Goal: Task Accomplishment & Management: Use online tool/utility

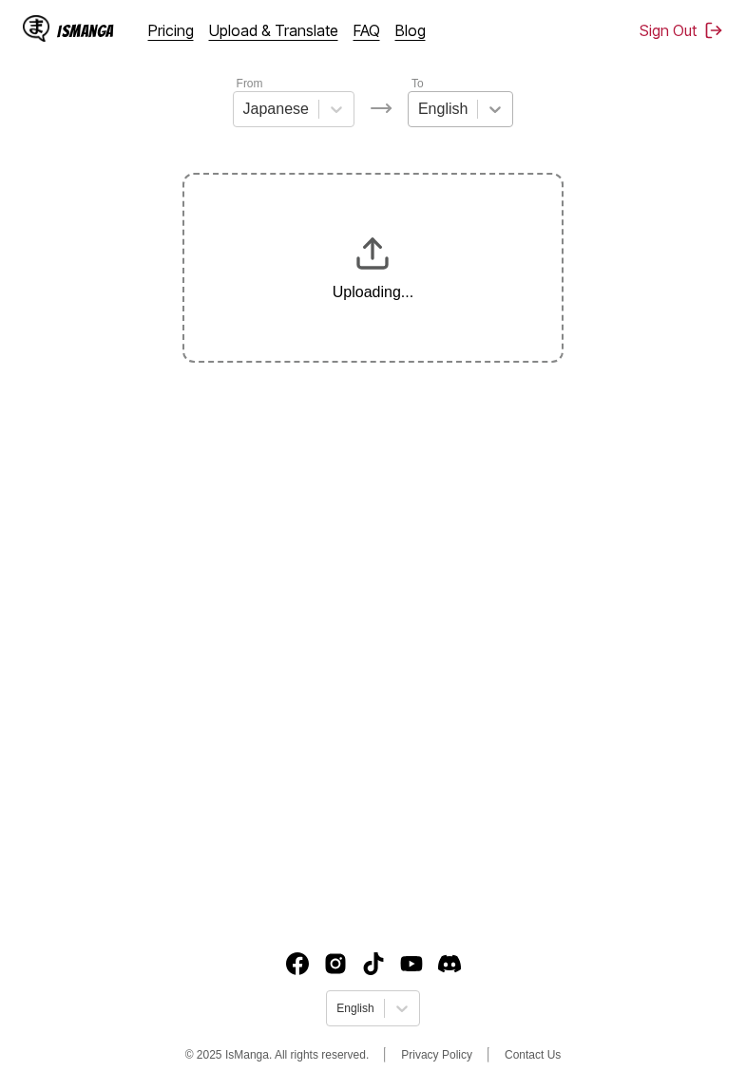
click at [491, 112] on icon at bounding box center [494, 109] width 19 height 19
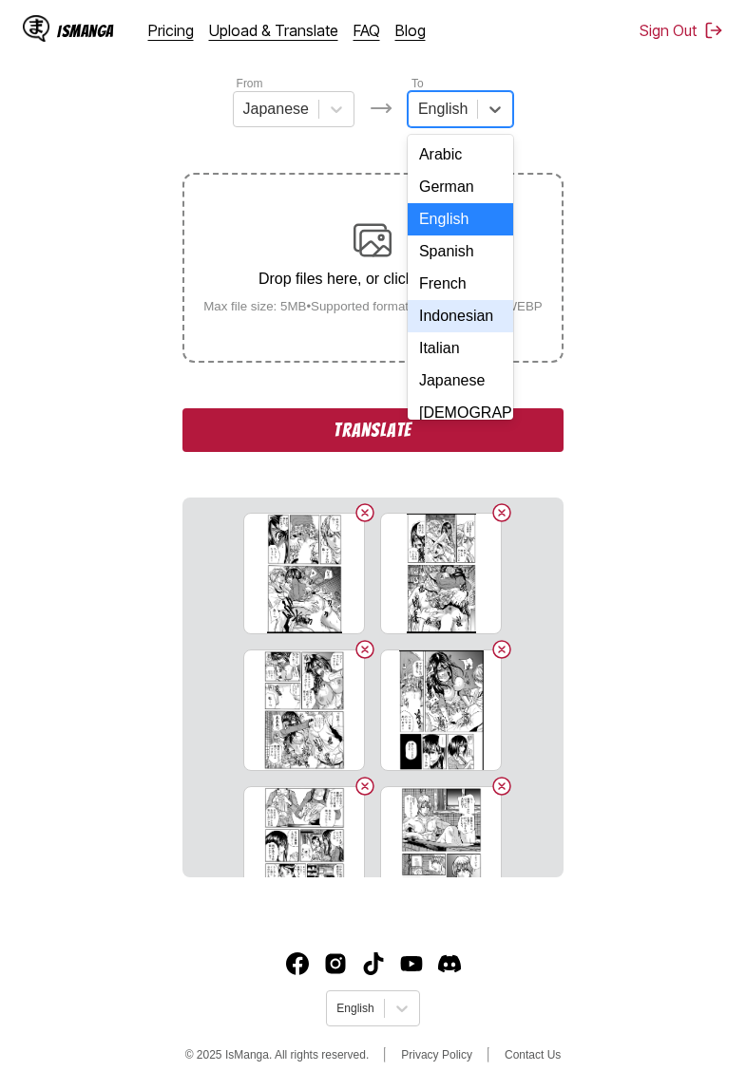
click at [457, 317] on div "Indonesian" at bounding box center [460, 316] width 105 height 32
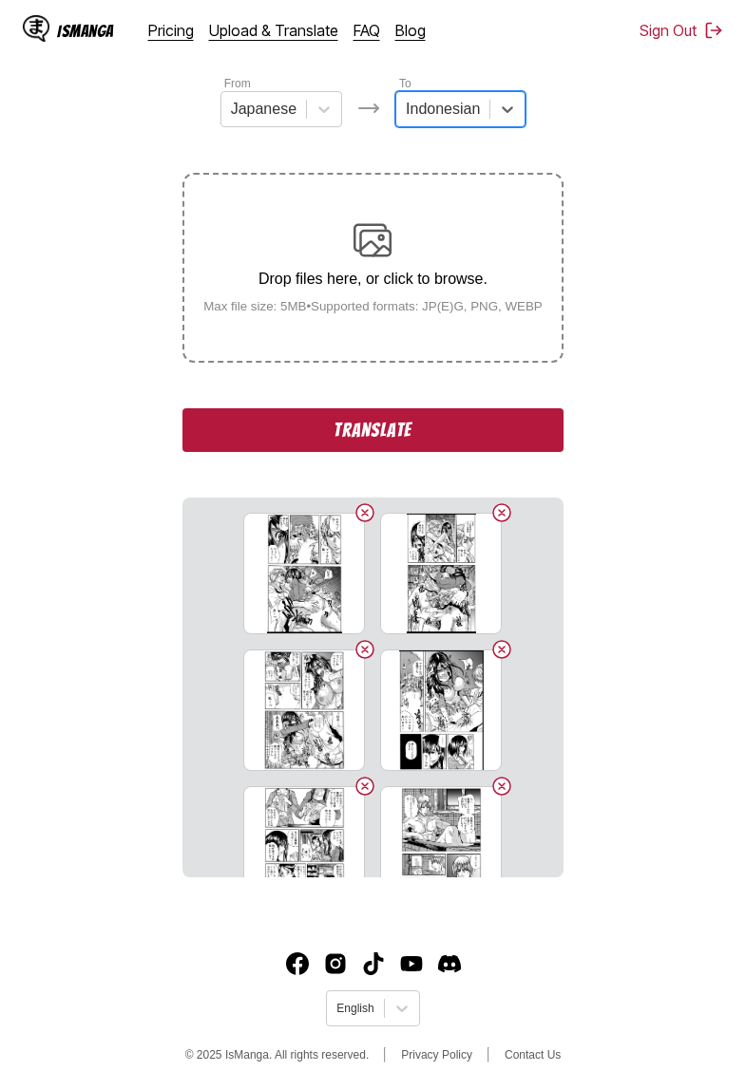
click at [407, 447] on button "Translate" at bounding box center [372, 430] width 380 height 44
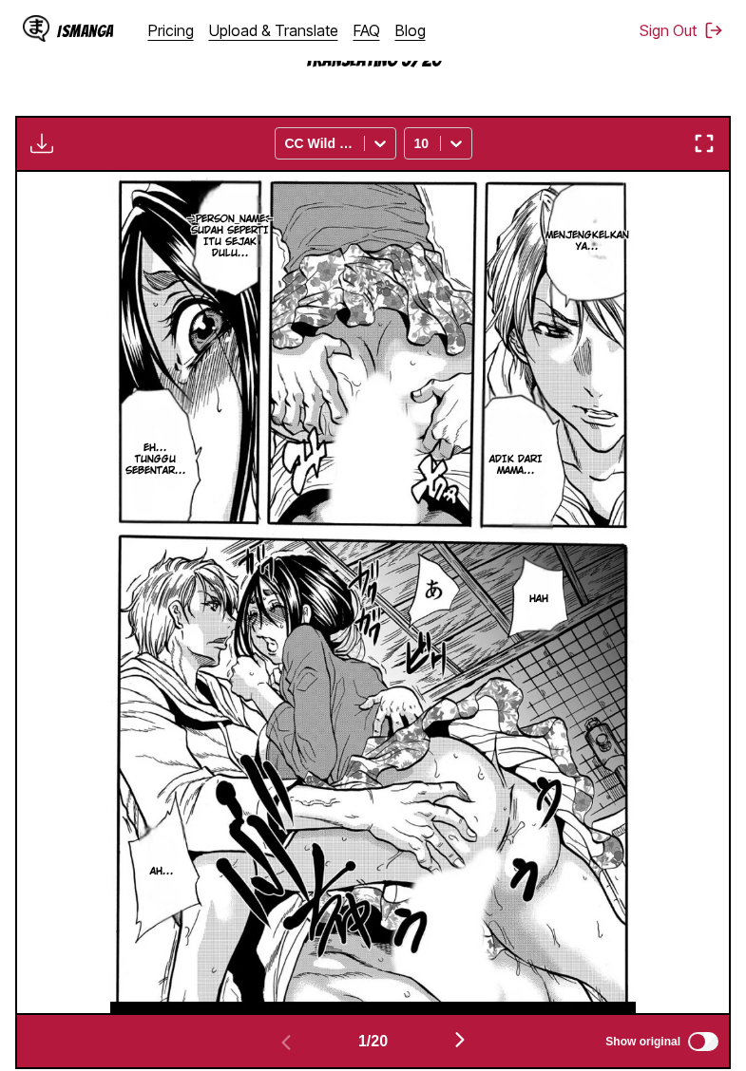
scroll to position [543, 0]
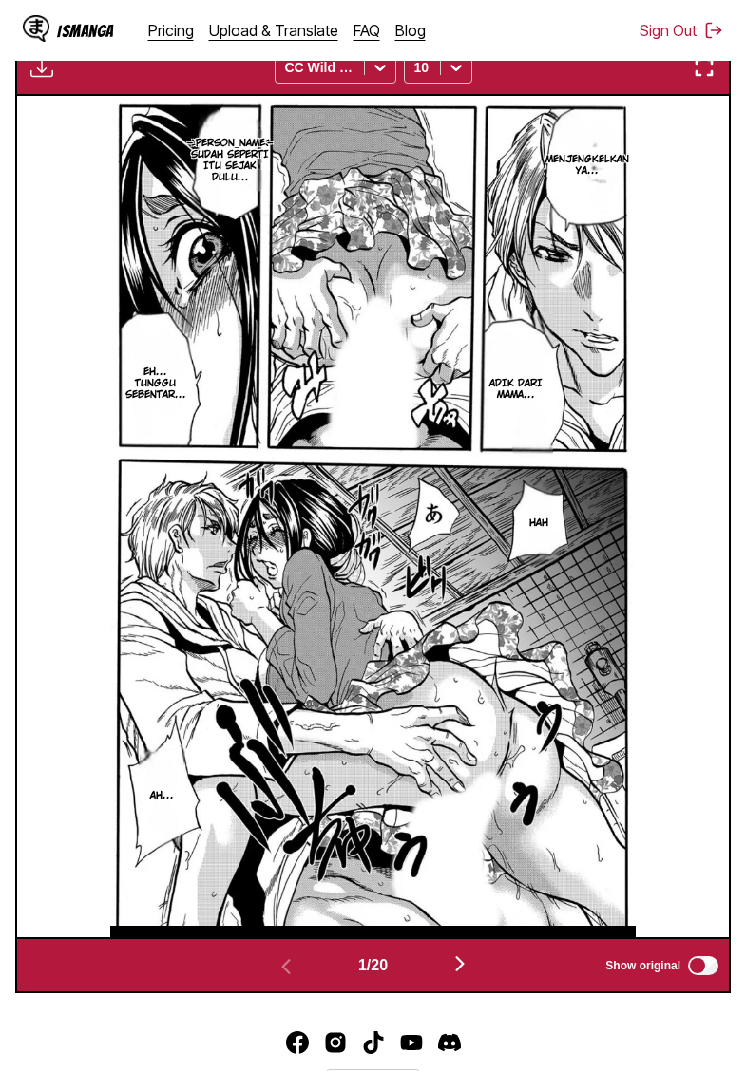
click at [50, 79] on img "button" at bounding box center [41, 67] width 23 height 23
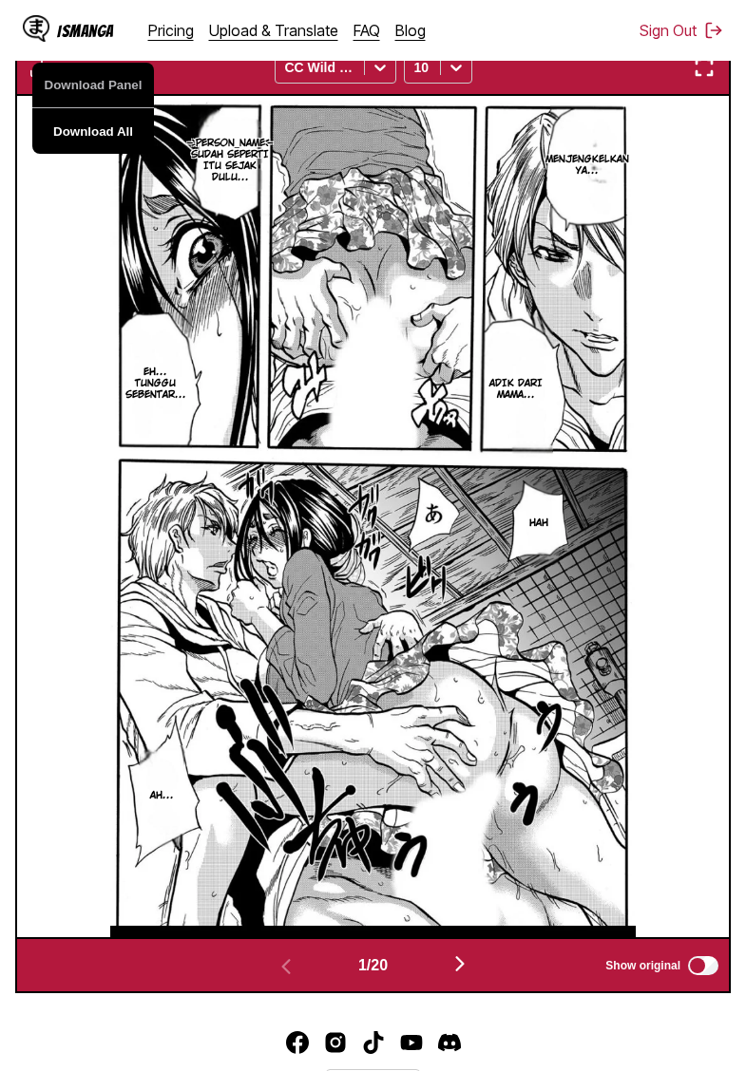
click at [98, 150] on button "Download All" at bounding box center [93, 131] width 122 height 46
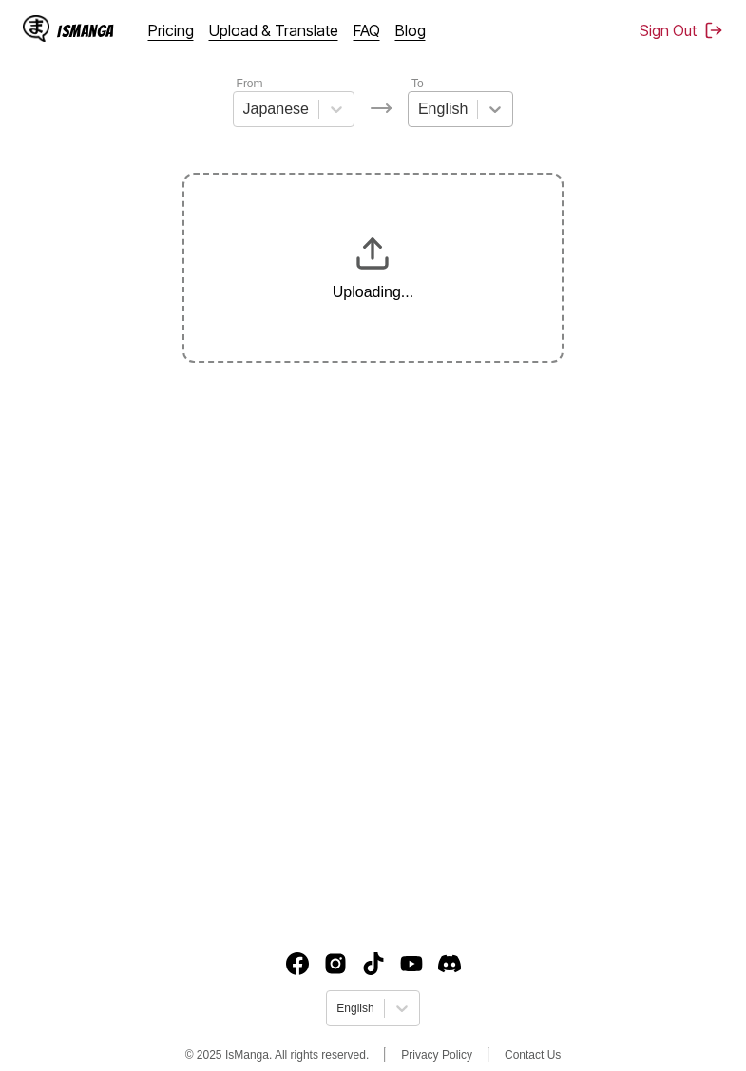
click at [483, 102] on div at bounding box center [495, 109] width 34 height 34
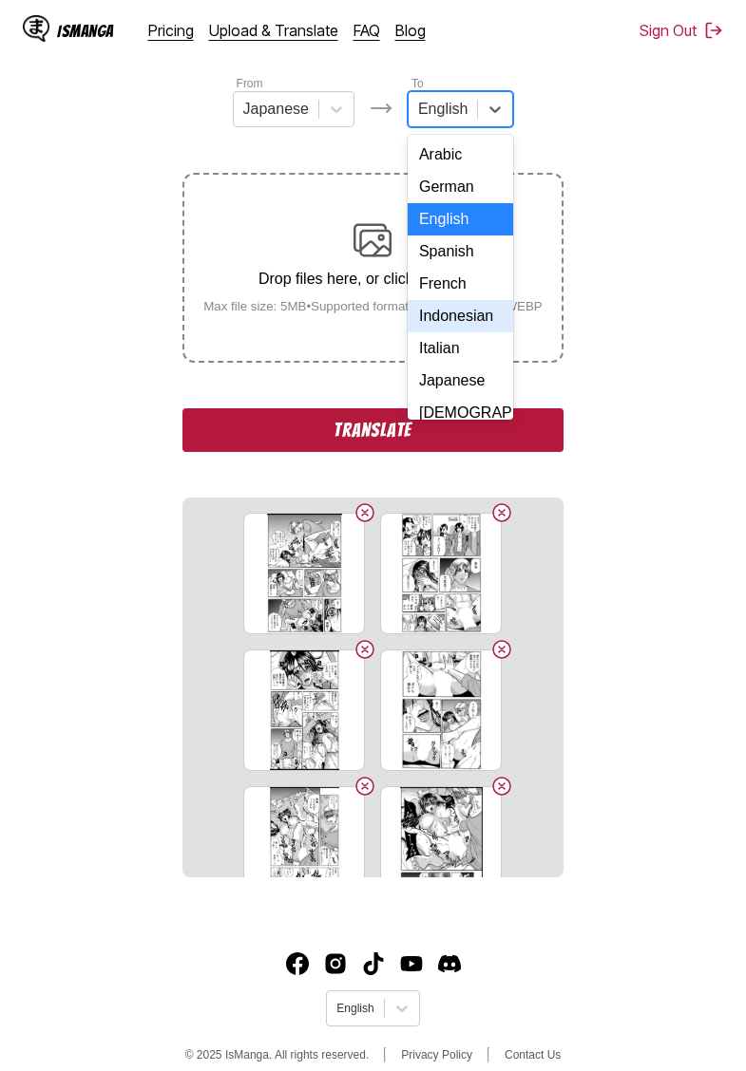
click at [450, 315] on div "Indonesian" at bounding box center [460, 316] width 105 height 32
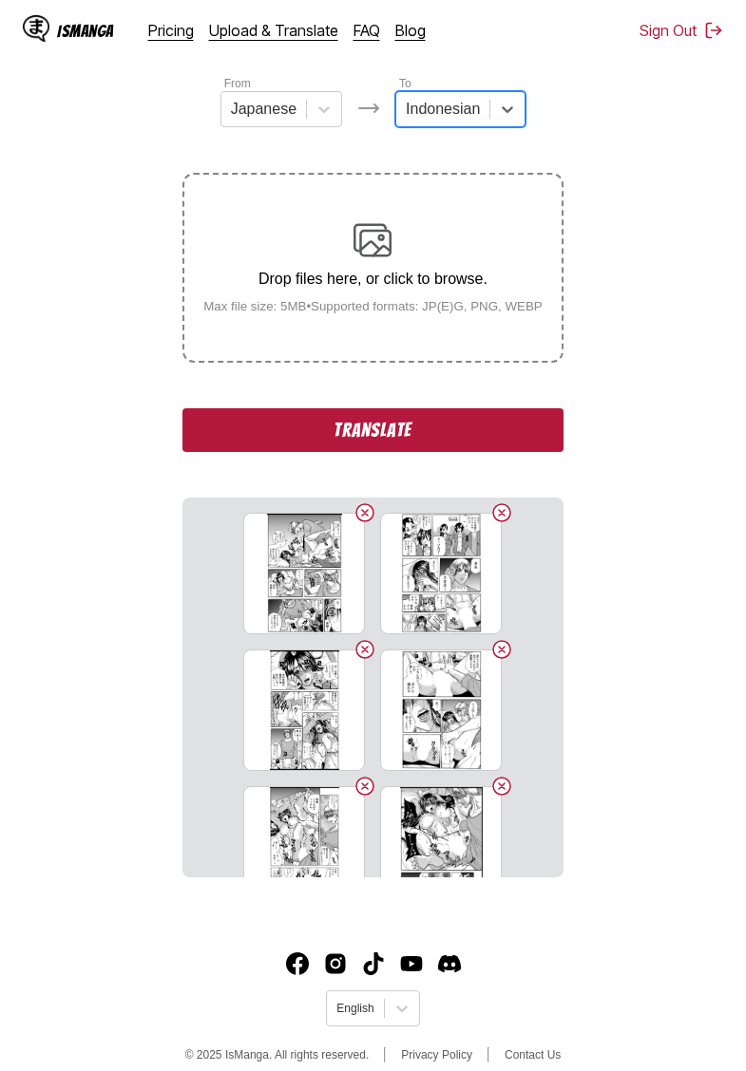
click at [397, 448] on button "Translate" at bounding box center [372, 430] width 380 height 44
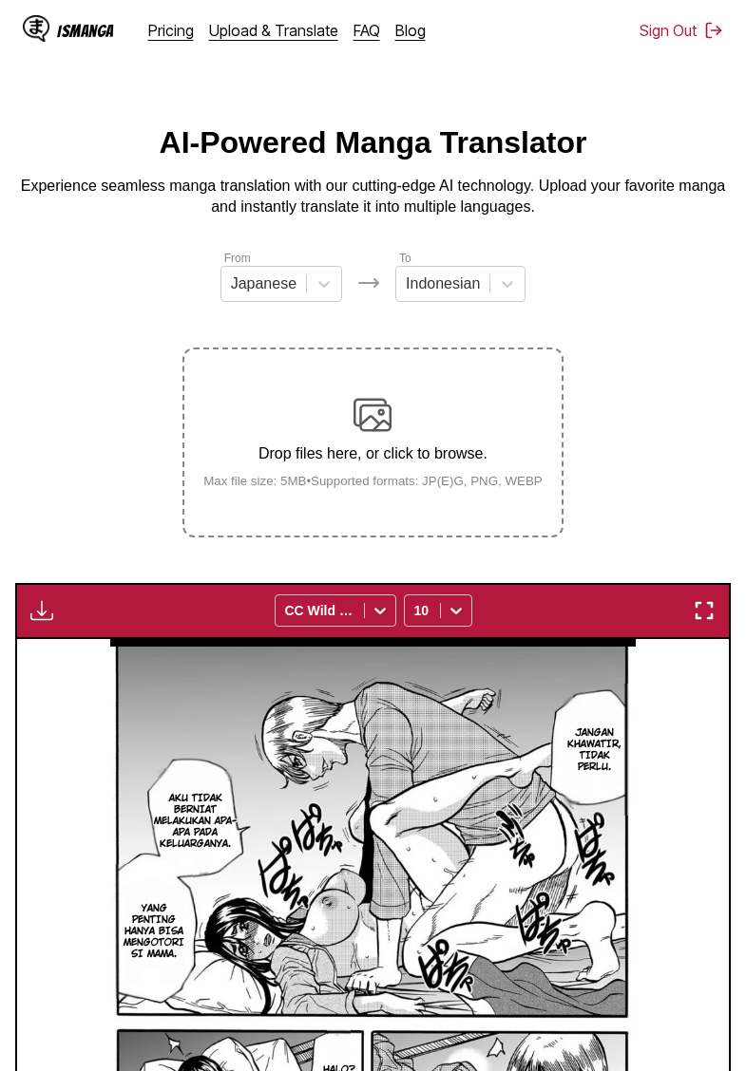
click at [50, 622] on img "button" at bounding box center [41, 610] width 23 height 23
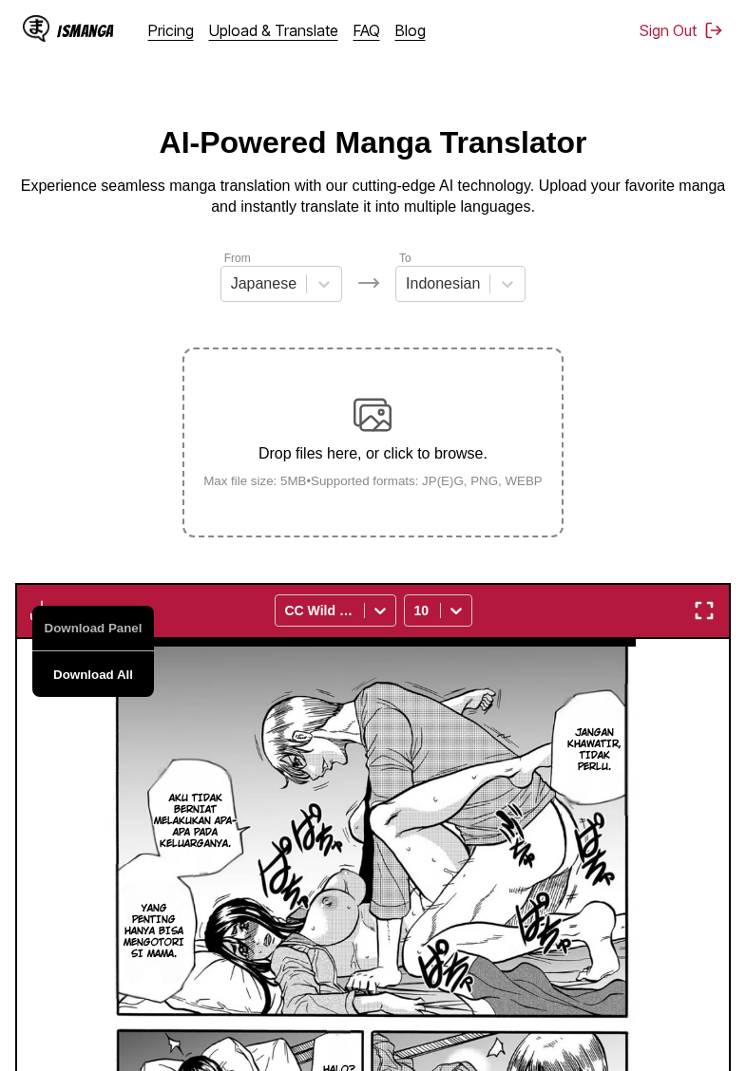
click at [89, 691] on button "Download All" at bounding box center [93, 675] width 122 height 46
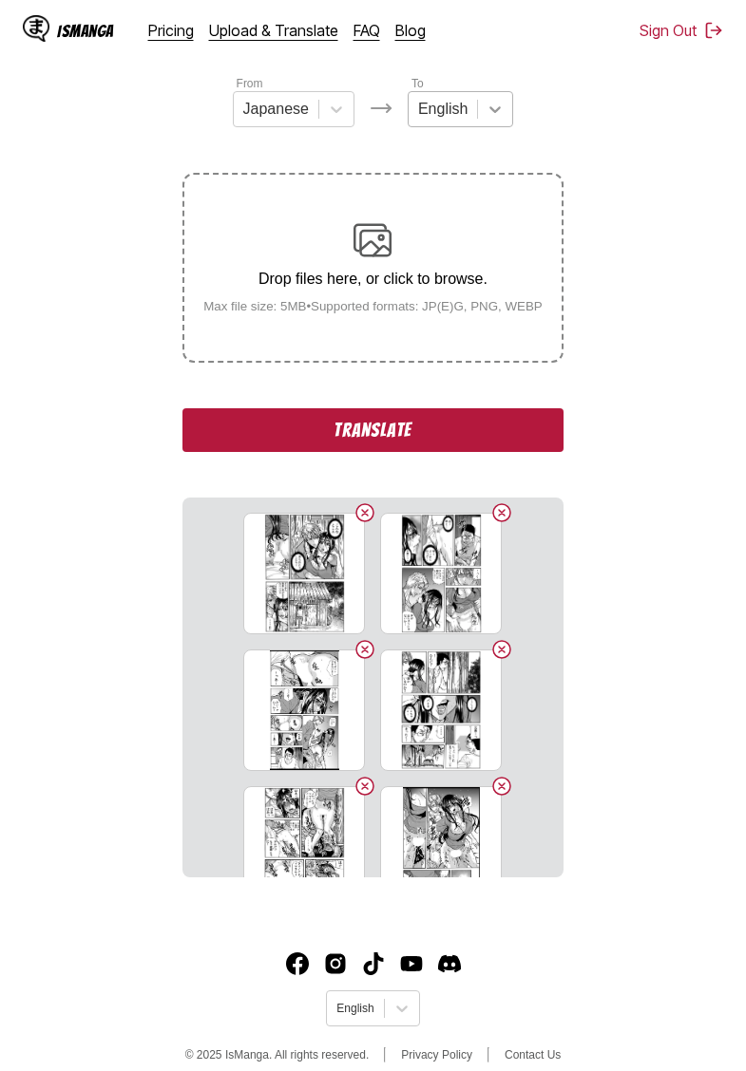
click at [490, 111] on icon at bounding box center [494, 109] width 19 height 19
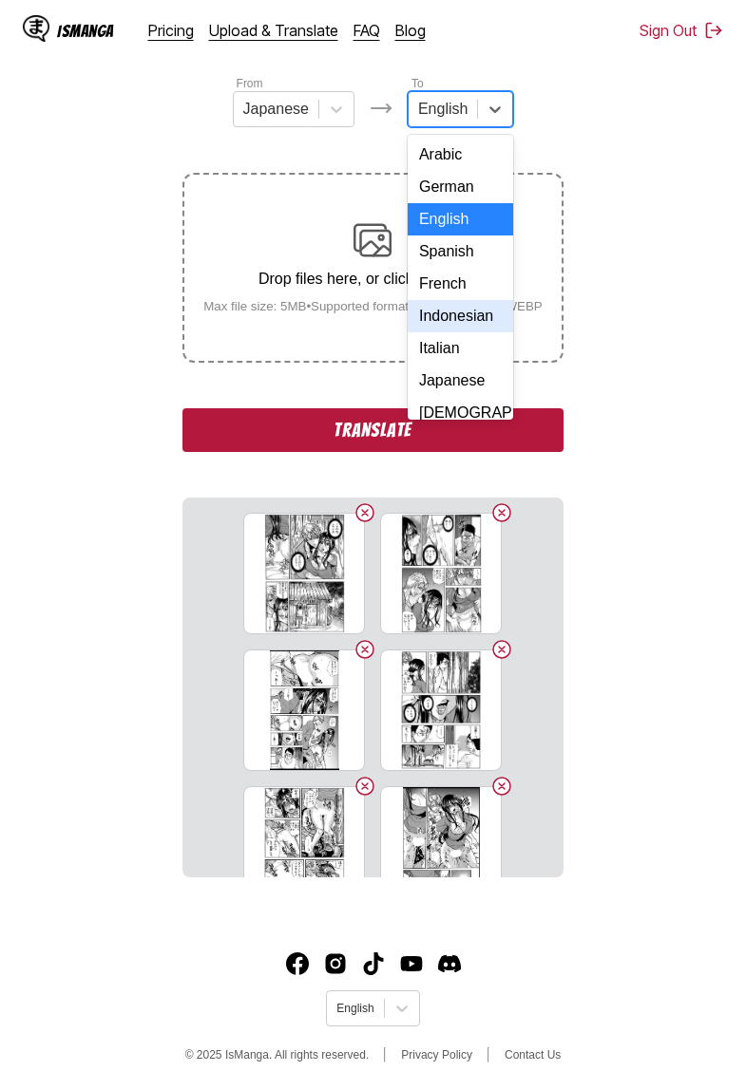
click at [468, 329] on div "Indonesian" at bounding box center [460, 316] width 105 height 32
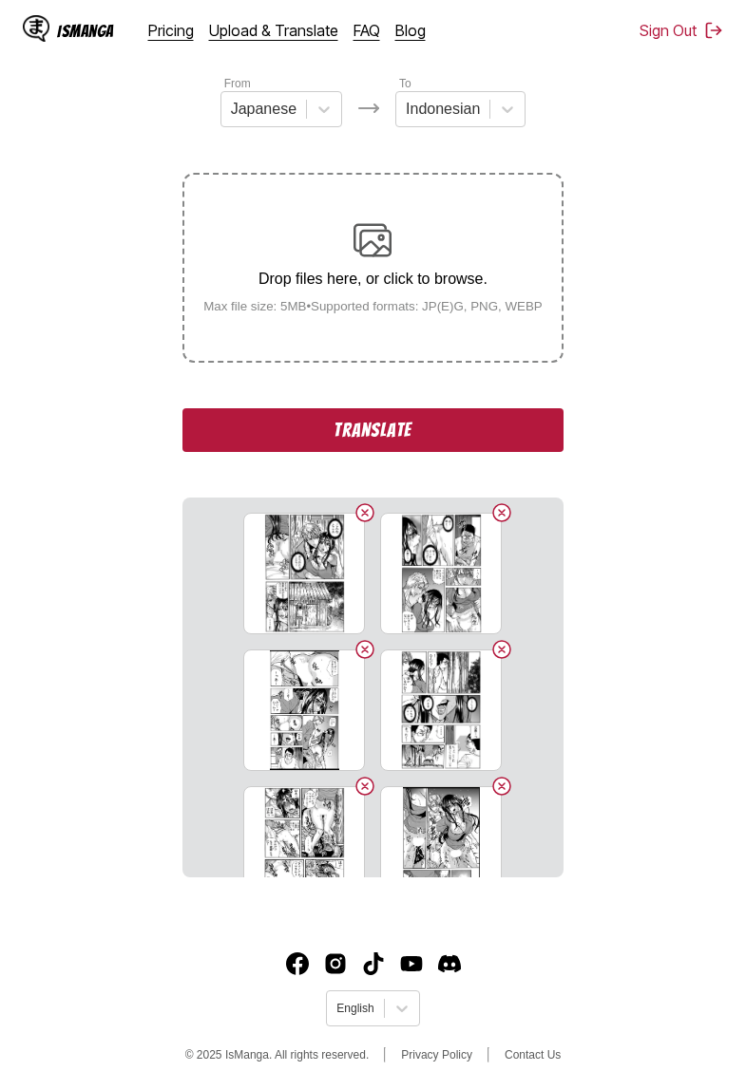
click at [442, 452] on button "Translate" at bounding box center [372, 430] width 380 height 44
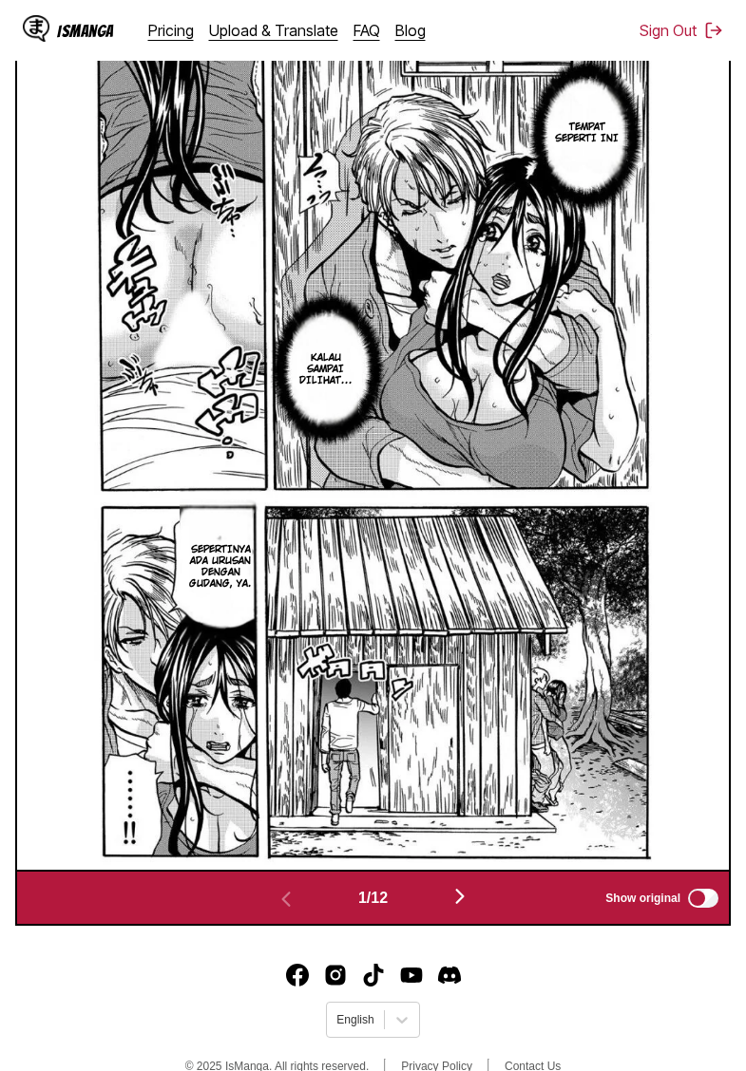
scroll to position [695, 0]
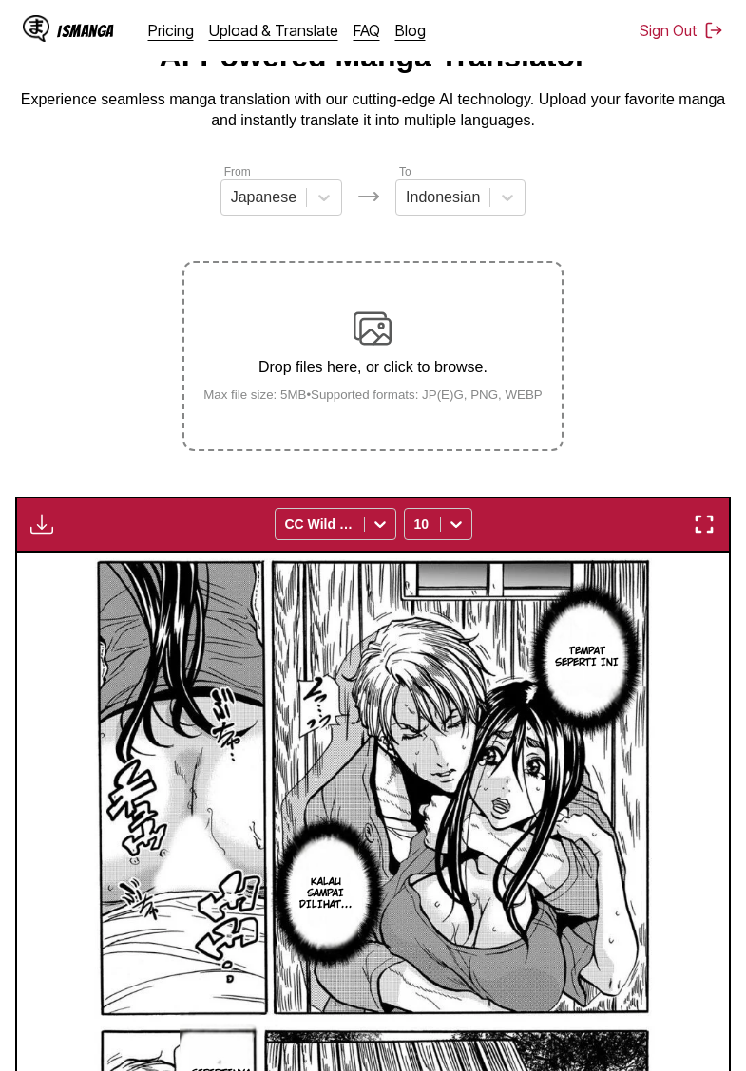
click at [41, 536] on img "button" at bounding box center [41, 524] width 23 height 23
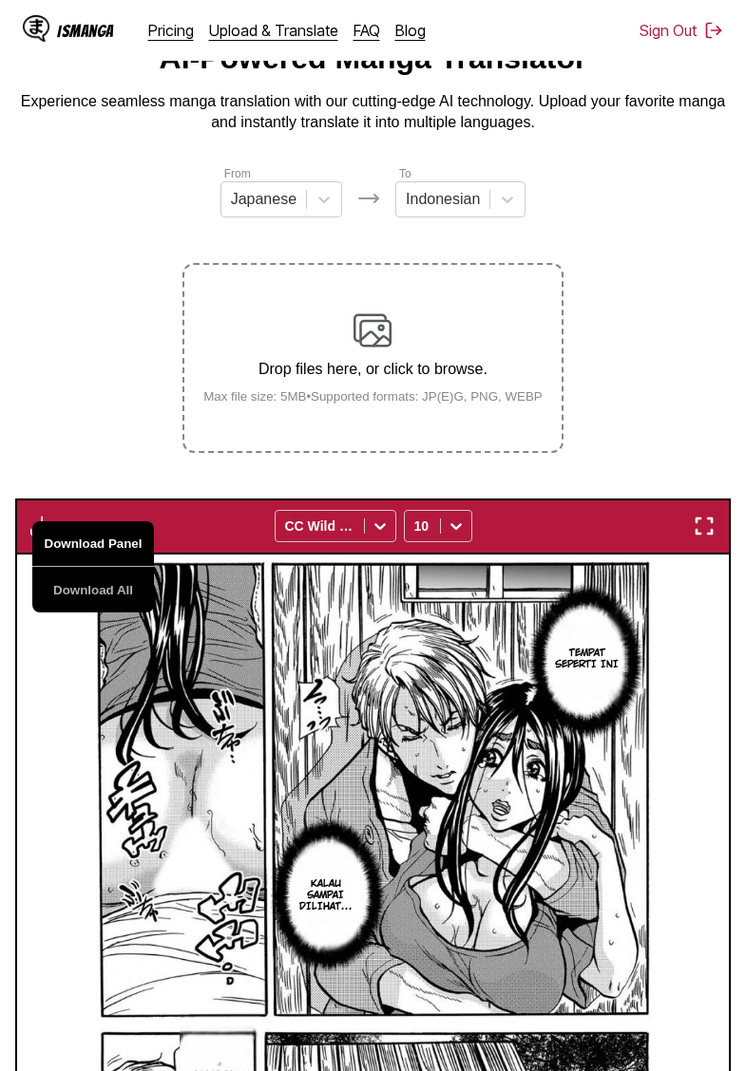
scroll to position [83, 0]
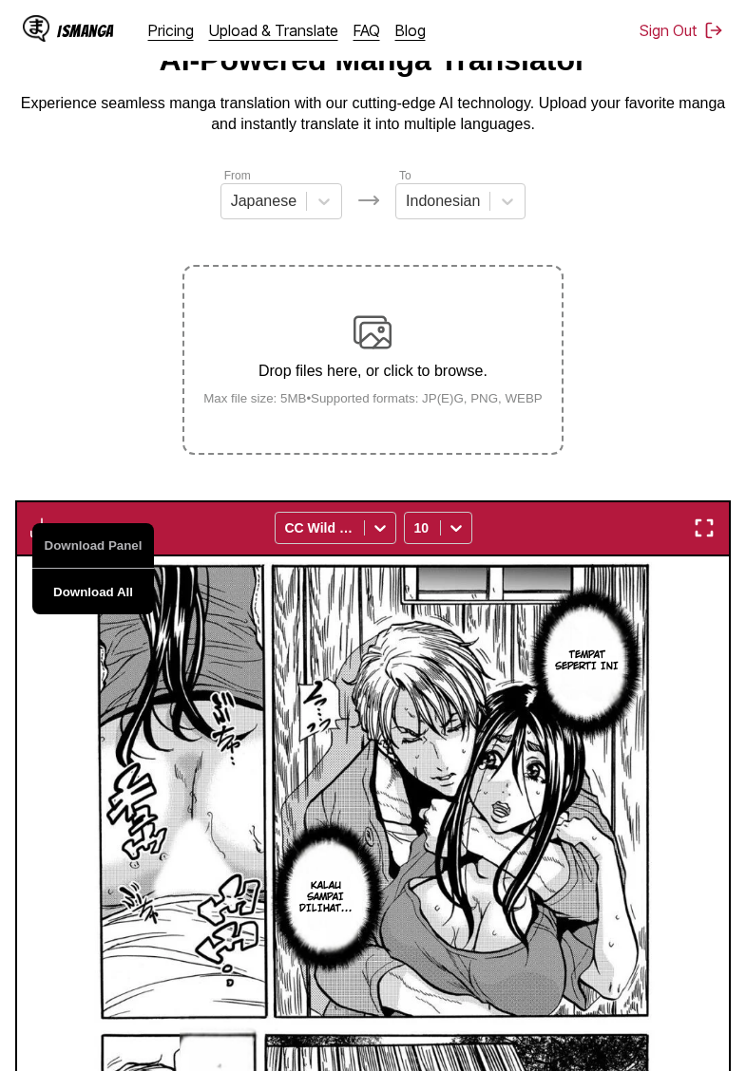
click at [74, 609] on button "Download All" at bounding box center [93, 592] width 122 height 46
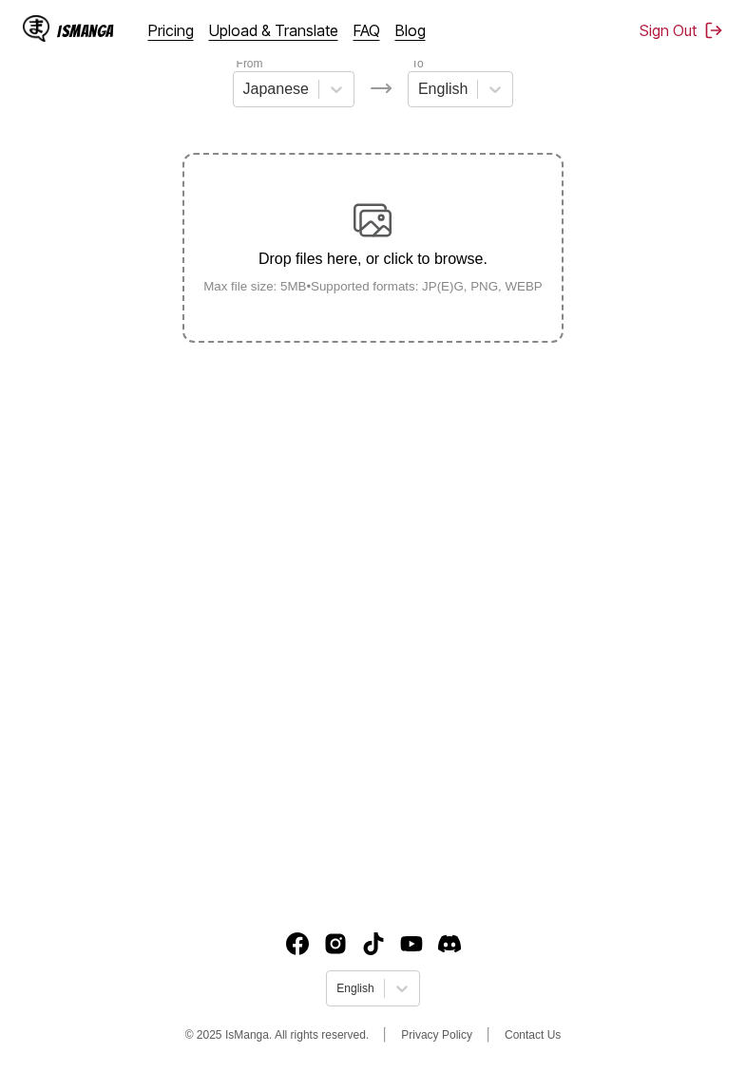
scroll to position [195, 0]
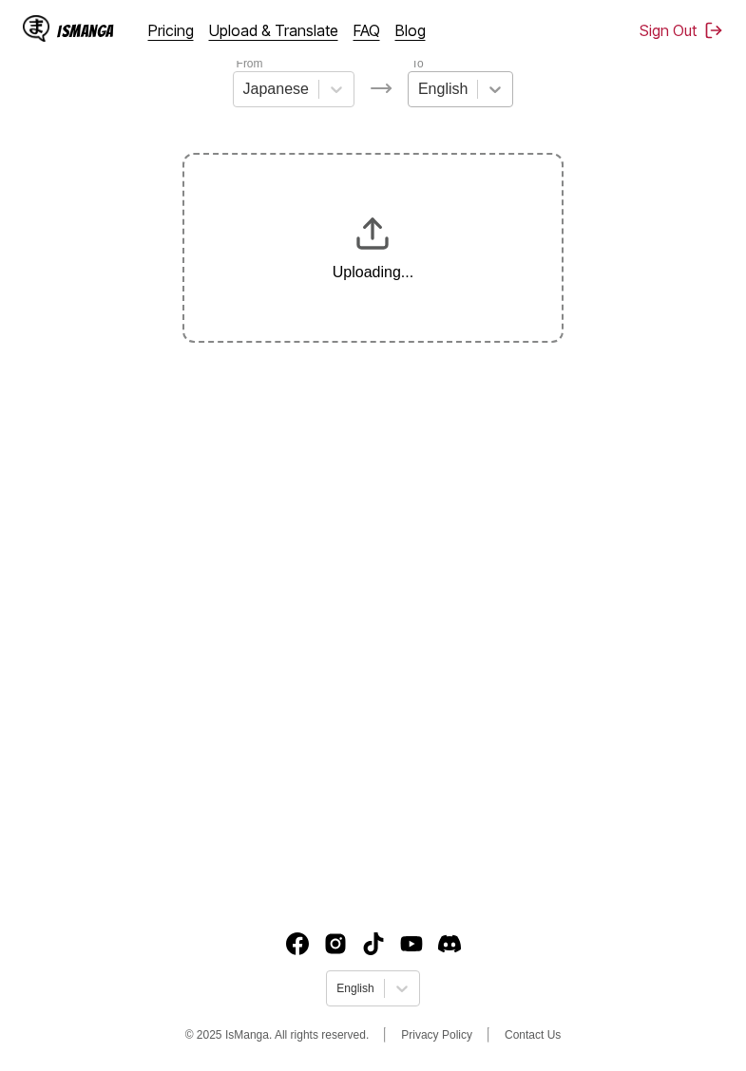
click at [482, 97] on div at bounding box center [495, 89] width 34 height 34
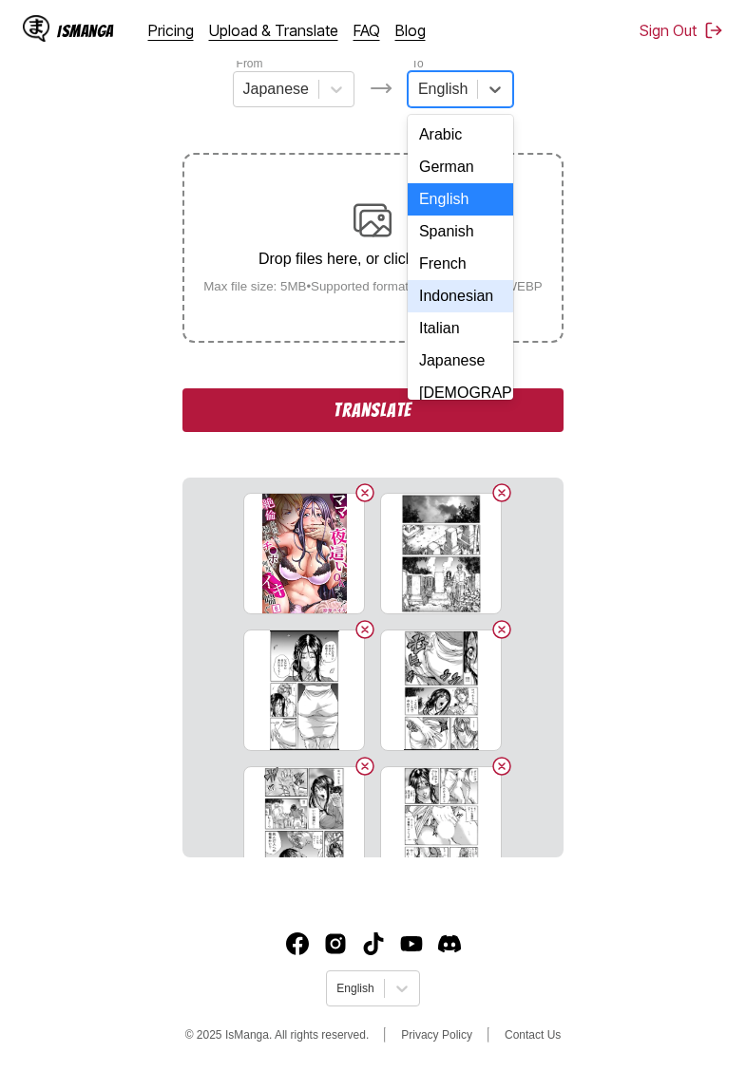
click at [456, 294] on div "Indonesian" at bounding box center [460, 296] width 105 height 32
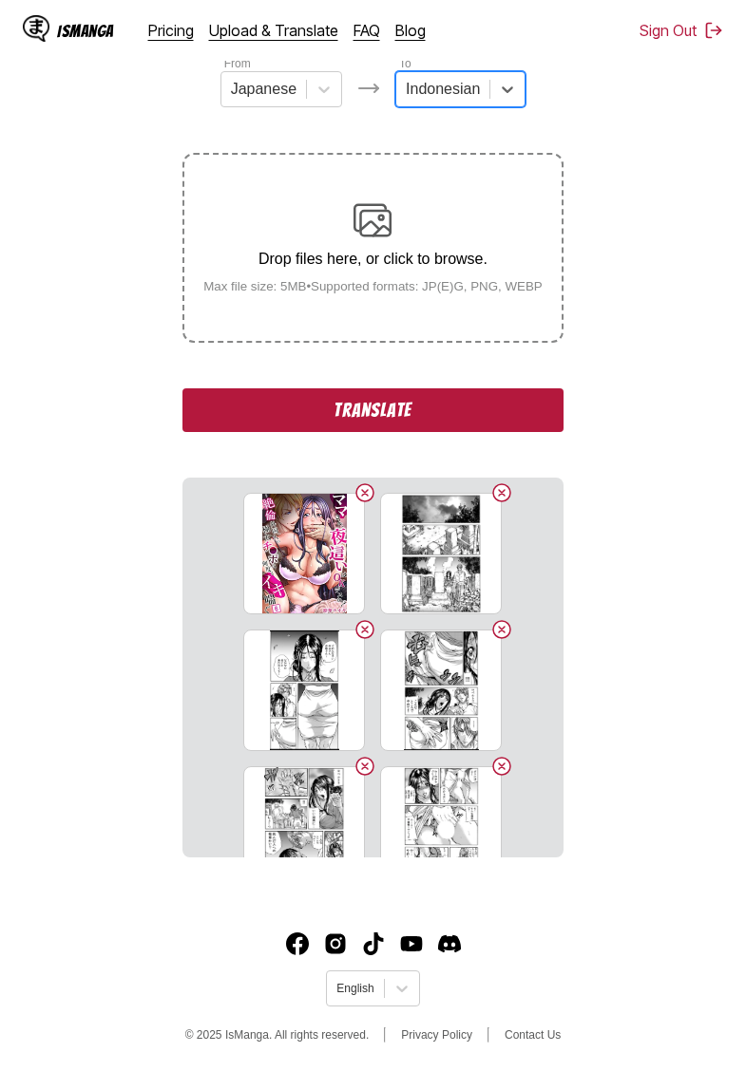
click at [426, 430] on button "Translate" at bounding box center [372, 411] width 380 height 44
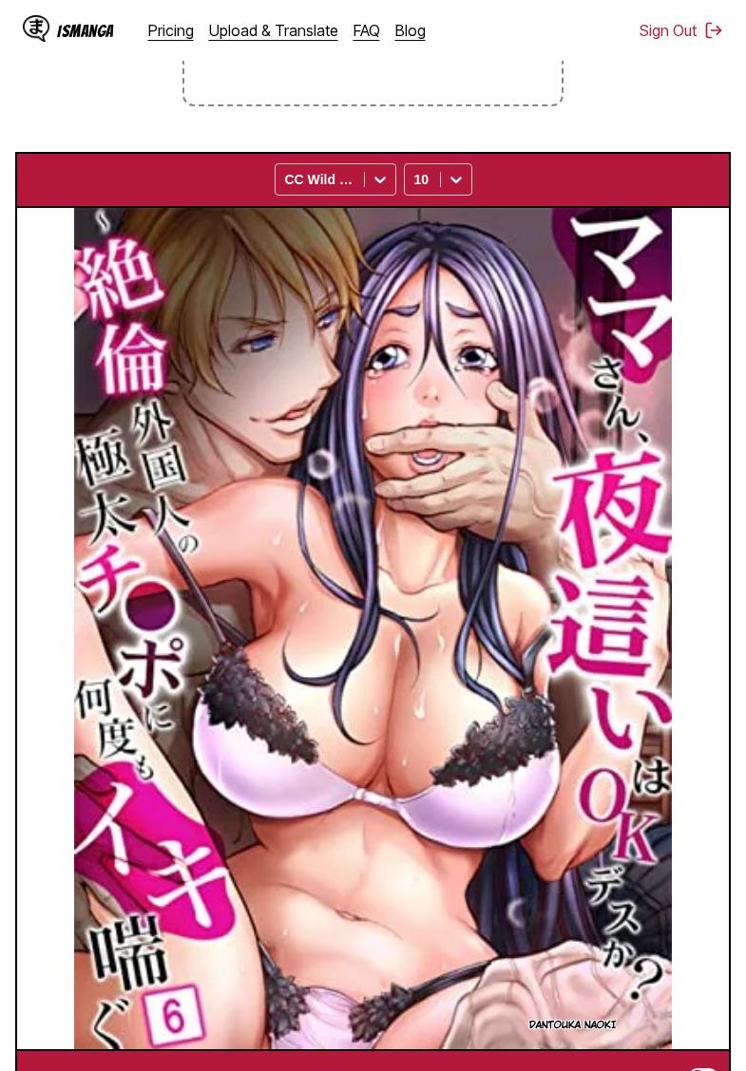
scroll to position [39, 0]
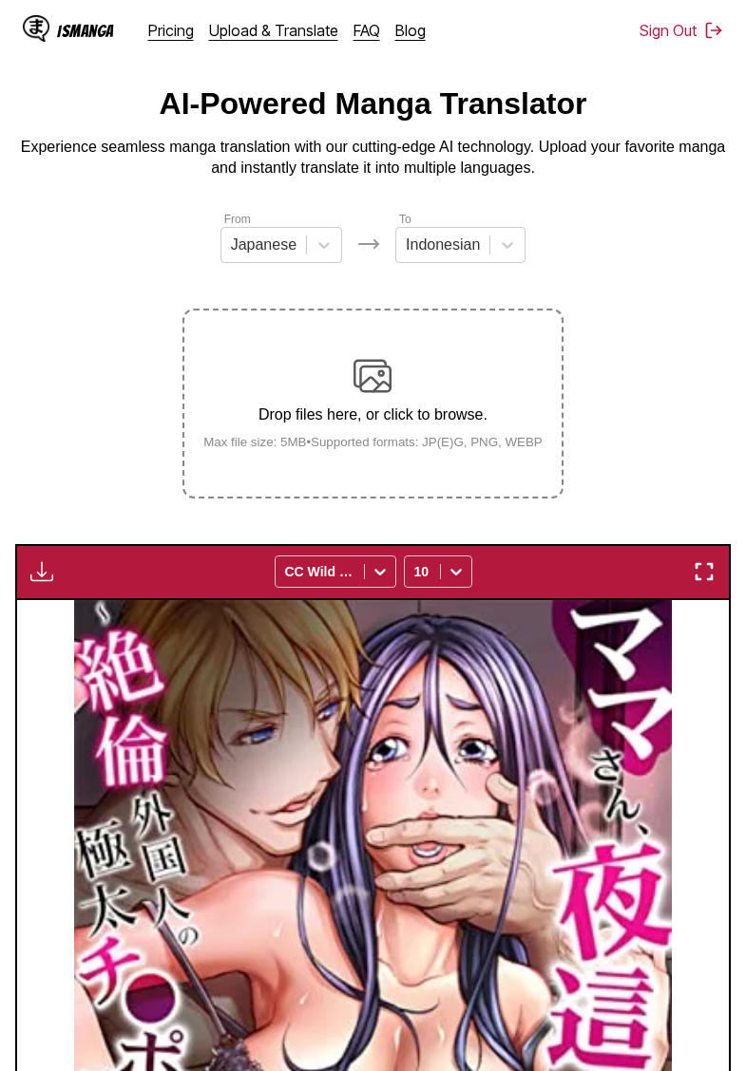
click at [31, 583] on img "button" at bounding box center [41, 571] width 23 height 23
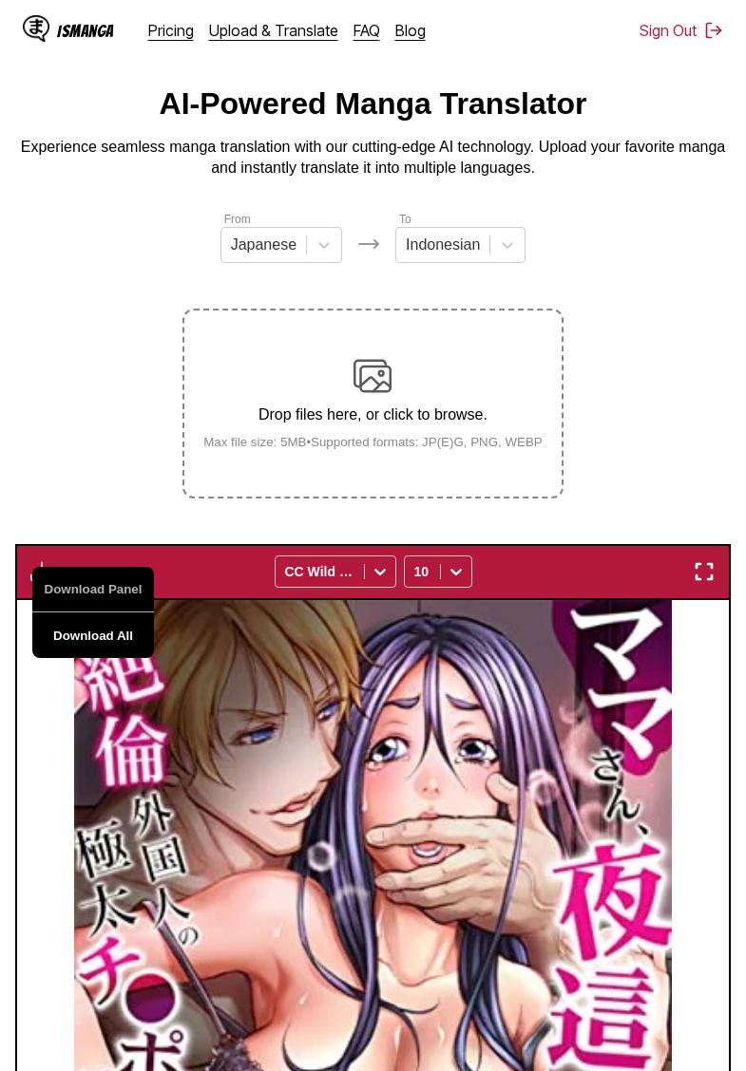
click at [85, 653] on button "Download All" at bounding box center [93, 636] width 122 height 46
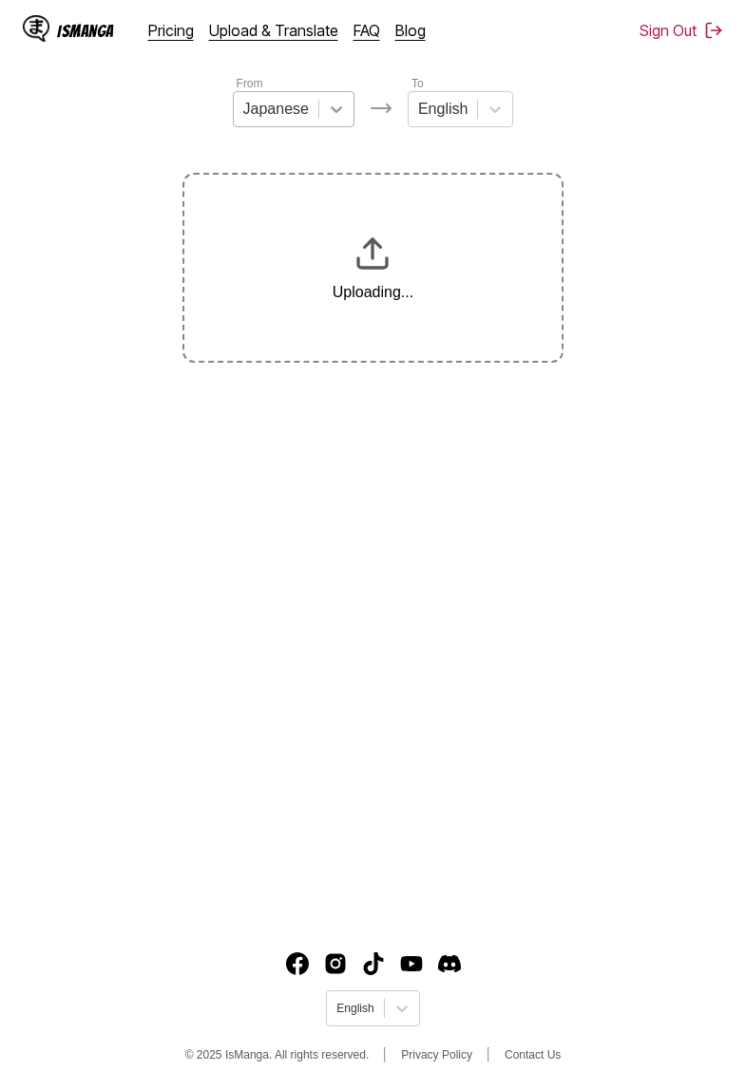
click at [330, 113] on icon at bounding box center [336, 109] width 19 height 19
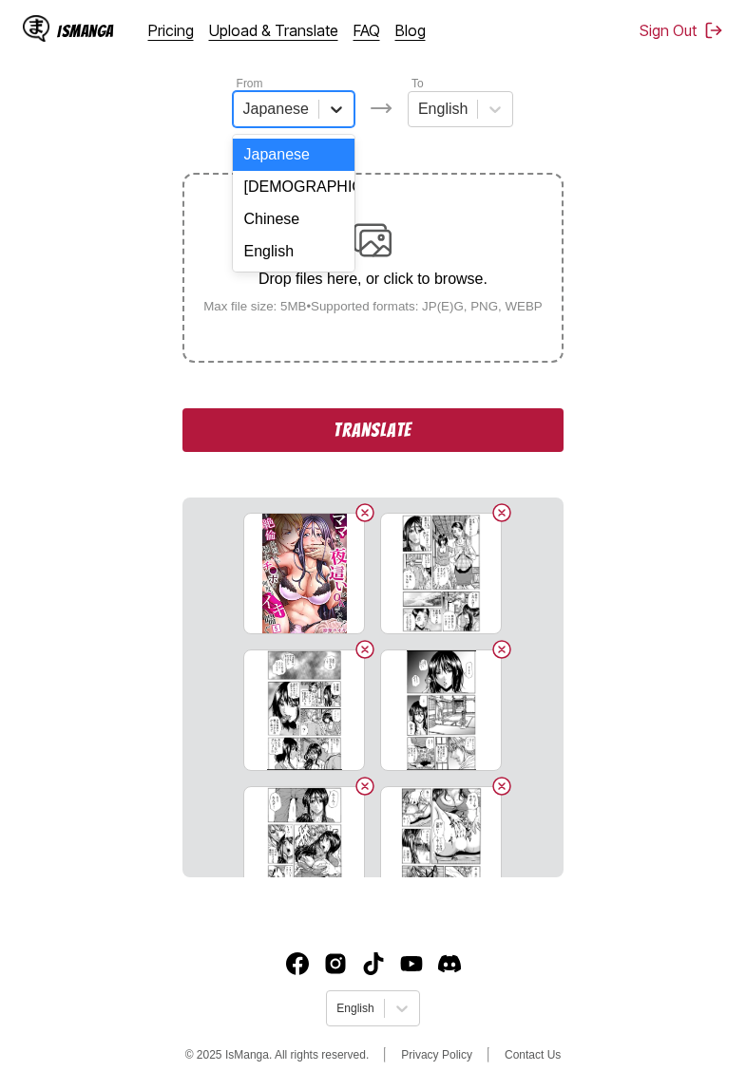
click at [330, 113] on icon at bounding box center [336, 109] width 19 height 19
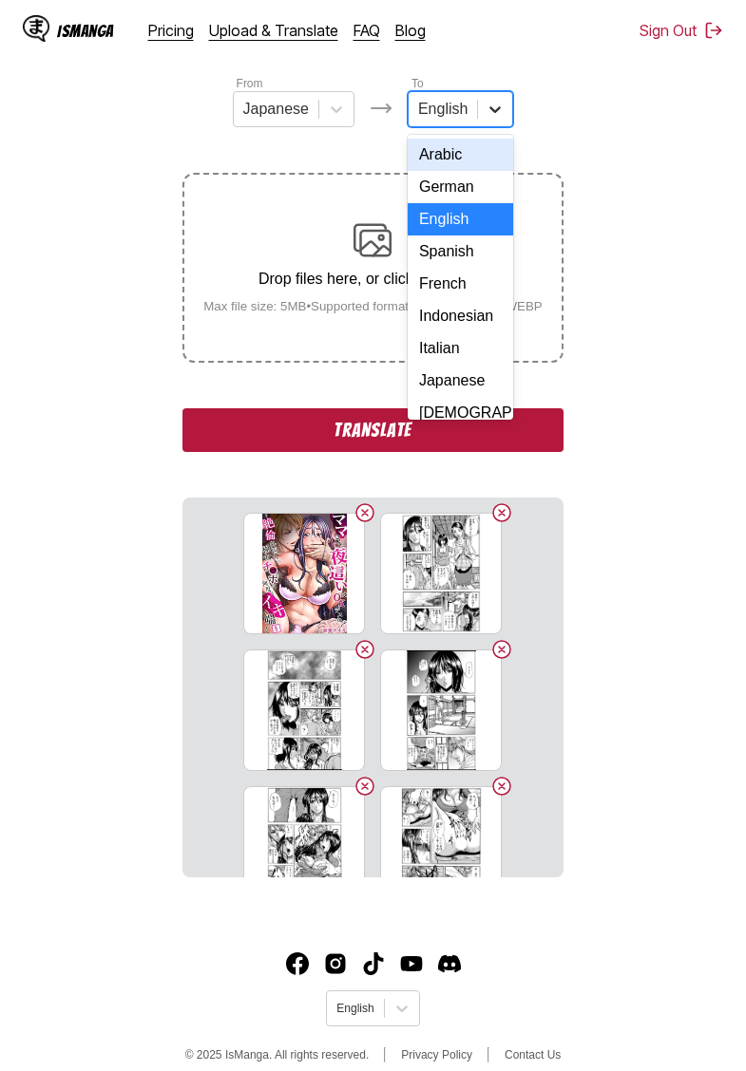
click at [500, 105] on icon at bounding box center [494, 109] width 19 height 19
click at [460, 306] on div "Indonesian" at bounding box center [460, 316] width 105 height 32
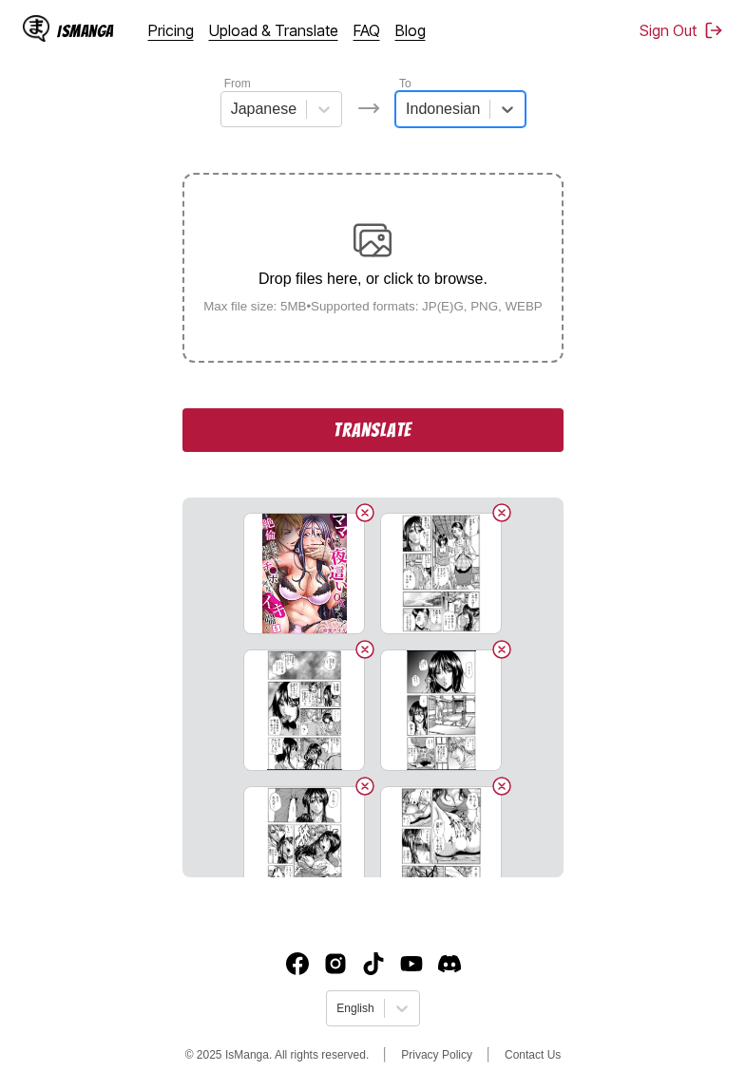
click at [422, 452] on button "Translate" at bounding box center [372, 430] width 380 height 44
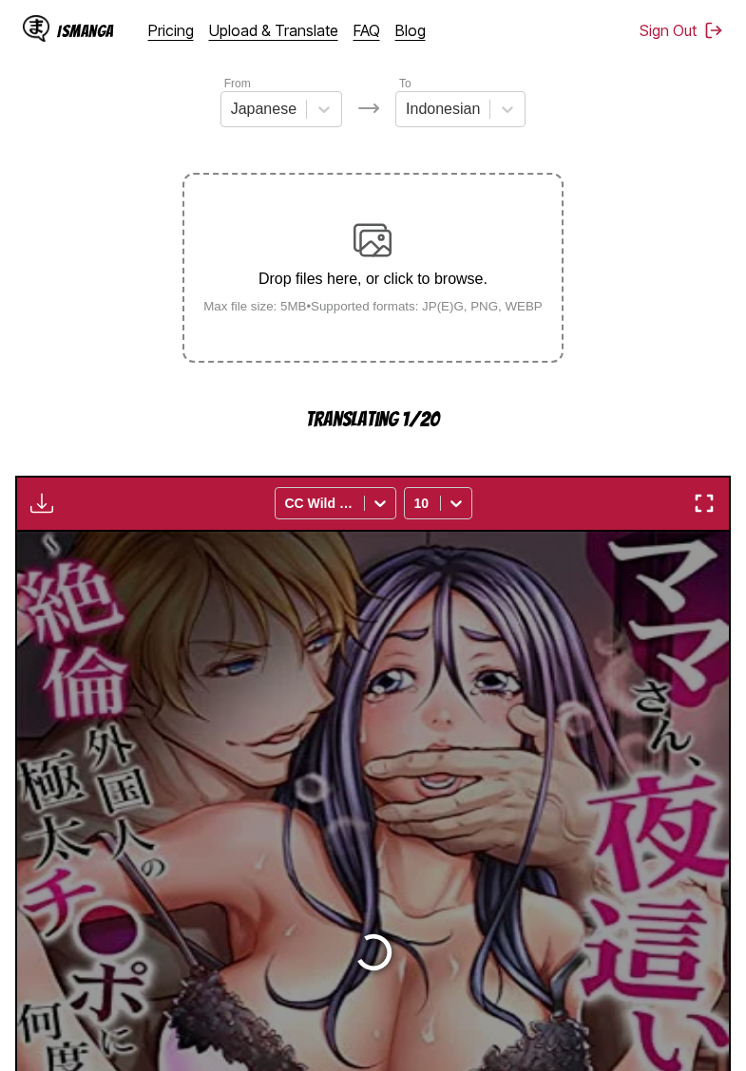
scroll to position [504, 0]
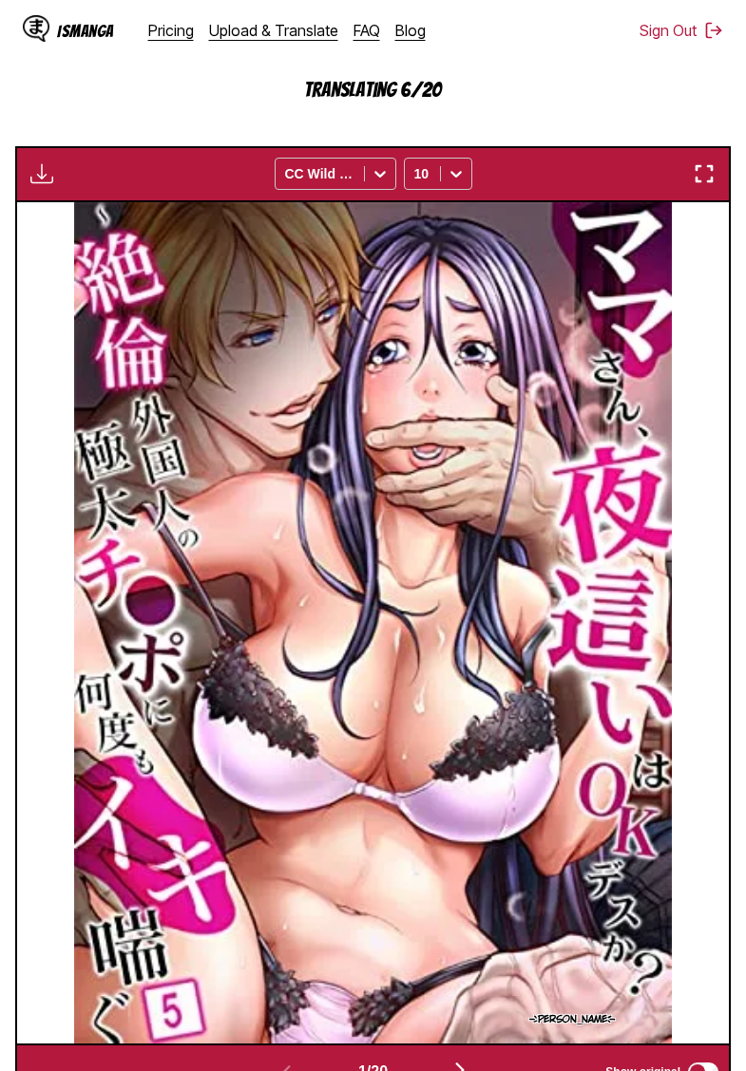
click at [128, 119] on section "From Japanese To Indonesian Drop files here, or click to browse. Max file size:…" at bounding box center [372, 422] width 715 height 1356
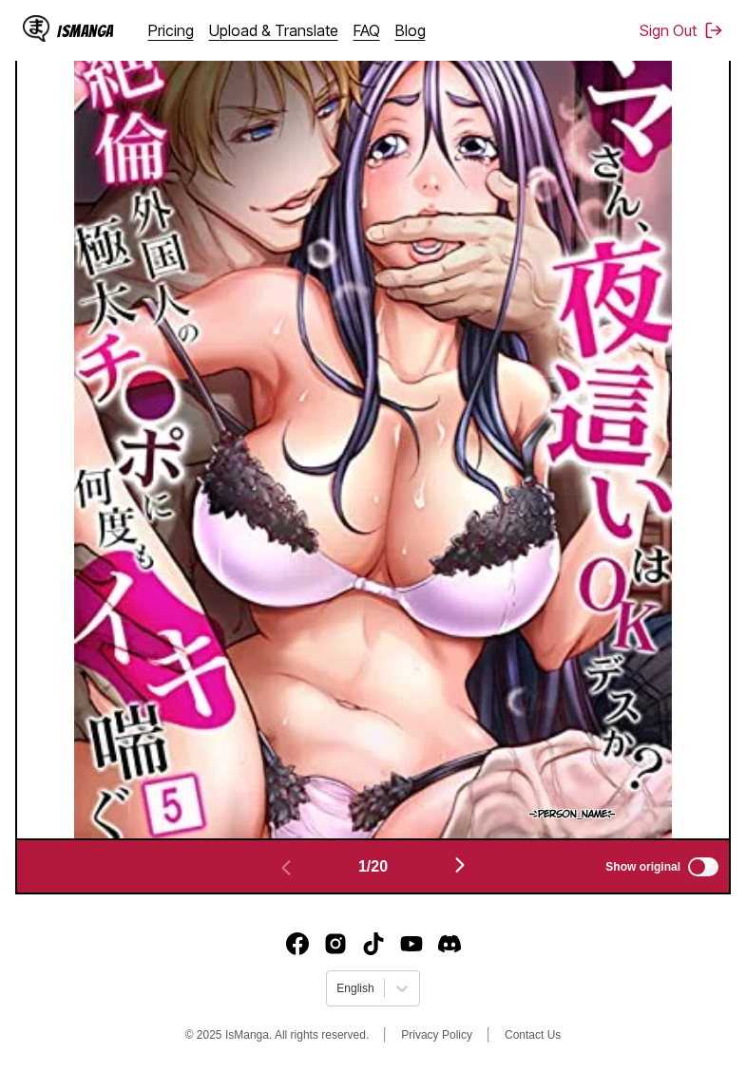
scroll to position [524, 0]
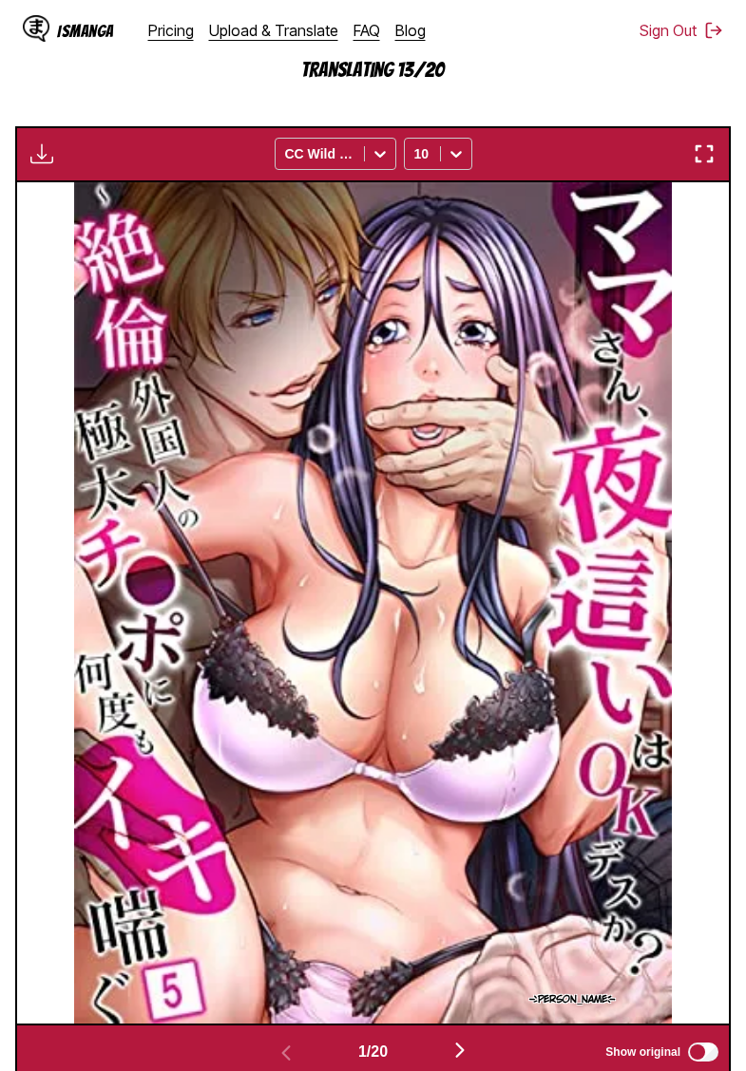
click at [149, 120] on section "From Japanese To Indonesian Drop files here, or click to browse. Max file size:…" at bounding box center [372, 403] width 715 height 1356
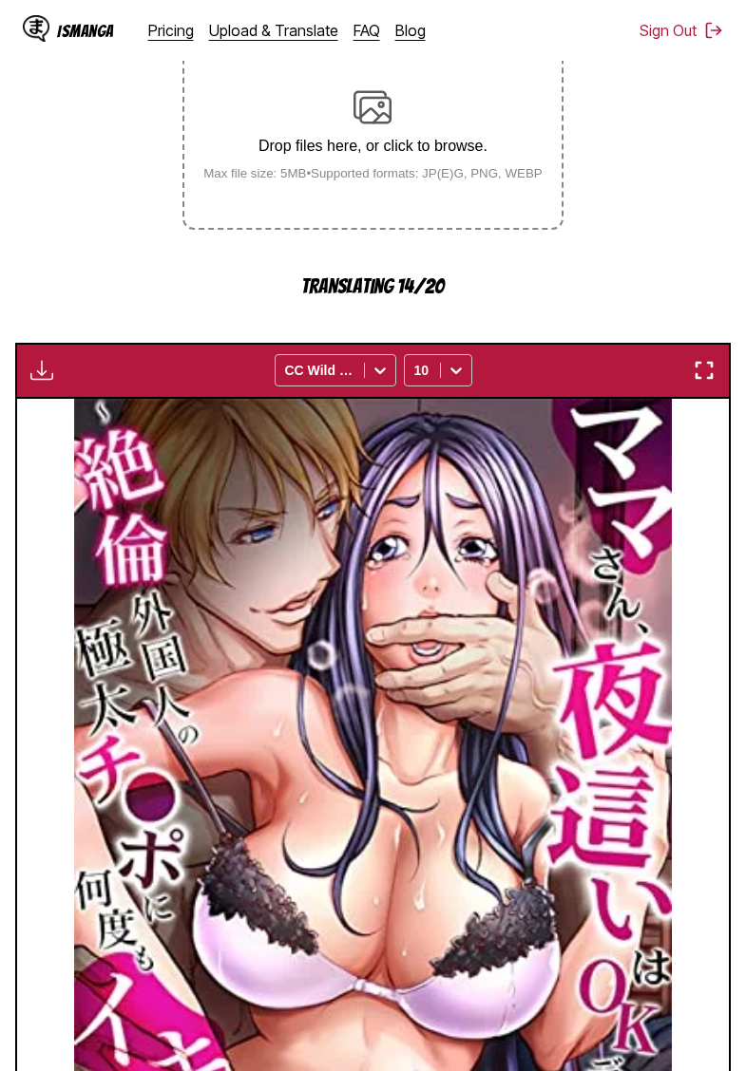
scroll to position [0, 0]
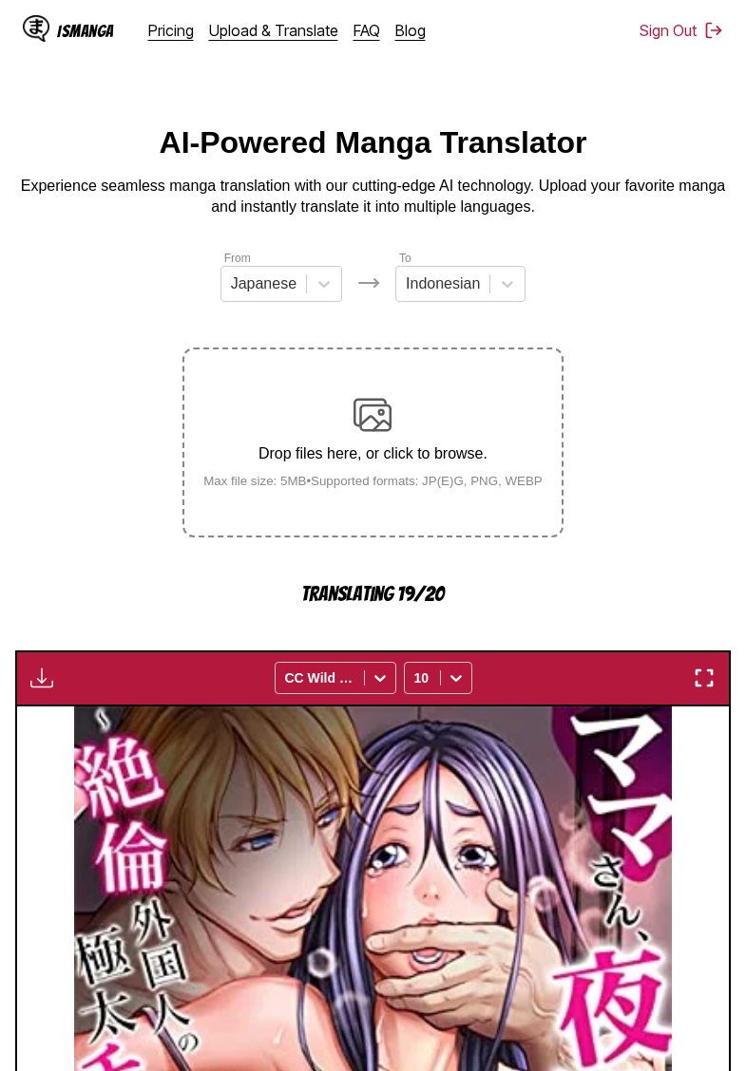
click at [40, 247] on main "AI-Powered Manga Translator Experience seamless manga translation with our cutt…" at bounding box center [373, 864] width 746 height 1479
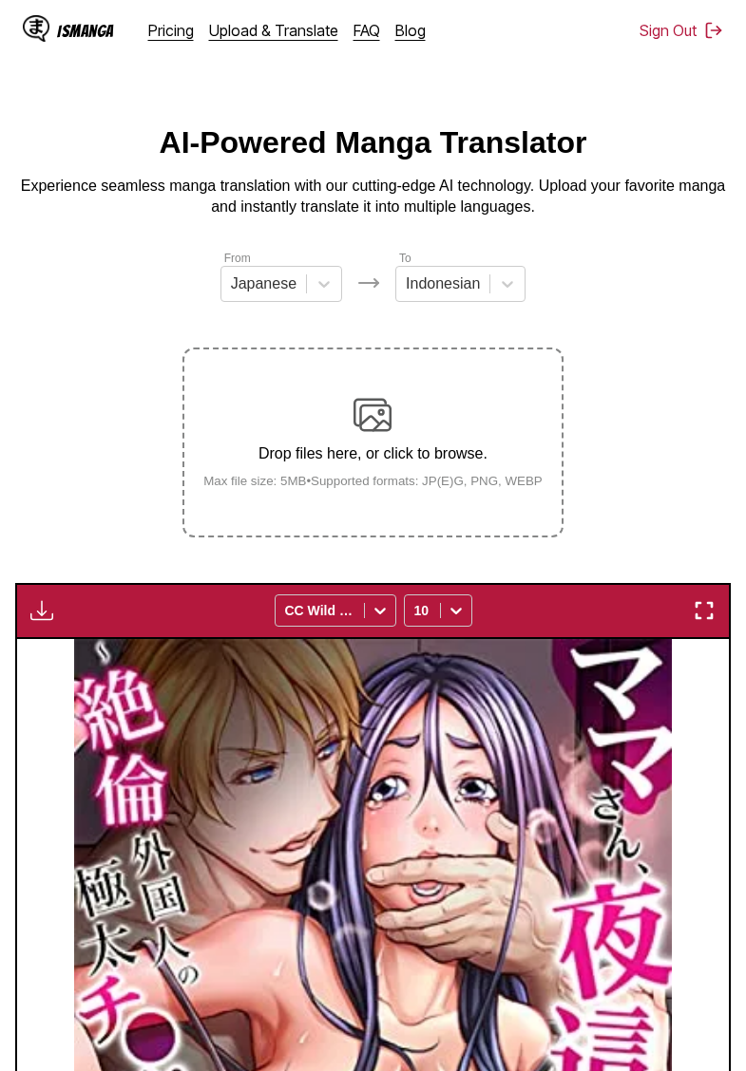
click at [52, 622] on img "button" at bounding box center [41, 610] width 23 height 23
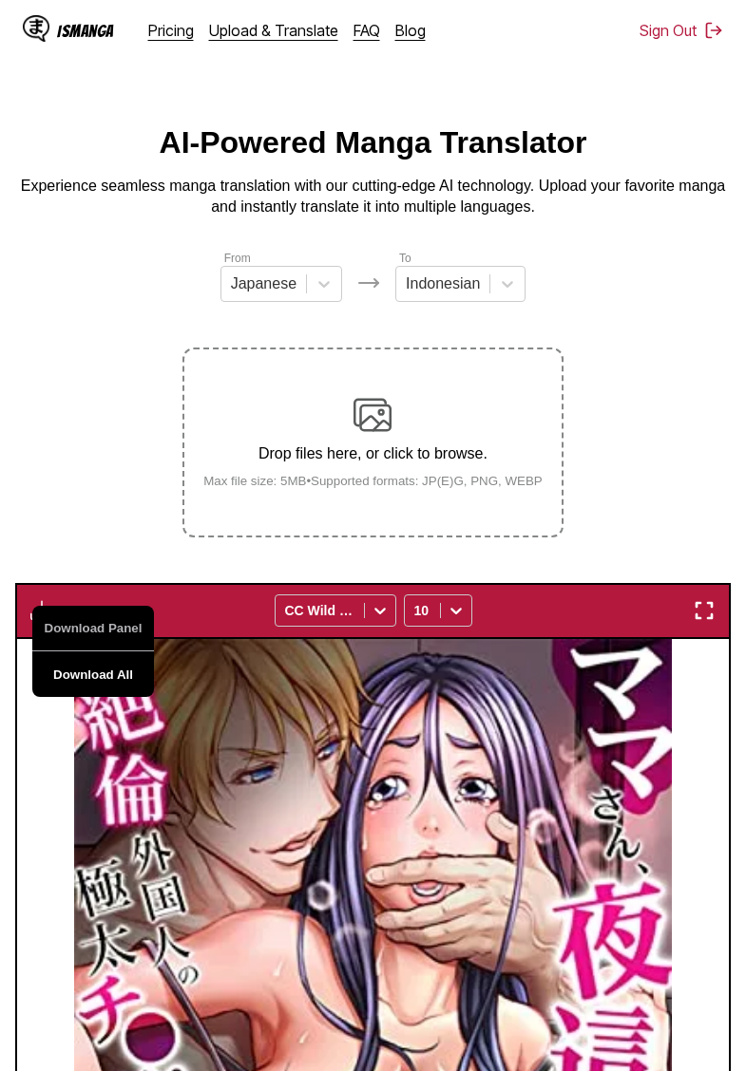
click at [100, 693] on button "Download All" at bounding box center [93, 675] width 122 height 46
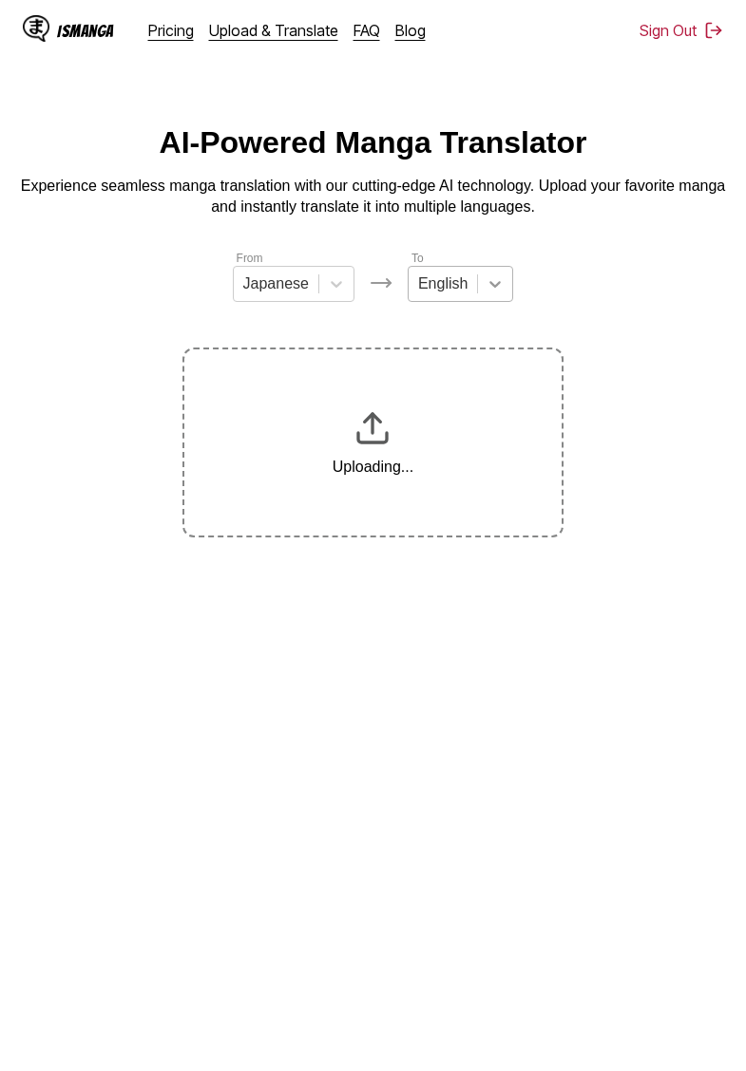
click at [483, 292] on div at bounding box center [495, 284] width 34 height 34
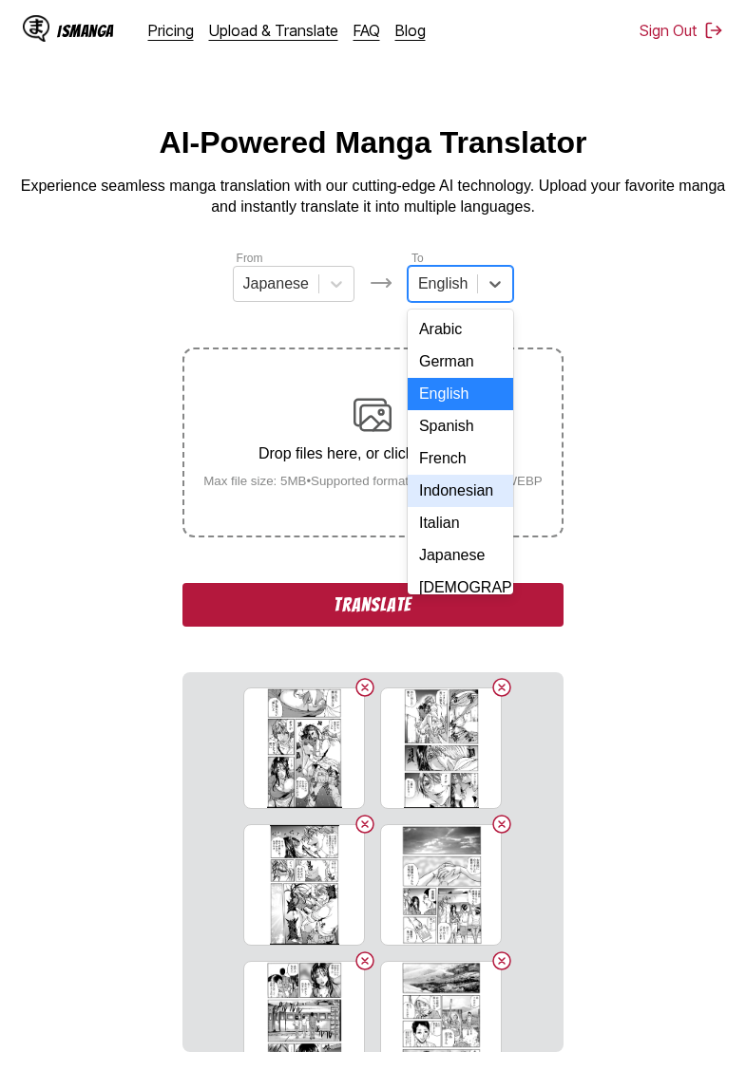
click at [459, 493] on div "Indonesian" at bounding box center [460, 491] width 105 height 32
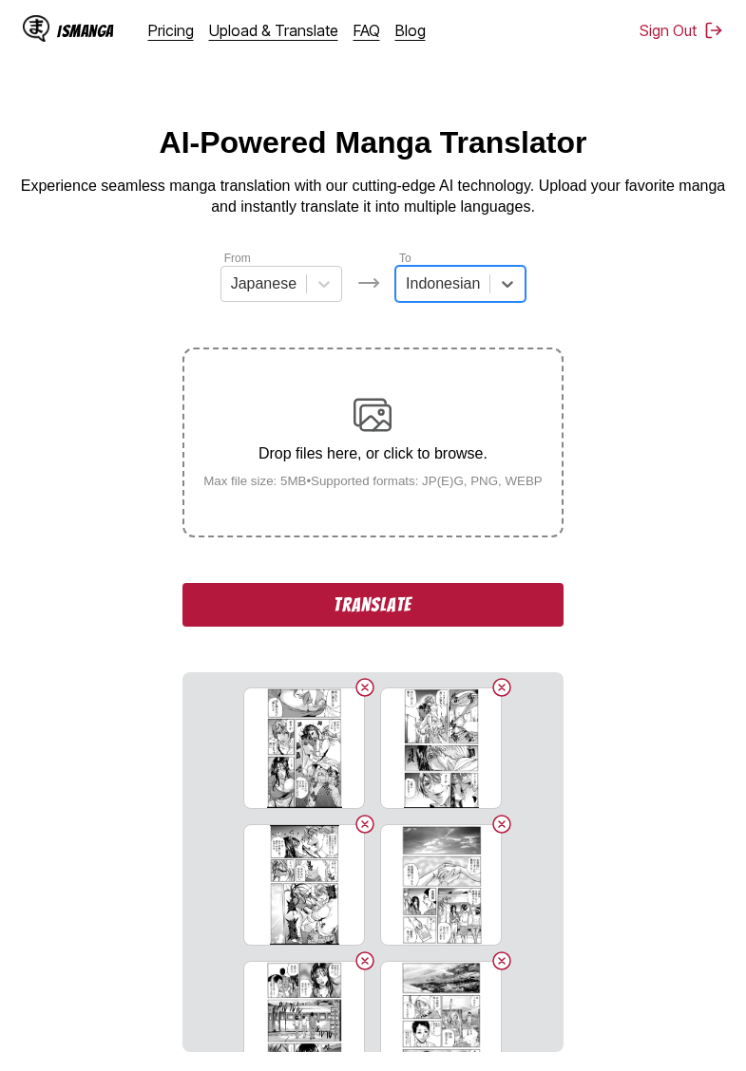
click at [422, 627] on button "Translate" at bounding box center [372, 605] width 380 height 44
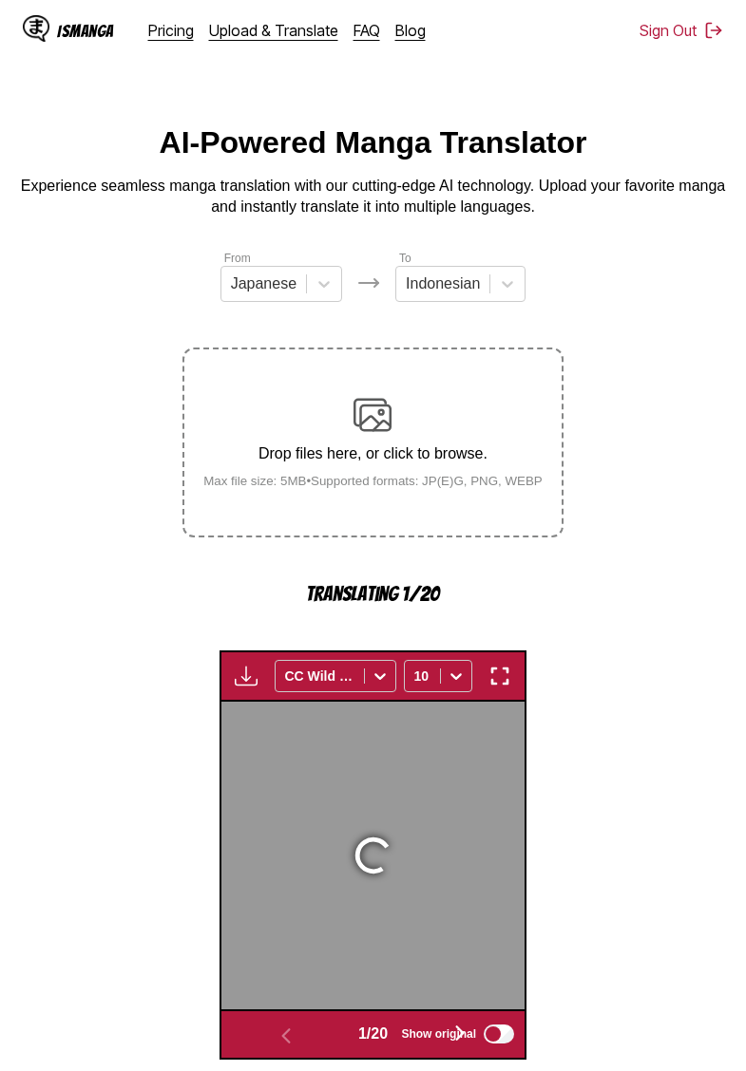
scroll to position [504, 0]
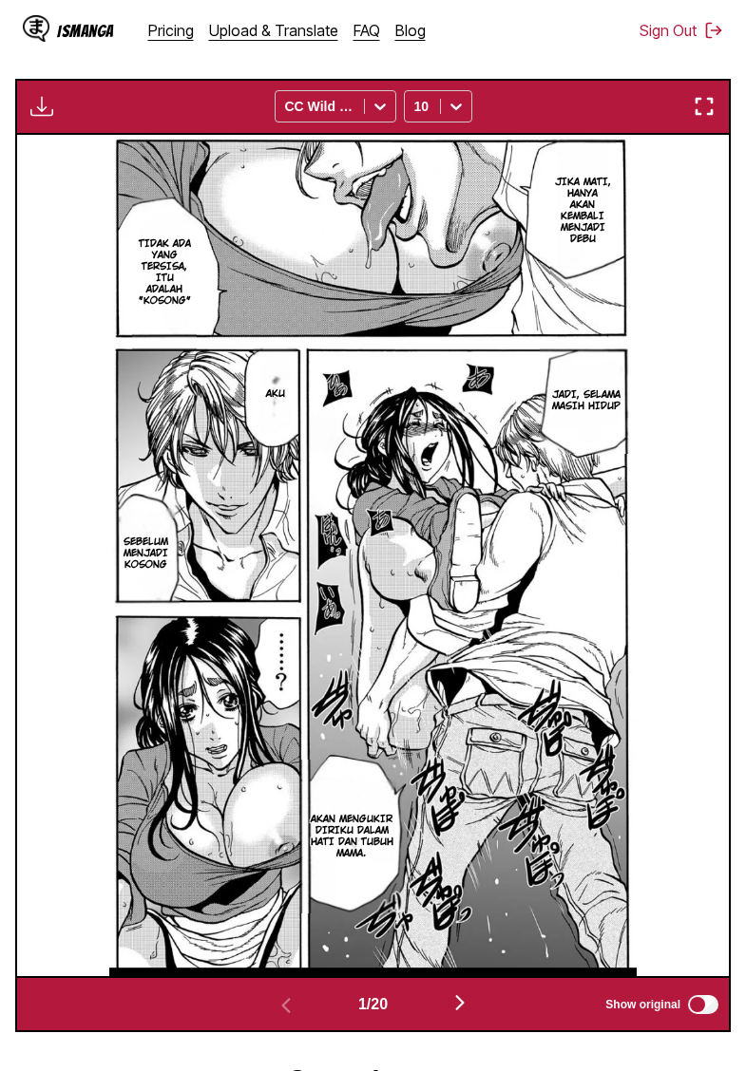
click at [42, 118] on img "button" at bounding box center [41, 106] width 23 height 23
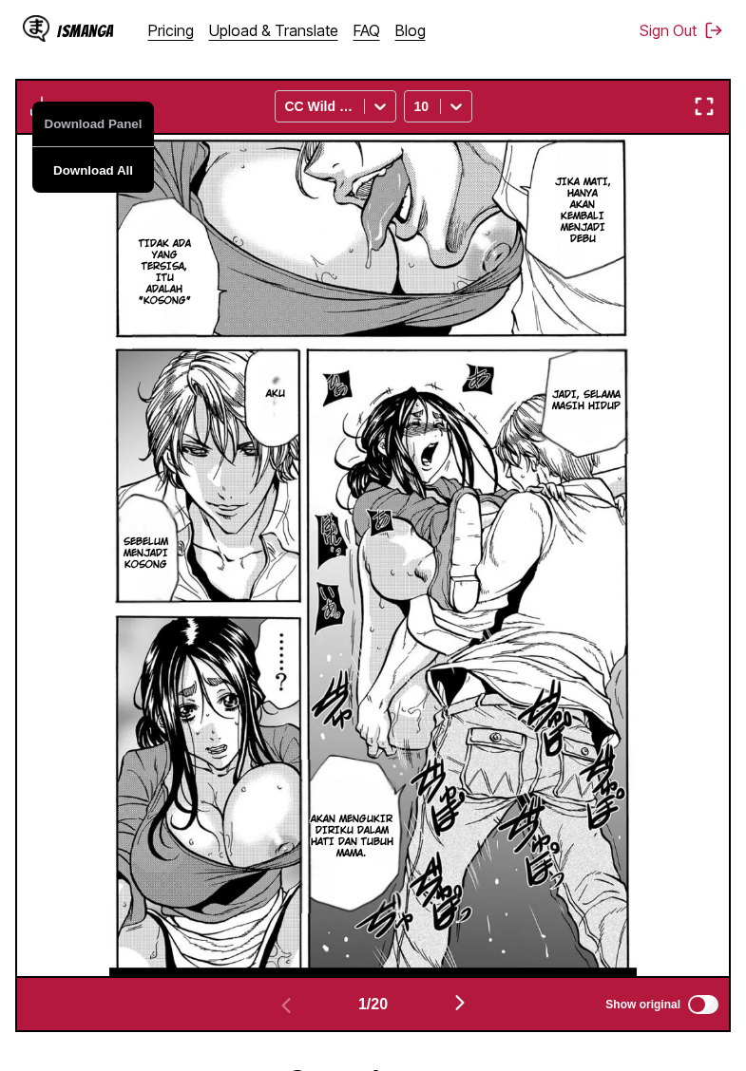
click at [78, 193] on button "Download All" at bounding box center [93, 170] width 122 height 46
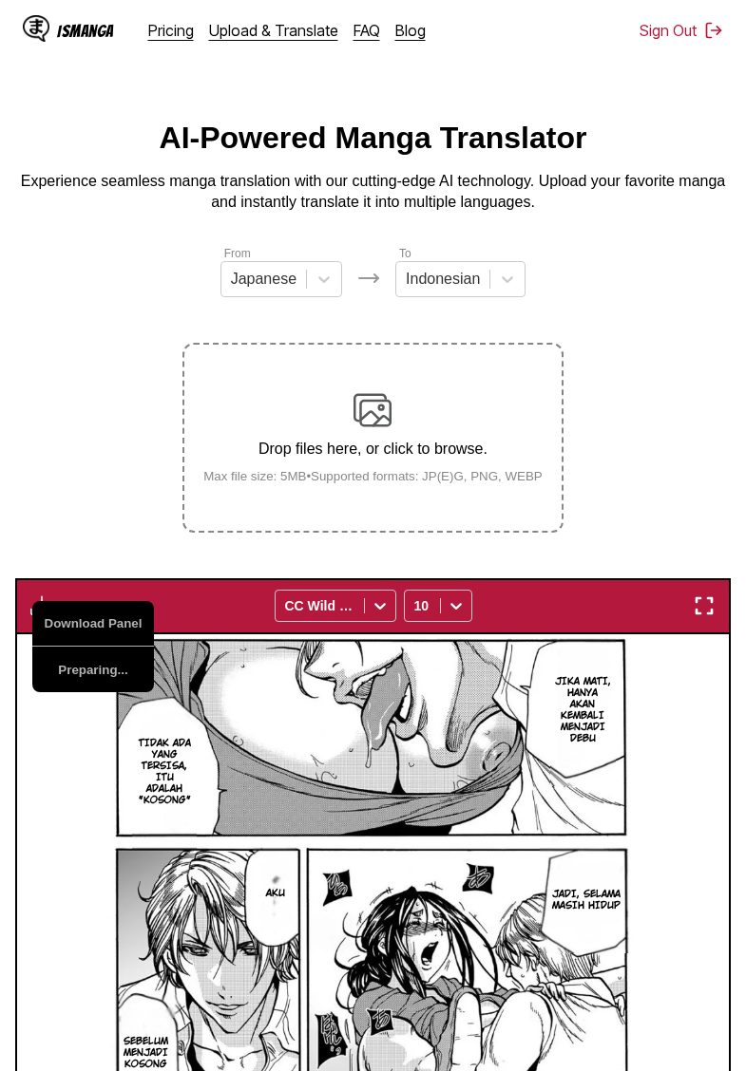
scroll to position [0, 0]
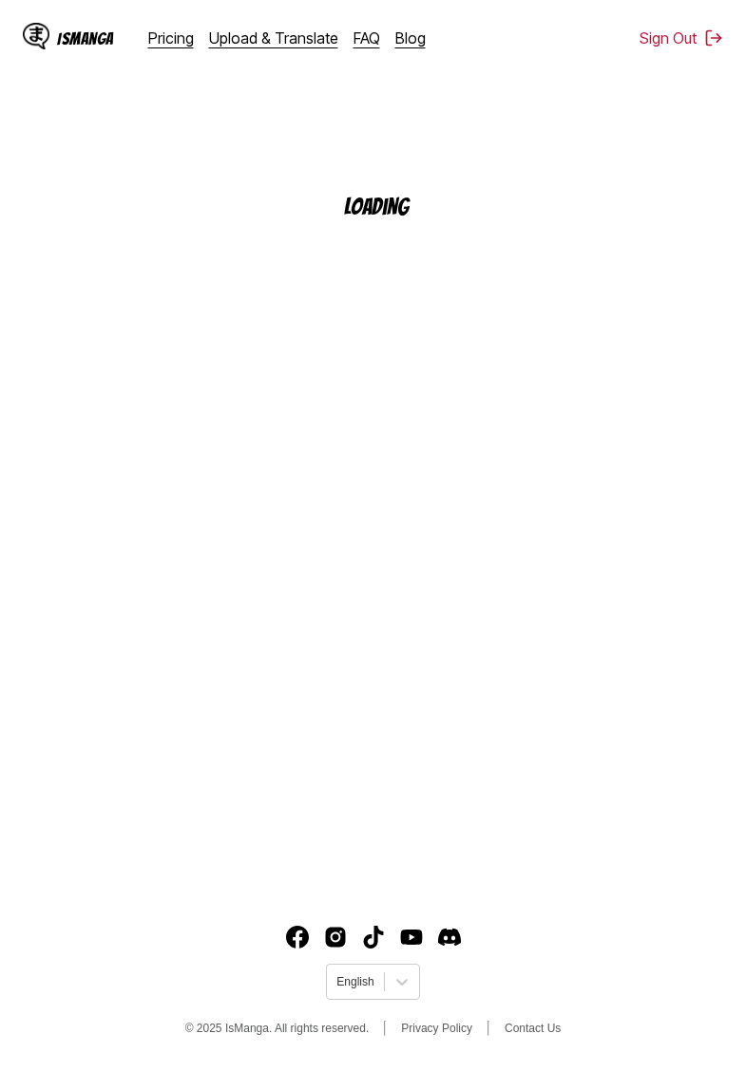
scroll to position [195, 0]
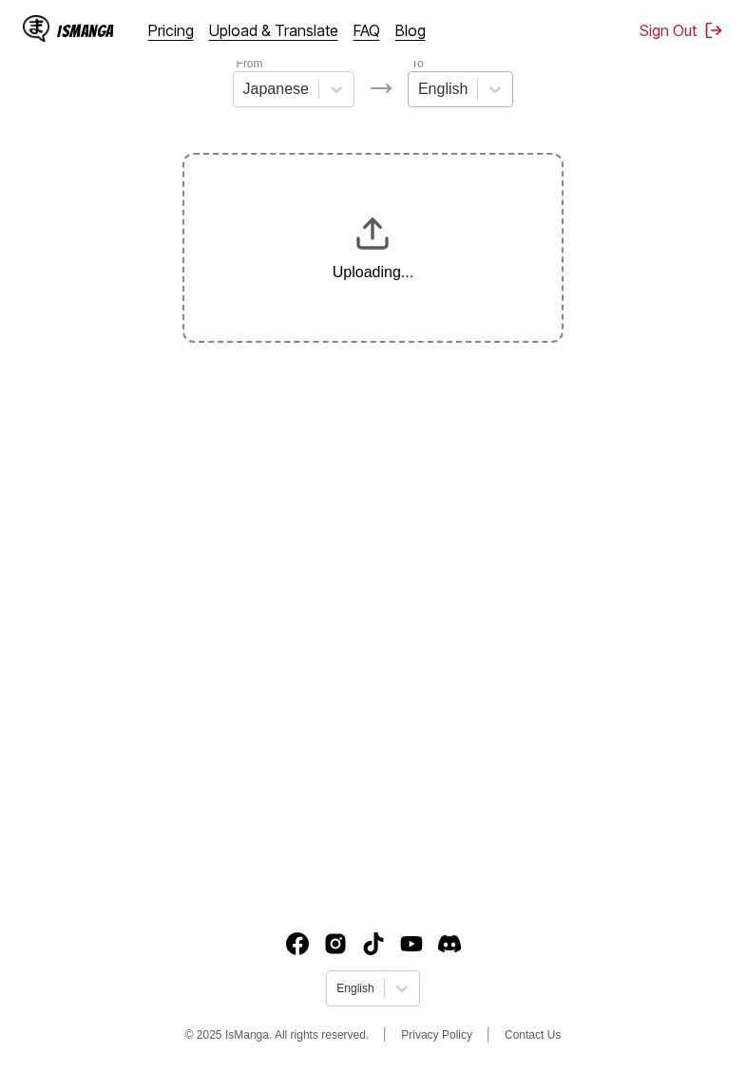
click at [474, 93] on div "English" at bounding box center [442, 89] width 68 height 28
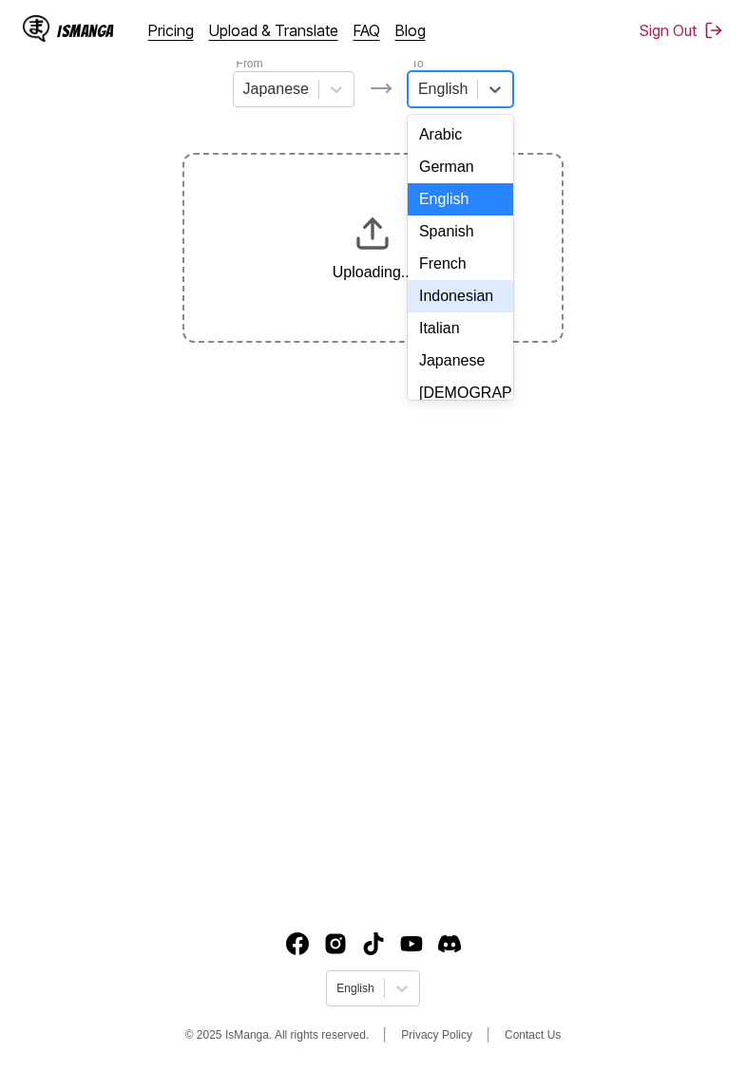
click at [460, 297] on div "Indonesian" at bounding box center [460, 296] width 105 height 32
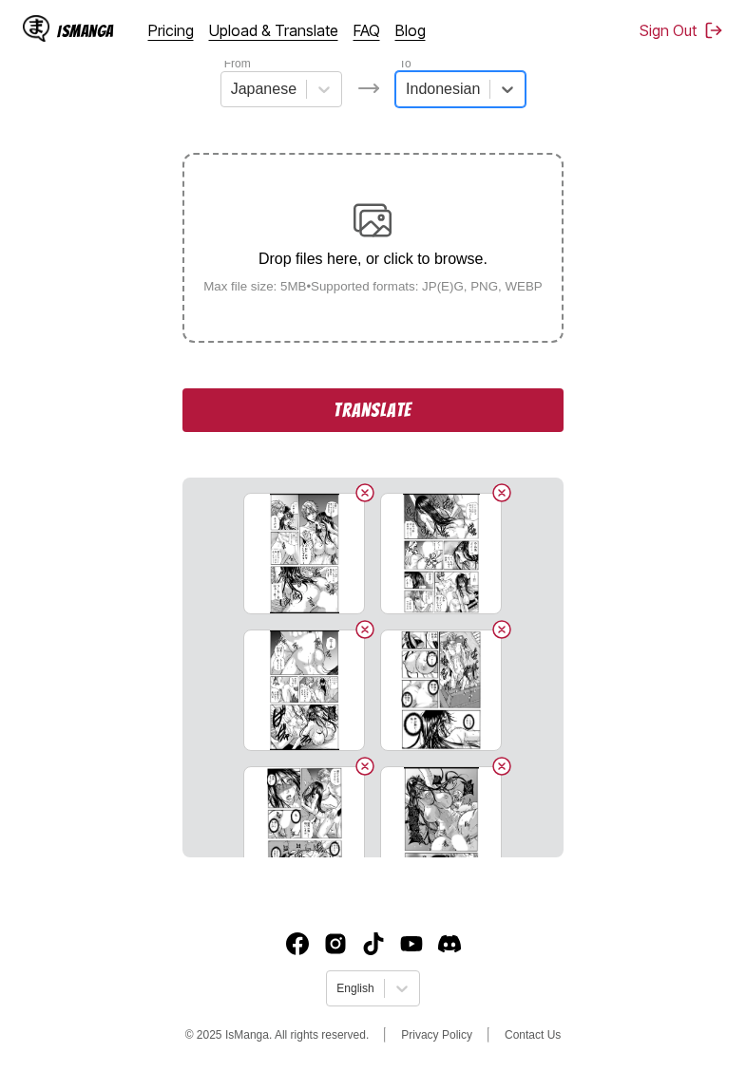
click at [380, 432] on button "Translate" at bounding box center [372, 411] width 380 height 44
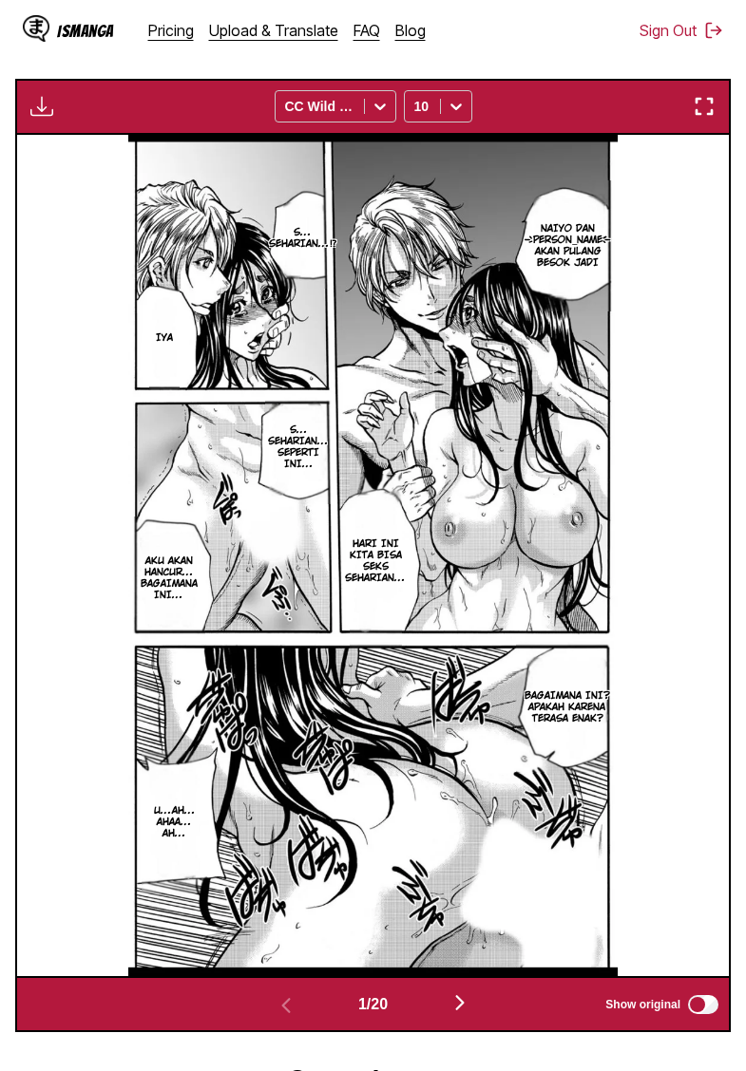
click at [47, 118] on img "button" at bounding box center [41, 106] width 23 height 23
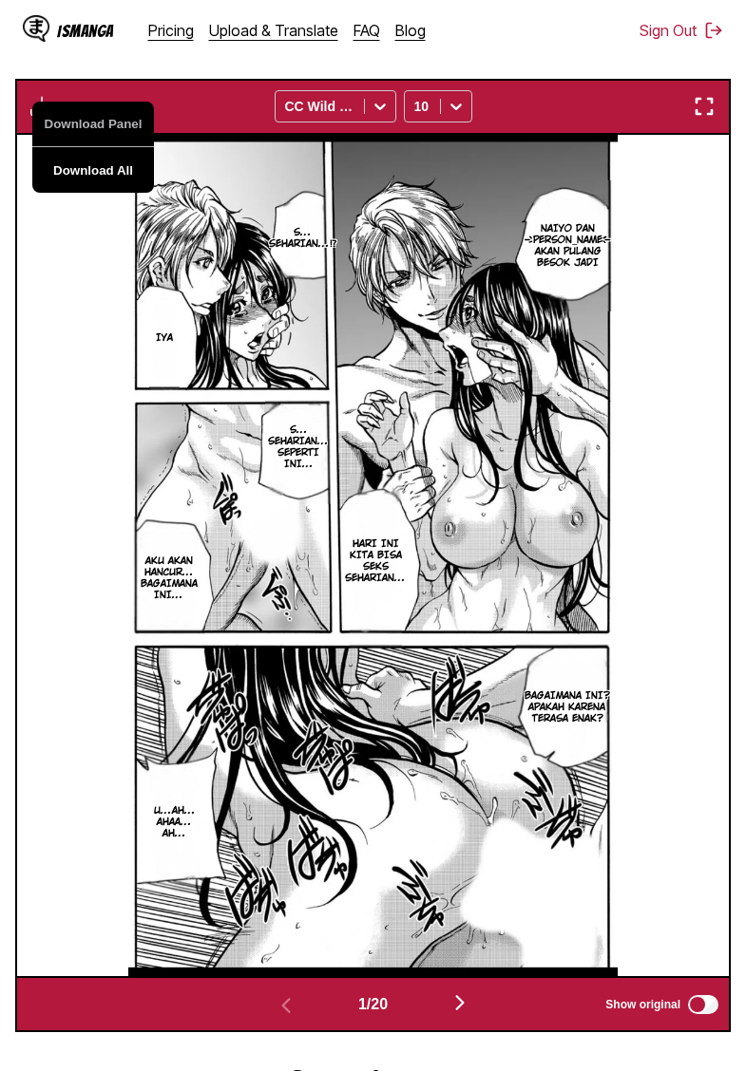
click at [92, 193] on button "Download All" at bounding box center [93, 170] width 122 height 46
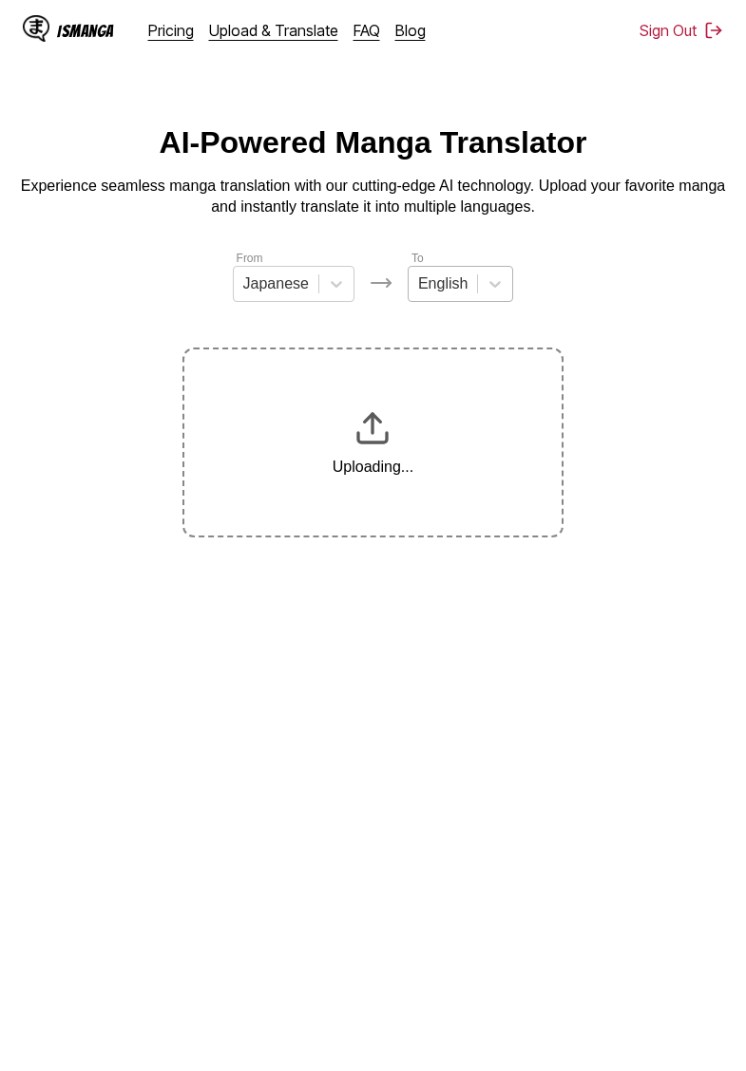
click at [469, 289] on div "English" at bounding box center [442, 284] width 68 height 28
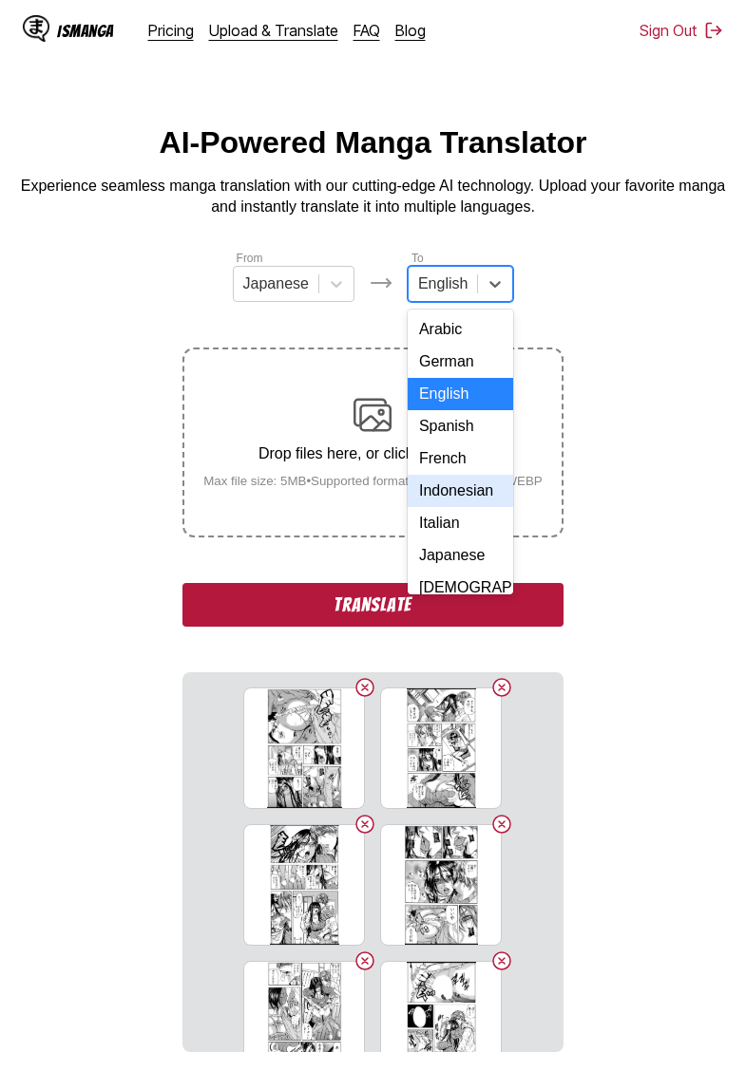
click at [463, 491] on div "Indonesian" at bounding box center [460, 491] width 105 height 32
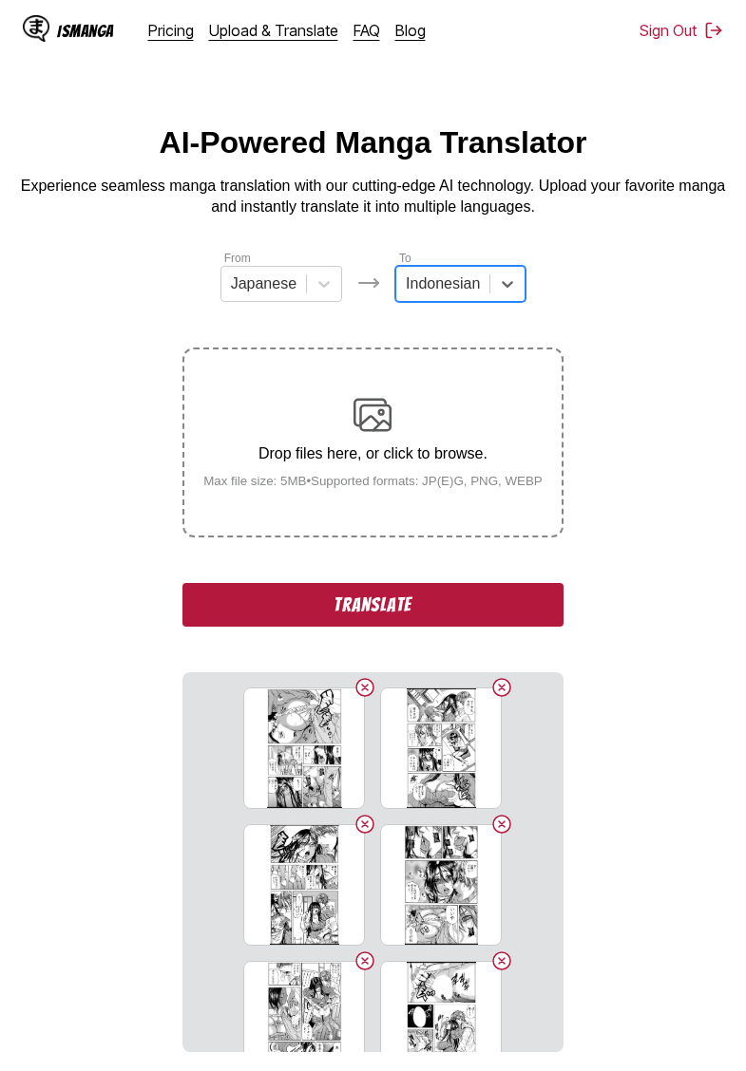
click at [392, 627] on button "Translate" at bounding box center [372, 605] width 380 height 44
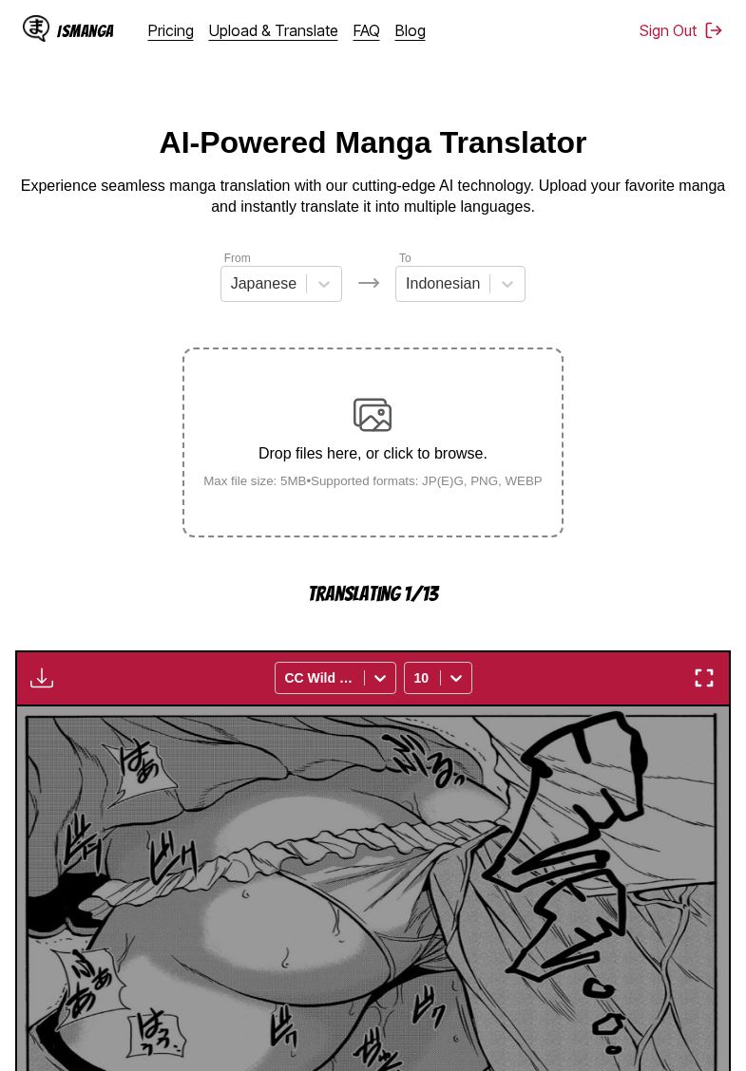
scroll to position [504, 0]
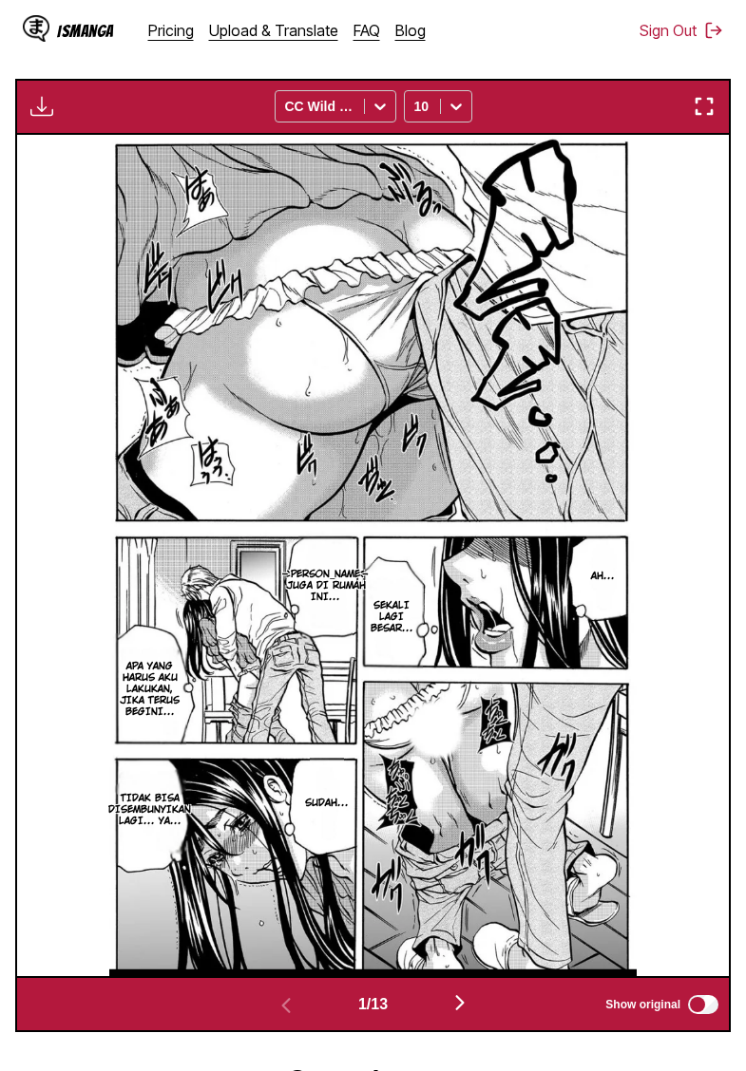
click at [35, 118] on img "button" at bounding box center [41, 106] width 23 height 23
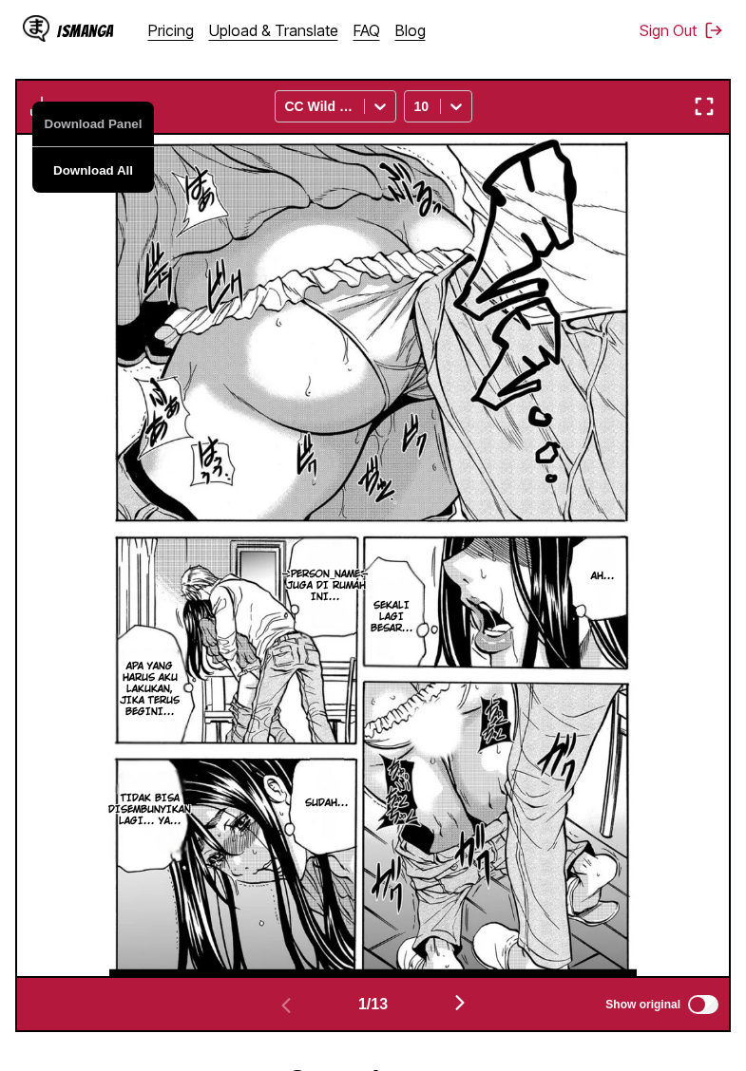
click at [104, 189] on button "Download All" at bounding box center [93, 170] width 122 height 46
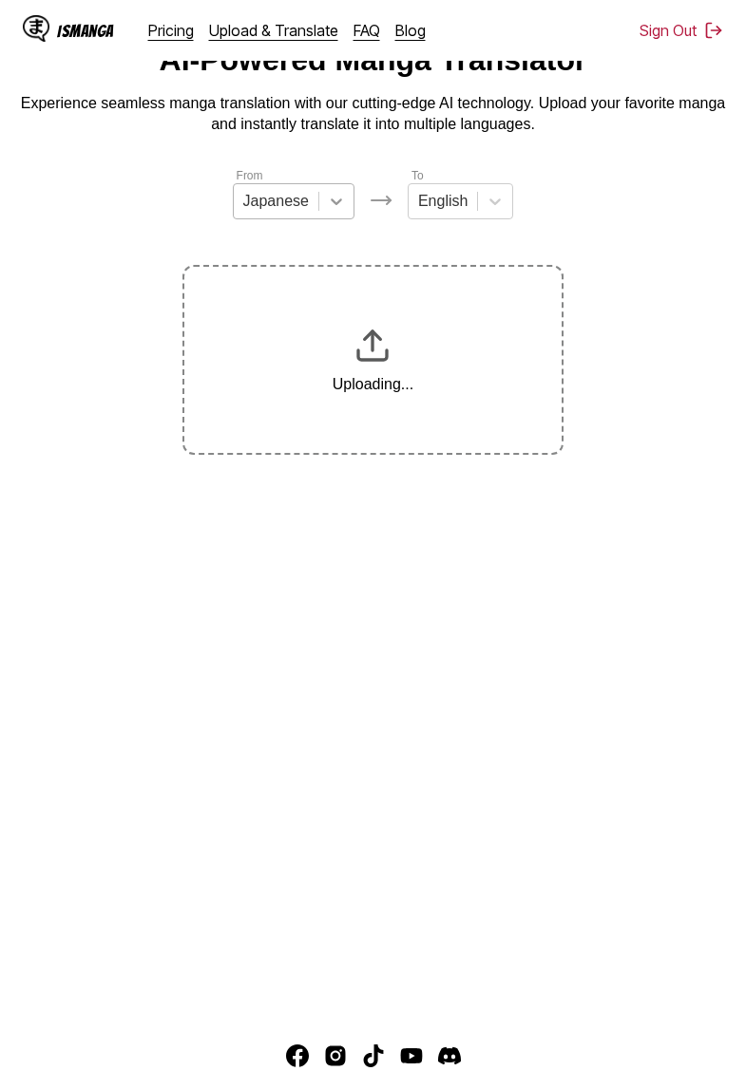
click at [329, 202] on icon at bounding box center [336, 201] width 19 height 19
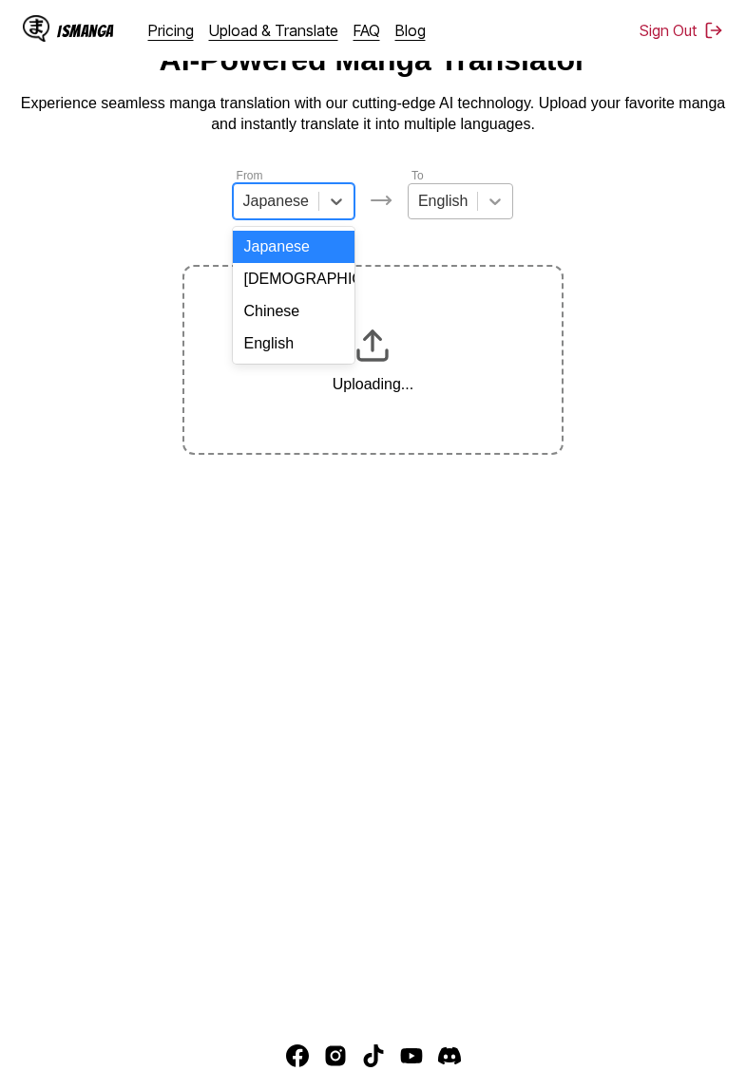
click at [297, 338] on div "English" at bounding box center [294, 344] width 122 height 32
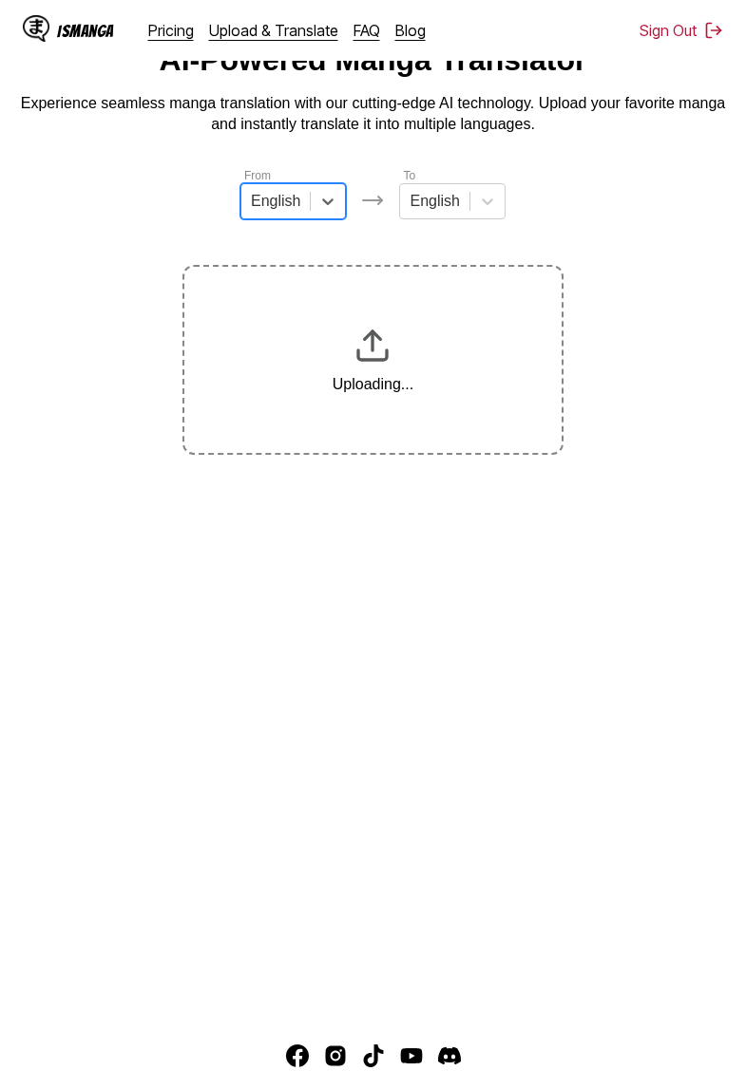
click at [490, 197] on icon at bounding box center [487, 201] width 19 height 19
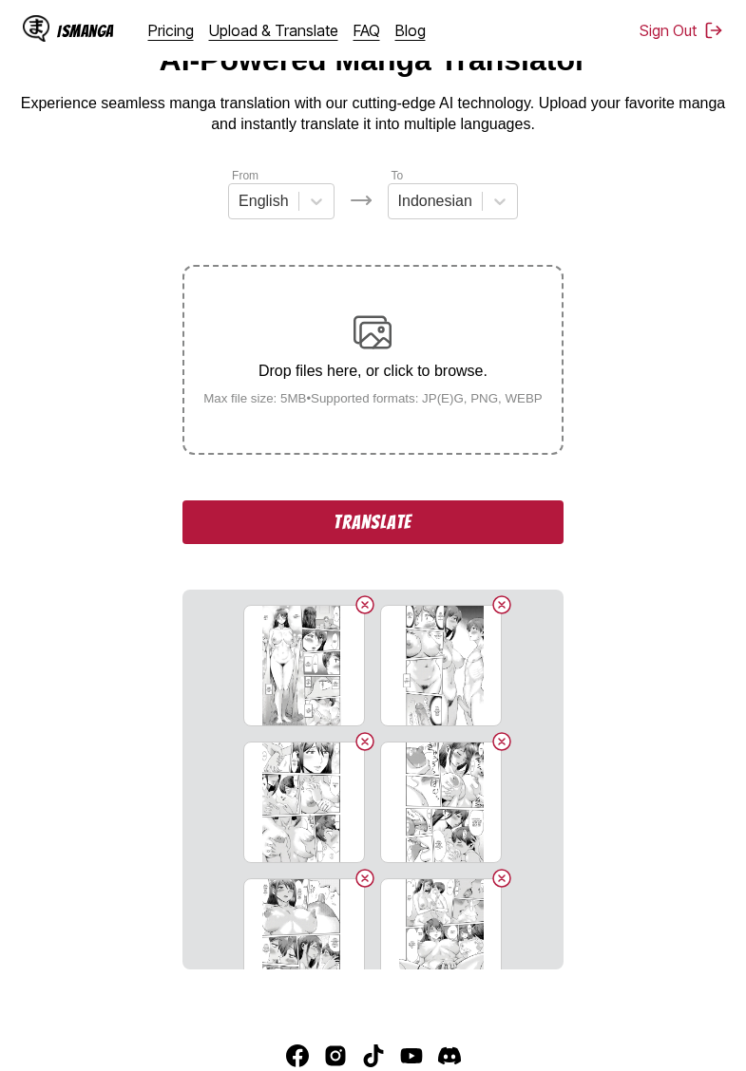
click at [589, 237] on section "From English To Indonesian Drop files here, or click to browse. Max file size: …" at bounding box center [372, 568] width 715 height 804
click at [408, 538] on button "Translate" at bounding box center [372, 523] width 380 height 44
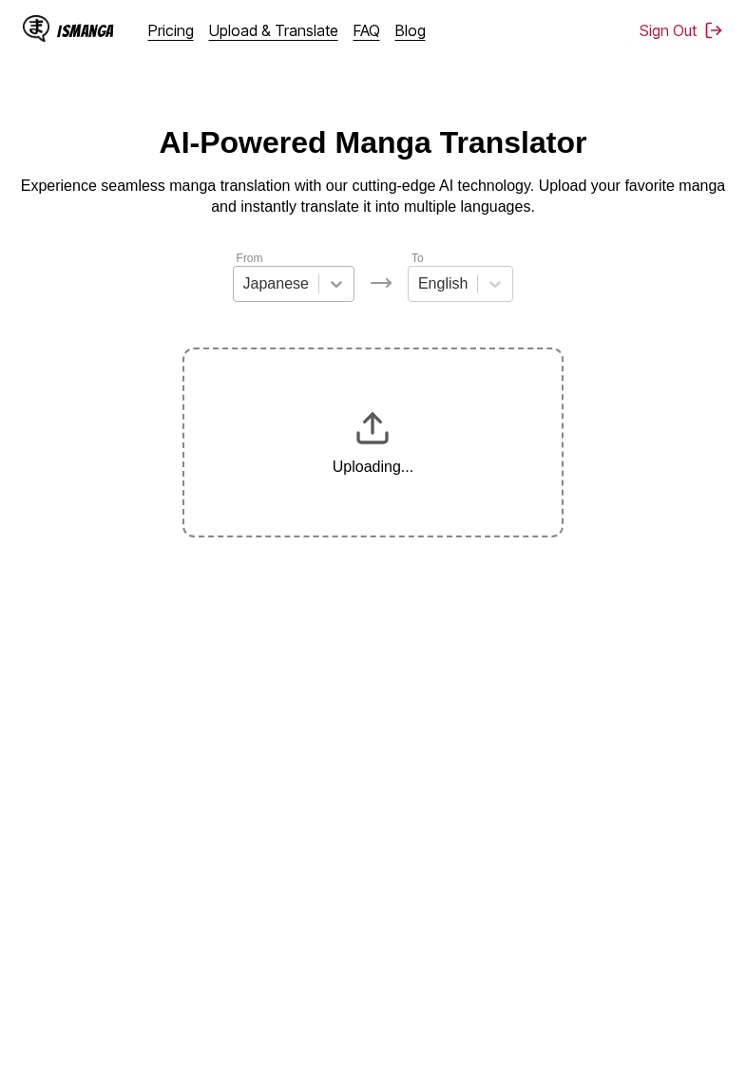
click at [332, 290] on icon at bounding box center [336, 284] width 19 height 19
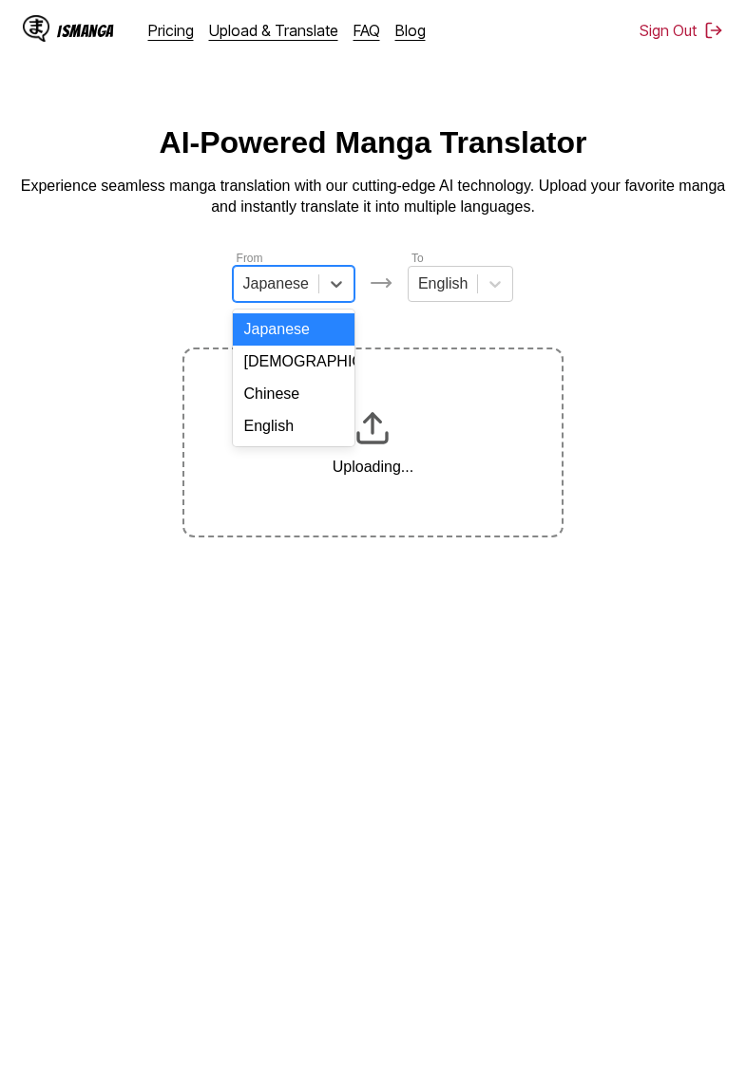
click at [292, 426] on div "English" at bounding box center [294, 426] width 122 height 32
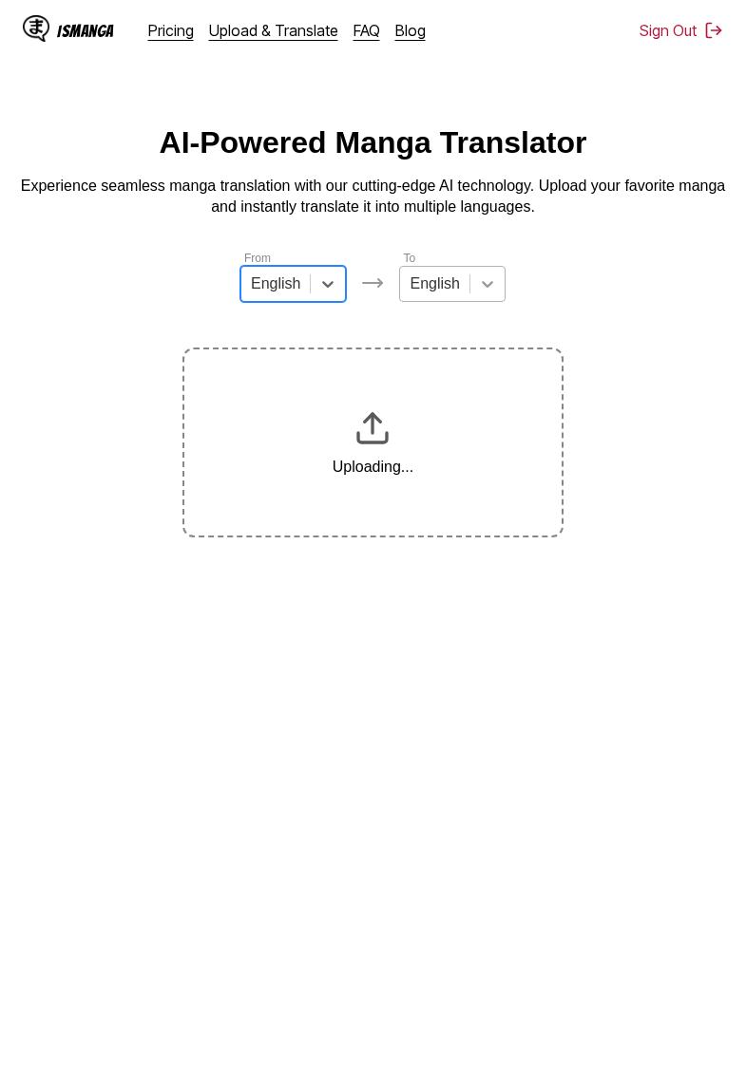
click at [470, 281] on div at bounding box center [487, 284] width 34 height 34
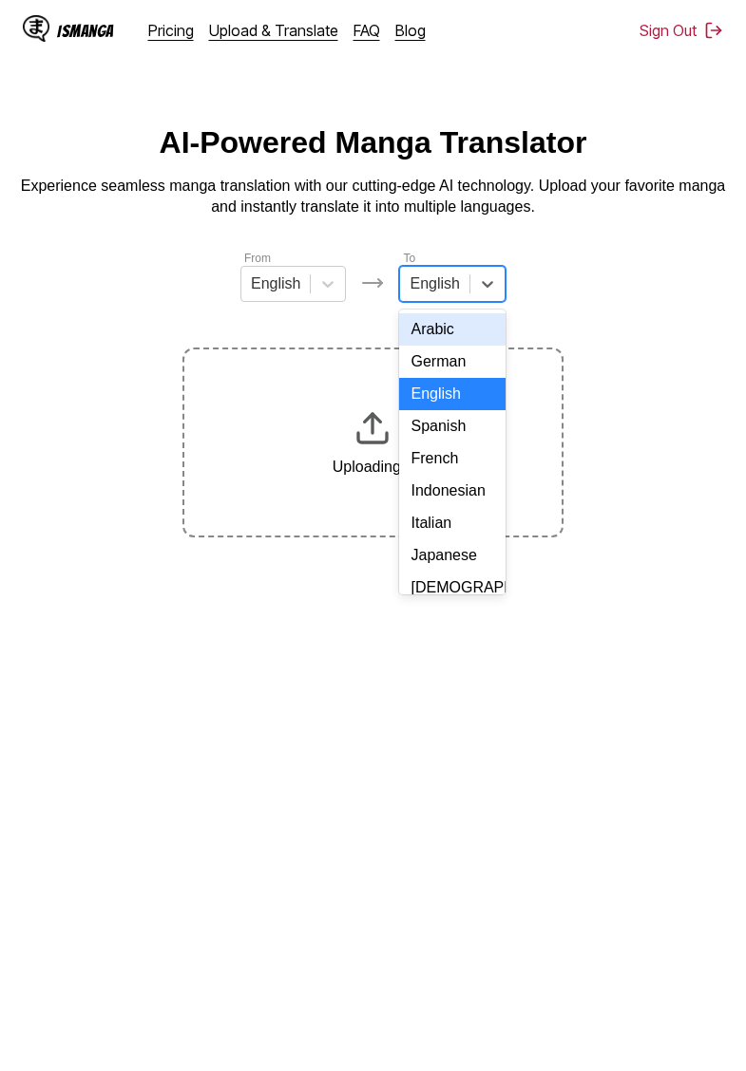
click at [443, 490] on div "Indonesian" at bounding box center [451, 491] width 105 height 32
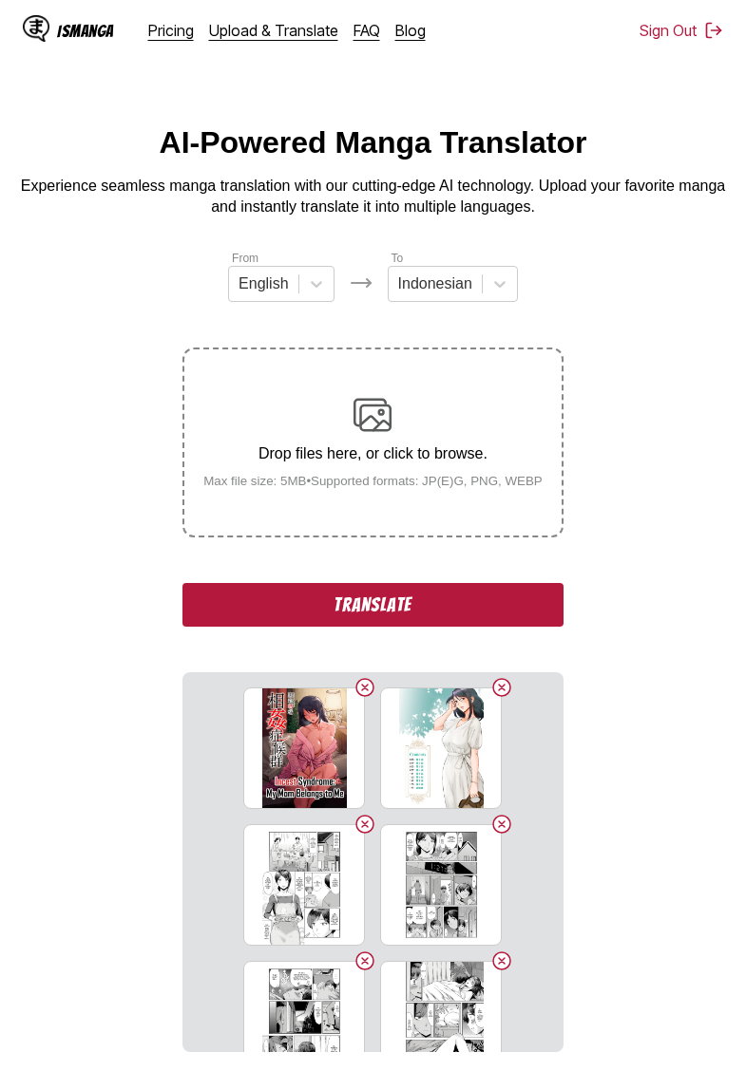
click at [388, 627] on button "Translate" at bounding box center [372, 605] width 380 height 44
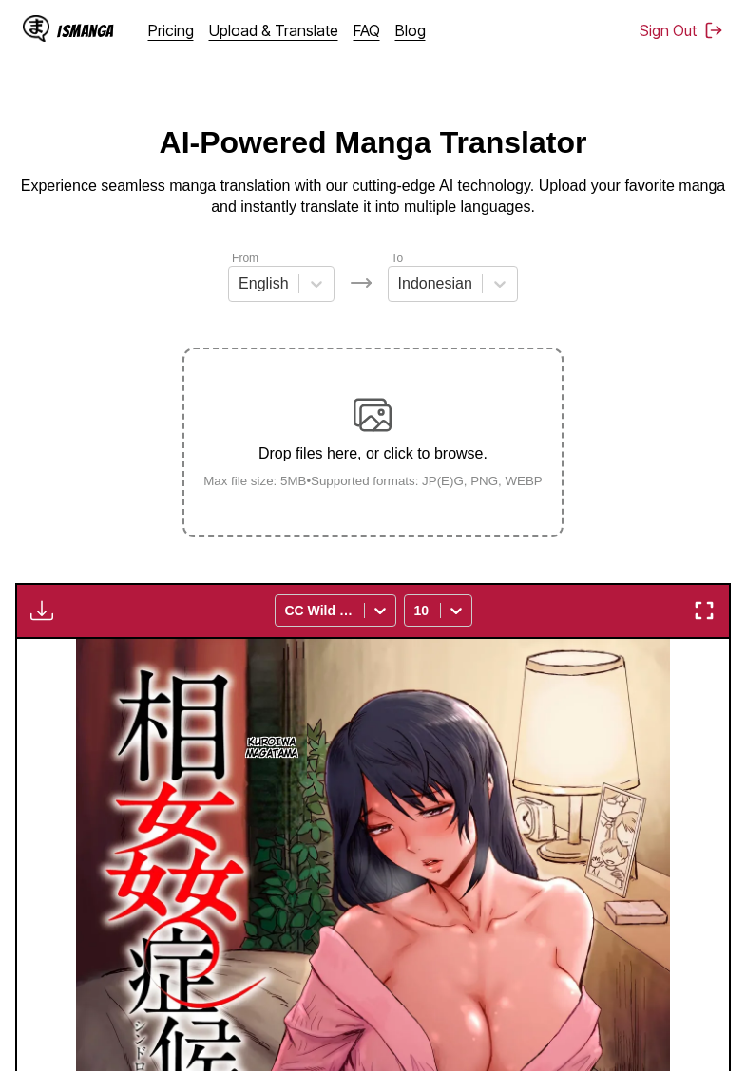
click at [44, 622] on img "button" at bounding box center [41, 610] width 23 height 23
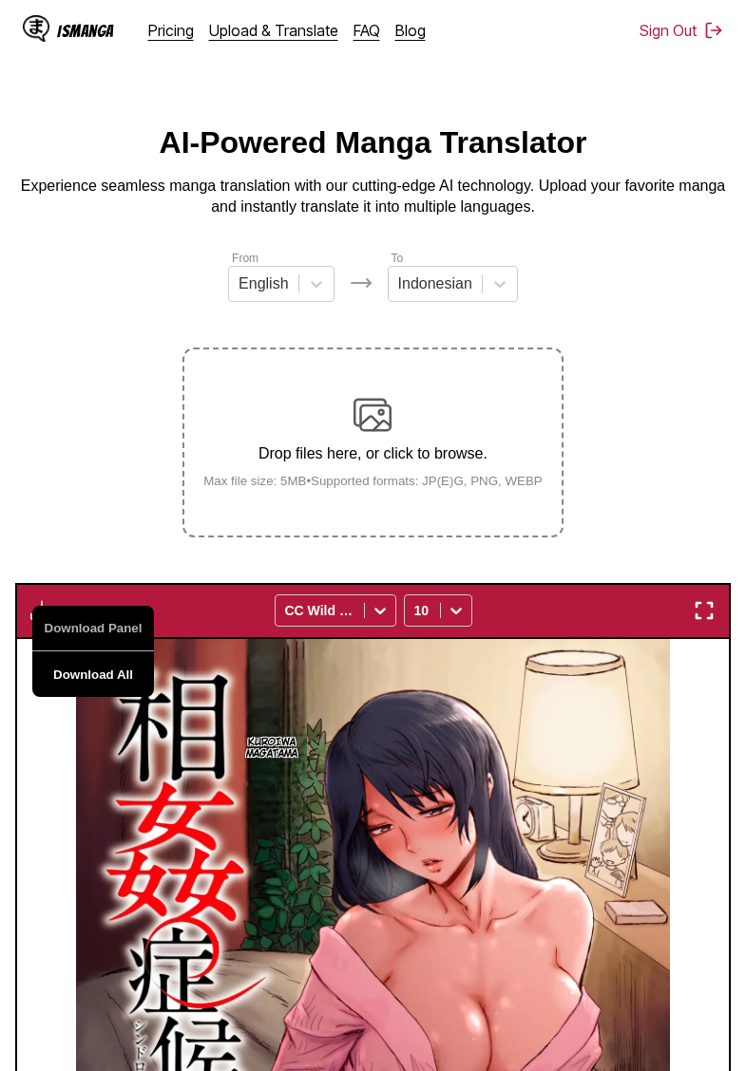
click at [85, 697] on button "Download All" at bounding box center [93, 675] width 122 height 46
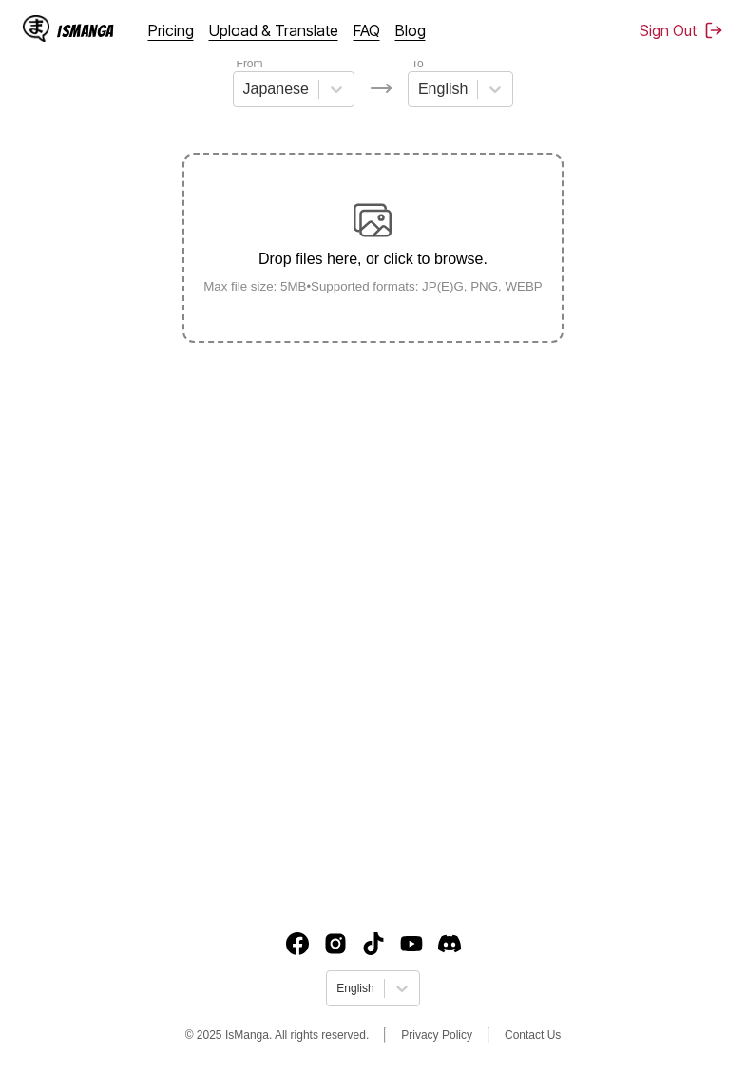
scroll to position [195, 0]
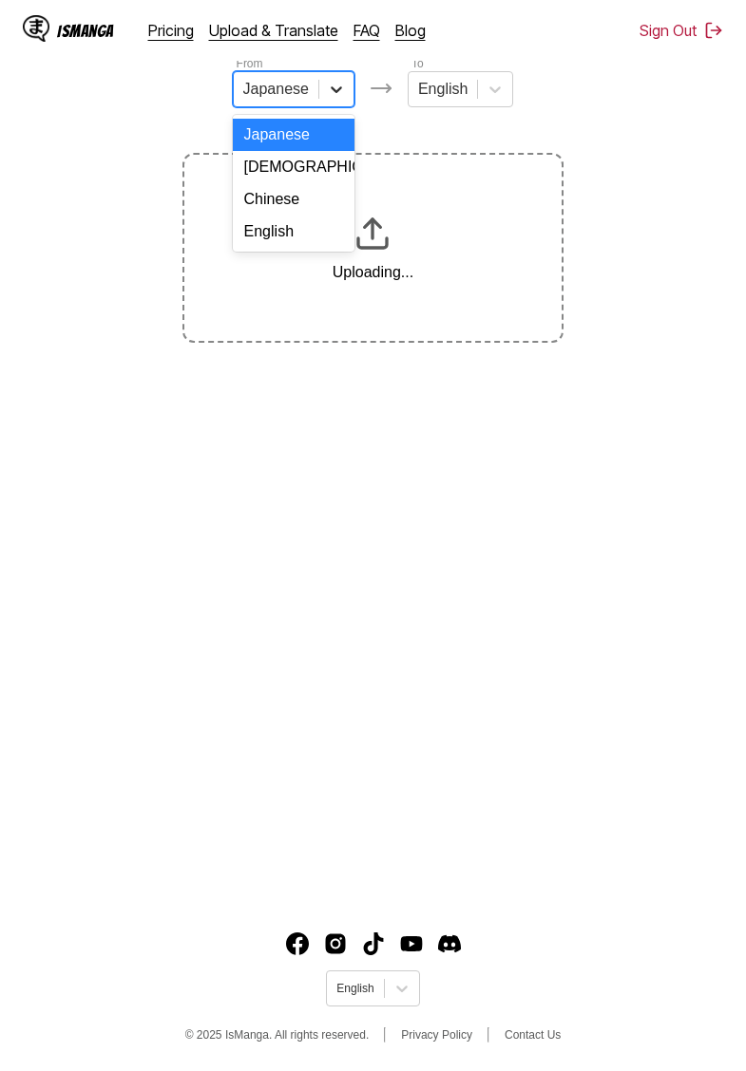
click at [324, 84] on div at bounding box center [336, 89] width 34 height 34
click at [290, 230] on div "English" at bounding box center [294, 232] width 122 height 32
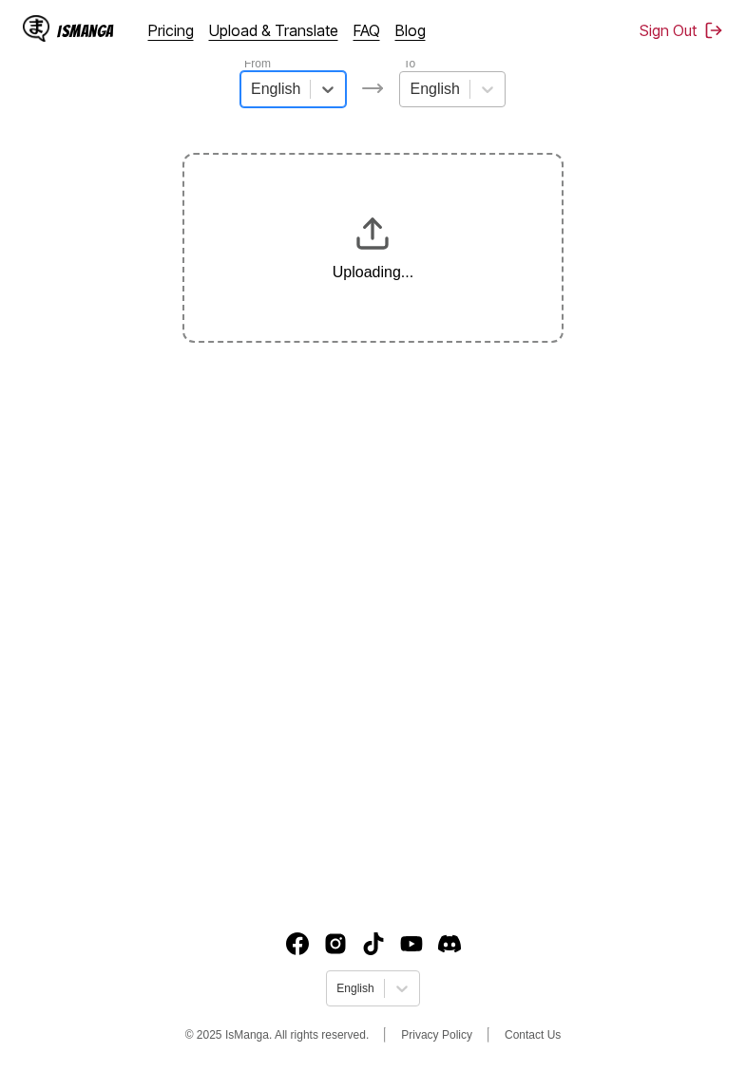
click at [449, 90] on div at bounding box center [433, 89] width 49 height 21
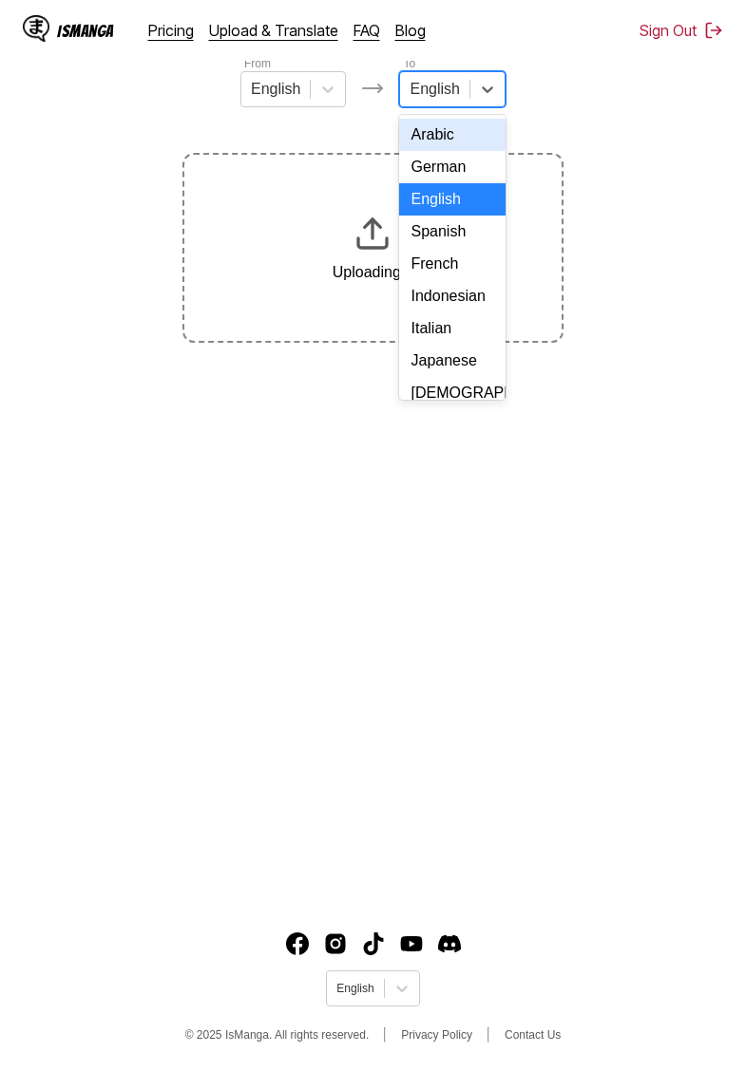
click at [447, 296] on div "Indonesian" at bounding box center [451, 296] width 105 height 32
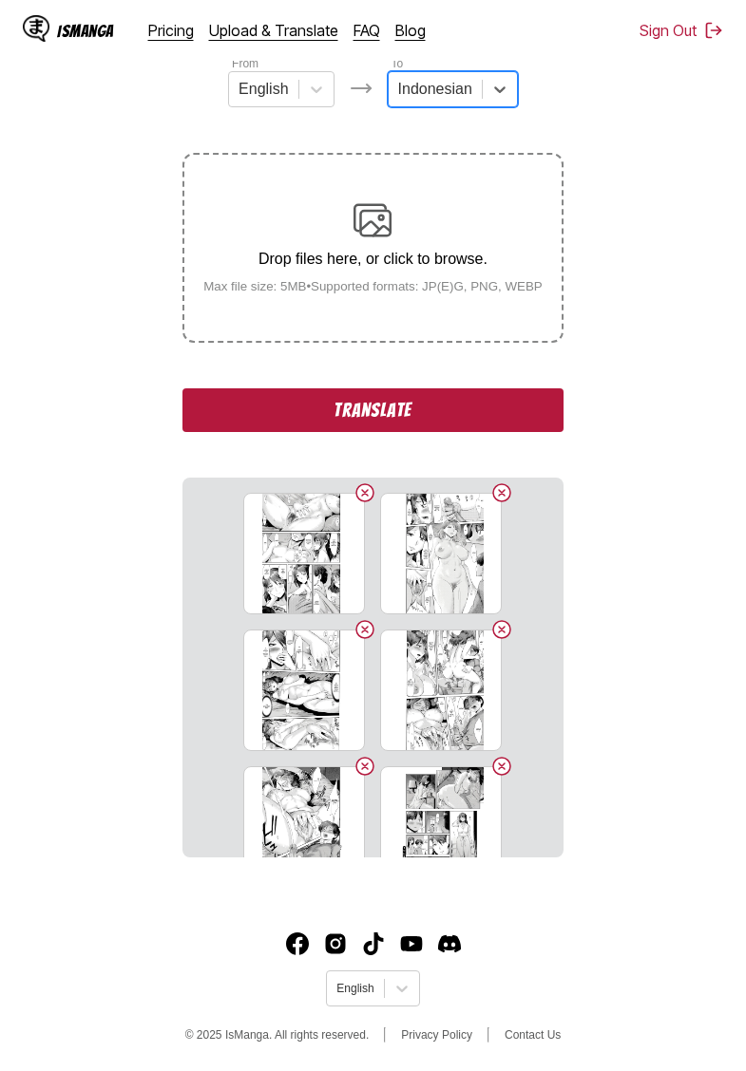
click at [340, 432] on button "Translate" at bounding box center [372, 411] width 380 height 44
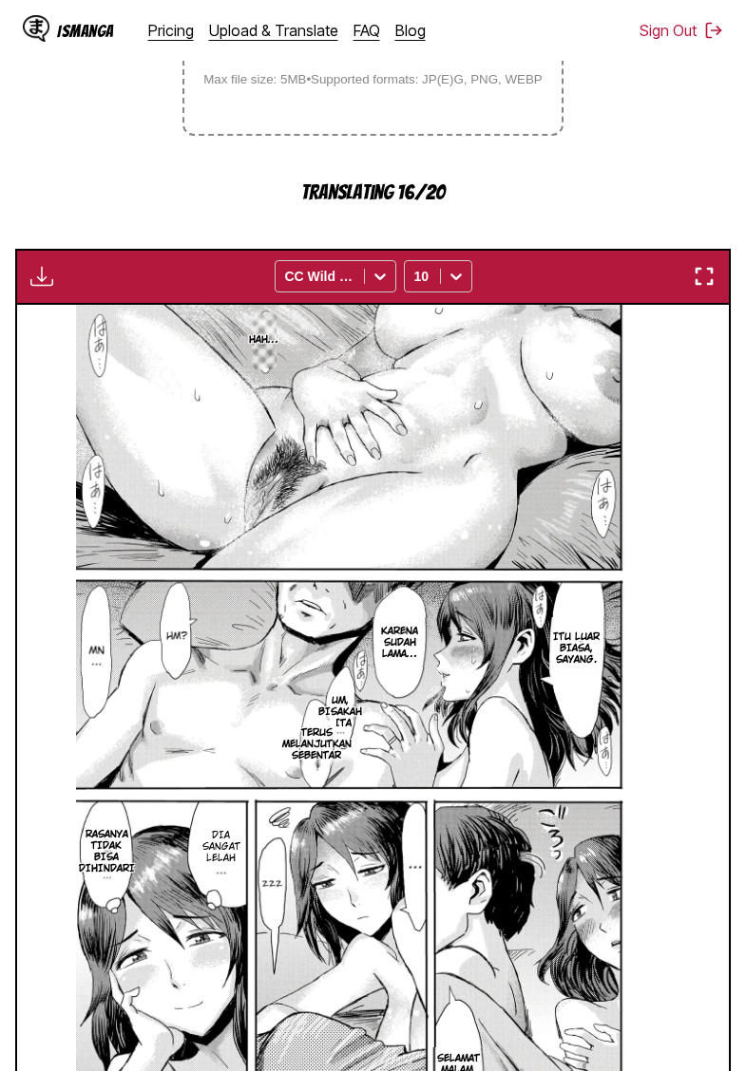
scroll to position [0, 0]
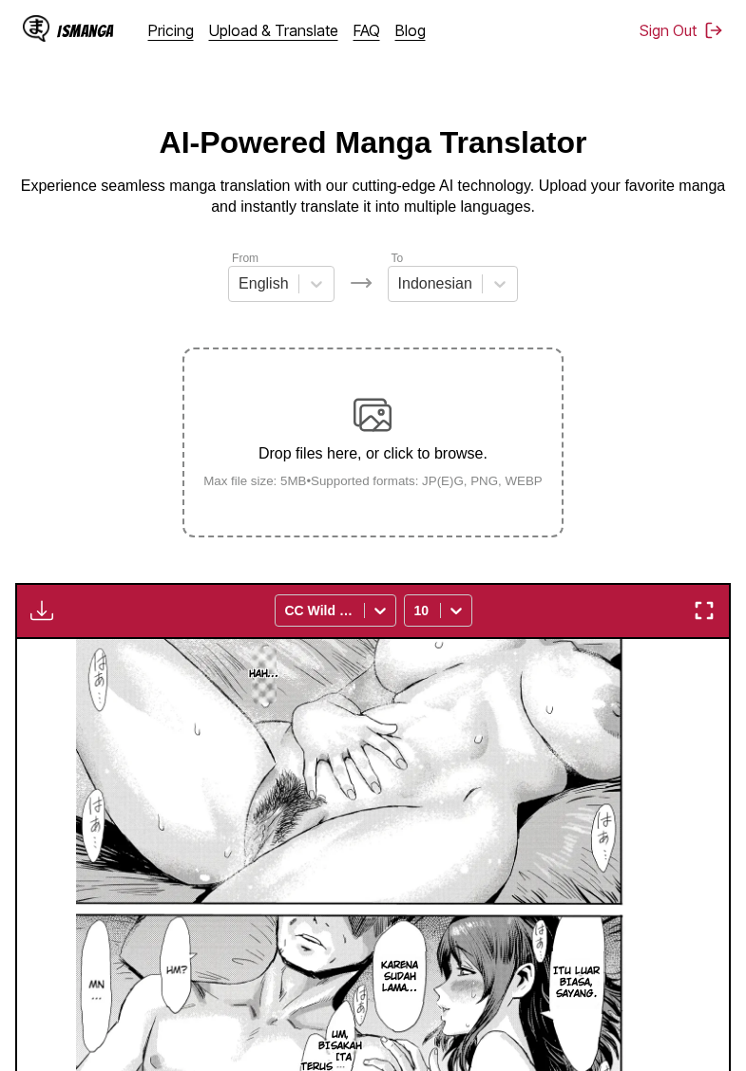
click at [52, 622] on img "button" at bounding box center [41, 610] width 23 height 23
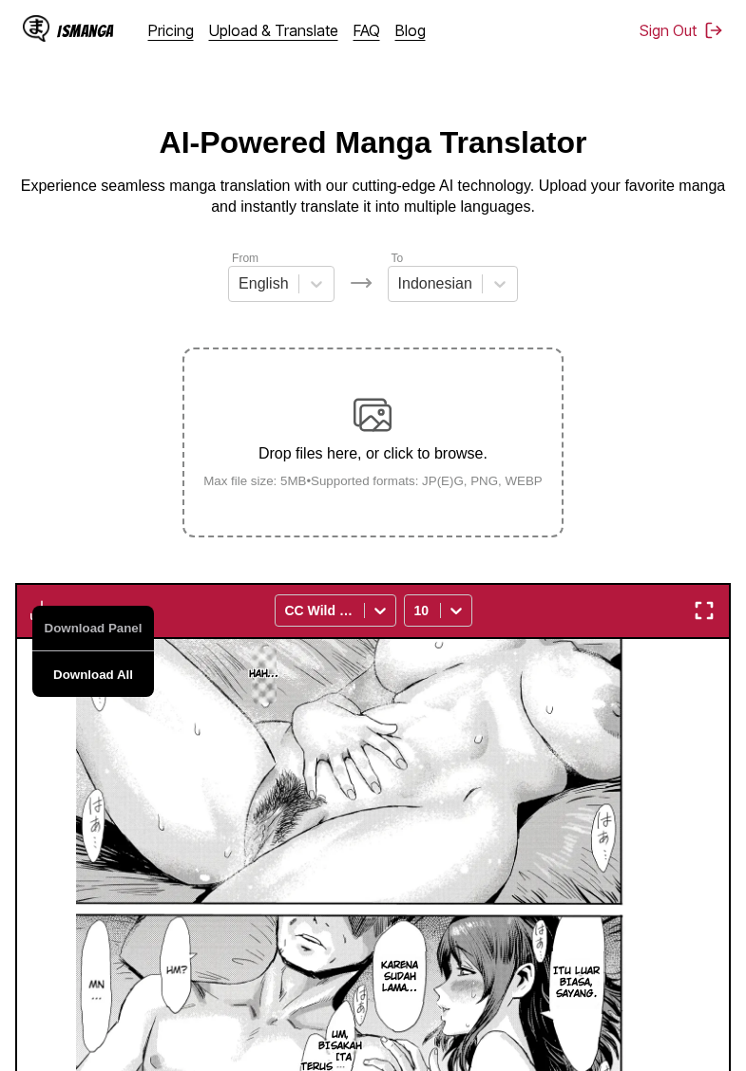
click at [101, 697] on button "Download All" at bounding box center [93, 675] width 122 height 46
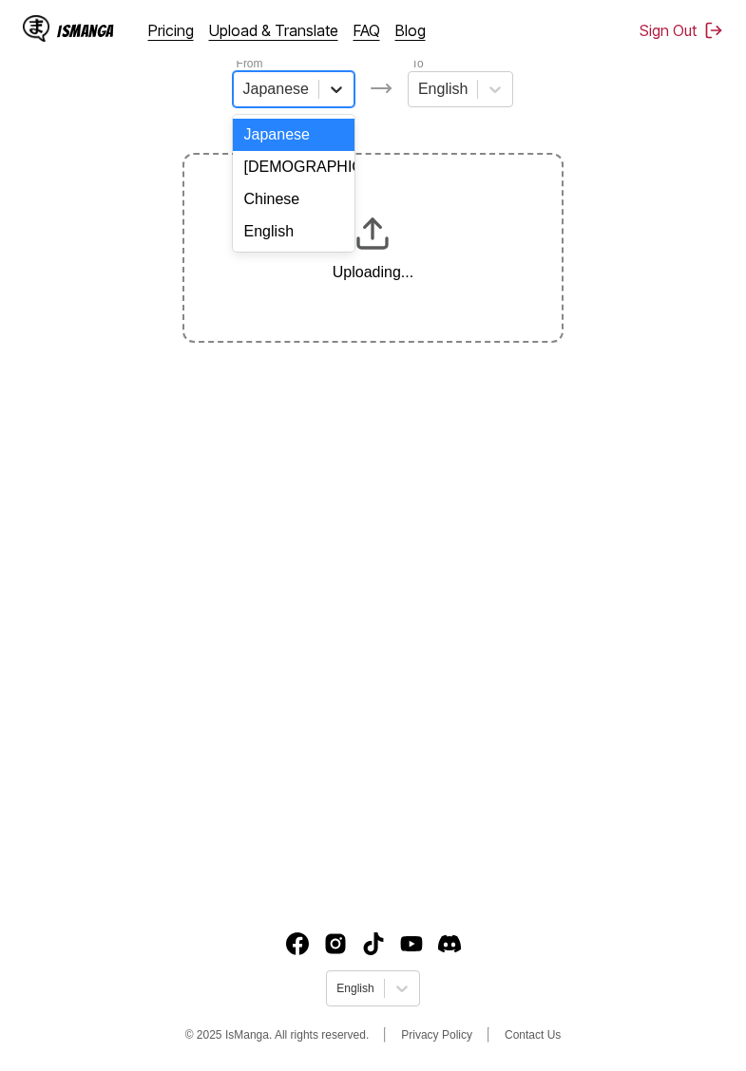
click at [330, 100] on div at bounding box center [336, 89] width 34 height 34
click at [291, 226] on div "English" at bounding box center [294, 232] width 122 height 32
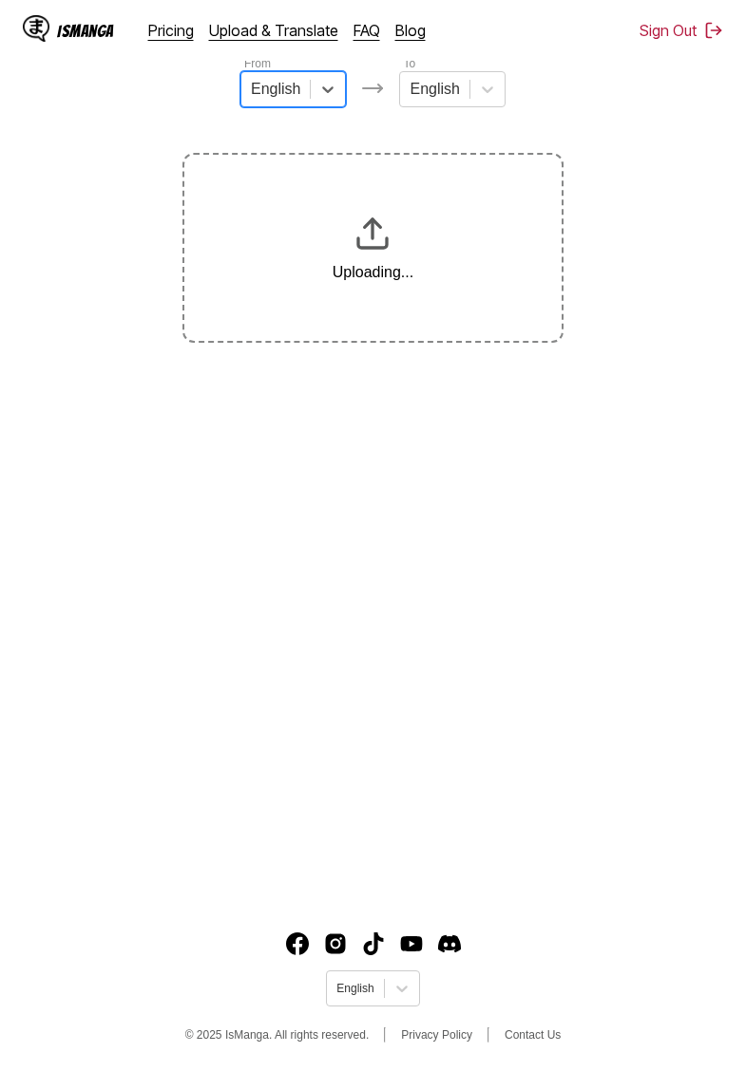
click at [471, 86] on div at bounding box center [487, 89] width 34 height 34
click at [635, 141] on section "From English To Indonesian Uploading..." at bounding box center [372, 198] width 715 height 289
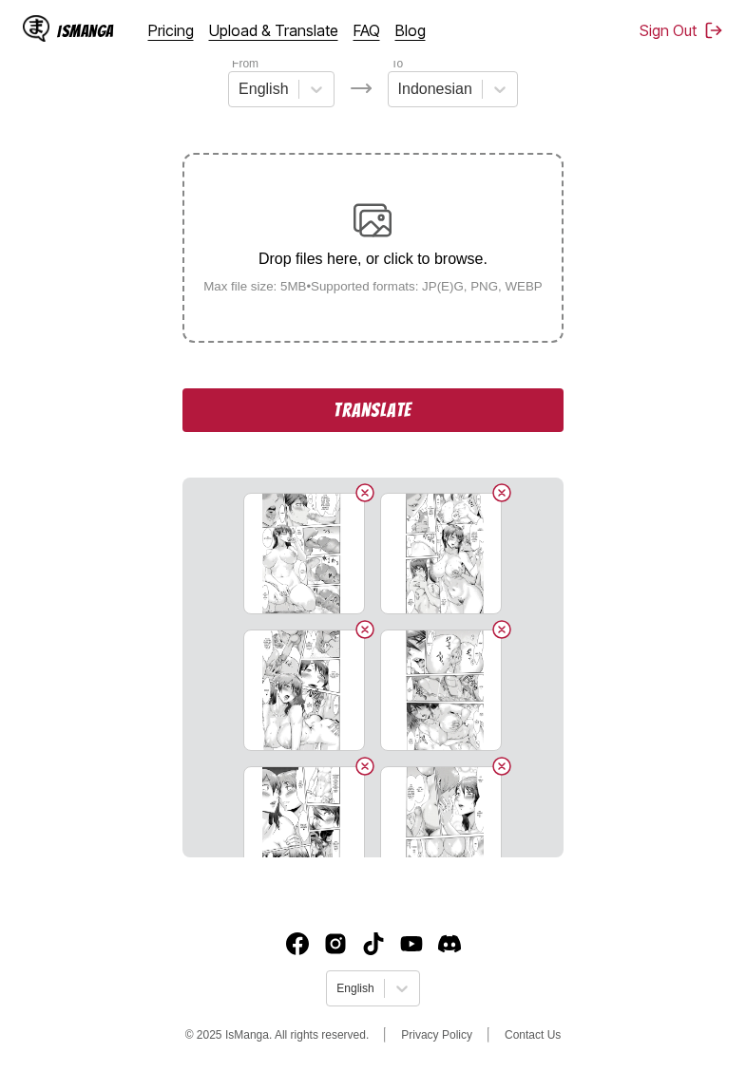
click at [418, 432] on button "Translate" at bounding box center [372, 411] width 380 height 44
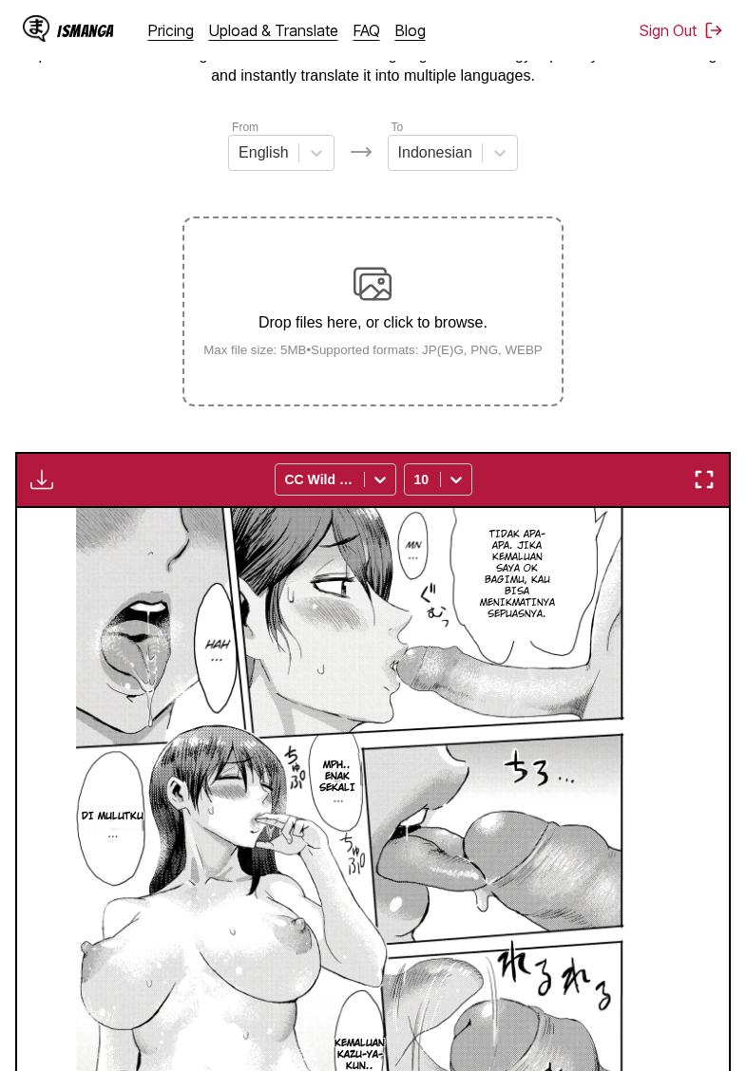
scroll to position [481, 0]
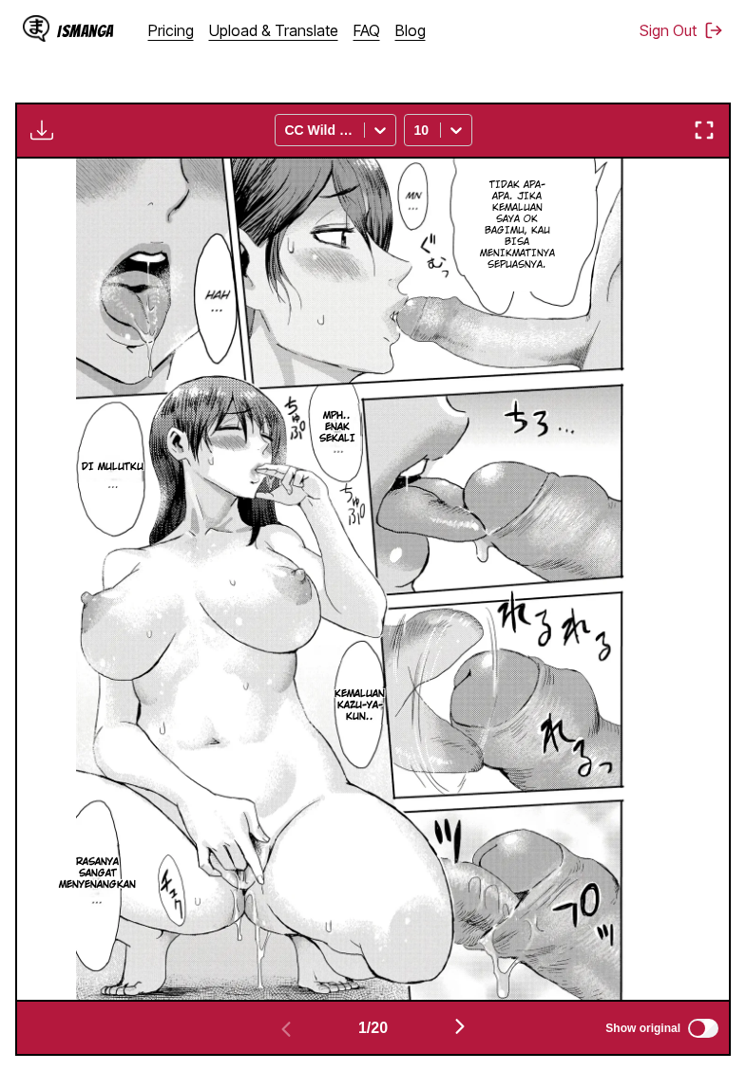
click at [37, 142] on img "button" at bounding box center [41, 130] width 23 height 23
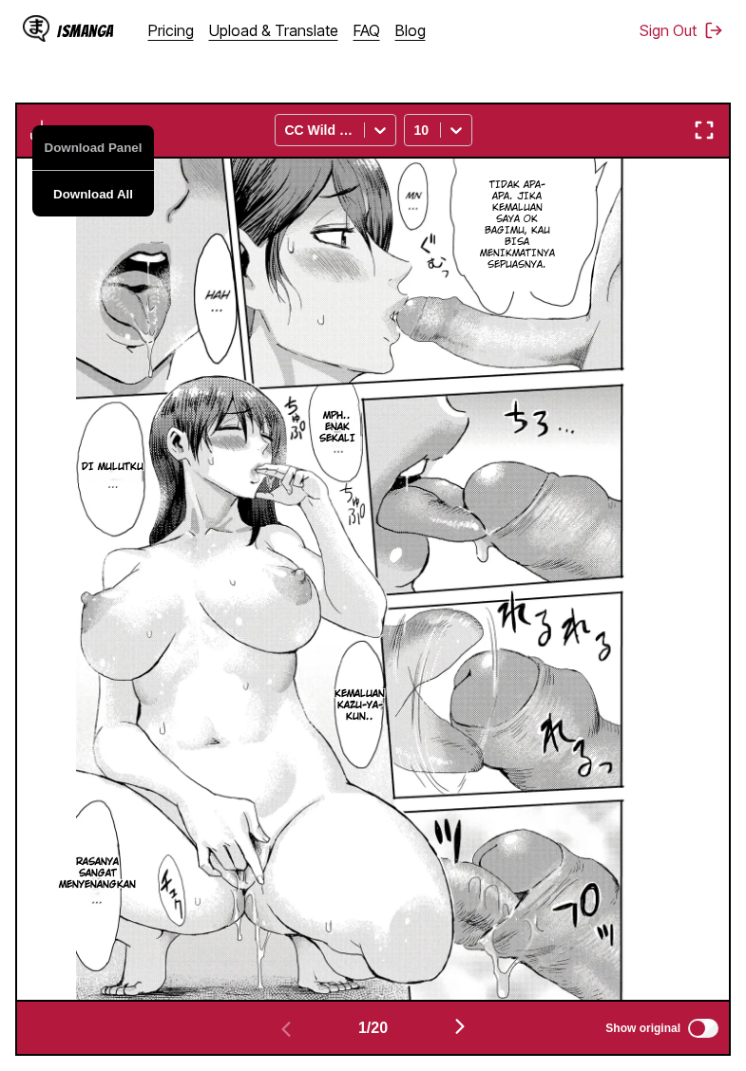
click at [79, 217] on button "Download All" at bounding box center [93, 194] width 122 height 46
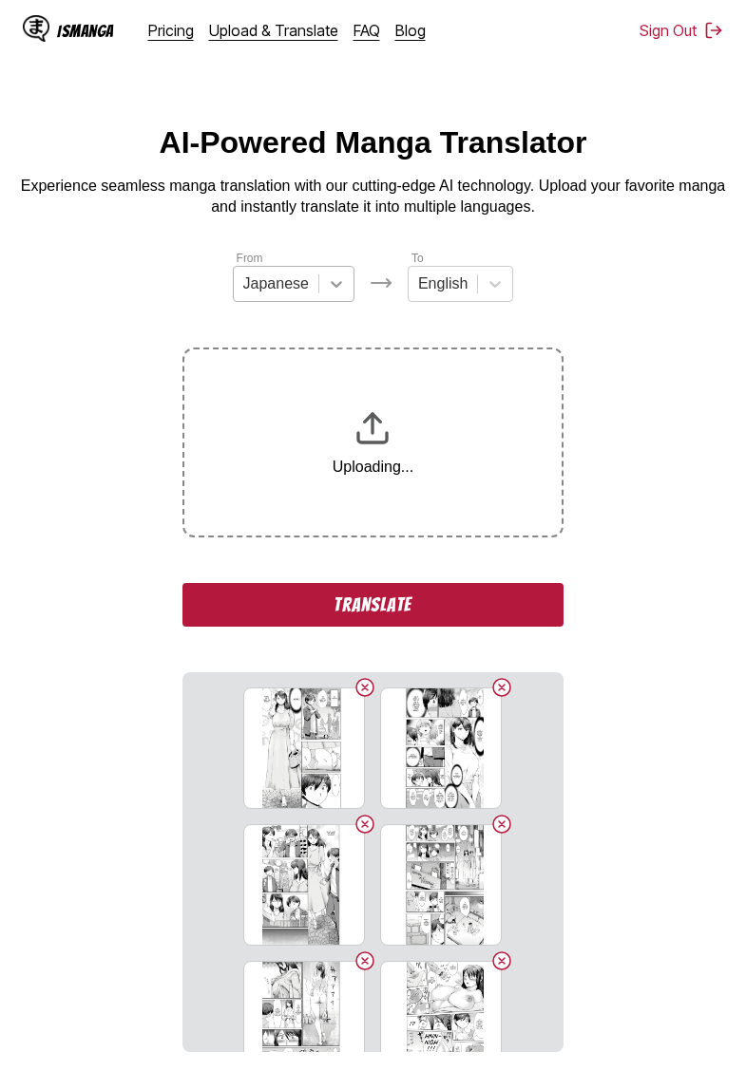
click at [329, 299] on div at bounding box center [336, 284] width 34 height 34
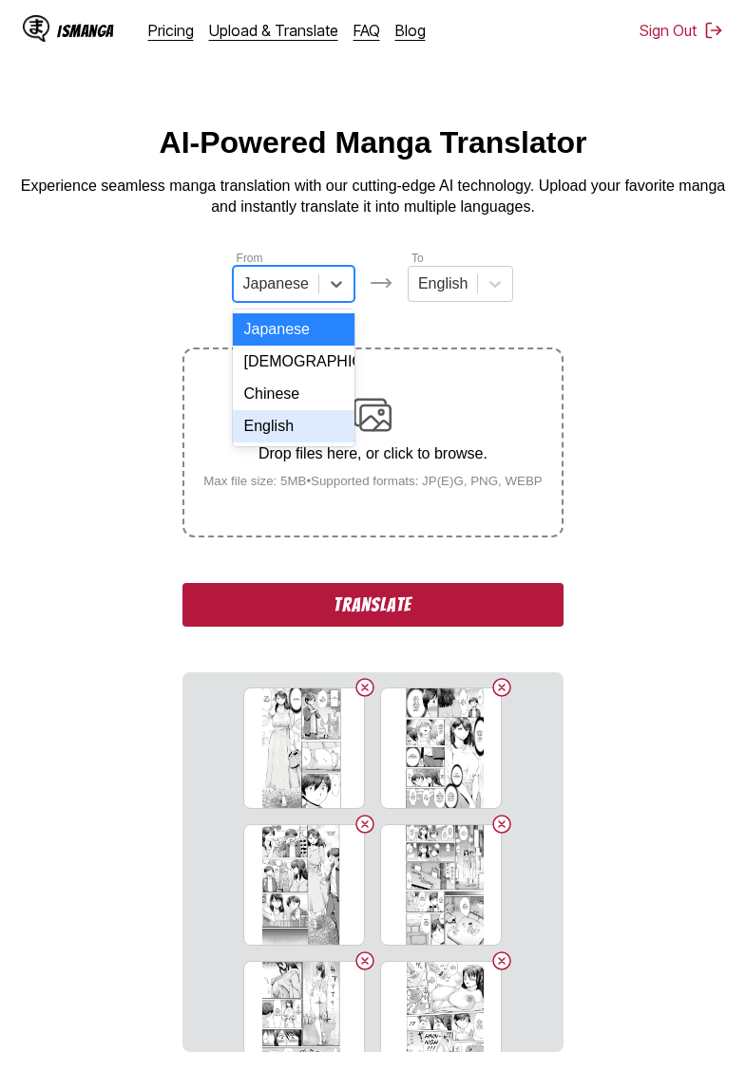
click at [293, 423] on div "English" at bounding box center [294, 426] width 122 height 32
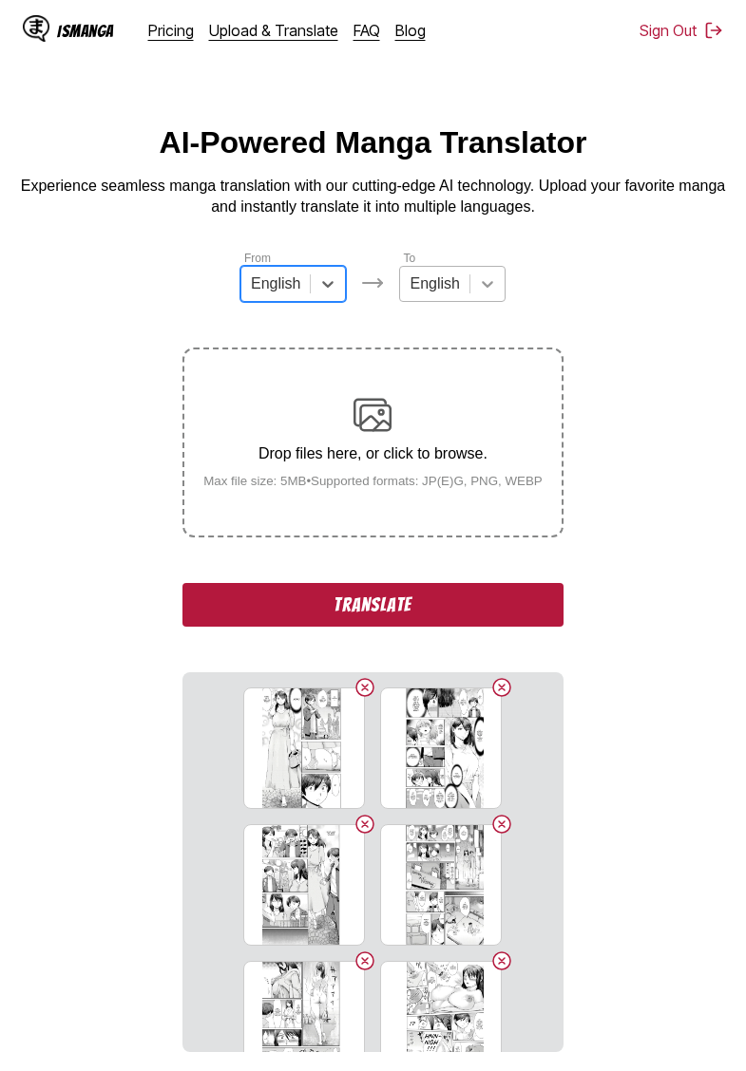
click at [490, 294] on icon at bounding box center [487, 284] width 19 height 19
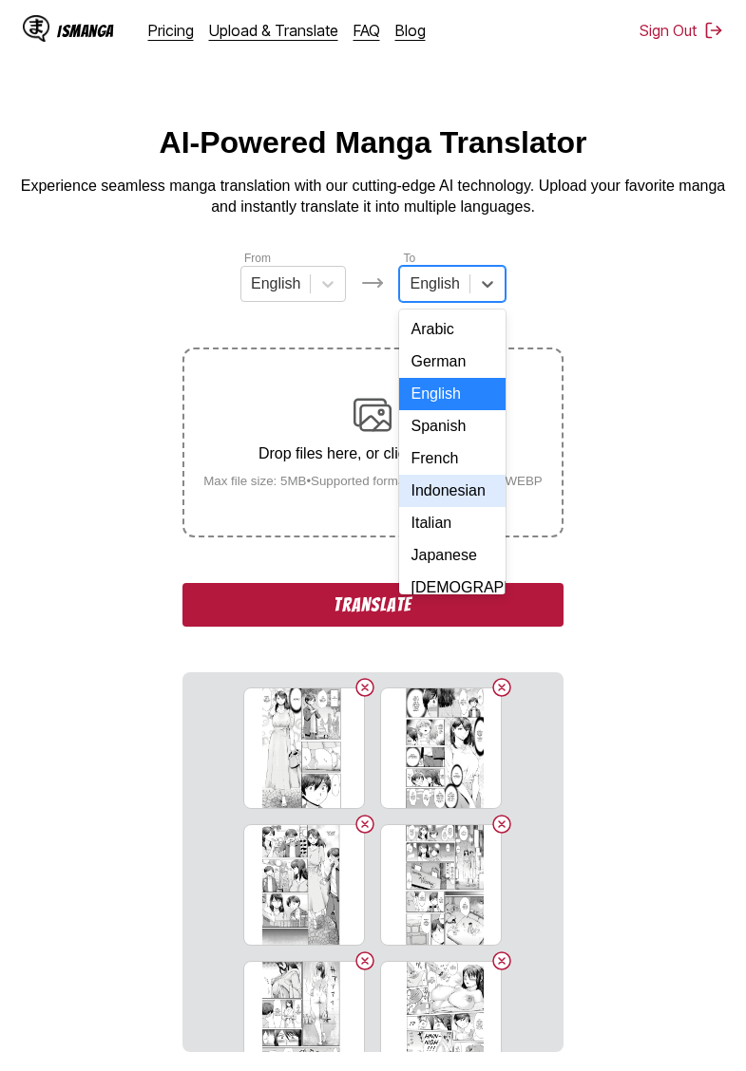
click at [466, 490] on div "Indonesian" at bounding box center [451, 491] width 105 height 32
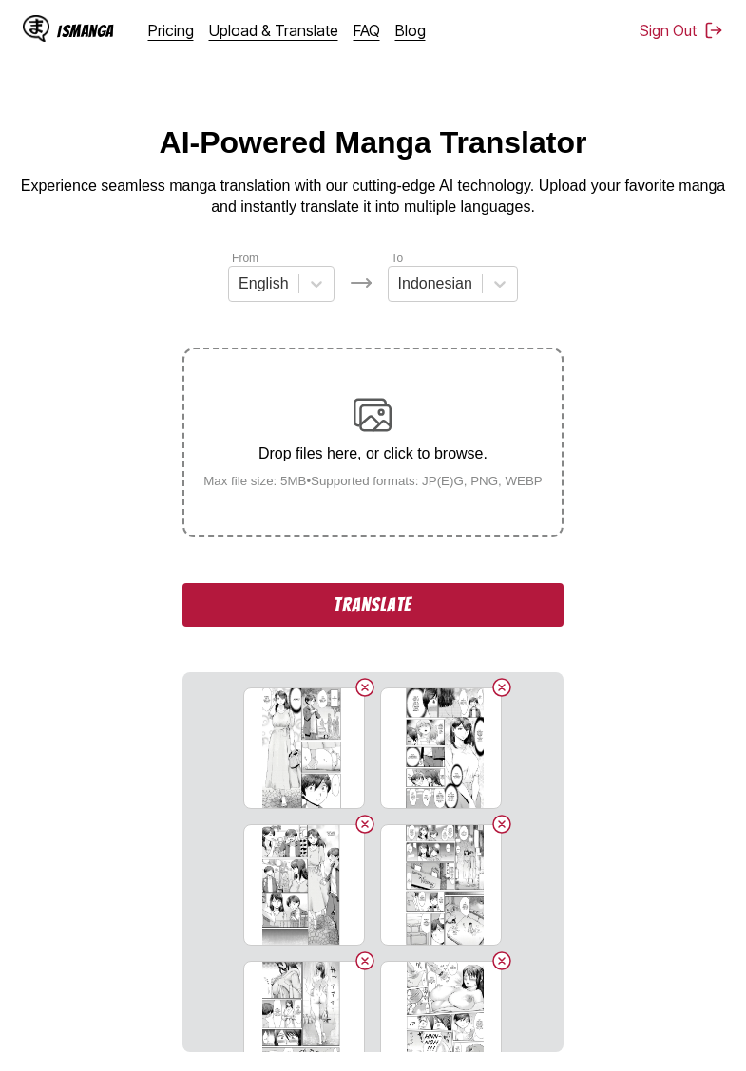
click at [388, 627] on button "Translate" at bounding box center [372, 605] width 380 height 44
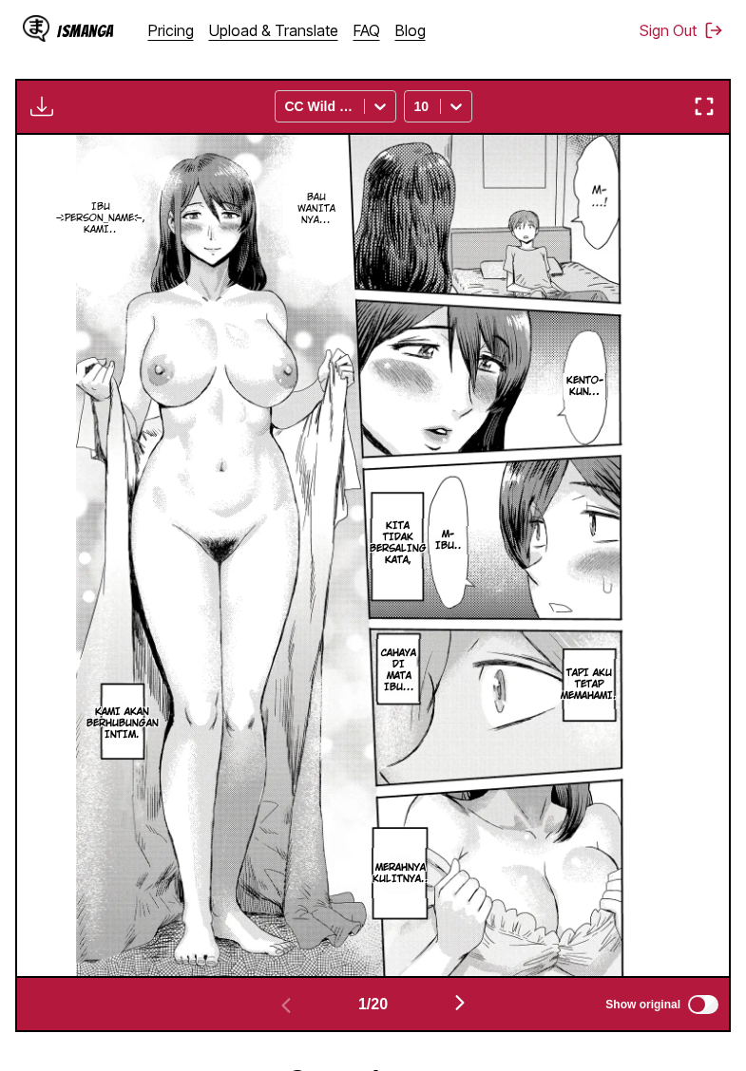
click at [37, 118] on img "button" at bounding box center [41, 106] width 23 height 23
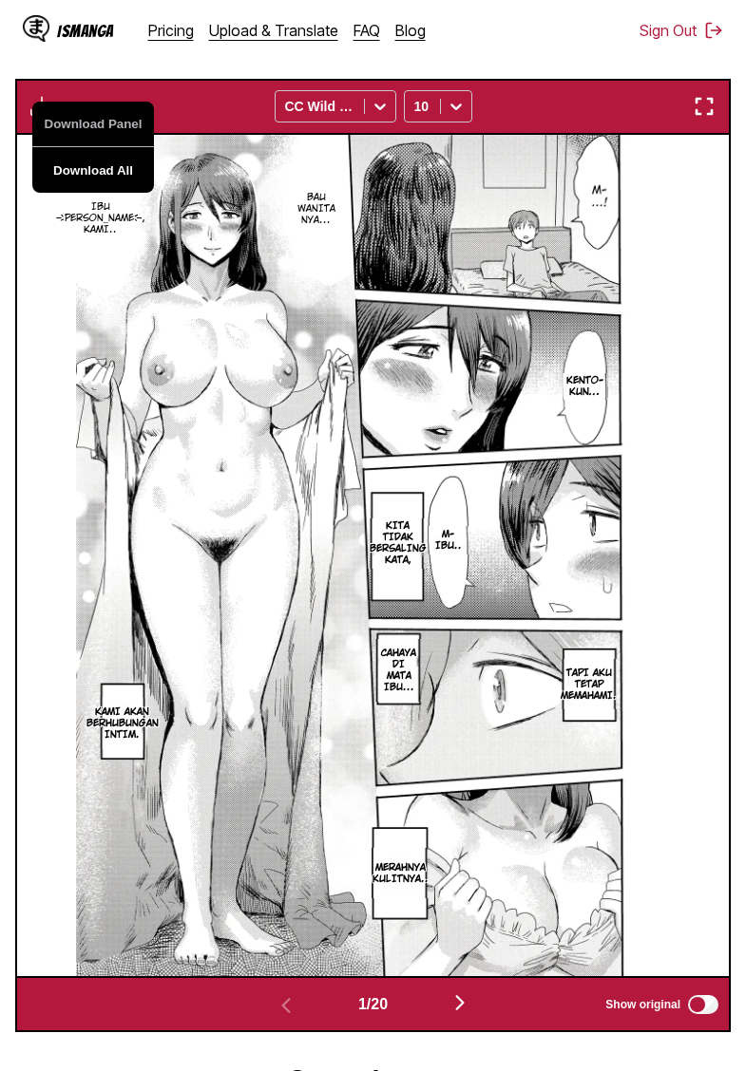
click at [78, 191] on button "Download All" at bounding box center [93, 170] width 122 height 46
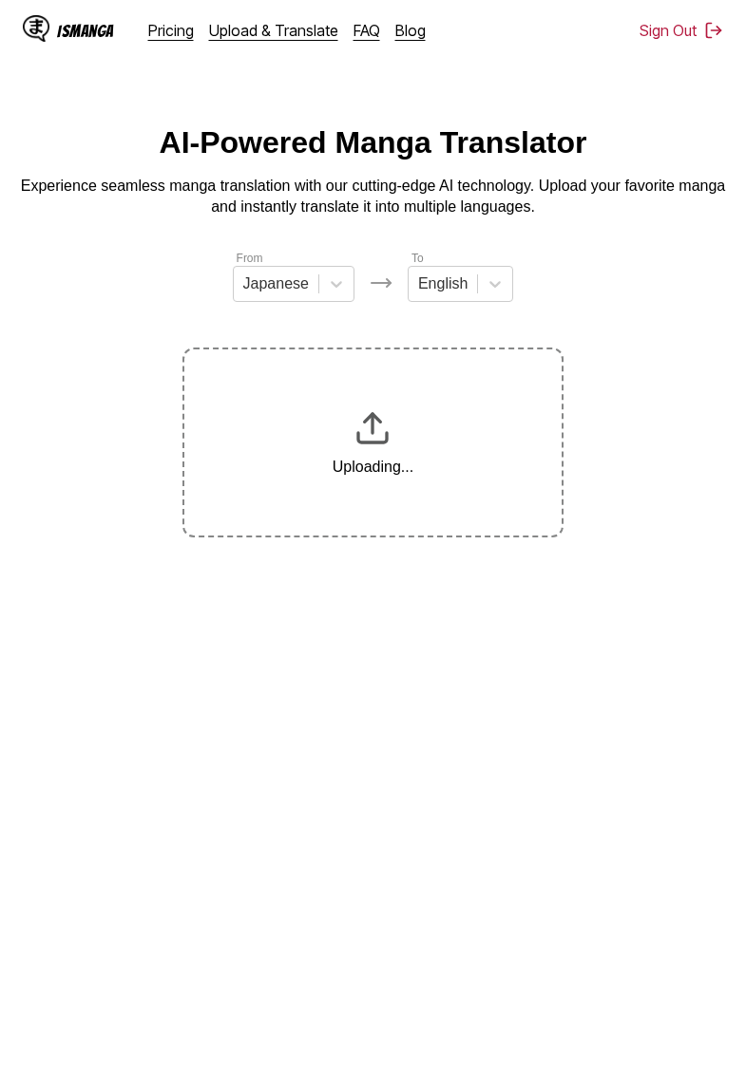
click at [331, 291] on icon at bounding box center [336, 284] width 19 height 19
click at [476, 276] on div at bounding box center [487, 284] width 34 height 34
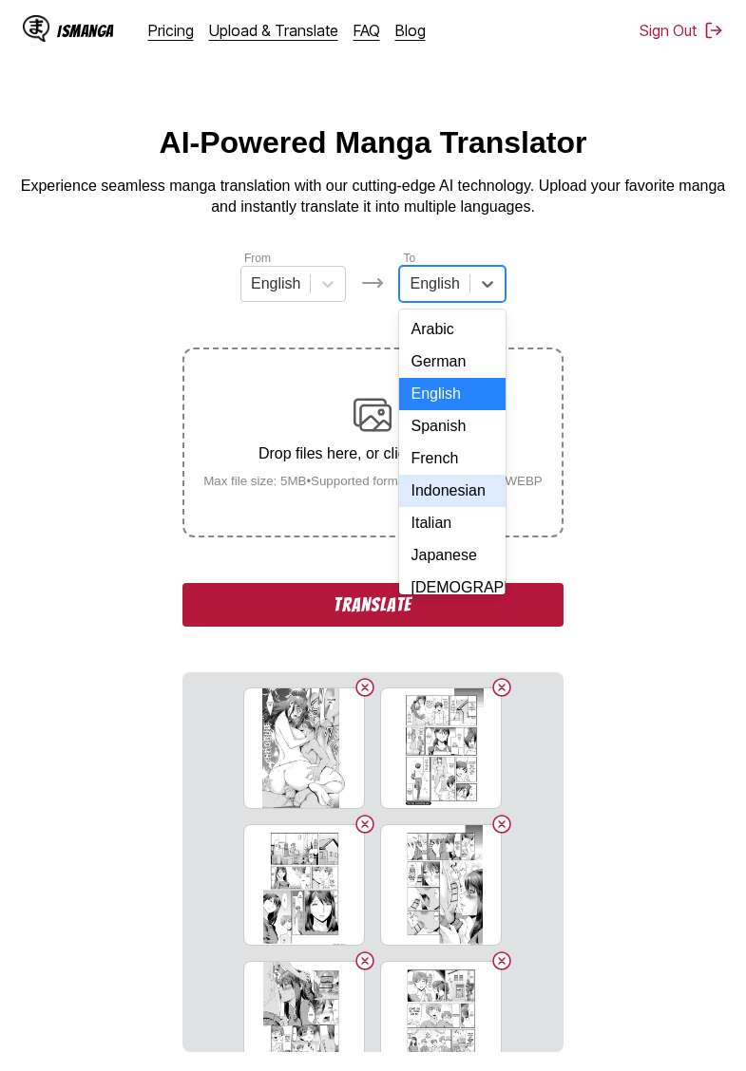
click at [458, 488] on div "Indonesian" at bounding box center [451, 491] width 105 height 32
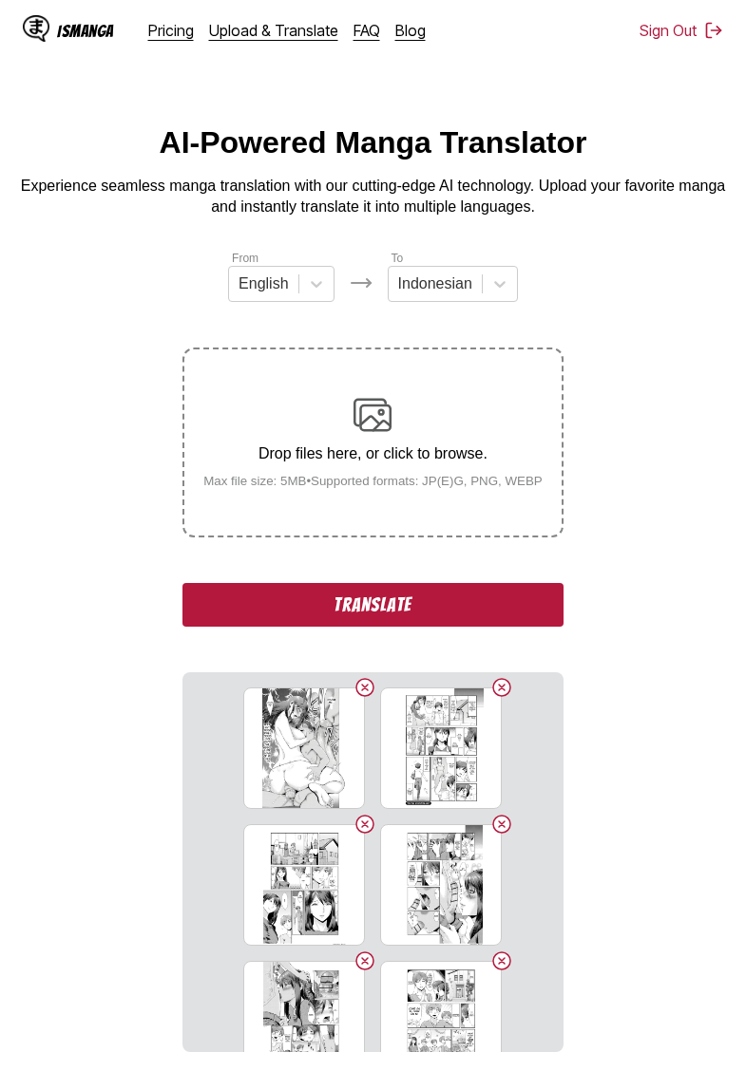
click at [616, 450] on section "From English To Indonesian Drop files here, or click to browse. Max file size: …" at bounding box center [372, 651] width 715 height 804
click at [430, 627] on button "Translate" at bounding box center [372, 605] width 380 height 44
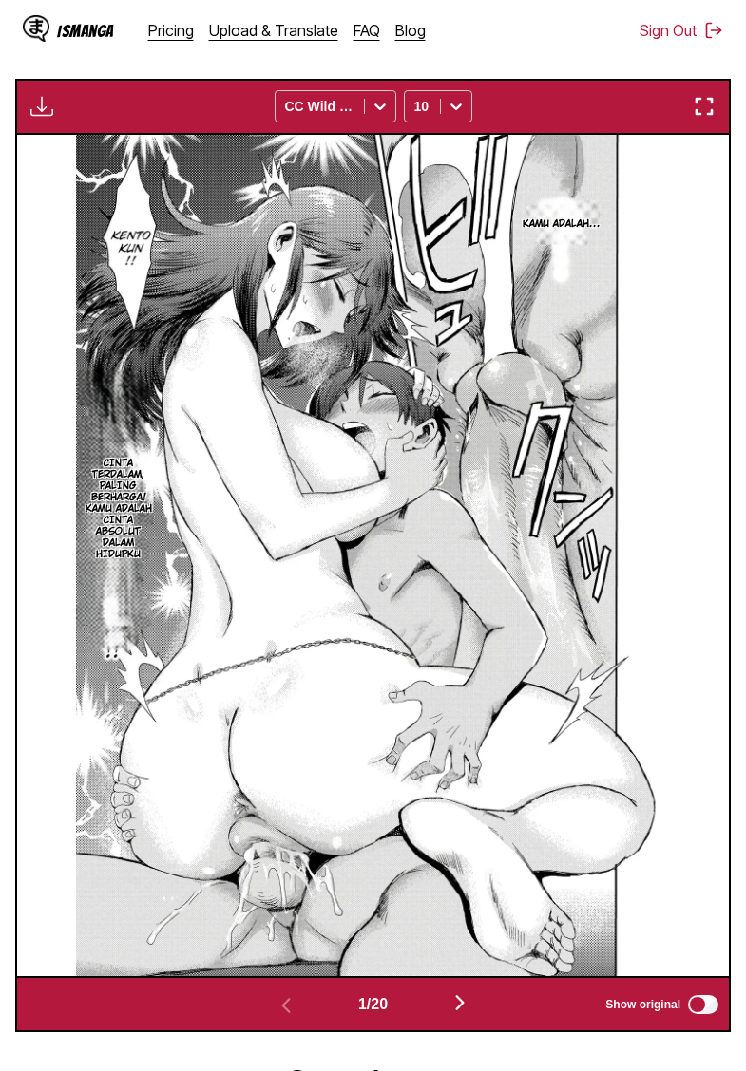
click at [46, 118] on img "button" at bounding box center [41, 106] width 23 height 23
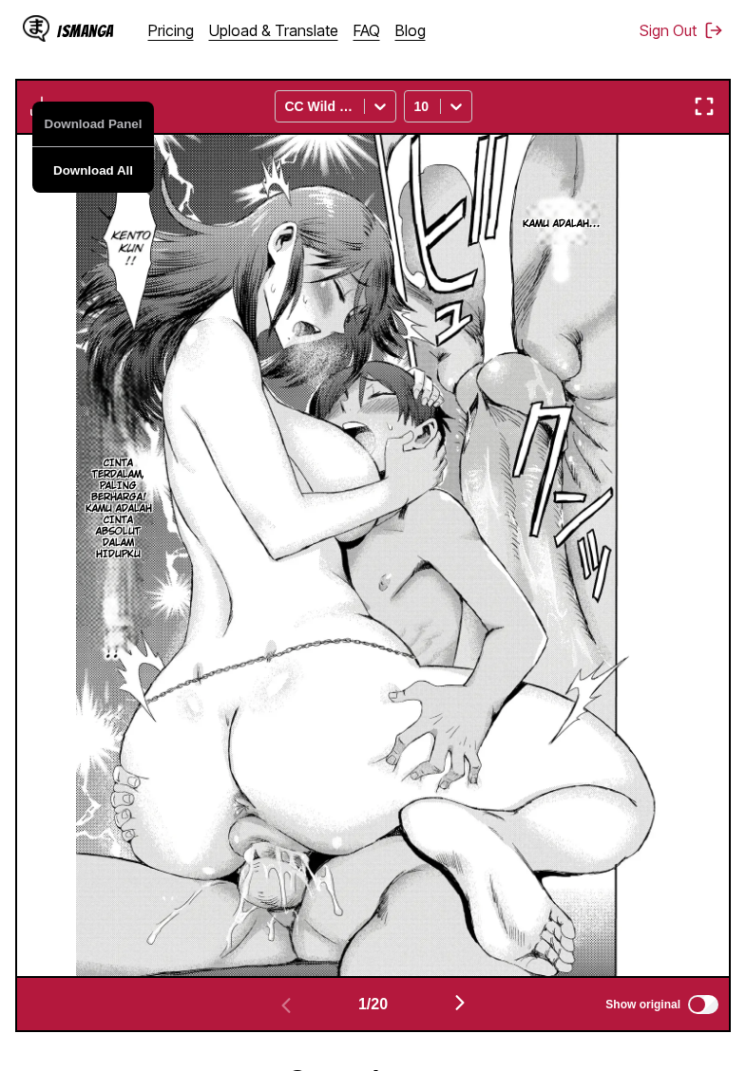
click at [97, 187] on button "Download All" at bounding box center [93, 170] width 122 height 46
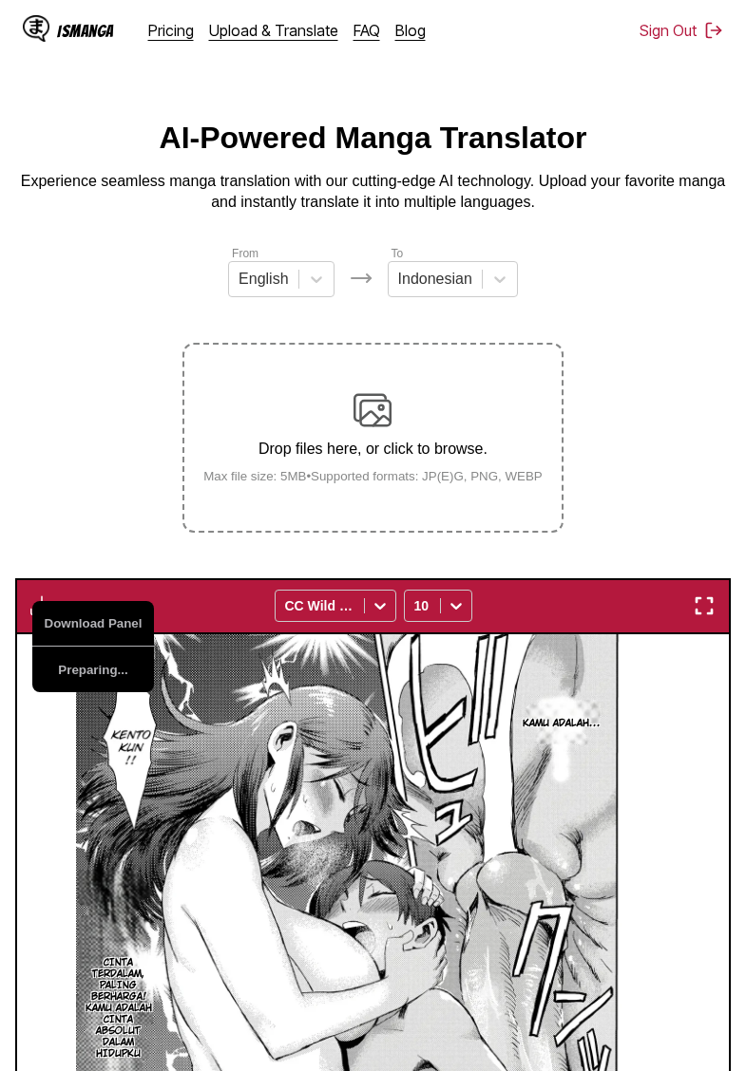
scroll to position [0, 0]
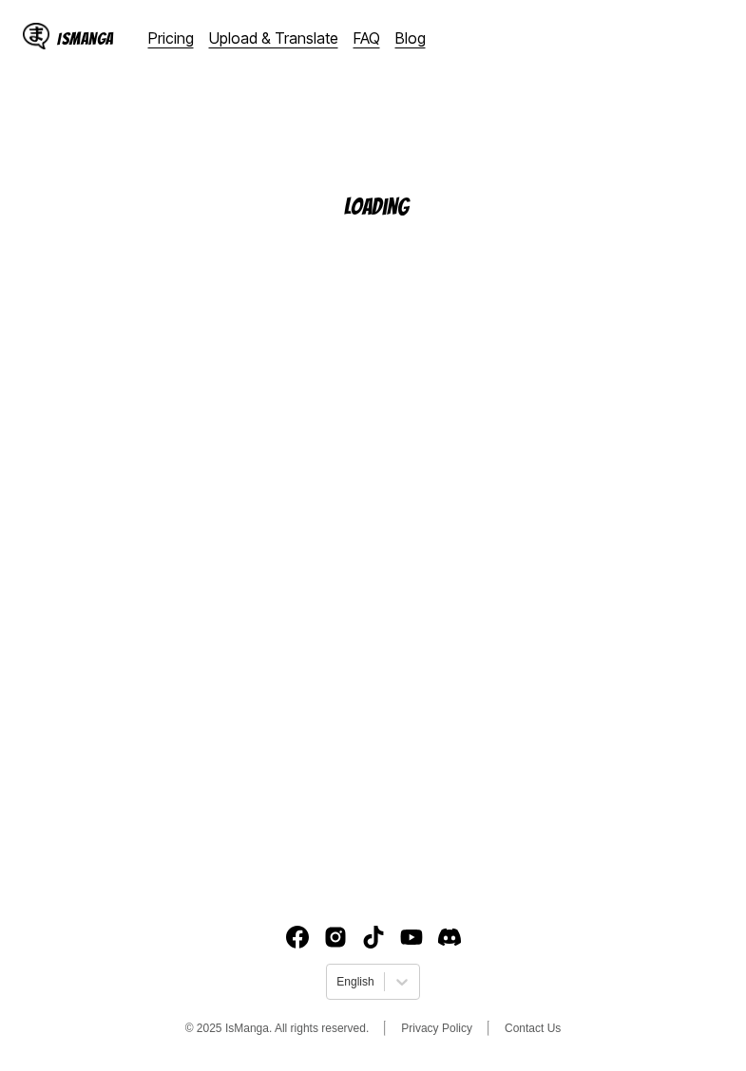
scroll to position [195, 0]
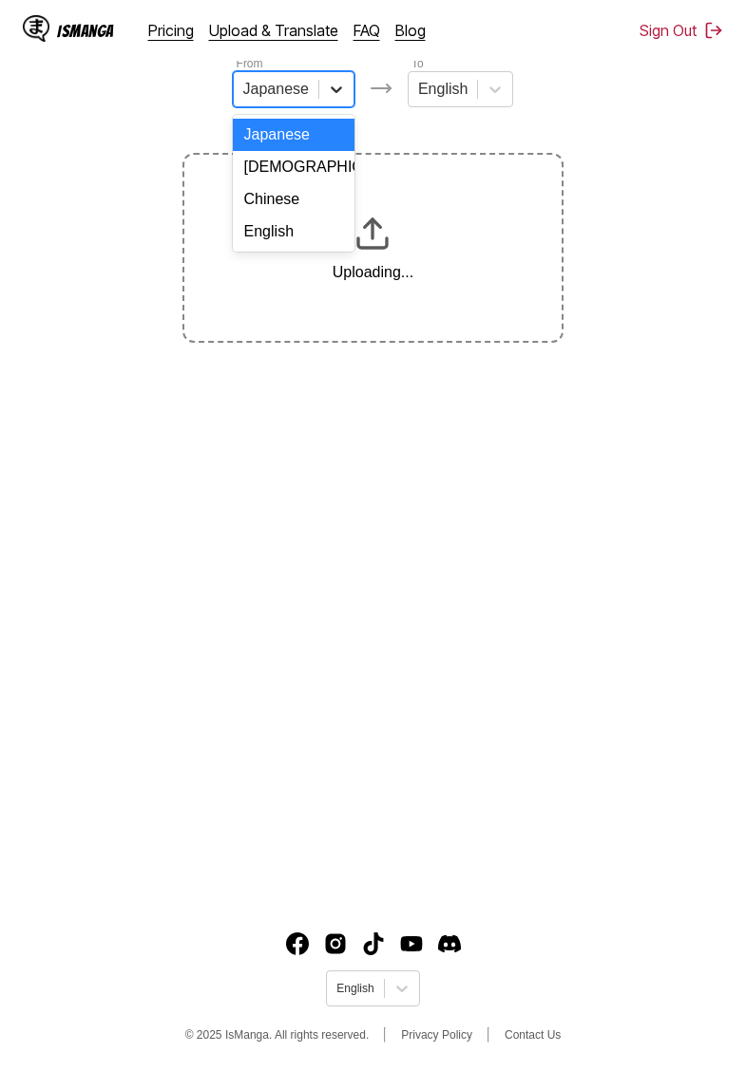
click at [319, 90] on div at bounding box center [336, 89] width 34 height 34
click at [283, 229] on div "English" at bounding box center [294, 232] width 122 height 32
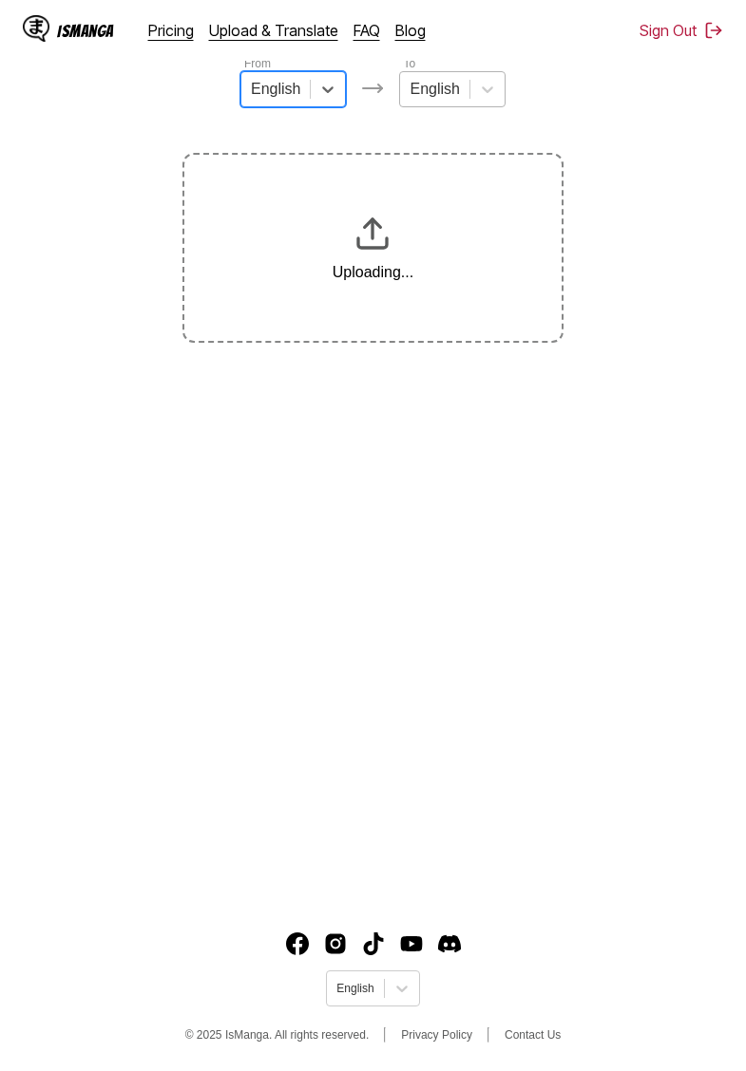
click at [458, 92] on div at bounding box center [433, 89] width 49 height 21
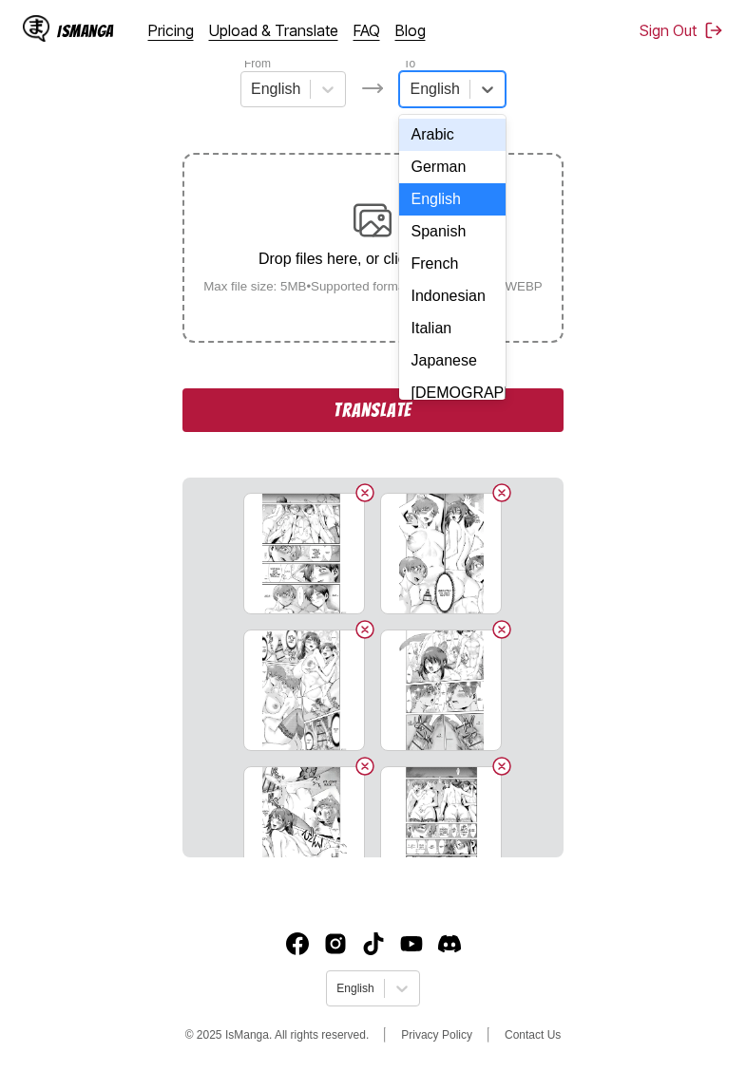
click at [445, 294] on div "Indonesian" at bounding box center [451, 296] width 105 height 32
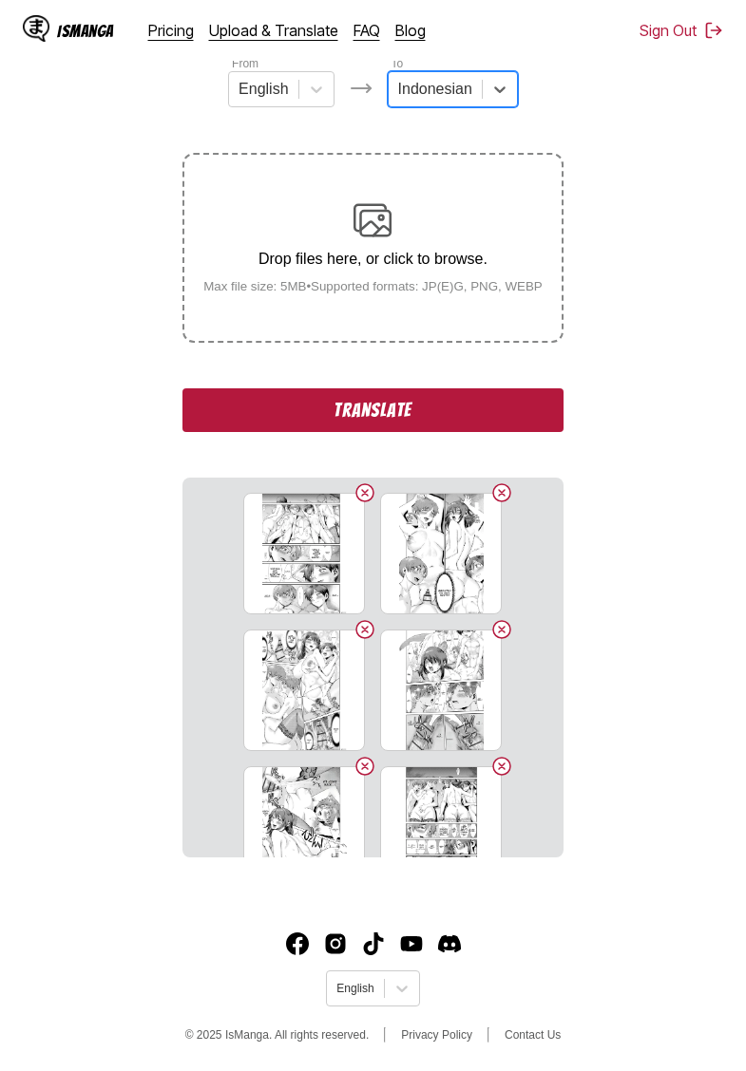
click at [66, 173] on section "From English To option Indonesian, selected. Indonesian Drop files here, or cli…" at bounding box center [372, 456] width 715 height 804
click at [308, 423] on button "Translate" at bounding box center [372, 411] width 380 height 44
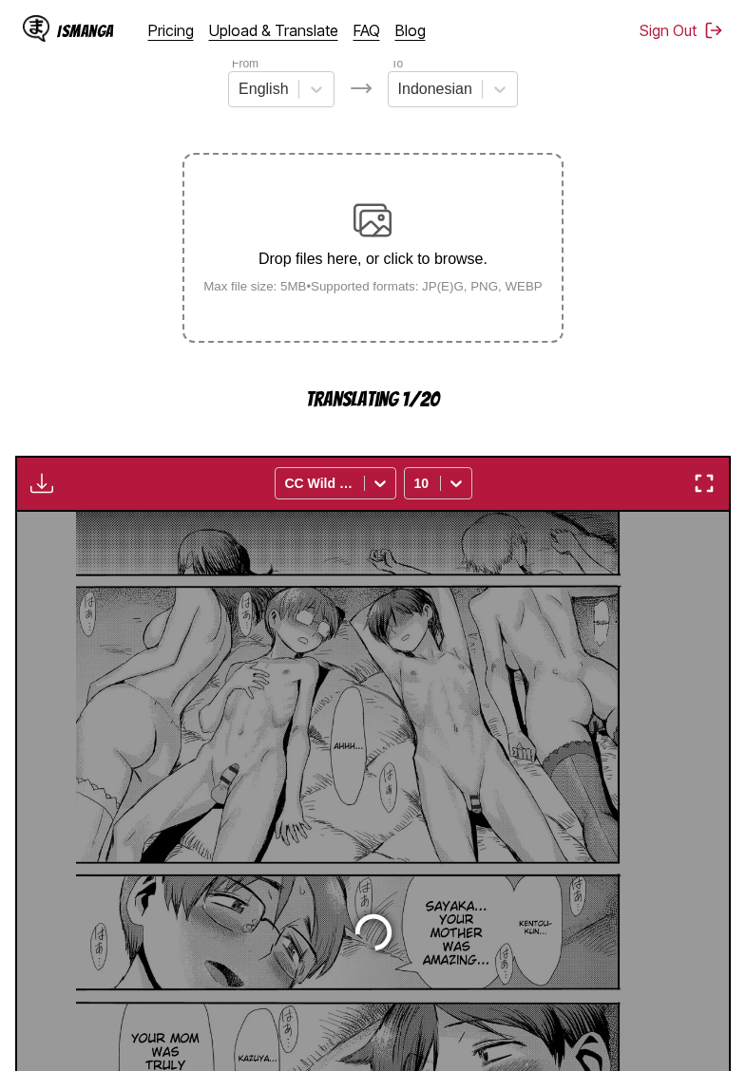
scroll to position [504, 0]
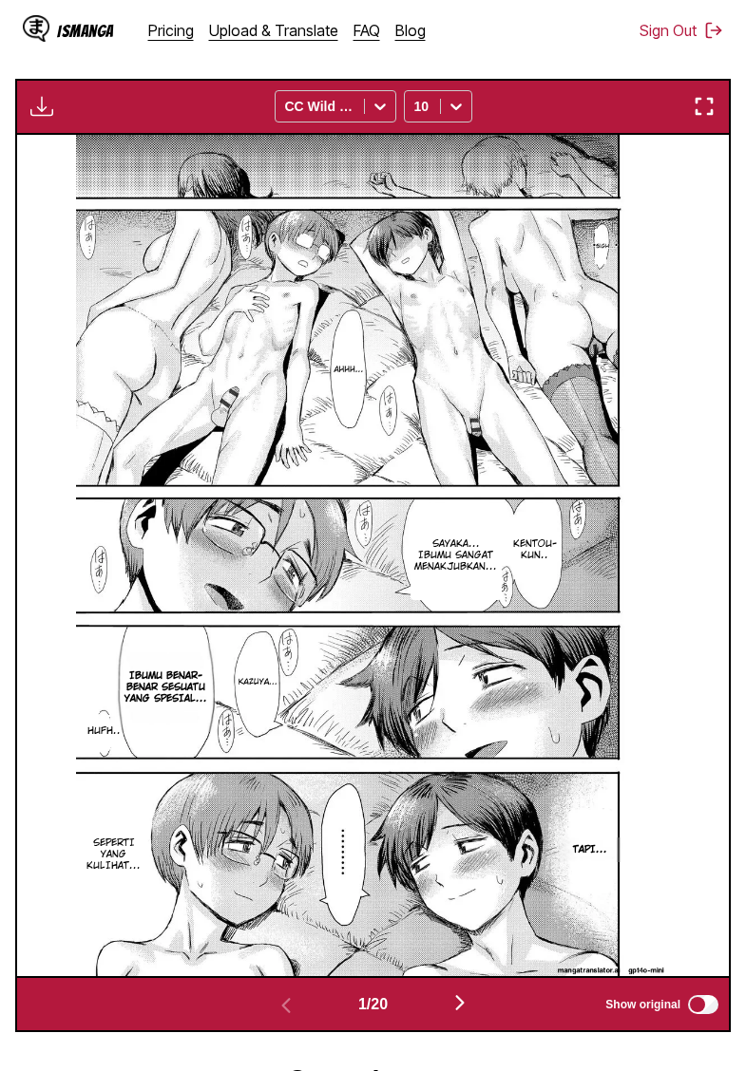
click at [53, 119] on button "button" at bounding box center [42, 106] width 34 height 25
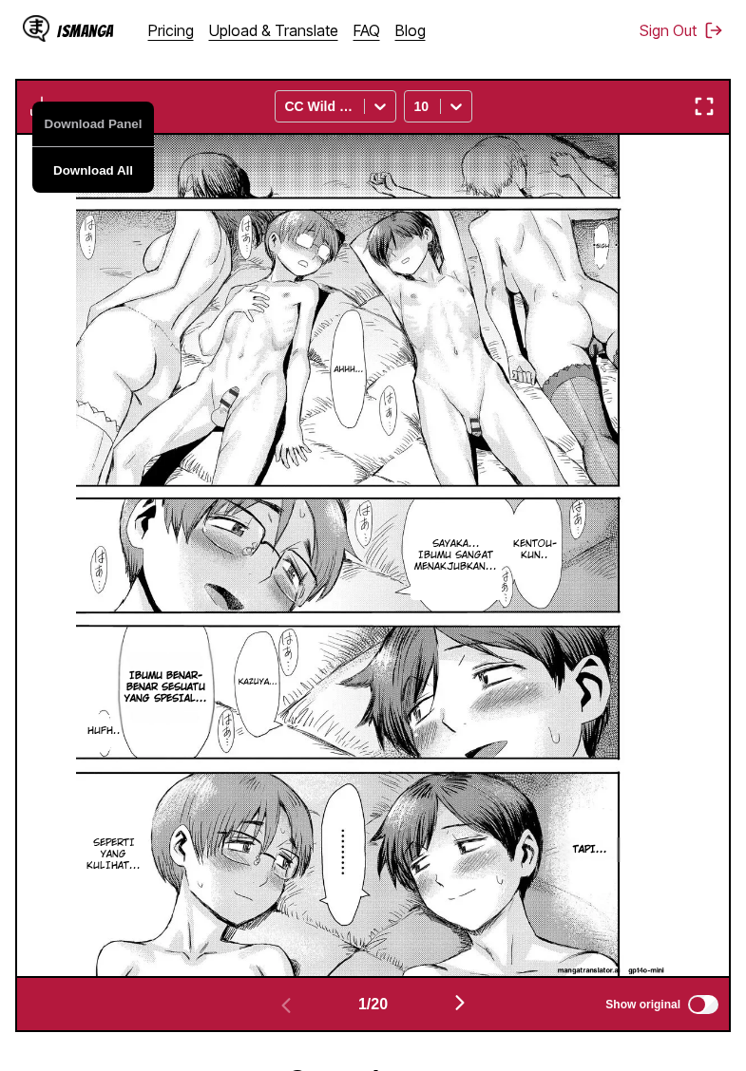
click at [103, 188] on button "Download All" at bounding box center [93, 170] width 122 height 46
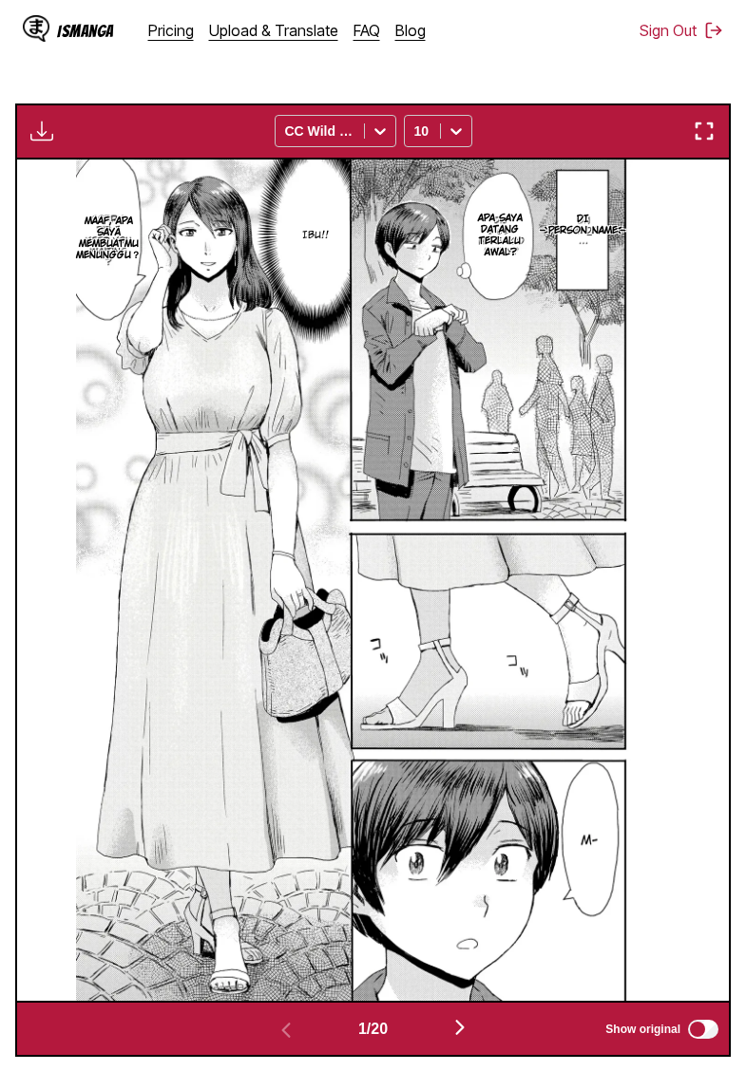
scroll to position [74, 0]
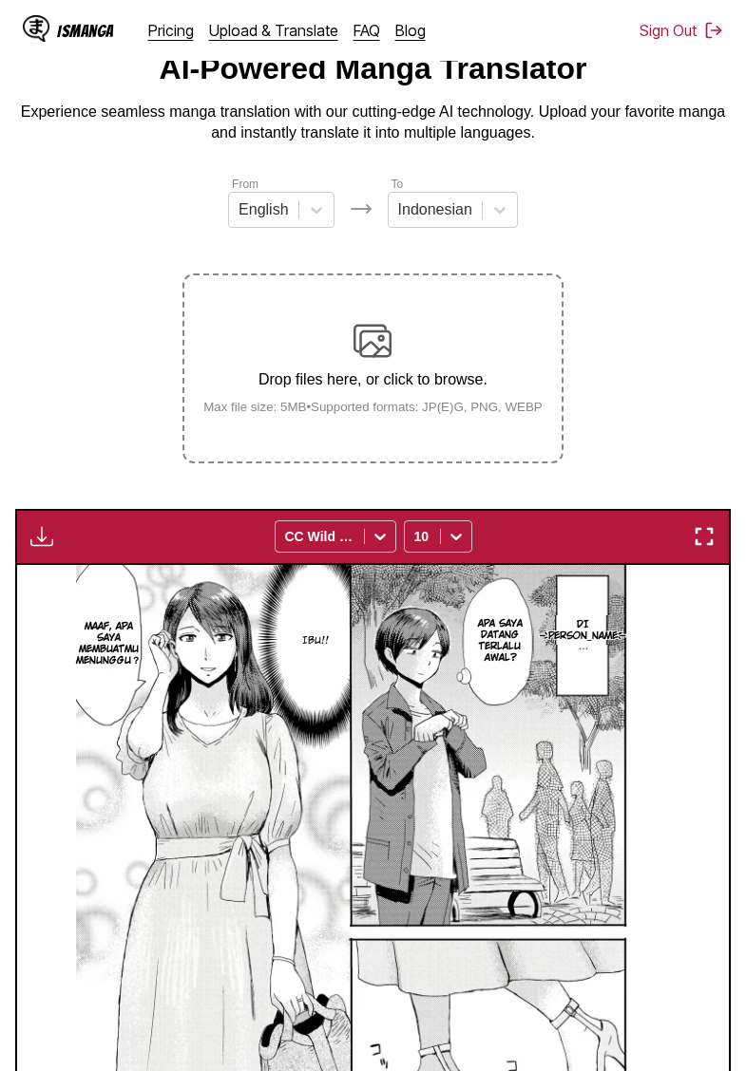
click at [47, 548] on img "button" at bounding box center [41, 536] width 23 height 23
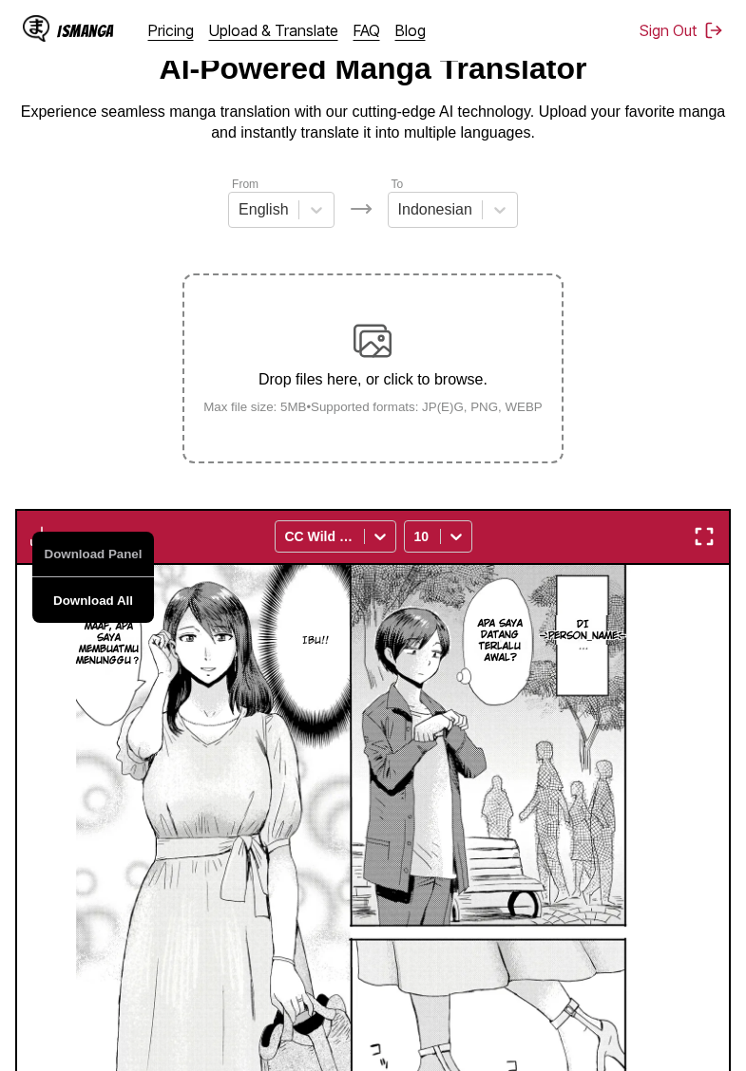
click at [102, 620] on button "Download All" at bounding box center [93, 601] width 122 height 46
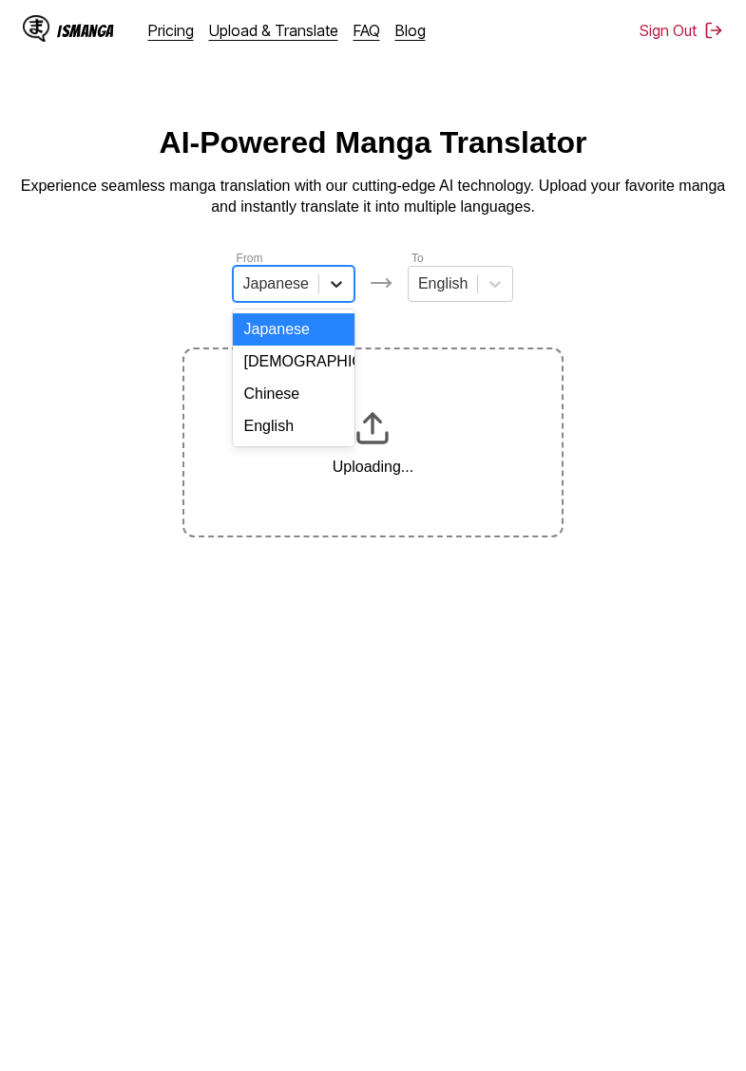
click at [325, 292] on div at bounding box center [336, 284] width 34 height 34
drag, startPoint x: 290, startPoint y: 429, endPoint x: 452, endPoint y: 310, distance: 201.8
click at [290, 428] on div "English" at bounding box center [294, 426] width 122 height 32
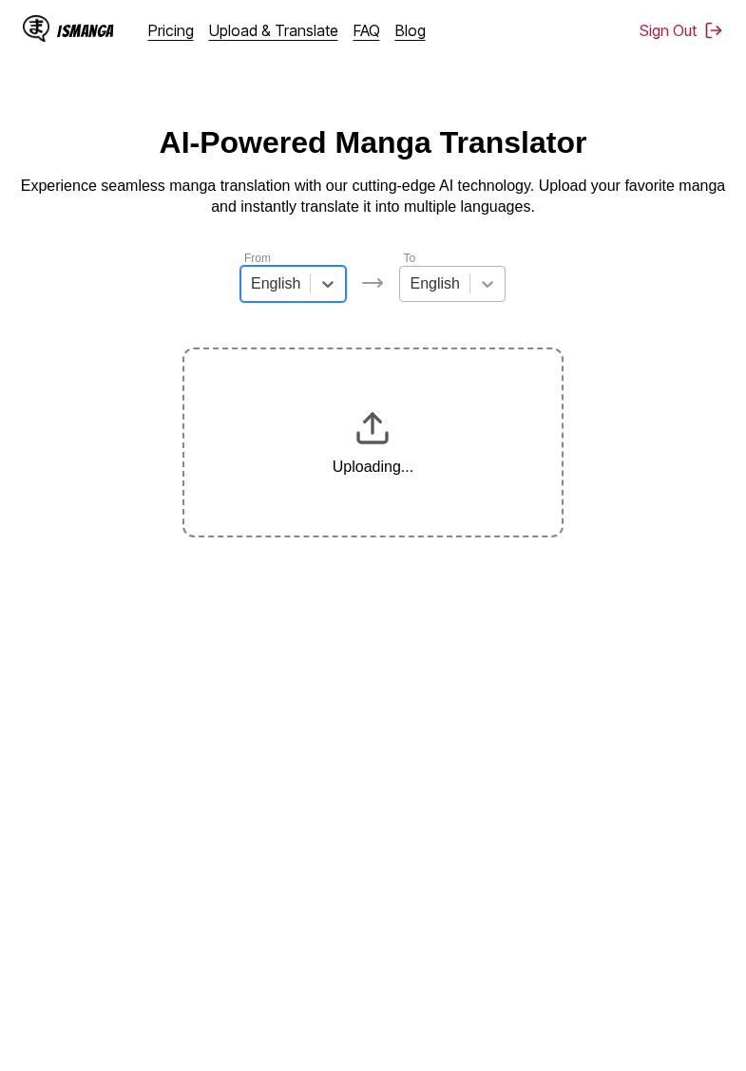
click at [468, 290] on div "English" at bounding box center [434, 284] width 68 height 28
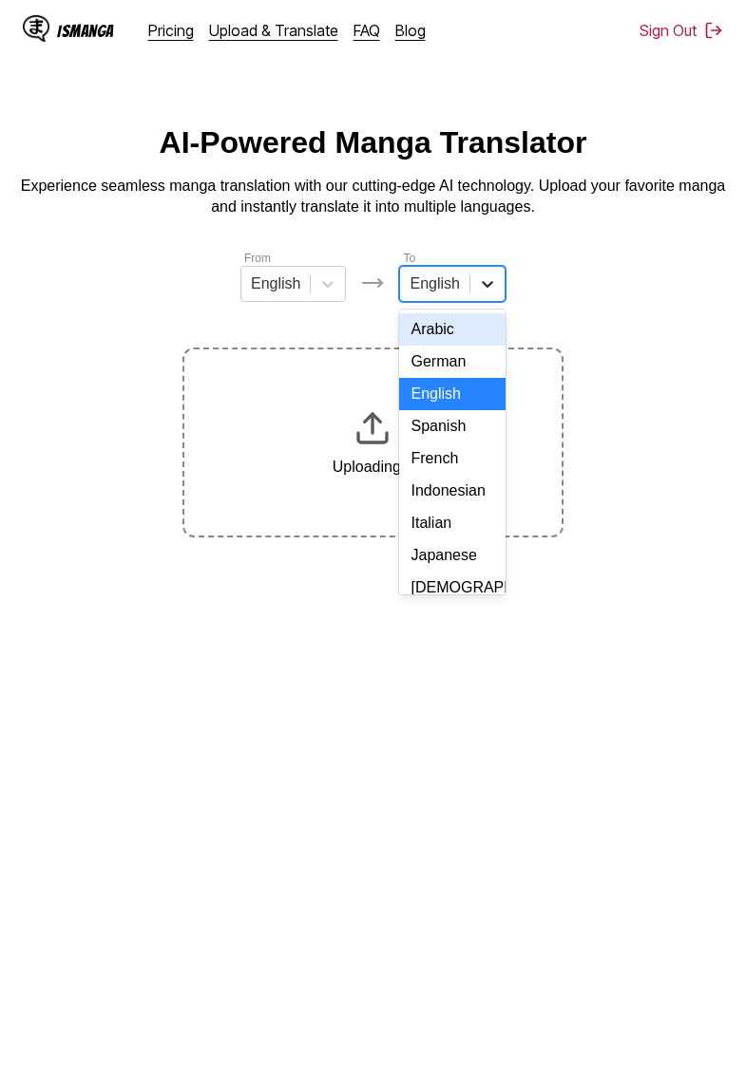
click at [442, 489] on div "Indonesian" at bounding box center [451, 491] width 105 height 32
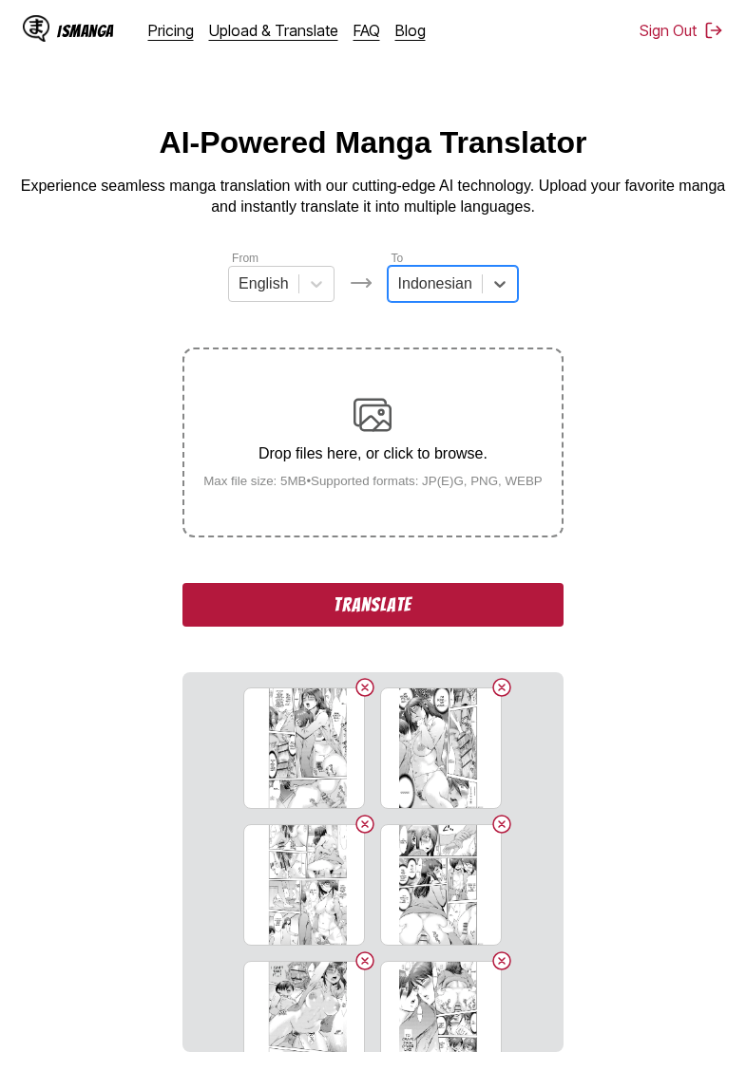
click at [346, 627] on button "Translate" at bounding box center [372, 605] width 380 height 44
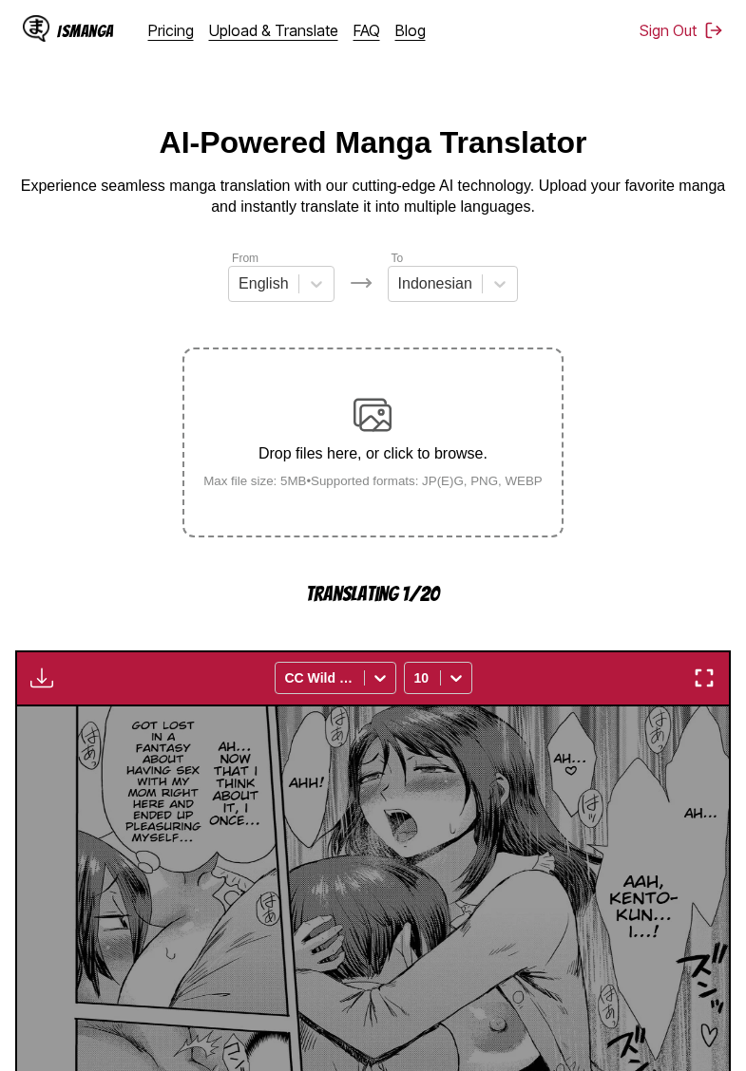
scroll to position [504, 0]
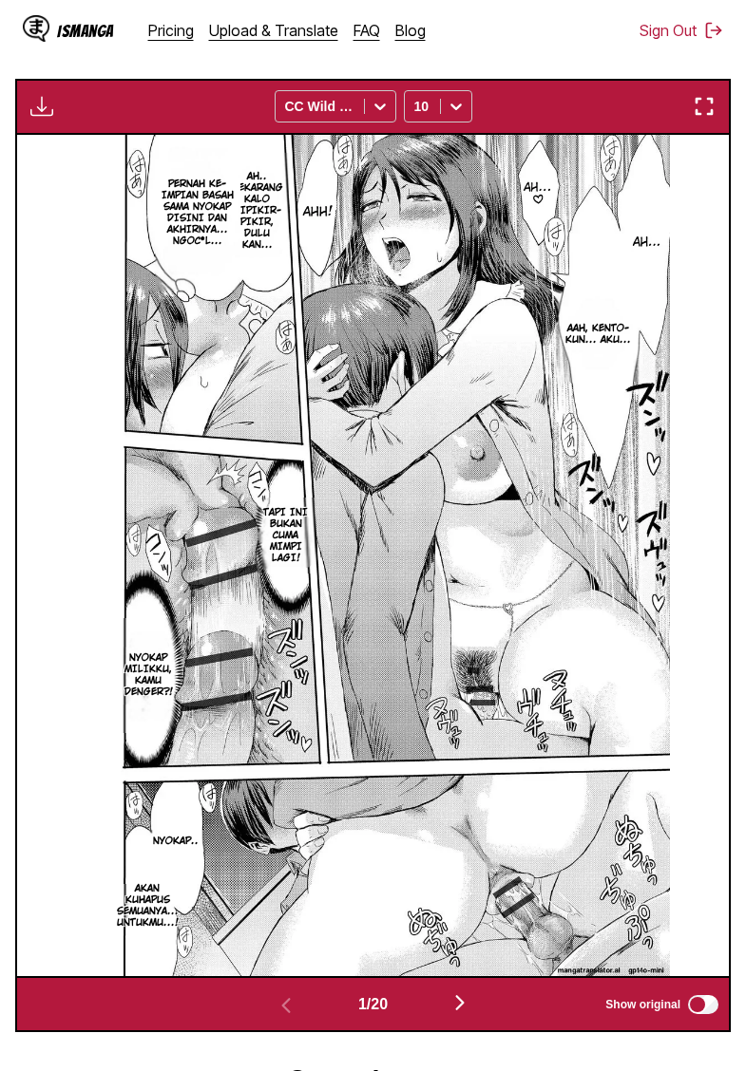
click at [34, 118] on img "button" at bounding box center [41, 106] width 23 height 23
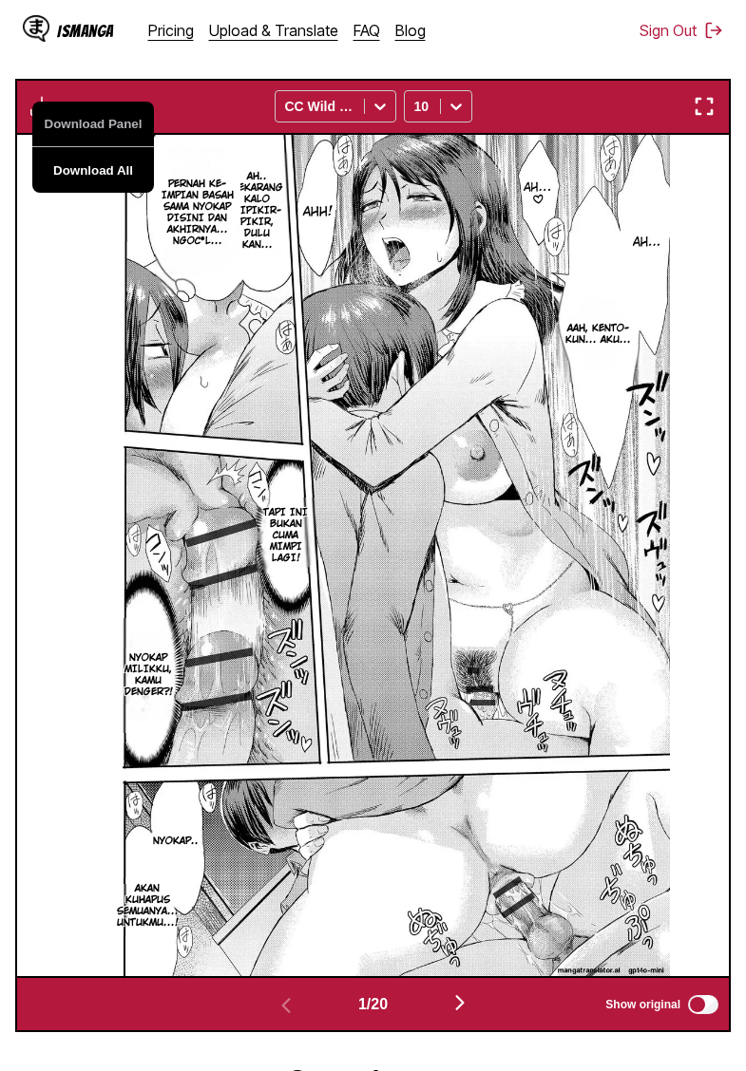
click at [67, 193] on button "Download All" at bounding box center [93, 170] width 122 height 46
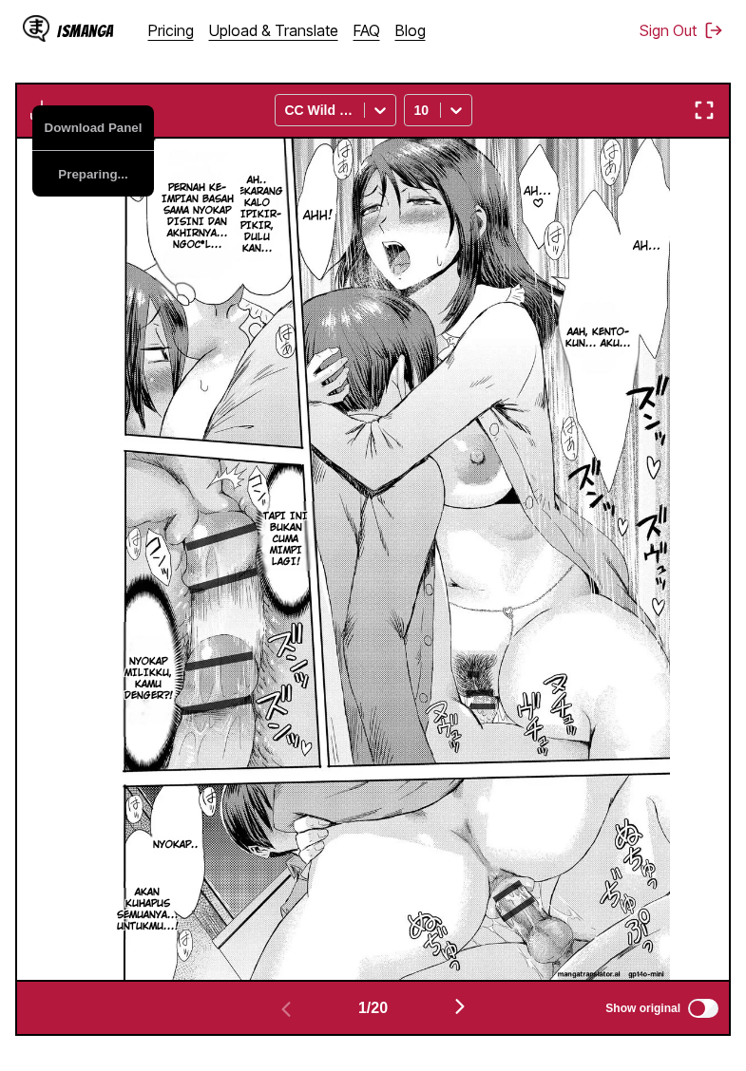
scroll to position [0, 0]
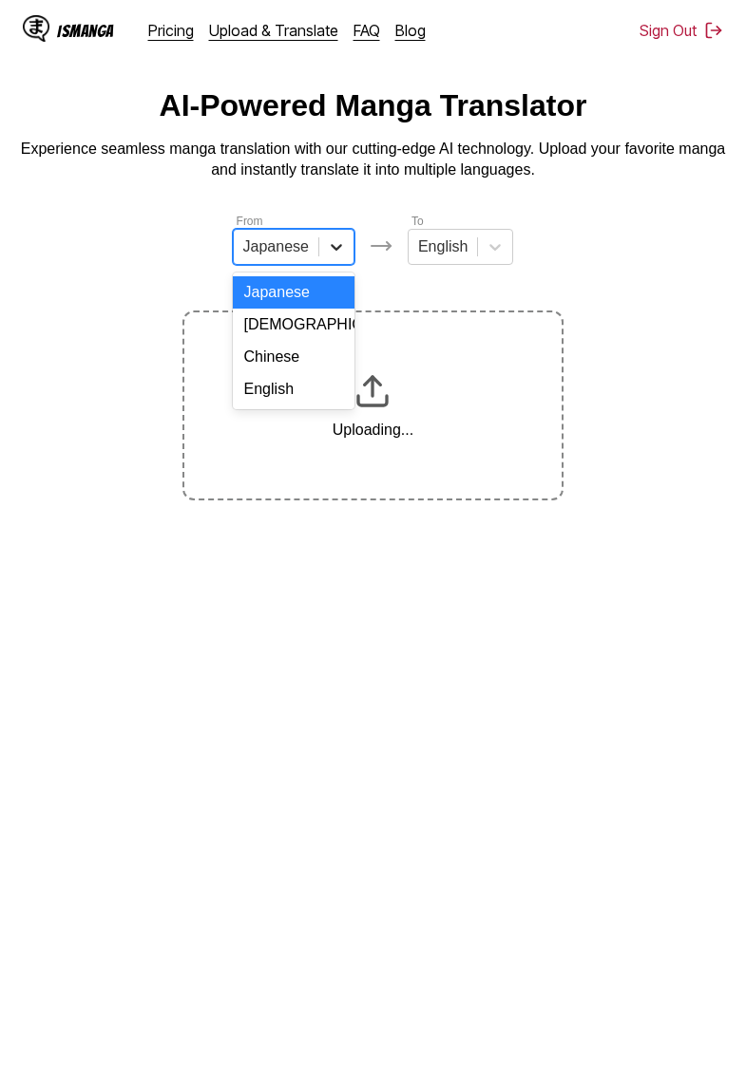
drag, startPoint x: 326, startPoint y: 250, endPoint x: 310, endPoint y: 318, distance: 70.3
click at [326, 251] on div at bounding box center [336, 247] width 34 height 34
click at [283, 386] on div "English" at bounding box center [294, 389] width 122 height 32
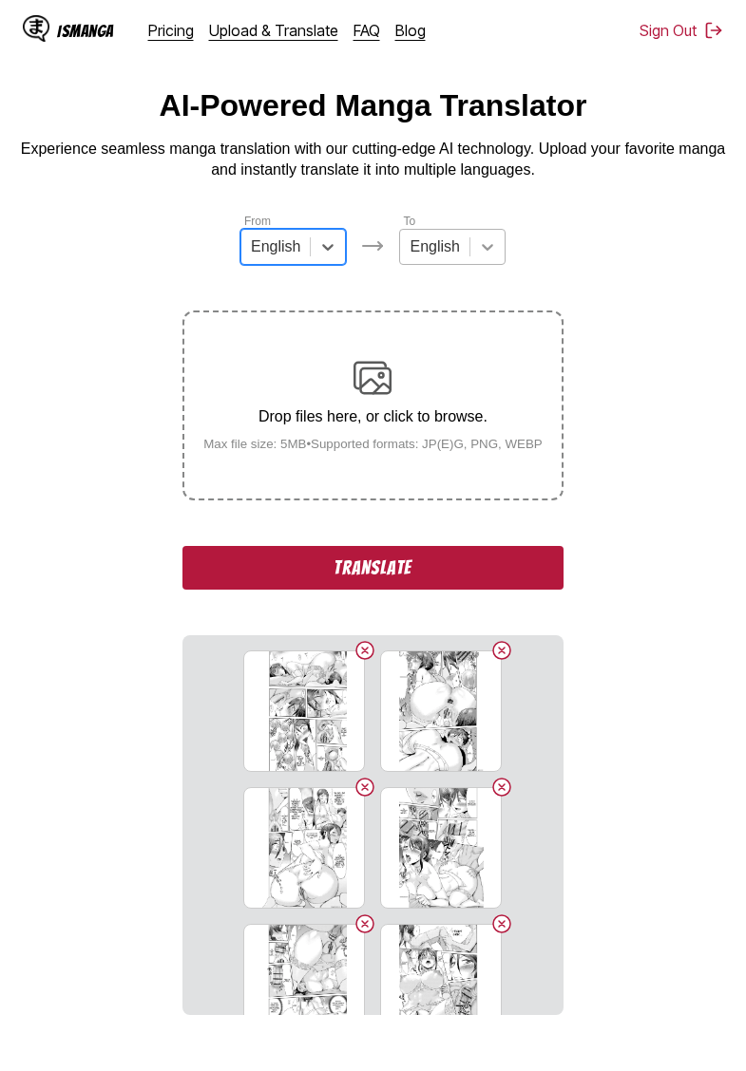
click at [473, 242] on div at bounding box center [487, 247] width 34 height 34
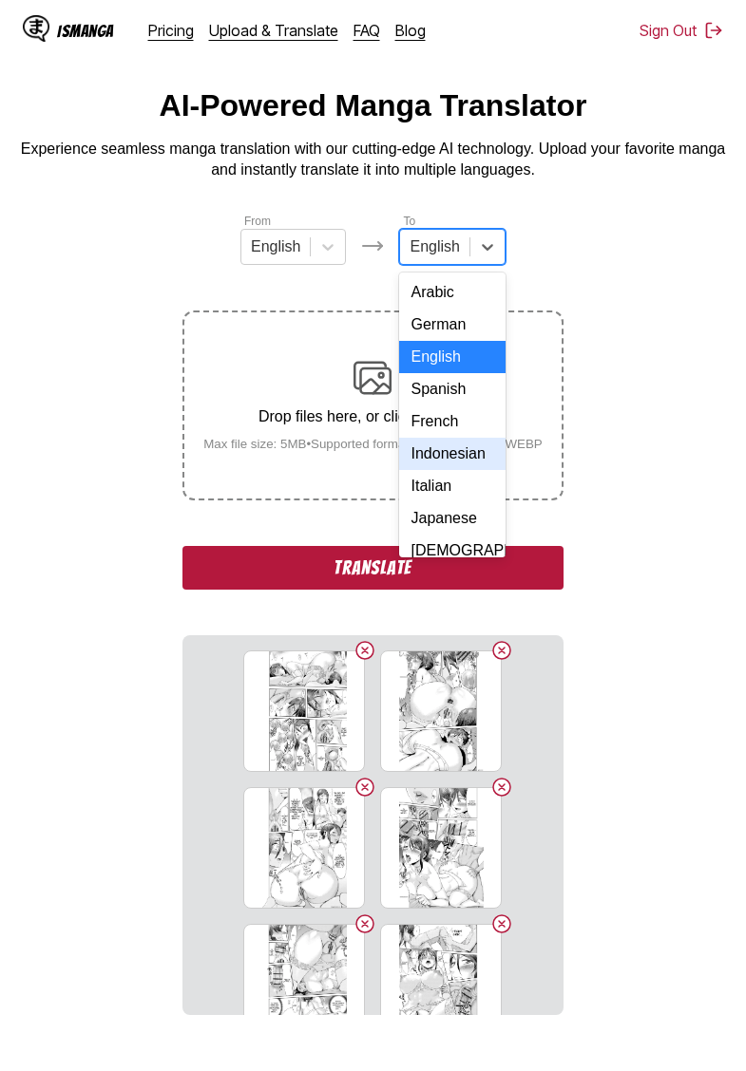
click at [450, 450] on div "Indonesian" at bounding box center [451, 454] width 105 height 32
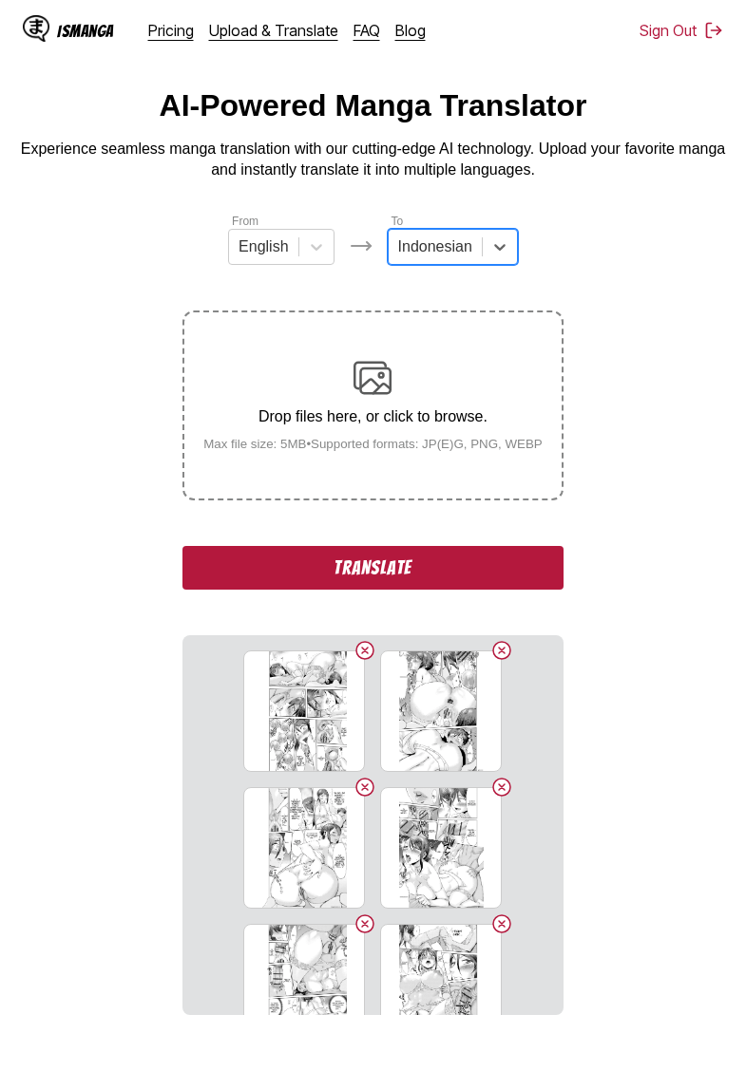
click at [400, 588] on button "Translate" at bounding box center [372, 568] width 380 height 44
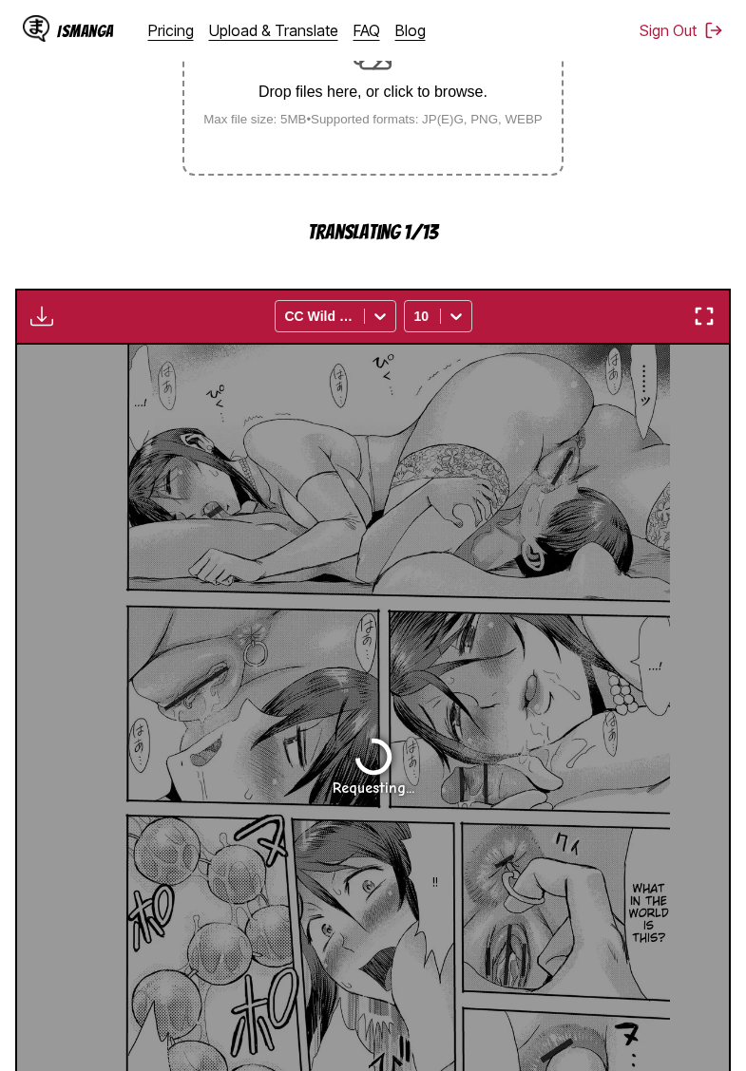
scroll to position [319, 0]
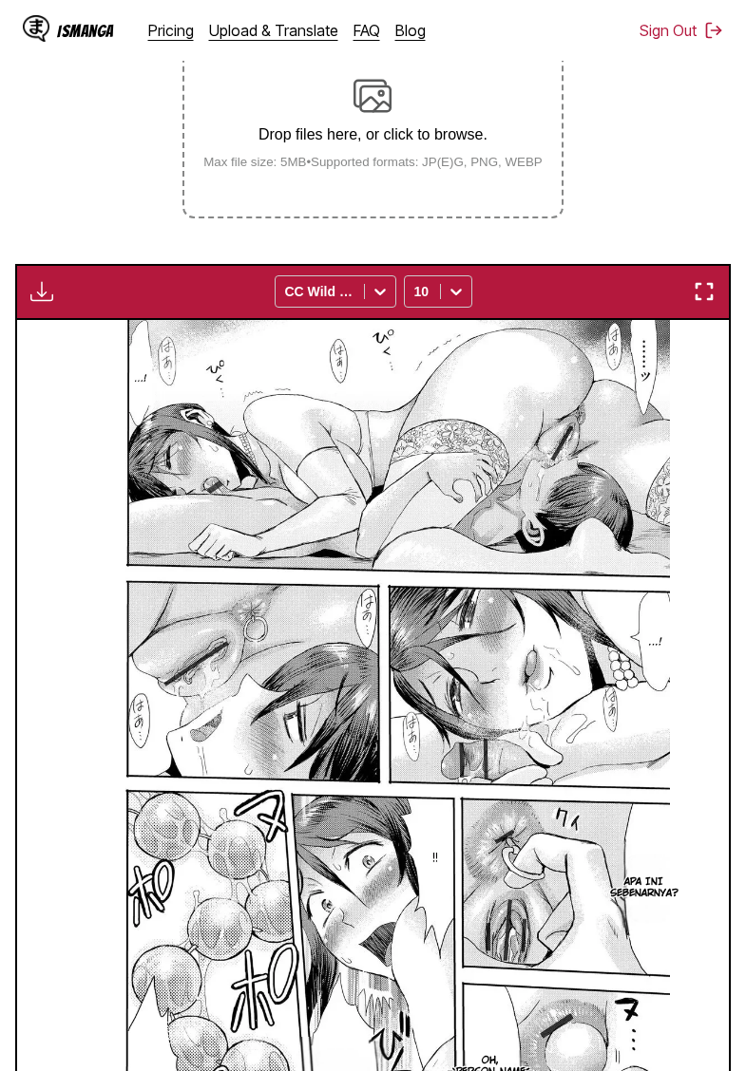
click at [45, 303] on img "button" at bounding box center [41, 291] width 23 height 23
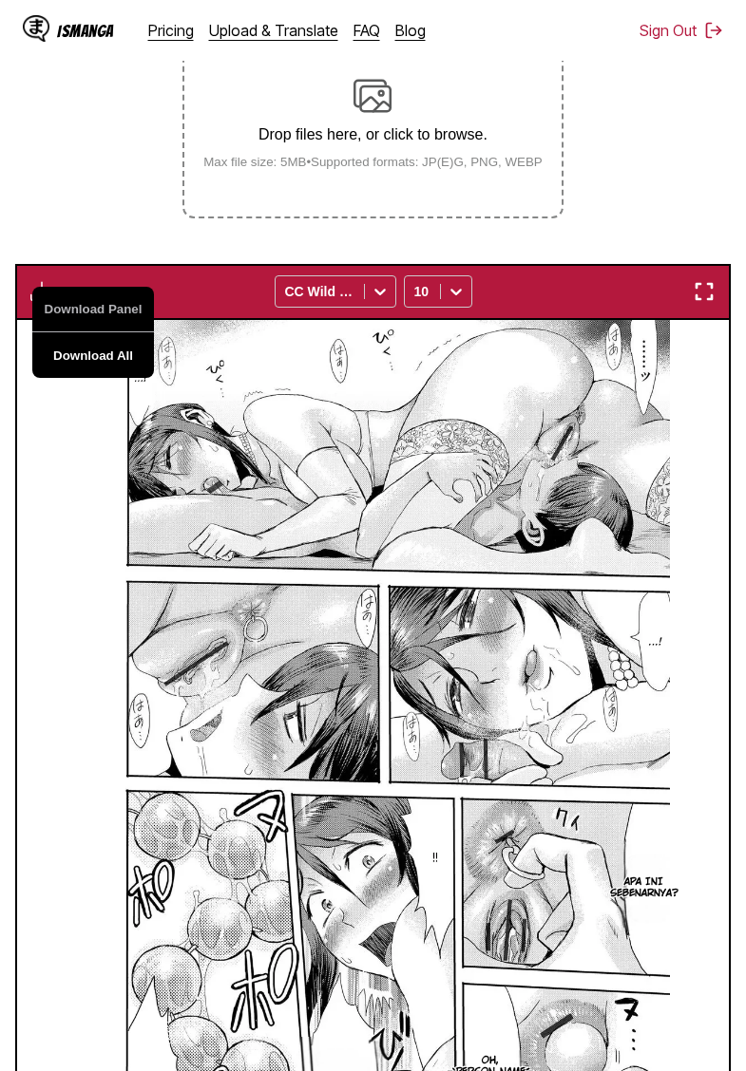
click at [86, 373] on button "Download All" at bounding box center [93, 355] width 122 height 46
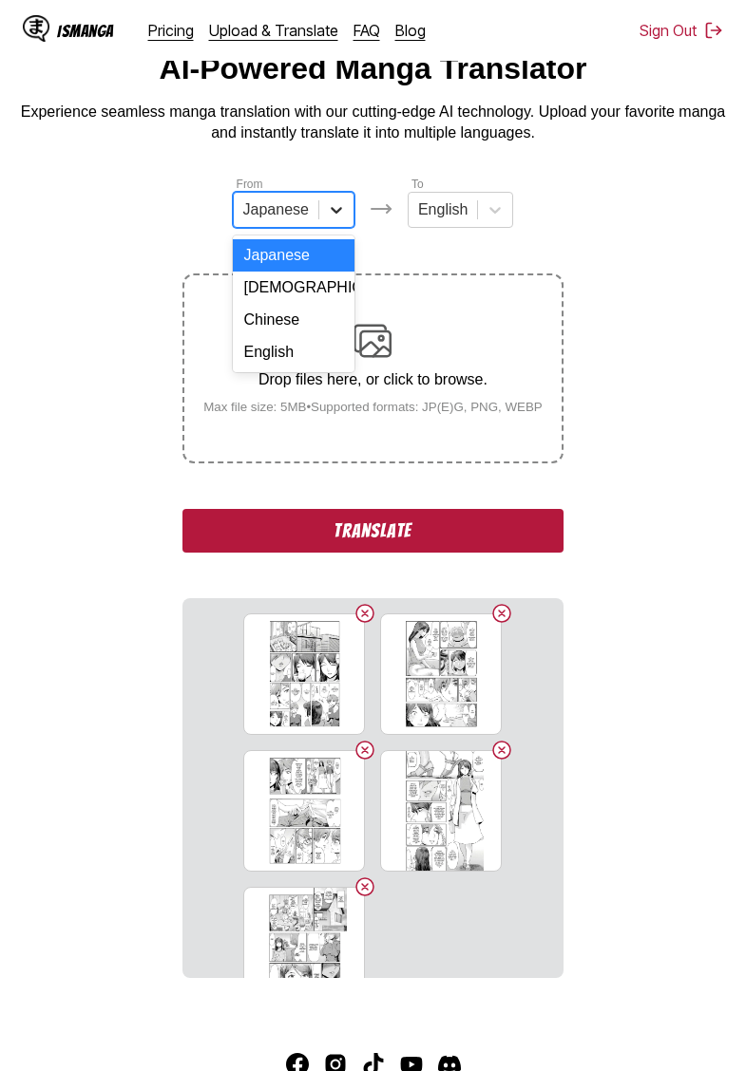
click at [324, 218] on div at bounding box center [336, 210] width 34 height 34
click at [286, 344] on div "English" at bounding box center [294, 352] width 122 height 32
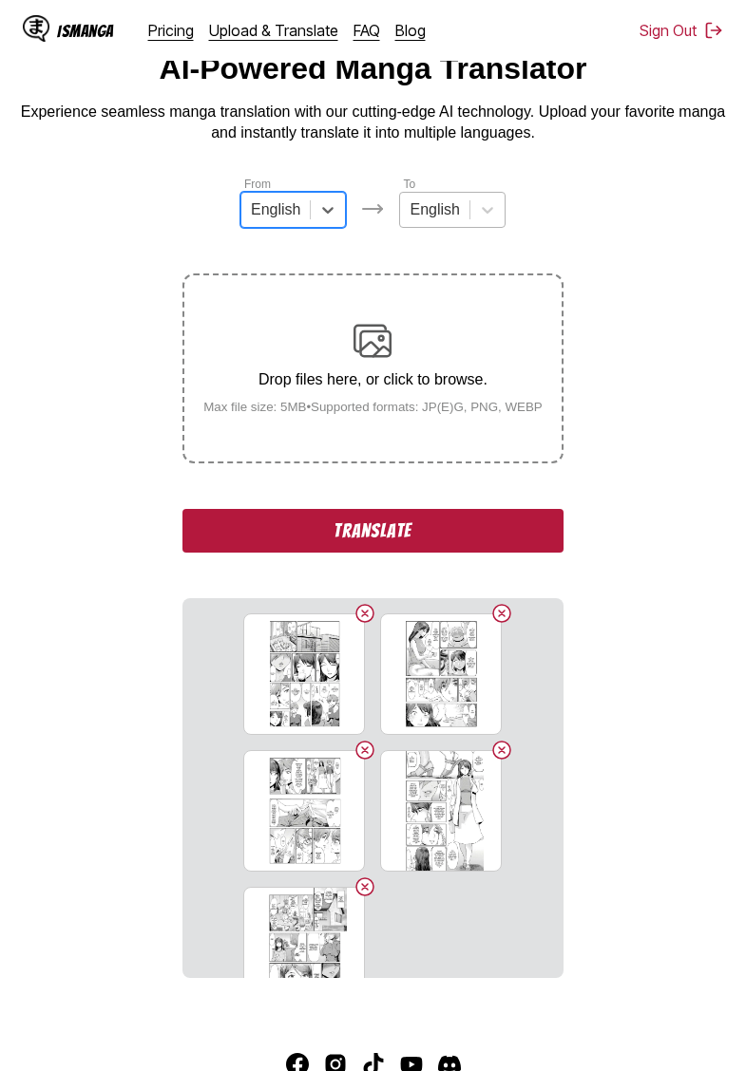
click at [466, 213] on div "English" at bounding box center [434, 210] width 68 height 28
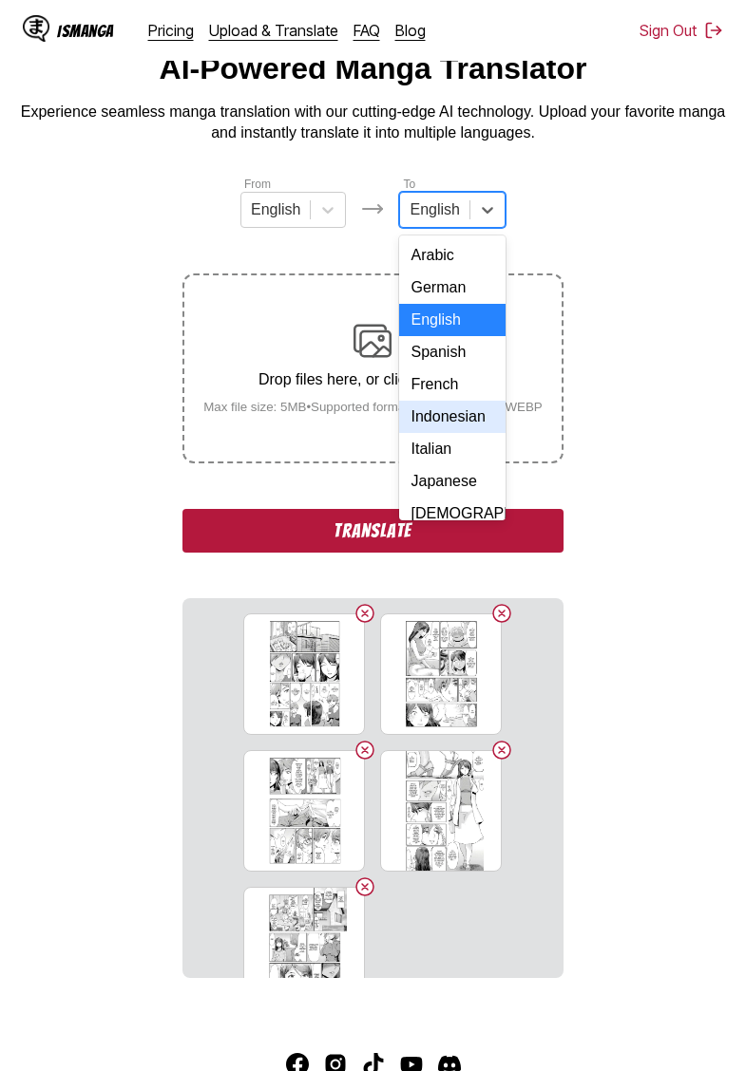
click at [446, 417] on div "Indonesian" at bounding box center [451, 417] width 105 height 32
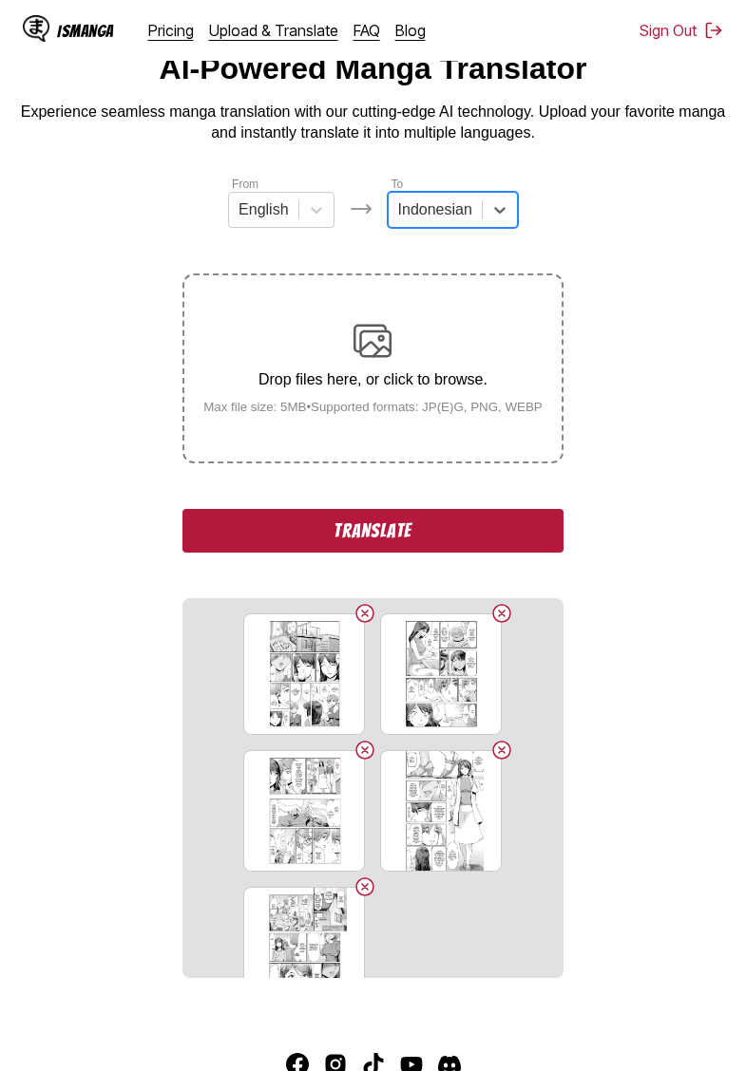
click at [403, 546] on button "Translate" at bounding box center [372, 531] width 380 height 44
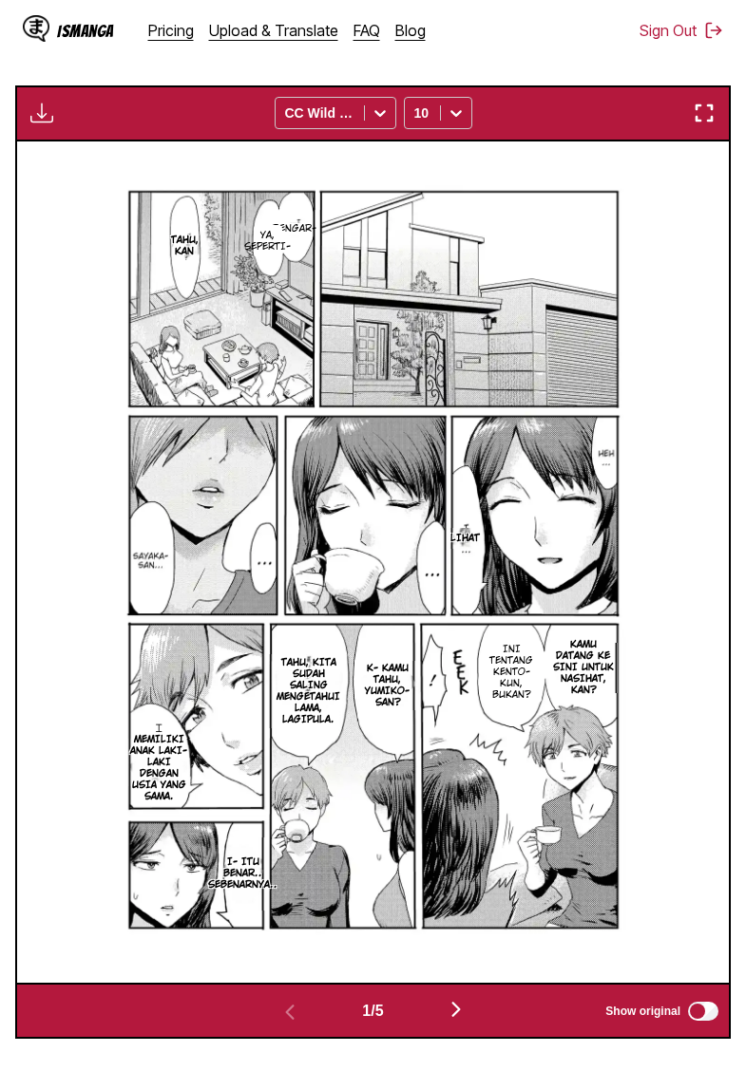
scroll to position [662, 0]
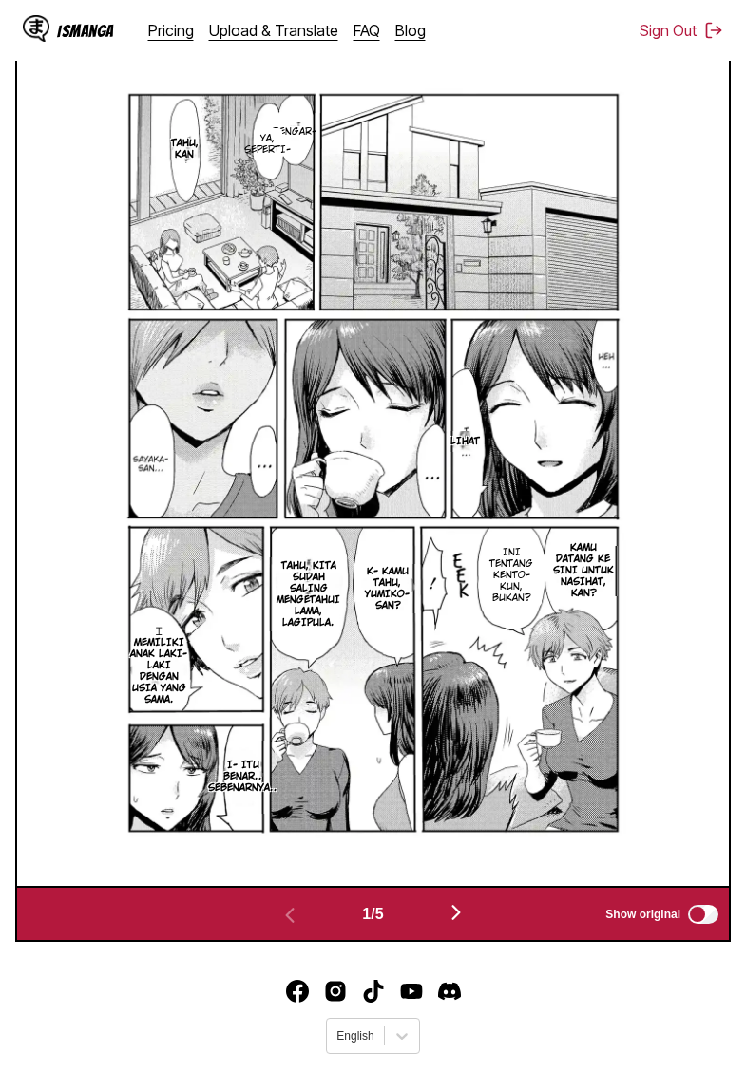
click at [461, 924] on img "button" at bounding box center [456, 912] width 23 height 23
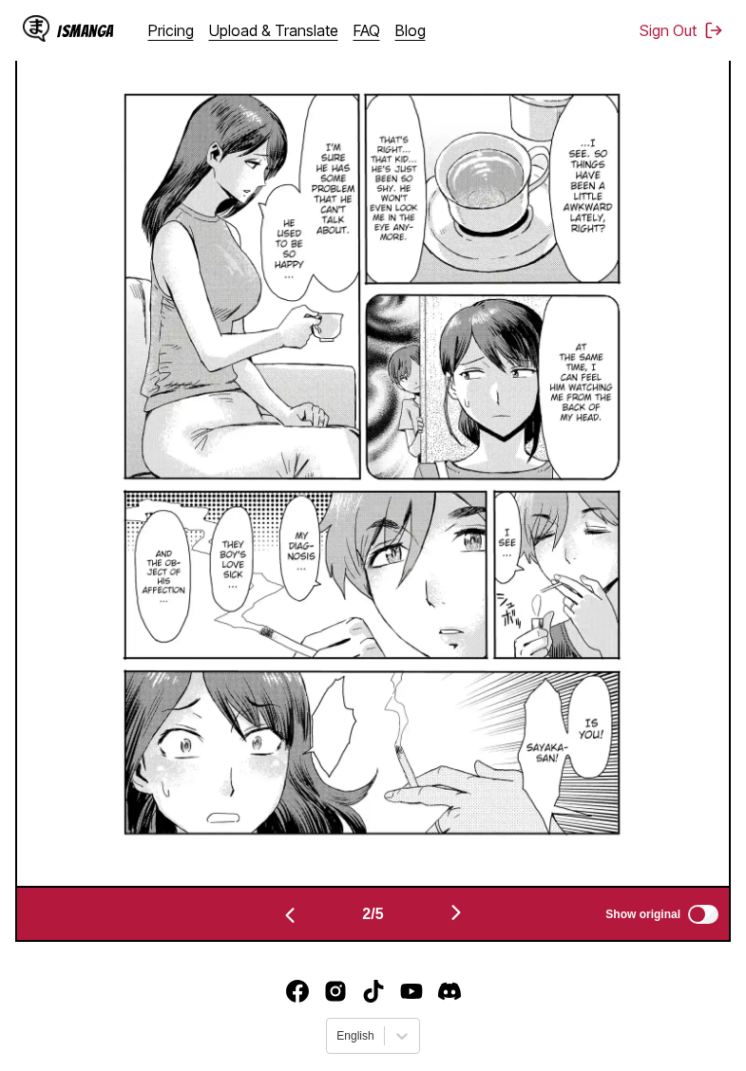
click at [462, 924] on img "button" at bounding box center [456, 912] width 23 height 23
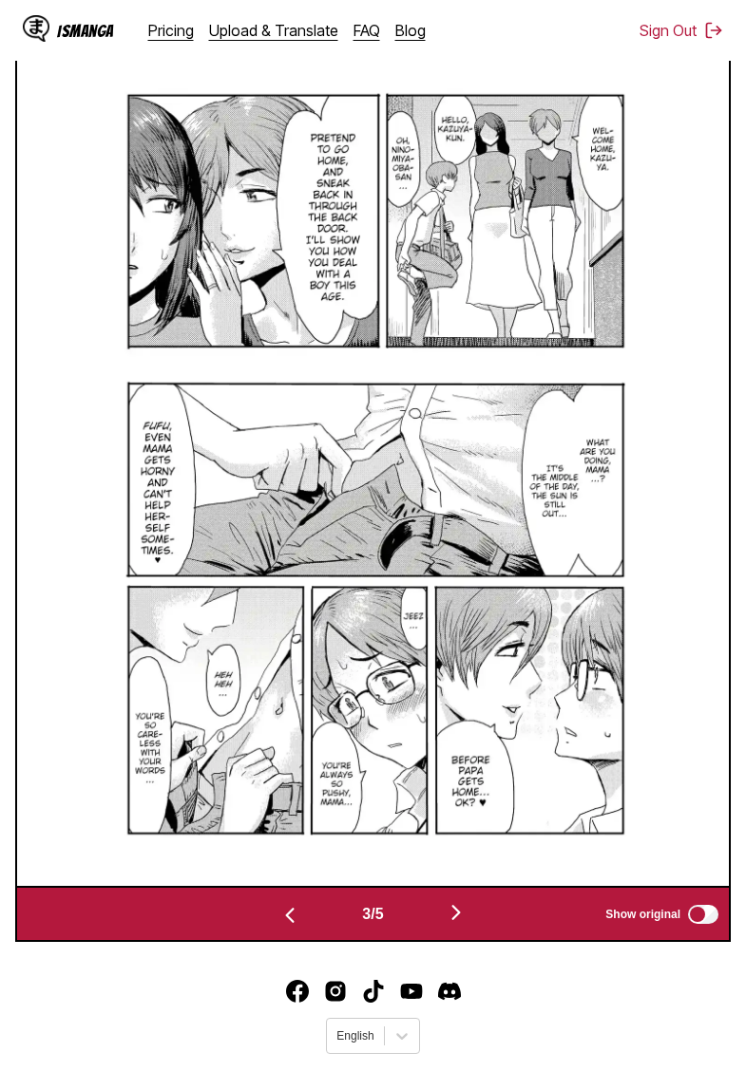
scroll to position [123, 0]
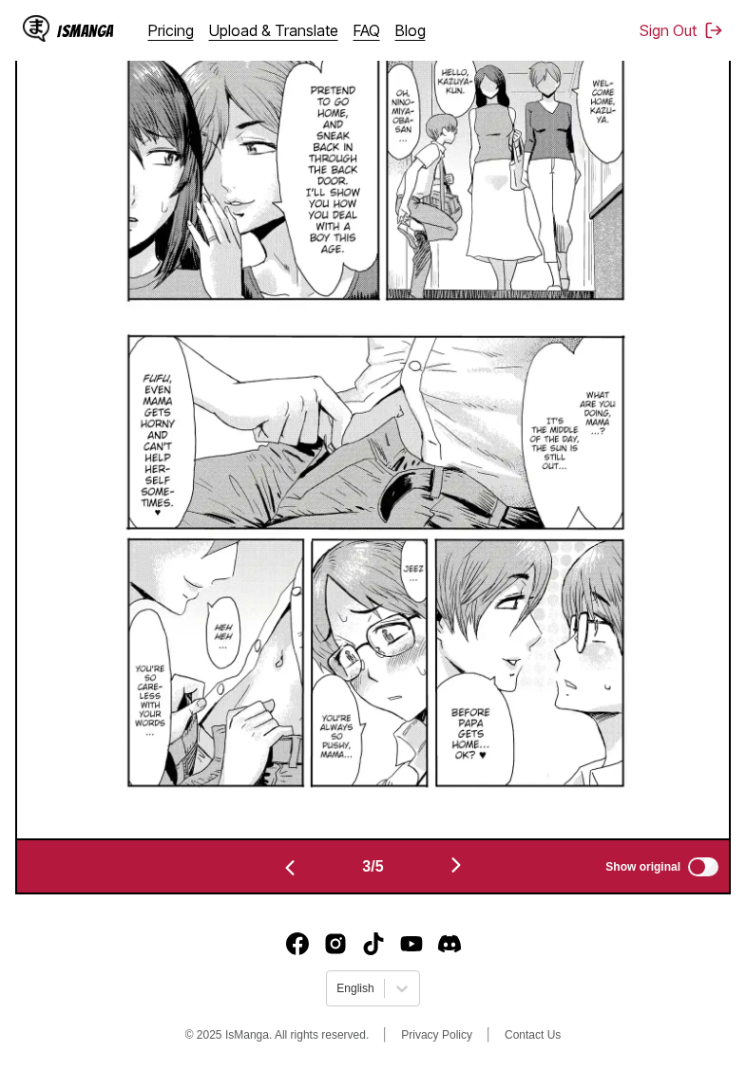
click at [456, 873] on img "button" at bounding box center [456, 865] width 23 height 23
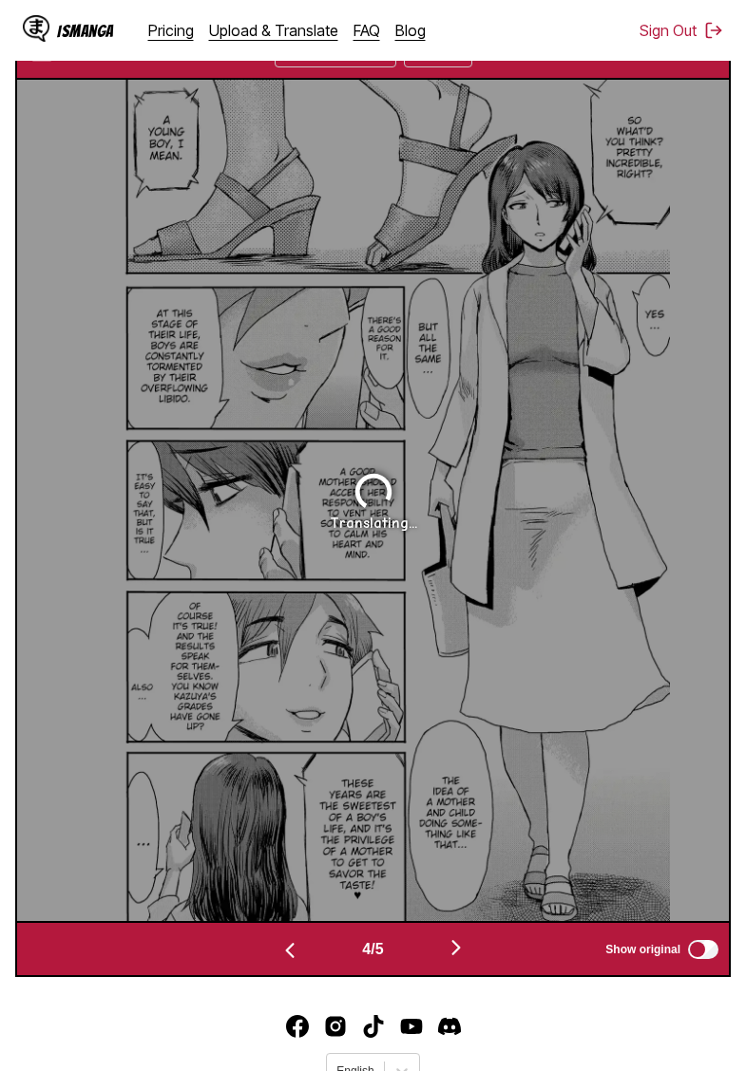
scroll to position [621, 0]
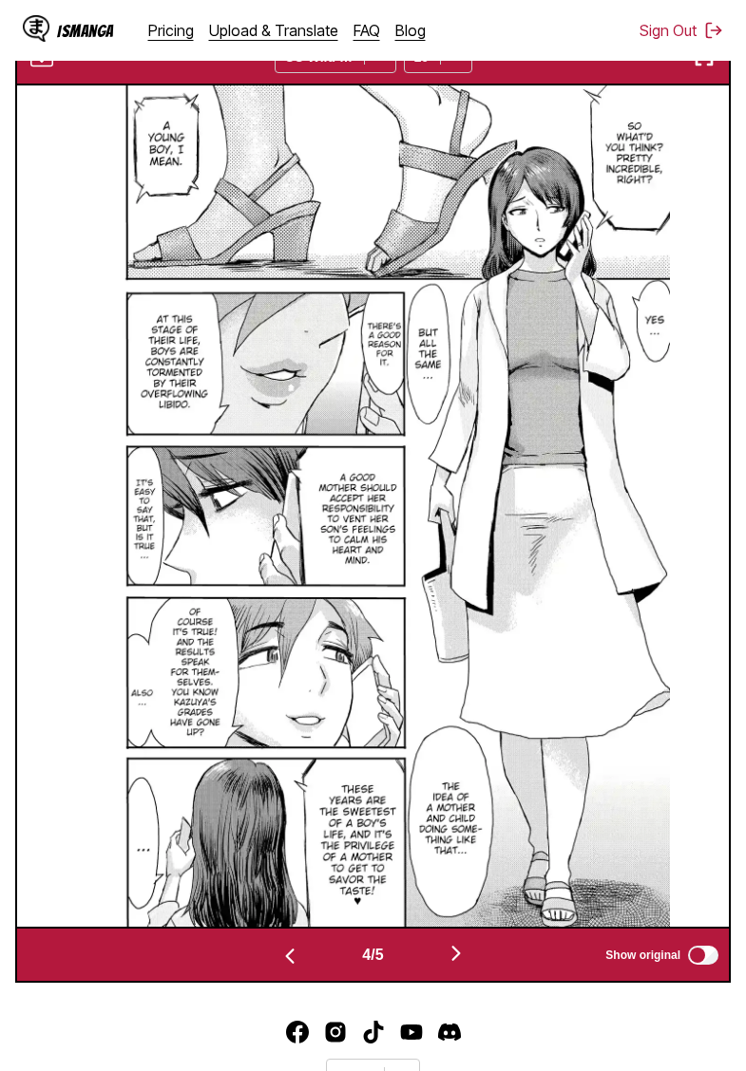
click at [462, 965] on img "button" at bounding box center [456, 953] width 23 height 23
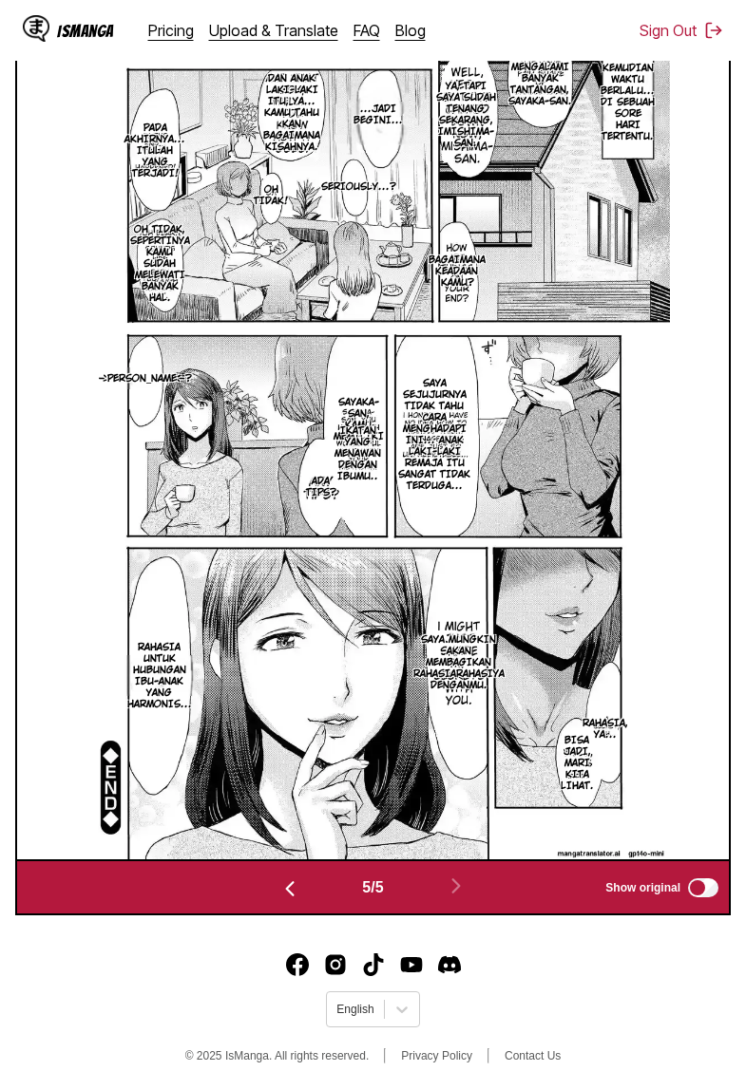
scroll to position [80, 0]
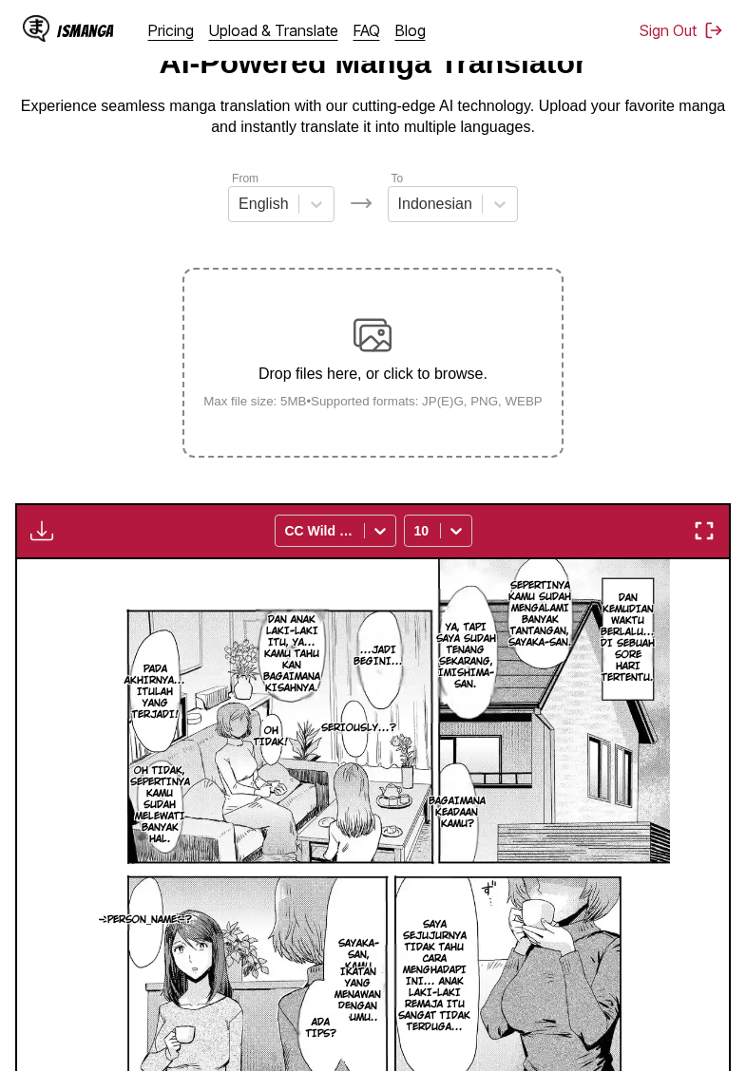
click at [42, 542] on img "button" at bounding box center [41, 531] width 23 height 23
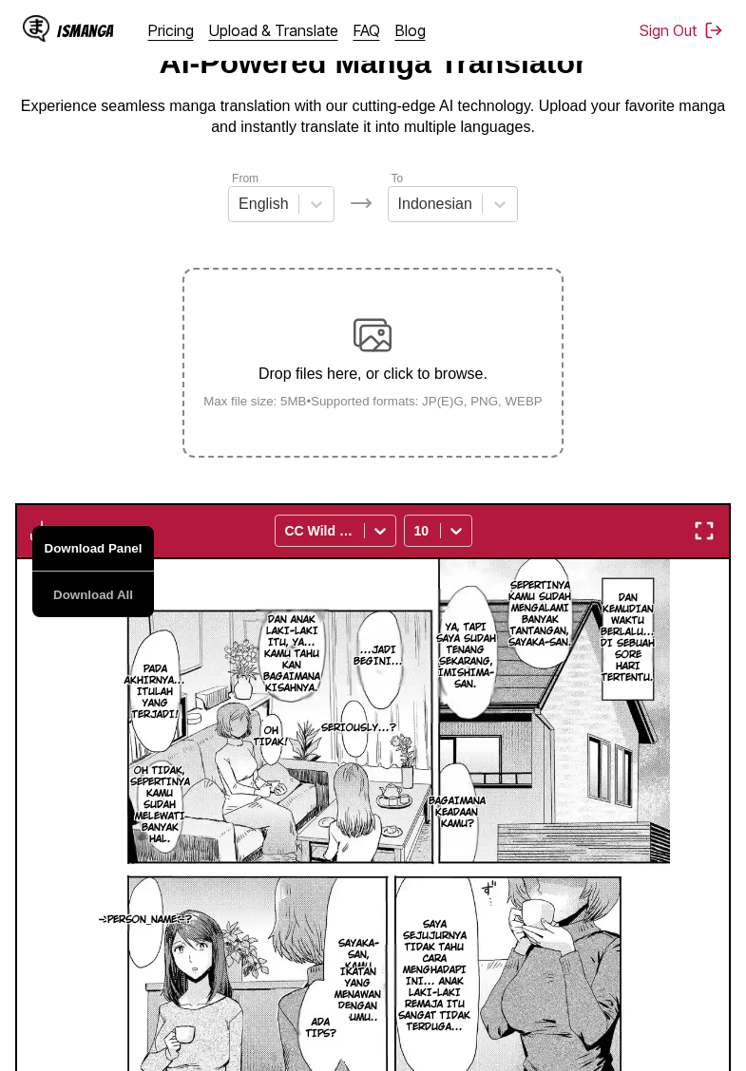
click at [56, 569] on button "Download Panel" at bounding box center [93, 549] width 122 height 46
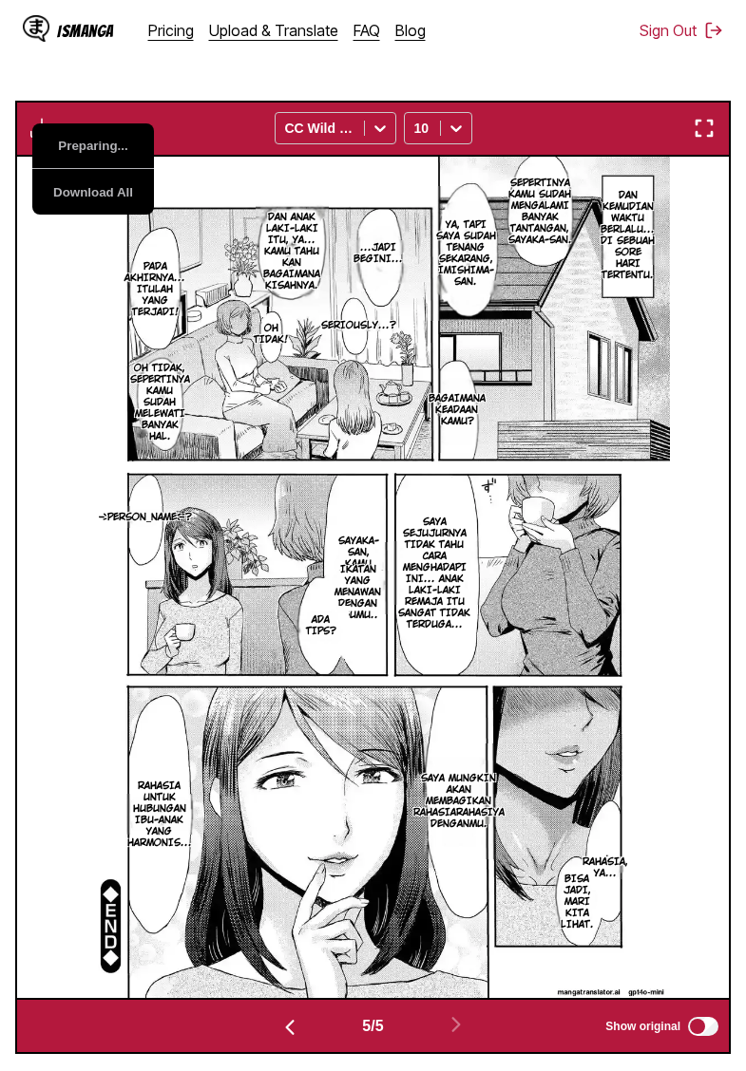
scroll to position [549, 0]
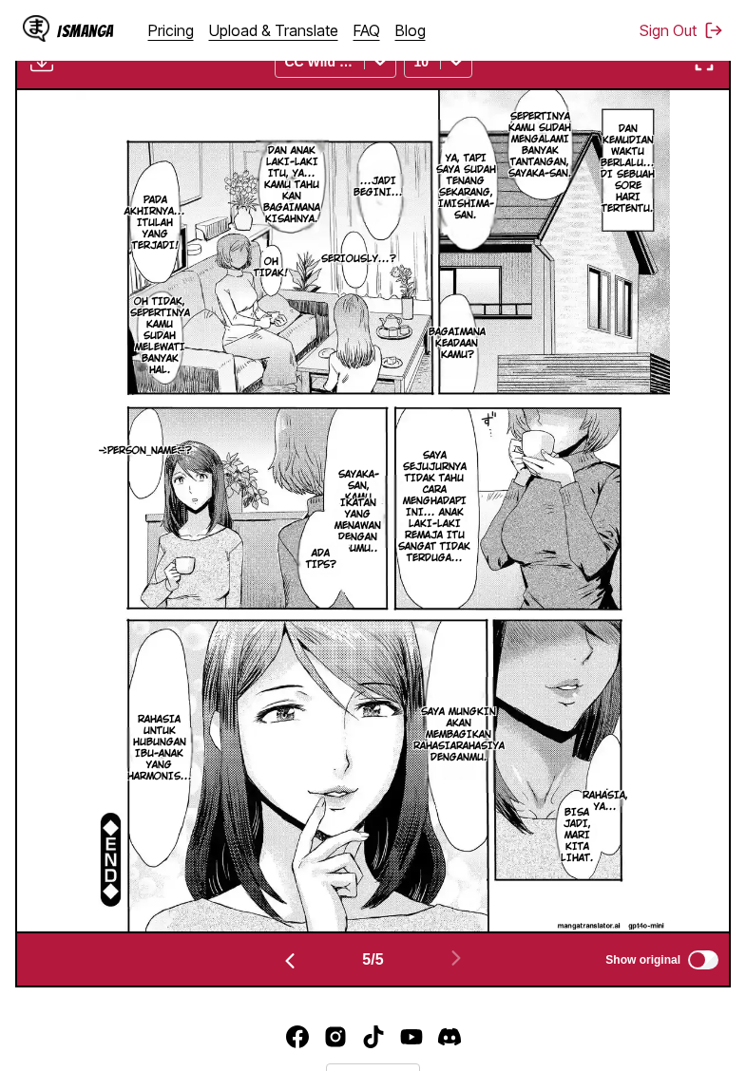
click at [282, 973] on img "button" at bounding box center [289, 961] width 23 height 23
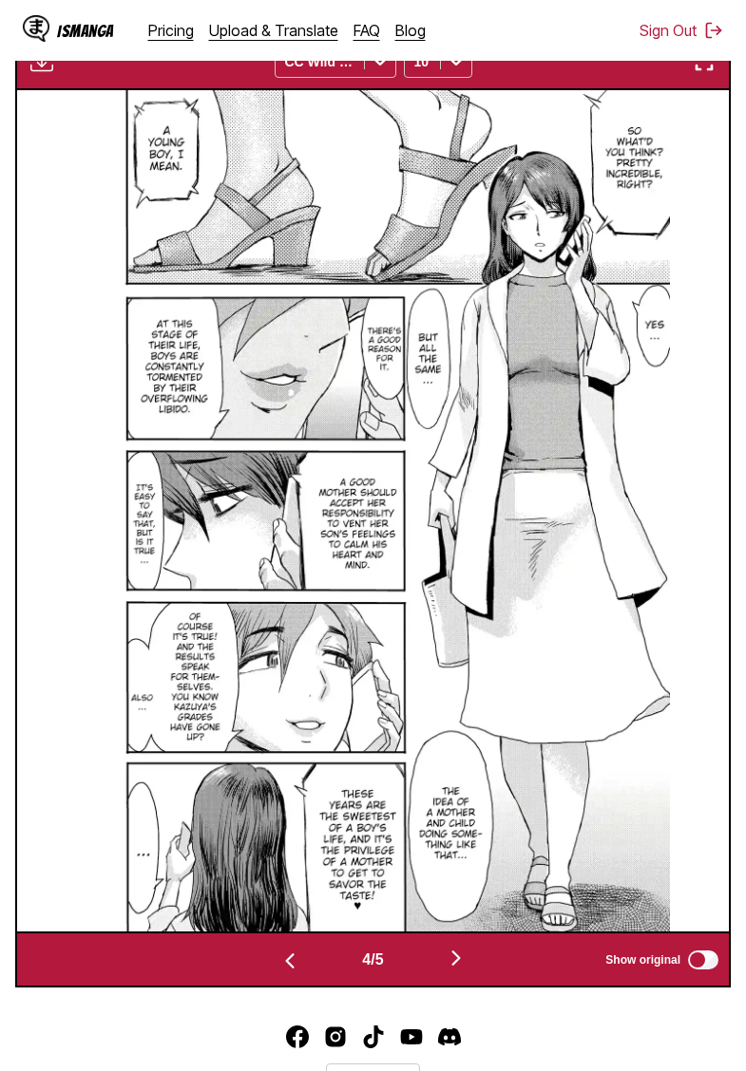
click at [282, 973] on img "button" at bounding box center [289, 961] width 23 height 23
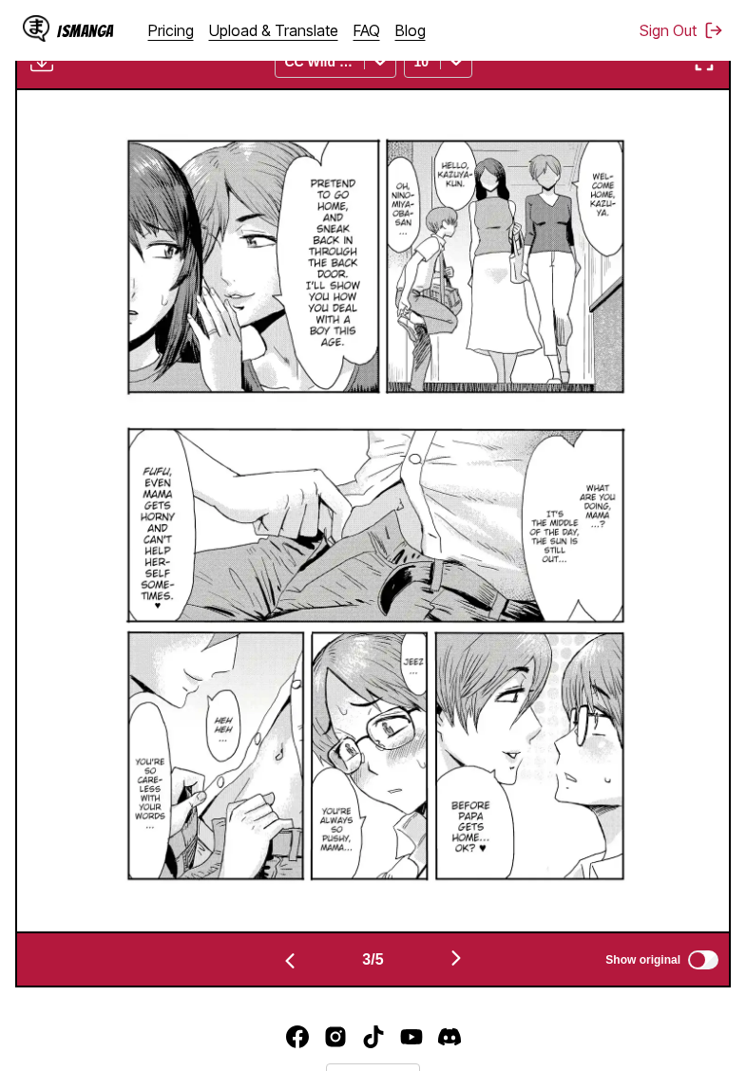
click at [282, 973] on img "button" at bounding box center [289, 961] width 23 height 23
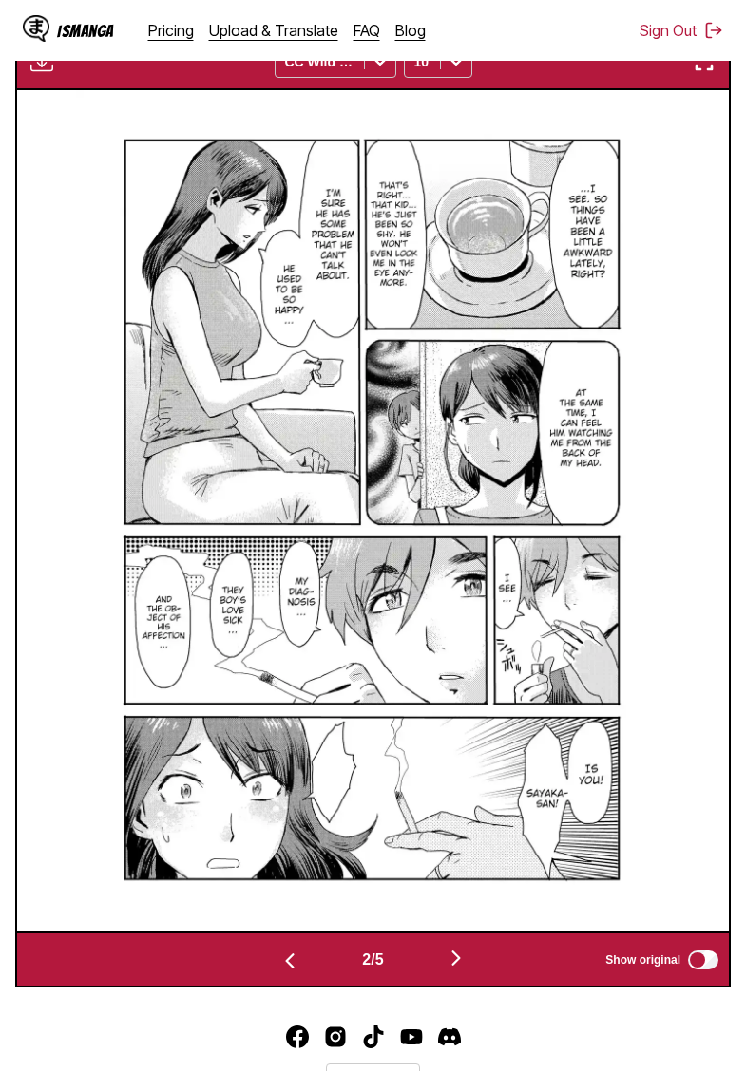
click at [282, 973] on img "button" at bounding box center [289, 961] width 23 height 23
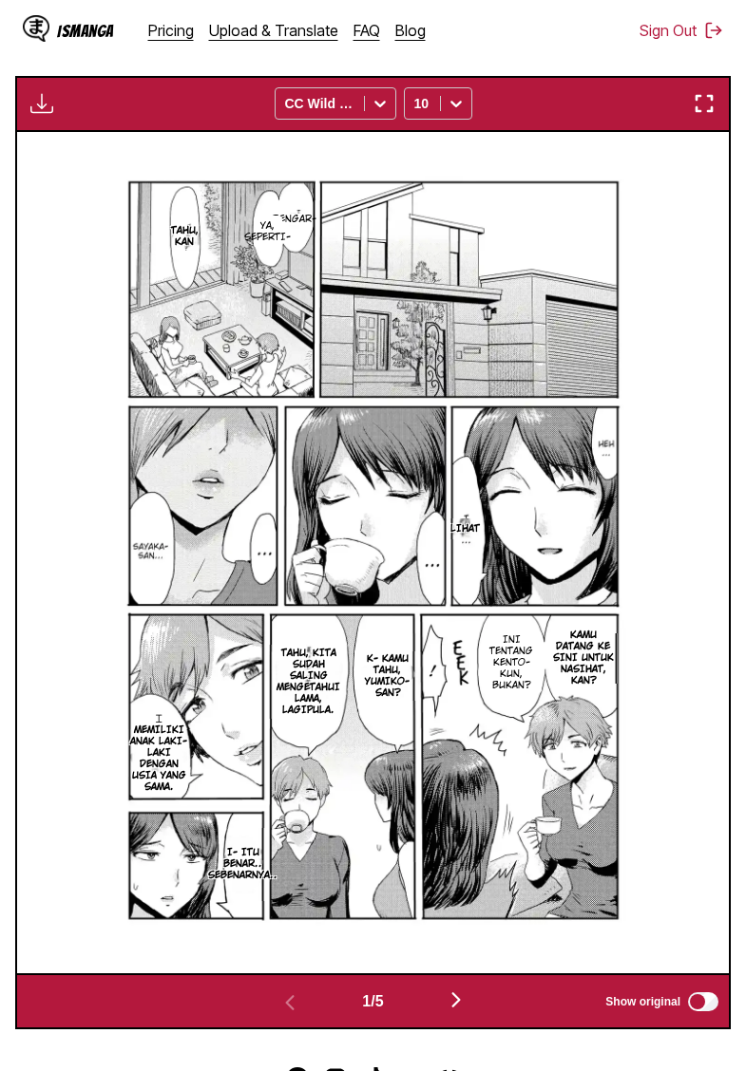
scroll to position [504, 0]
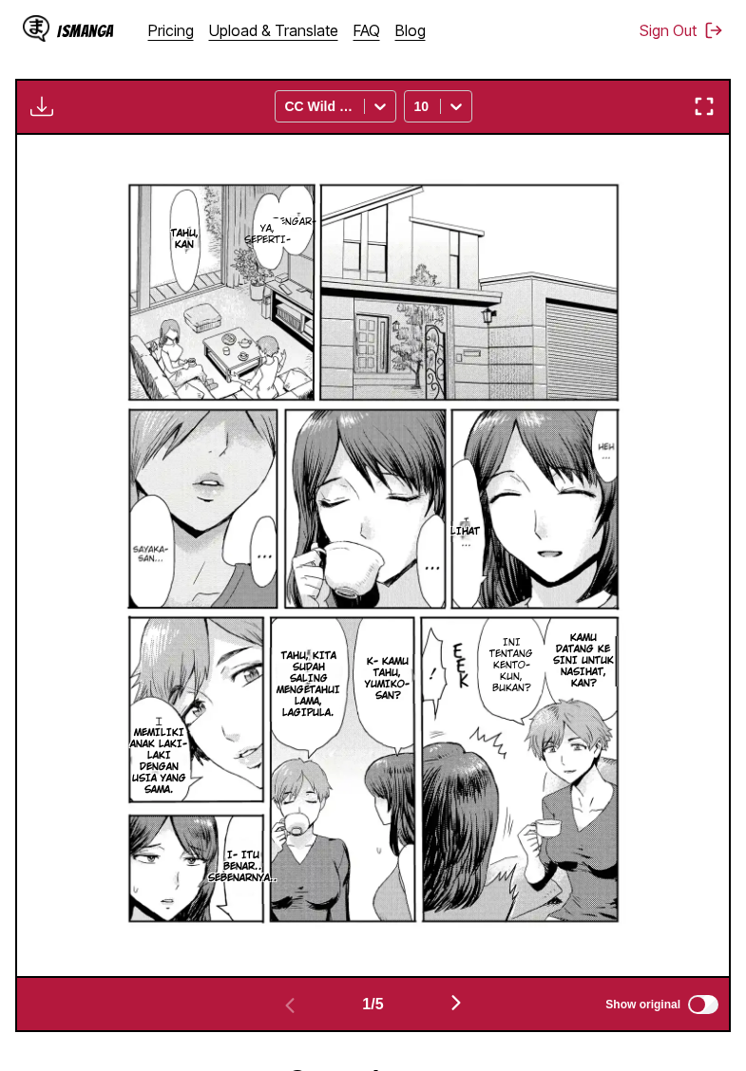
click at [48, 118] on img "button" at bounding box center [41, 106] width 23 height 23
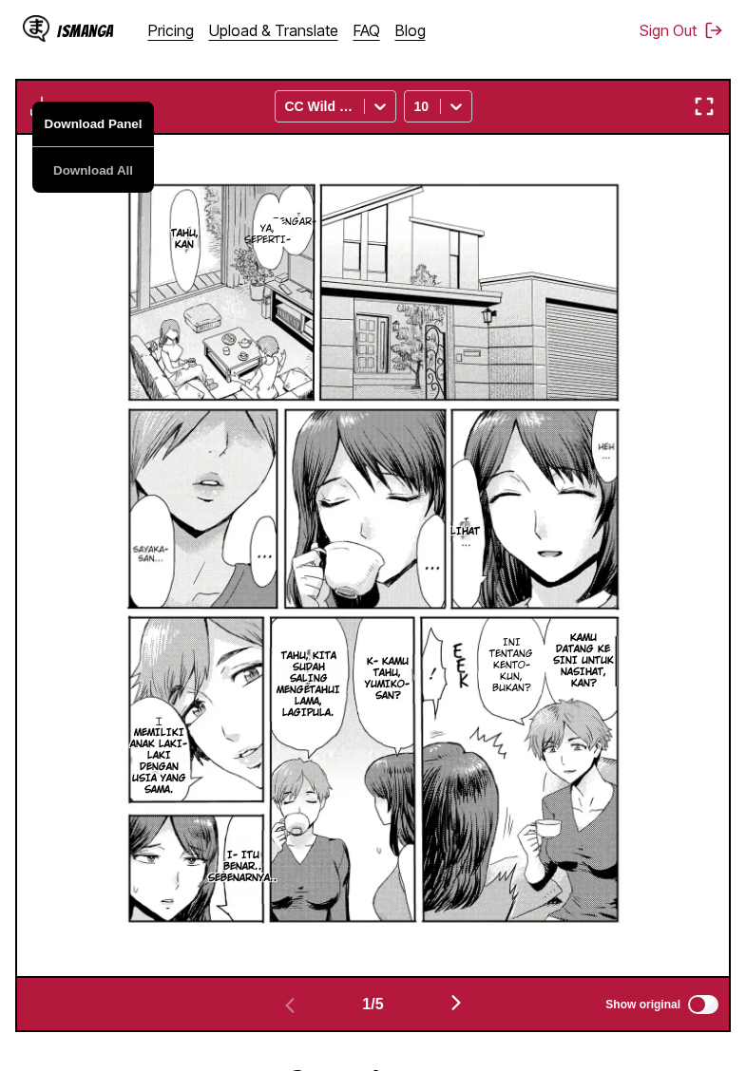
click at [70, 147] on button "Download Panel" at bounding box center [93, 125] width 122 height 46
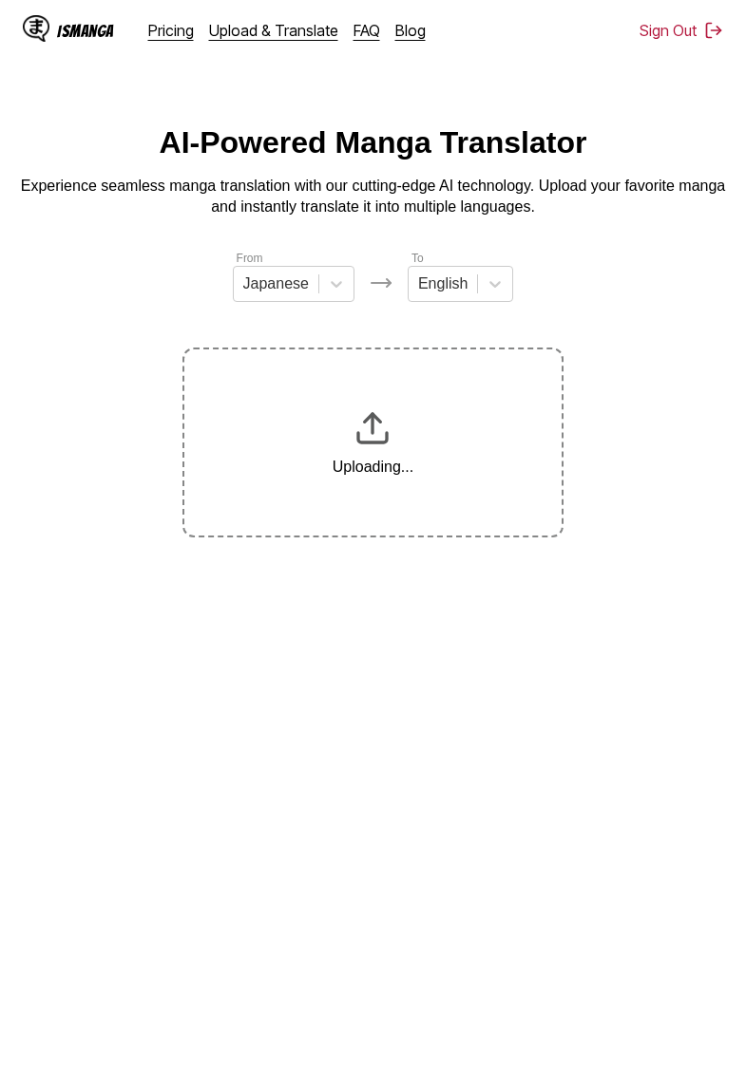
click at [474, 291] on div "English" at bounding box center [442, 284] width 68 height 28
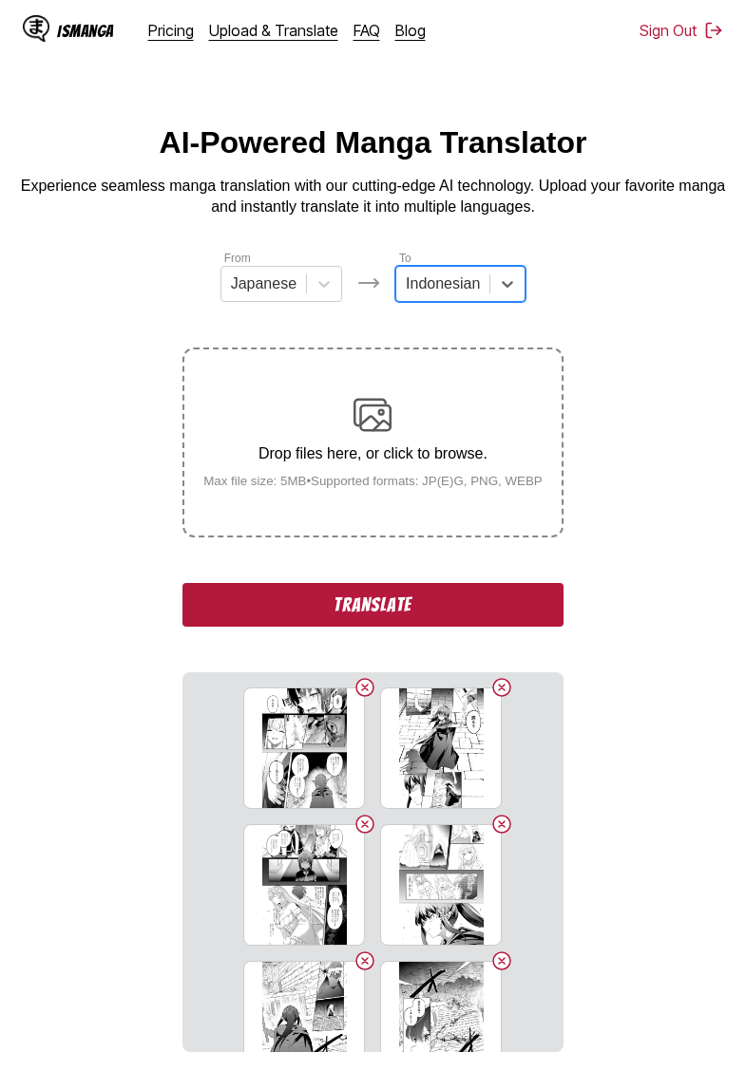
click at [371, 322] on div "From Japanese To option Indonesian, selected. Indonesian Drop files here, or cl…" at bounding box center [372, 651] width 380 height 804
click at [340, 627] on button "Translate" at bounding box center [372, 605] width 380 height 44
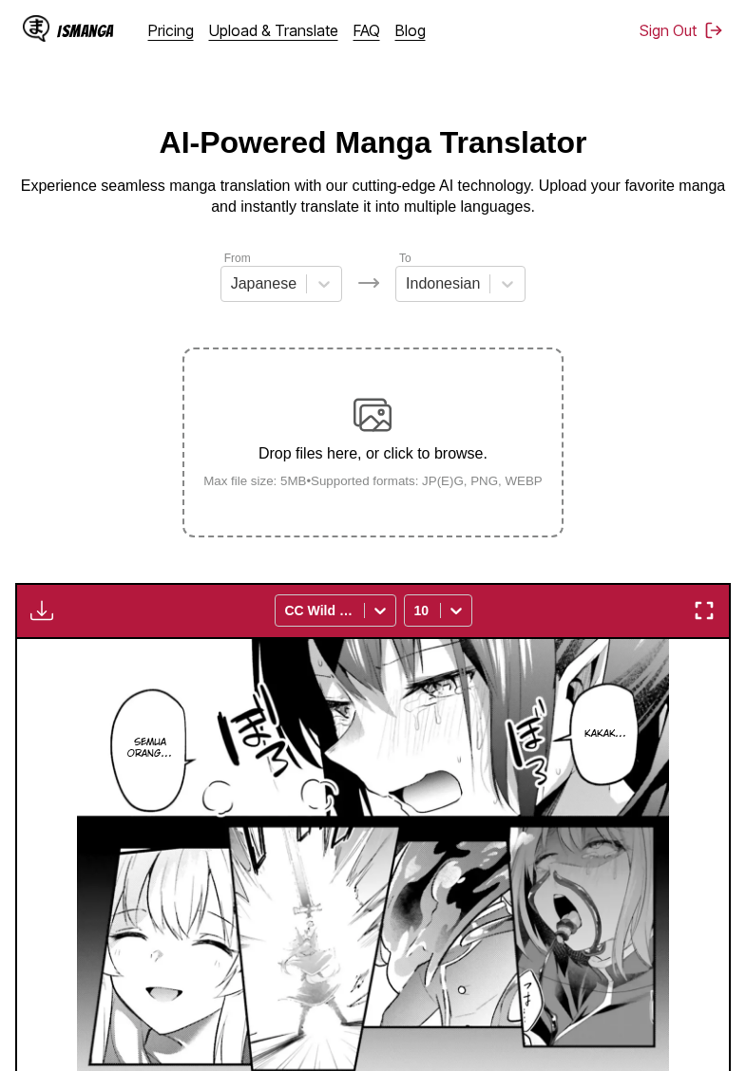
click at [48, 622] on img "button" at bounding box center [41, 610] width 23 height 23
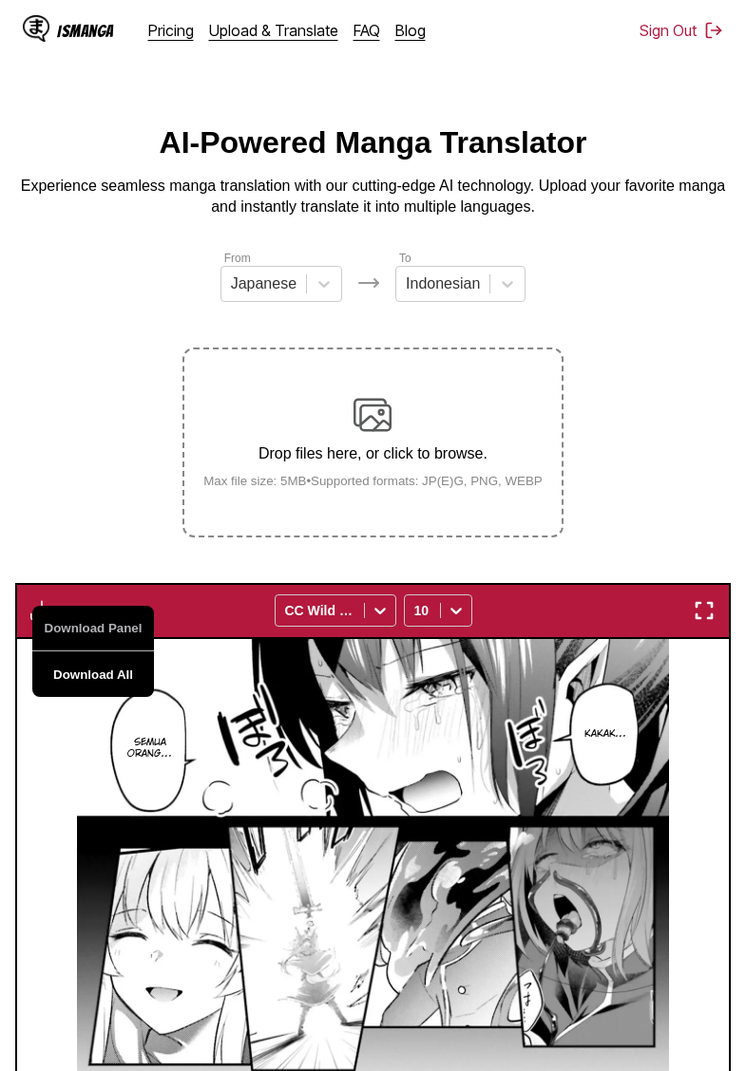
click at [100, 692] on button "Download All" at bounding box center [93, 675] width 122 height 46
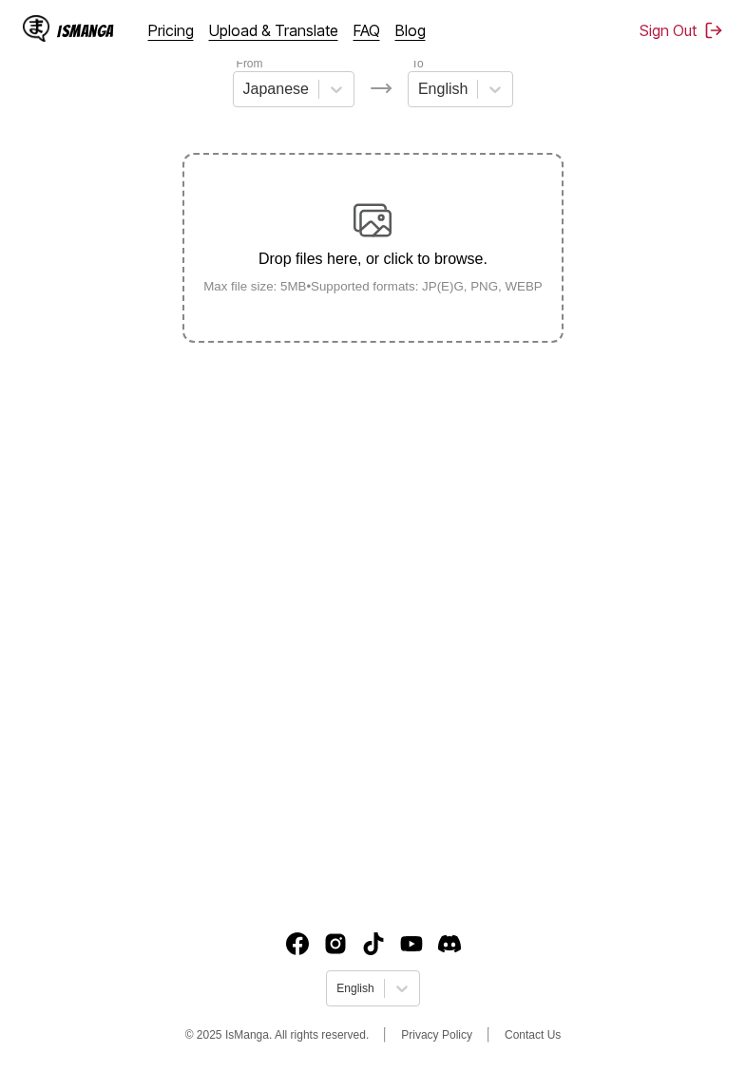
scroll to position [195, 0]
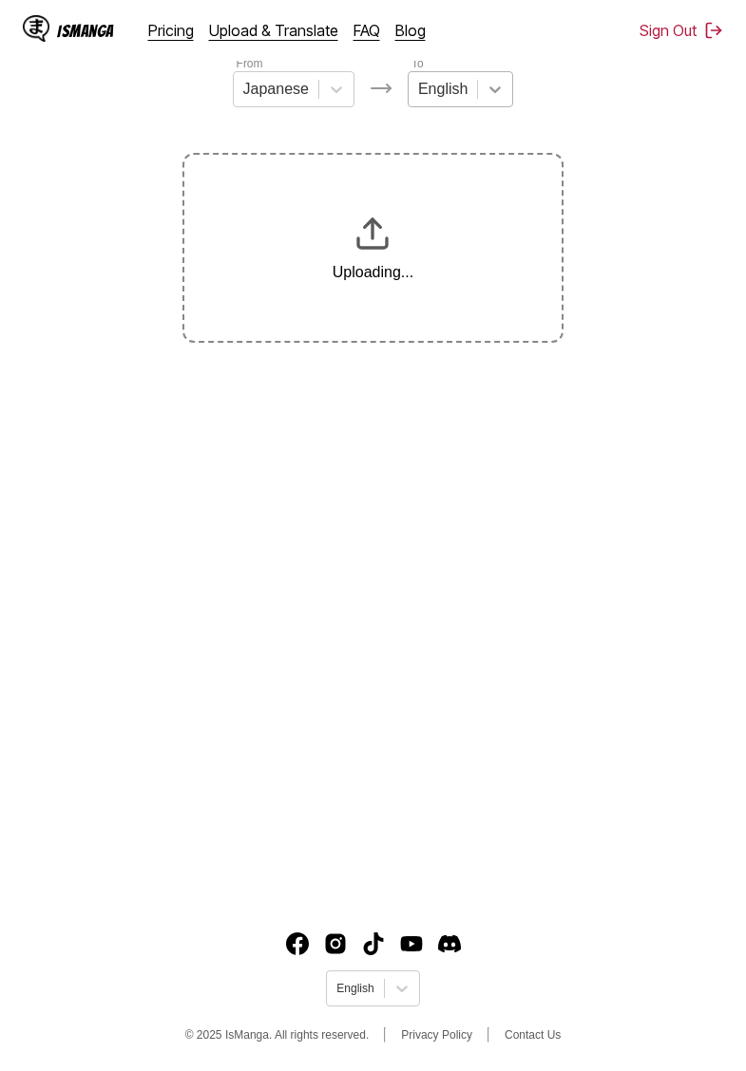
click at [495, 103] on div at bounding box center [495, 89] width 34 height 34
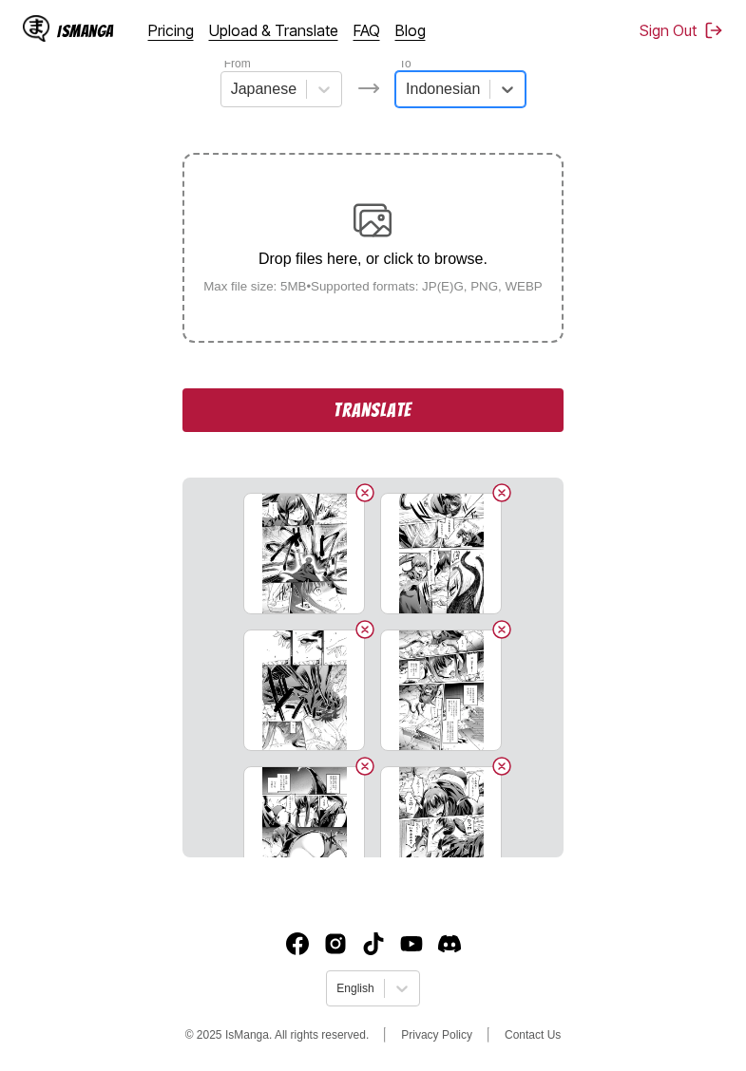
click at [462, 425] on button "Translate" at bounding box center [372, 411] width 380 height 44
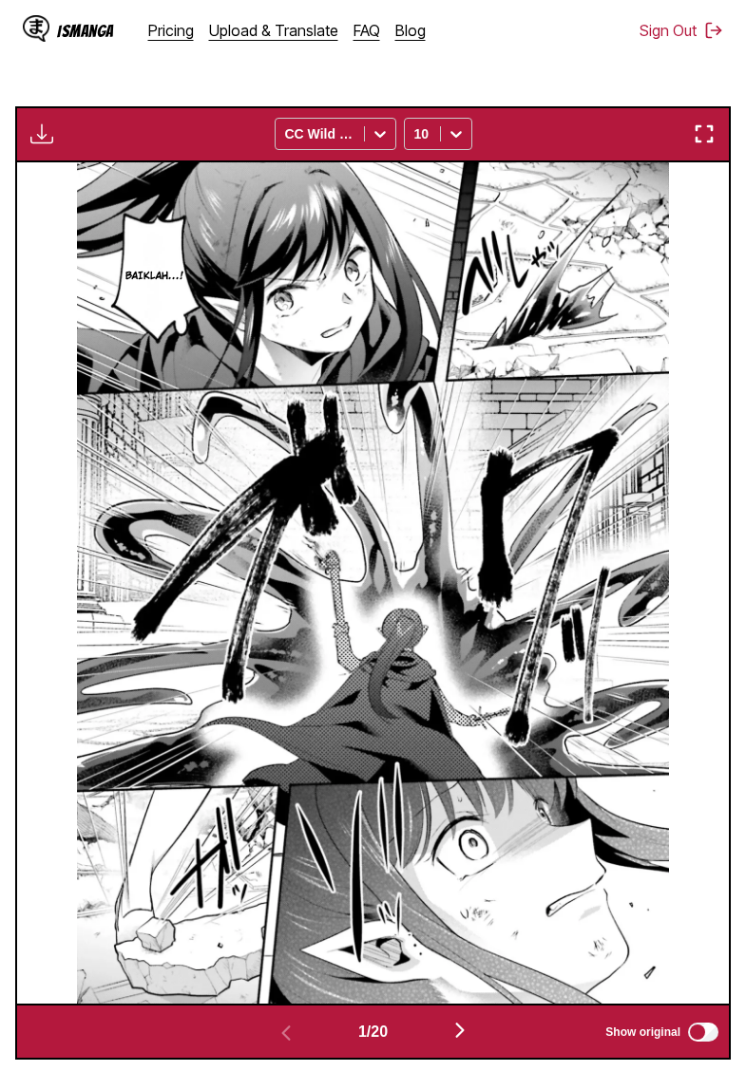
scroll to position [0, 0]
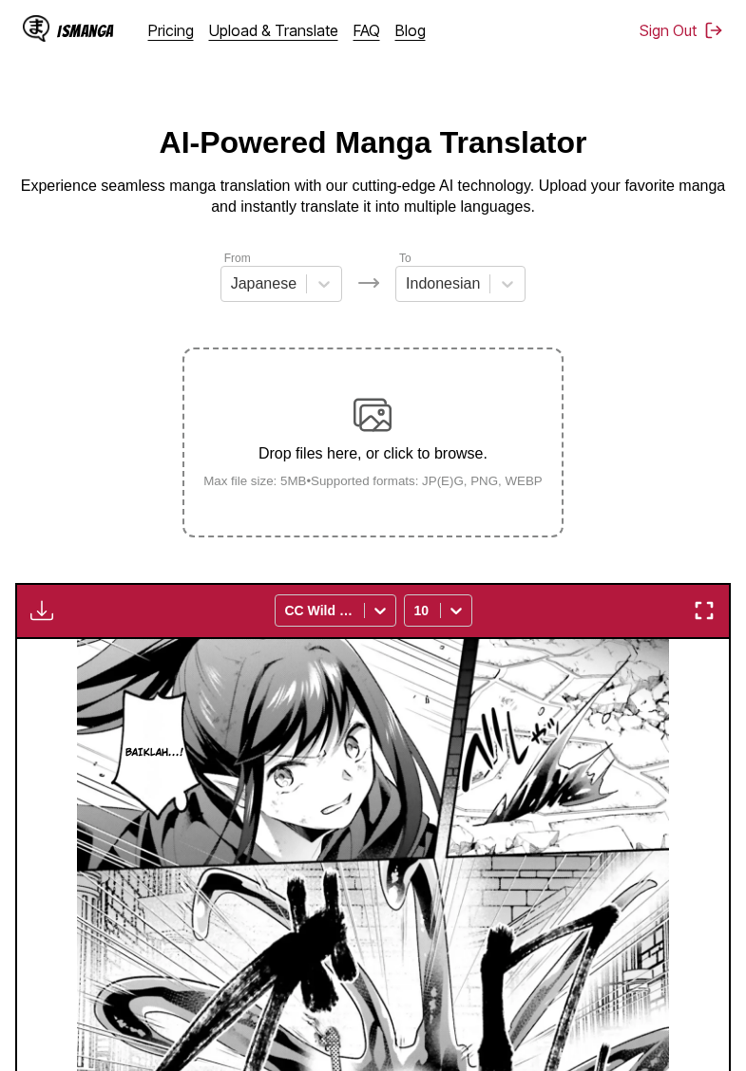
click at [47, 622] on img "button" at bounding box center [41, 610] width 23 height 23
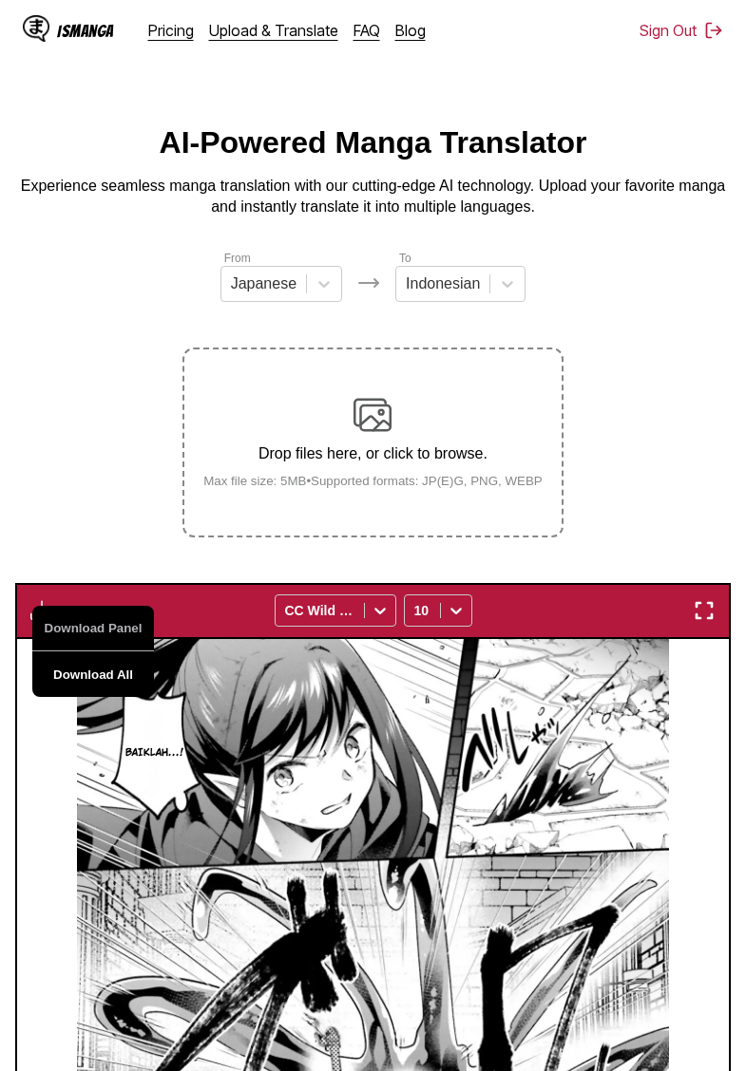
click at [105, 684] on button "Download All" at bounding box center [93, 675] width 122 height 46
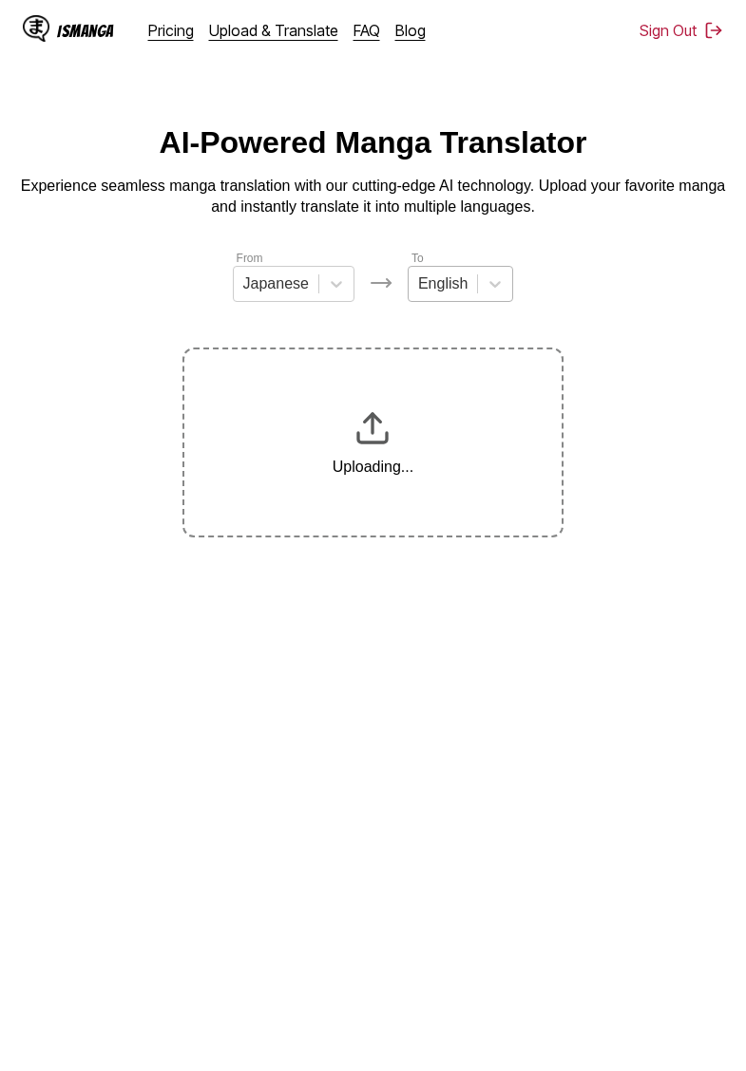
click at [473, 287] on div "English" at bounding box center [442, 284] width 68 height 28
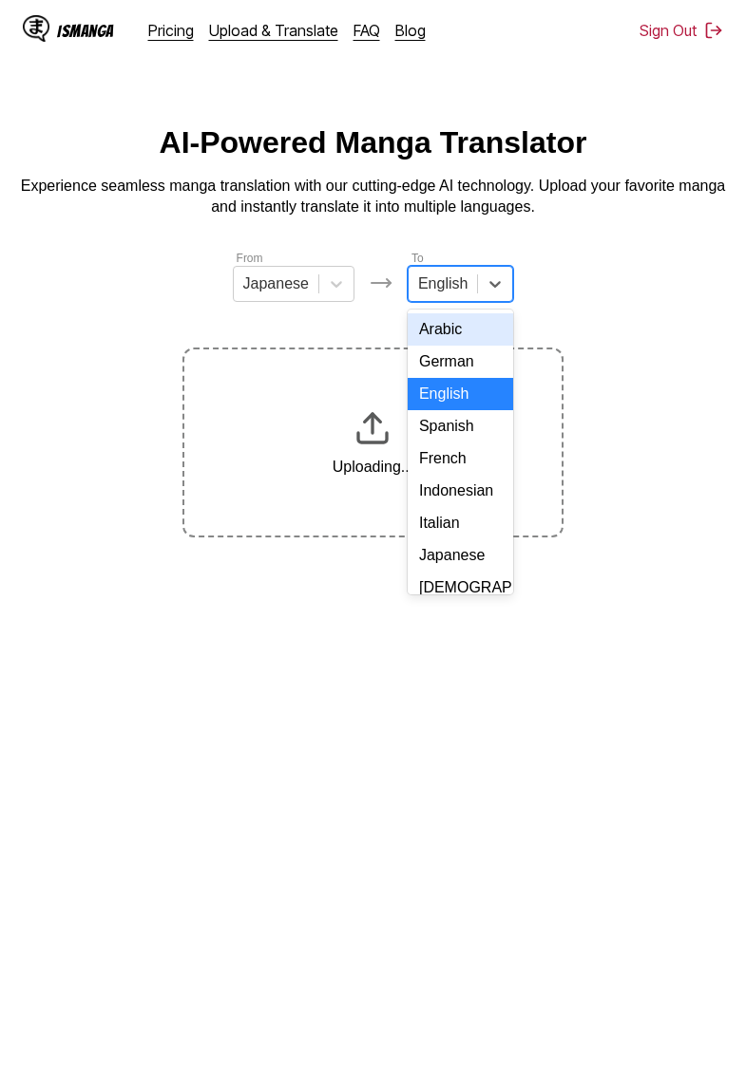
click at [462, 502] on div "Indonesian" at bounding box center [460, 491] width 105 height 32
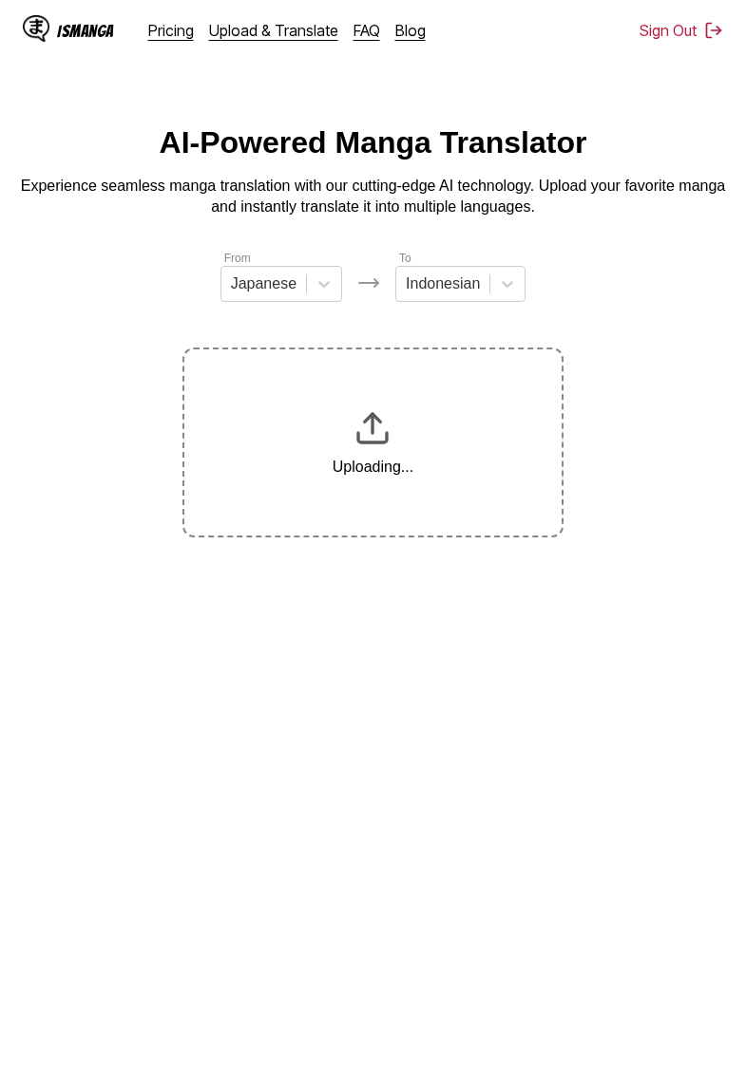
click at [610, 359] on section "From Japanese To Indonesian Uploading..." at bounding box center [372, 393] width 715 height 289
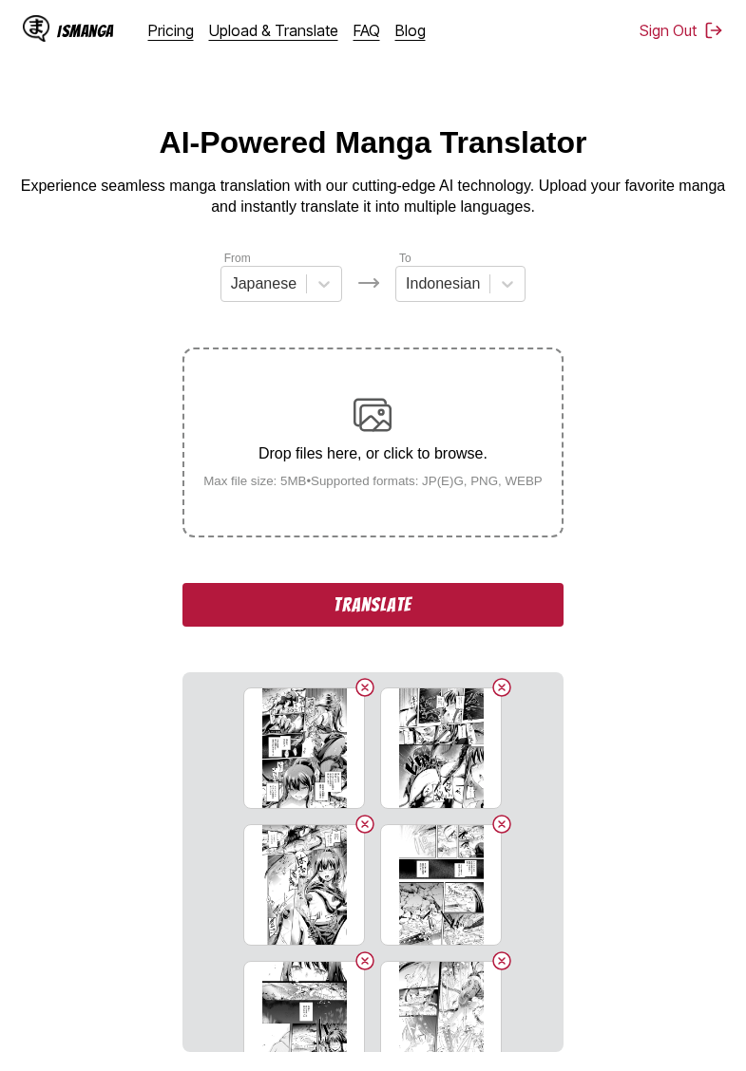
click at [386, 627] on button "Translate" at bounding box center [372, 605] width 380 height 44
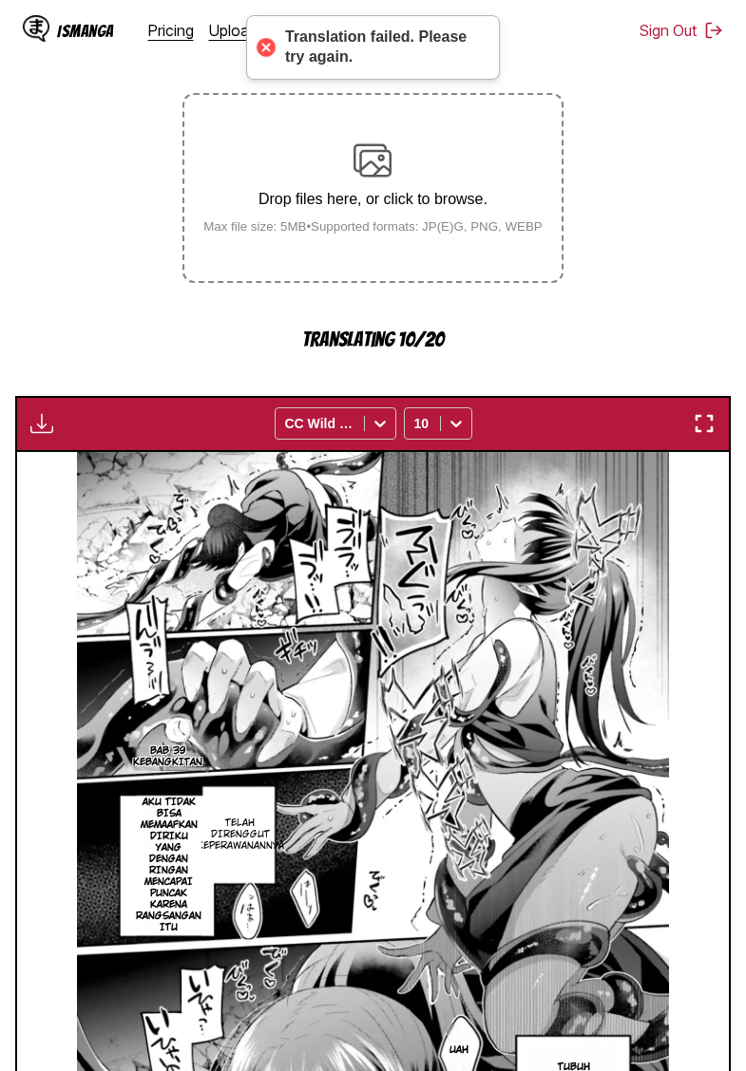
scroll to position [230, 0]
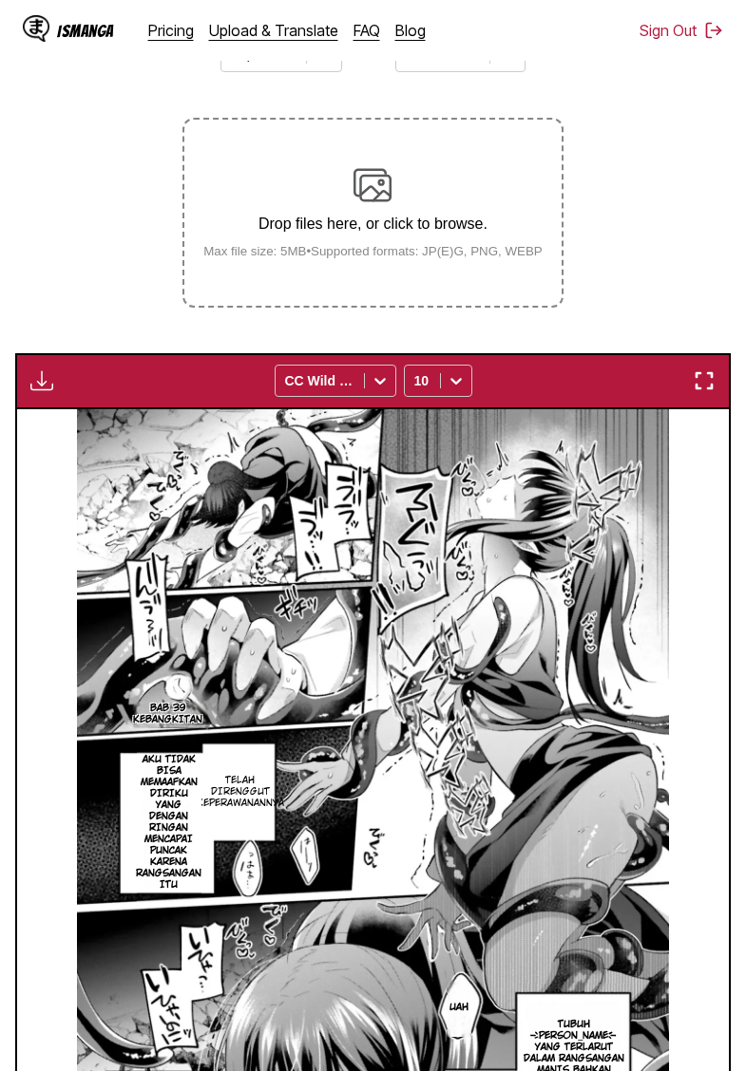
click at [51, 392] on img "button" at bounding box center [41, 381] width 23 height 23
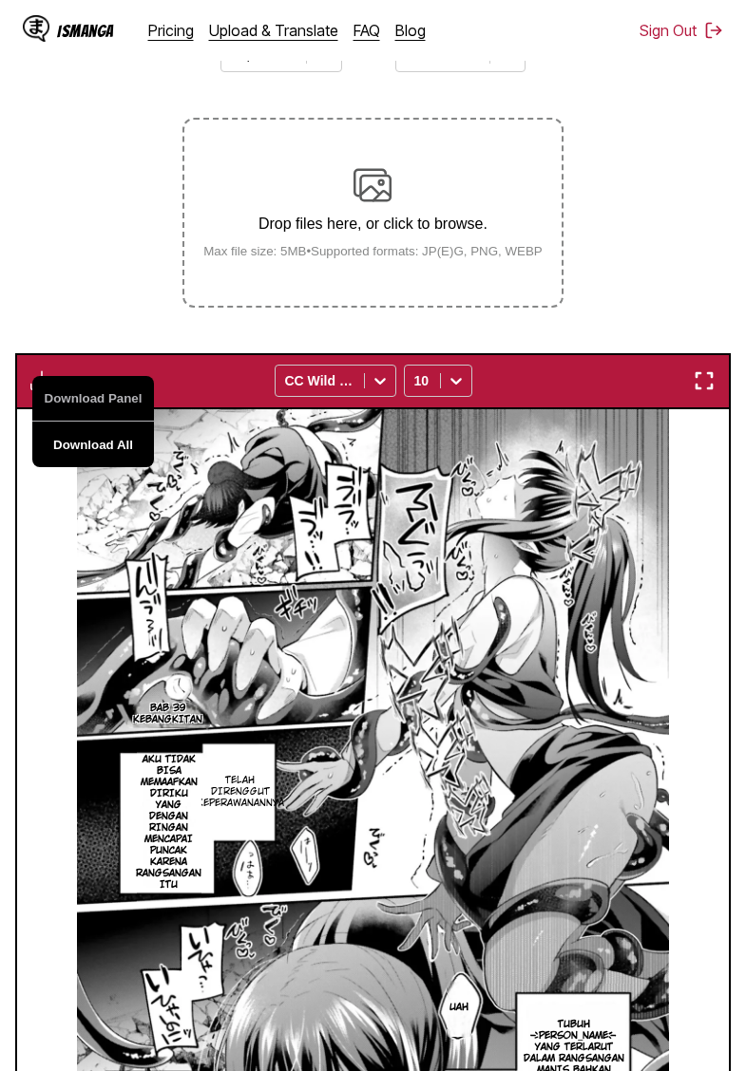
click at [90, 458] on button "Download All" at bounding box center [93, 445] width 122 height 46
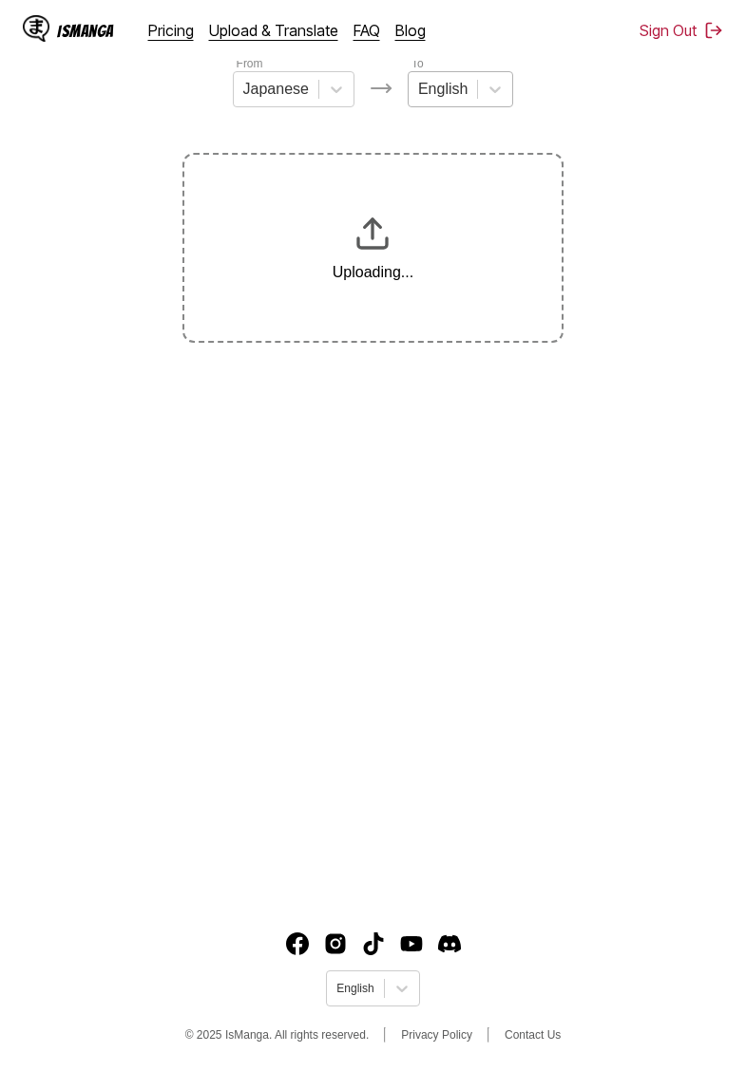
click at [476, 86] on div "English" at bounding box center [442, 89] width 68 height 28
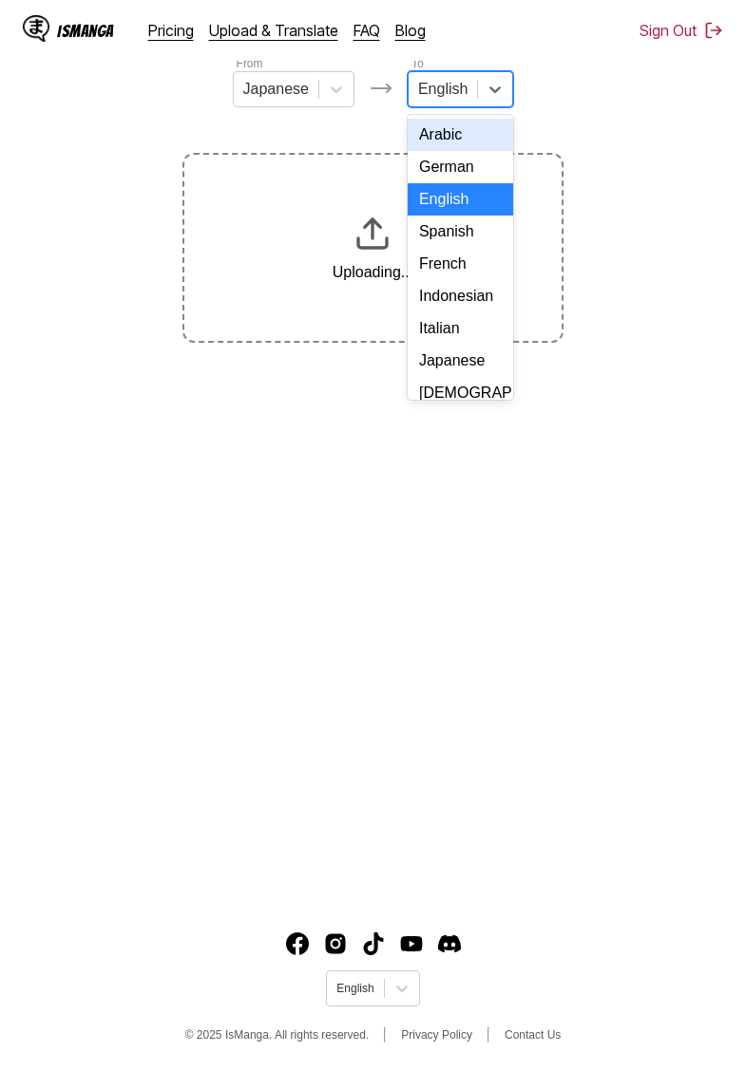
click at [458, 296] on div "Indonesian" at bounding box center [460, 296] width 105 height 32
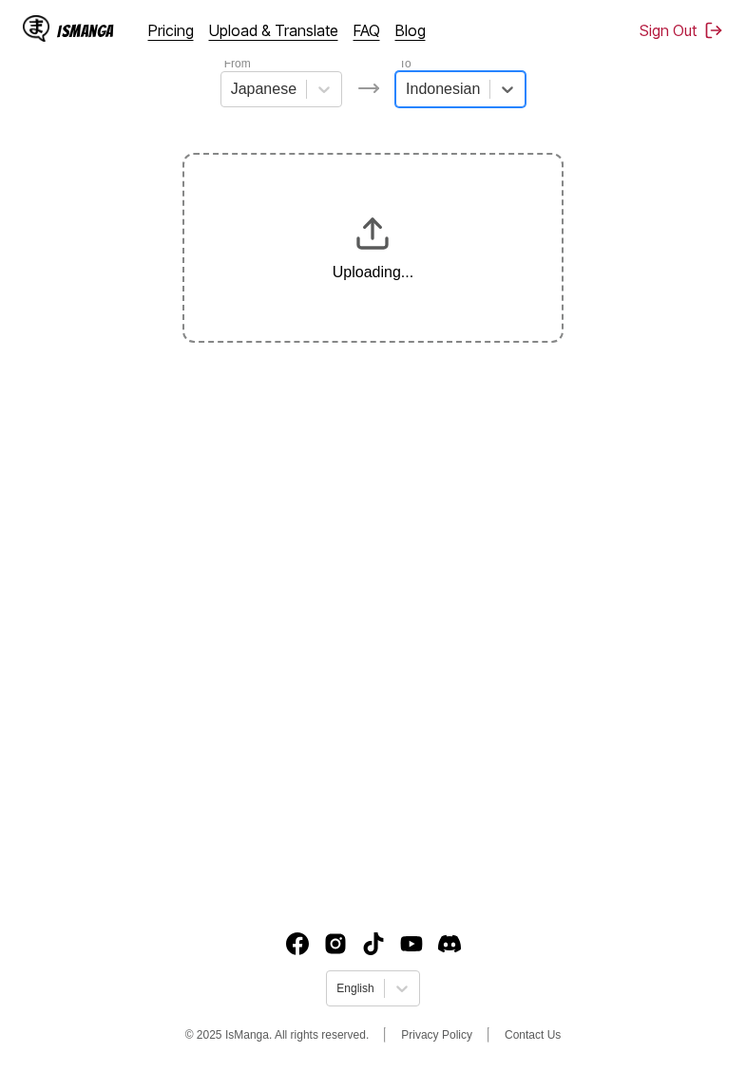
click at [629, 224] on section "From Japanese To option Indonesian, selected. Indonesian Uploading..." at bounding box center [372, 198] width 715 height 289
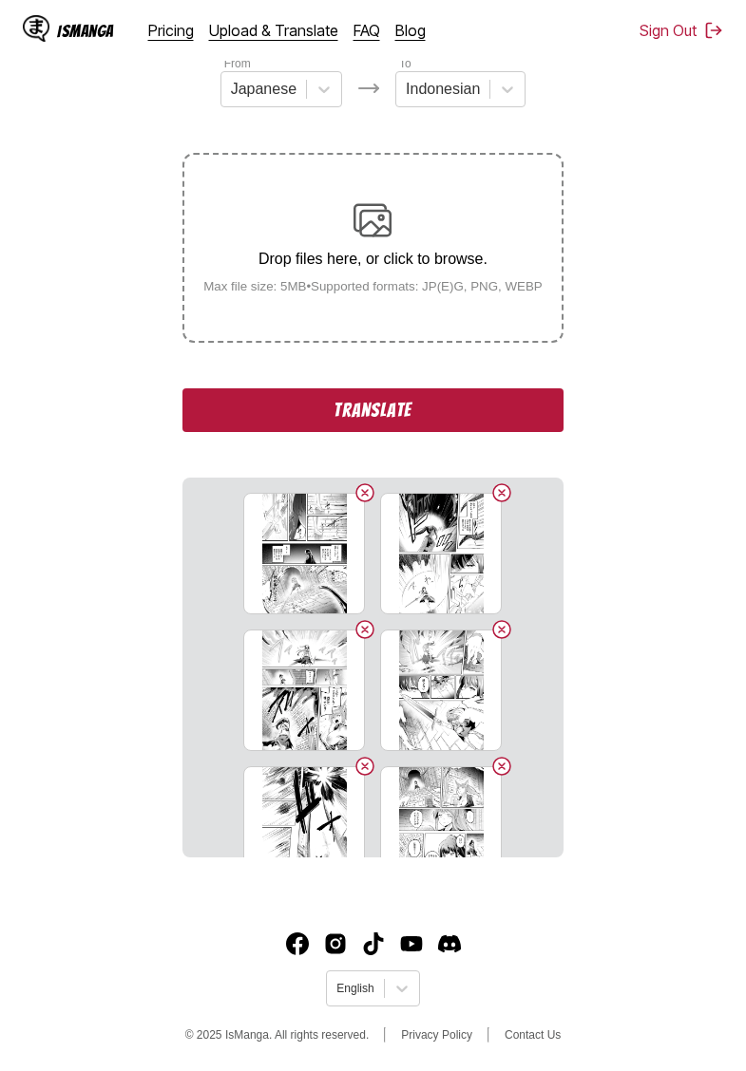
click at [417, 427] on button "Translate" at bounding box center [372, 411] width 380 height 44
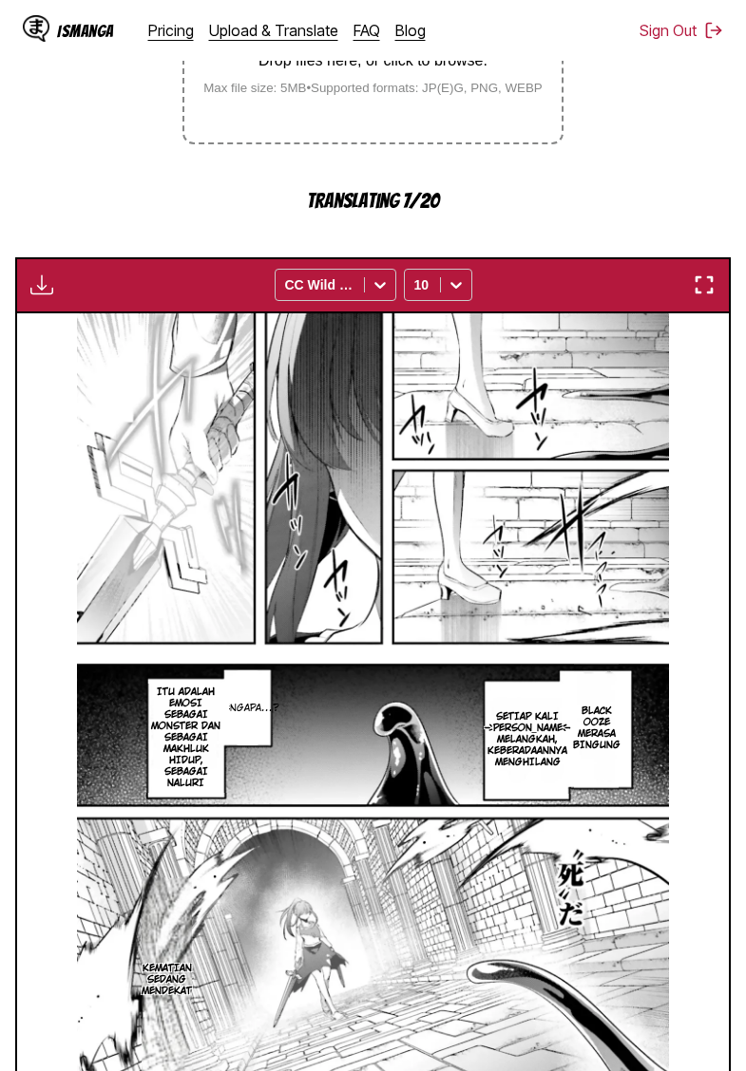
scroll to position [229, 0]
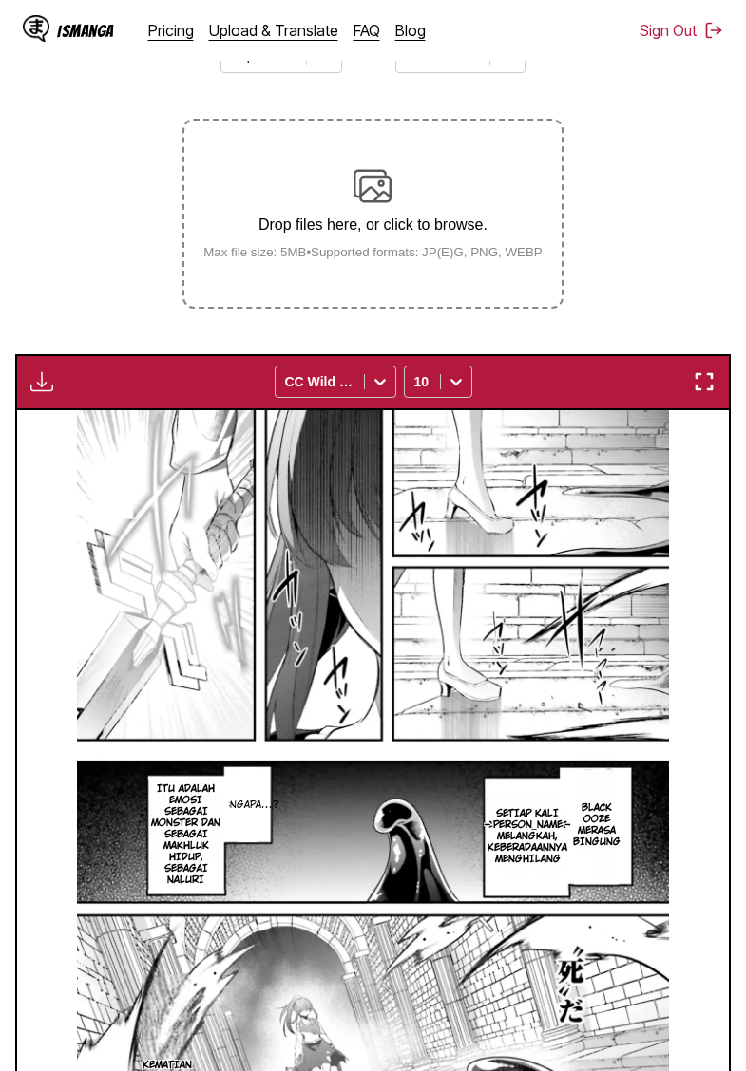
click at [38, 393] on img "button" at bounding box center [41, 381] width 23 height 23
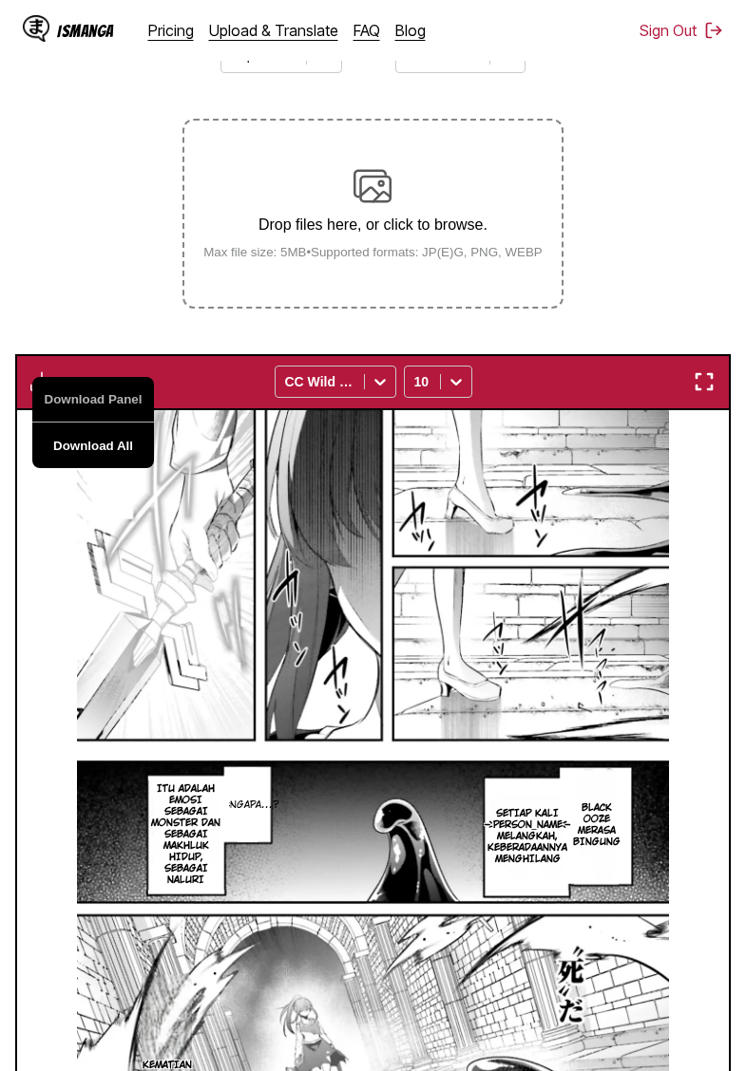
click at [87, 468] on button "Download All" at bounding box center [93, 446] width 122 height 46
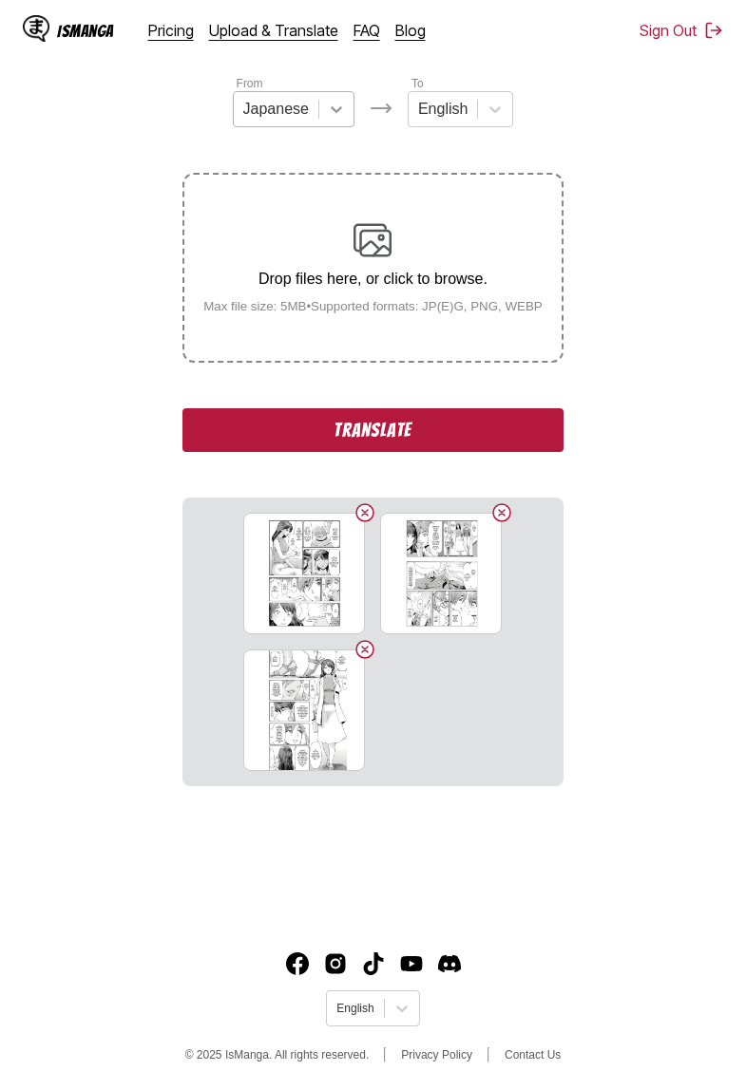
click at [334, 116] on icon at bounding box center [336, 109] width 19 height 19
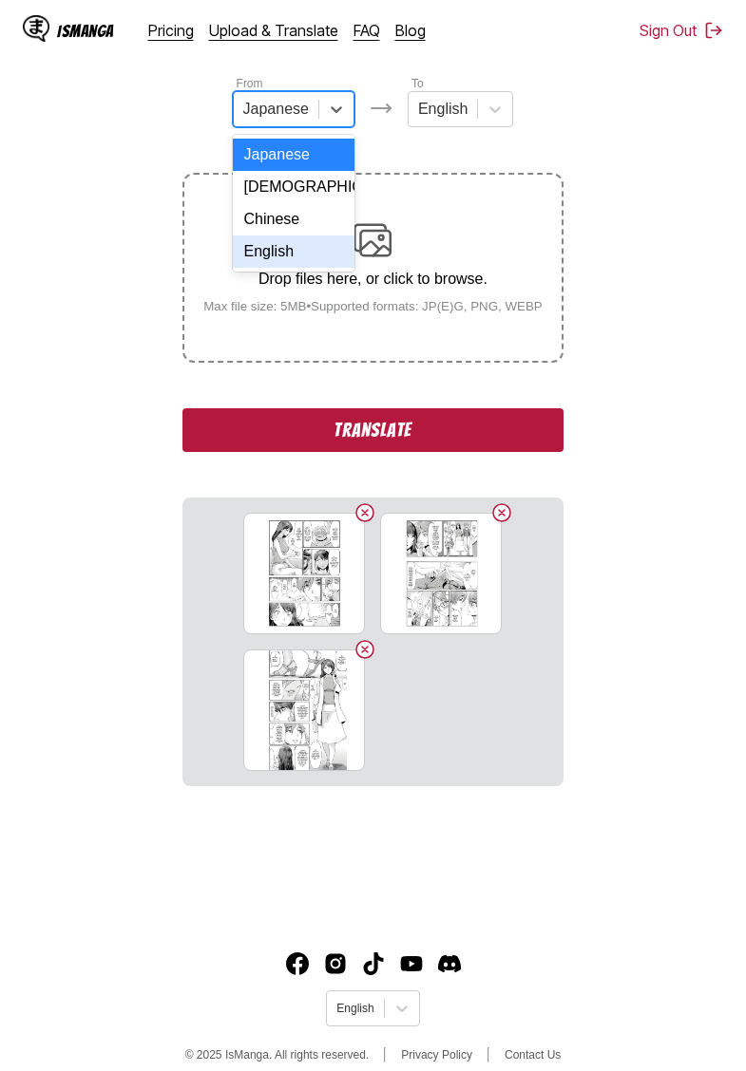
click at [294, 247] on div "English" at bounding box center [294, 252] width 122 height 32
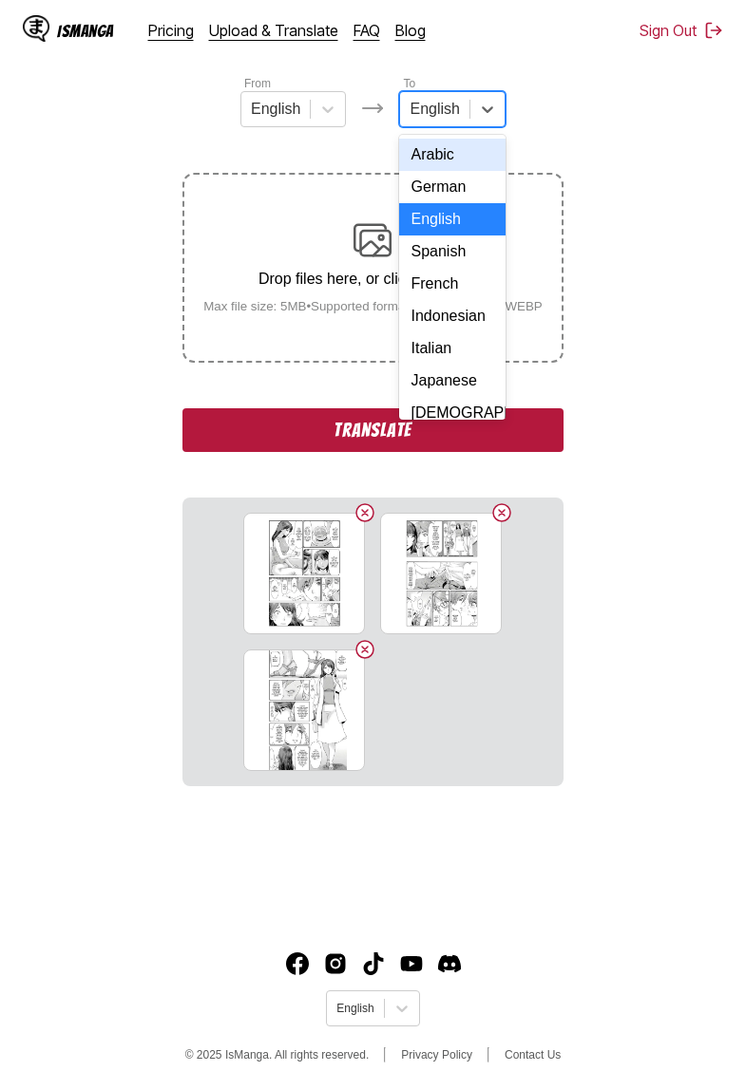
click at [459, 112] on div "English" at bounding box center [434, 109] width 68 height 28
click at [449, 310] on div "Indonesian" at bounding box center [451, 316] width 105 height 32
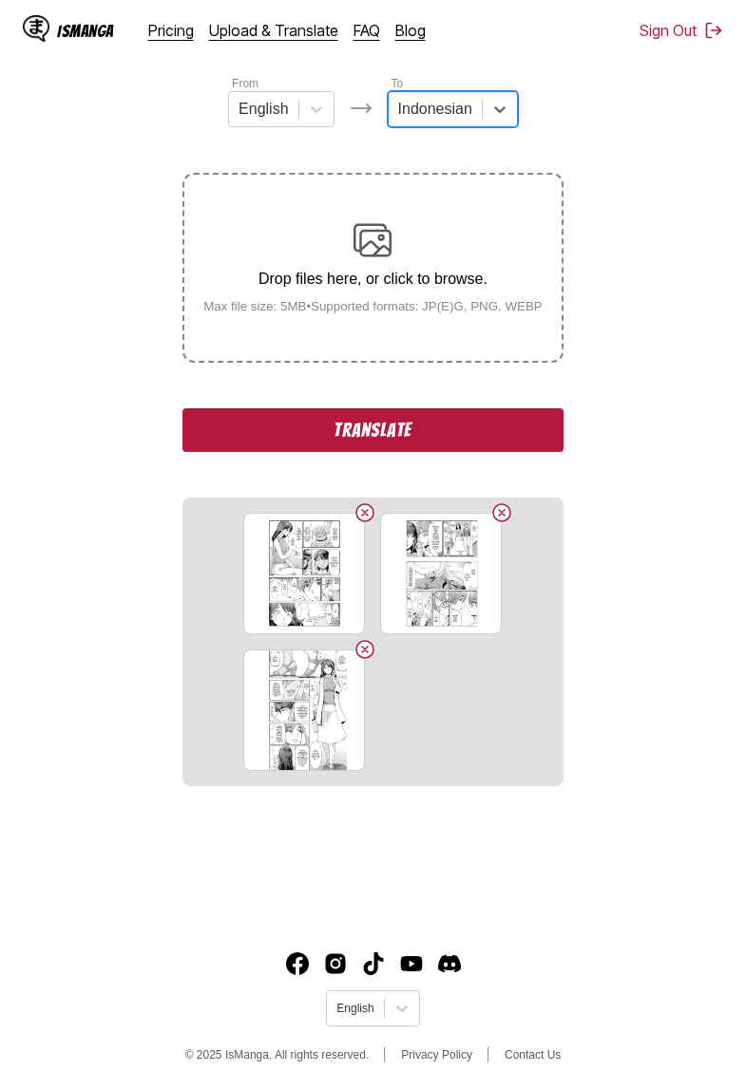
click at [411, 452] on button "Translate" at bounding box center [372, 430] width 380 height 44
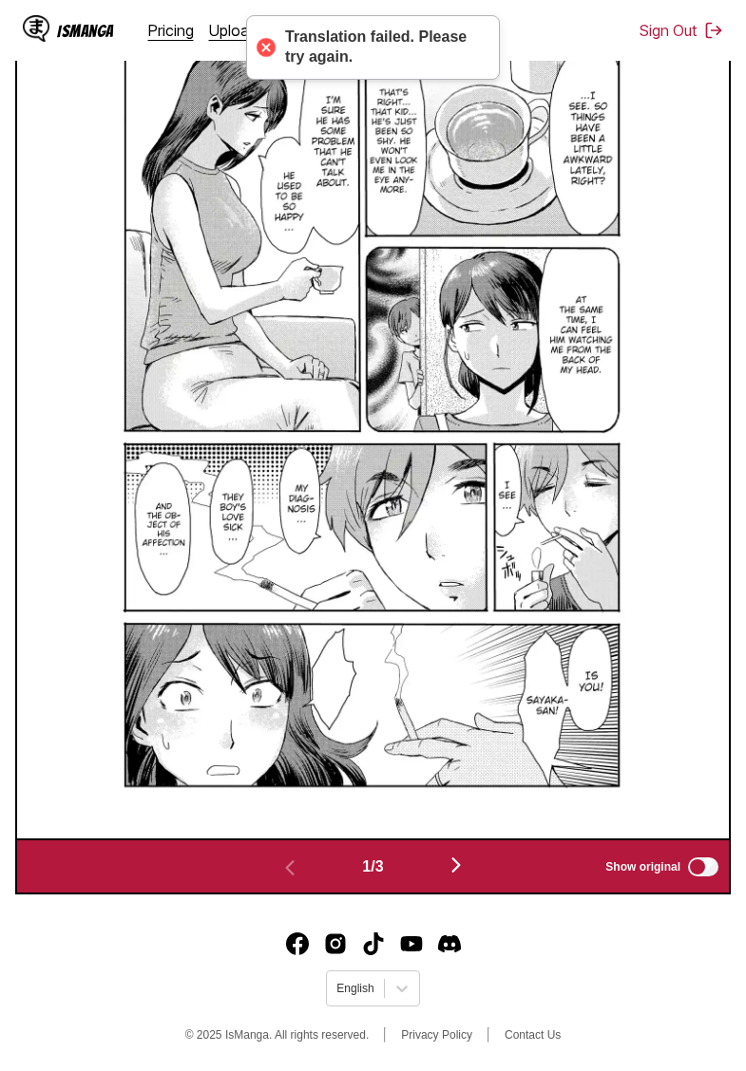
scroll to position [737, 0]
click at [458, 863] on img "button" at bounding box center [456, 865] width 23 height 23
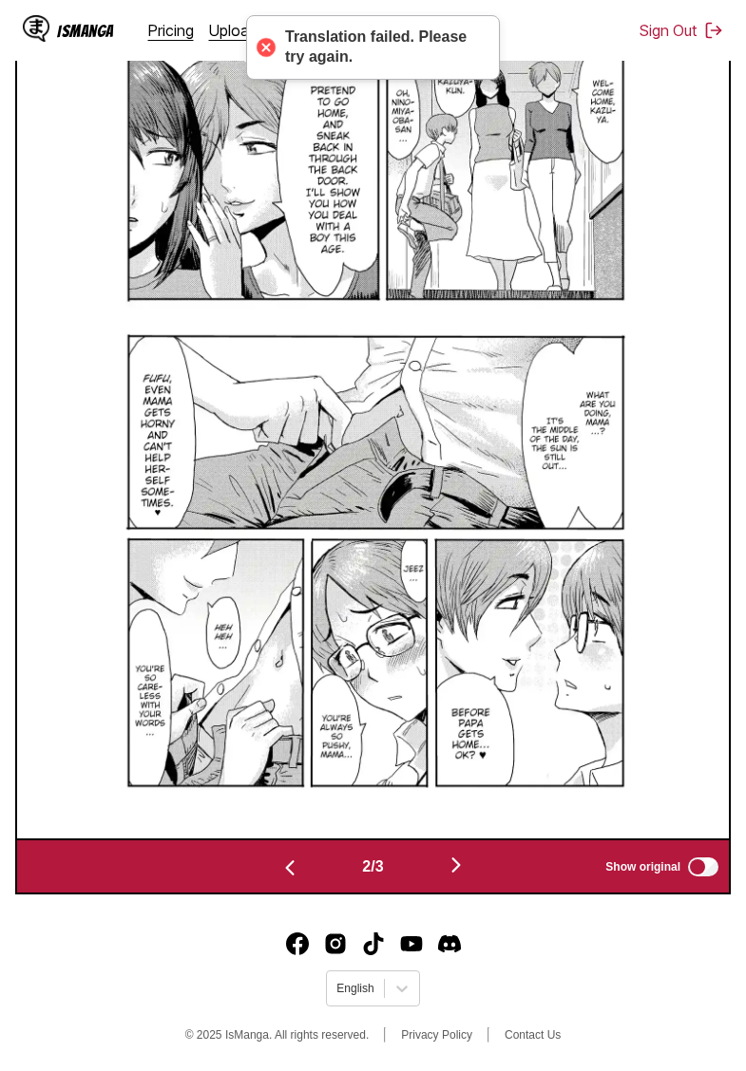
click at [460, 865] on img "button" at bounding box center [456, 865] width 23 height 23
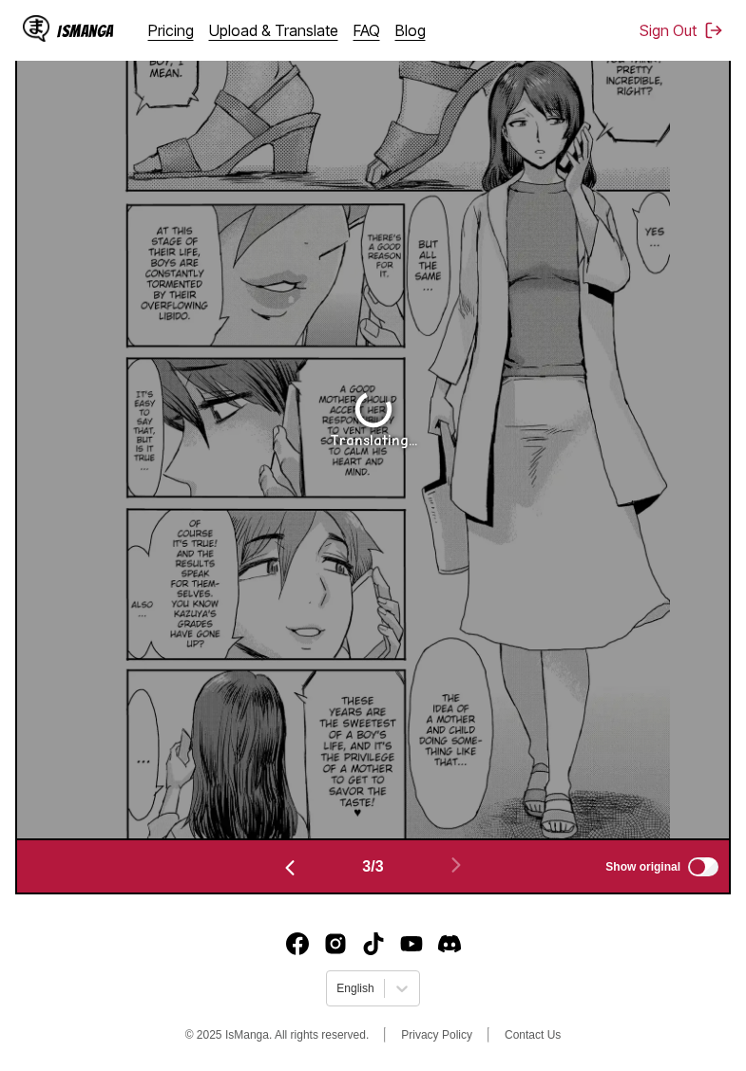
scroll to position [666, 0]
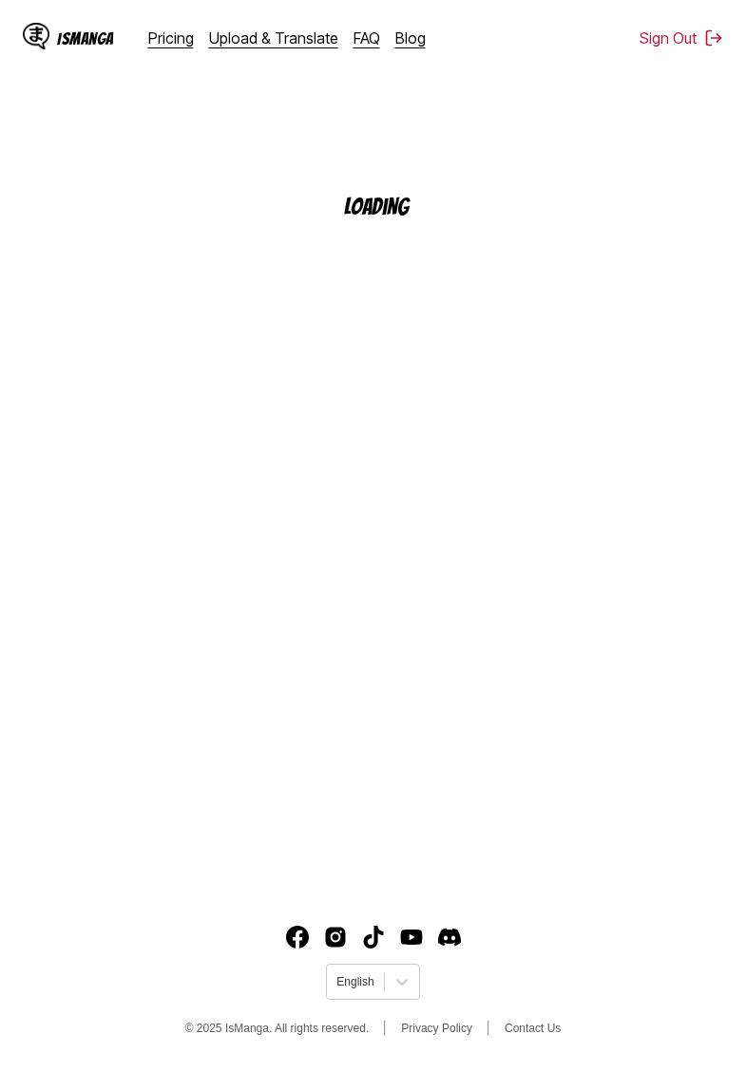
scroll to position [195, 0]
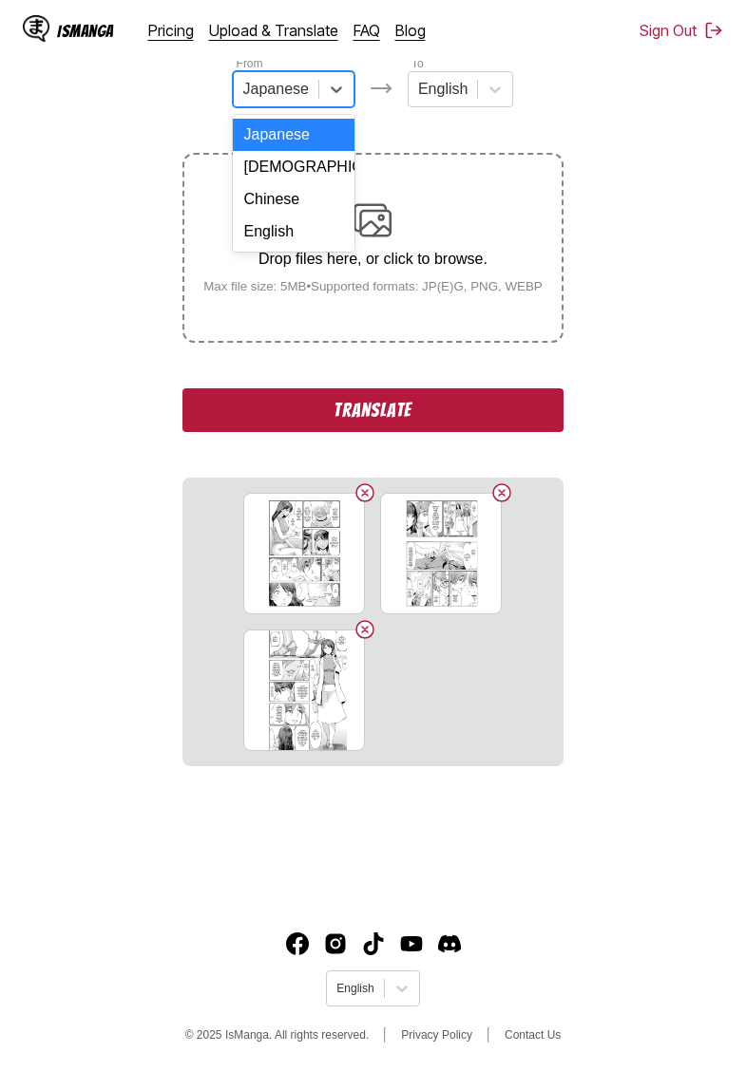
click at [318, 99] on span at bounding box center [318, 89] width 1 height 19
click at [288, 226] on div "English" at bounding box center [294, 232] width 122 height 32
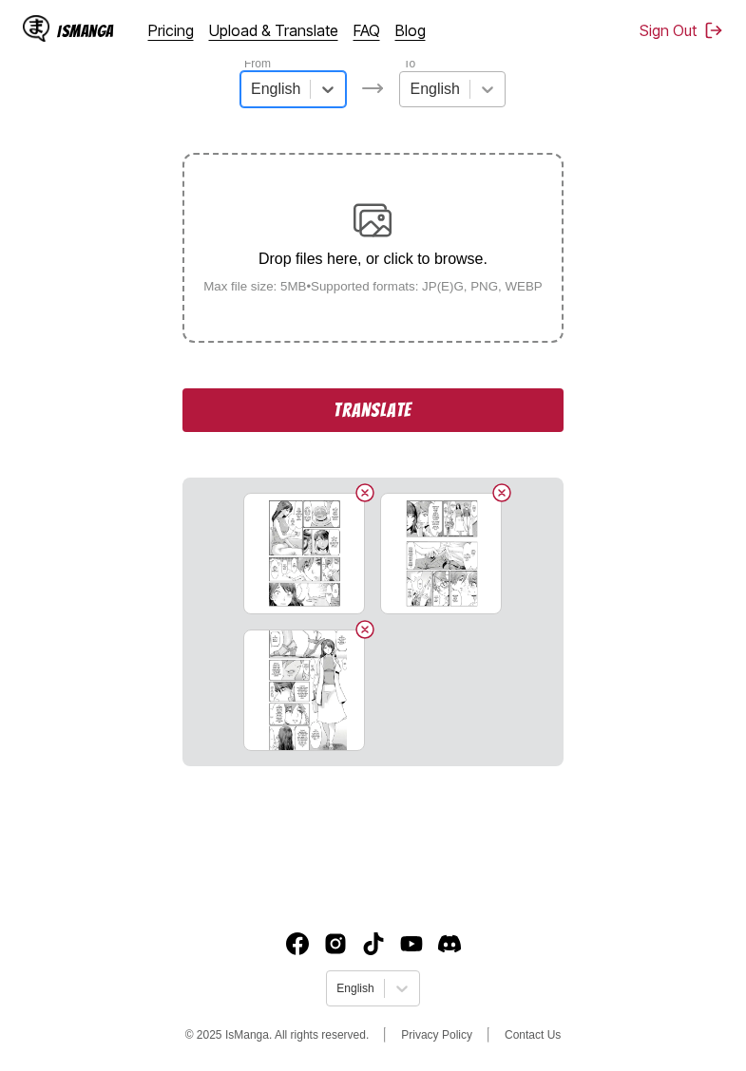
click at [489, 92] on icon at bounding box center [487, 89] width 19 height 19
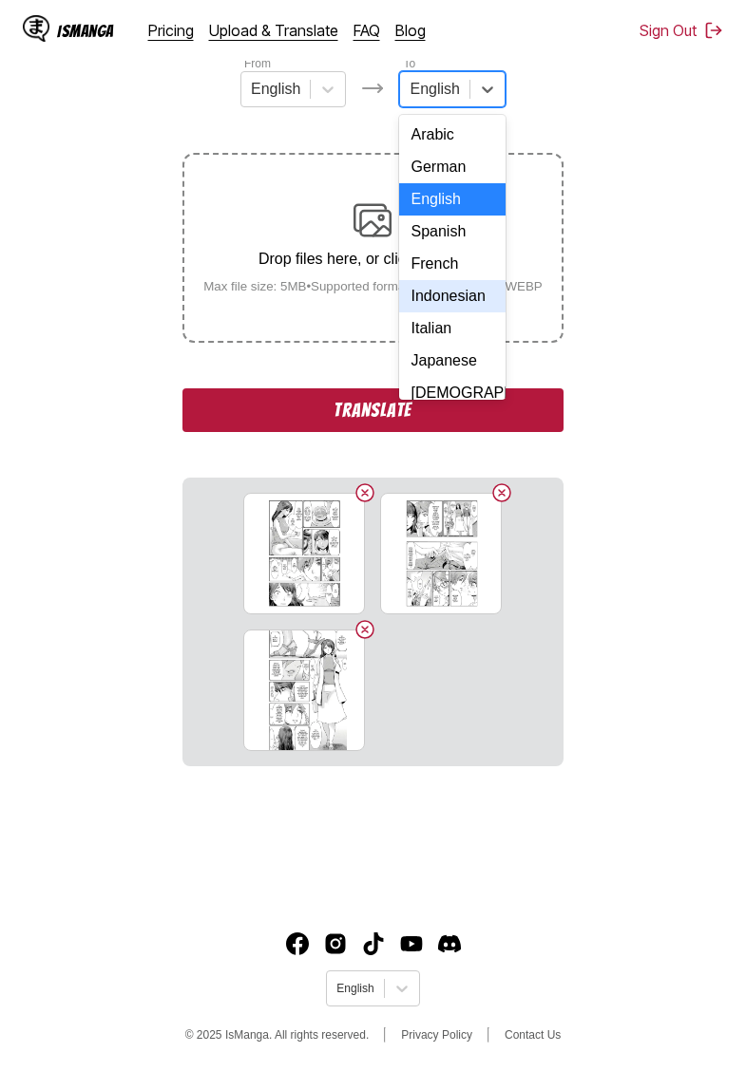
click at [455, 296] on div "Indonesian" at bounding box center [451, 296] width 105 height 32
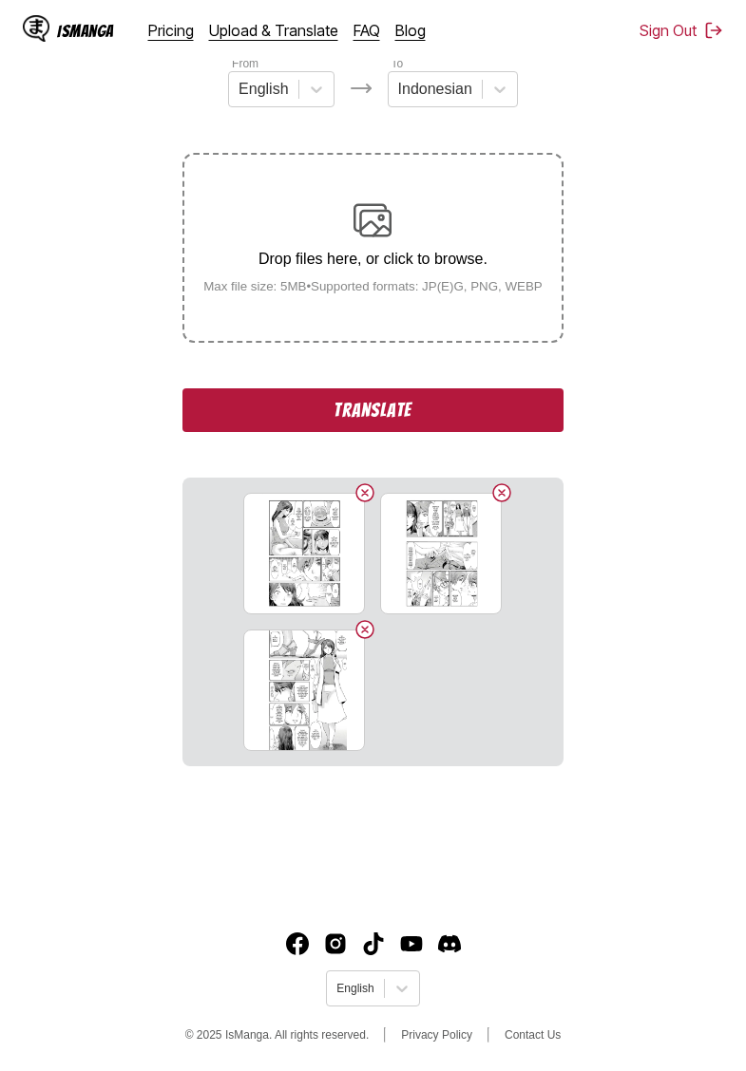
click at [398, 431] on button "Translate" at bounding box center [372, 411] width 380 height 44
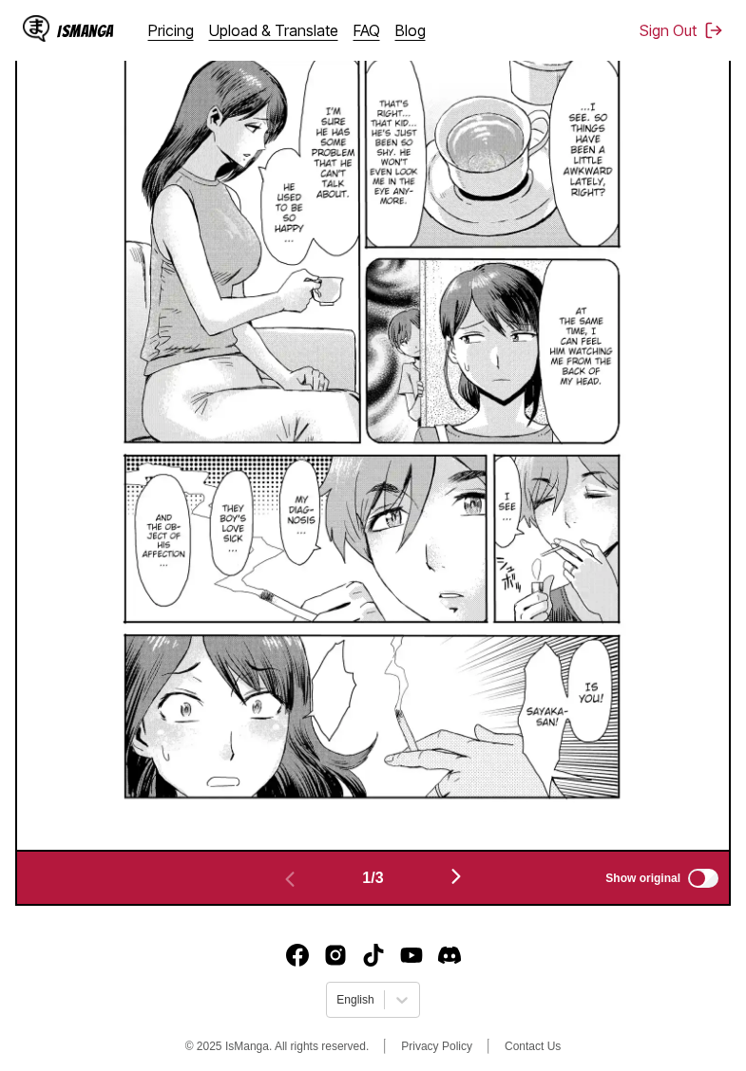
scroll to position [737, 0]
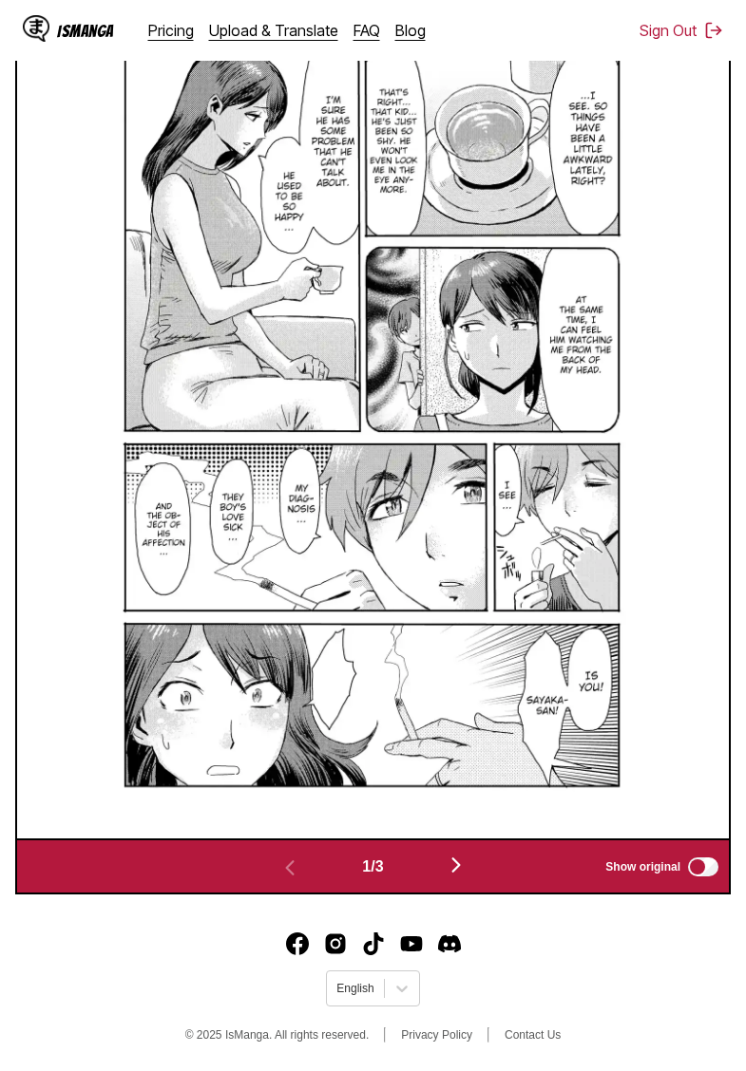
click at [467, 863] on img "button" at bounding box center [456, 865] width 23 height 23
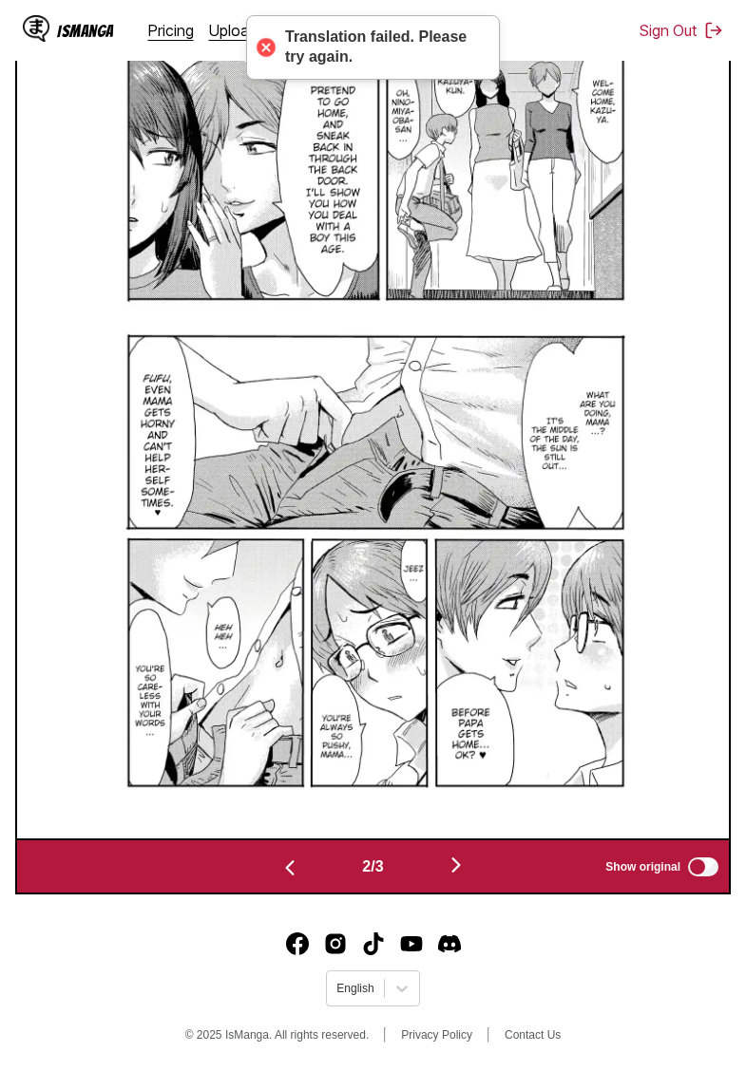
click at [467, 864] on img "button" at bounding box center [456, 865] width 23 height 23
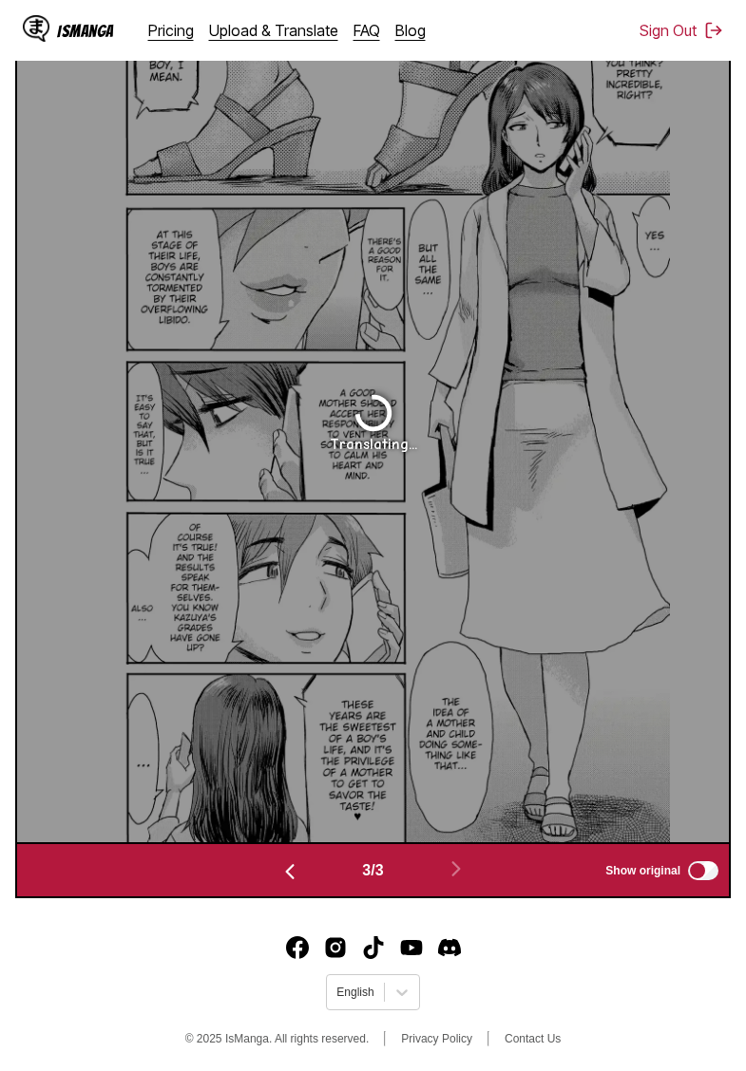
scroll to position [637, 0]
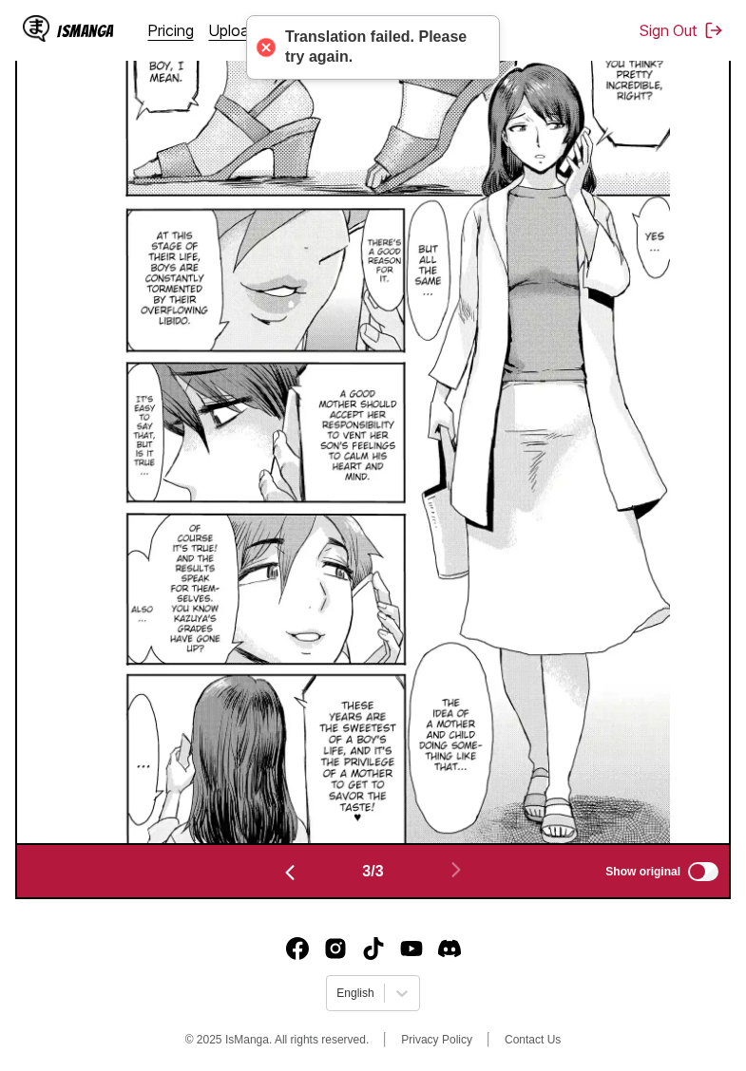
click at [290, 884] on img "button" at bounding box center [289, 873] width 23 height 23
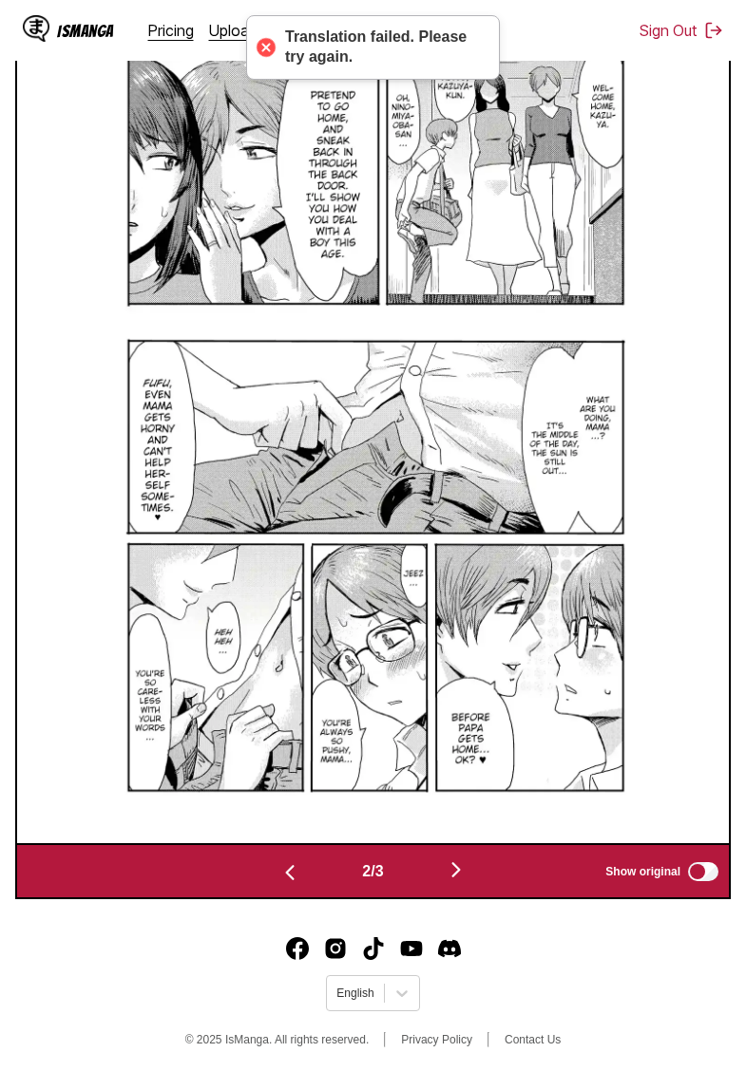
click at [290, 884] on img "button" at bounding box center [289, 873] width 23 height 23
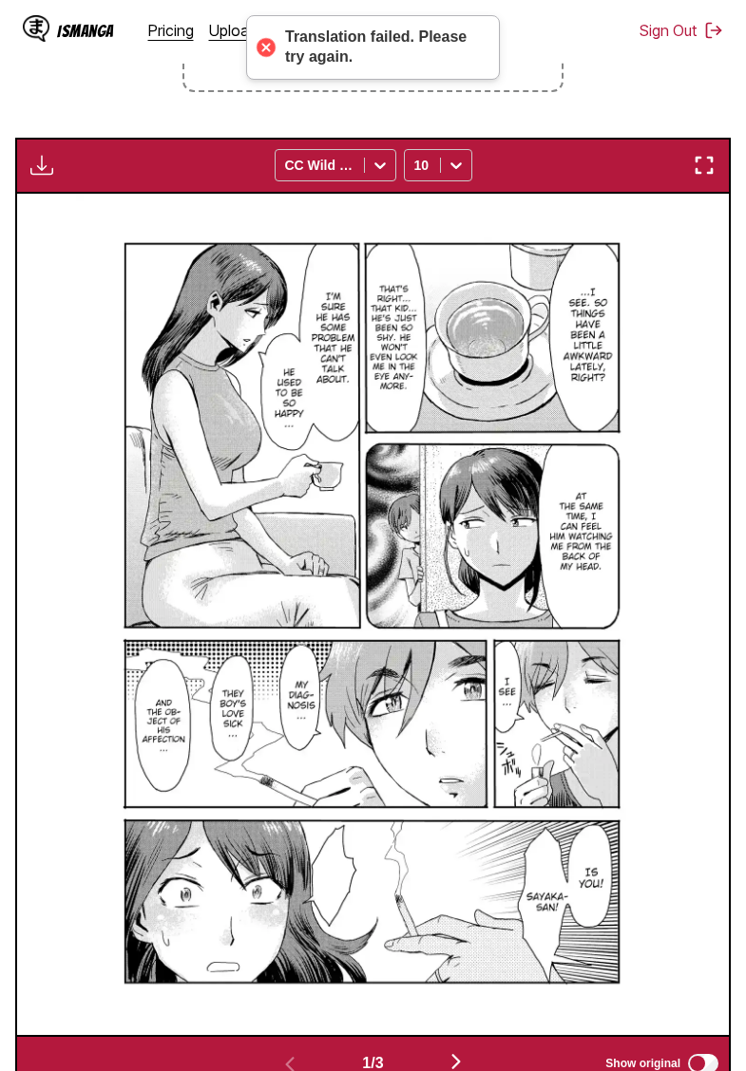
scroll to position [436, 0]
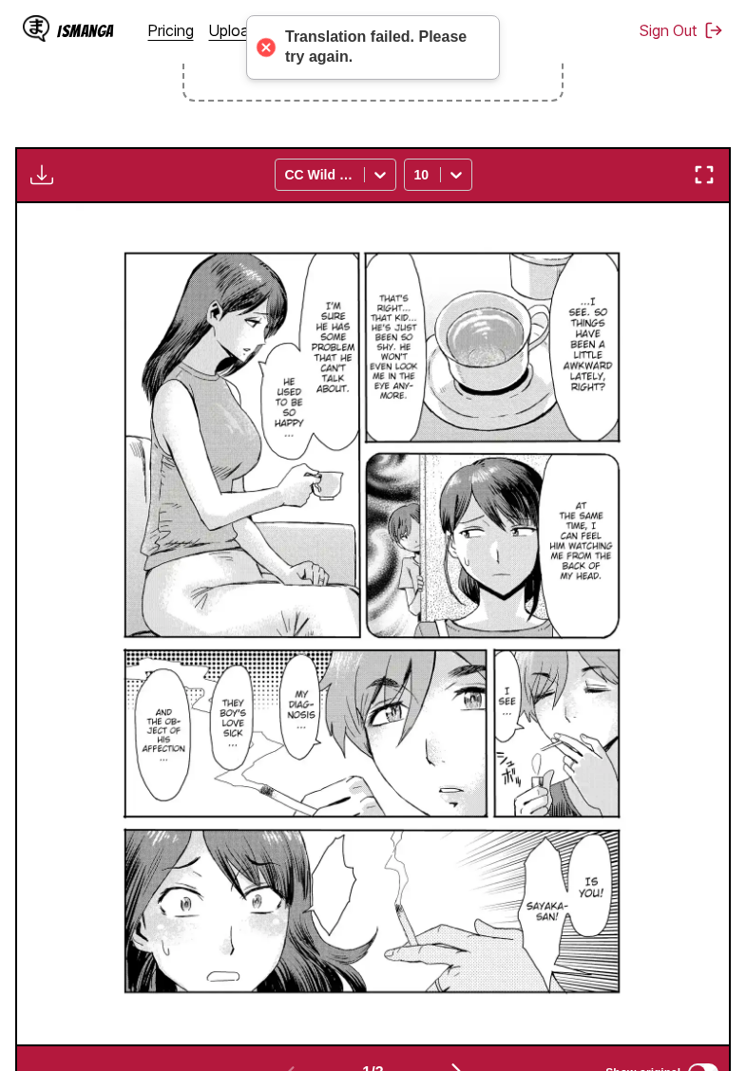
click at [47, 186] on img "button" at bounding box center [41, 174] width 23 height 23
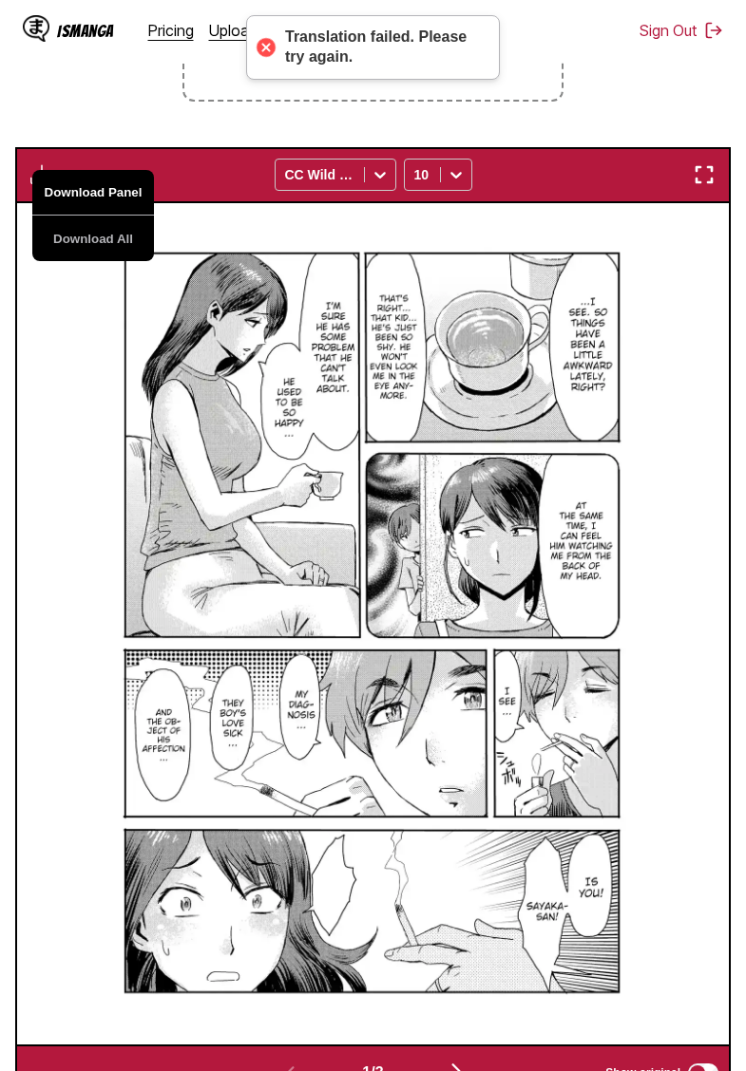
click at [72, 216] on button "Download Panel" at bounding box center [93, 193] width 122 height 46
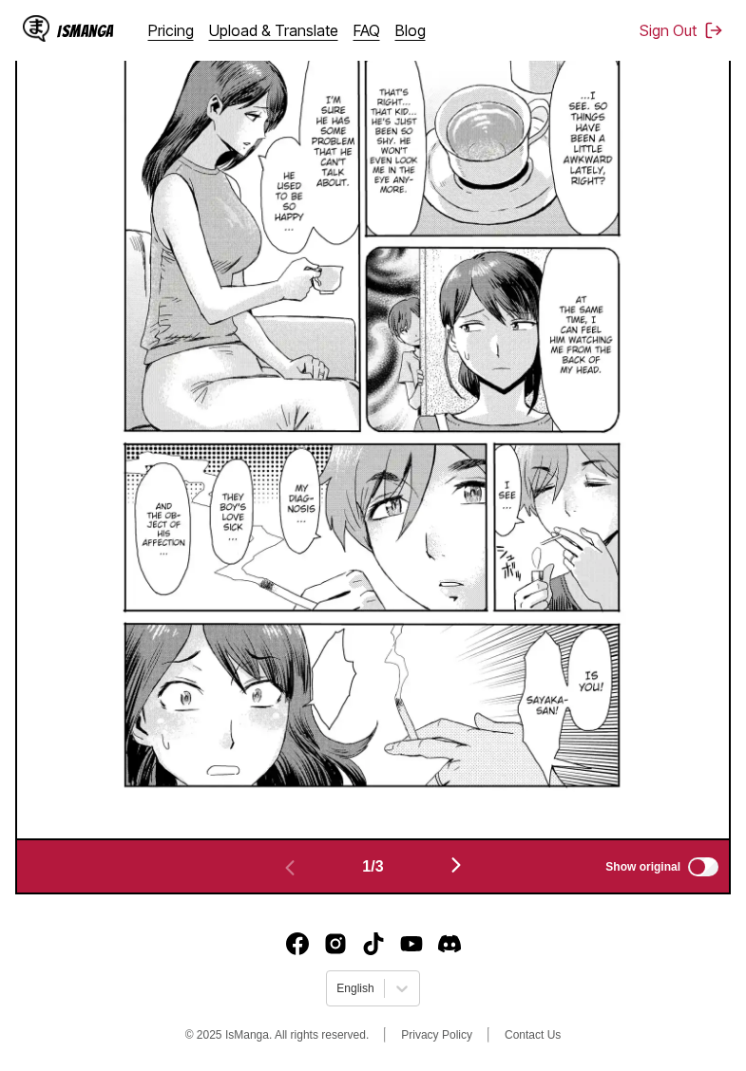
click at [462, 872] on img "button" at bounding box center [456, 865] width 23 height 23
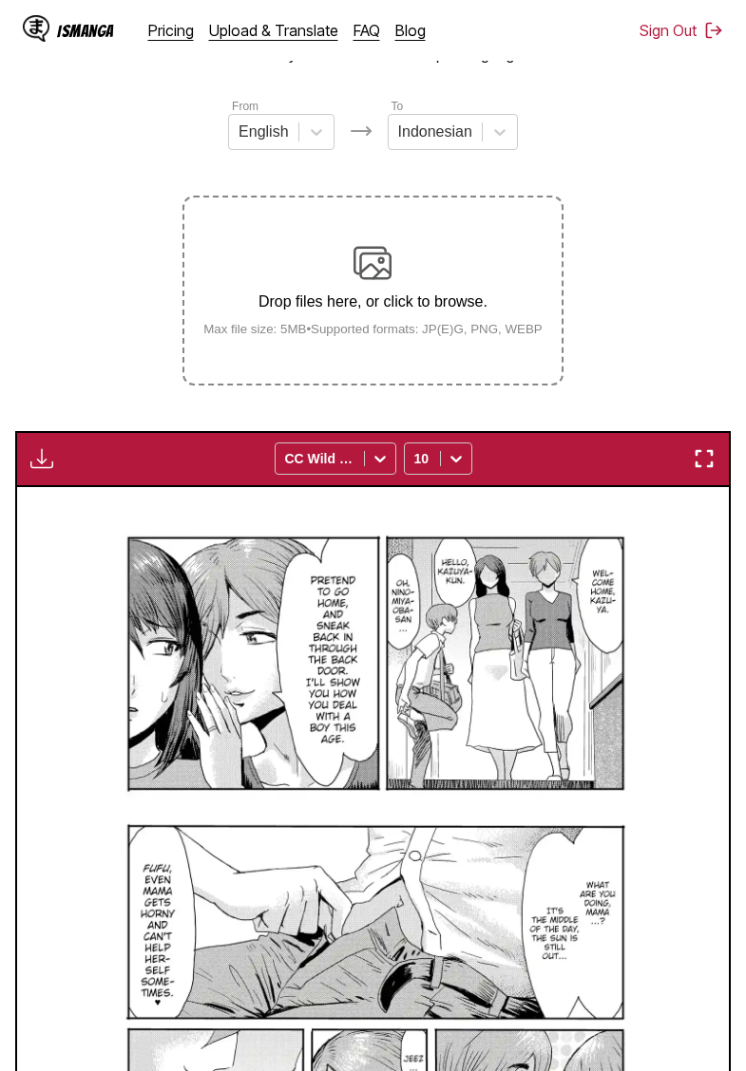
scroll to position [138, 0]
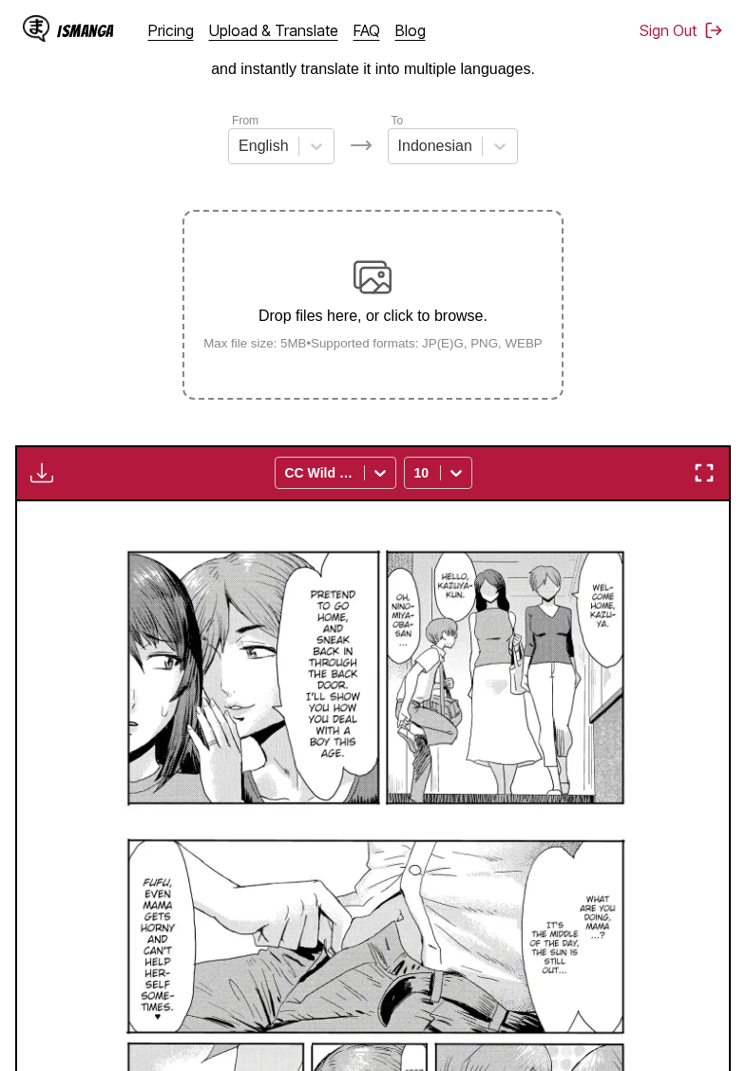
click at [44, 484] on img "button" at bounding box center [41, 473] width 23 height 23
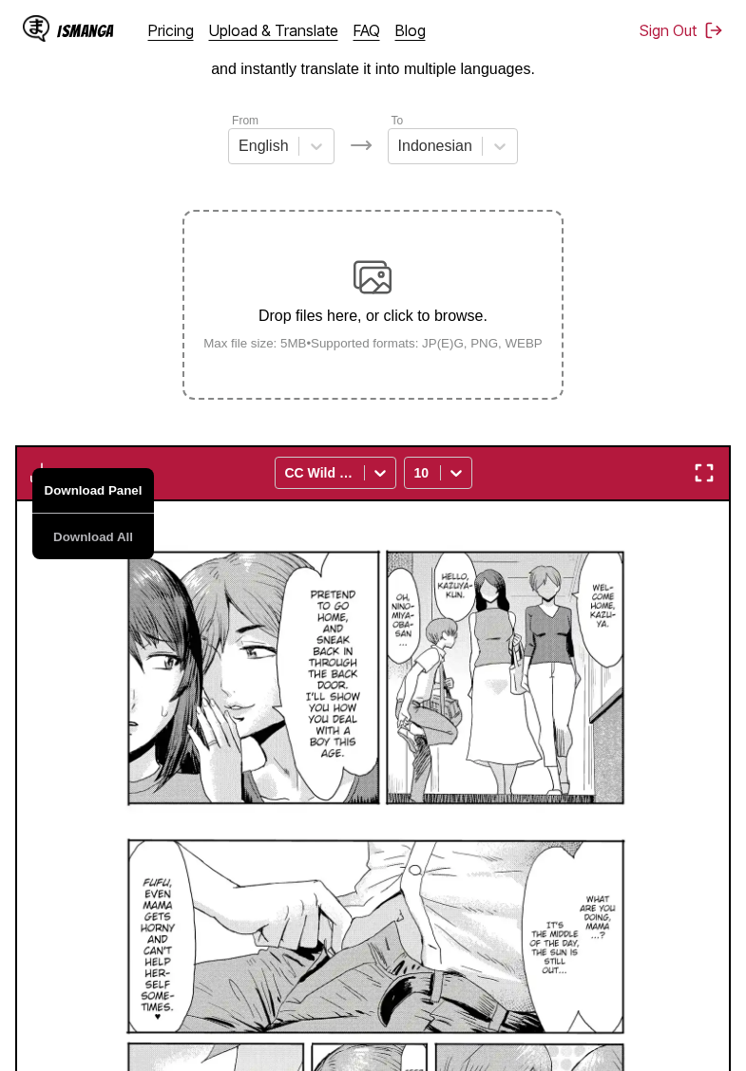
click at [69, 509] on button "Download Panel" at bounding box center [93, 491] width 122 height 46
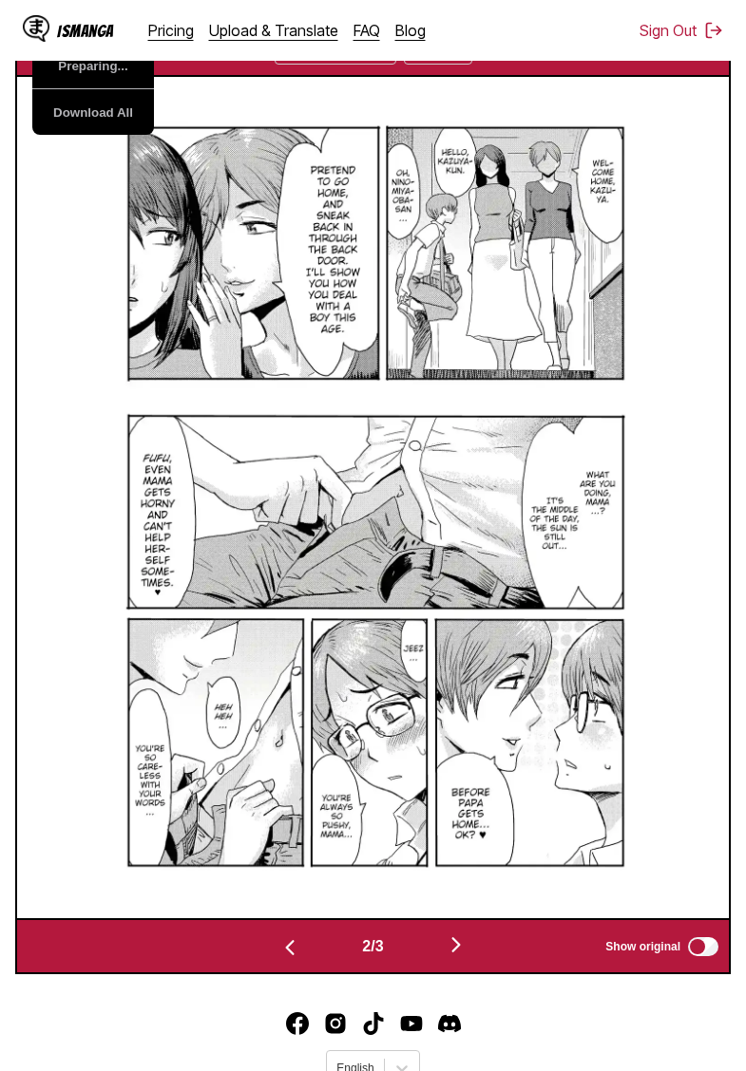
scroll to position [669, 0]
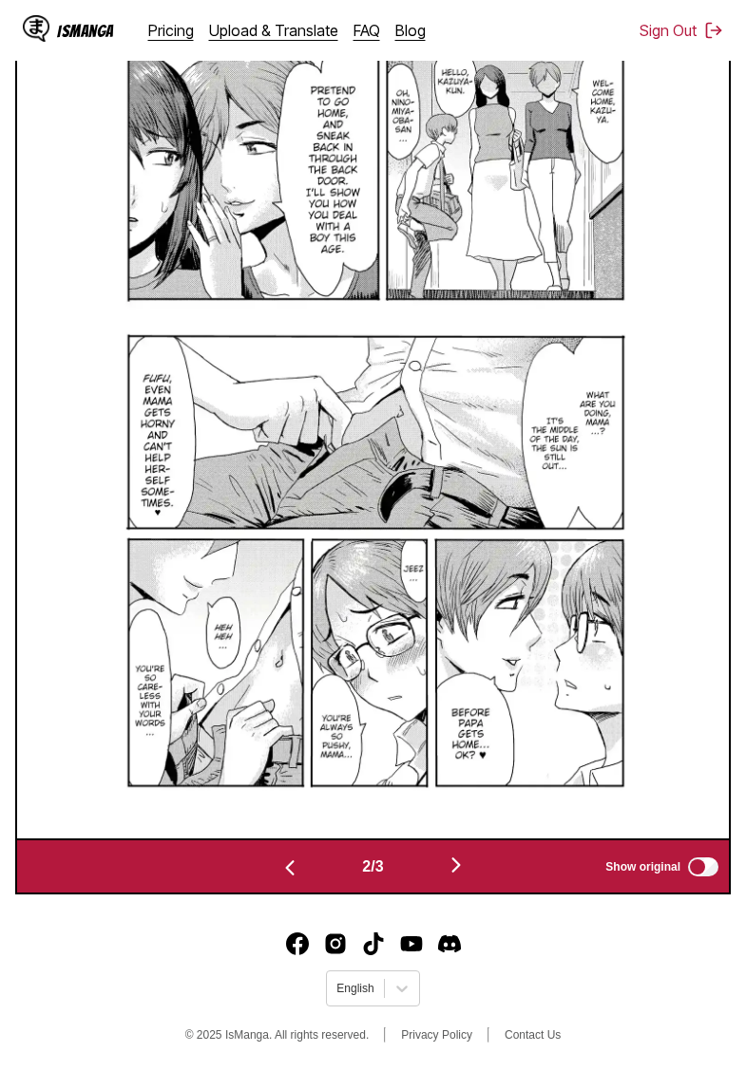
click at [467, 864] on img "button" at bounding box center [456, 865] width 23 height 23
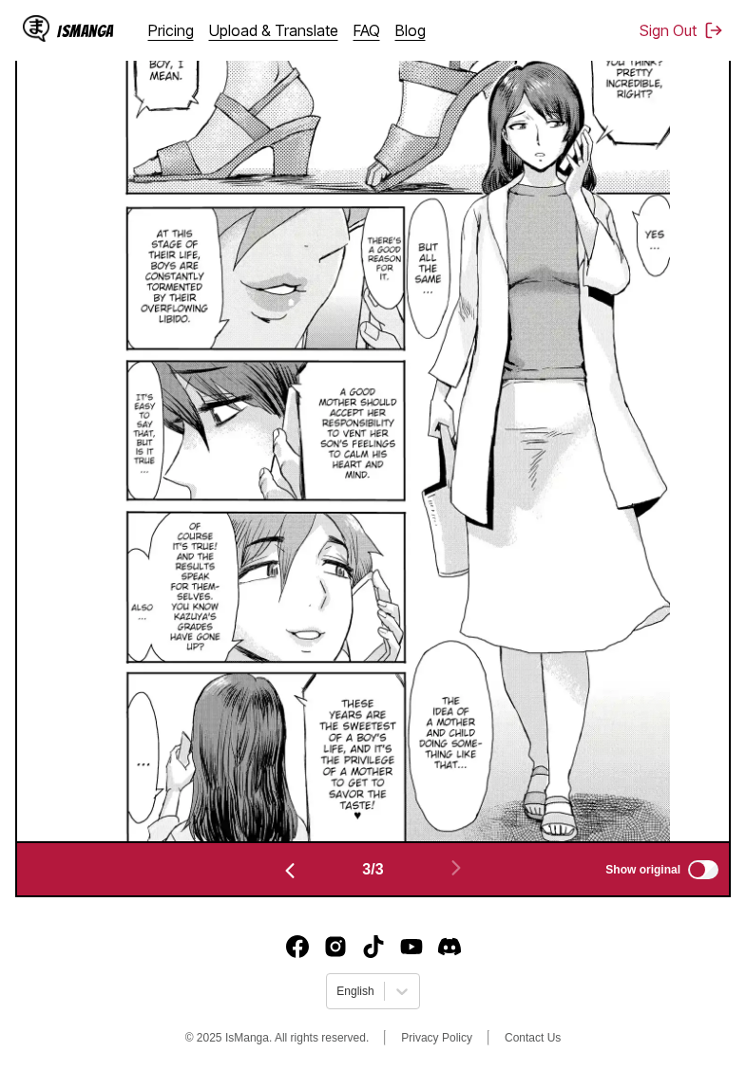
scroll to position [471, 0]
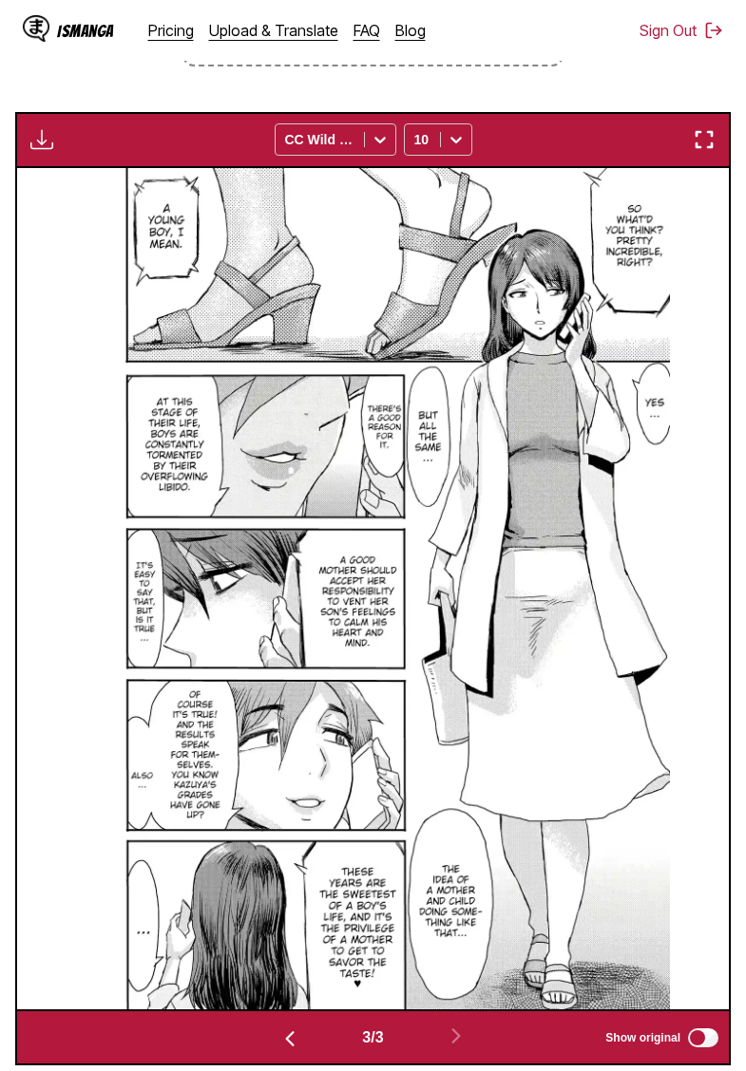
click at [44, 151] on img "button" at bounding box center [41, 139] width 23 height 23
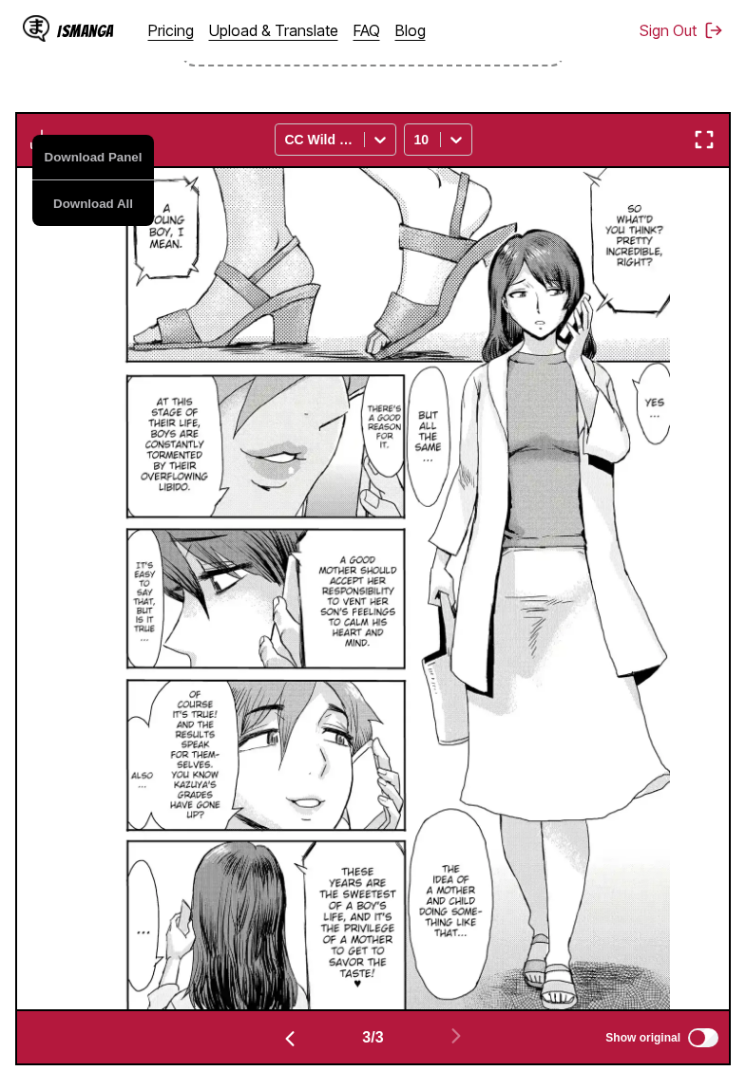
drag, startPoint x: 73, startPoint y: 184, endPoint x: 99, endPoint y: 115, distance: 73.9
click at [73, 180] on button "Download Panel" at bounding box center [93, 158] width 122 height 46
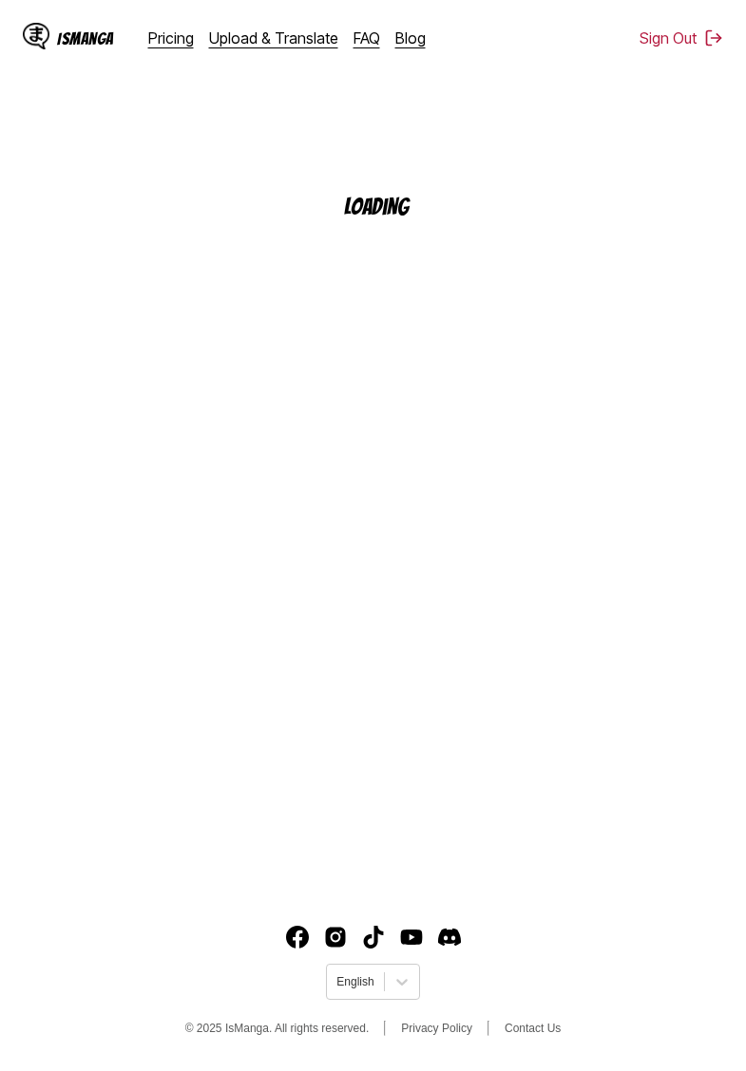
scroll to position [195, 0]
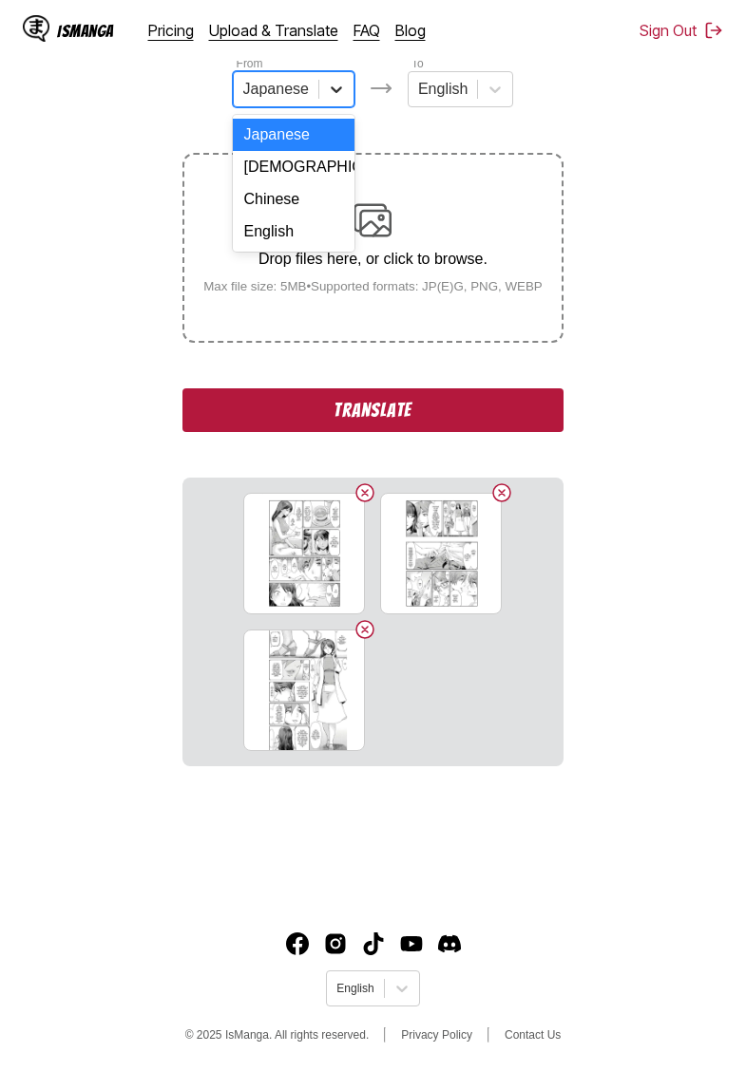
click at [327, 92] on icon at bounding box center [336, 89] width 19 height 19
click at [301, 224] on div "English" at bounding box center [294, 232] width 122 height 32
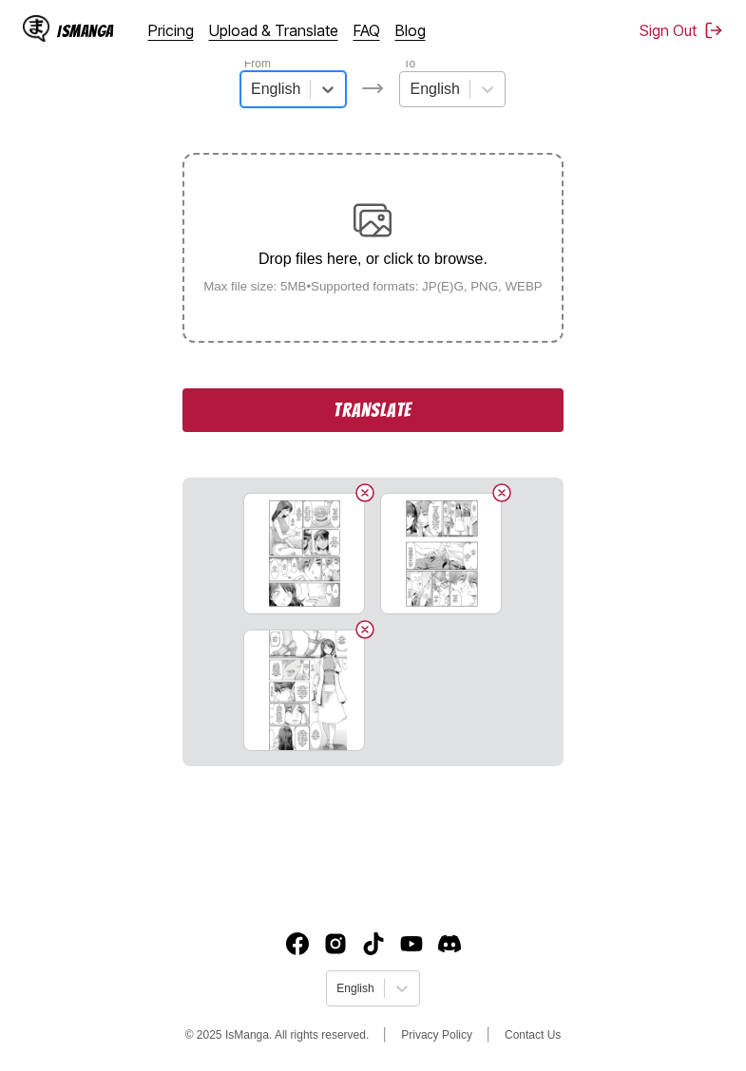
click at [455, 98] on div at bounding box center [433, 89] width 49 height 21
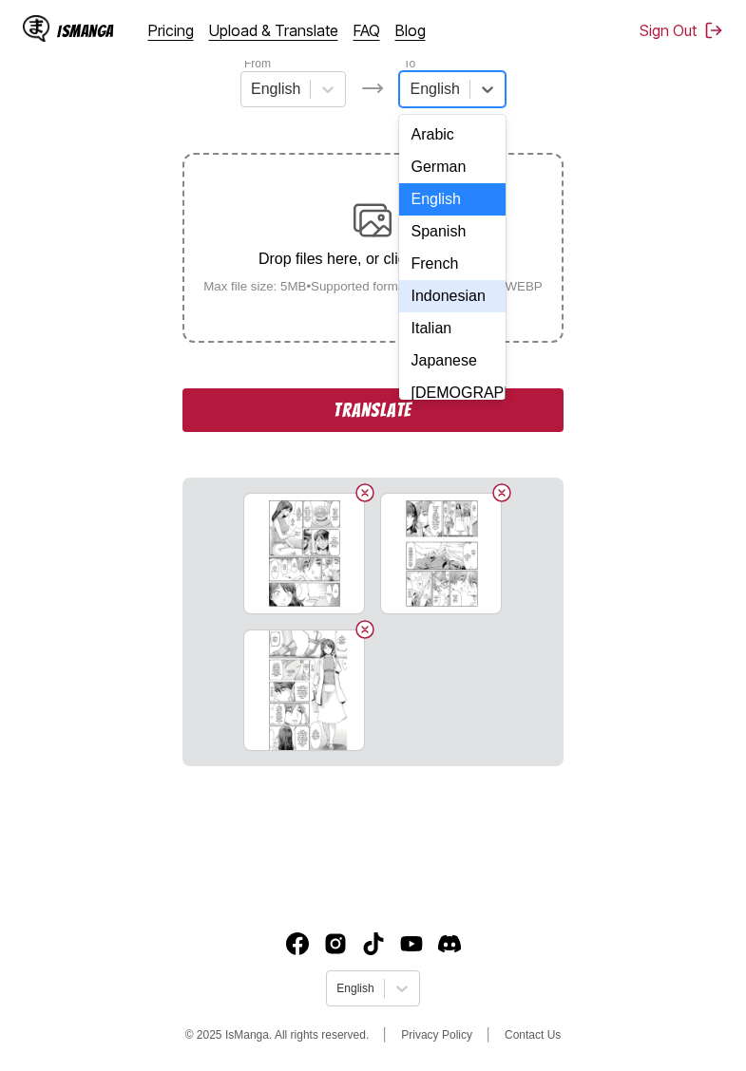
click at [451, 293] on div "Indonesian" at bounding box center [451, 296] width 105 height 32
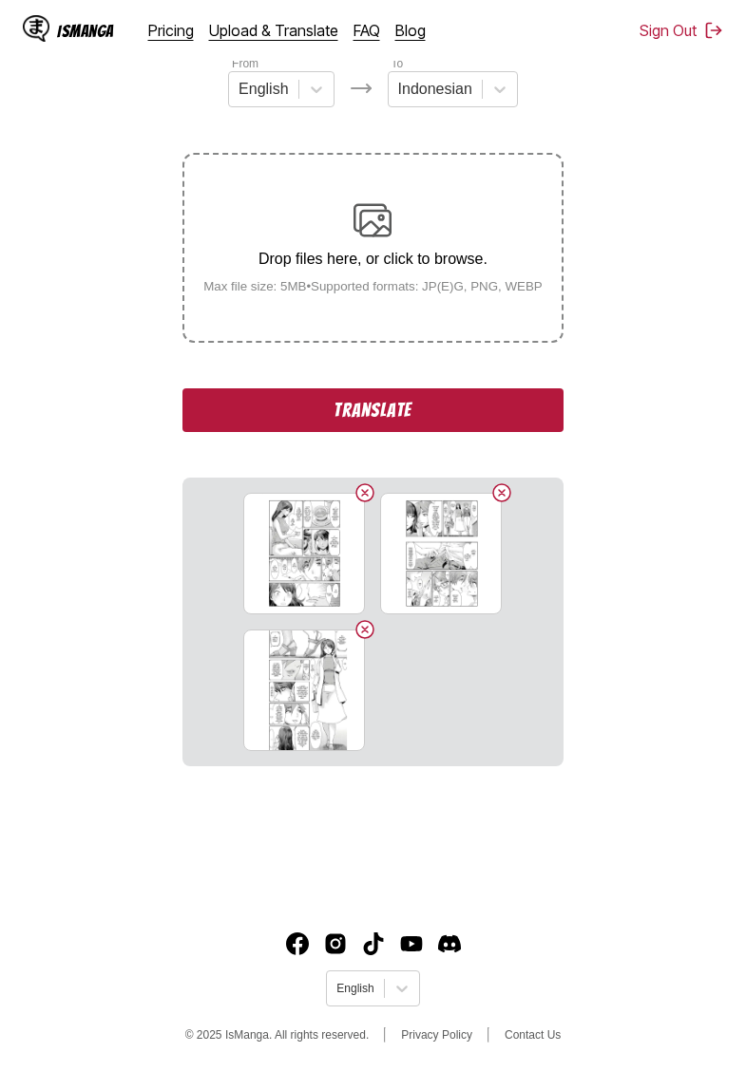
click at [376, 427] on button "Translate" at bounding box center [372, 411] width 380 height 44
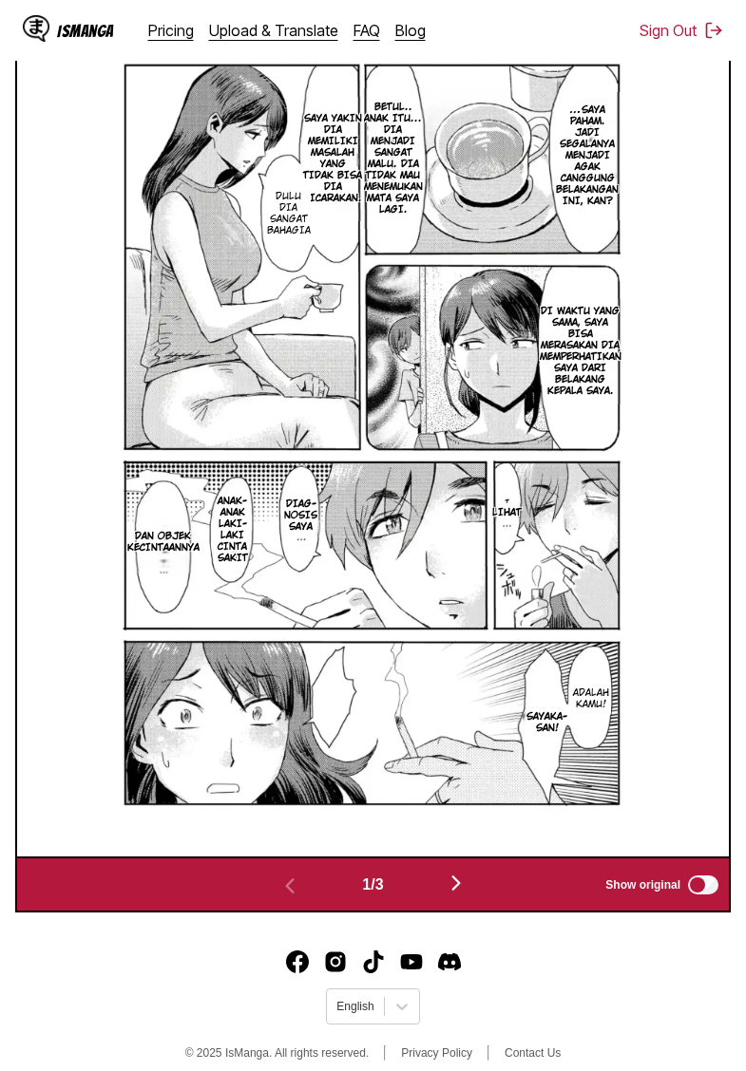
scroll to position [694, 0]
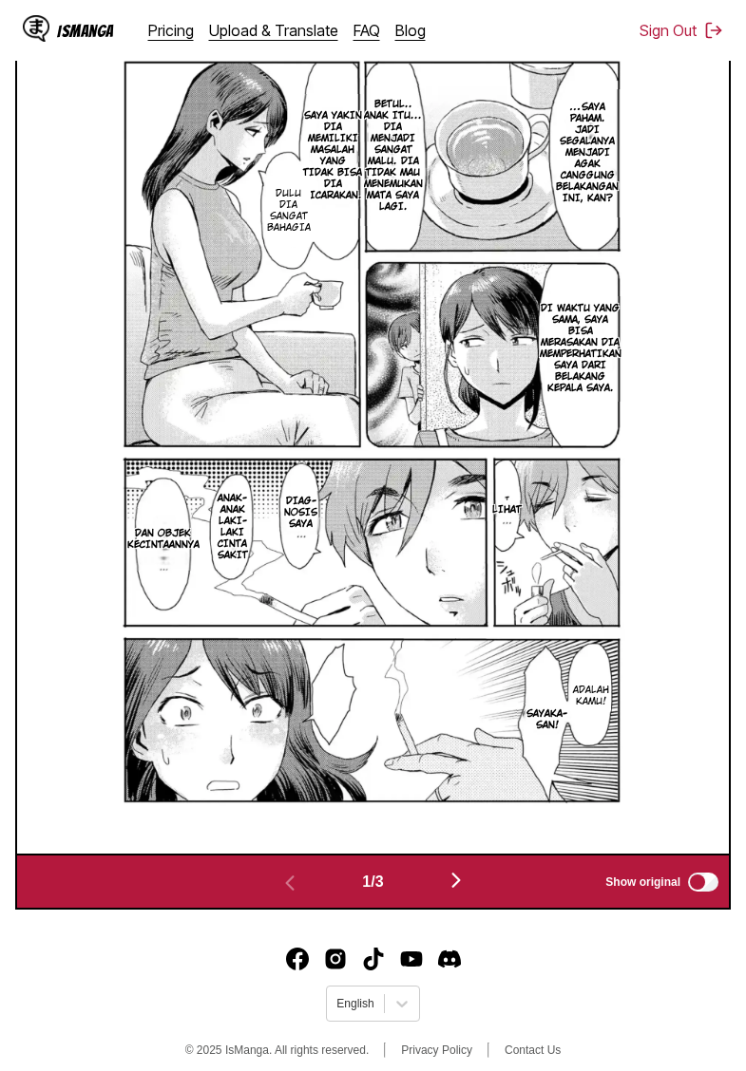
click at [460, 892] on img "button" at bounding box center [456, 880] width 23 height 23
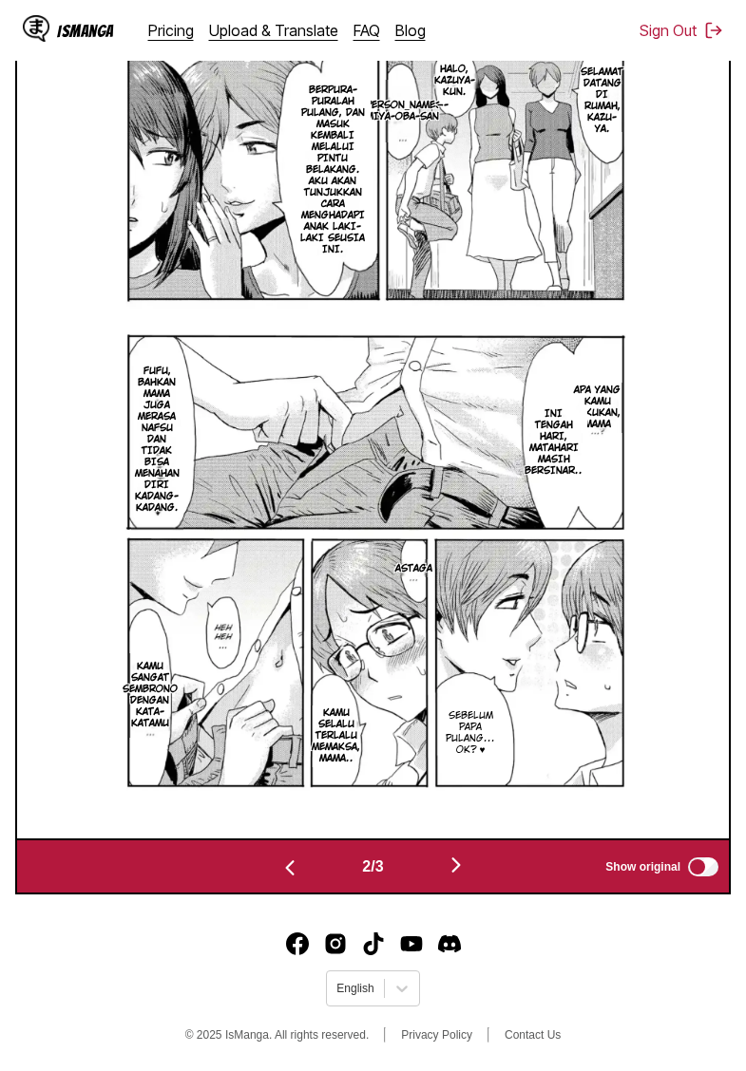
scroll to position [737, 0]
click at [465, 865] on img "button" at bounding box center [456, 865] width 23 height 23
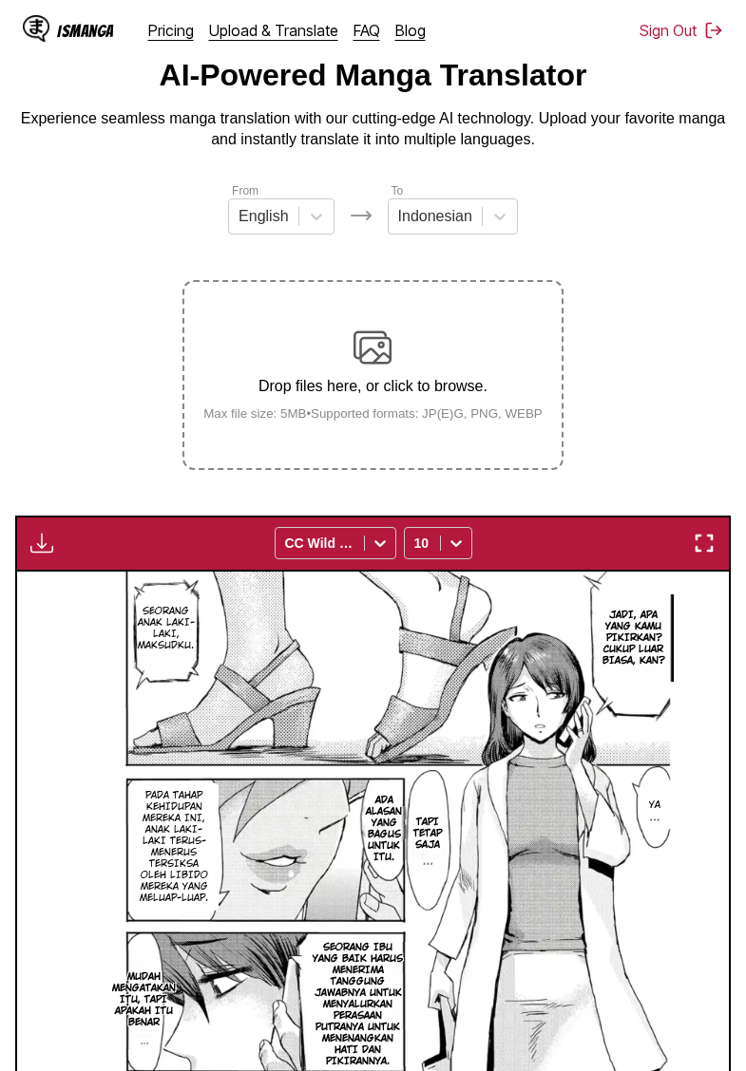
scroll to position [0, 0]
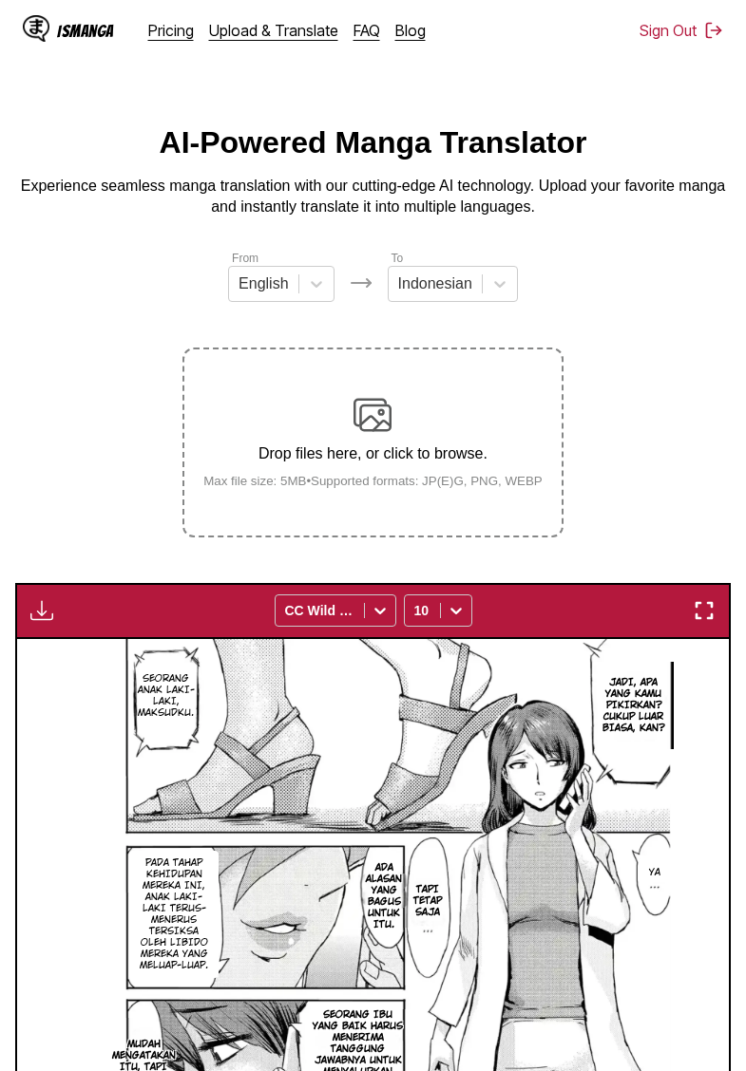
click at [41, 622] on img "button" at bounding box center [41, 610] width 23 height 23
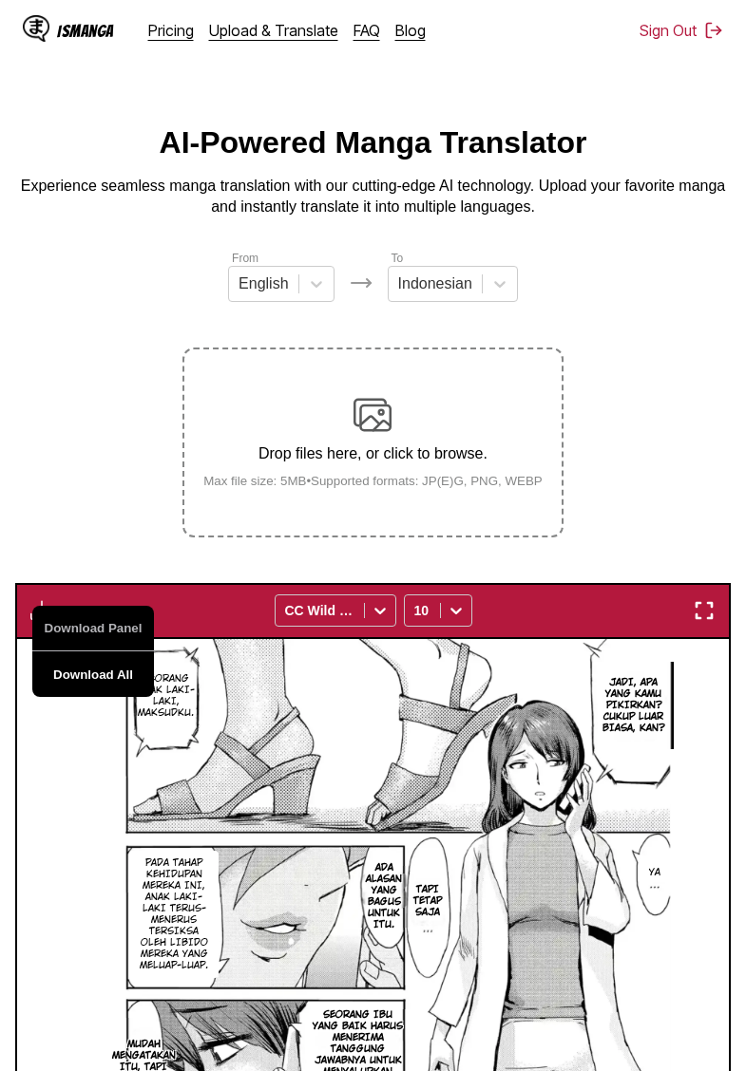
click at [107, 697] on button "Download All" at bounding box center [93, 675] width 122 height 46
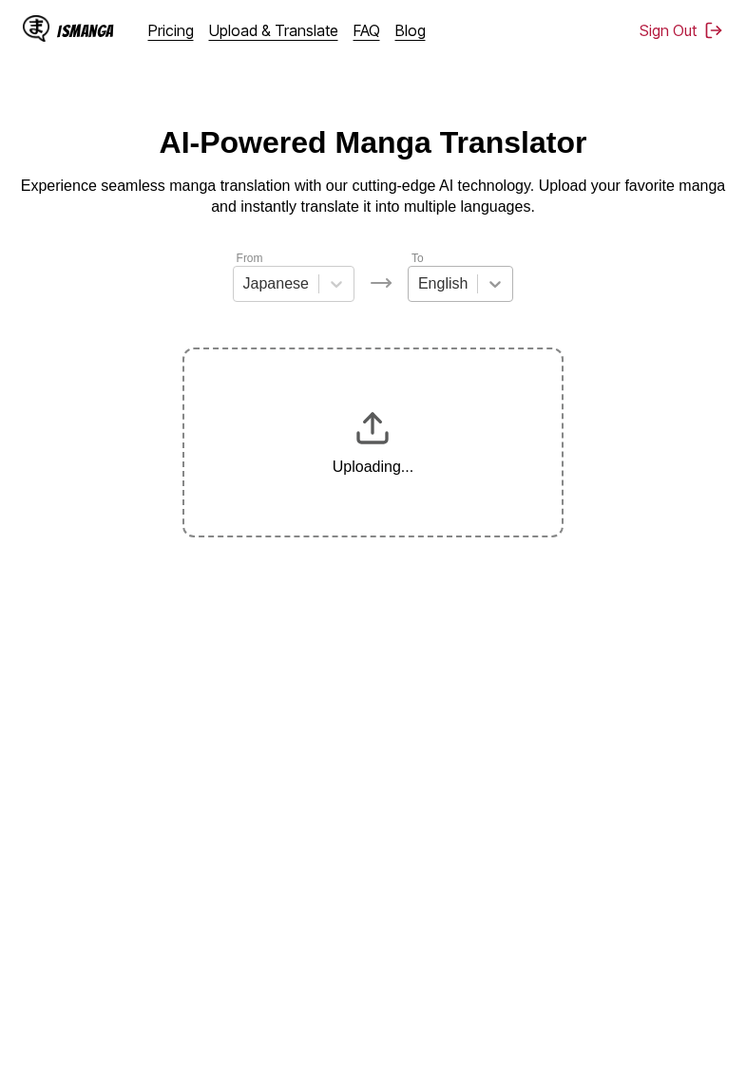
click at [480, 286] on div at bounding box center [495, 284] width 34 height 34
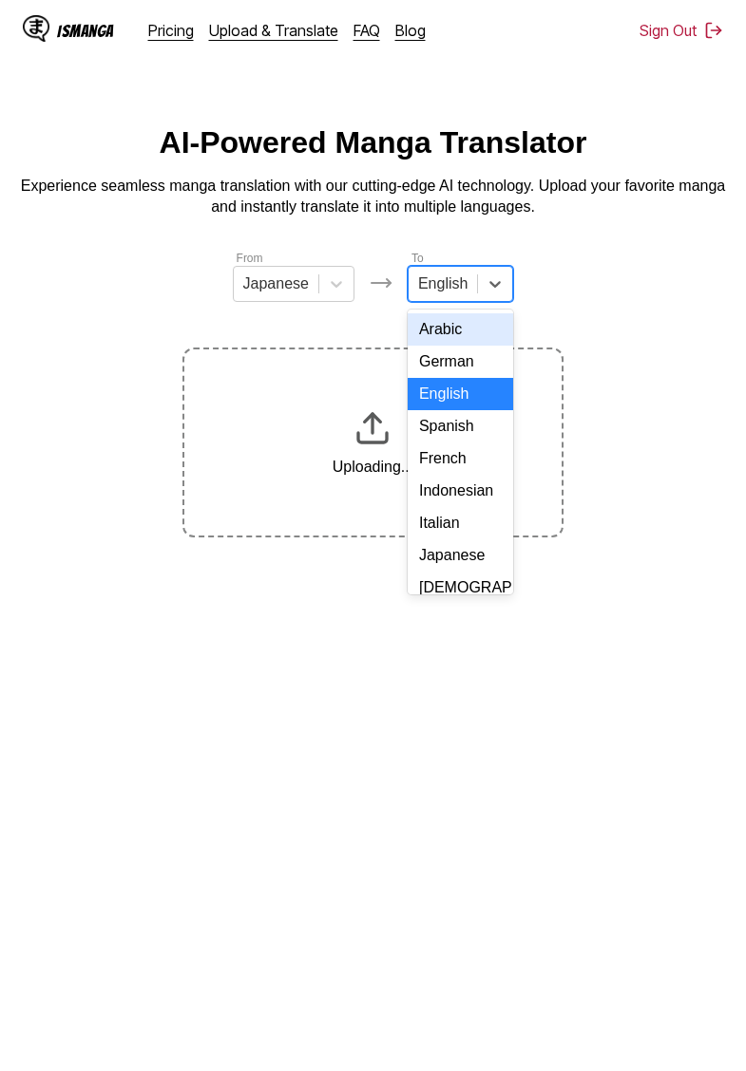
click at [460, 488] on div "Indonesian" at bounding box center [460, 491] width 105 height 32
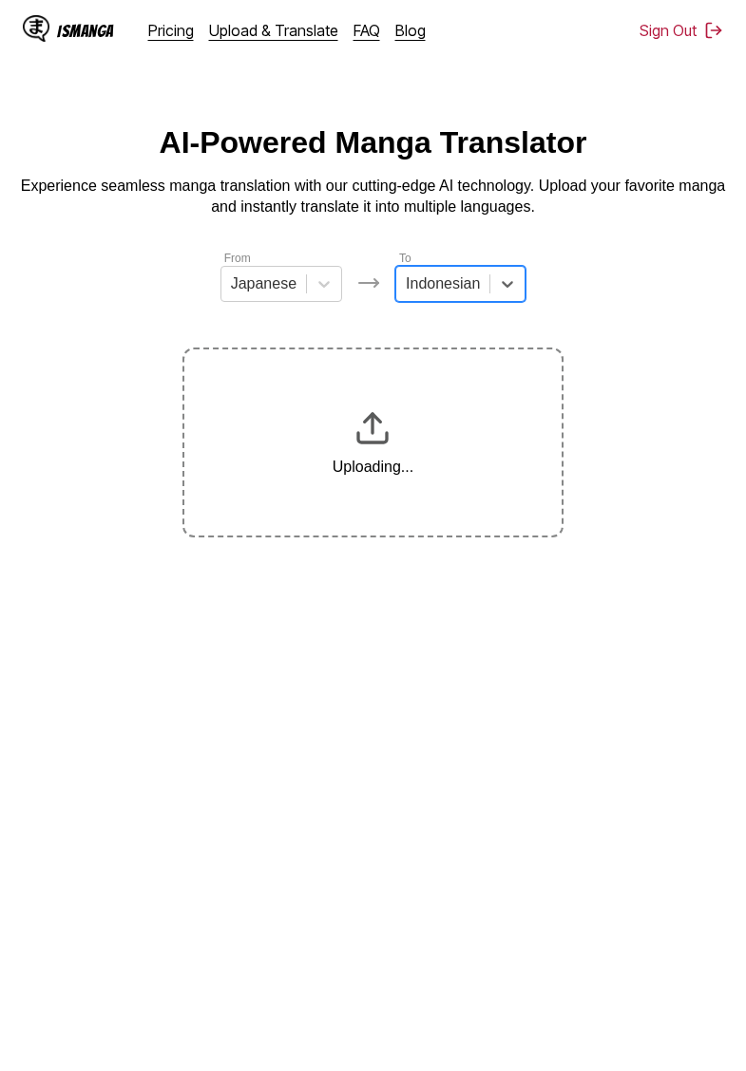
click at [140, 304] on section "From Japanese To option Indonesian, selected. Indonesian Uploading..." at bounding box center [372, 393] width 715 height 289
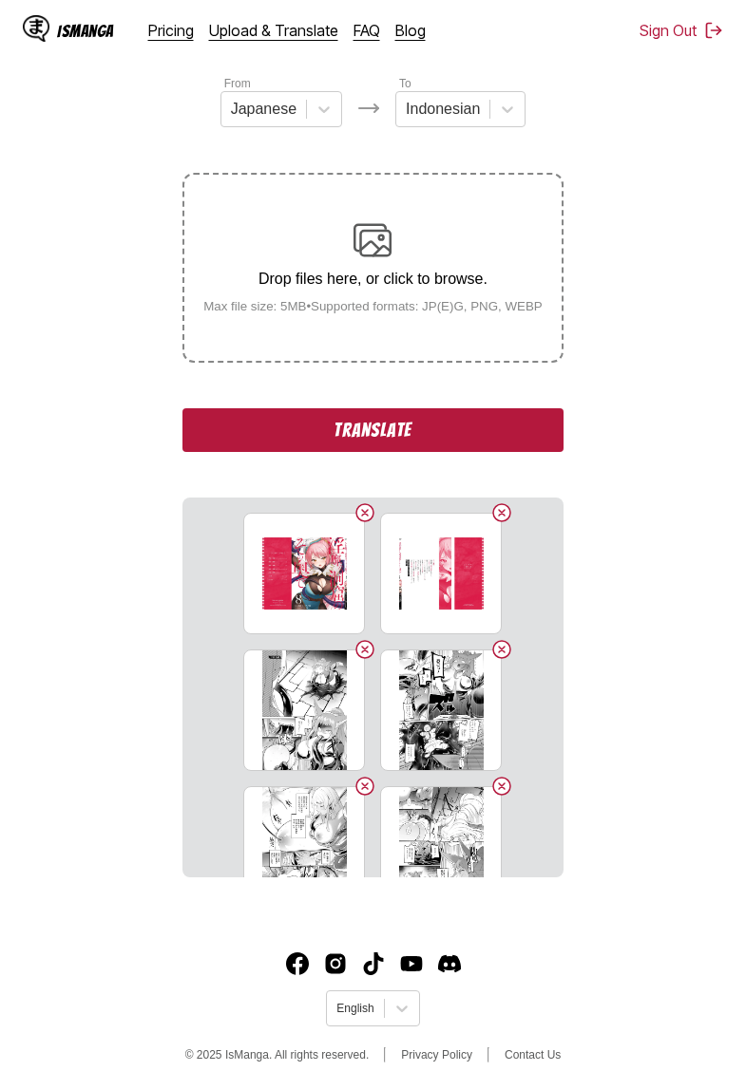
click at [356, 448] on button "Translate" at bounding box center [372, 430] width 380 height 44
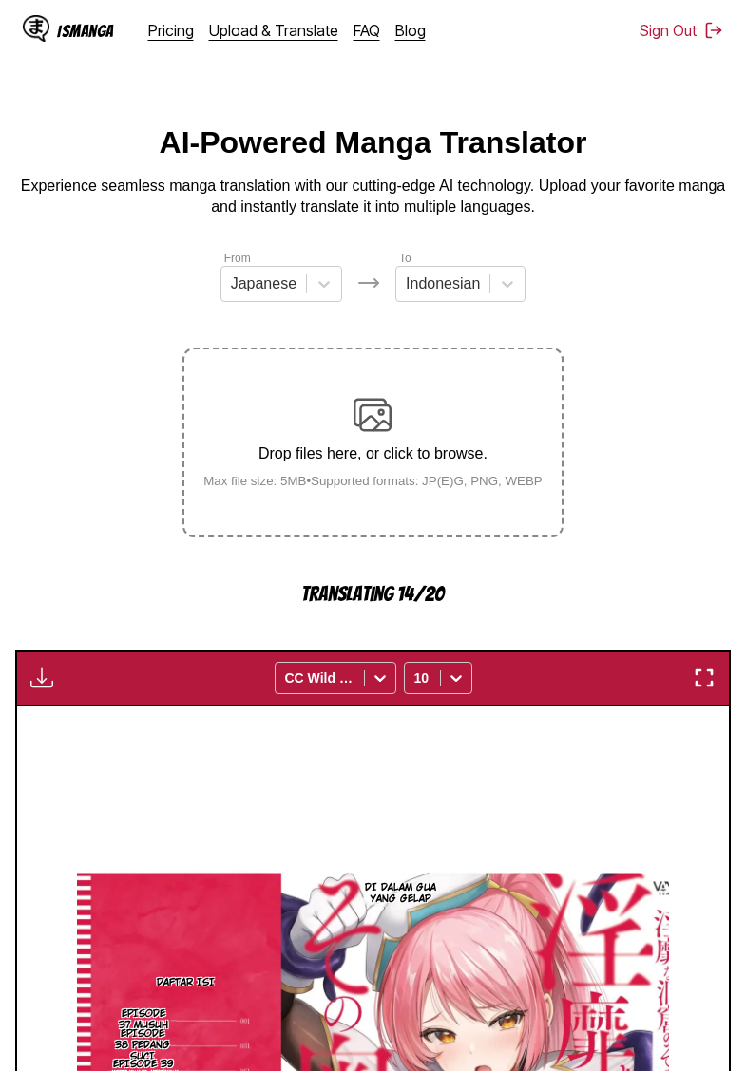
click at [85, 216] on p "Experience seamless manga translation with our cutting-edge AI technology. Uplo…" at bounding box center [372, 197] width 715 height 43
click at [81, 298] on section "From Japanese To Indonesian Drop files here, or click to browse. Max file size:…" at bounding box center [372, 927] width 715 height 1356
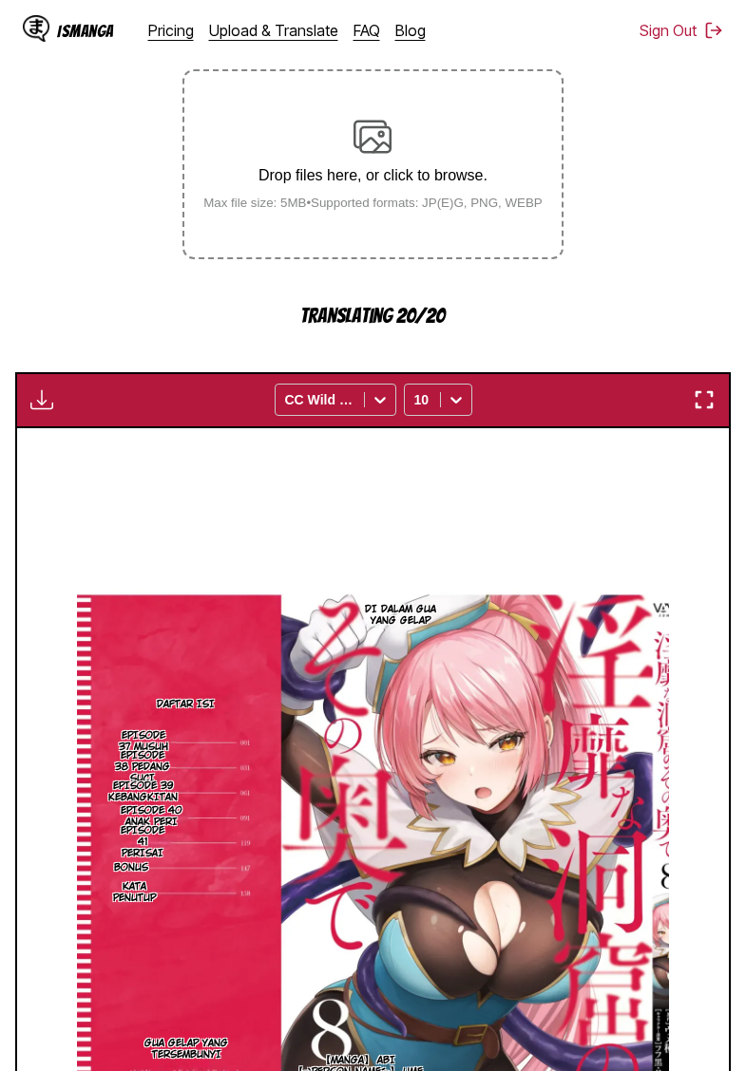
scroll to position [266, 0]
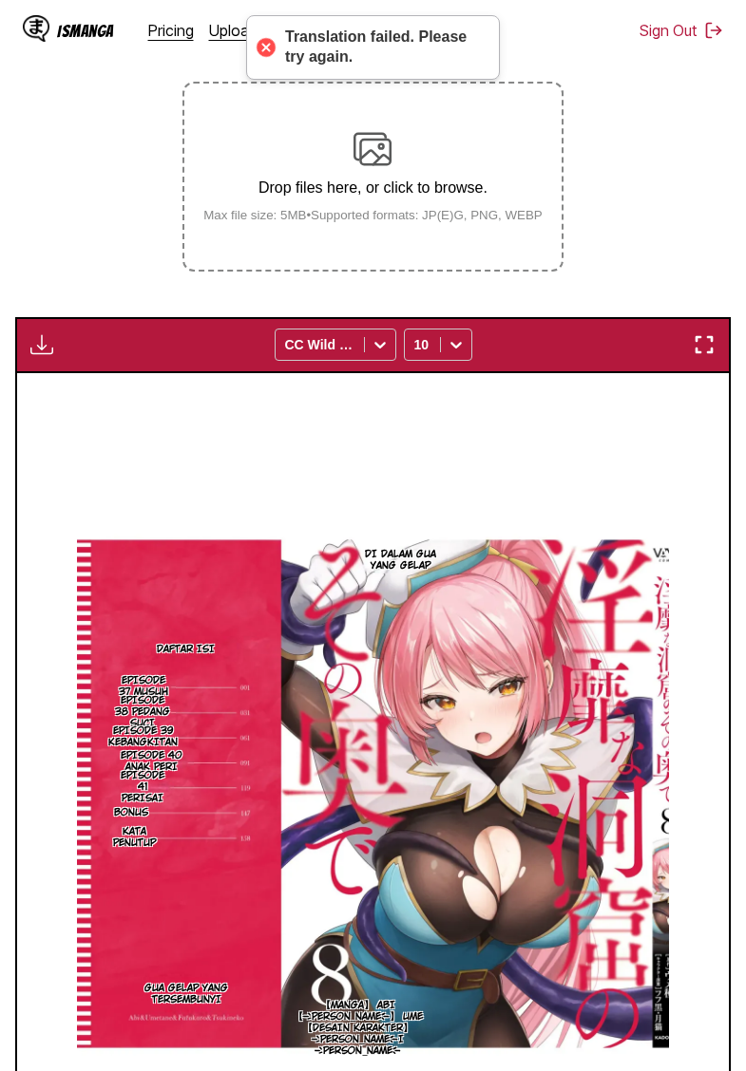
click at [100, 284] on section "From Japanese To Indonesian Drop files here, or click to browse. Max file size:…" at bounding box center [372, 627] width 715 height 1288
click at [44, 356] on img "button" at bounding box center [41, 344] width 23 height 23
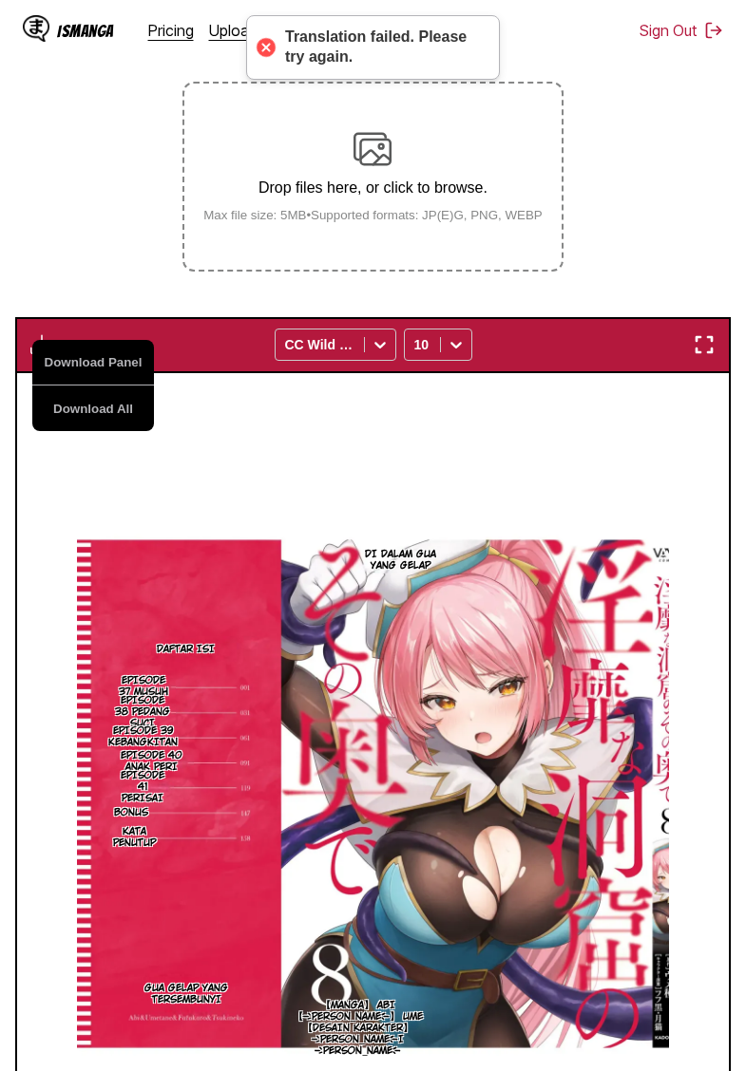
drag, startPoint x: 111, startPoint y: 433, endPoint x: 123, endPoint y: 364, distance: 70.4
click at [111, 431] on button "Download All" at bounding box center [93, 409] width 122 height 46
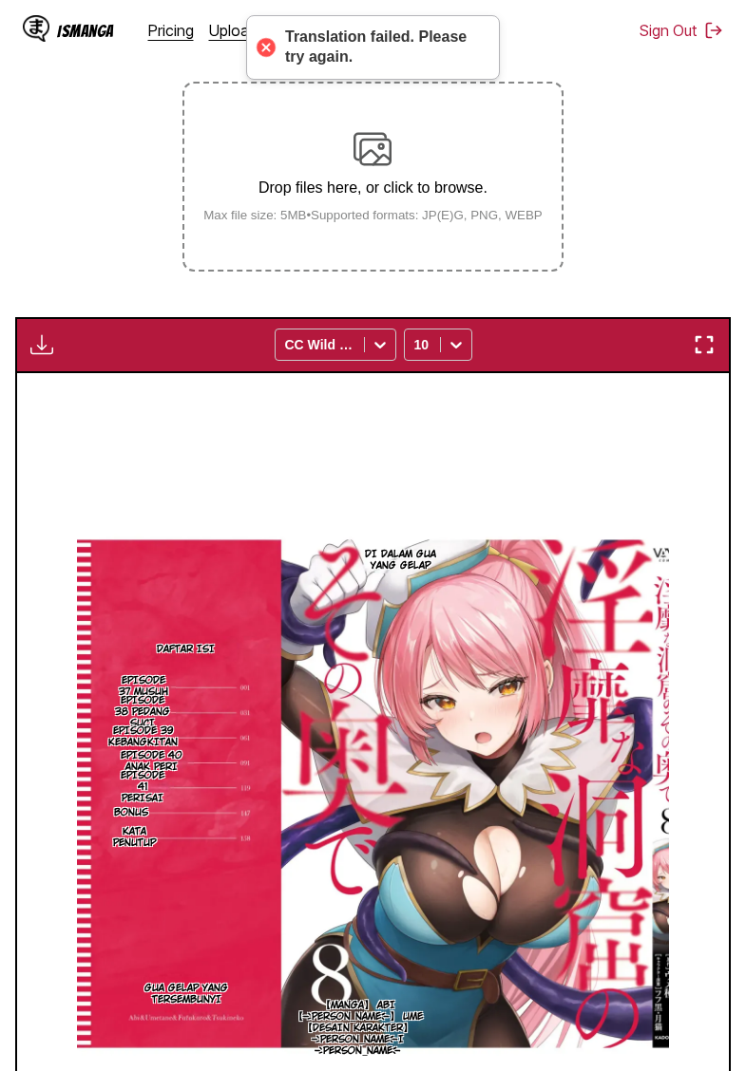
click at [107, 252] on section "From Japanese To Indonesian Drop files here, or click to browse. Max file size:…" at bounding box center [372, 627] width 715 height 1288
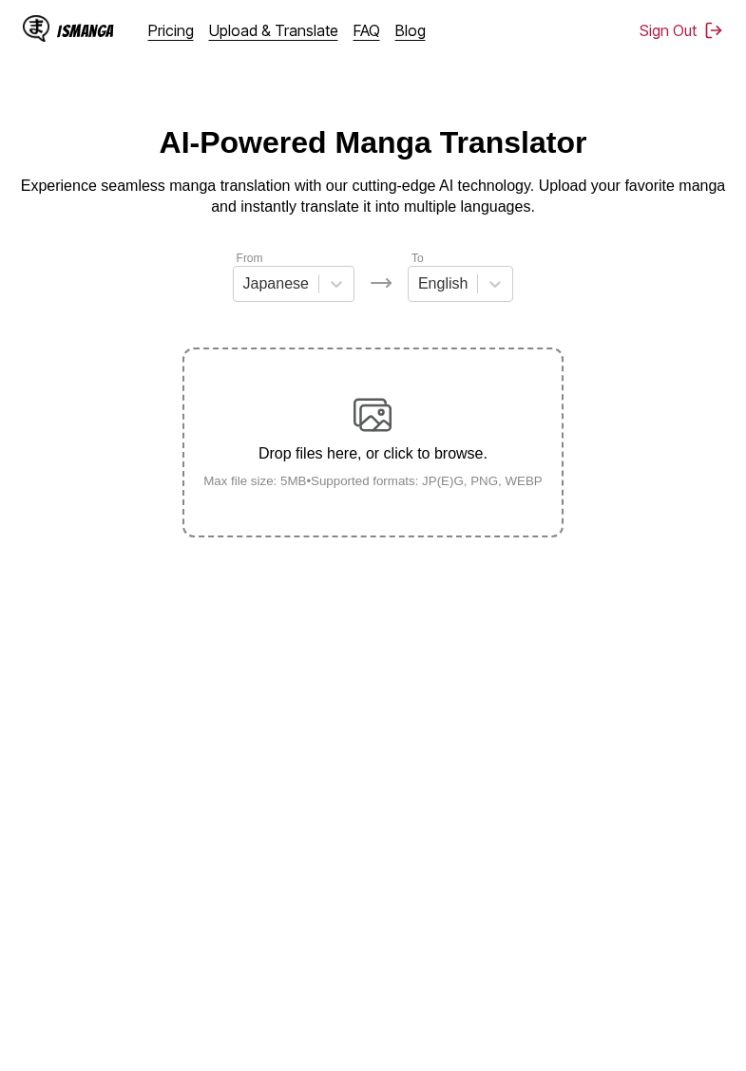
scroll to position [195, 0]
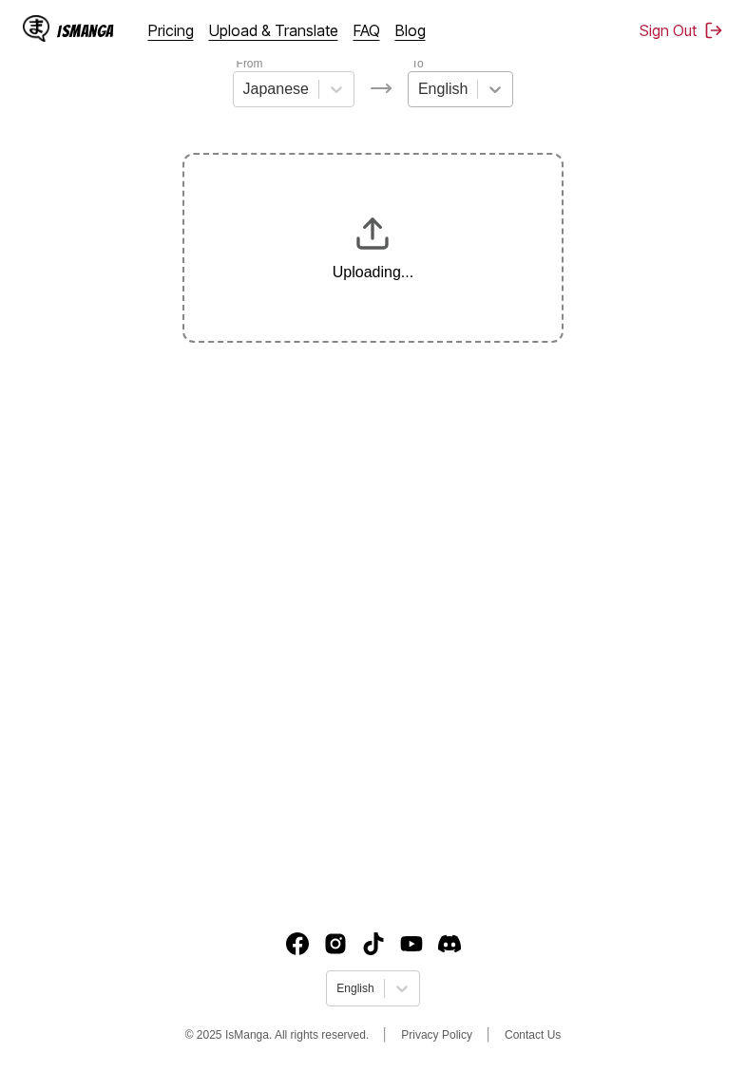
click at [487, 87] on icon at bounding box center [494, 89] width 19 height 19
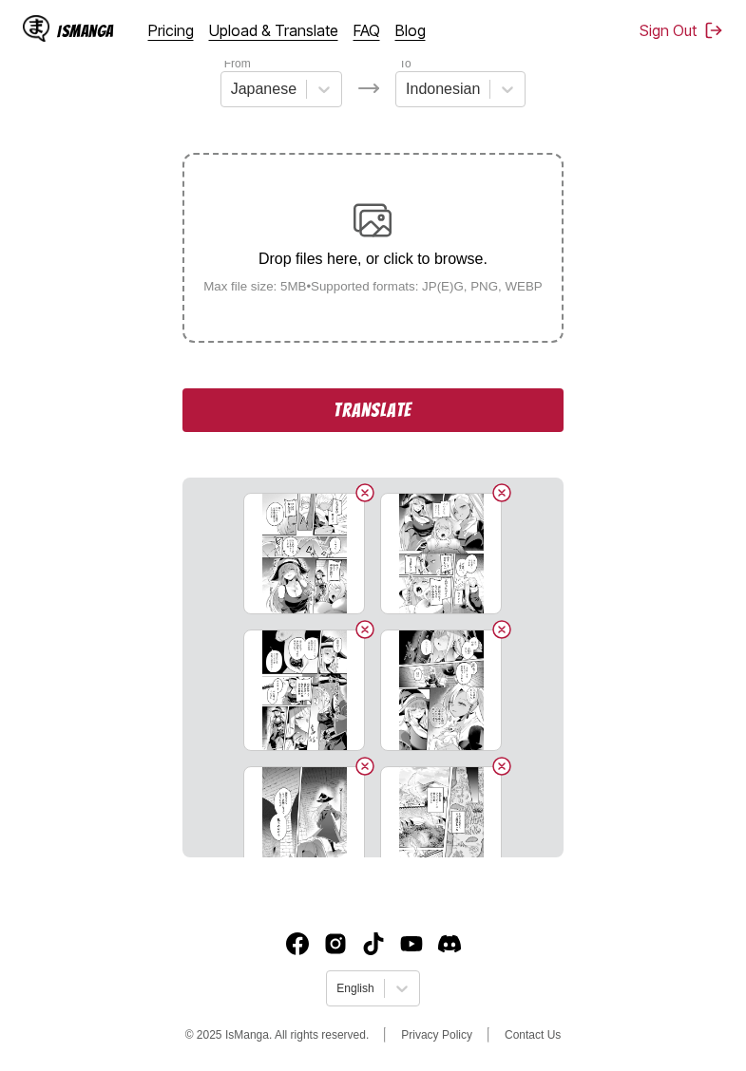
click at [435, 429] on button "Translate" at bounding box center [372, 411] width 380 height 44
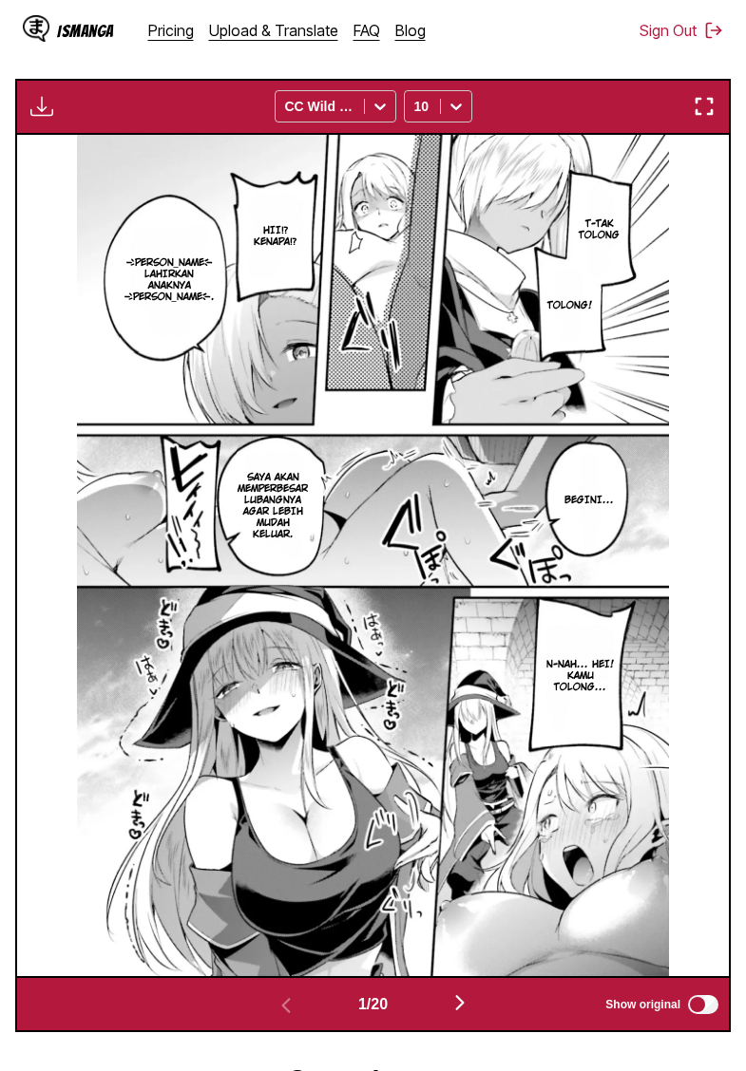
click at [37, 118] on img "button" at bounding box center [41, 106] width 23 height 23
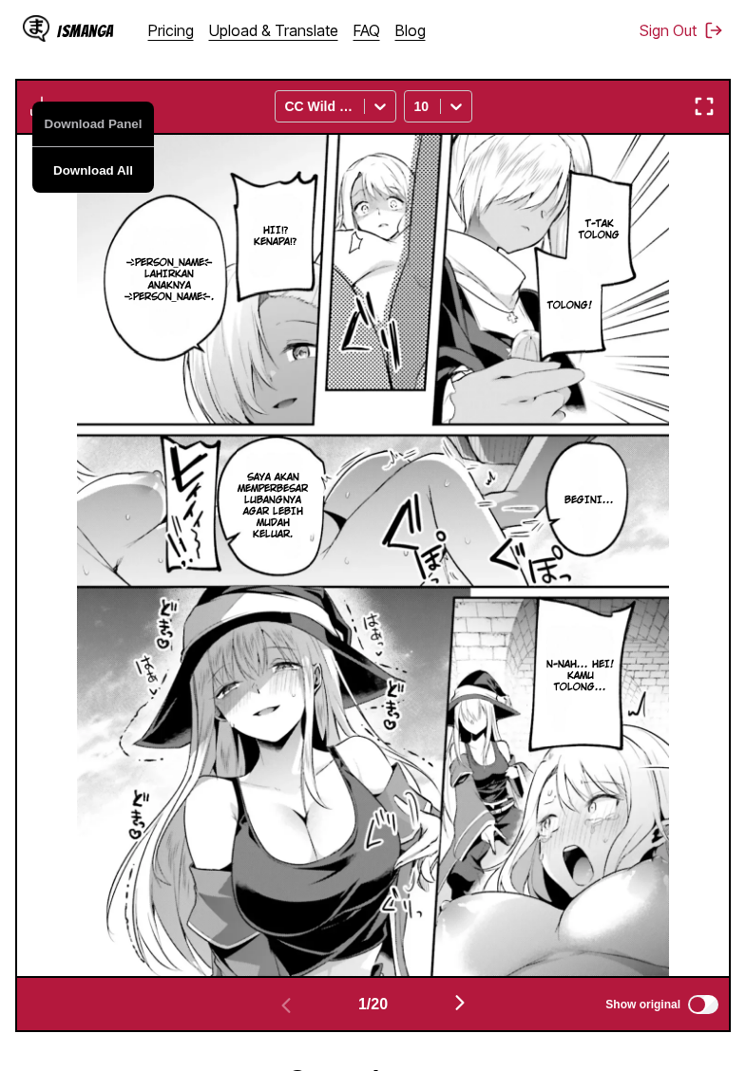
click at [70, 193] on button "Download All" at bounding box center [93, 170] width 122 height 46
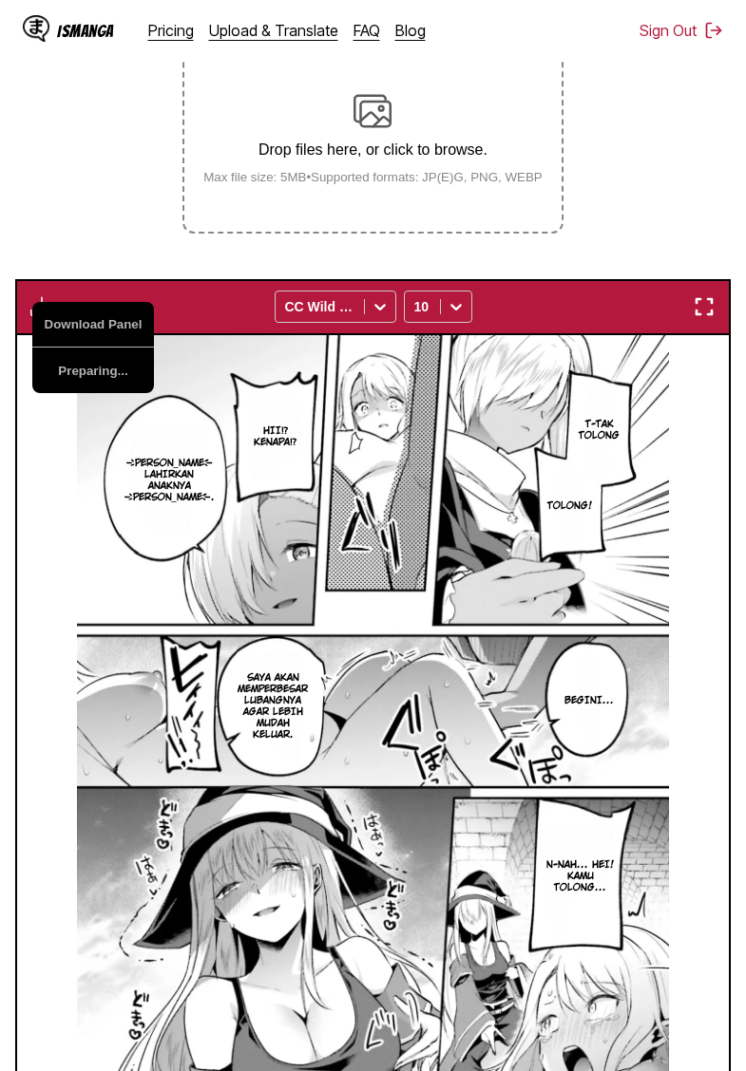
scroll to position [0, 0]
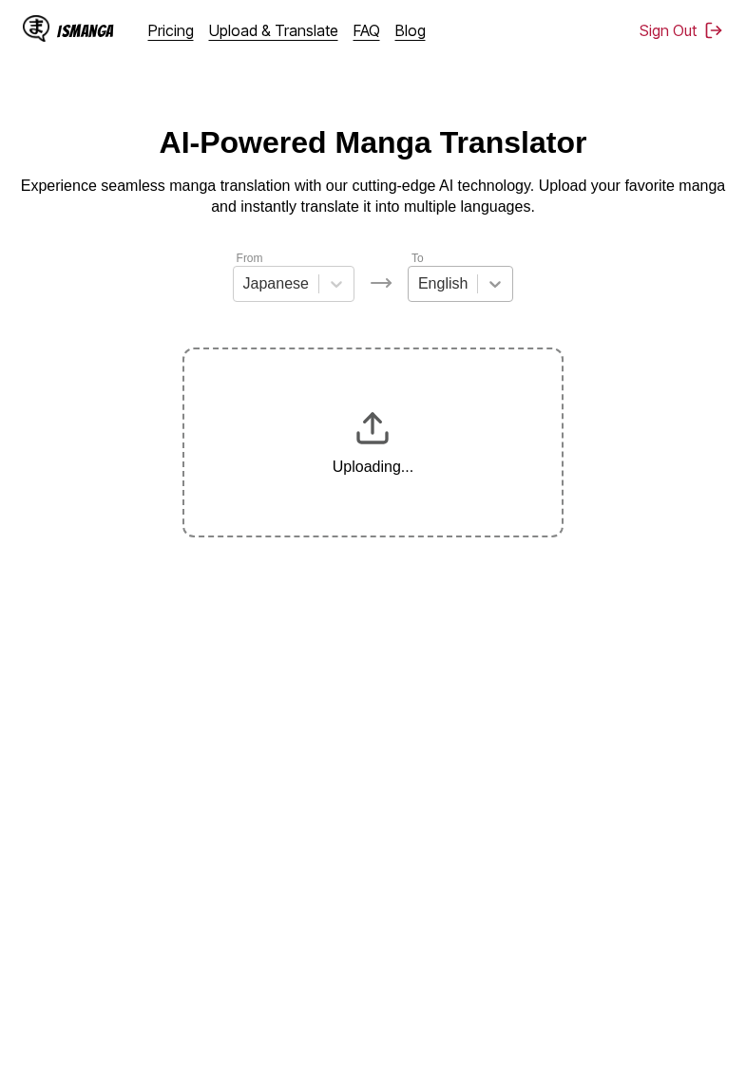
click at [488, 292] on icon at bounding box center [494, 284] width 19 height 19
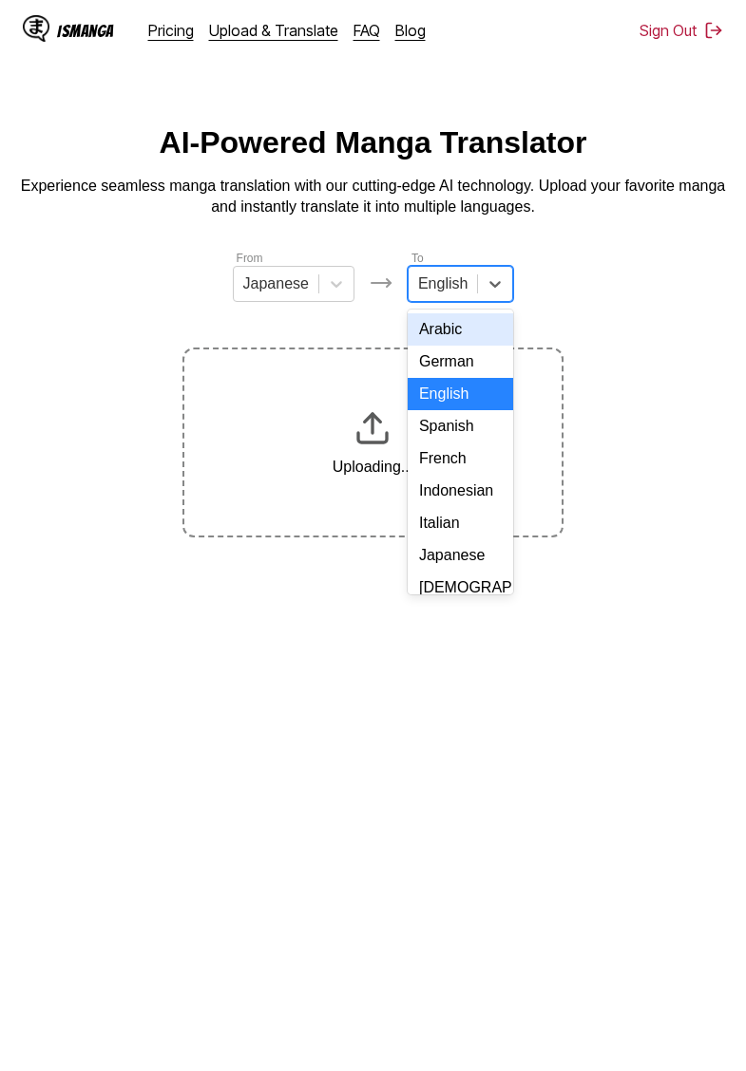
click at [461, 494] on div "Indonesian" at bounding box center [460, 491] width 105 height 32
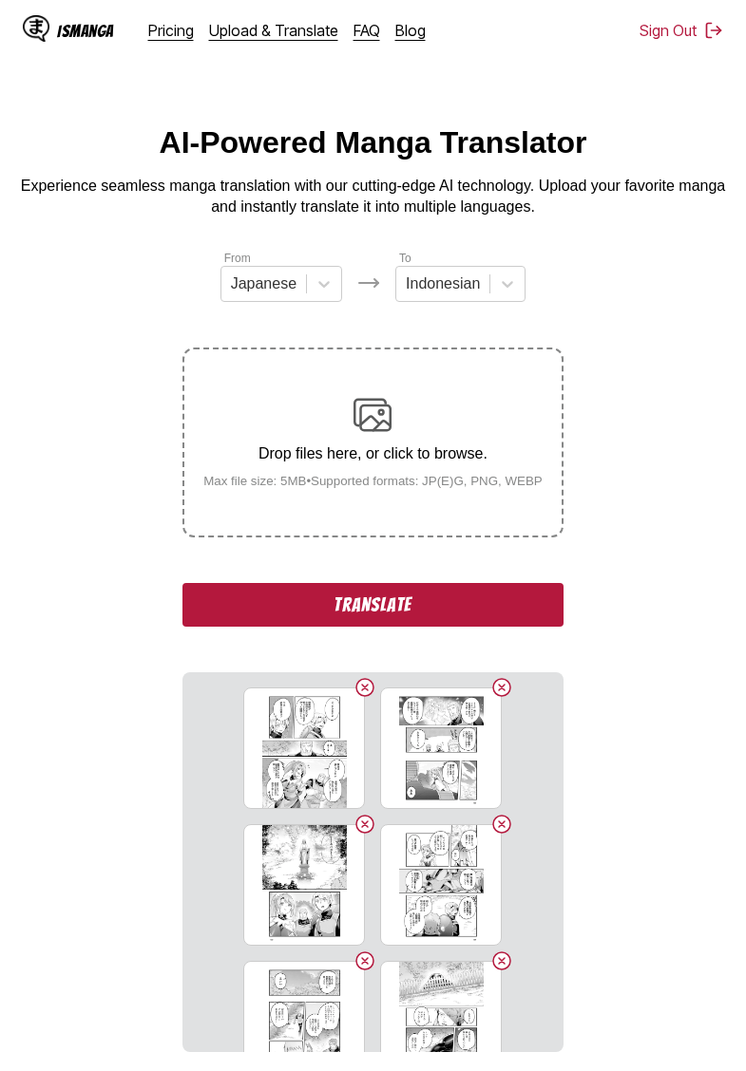
click at [144, 305] on section "From Japanese To Indonesian Drop files here, or click to browse. Max file size:…" at bounding box center [372, 651] width 715 height 804
click at [379, 623] on button "Translate" at bounding box center [372, 605] width 380 height 44
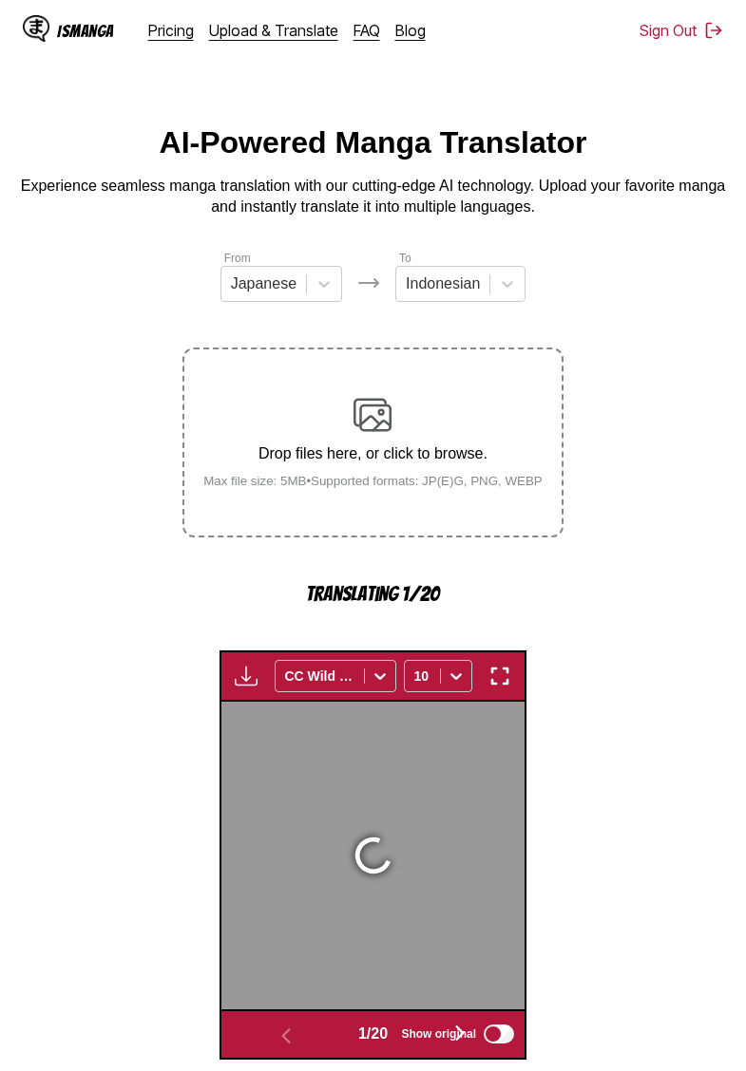
scroll to position [504, 0]
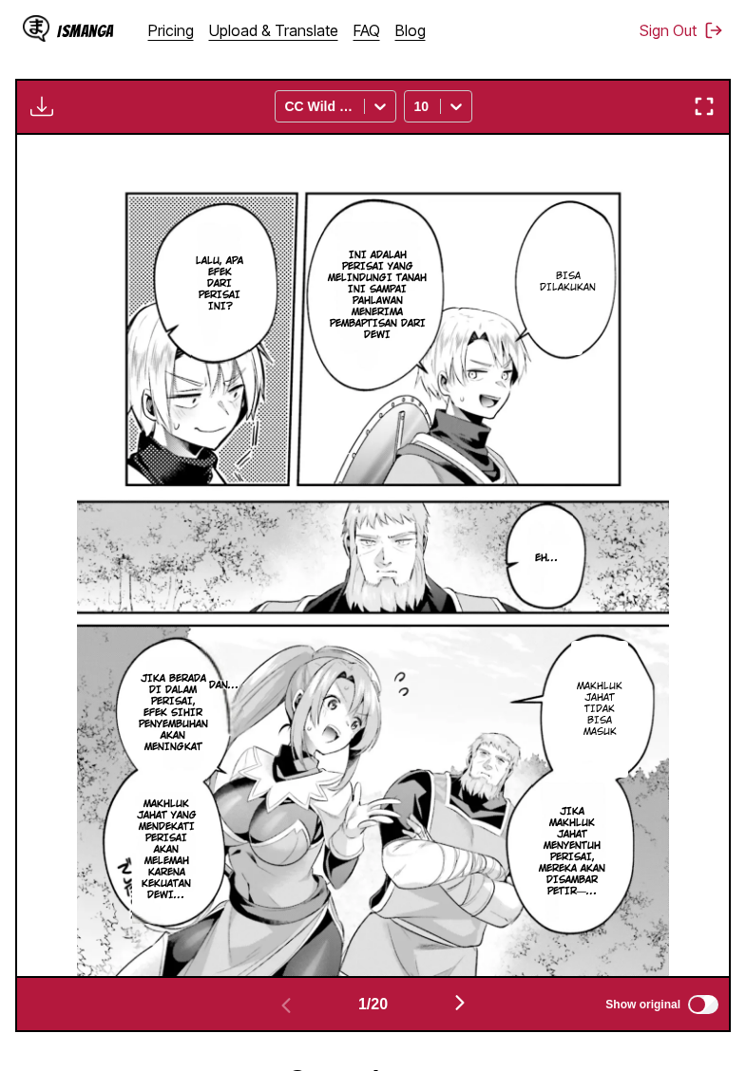
click at [44, 118] on img "button" at bounding box center [41, 106] width 23 height 23
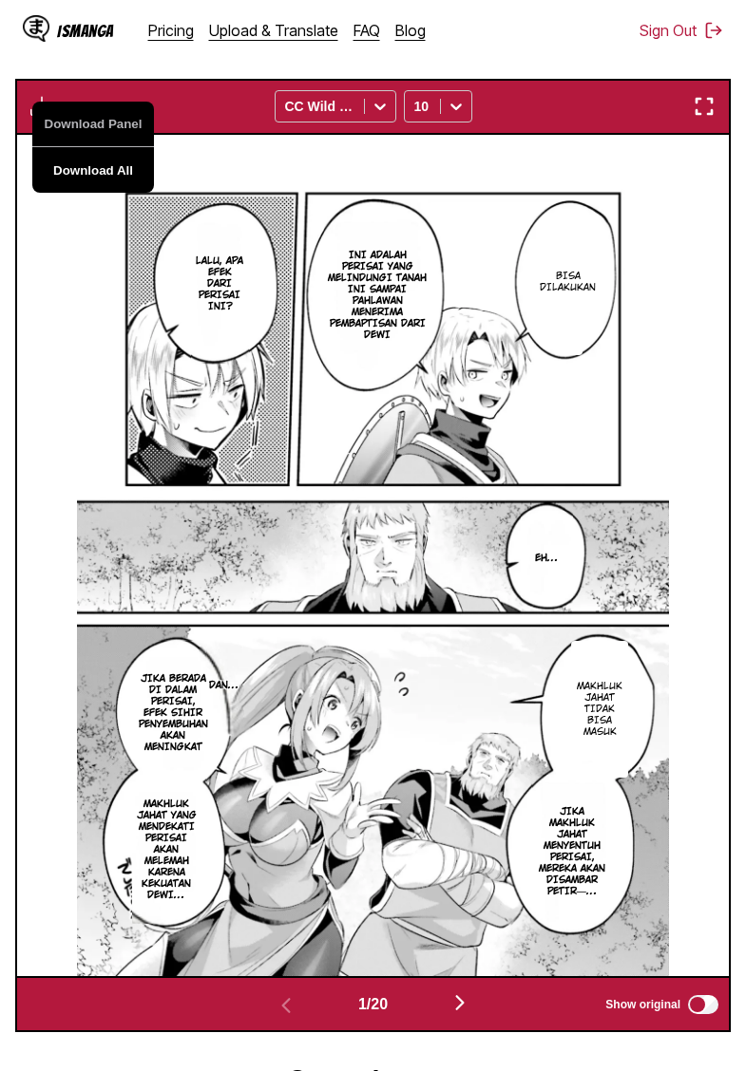
click at [82, 182] on button "Download All" at bounding box center [93, 170] width 122 height 46
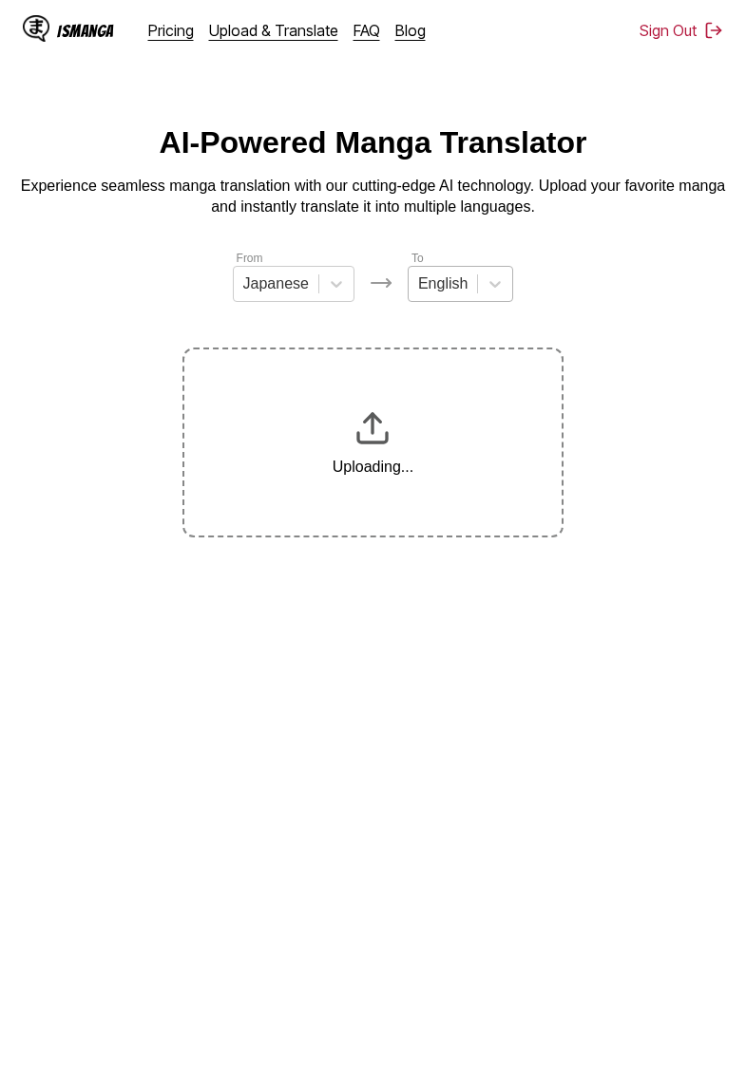
click at [475, 286] on div "English" at bounding box center [442, 284] width 68 height 28
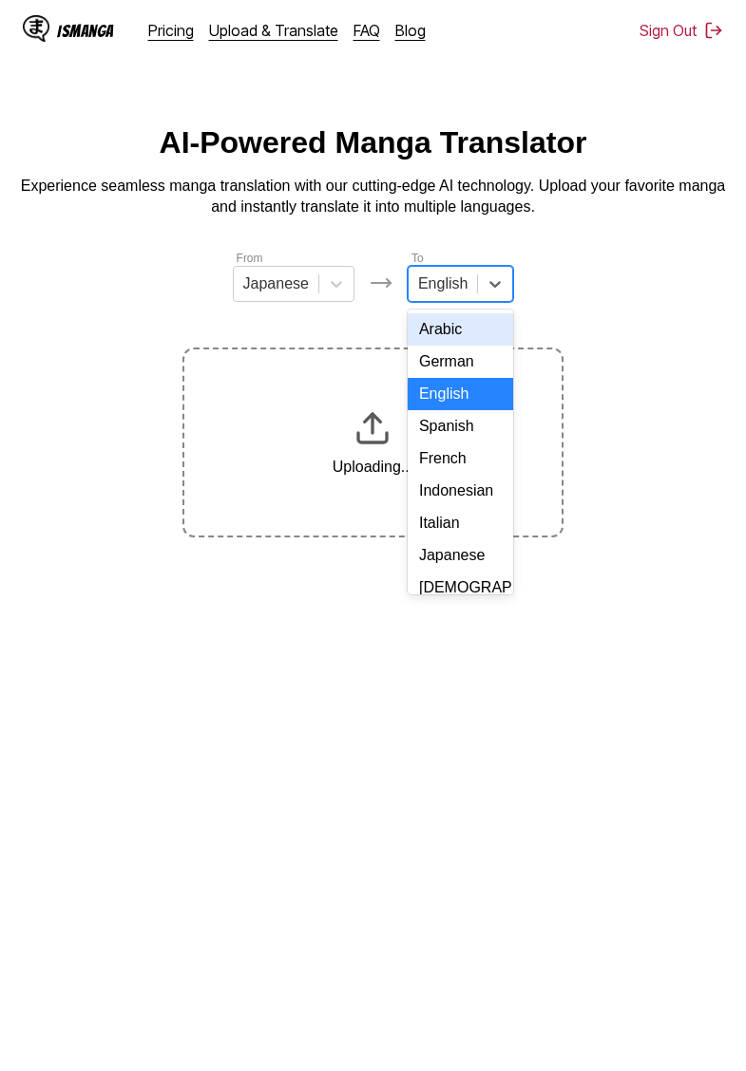
click at [457, 489] on div "Indonesian" at bounding box center [460, 491] width 105 height 32
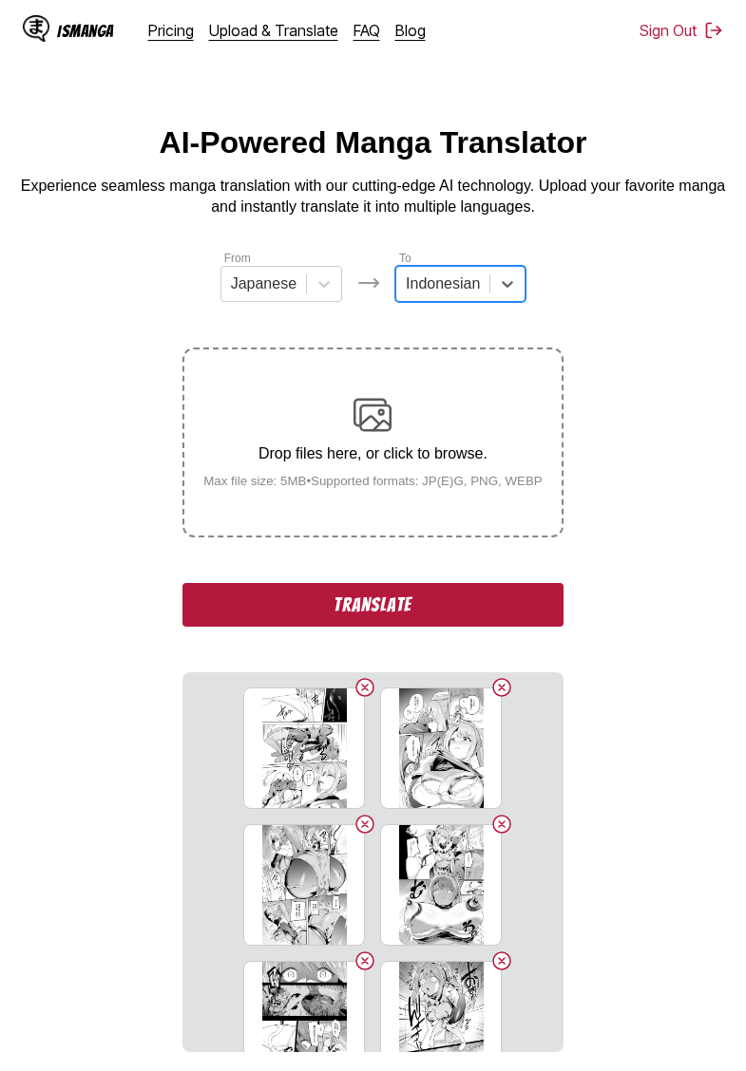
click at [117, 320] on section "From Japanese To option Indonesian, selected. Indonesian Drop files here, or cl…" at bounding box center [372, 651] width 715 height 804
click at [364, 618] on button "Translate" at bounding box center [372, 605] width 380 height 44
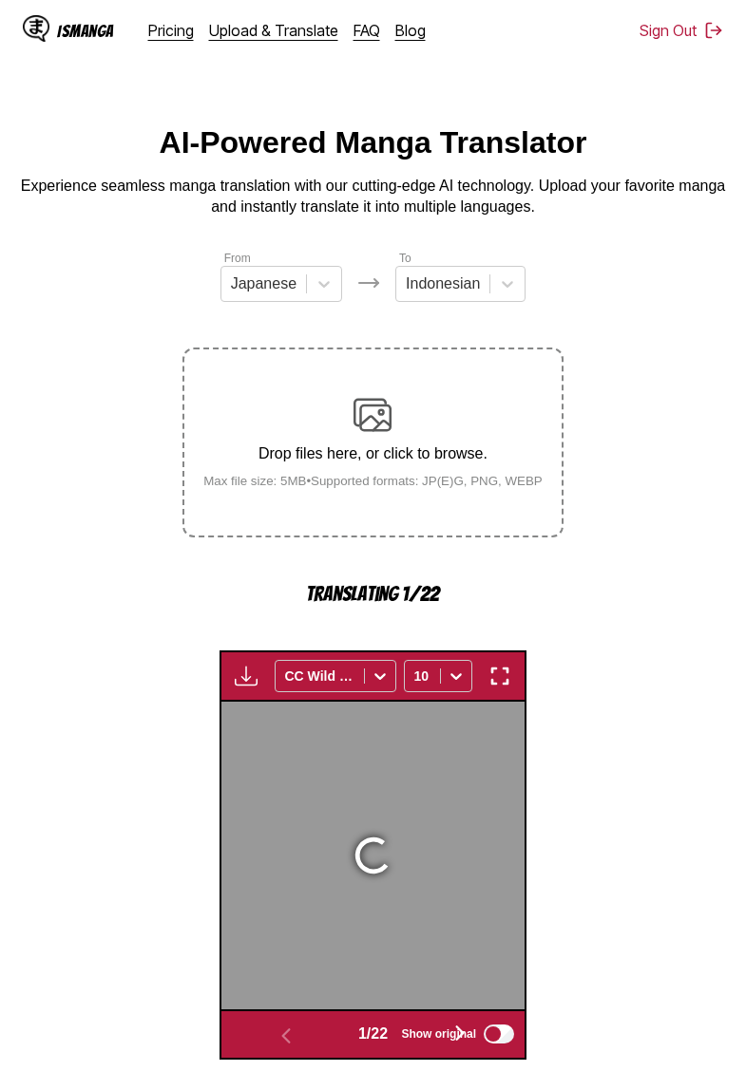
scroll to position [504, 0]
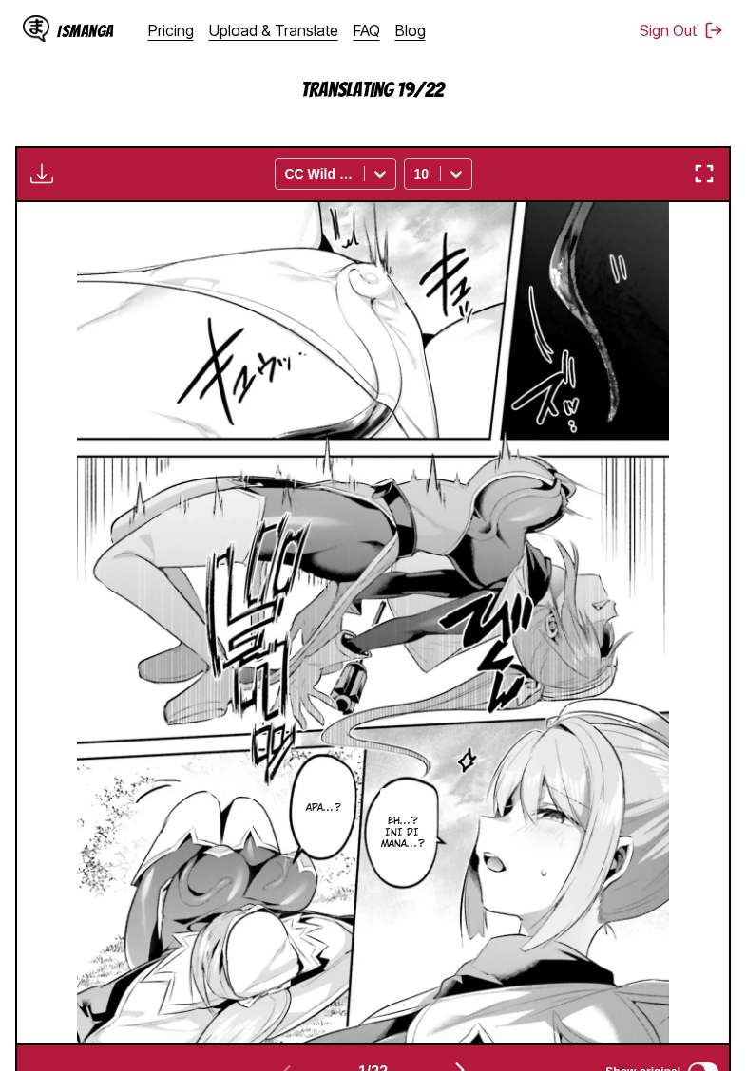
click at [49, 185] on img "button" at bounding box center [41, 173] width 23 height 23
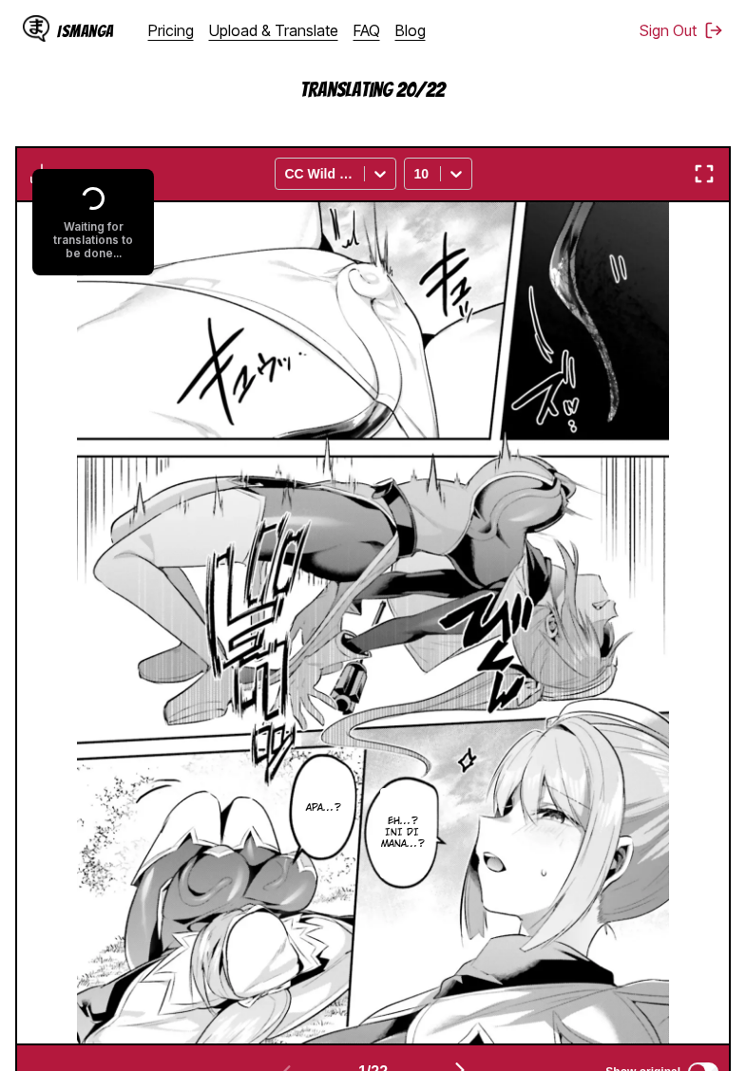
click at [112, 144] on section "From Japanese To Indonesian Drop files here, or click to browse. Max file size:…" at bounding box center [372, 422] width 715 height 1356
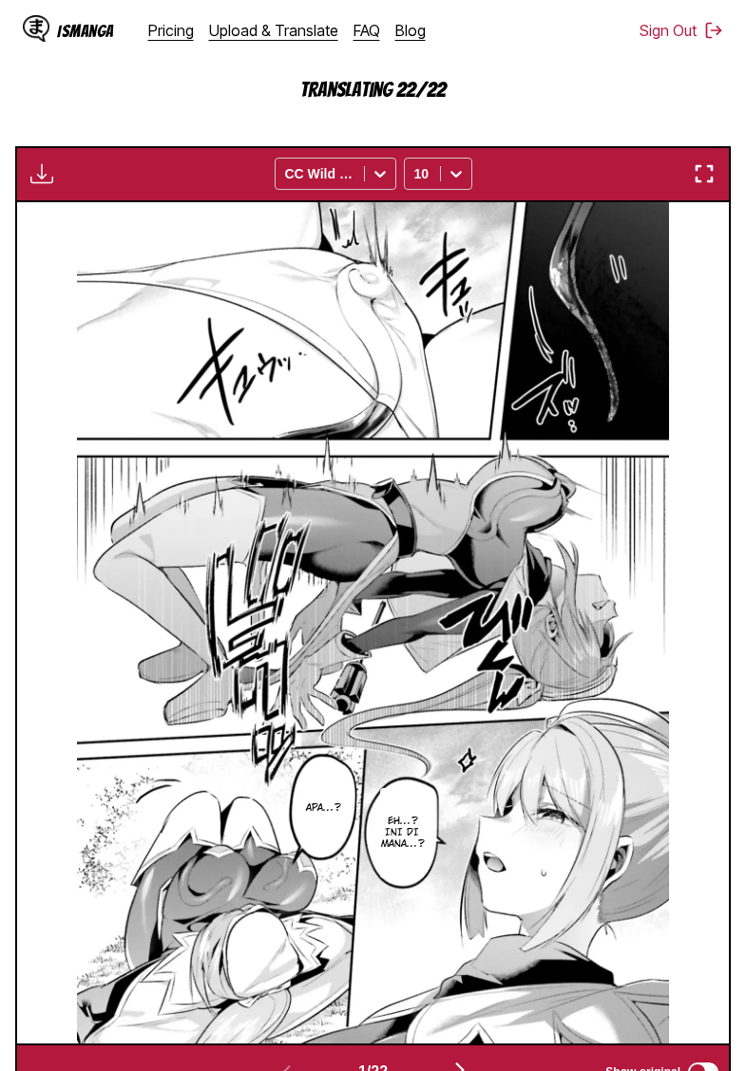
click at [118, 135] on section "From Japanese To Indonesian Drop files here, or click to browse. Max file size:…" at bounding box center [372, 422] width 715 height 1356
click at [146, 131] on section "From Japanese To Indonesian Drop files here, or click to browse. Max file size:…" at bounding box center [372, 422] width 715 height 1356
click at [144, 134] on section "From Japanese To Indonesian Drop files here, or click to browse. Max file size:…" at bounding box center [372, 422] width 715 height 1356
click at [191, 137] on section "From Japanese To Indonesian Drop files here, or click to browse. Max file size:…" at bounding box center [372, 422] width 715 height 1356
click at [182, 136] on section "From Japanese To Indonesian Drop files here, or click to browse. Max file size:…" at bounding box center [372, 422] width 715 height 1356
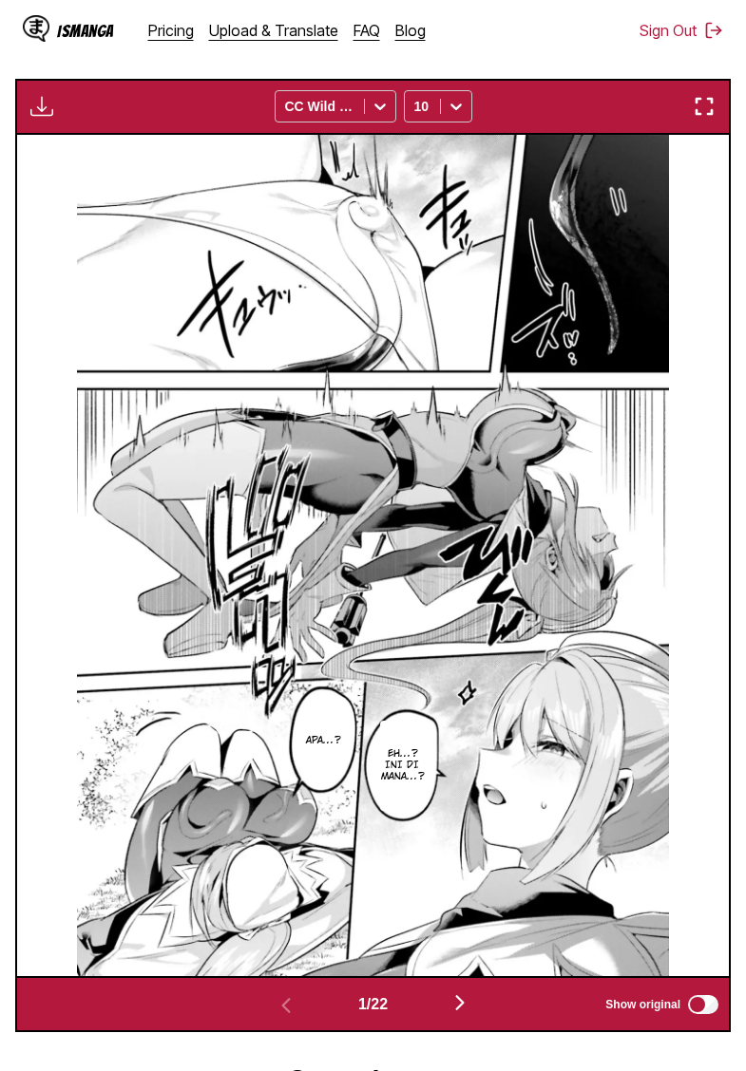
click at [51, 118] on img "button" at bounding box center [41, 106] width 23 height 23
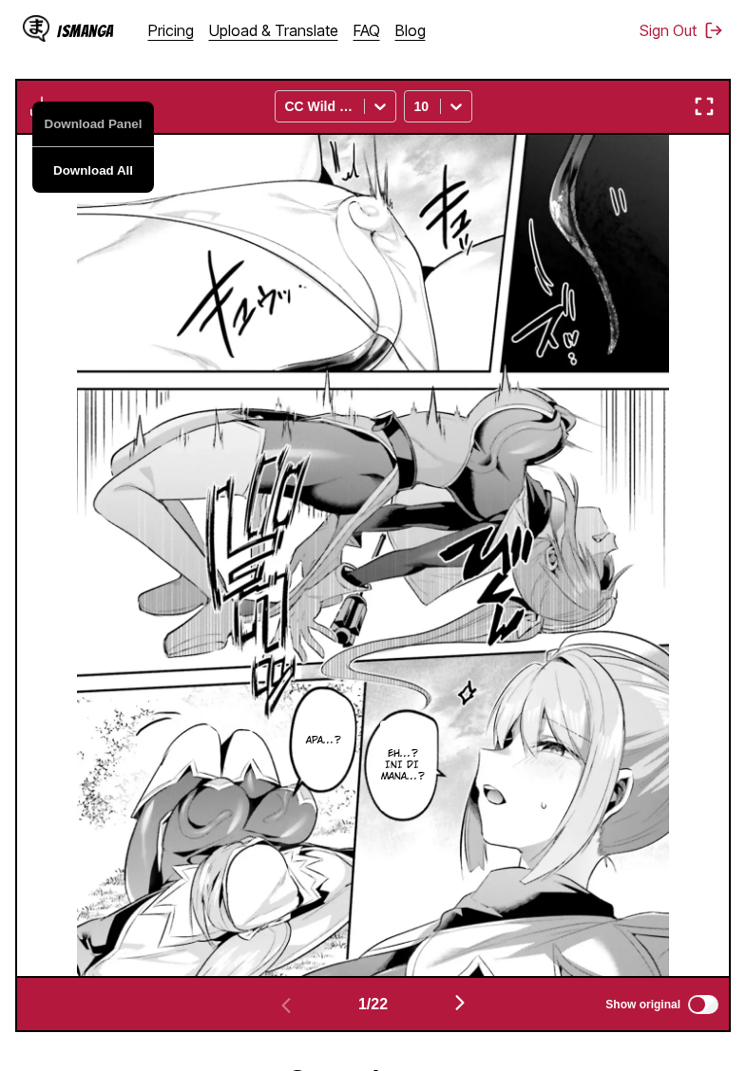
click at [82, 185] on button "Download All" at bounding box center [93, 170] width 122 height 46
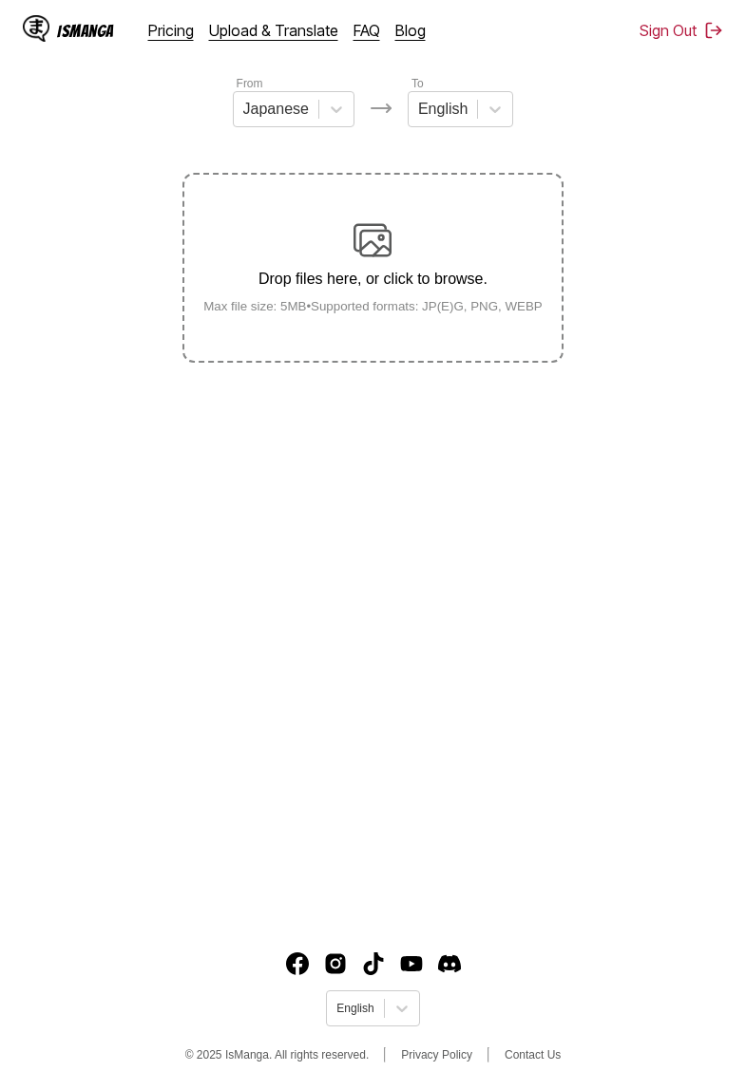
scroll to position [175, 0]
click at [465, 114] on div at bounding box center [442, 109] width 49 height 21
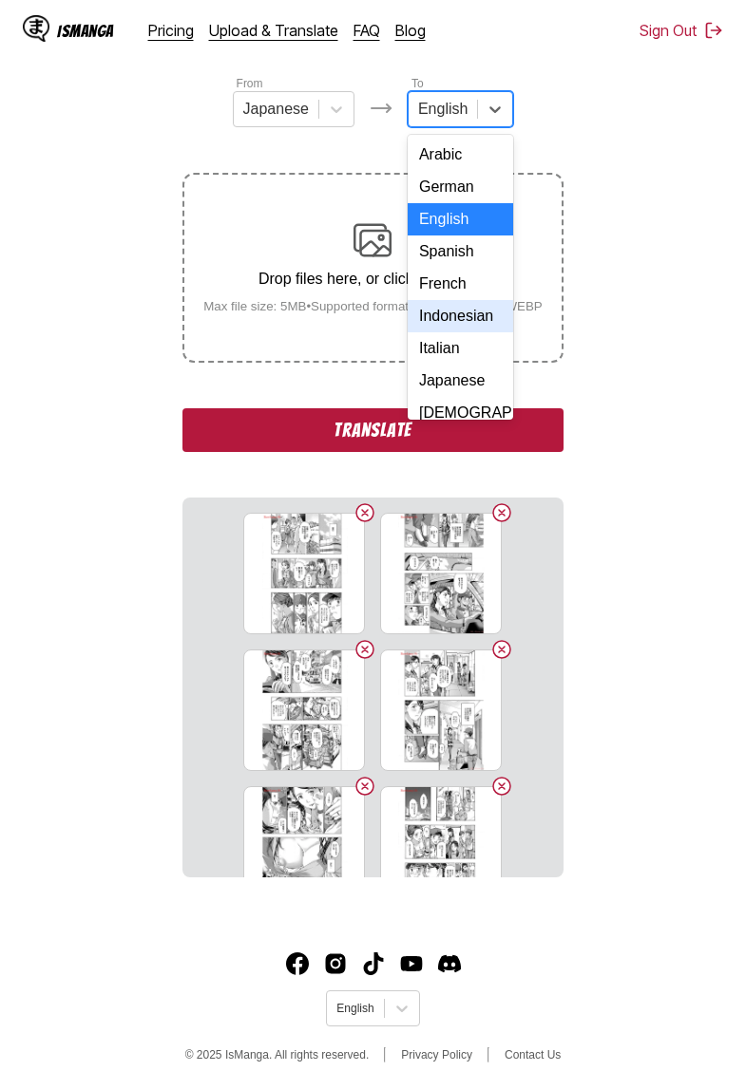
click at [464, 317] on div "Indonesian" at bounding box center [460, 316] width 105 height 32
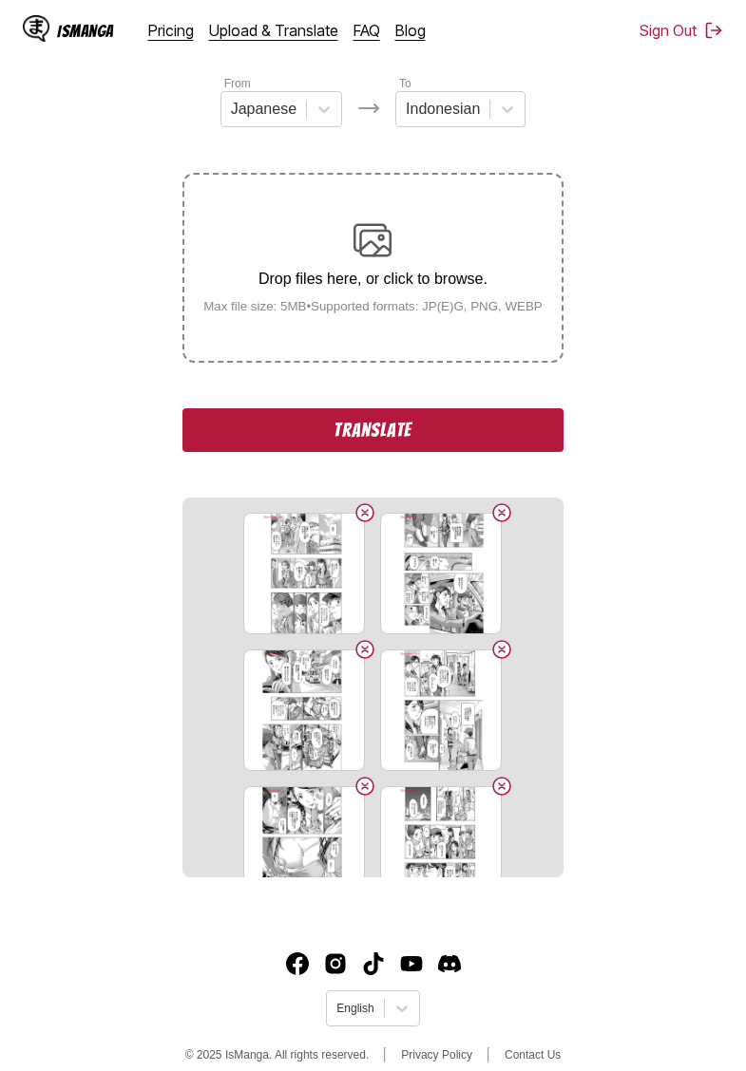
click at [373, 447] on button "Translate" at bounding box center [372, 430] width 380 height 44
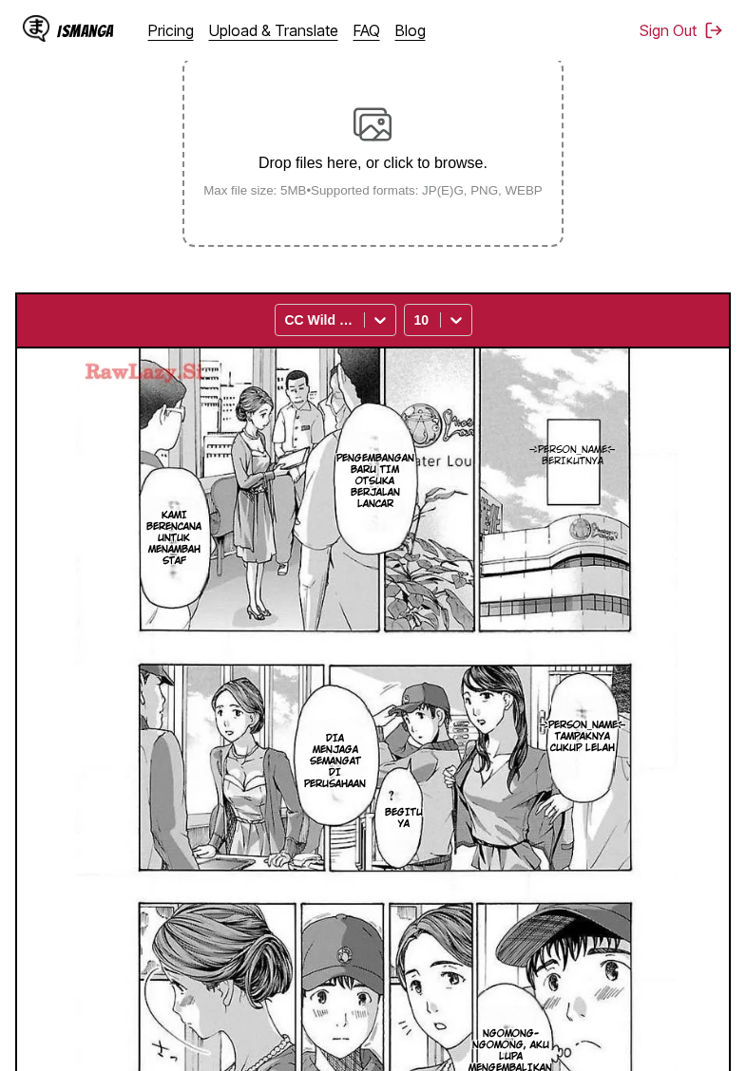
scroll to position [291, 0]
click at [51, 332] on img "button" at bounding box center [41, 320] width 23 height 23
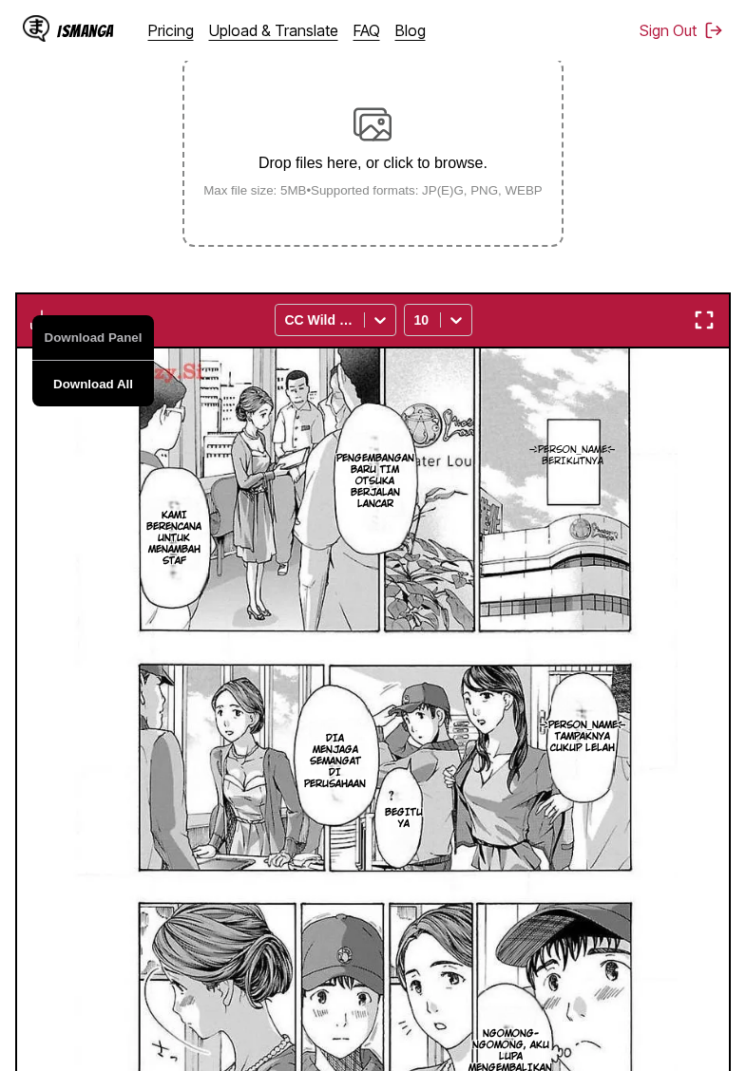
click at [100, 407] on button "Download All" at bounding box center [93, 384] width 122 height 46
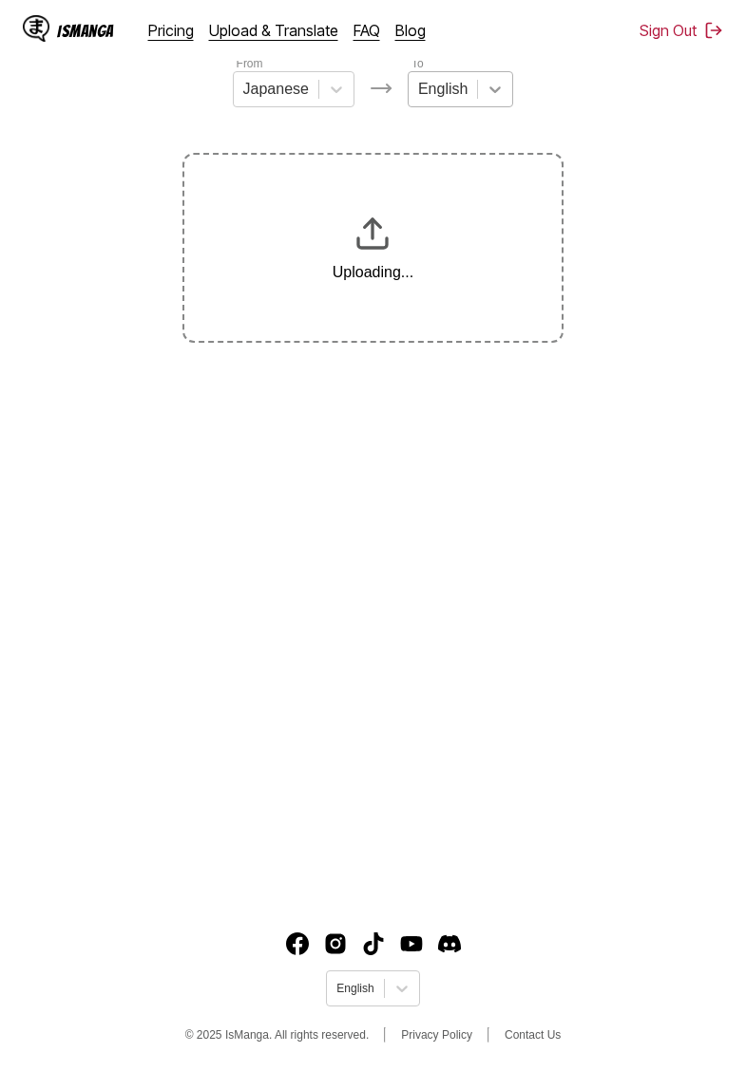
click at [487, 97] on icon at bounding box center [494, 89] width 19 height 19
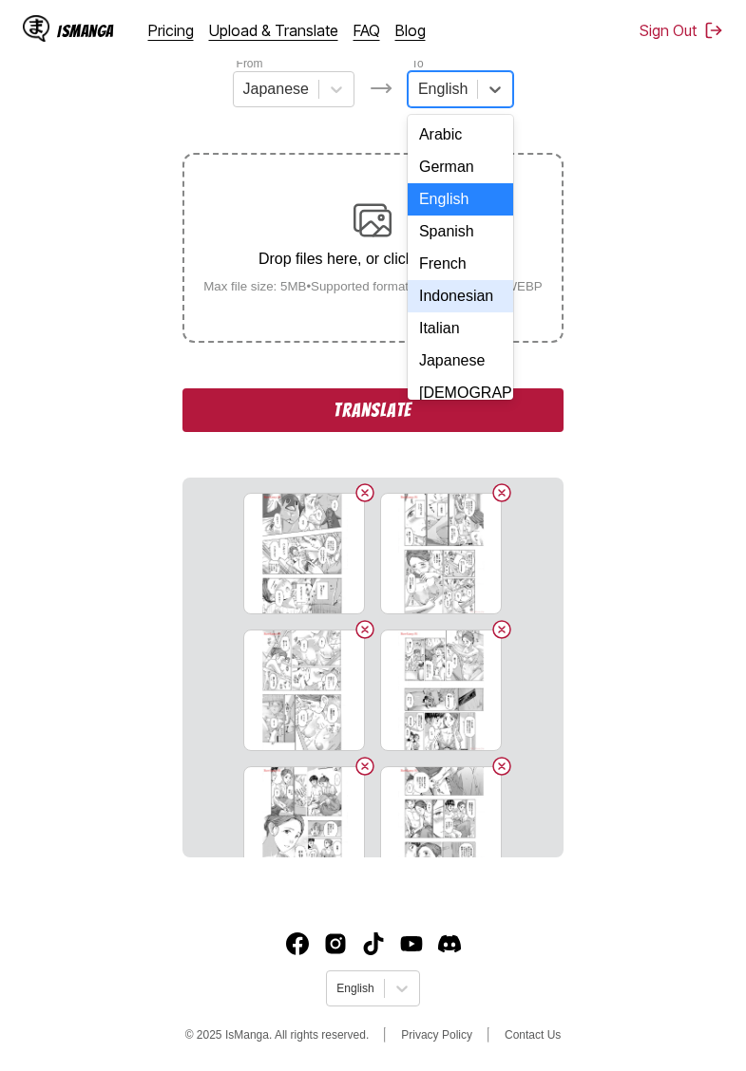
click at [439, 294] on div "Indonesian" at bounding box center [460, 296] width 105 height 32
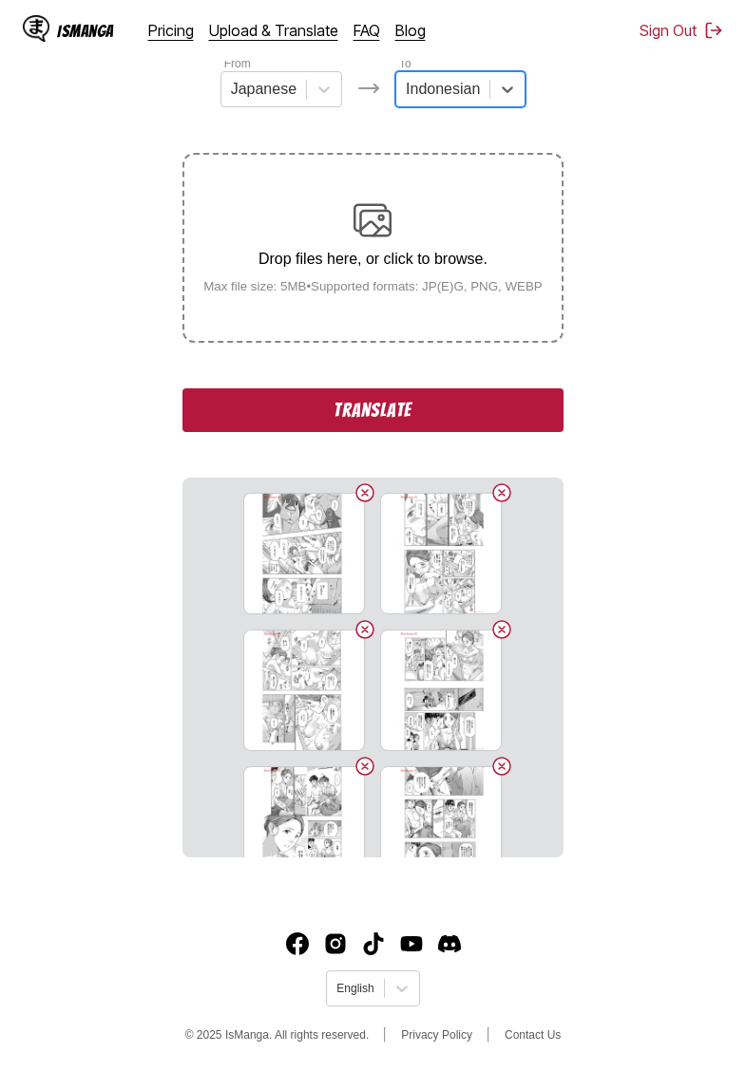
click at [370, 432] on button "Translate" at bounding box center [372, 411] width 380 height 44
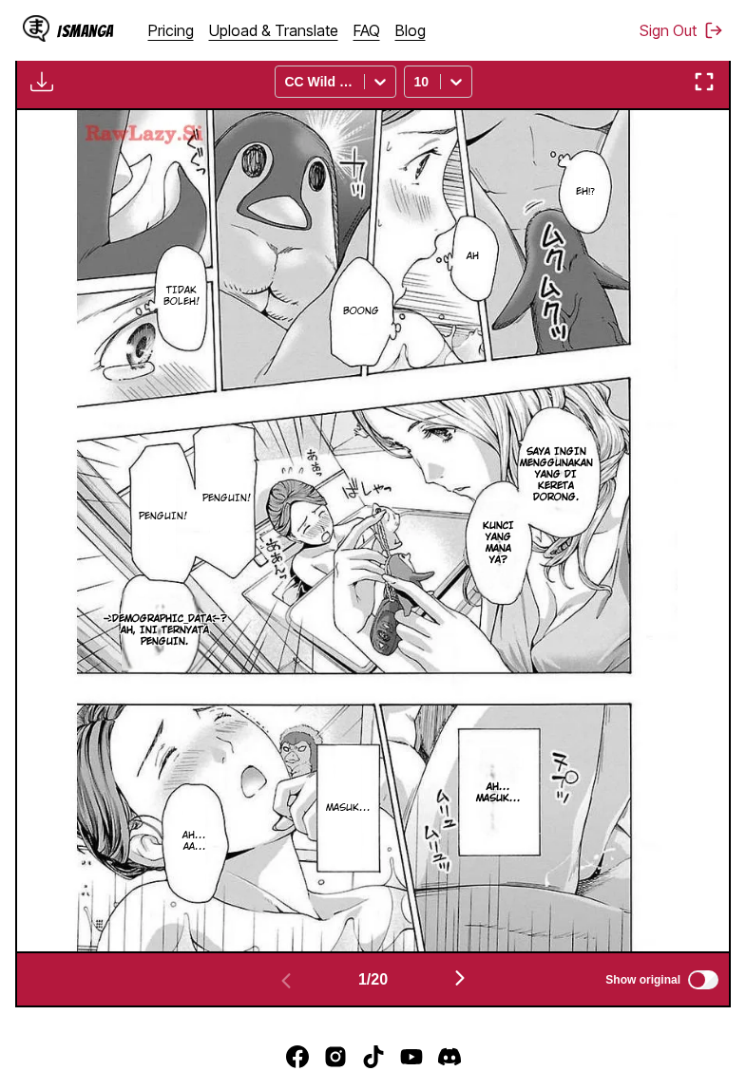
scroll to position [401, 0]
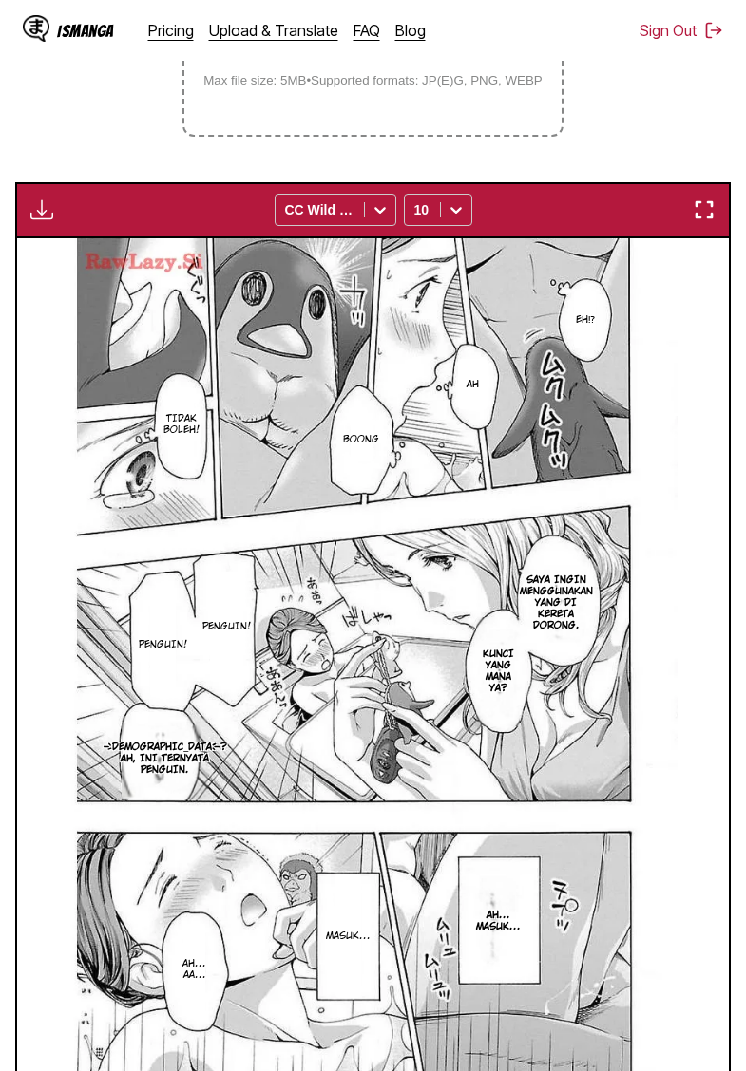
click at [33, 221] on img "button" at bounding box center [41, 210] width 23 height 23
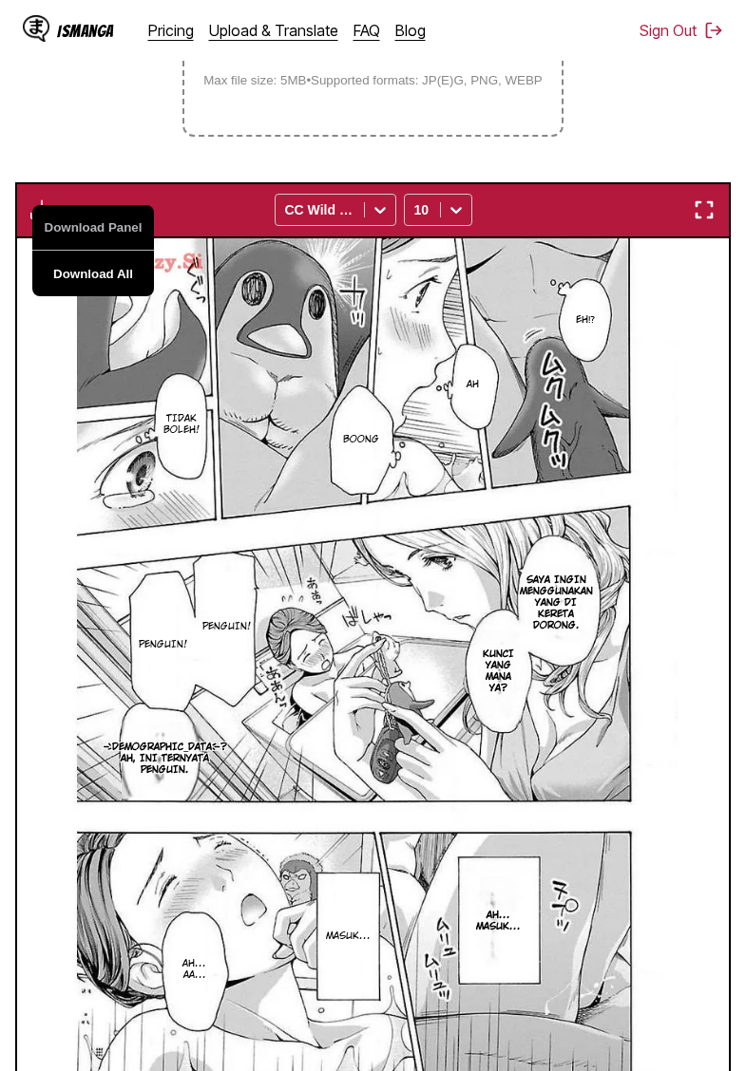
click at [88, 295] on button "Download All" at bounding box center [93, 274] width 122 height 46
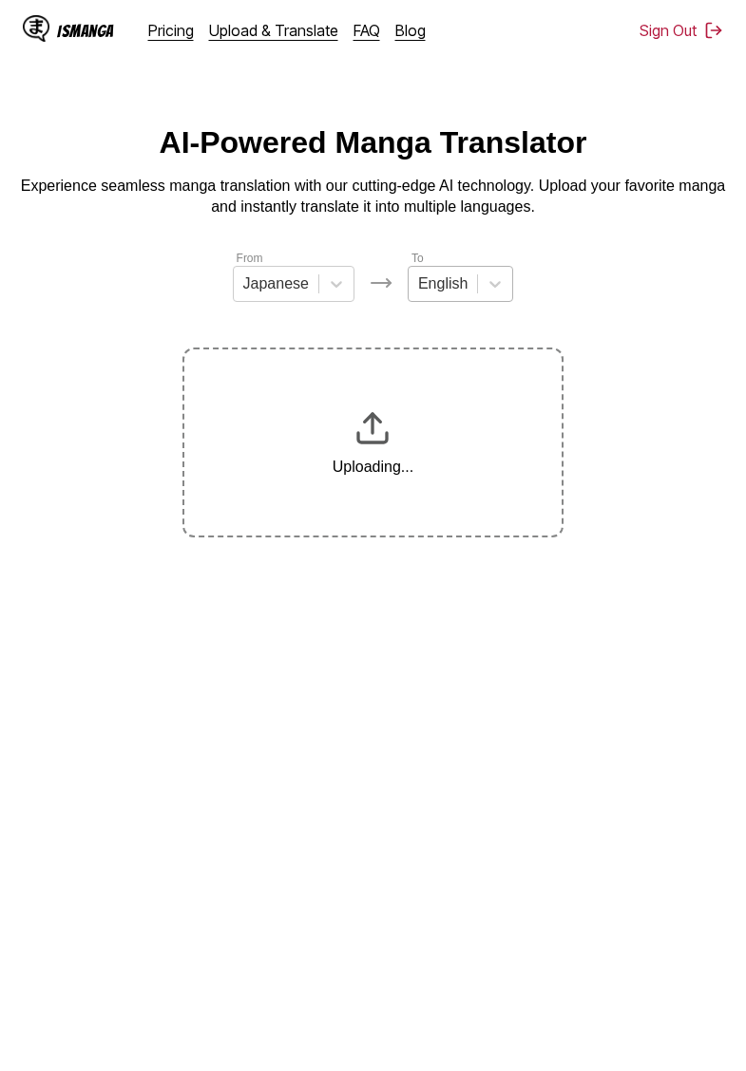
click at [479, 279] on div at bounding box center [495, 284] width 34 height 34
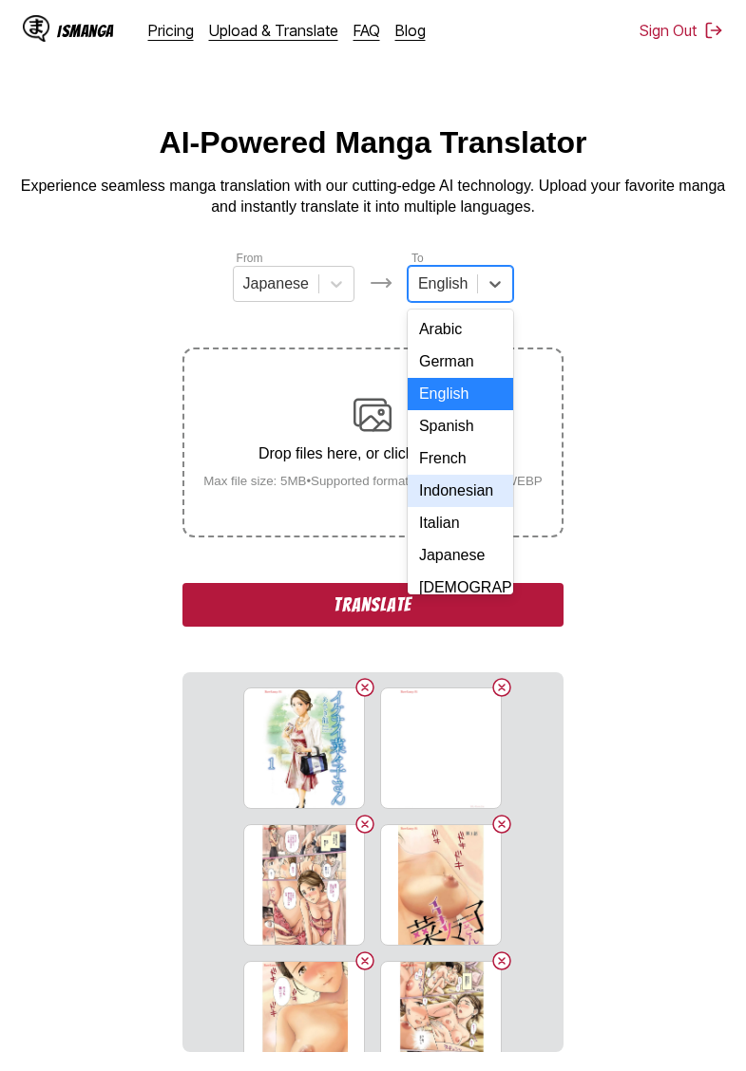
click at [461, 487] on div "Indonesian" at bounding box center [460, 491] width 105 height 32
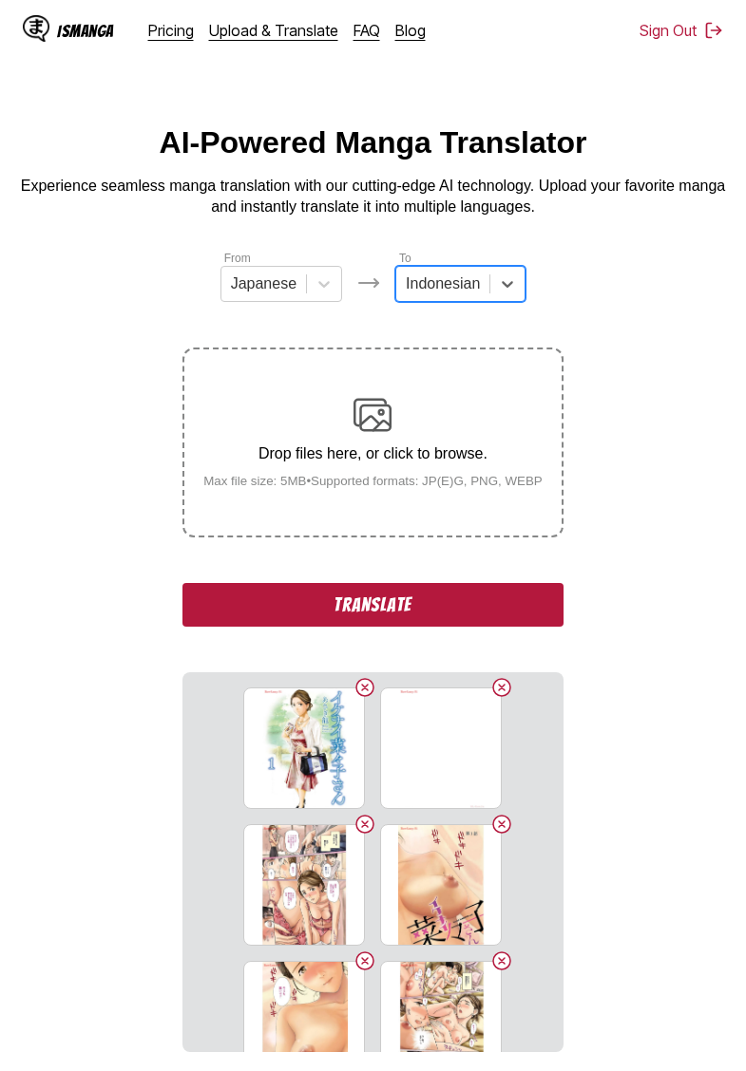
click at [437, 625] on button "Translate" at bounding box center [372, 605] width 380 height 44
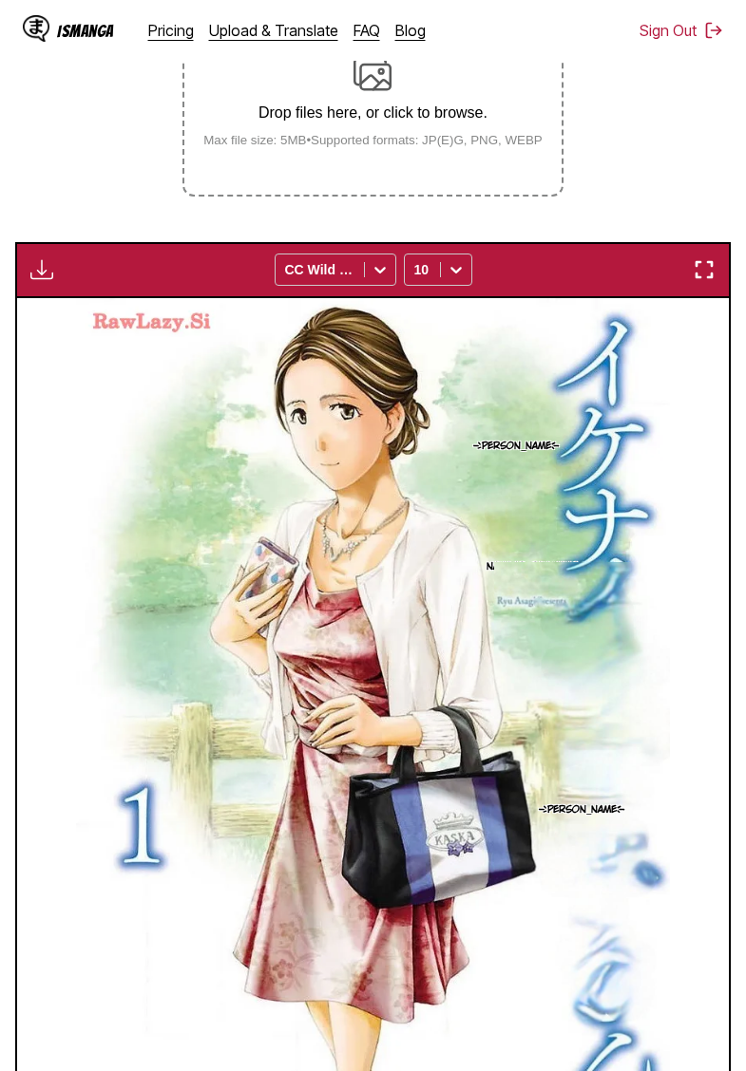
scroll to position [461, 0]
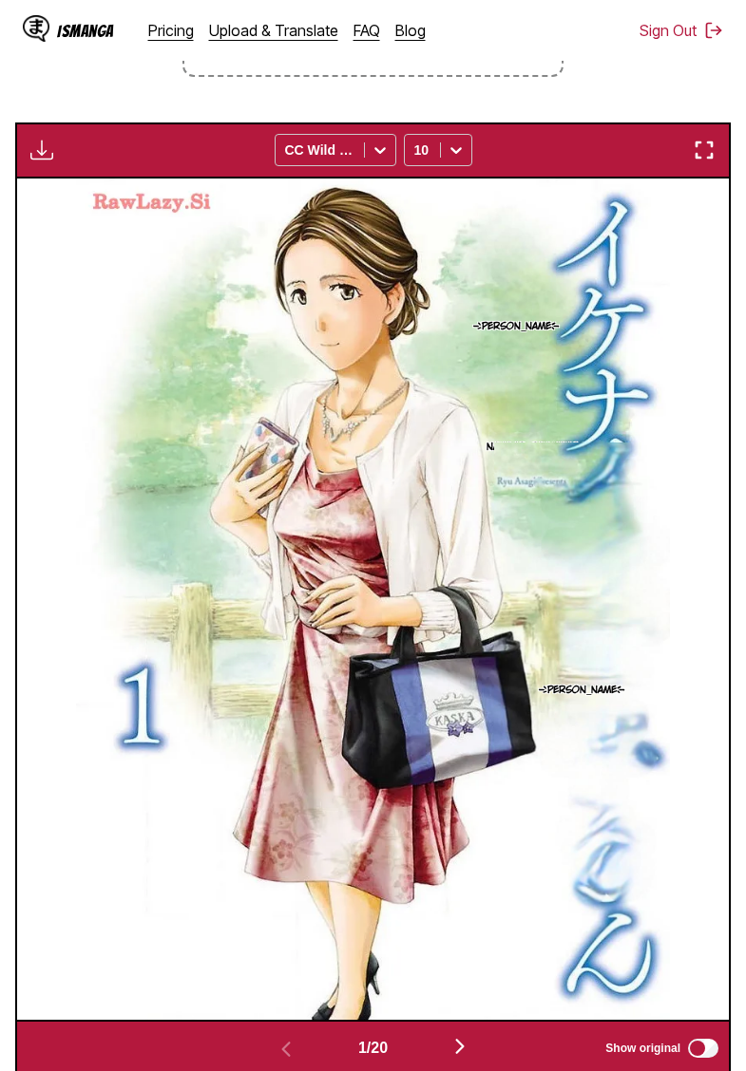
click at [45, 161] on img "button" at bounding box center [41, 150] width 23 height 23
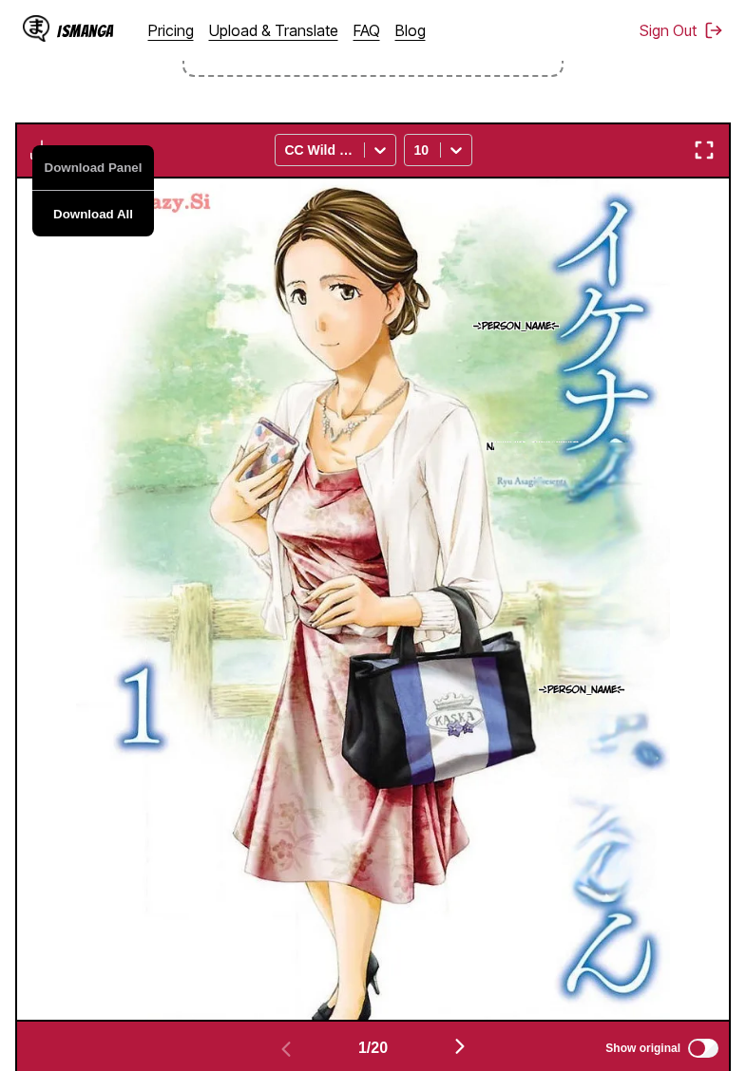
click at [90, 237] on button "Download All" at bounding box center [93, 214] width 122 height 46
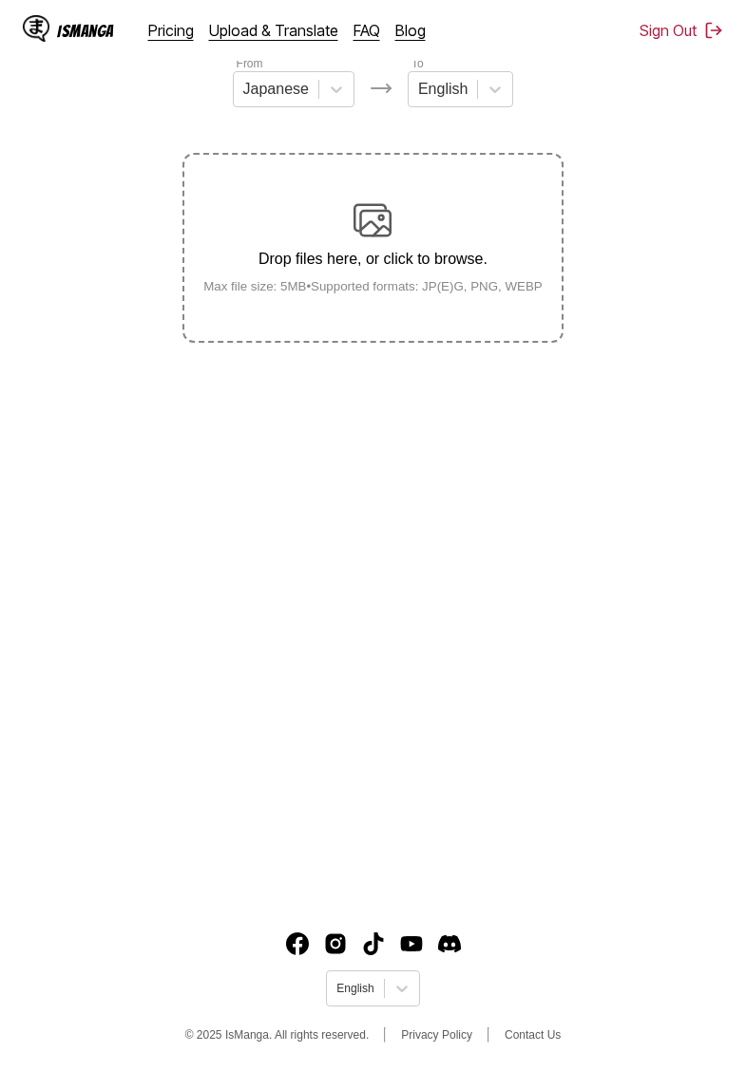
scroll to position [195, 0]
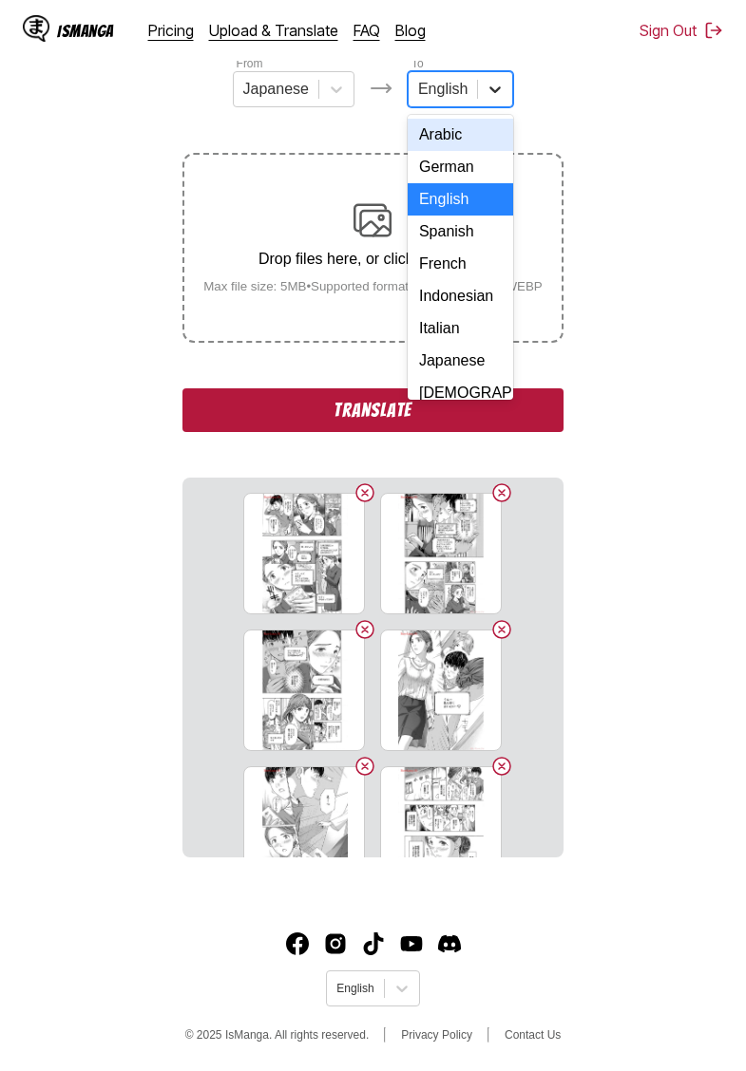
click at [494, 98] on icon at bounding box center [494, 89] width 19 height 19
click at [462, 292] on div "Indonesian" at bounding box center [460, 296] width 105 height 32
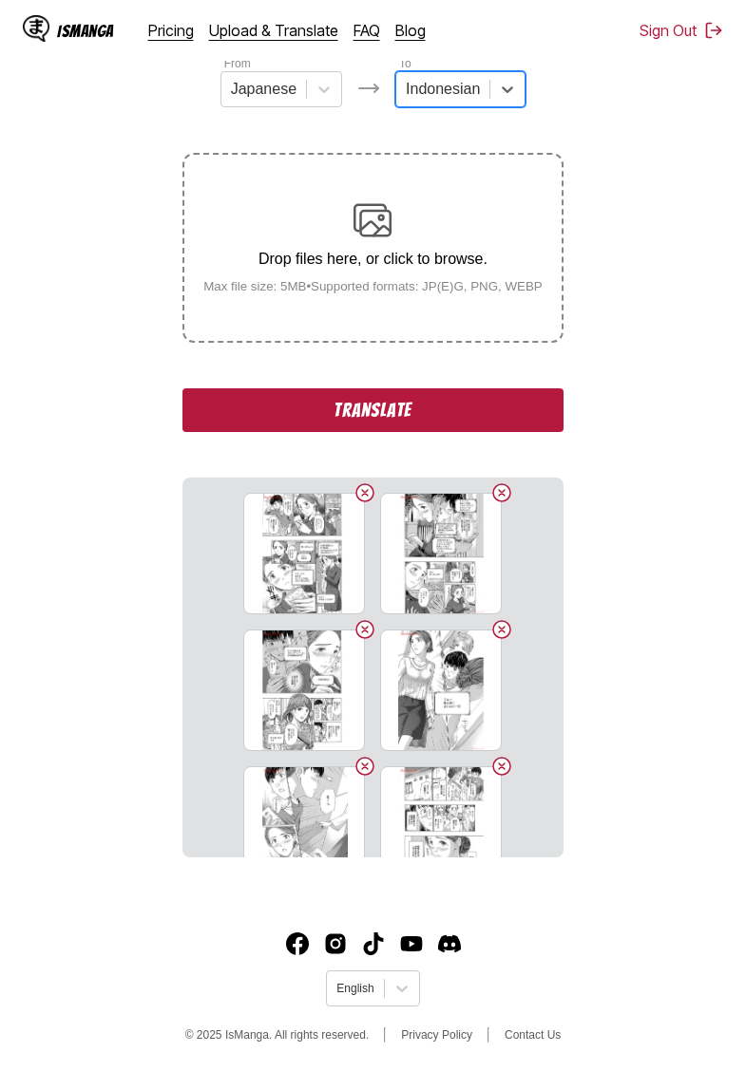
click at [385, 427] on button "Translate" at bounding box center [372, 411] width 380 height 44
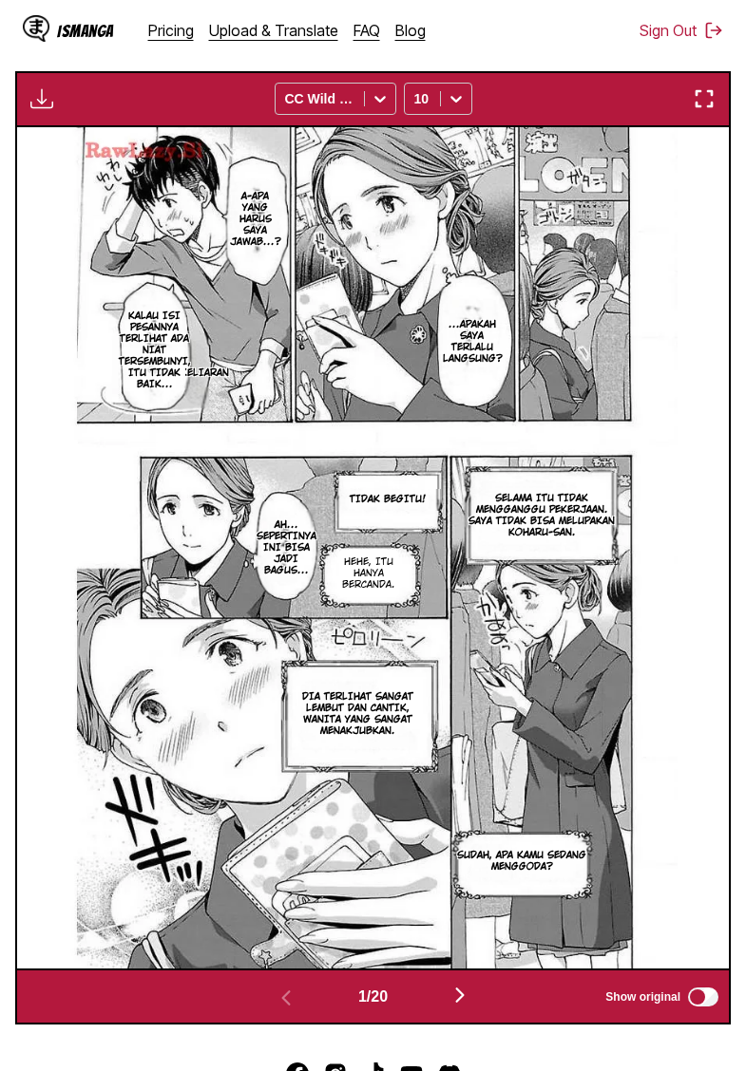
scroll to position [587, 0]
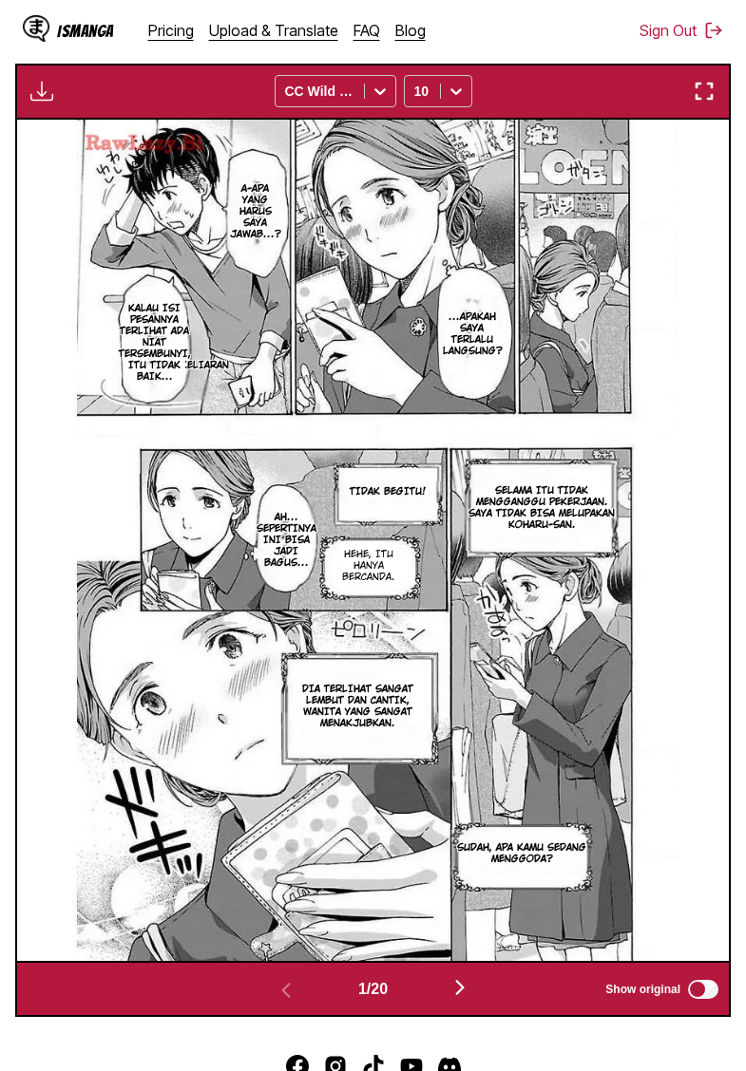
click at [47, 103] on img "button" at bounding box center [41, 91] width 23 height 23
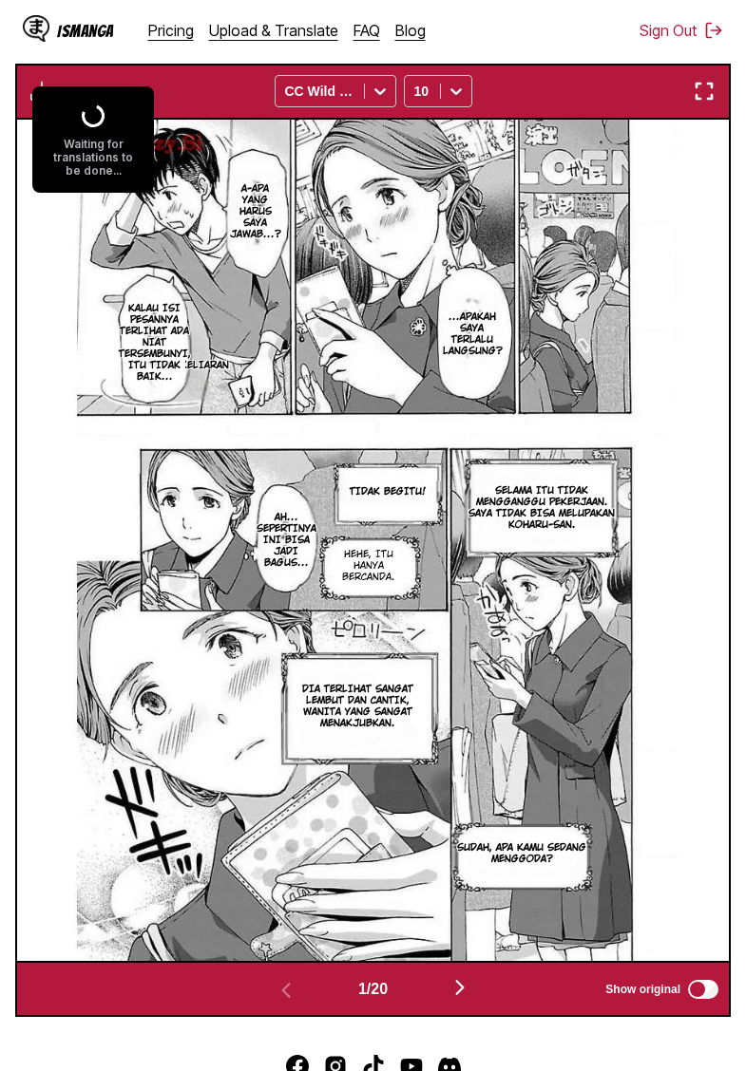
click at [123, 80] on section "From Japanese To Indonesian Drop files here, or click to browse. Max file size:…" at bounding box center [372, 340] width 715 height 1356
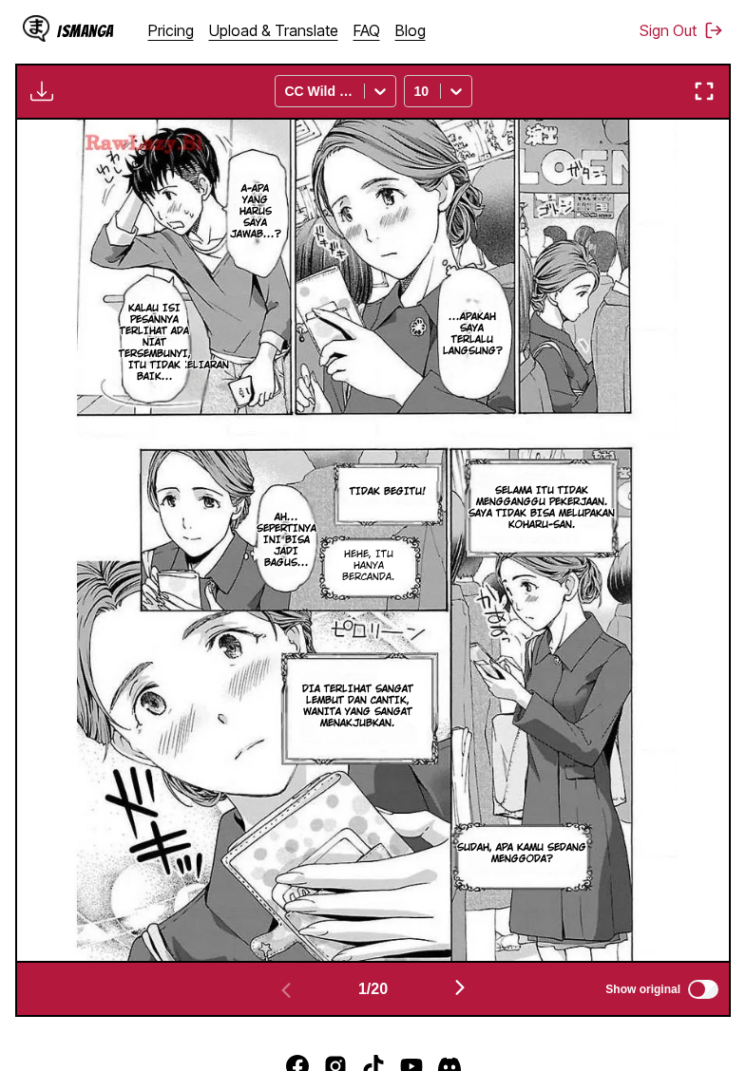
scroll to position [377, 0]
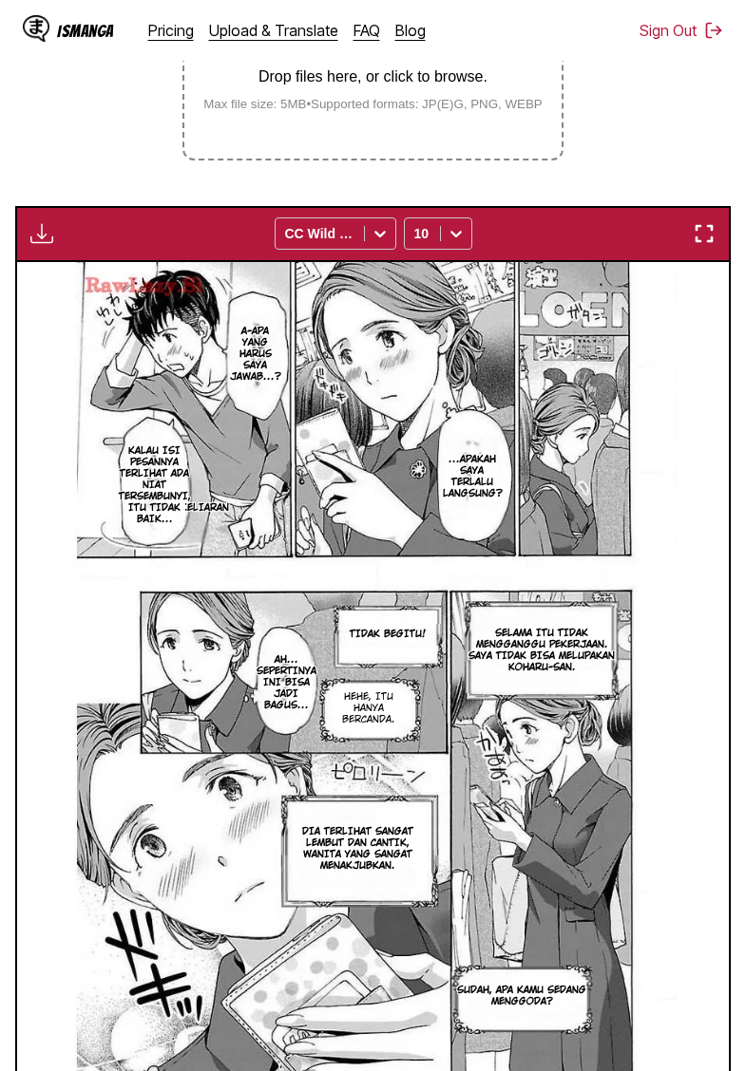
click at [41, 245] on img "button" at bounding box center [41, 233] width 23 height 23
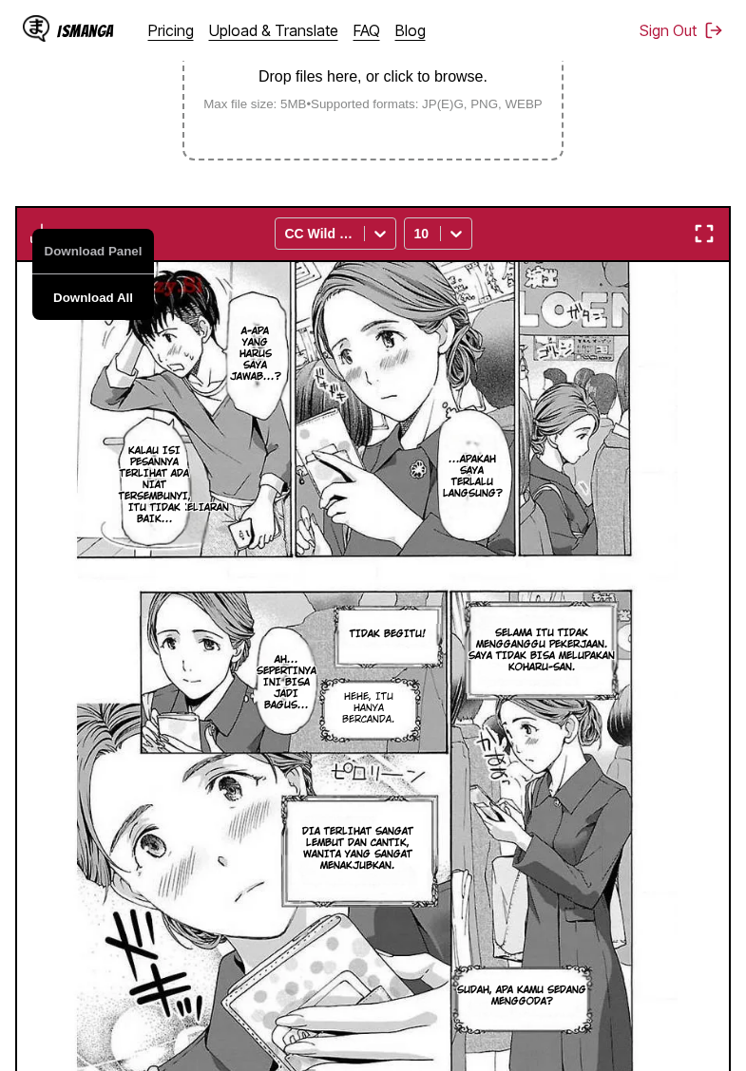
click at [110, 320] on button "Download All" at bounding box center [93, 298] width 122 height 46
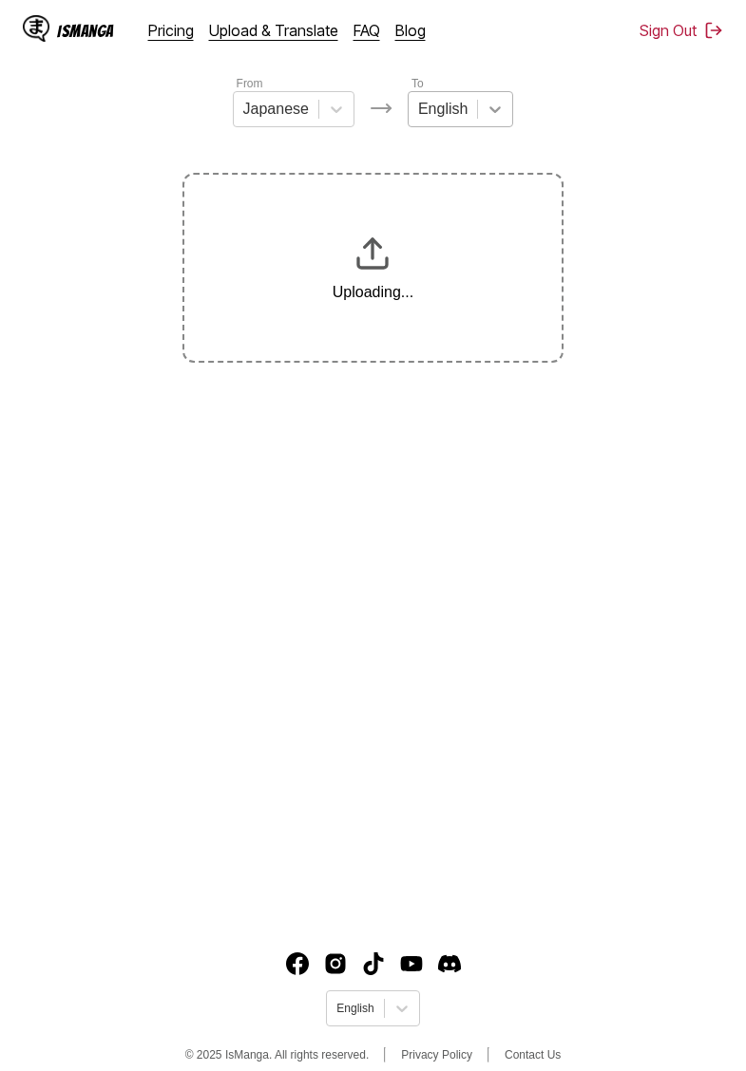
click at [478, 105] on div at bounding box center [495, 109] width 34 height 34
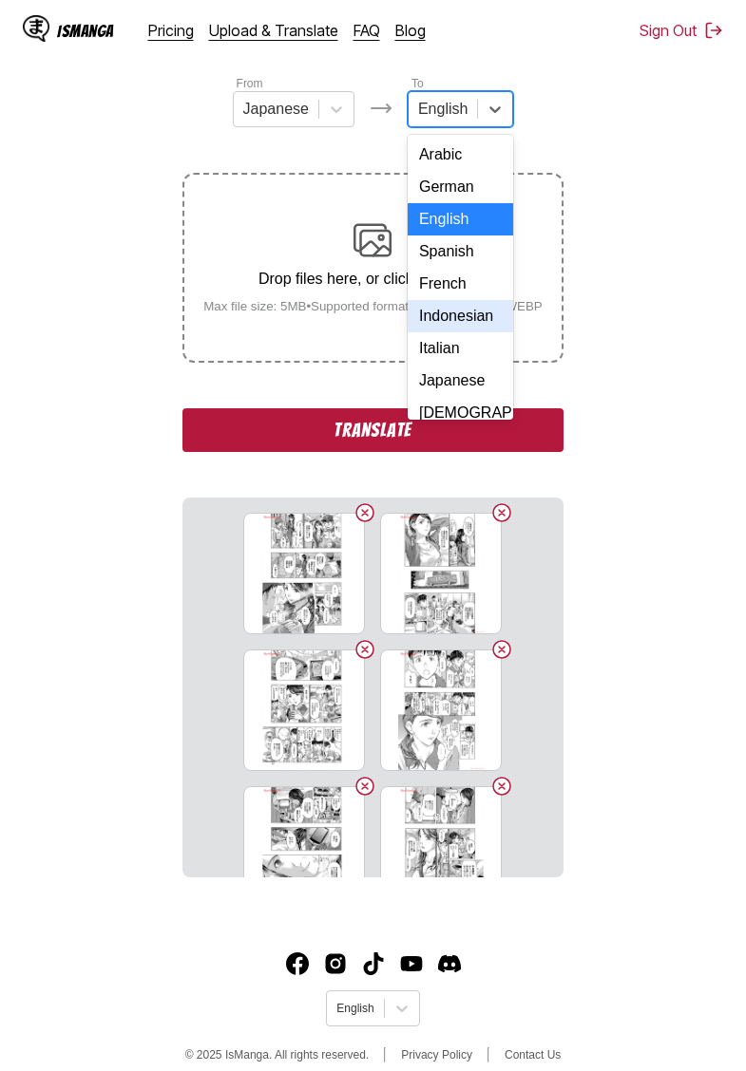
click at [451, 311] on div "Indonesian" at bounding box center [460, 316] width 105 height 32
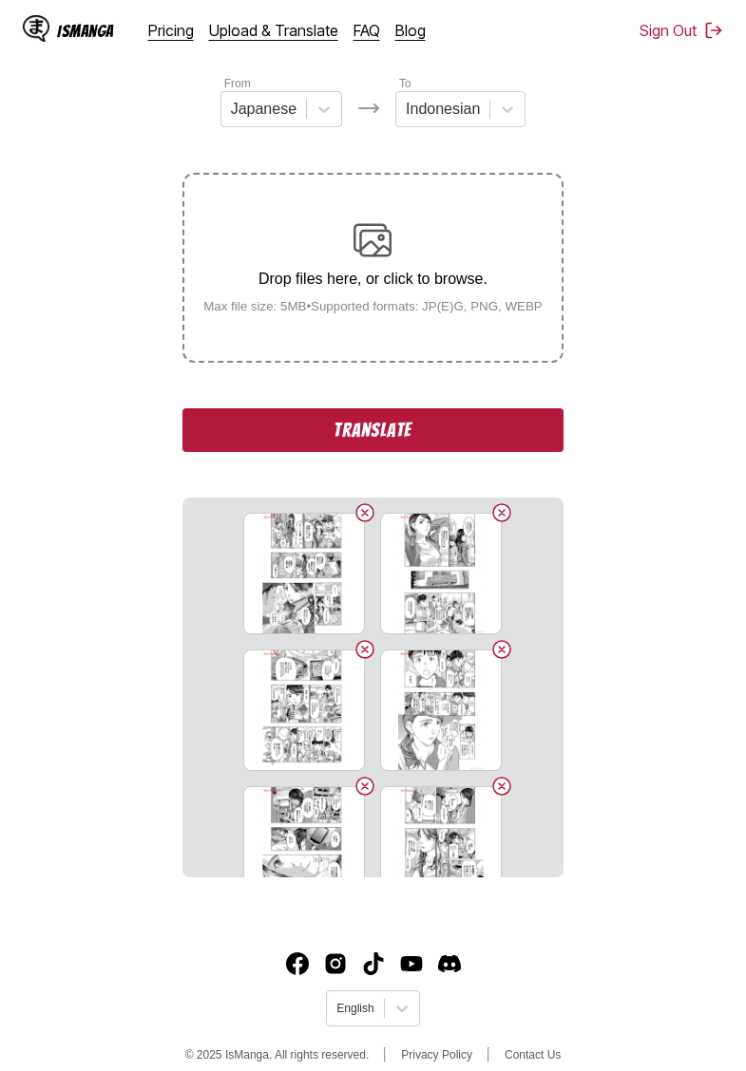
click at [404, 445] on button "Translate" at bounding box center [372, 430] width 380 height 44
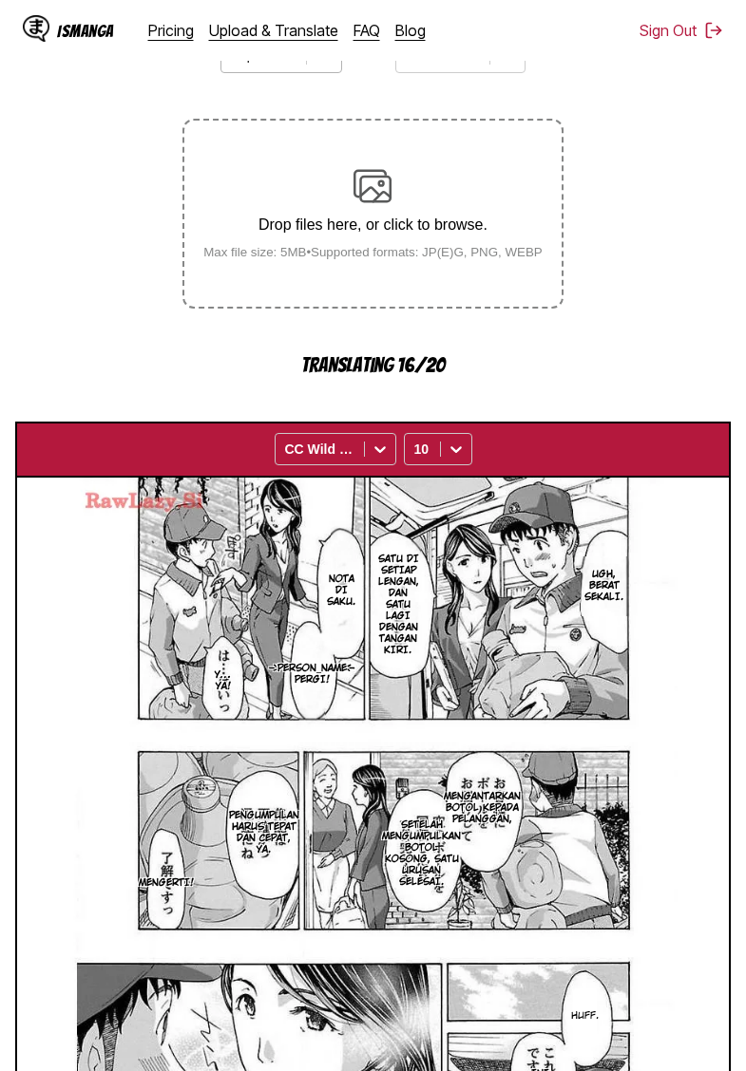
scroll to position [156, 0]
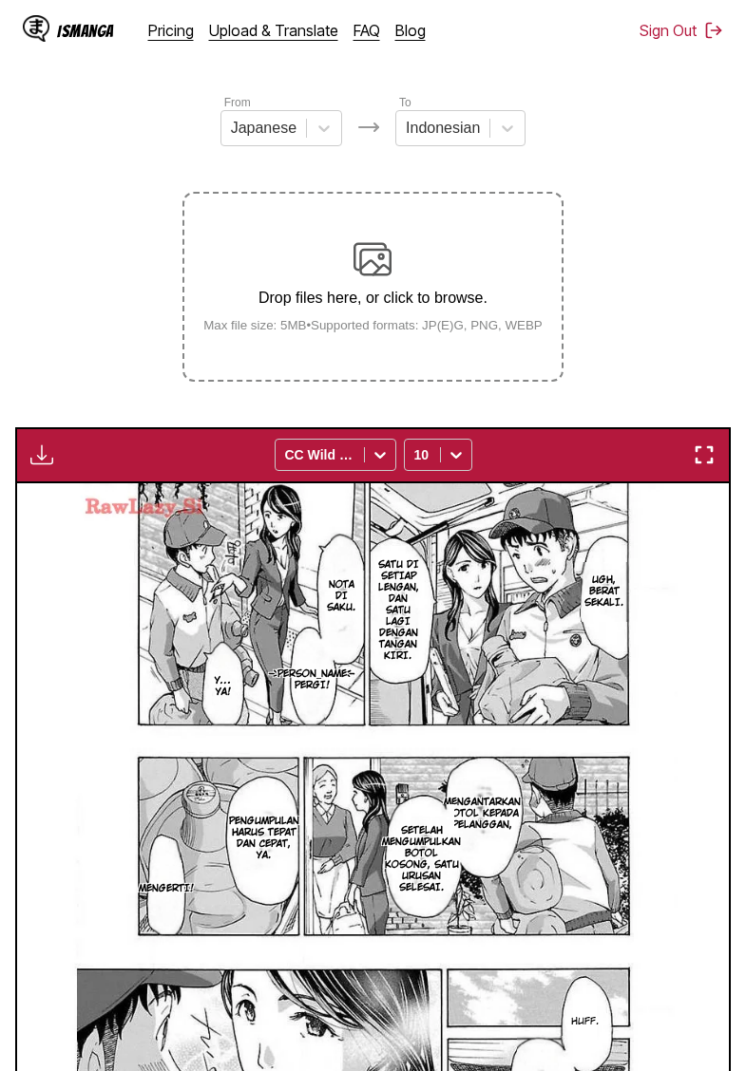
click at [44, 466] on img "button" at bounding box center [41, 455] width 23 height 23
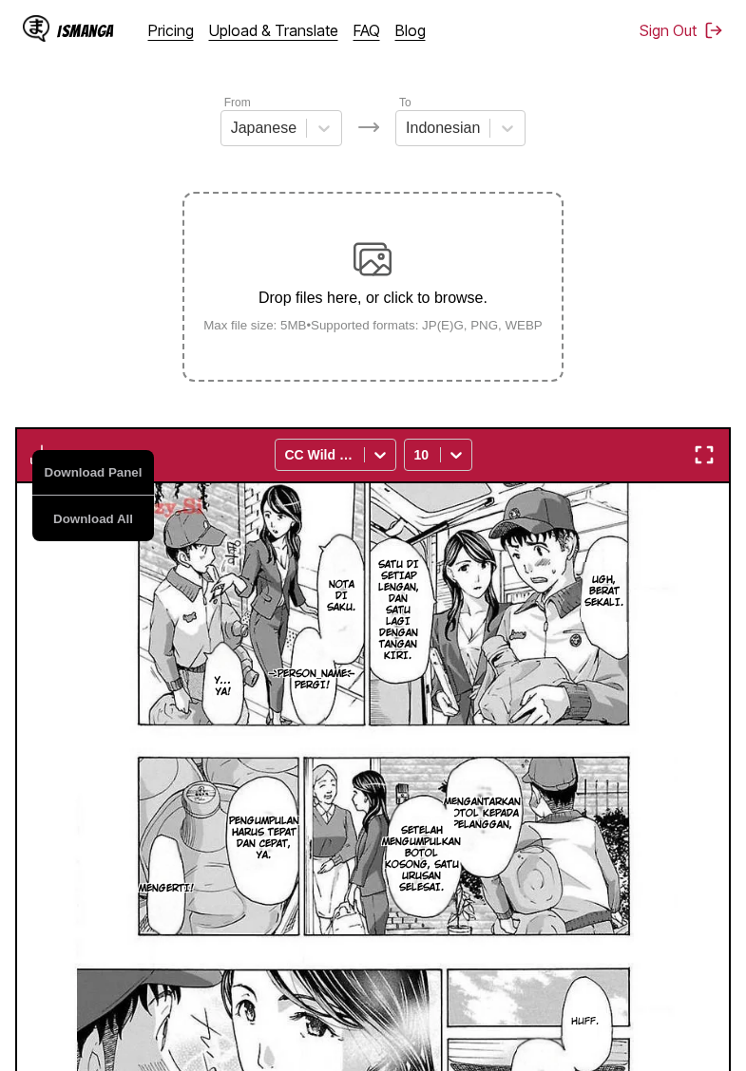
drag, startPoint x: 83, startPoint y: 538, endPoint x: 87, endPoint y: 423, distance: 115.0
click at [83, 538] on button "Download All" at bounding box center [93, 519] width 122 height 46
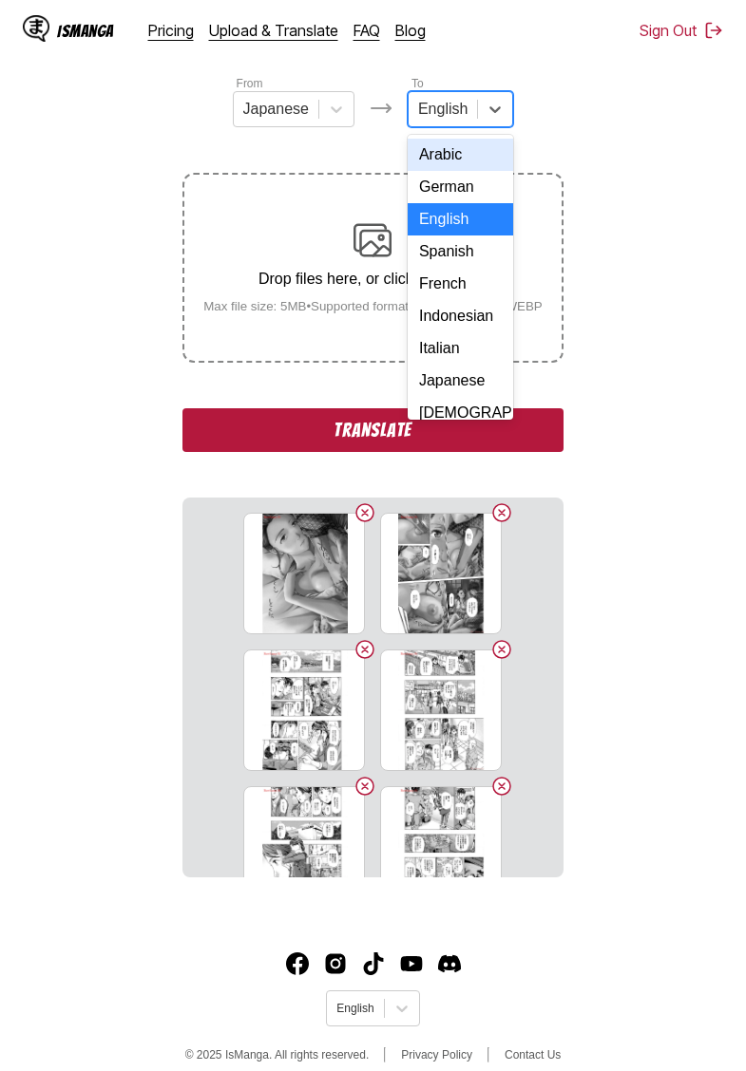
click at [473, 112] on div "English" at bounding box center [442, 109] width 68 height 28
click at [463, 313] on div "Indonesian" at bounding box center [460, 316] width 105 height 32
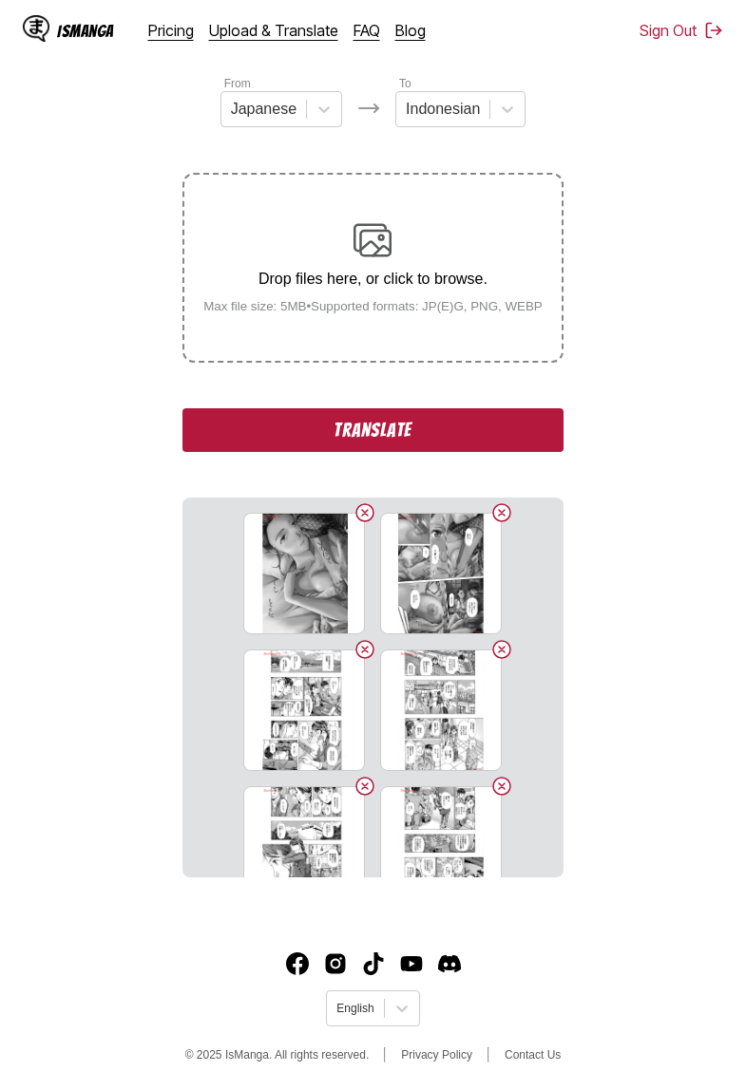
click at [407, 452] on button "Translate" at bounding box center [372, 430] width 380 height 44
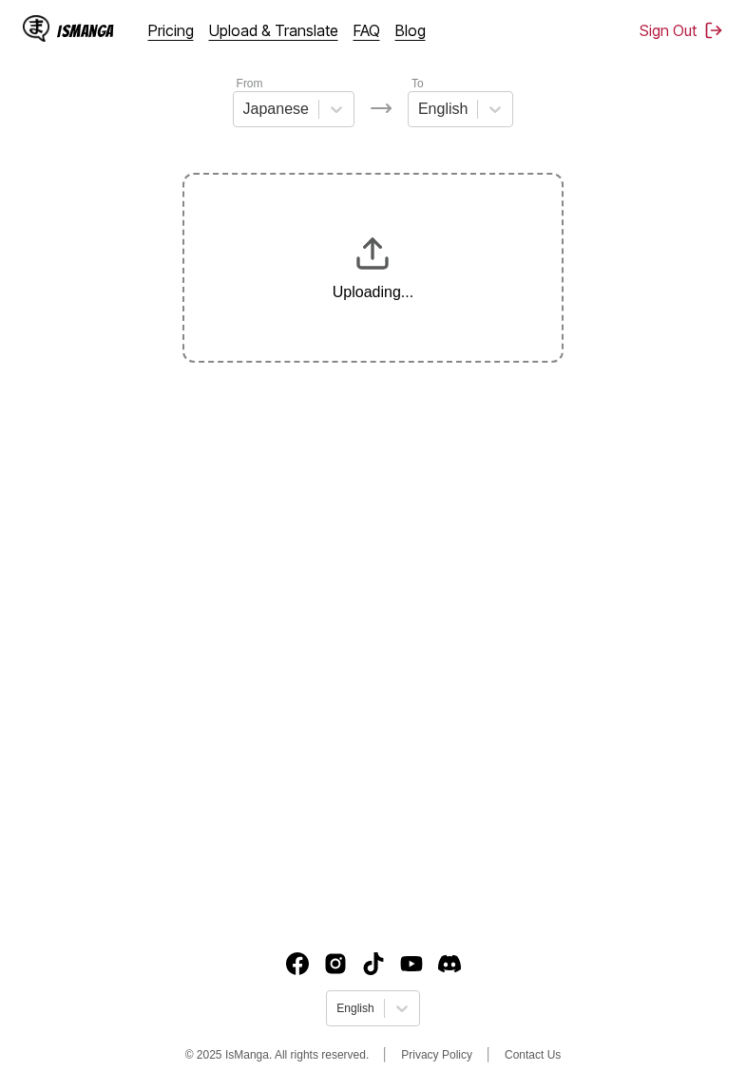
drag, startPoint x: 473, startPoint y: 113, endPoint x: 479, endPoint y: 134, distance: 21.7
click at [473, 112] on div "English" at bounding box center [442, 109] width 68 height 28
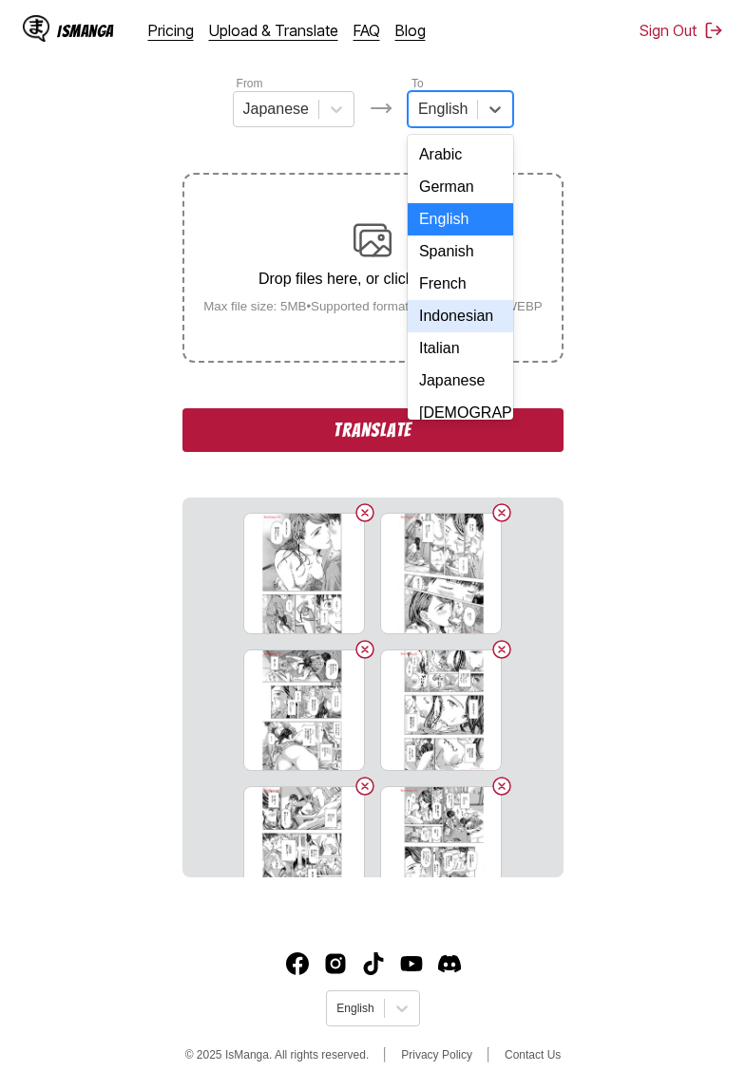
click at [449, 318] on div "Indonesian" at bounding box center [460, 316] width 105 height 32
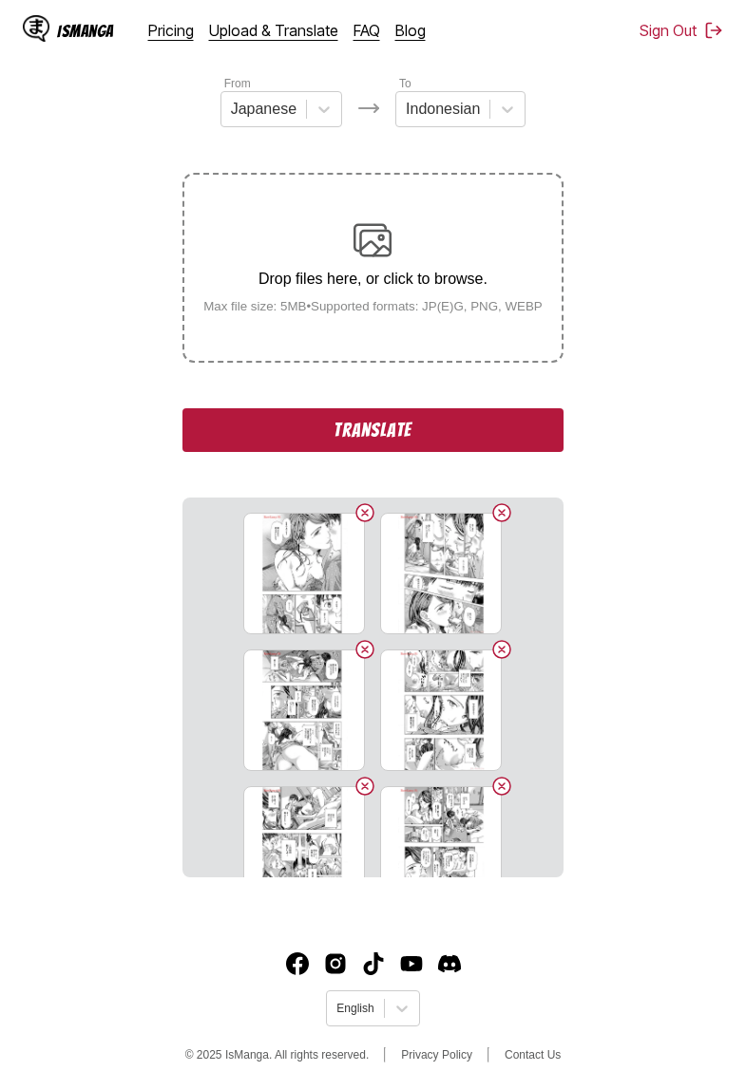
click at [384, 452] on button "Translate" at bounding box center [372, 430] width 380 height 44
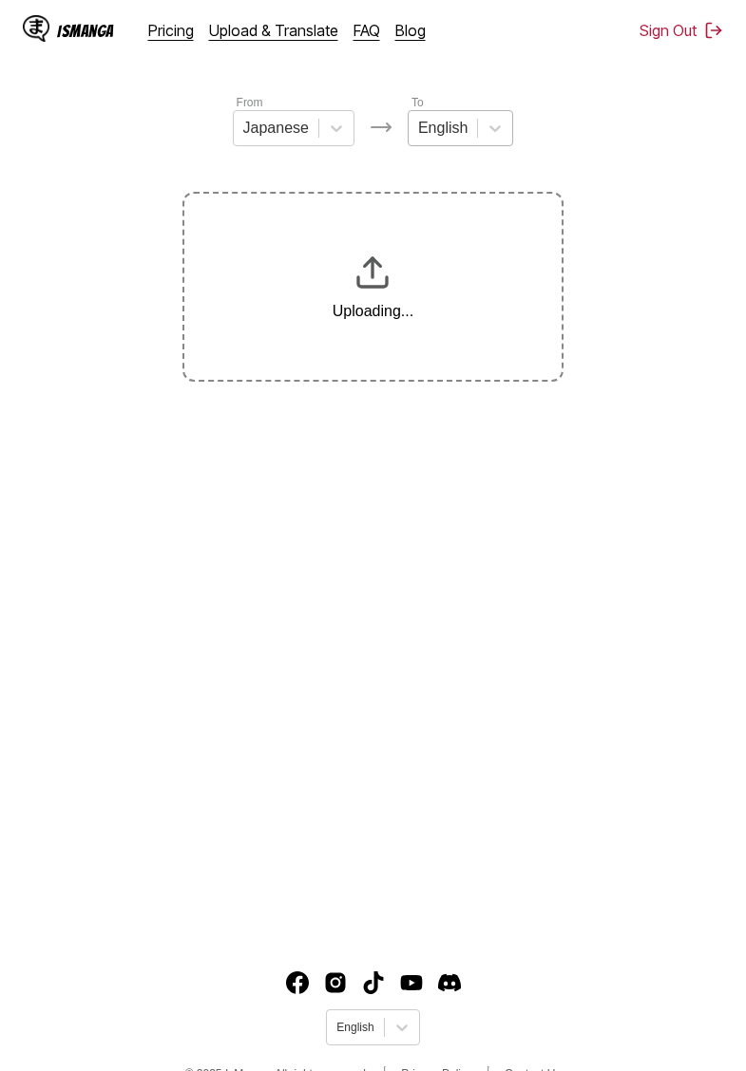
drag, startPoint x: 468, startPoint y: 126, endPoint x: 473, endPoint y: 136, distance: 10.6
click at [469, 126] on div "English" at bounding box center [442, 128] width 68 height 28
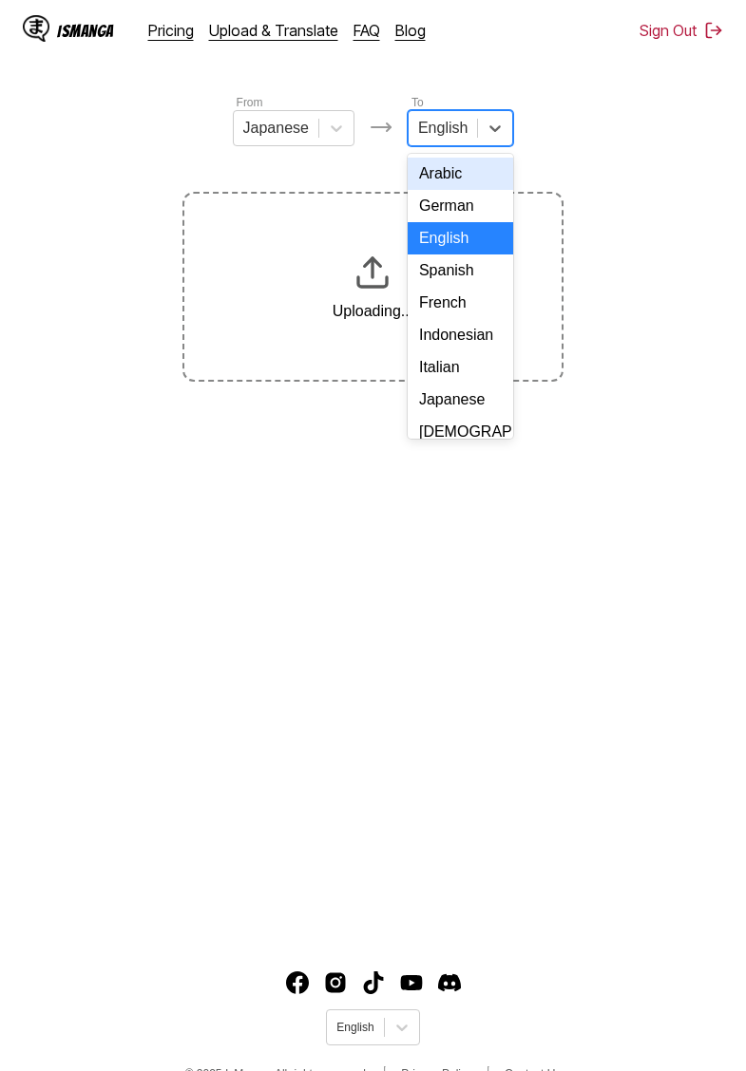
click at [465, 333] on div "Indonesian" at bounding box center [460, 335] width 105 height 32
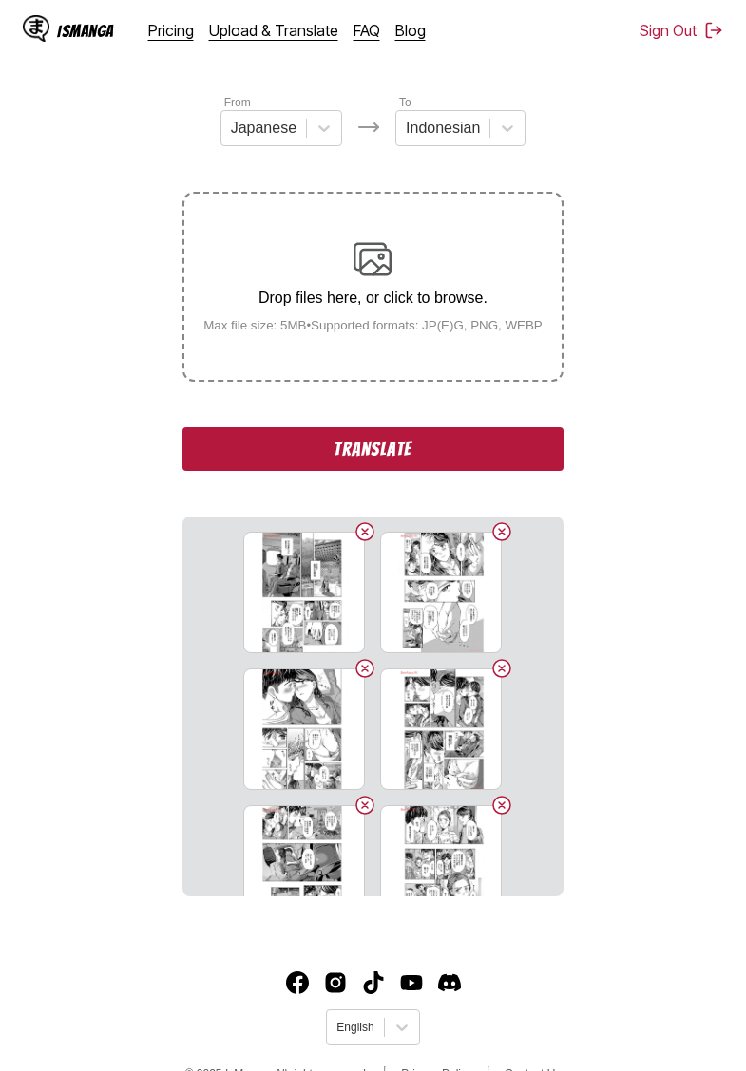
click at [396, 470] on button "Translate" at bounding box center [372, 449] width 380 height 44
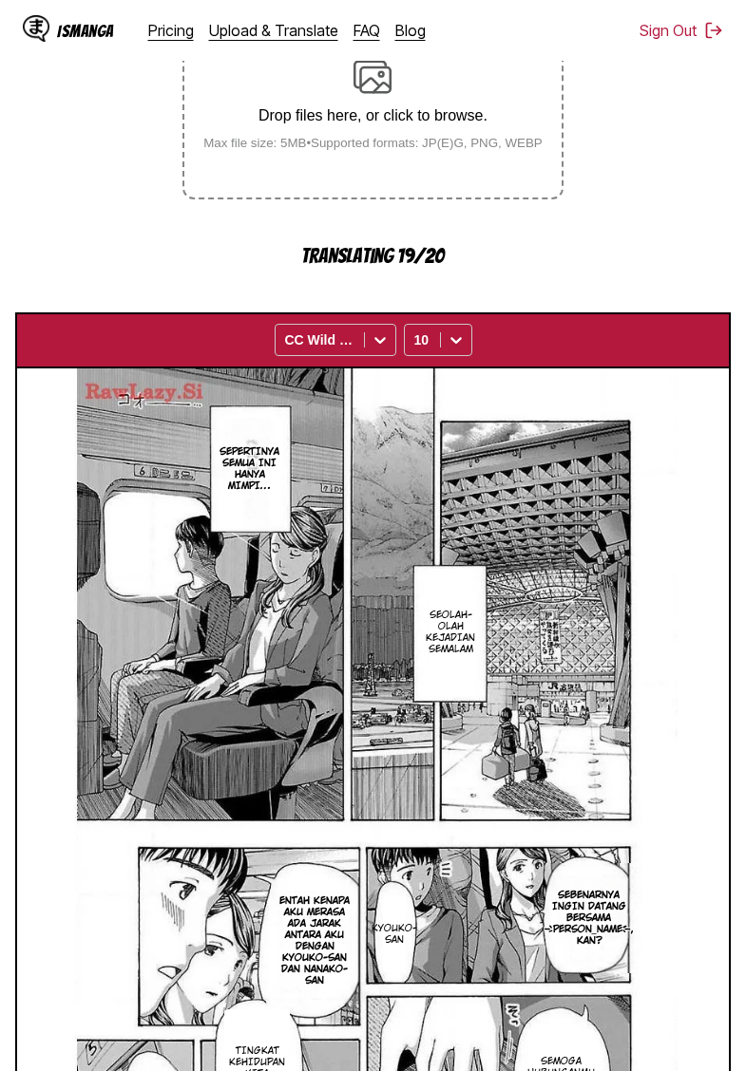
scroll to position [261, 0]
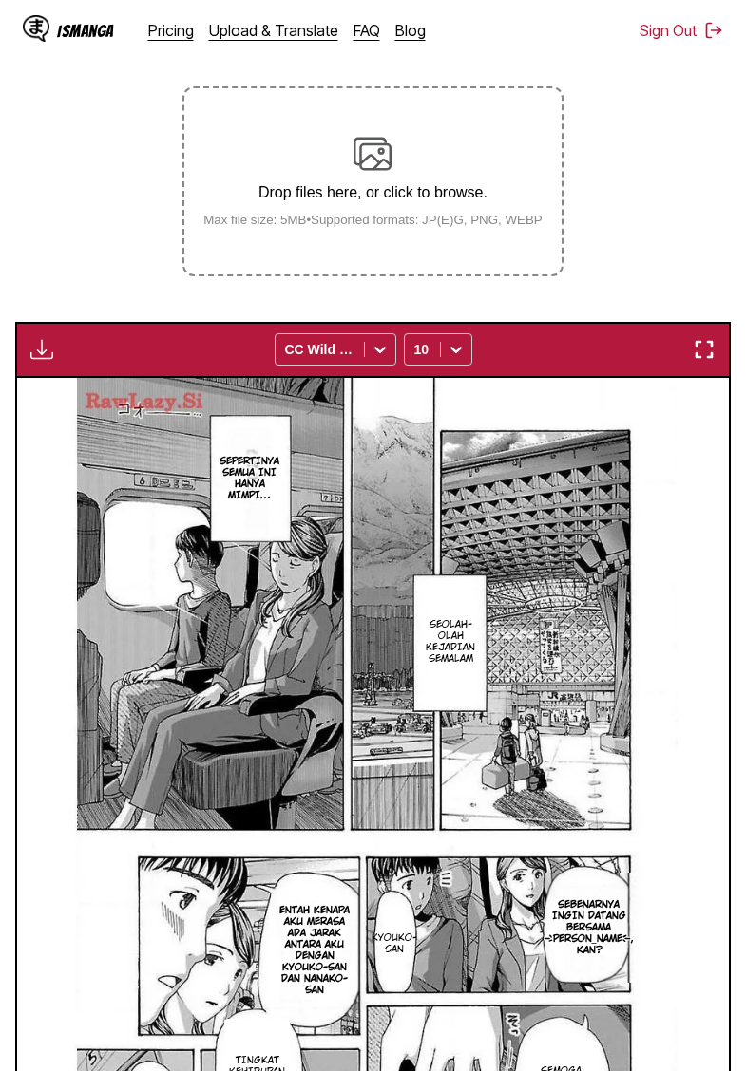
click at [30, 362] on button "button" at bounding box center [42, 349] width 34 height 25
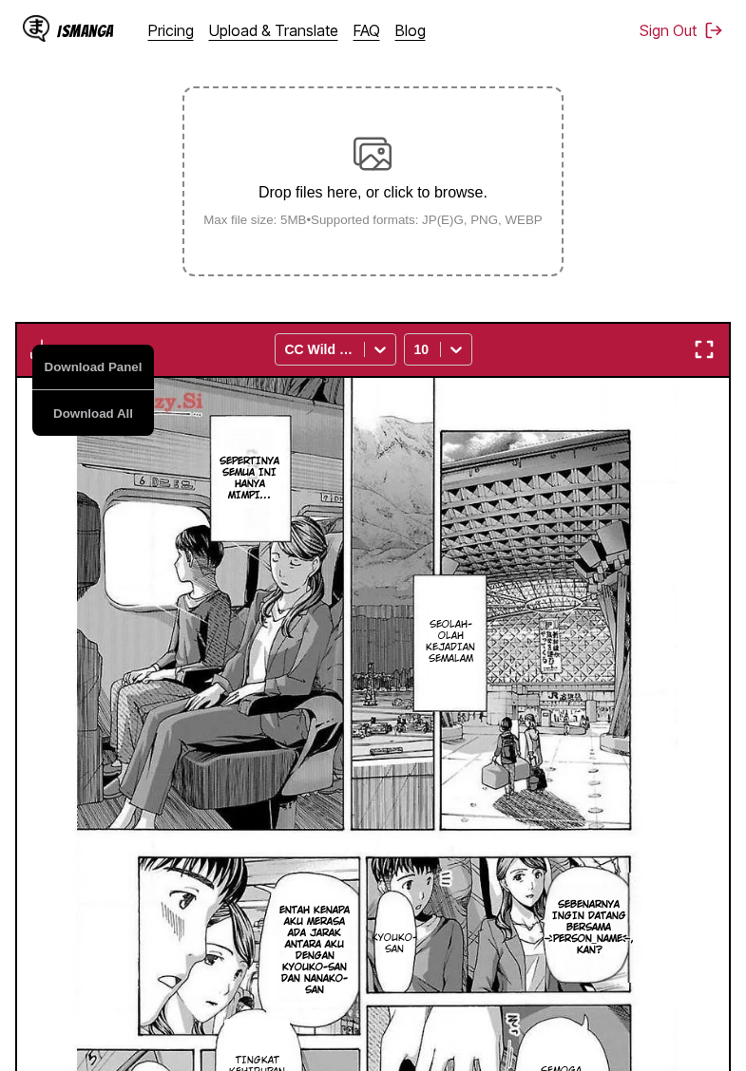
drag, startPoint x: 88, startPoint y: 429, endPoint x: 143, endPoint y: 359, distance: 89.3
click at [89, 429] on button "Download All" at bounding box center [93, 413] width 122 height 46
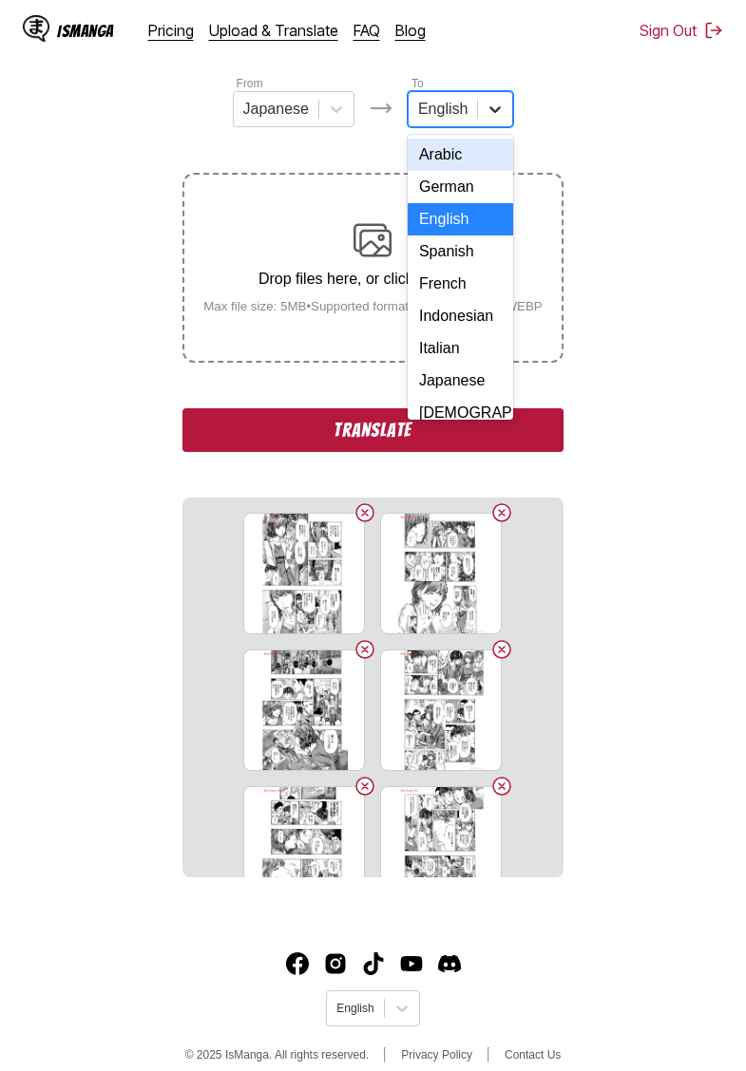
click at [478, 116] on div at bounding box center [495, 109] width 34 height 34
click at [443, 311] on div "Indonesian" at bounding box center [460, 316] width 105 height 32
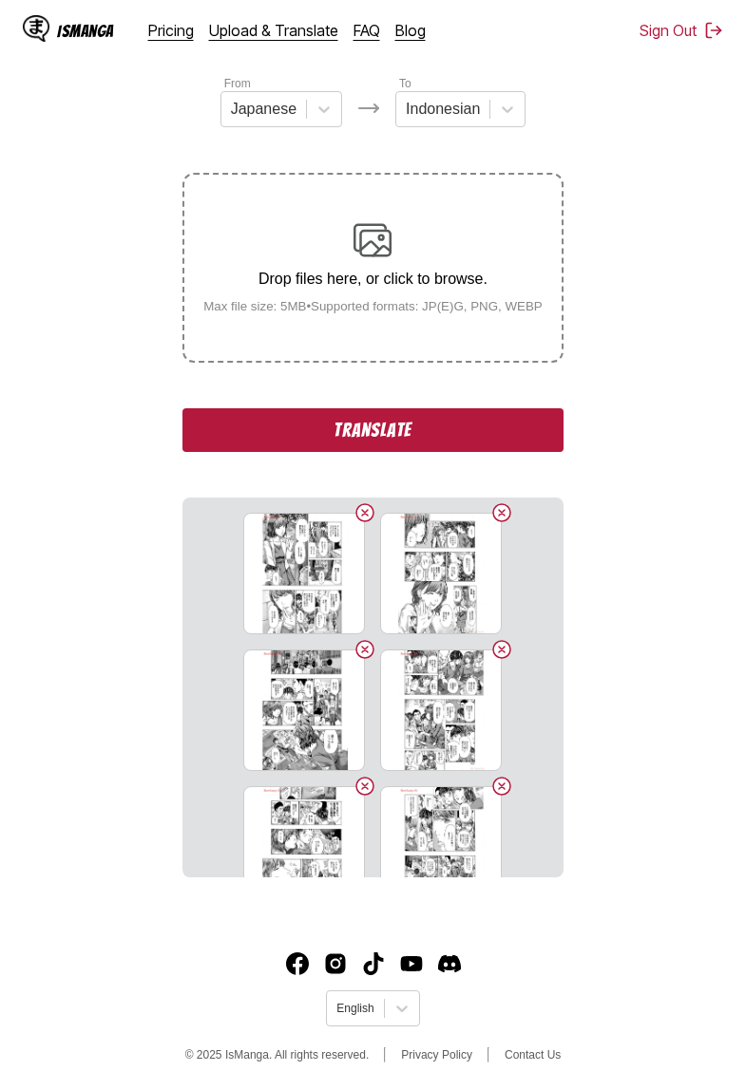
click at [402, 446] on button "Translate" at bounding box center [372, 430] width 380 height 44
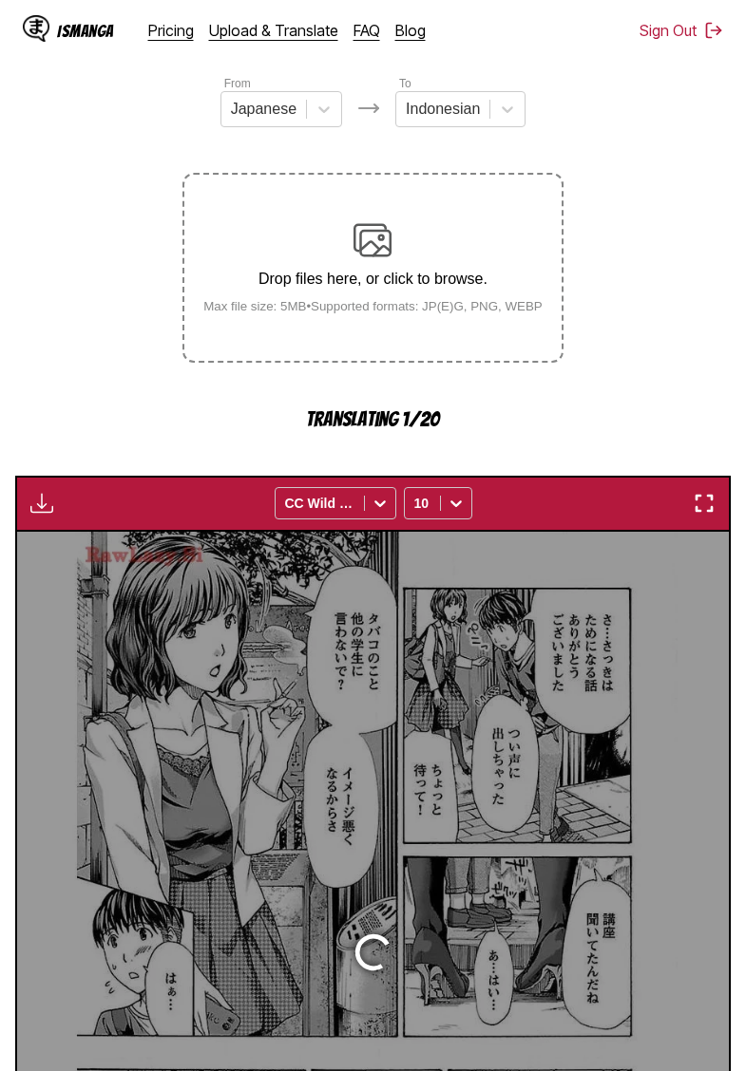
scroll to position [504, 0]
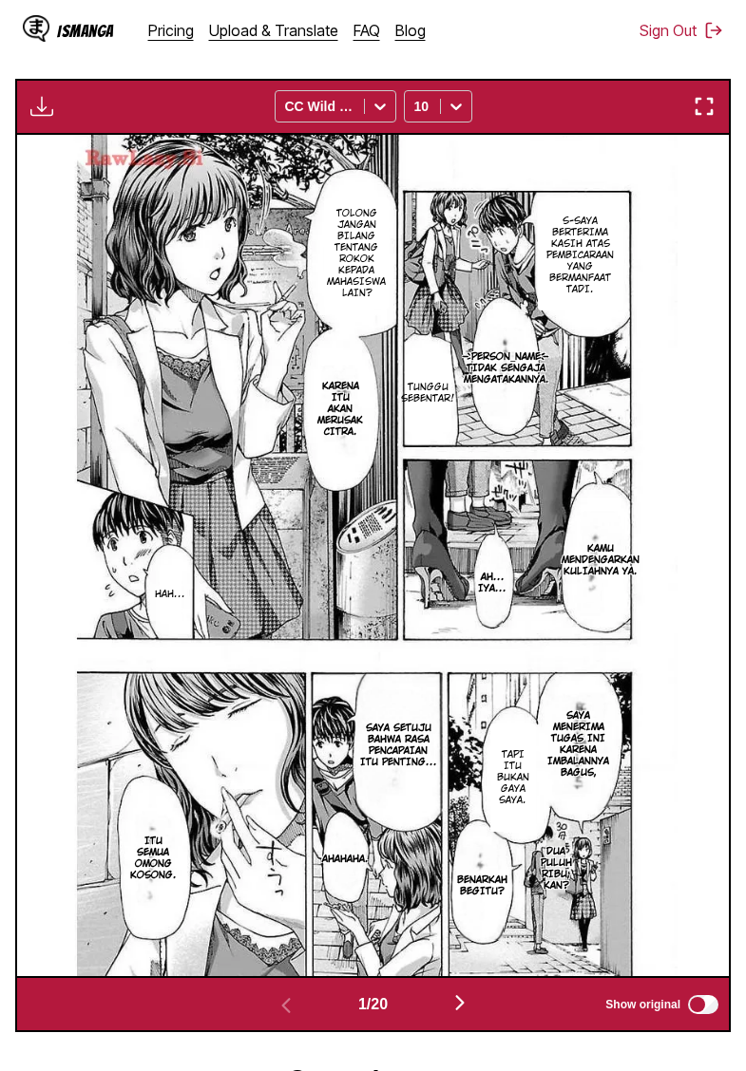
click at [41, 118] on img "button" at bounding box center [41, 106] width 23 height 23
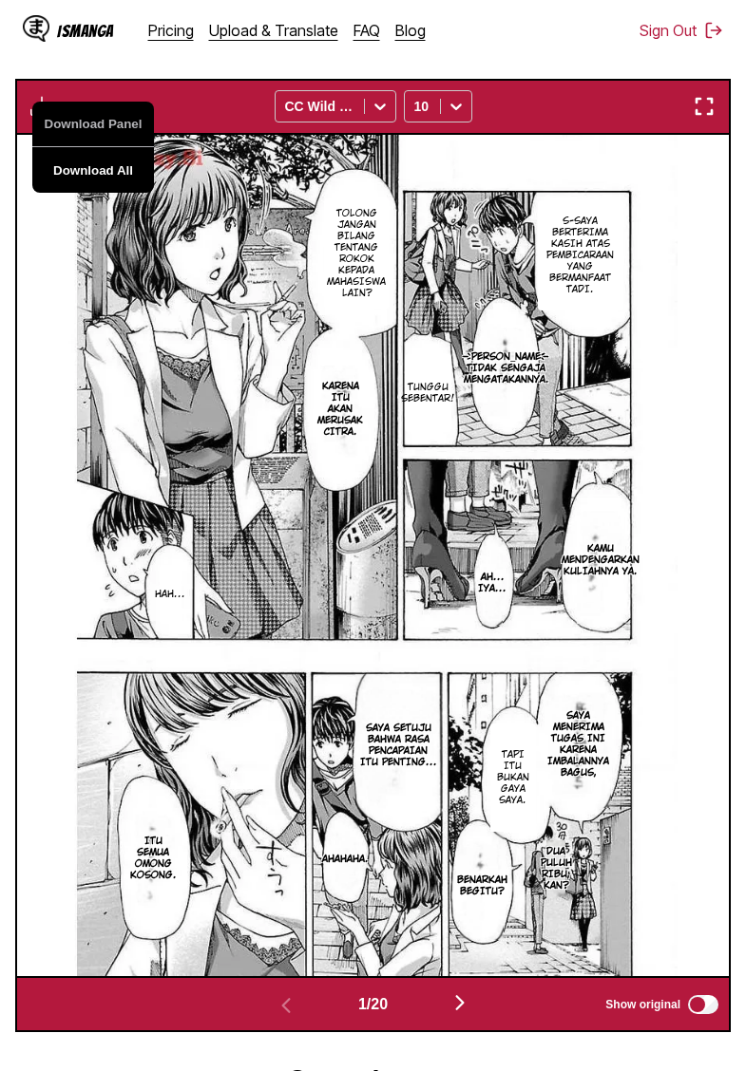
click at [91, 192] on button "Download All" at bounding box center [93, 170] width 122 height 46
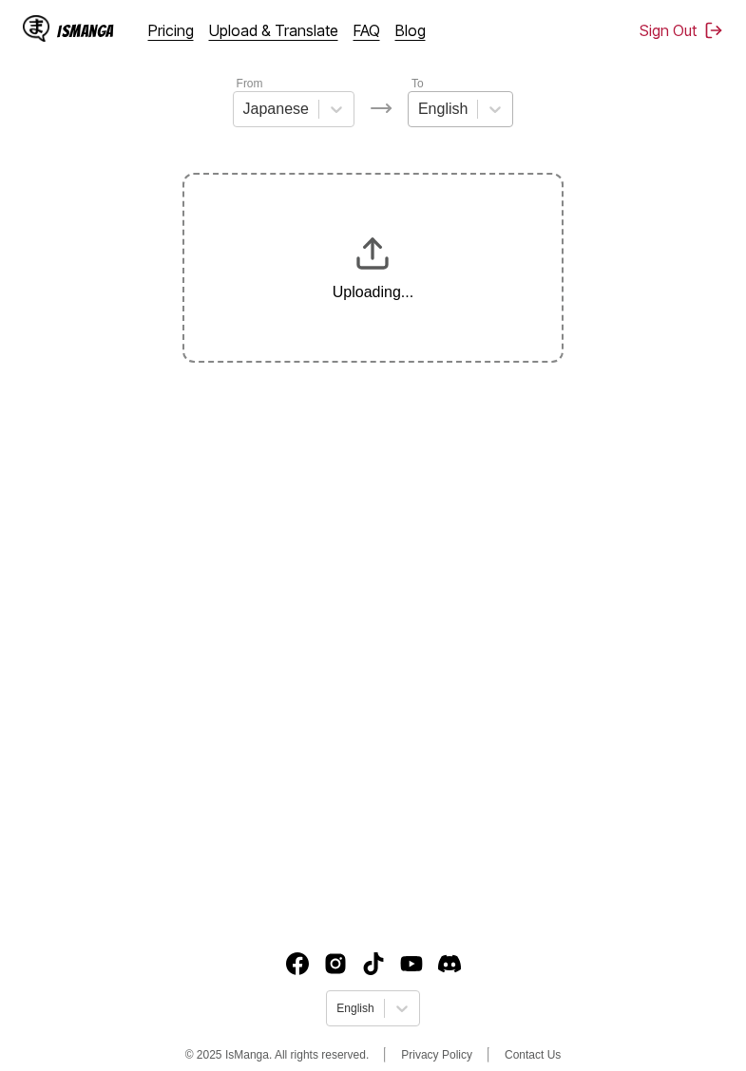
click at [475, 110] on div "English" at bounding box center [442, 109] width 68 height 28
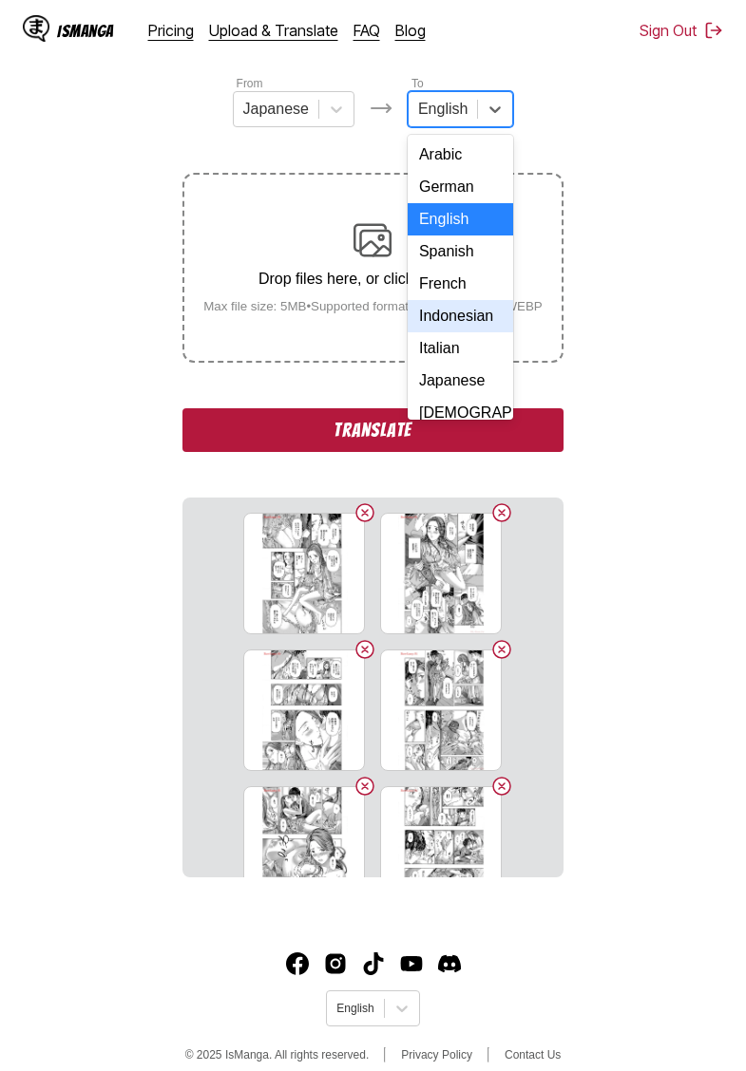
click at [461, 313] on div "Indonesian" at bounding box center [460, 316] width 105 height 32
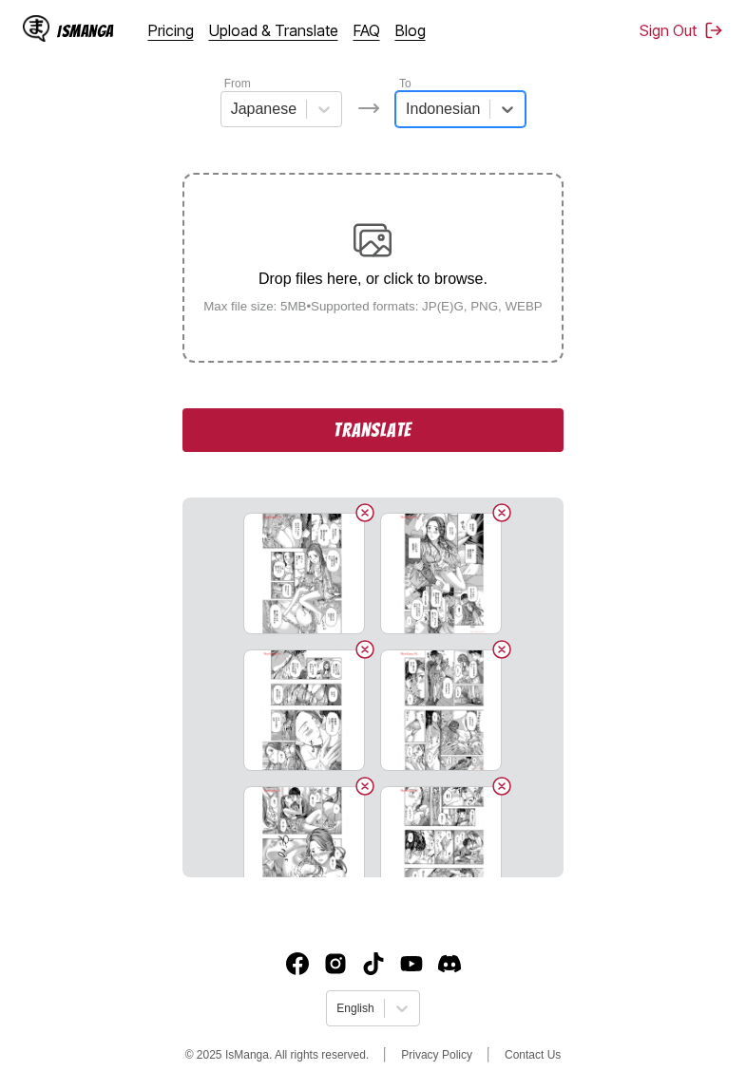
click at [379, 401] on div "From Japanese To option Indonesian, selected. Indonesian Drop files here, or cl…" at bounding box center [372, 476] width 380 height 804
click at [365, 452] on button "Translate" at bounding box center [372, 430] width 380 height 44
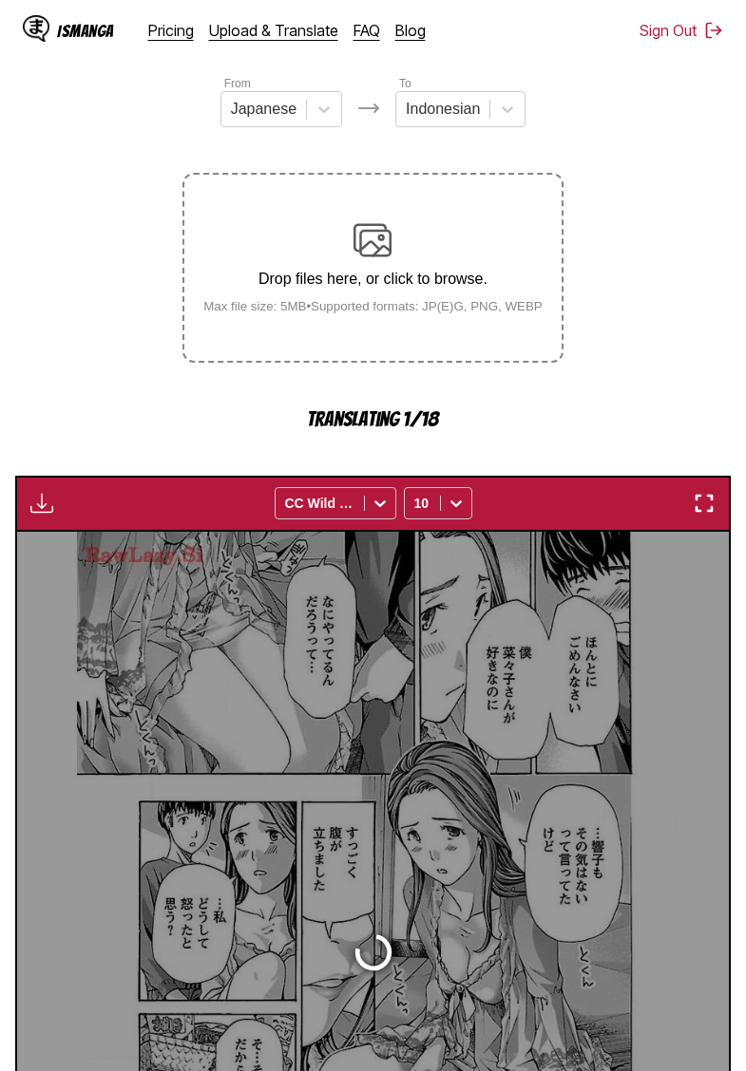
scroll to position [504, 0]
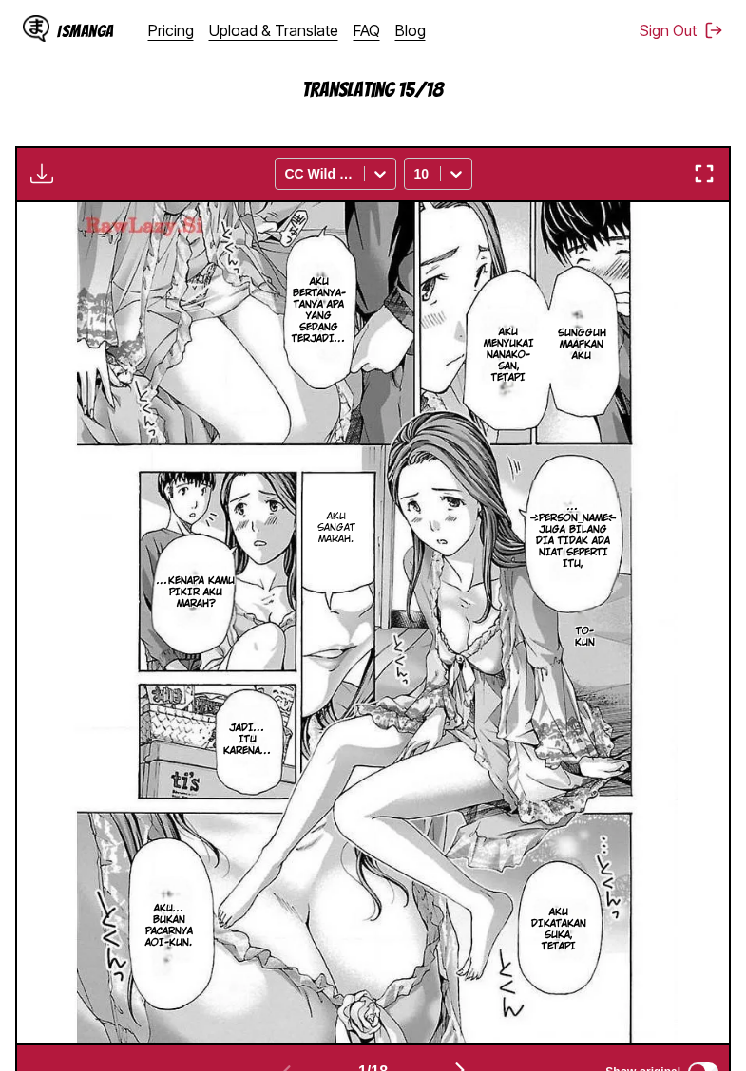
click at [48, 185] on img "button" at bounding box center [41, 173] width 23 height 23
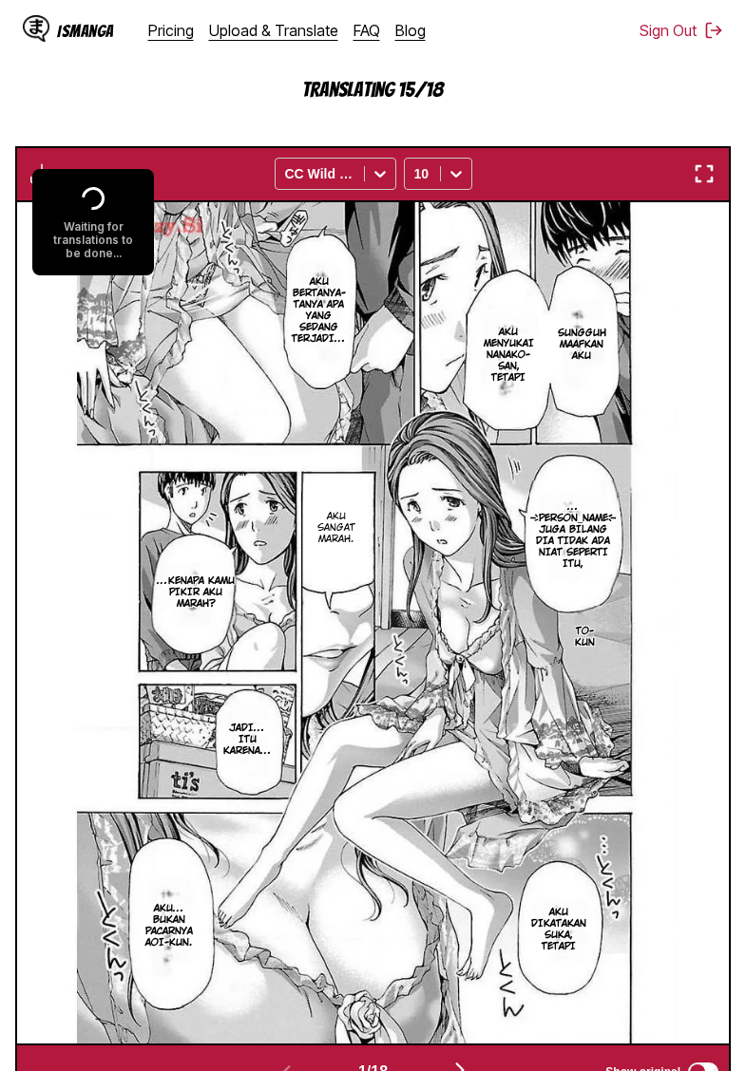
click at [143, 162] on section "From Japanese To Indonesian Drop files here, or click to browse. Max file size:…" at bounding box center [372, 422] width 715 height 1356
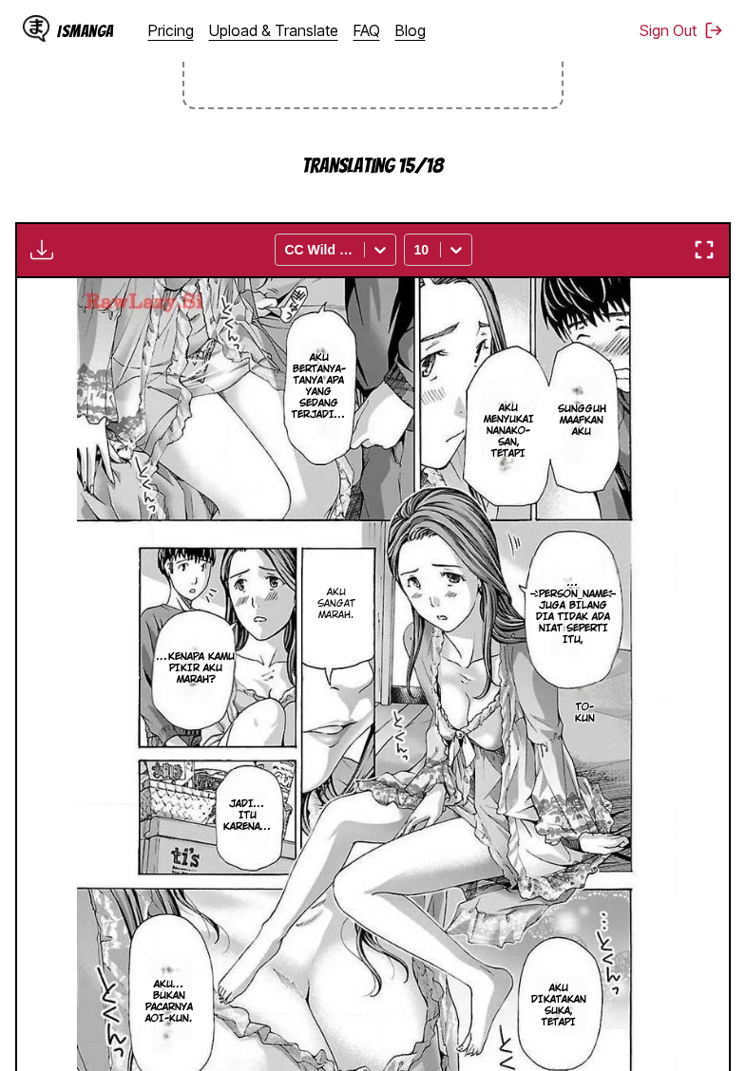
scroll to position [17, 0]
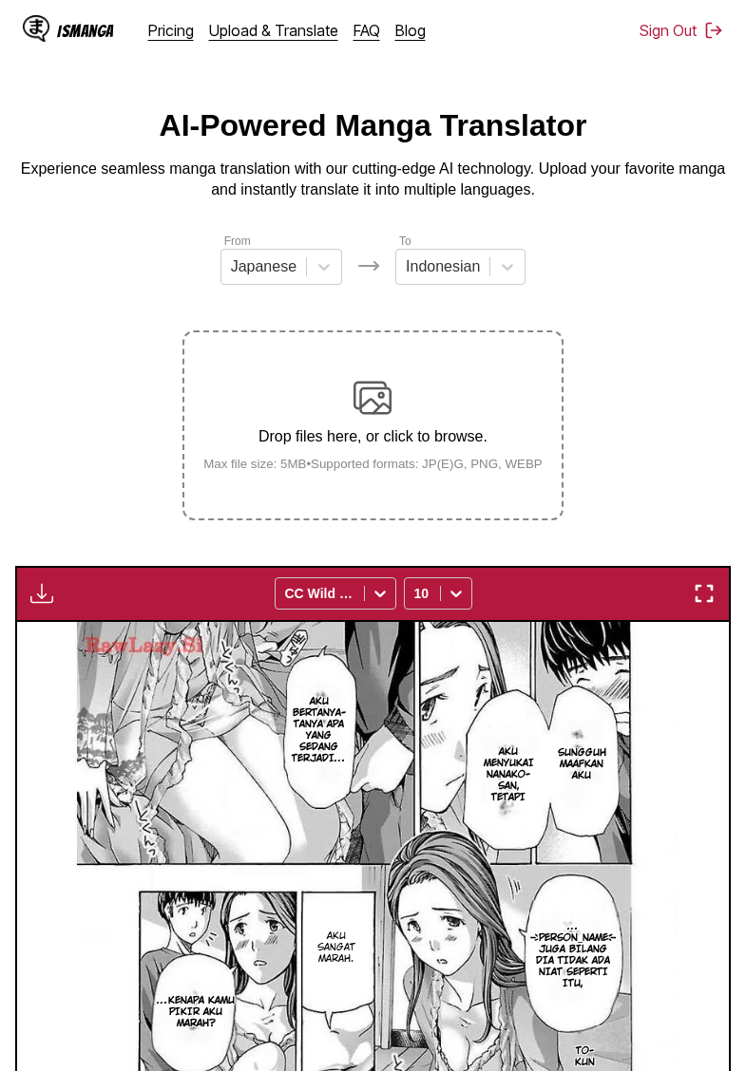
click at [38, 605] on img "button" at bounding box center [41, 593] width 23 height 23
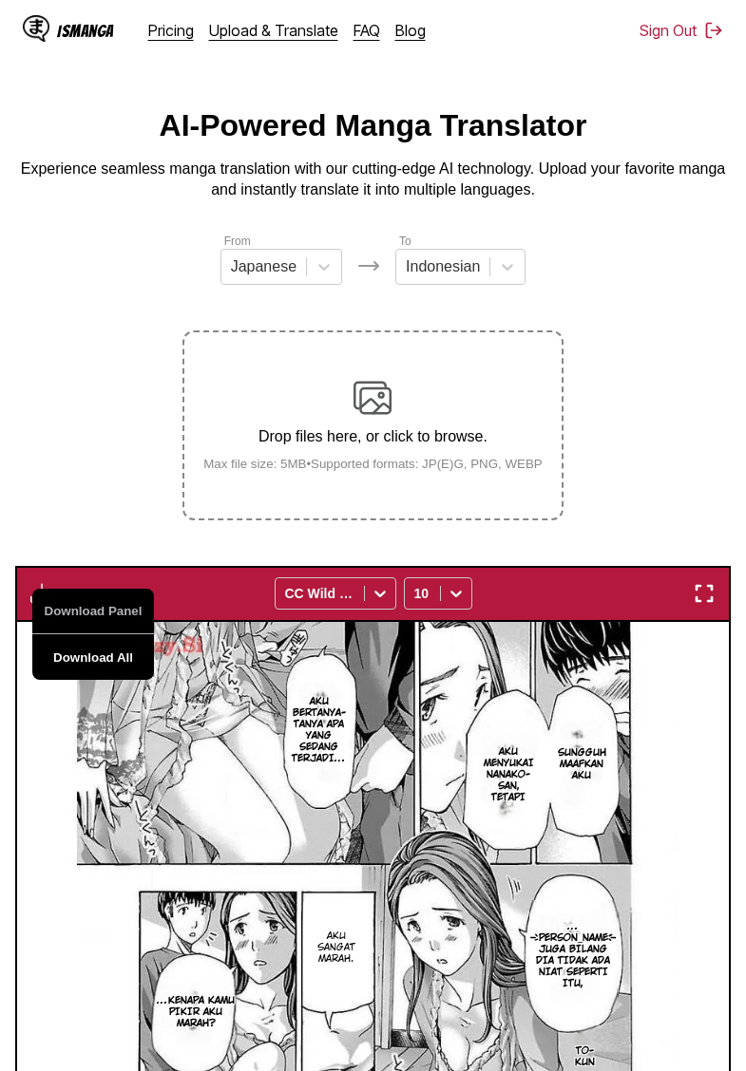
click at [105, 676] on button "Download All" at bounding box center [93, 658] width 122 height 46
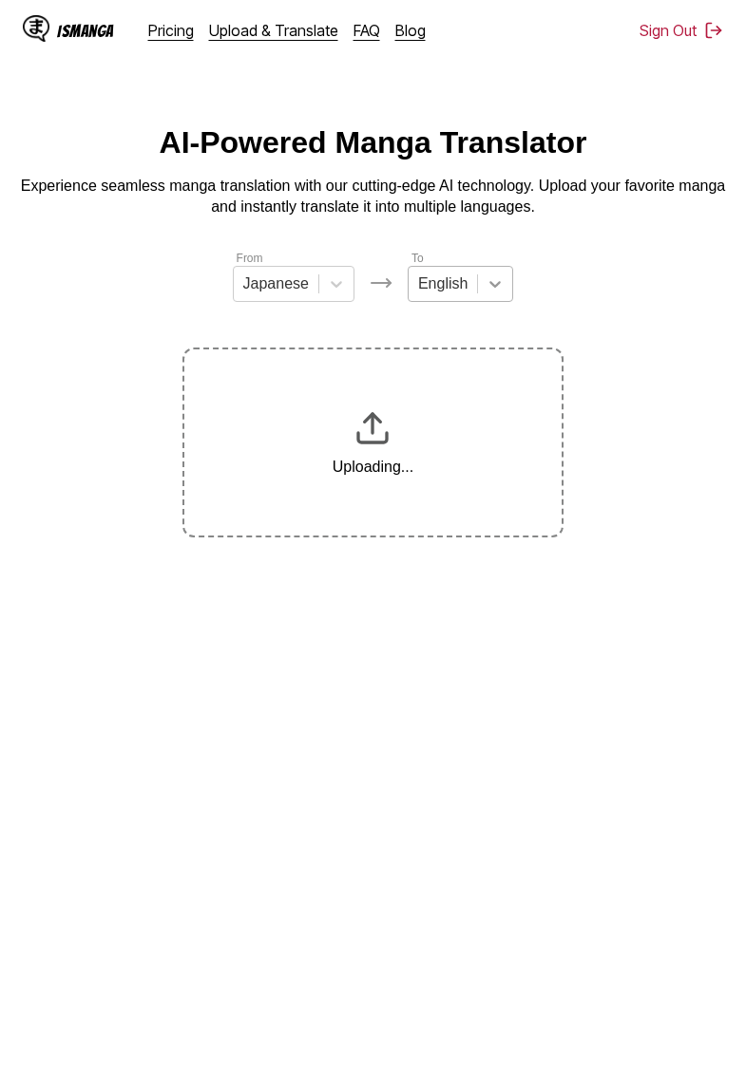
click at [487, 282] on icon at bounding box center [494, 284] width 19 height 19
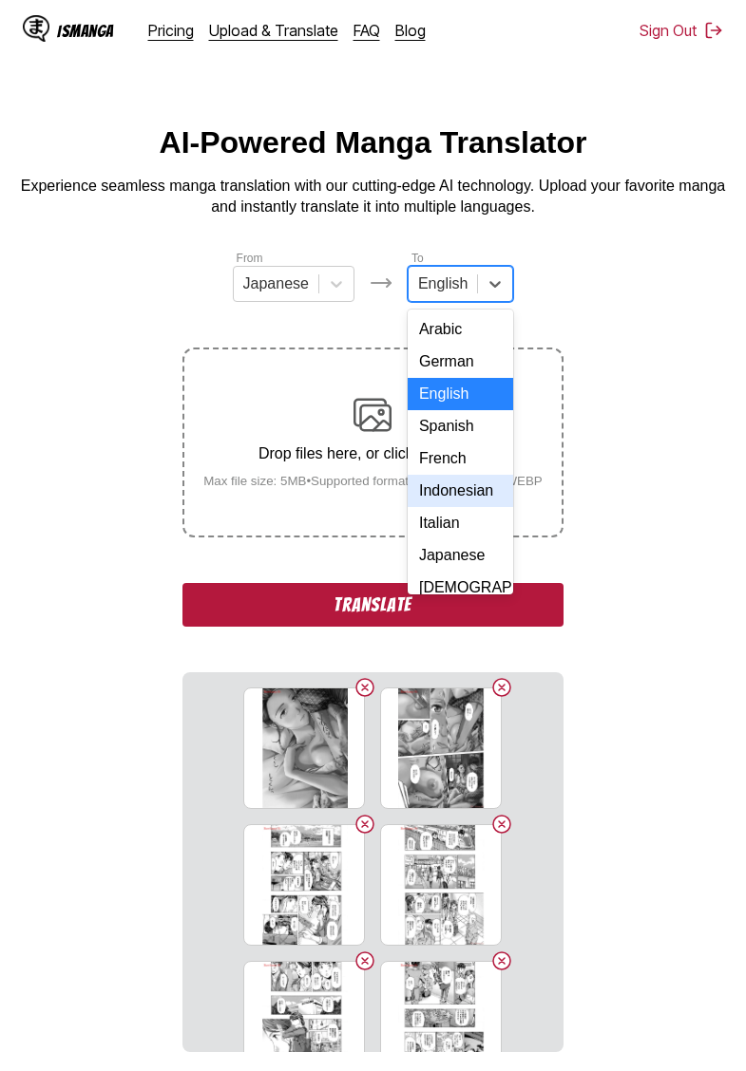
click at [460, 490] on div "Indonesian" at bounding box center [460, 491] width 105 height 32
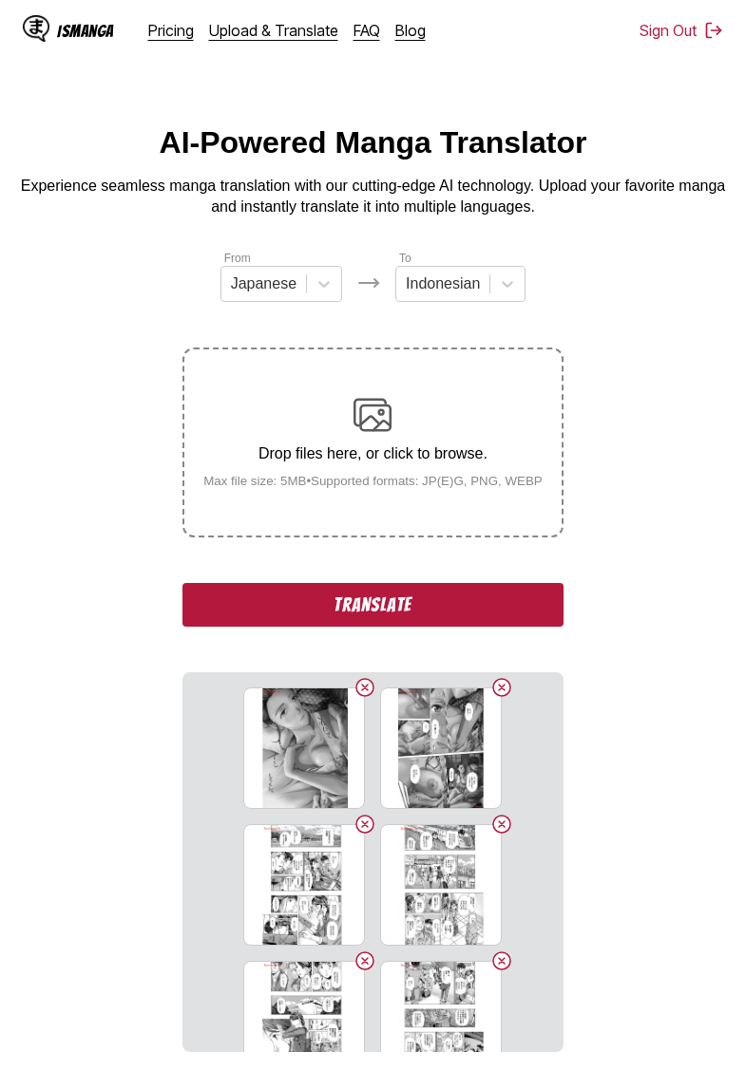
click at [385, 627] on button "Translate" at bounding box center [372, 605] width 380 height 44
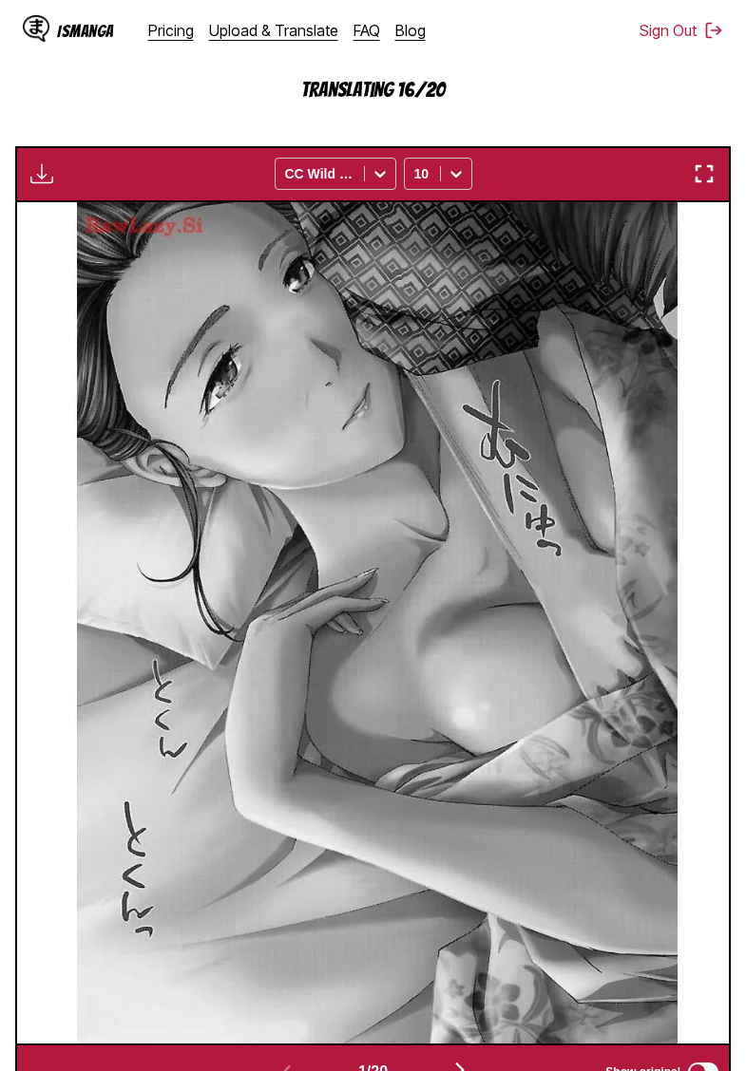
click at [136, 106] on section "From Japanese To Indonesian Drop files here, or click to browse. Max file size:…" at bounding box center [372, 422] width 715 height 1356
click at [123, 103] on section "From Japanese To Indonesian Drop files here, or click to browse. Max file size:…" at bounding box center [372, 422] width 715 height 1356
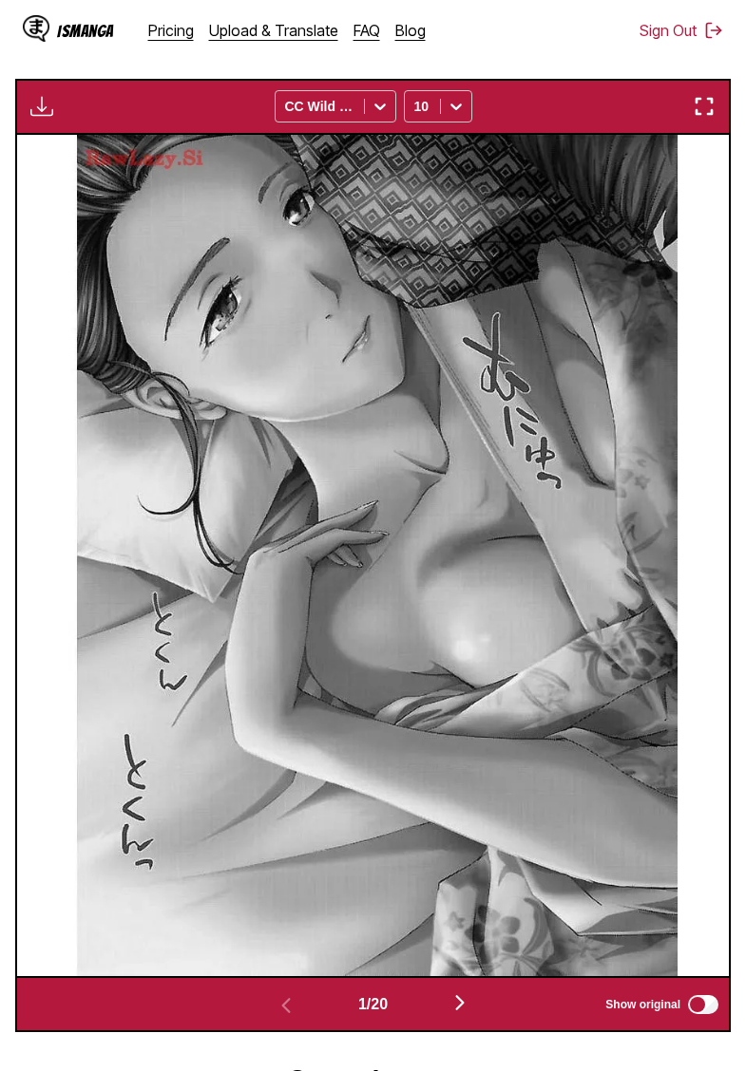
click at [51, 118] on img "button" at bounding box center [41, 106] width 23 height 23
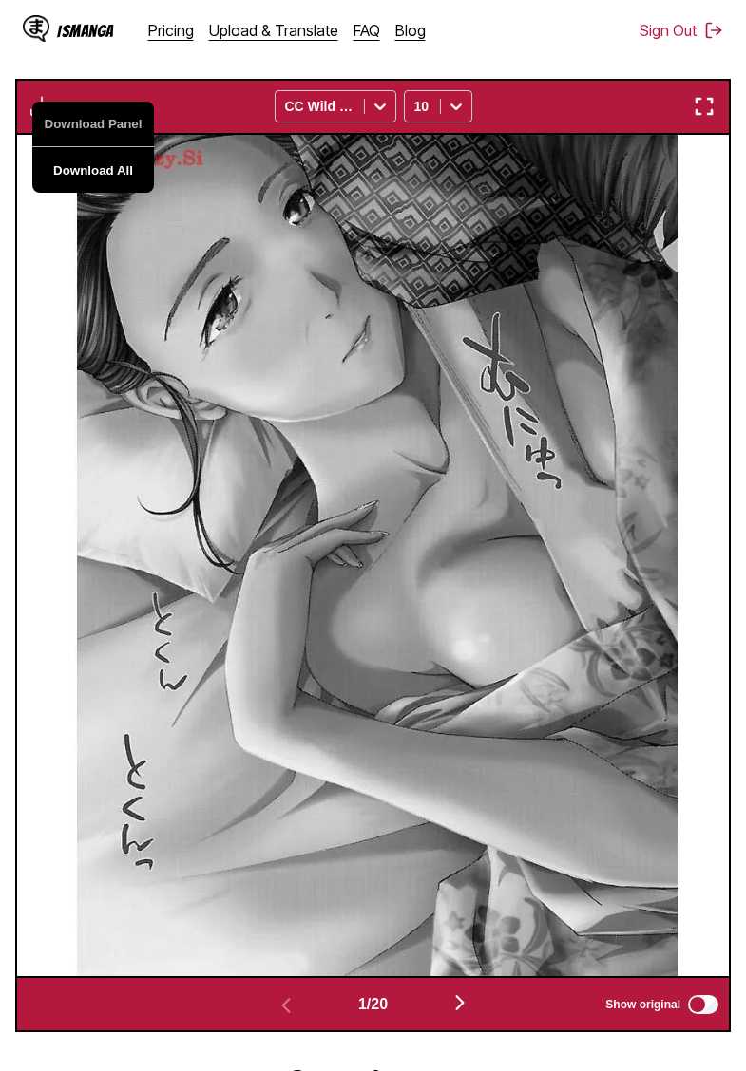
click at [99, 191] on button "Download All" at bounding box center [93, 170] width 122 height 46
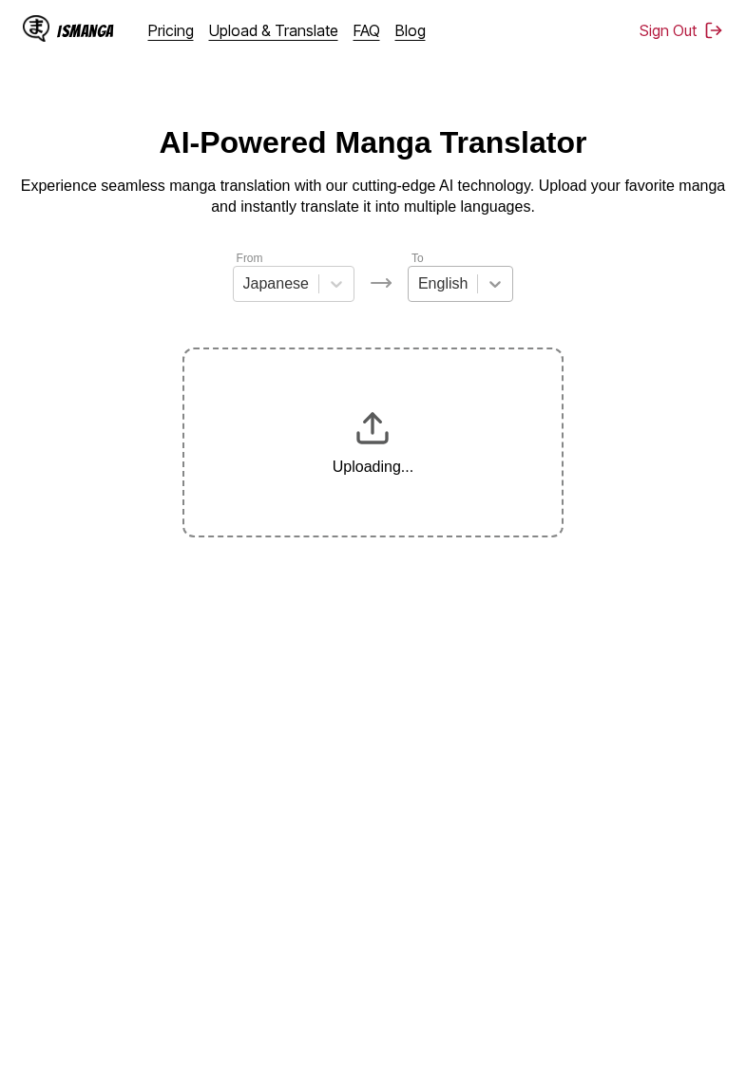
click at [478, 292] on div at bounding box center [495, 284] width 34 height 34
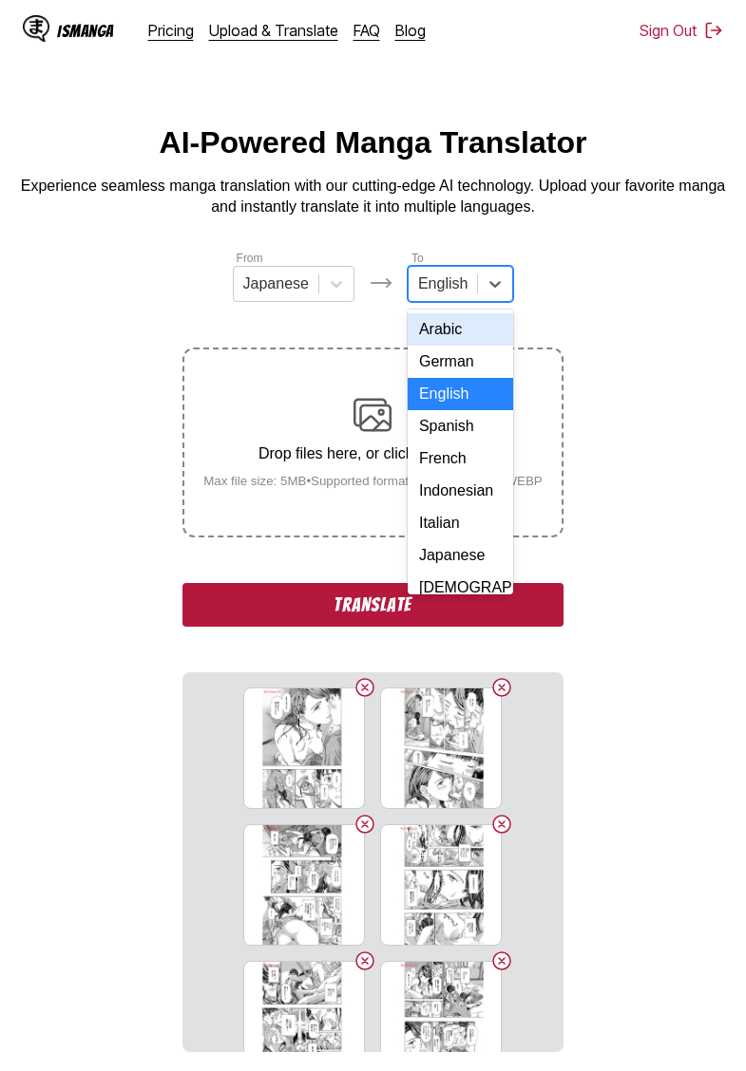
click at [462, 493] on div "Indonesian" at bounding box center [460, 491] width 105 height 32
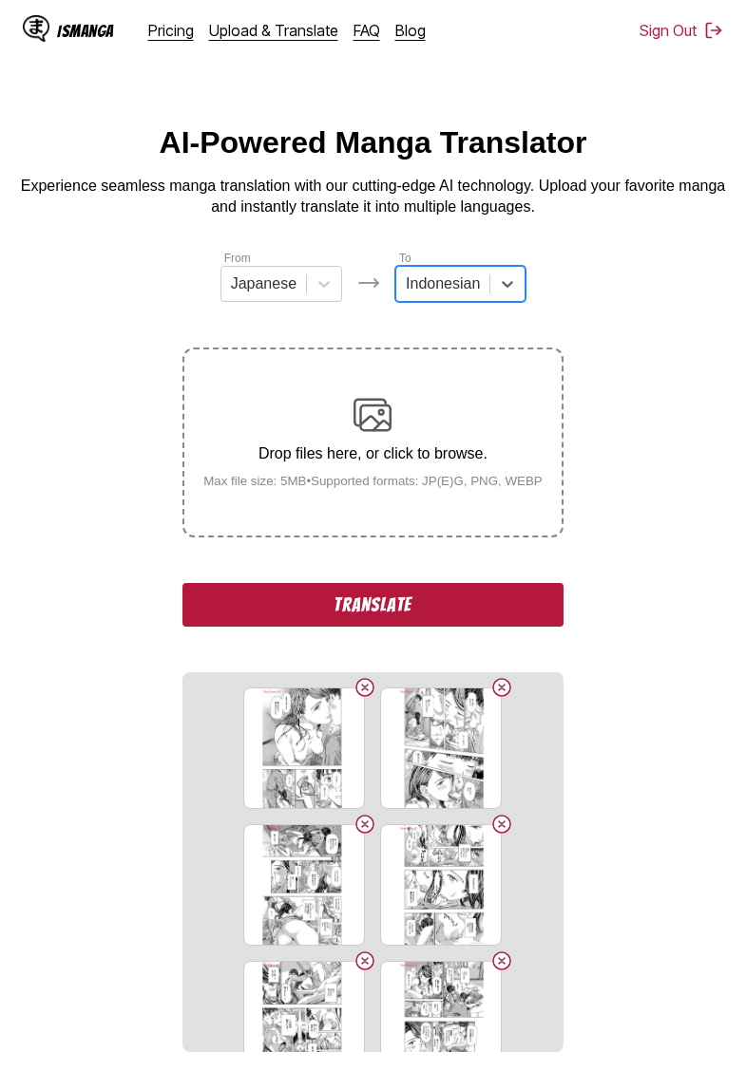
click at [434, 627] on button "Translate" at bounding box center [372, 605] width 380 height 44
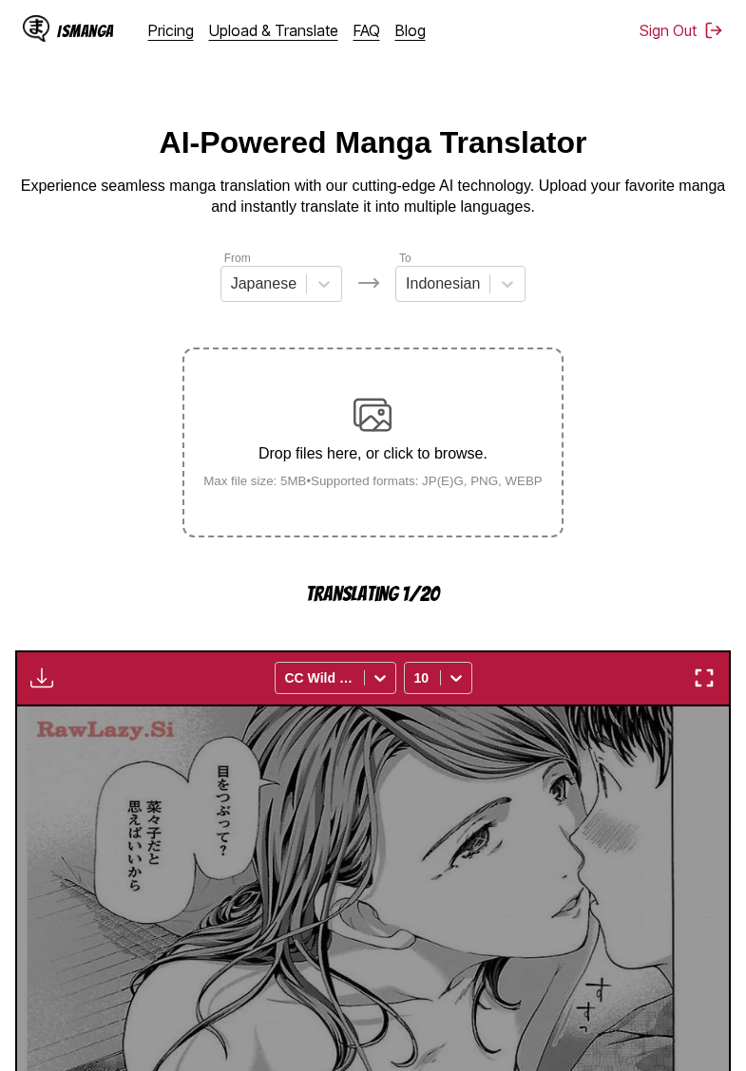
scroll to position [504, 0]
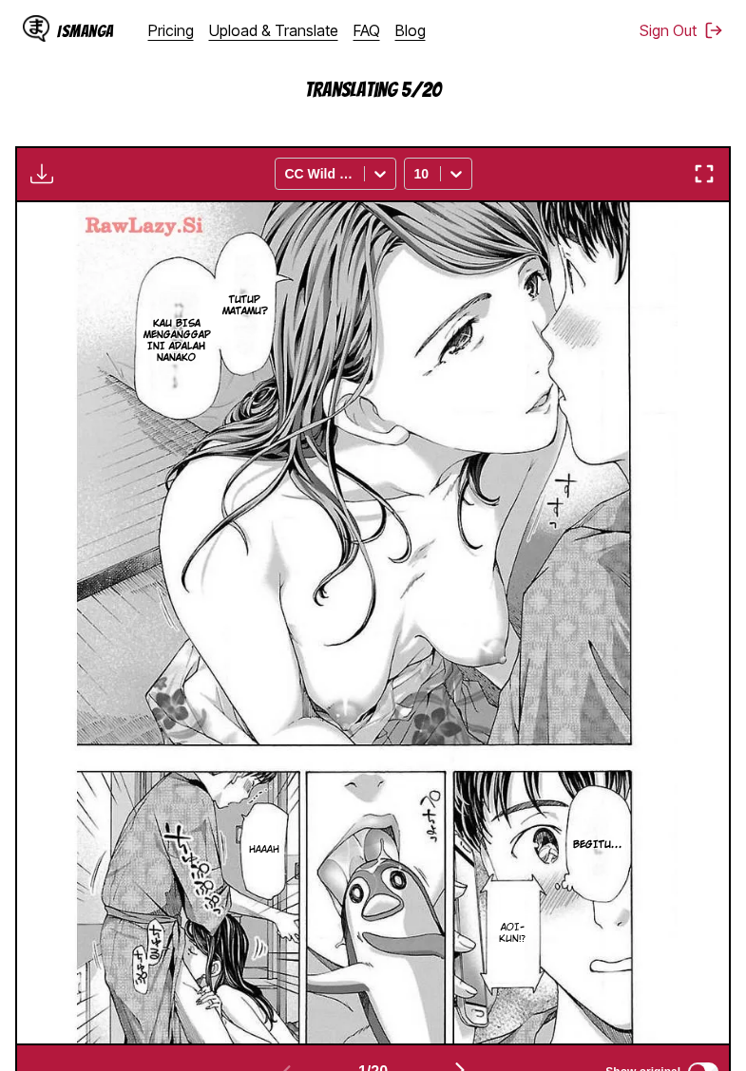
drag, startPoint x: 170, startPoint y: 117, endPoint x: 183, endPoint y: 91, distance: 28.9
click at [182, 101] on p "Translating 5/20" at bounding box center [372, 90] width 380 height 22
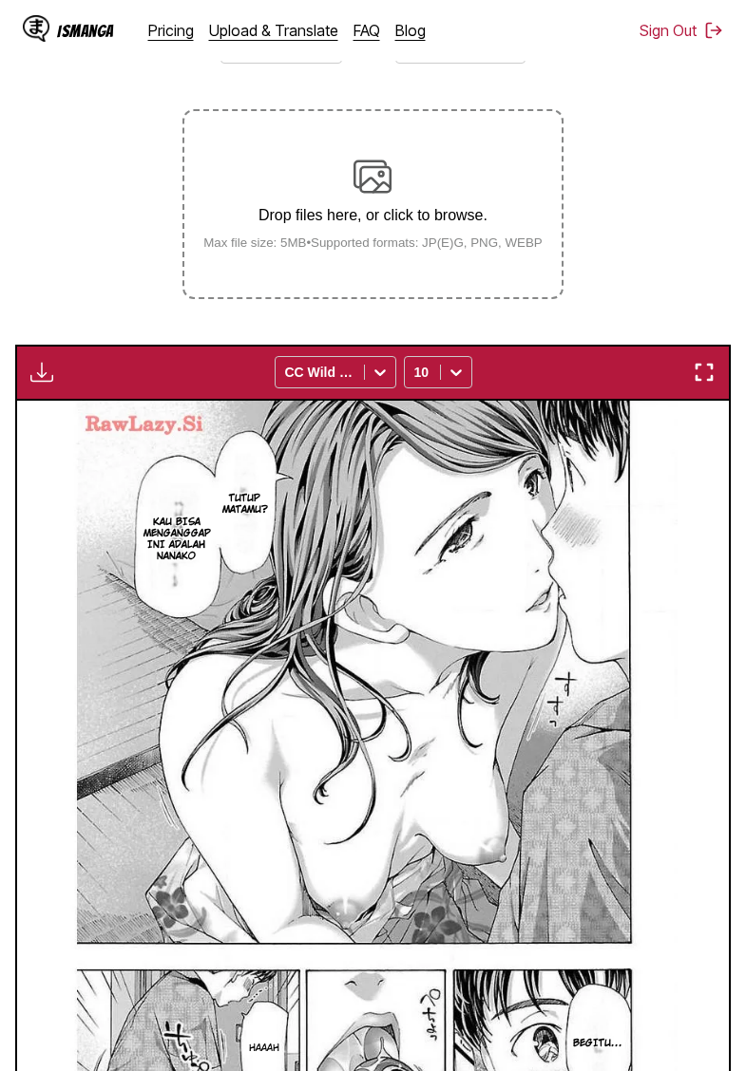
scroll to position [81, 0]
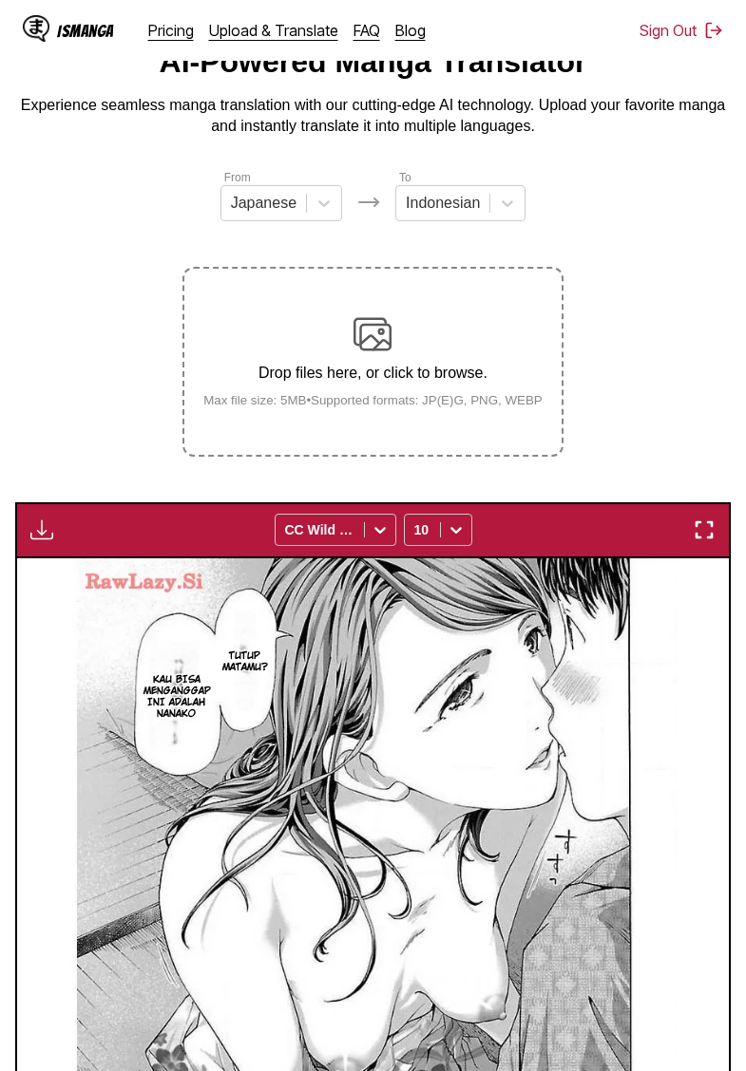
click at [35, 541] on img "button" at bounding box center [41, 530] width 23 height 23
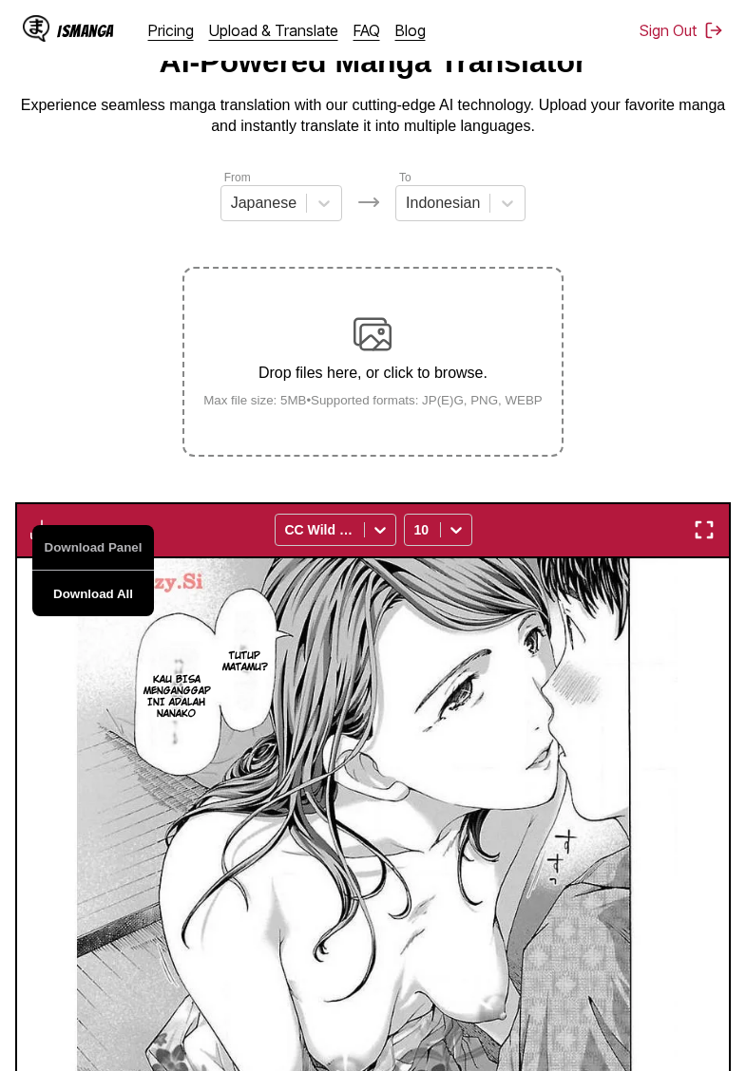
click at [102, 611] on button "Download All" at bounding box center [93, 594] width 122 height 46
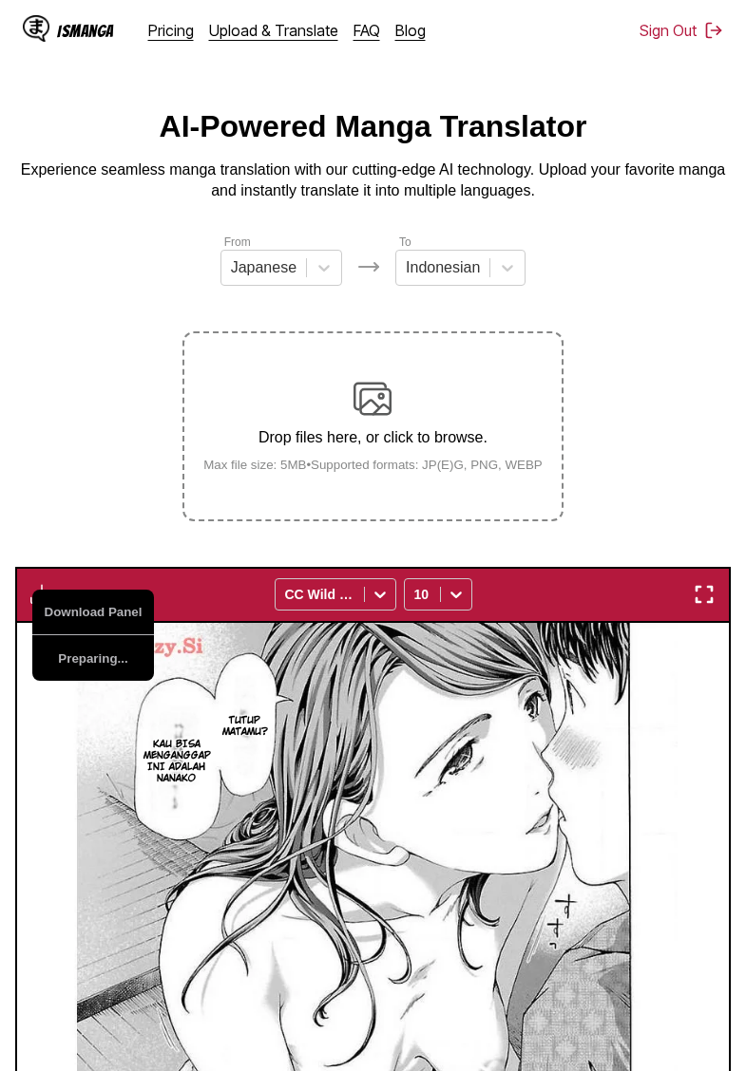
scroll to position [0, 0]
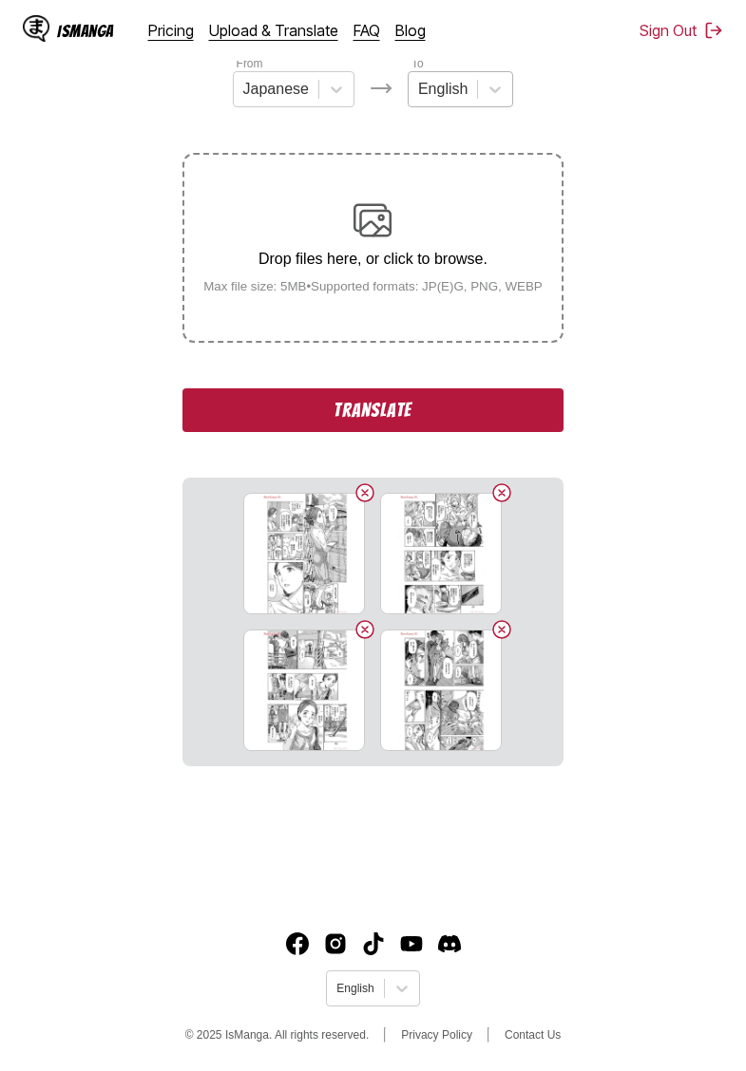
click at [469, 92] on div "English" at bounding box center [442, 89] width 68 height 28
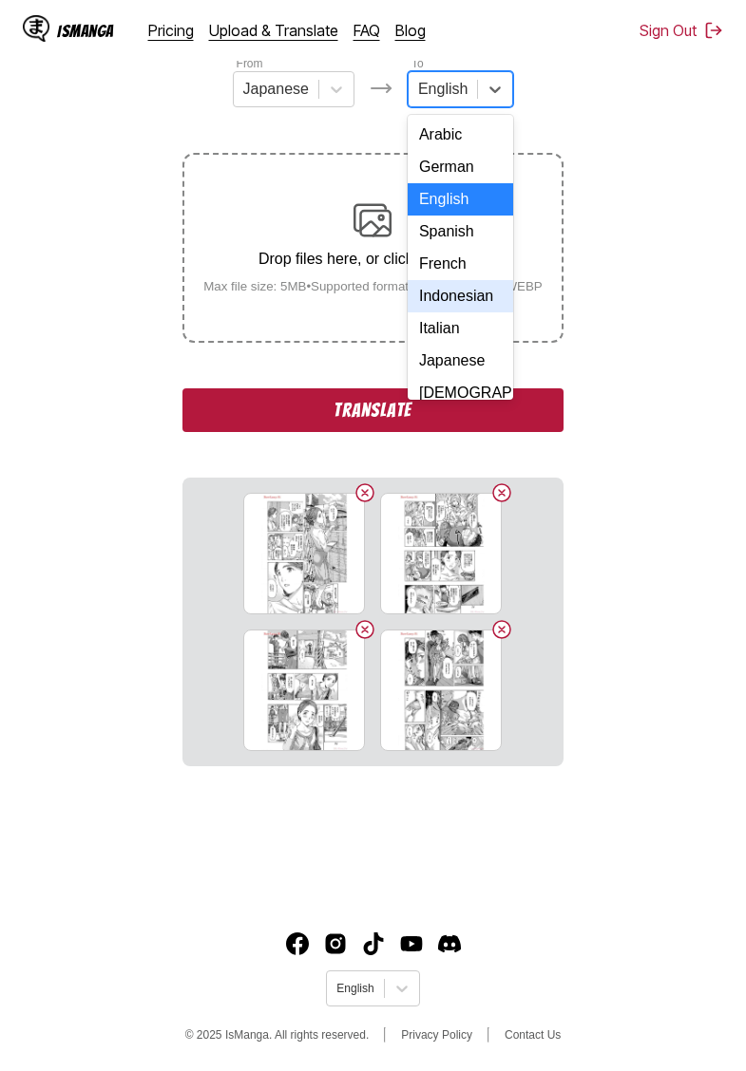
click at [454, 302] on div "Indonesian" at bounding box center [460, 296] width 105 height 32
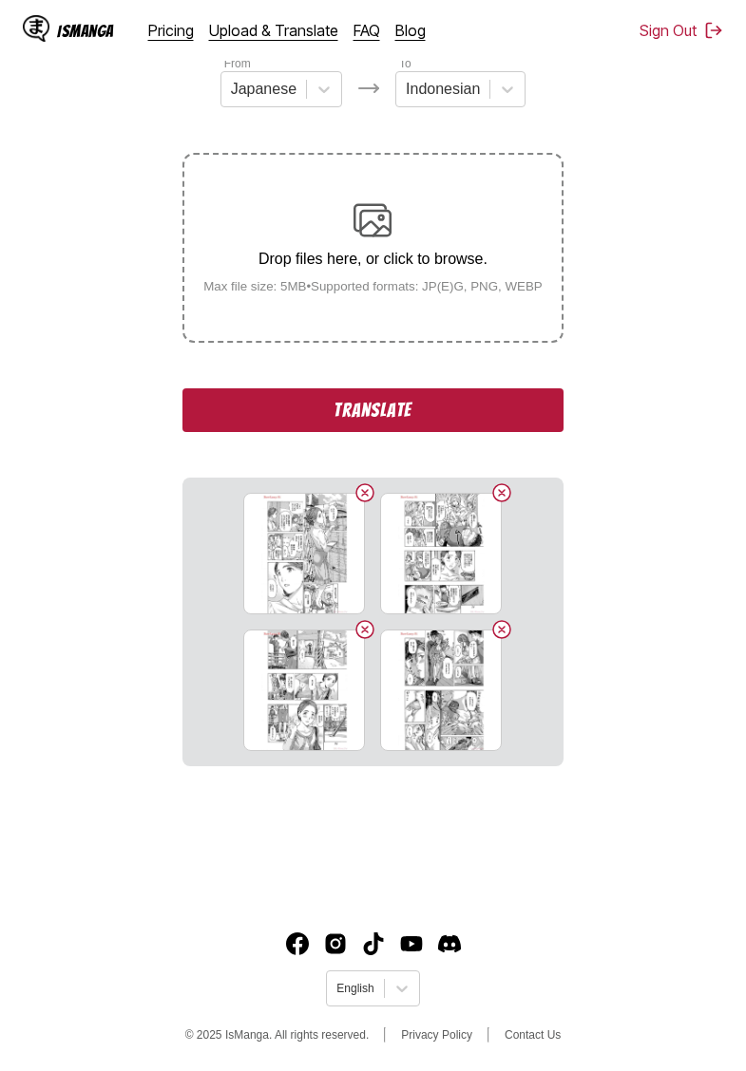
click at [394, 432] on button "Translate" at bounding box center [372, 411] width 380 height 44
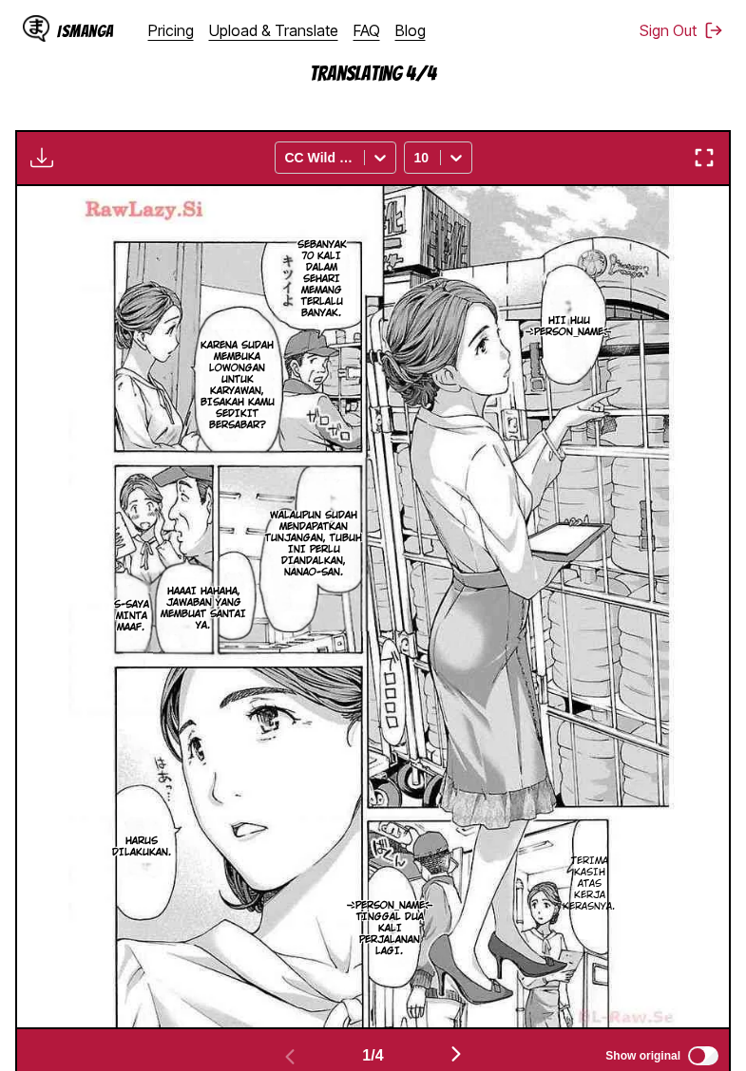
scroll to position [737, 0]
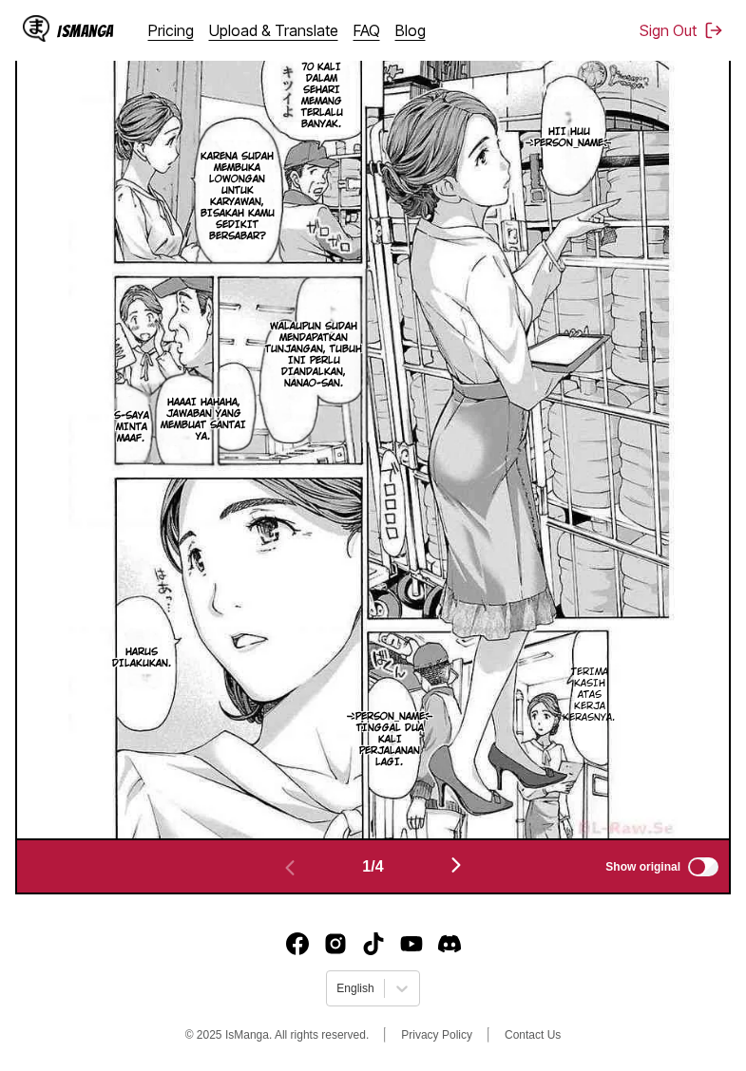
click at [467, 860] on img "button" at bounding box center [456, 865] width 23 height 23
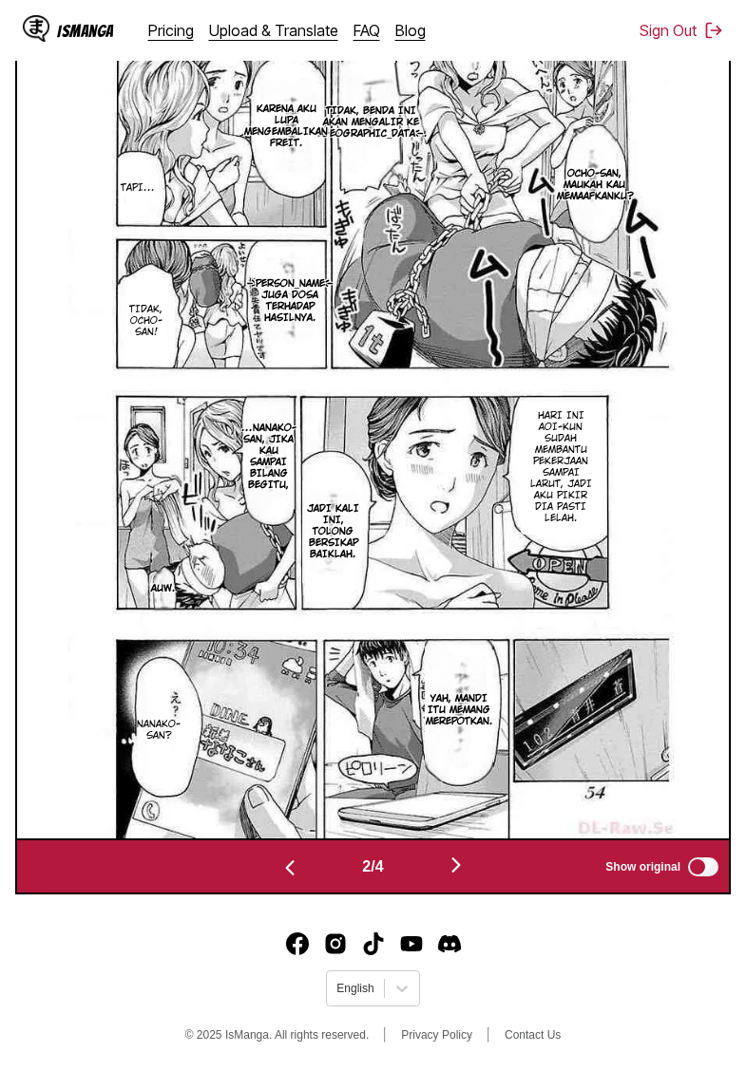
click at [461, 862] on img "button" at bounding box center [456, 865] width 23 height 23
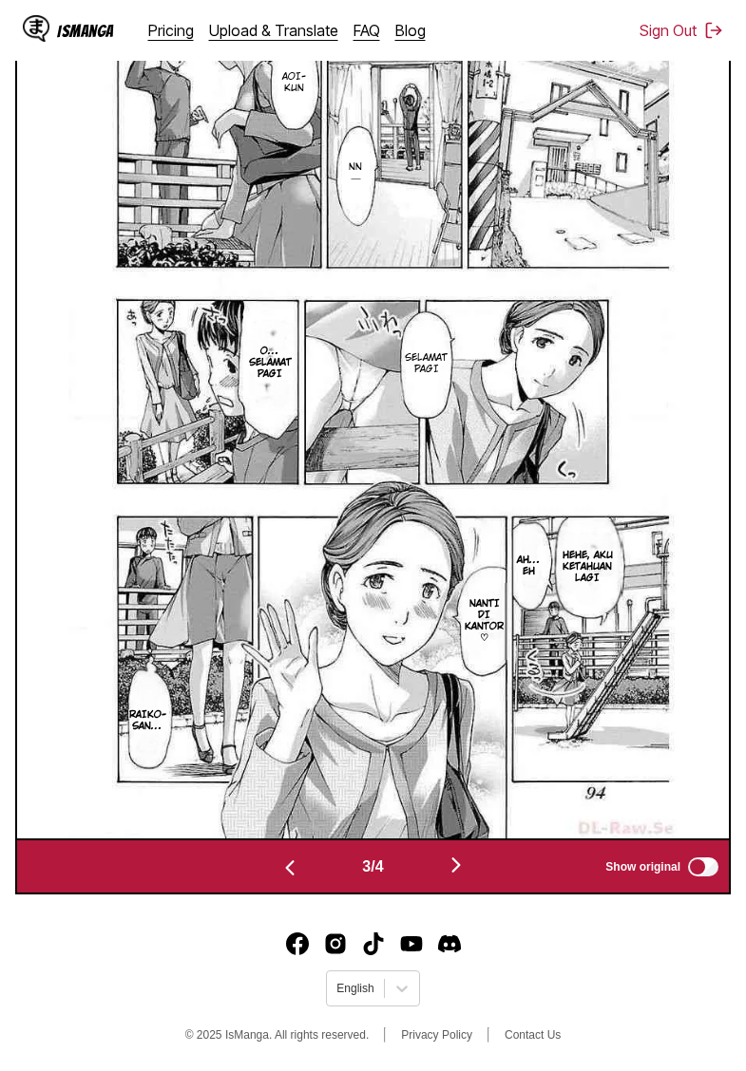
click at [461, 862] on img "button" at bounding box center [456, 865] width 23 height 23
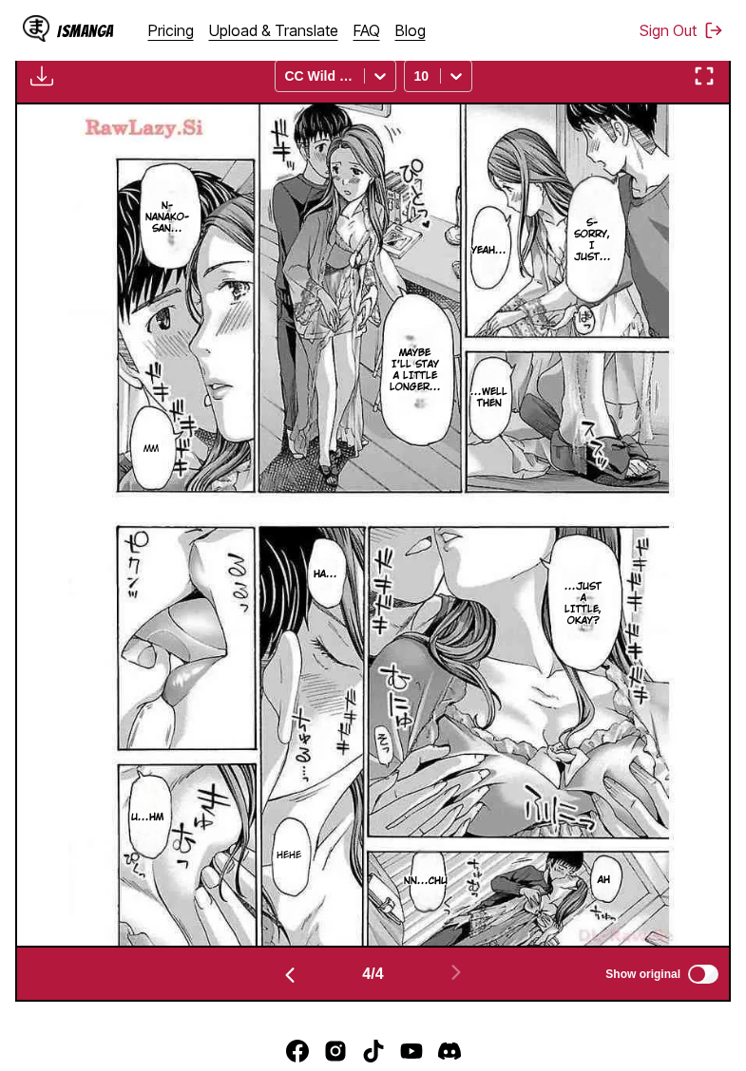
scroll to position [536, 0]
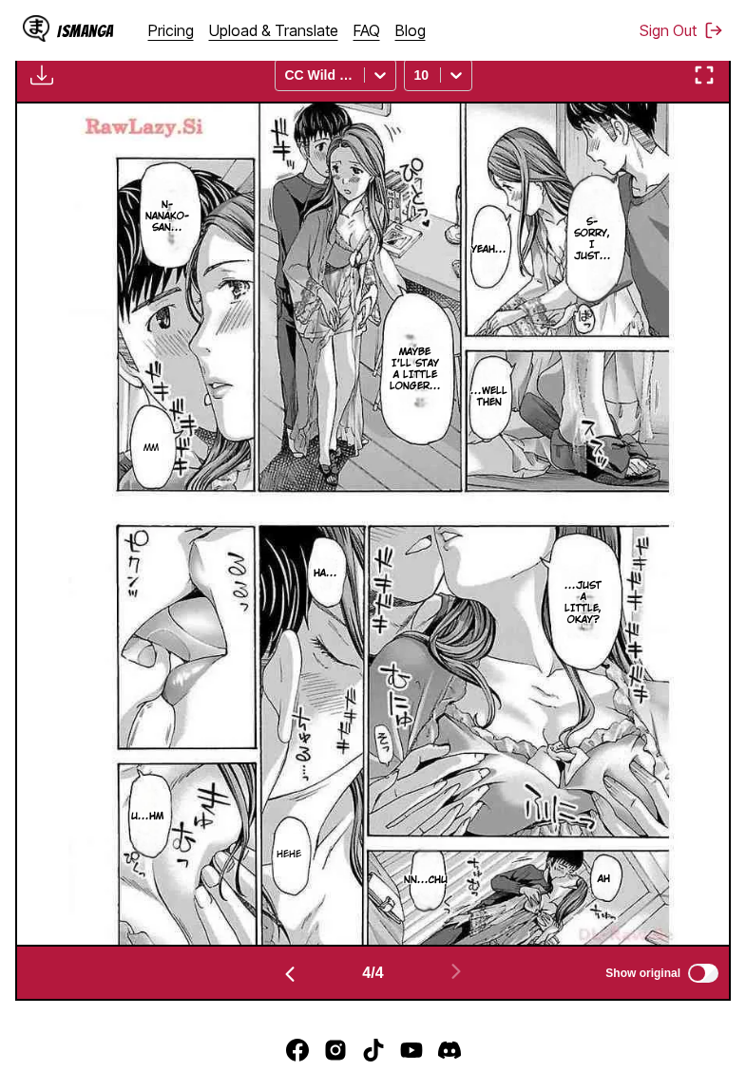
click at [46, 86] on img "button" at bounding box center [41, 75] width 23 height 23
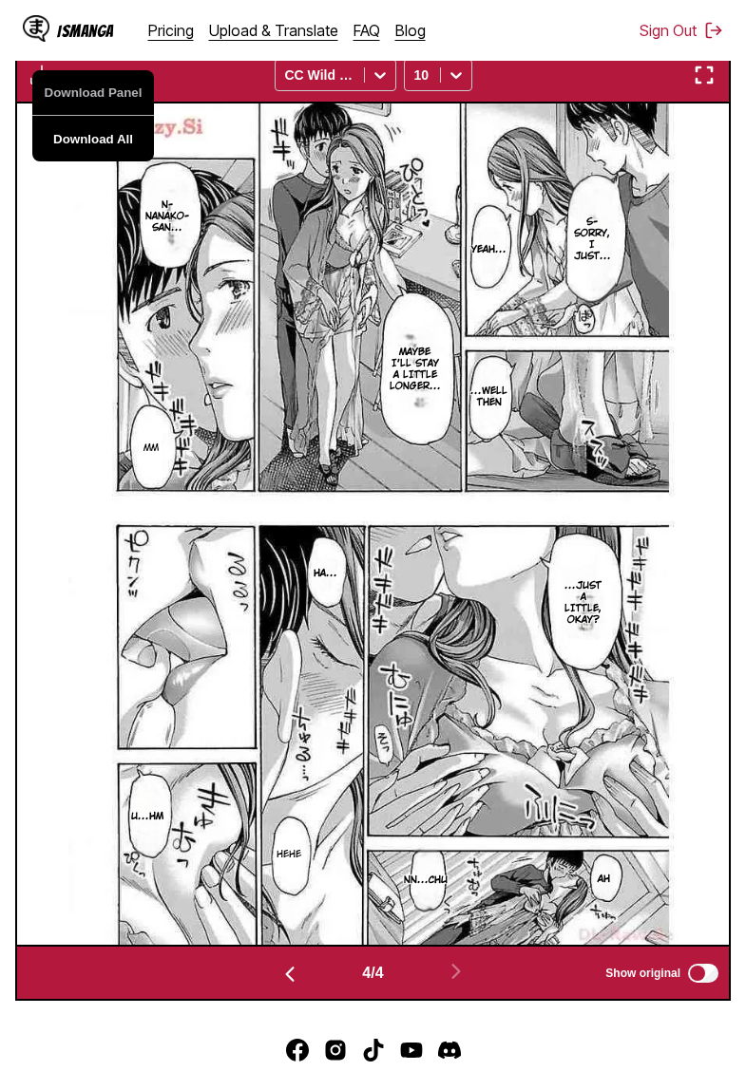
click at [100, 161] on button "Download All" at bounding box center [93, 139] width 122 height 46
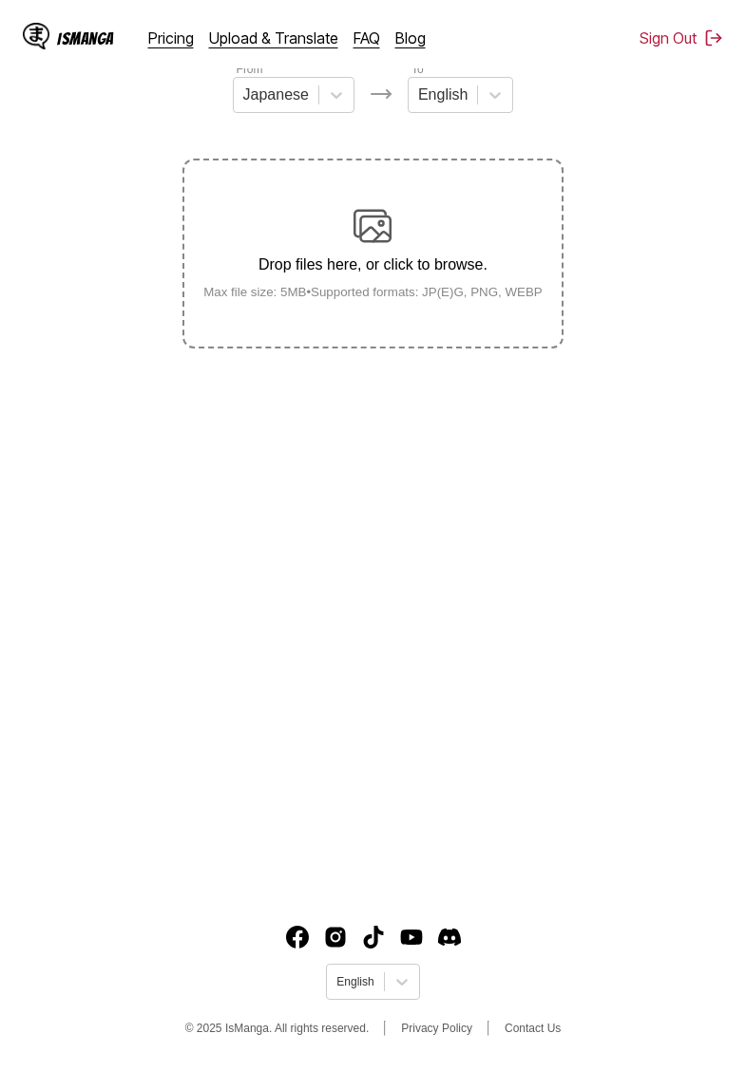
scroll to position [195, 0]
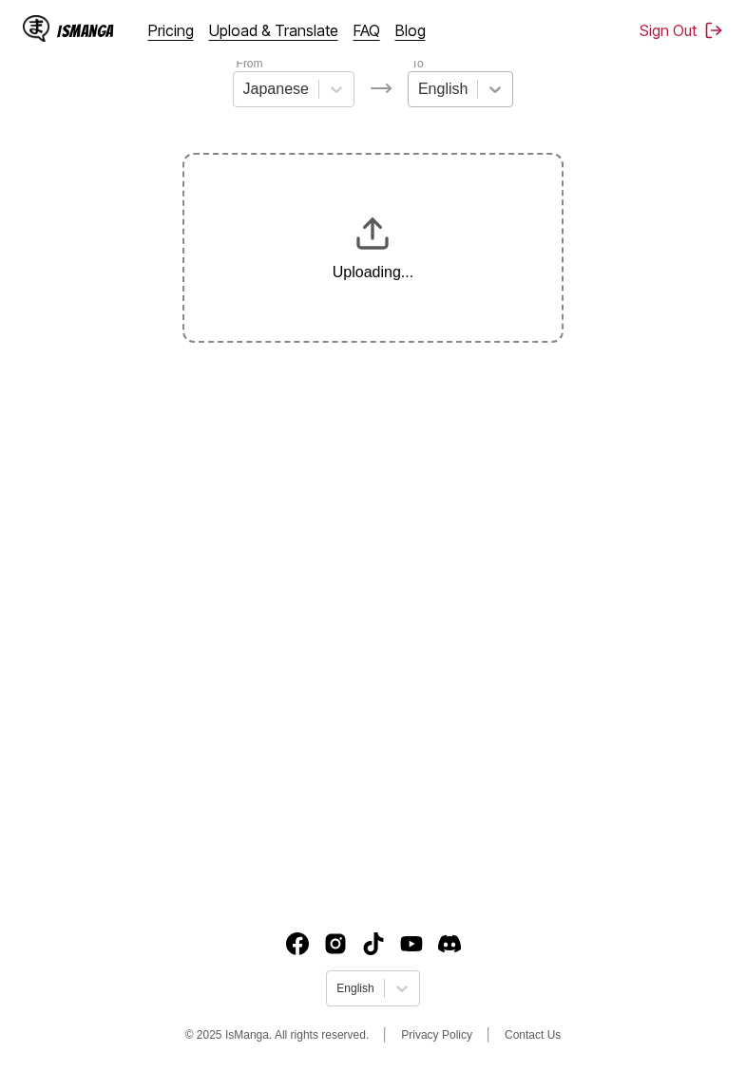
click at [493, 88] on icon at bounding box center [494, 89] width 19 height 19
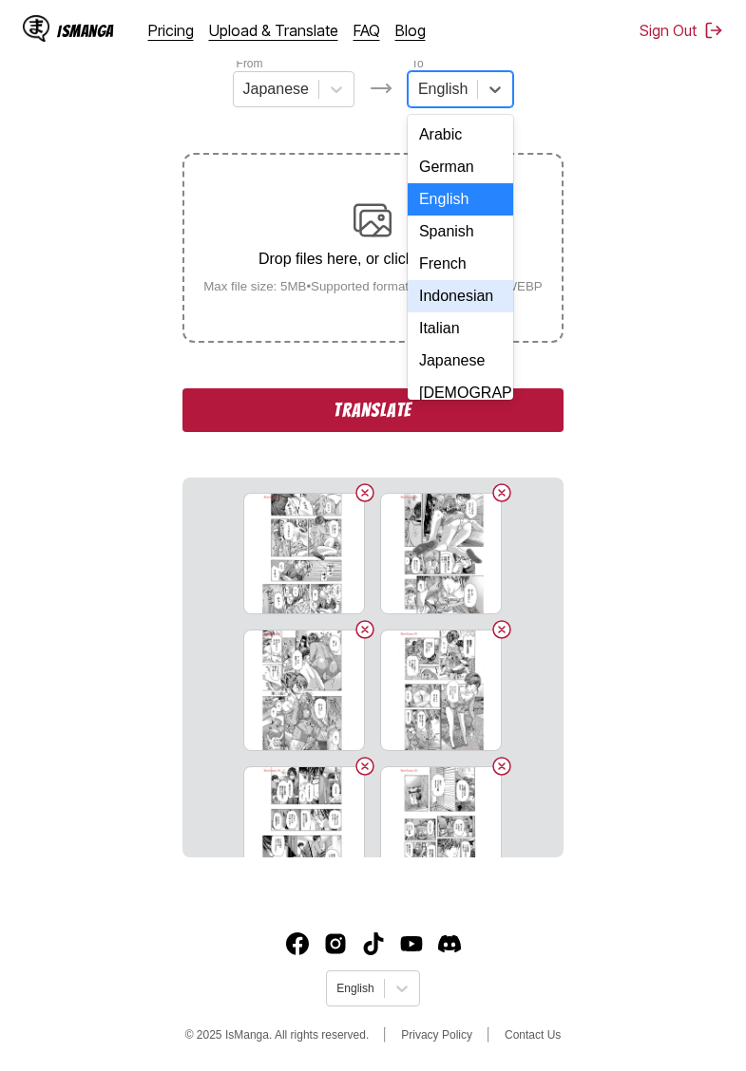
click at [460, 303] on div "Indonesian" at bounding box center [460, 296] width 105 height 32
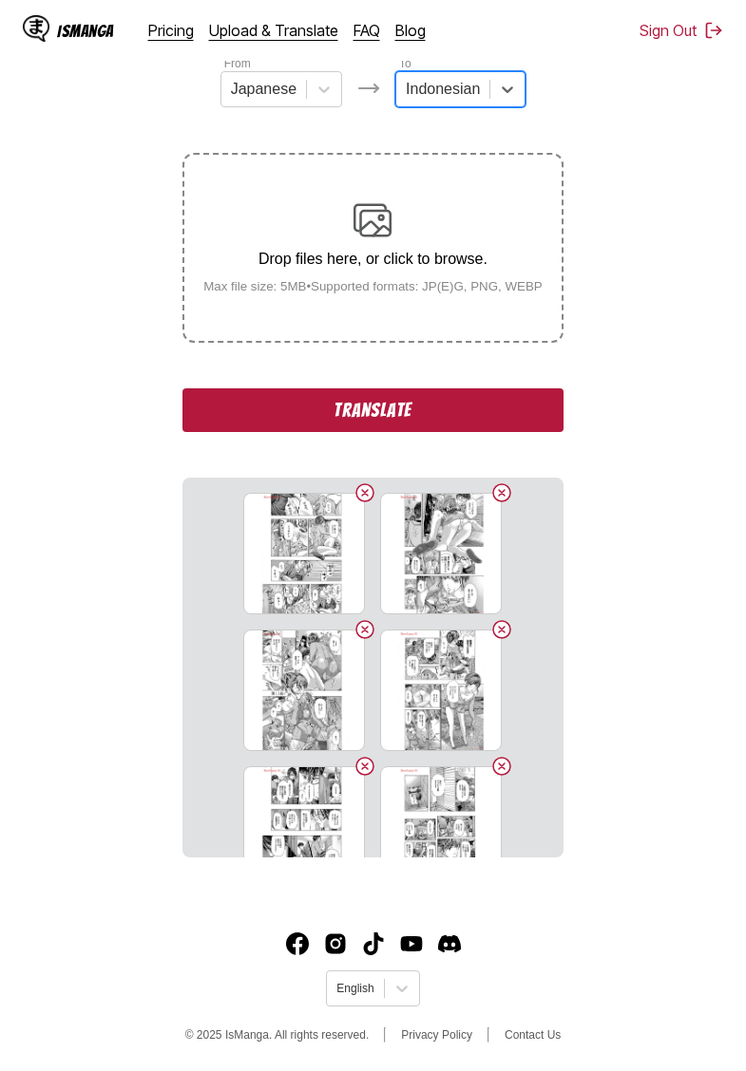
click at [408, 429] on button "Translate" at bounding box center [372, 411] width 380 height 44
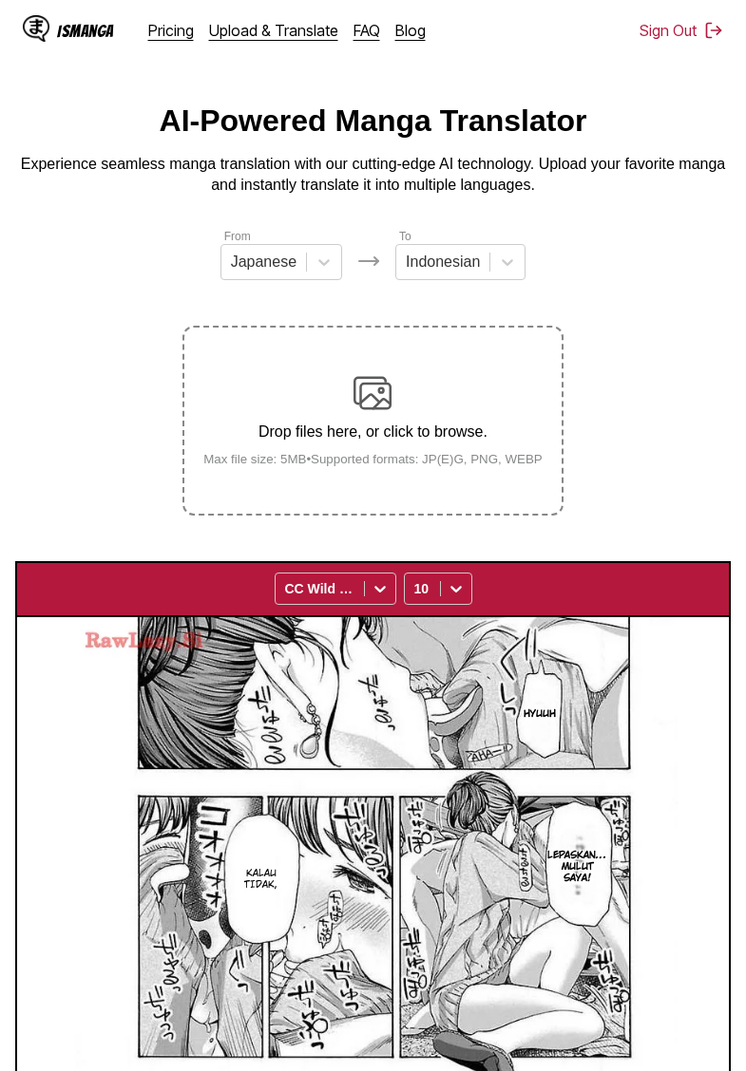
scroll to position [0, 0]
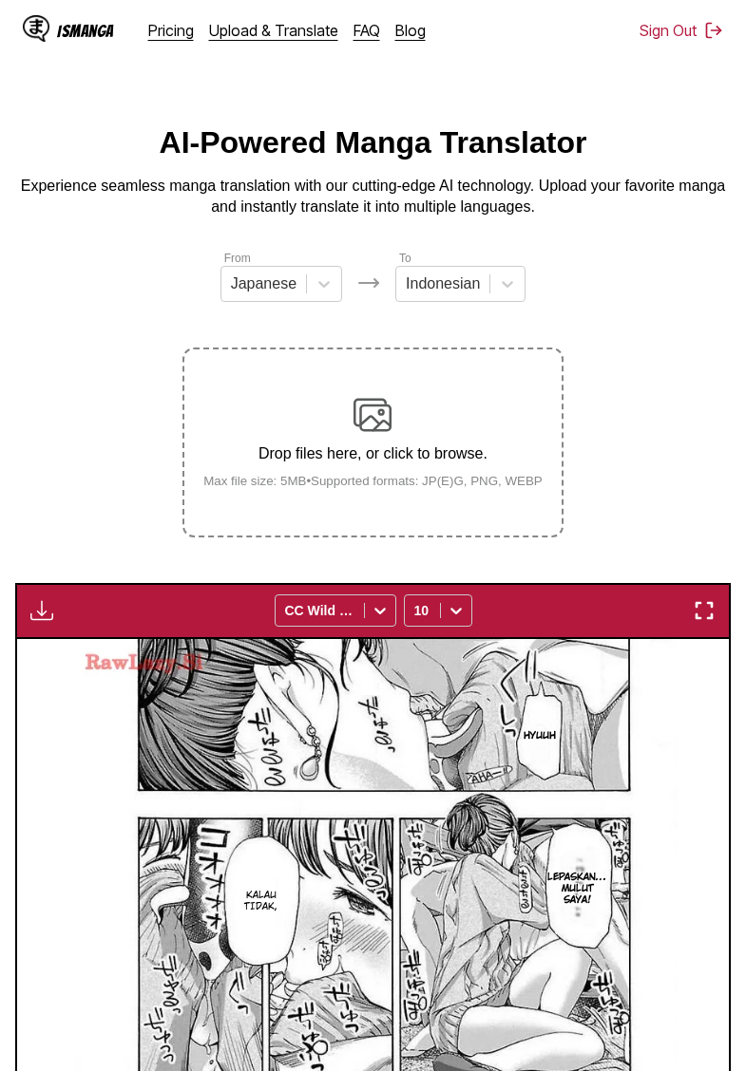
click at [35, 622] on img "button" at bounding box center [41, 610] width 23 height 23
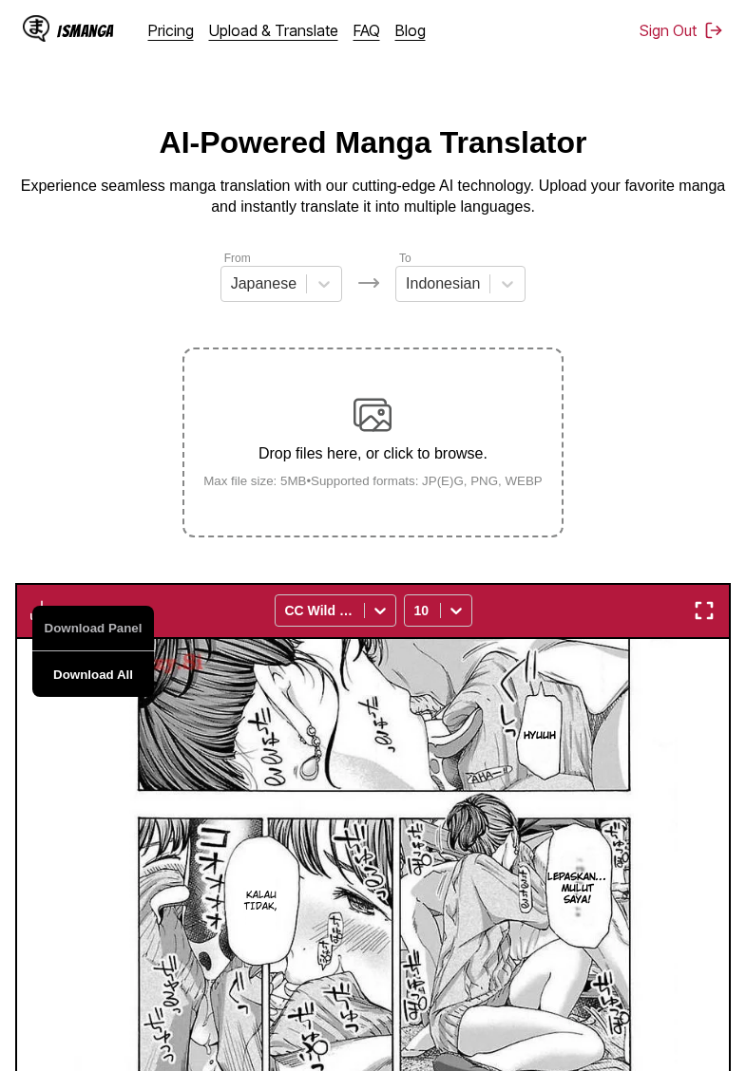
click at [84, 694] on button "Download All" at bounding box center [93, 675] width 122 height 46
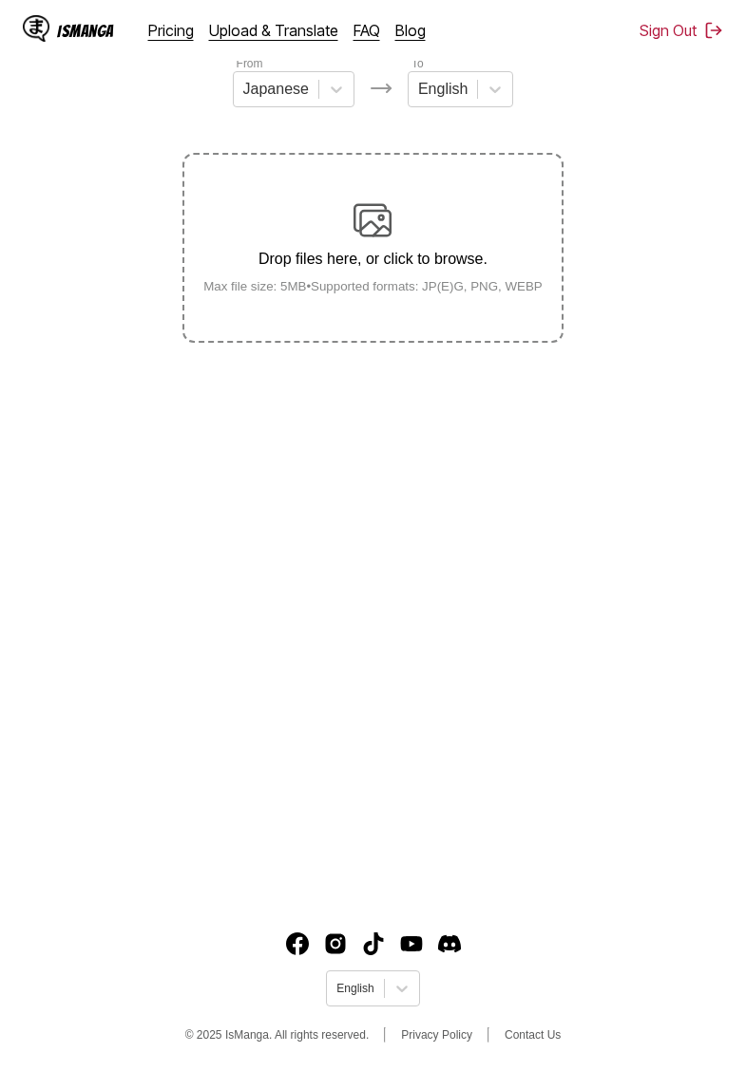
scroll to position [195, 0]
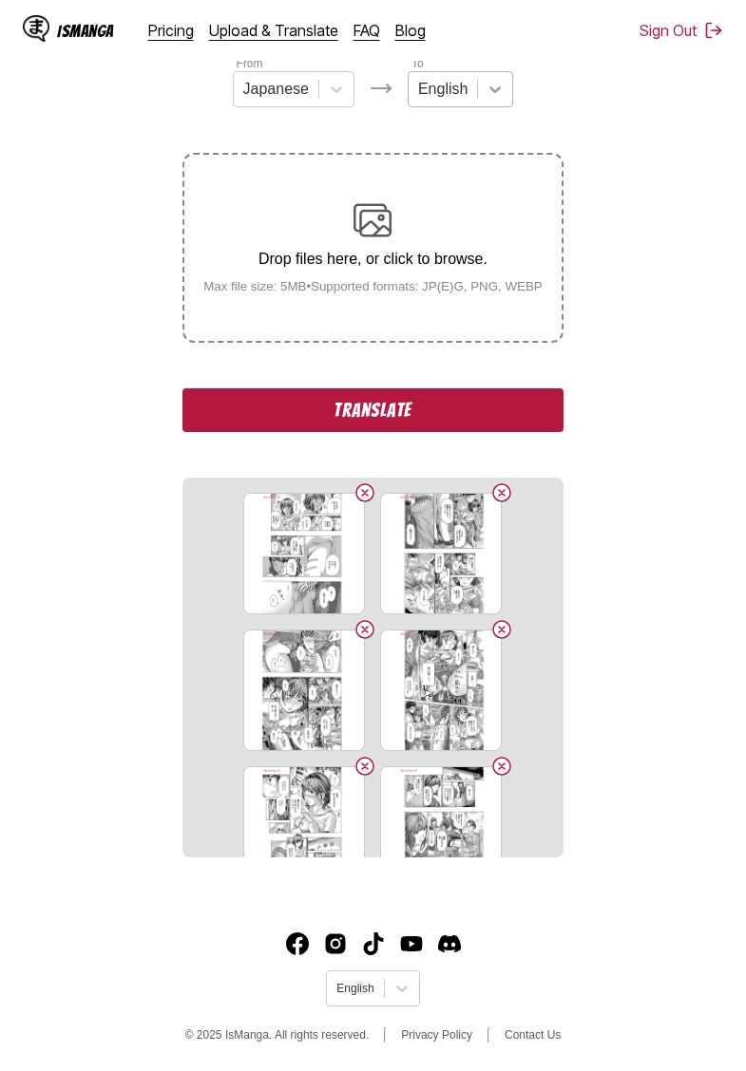
click at [491, 93] on icon at bounding box center [494, 89] width 19 height 19
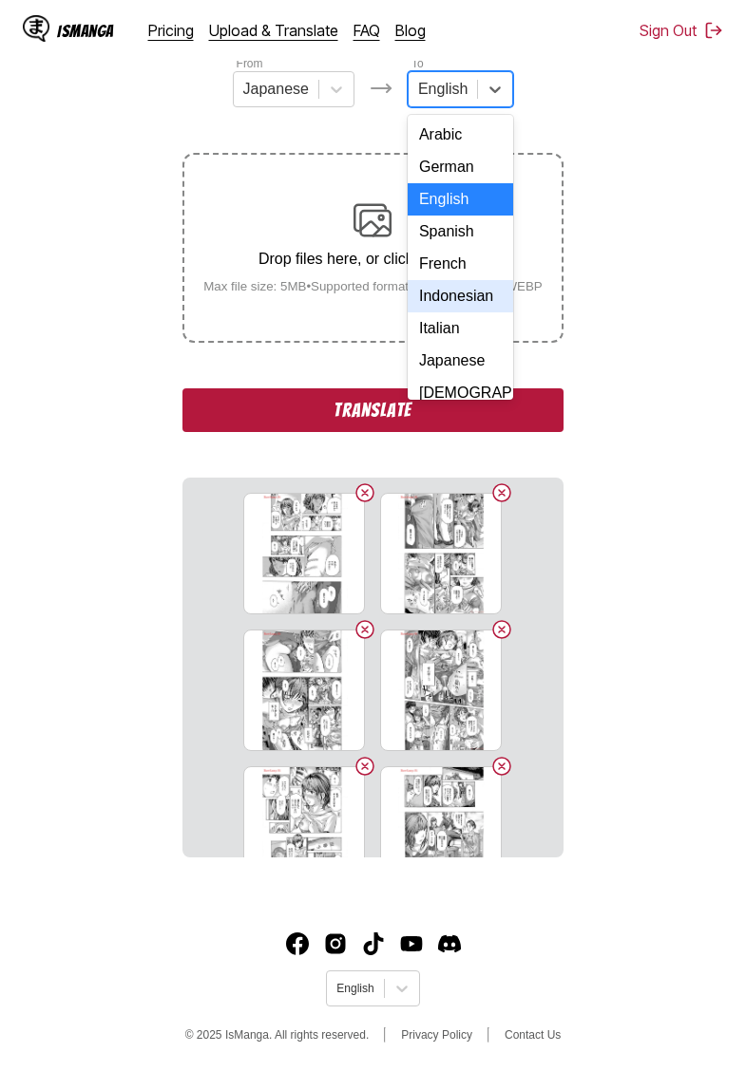
click at [457, 303] on div "Indonesian" at bounding box center [460, 296] width 105 height 32
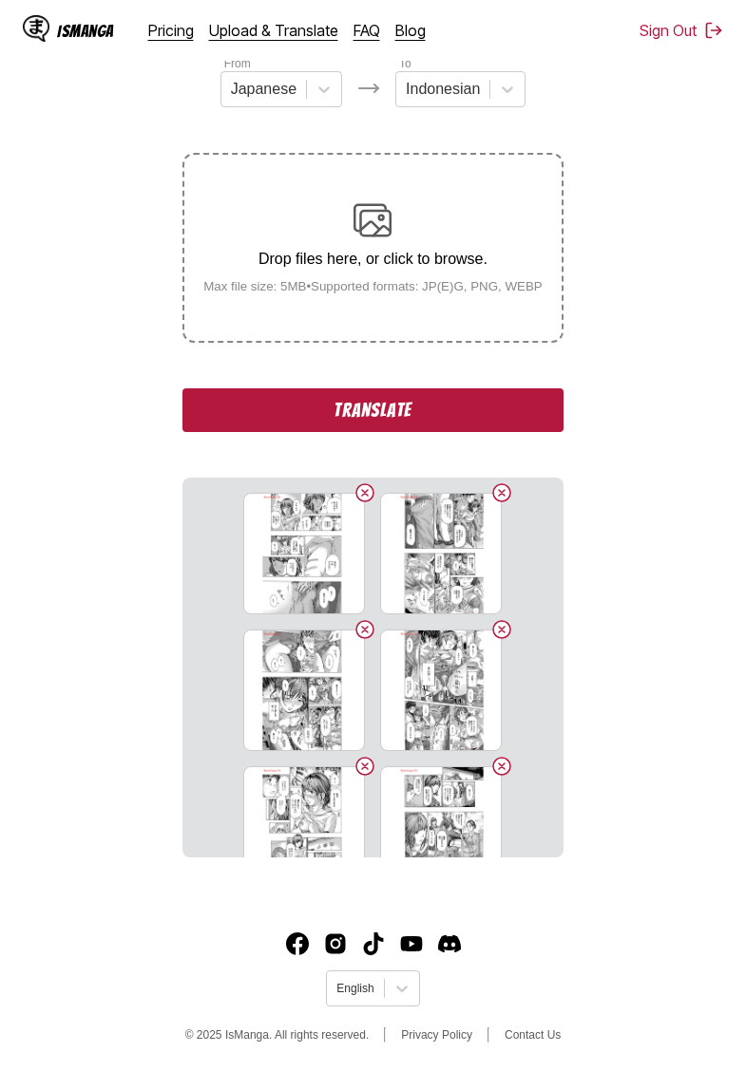
click at [421, 421] on button "Translate" at bounding box center [372, 411] width 380 height 44
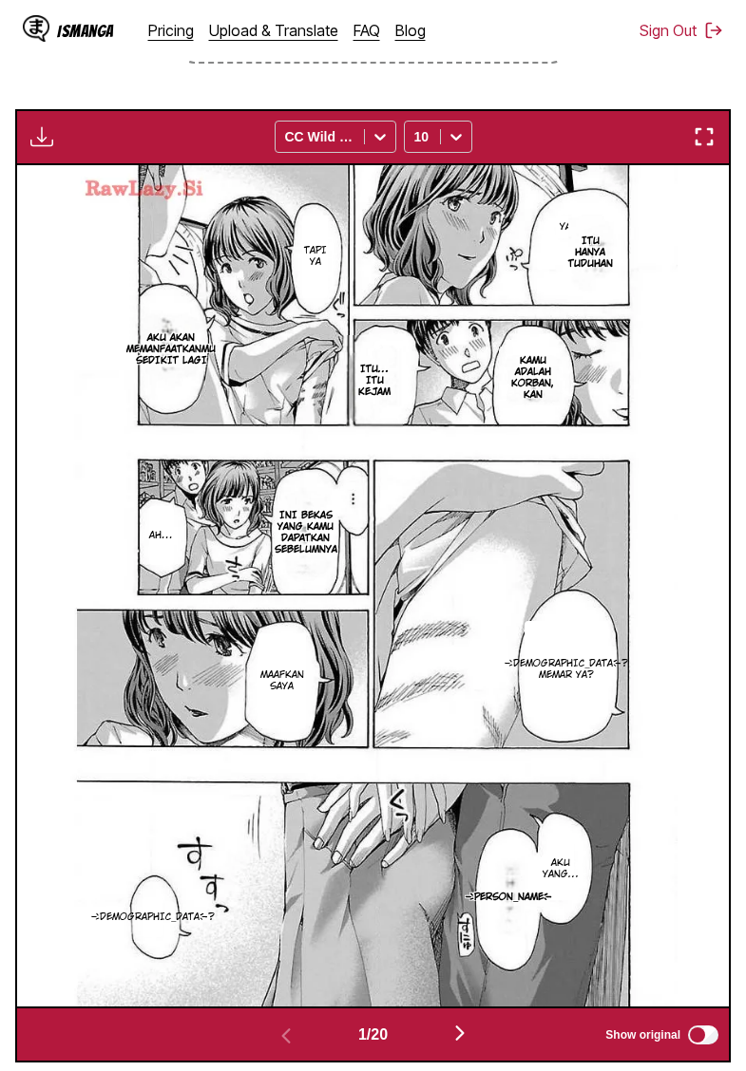
scroll to position [368, 0]
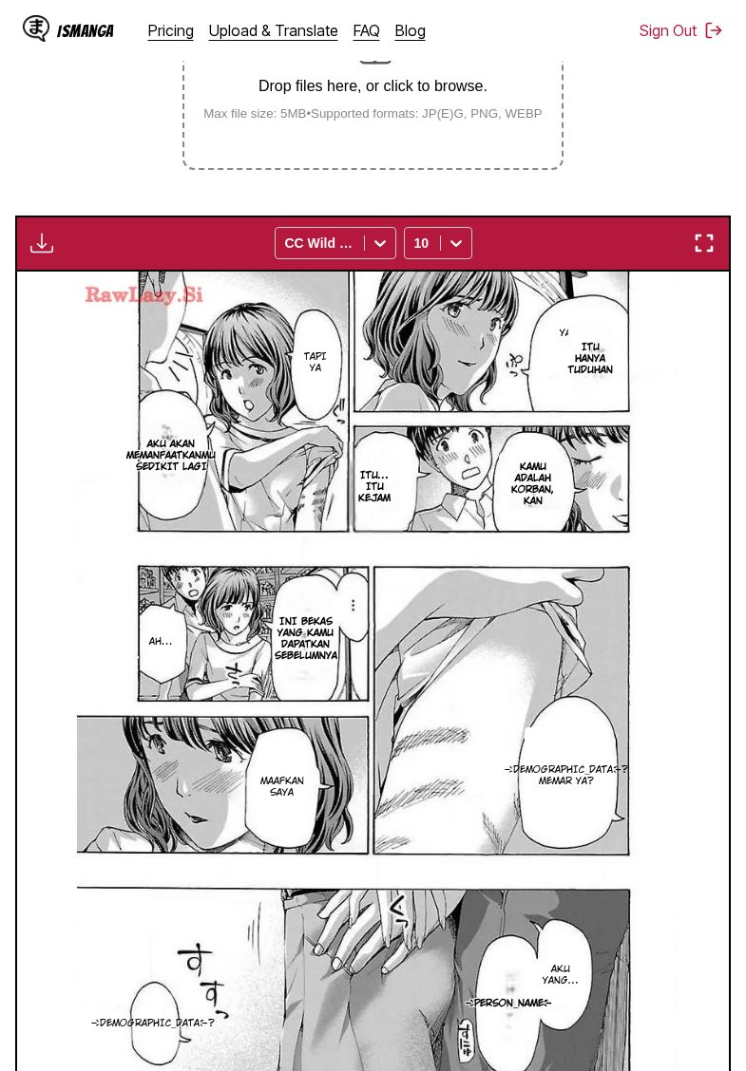
click at [45, 255] on img "button" at bounding box center [41, 243] width 23 height 23
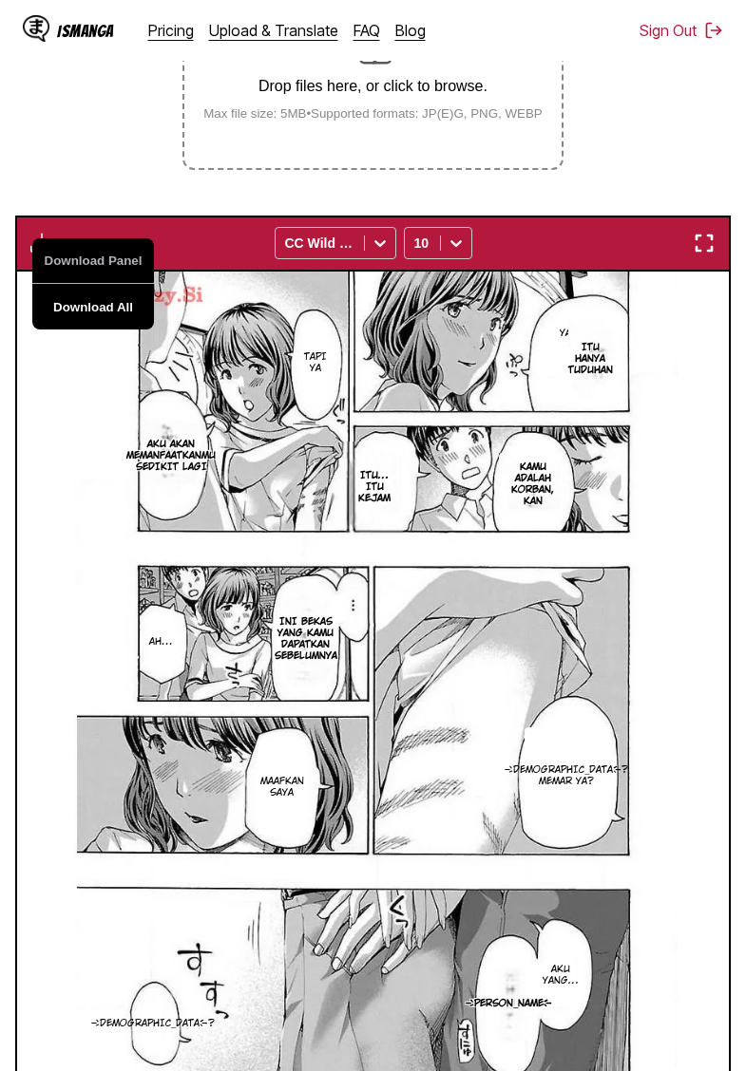
click at [107, 324] on button "Download All" at bounding box center [93, 307] width 122 height 46
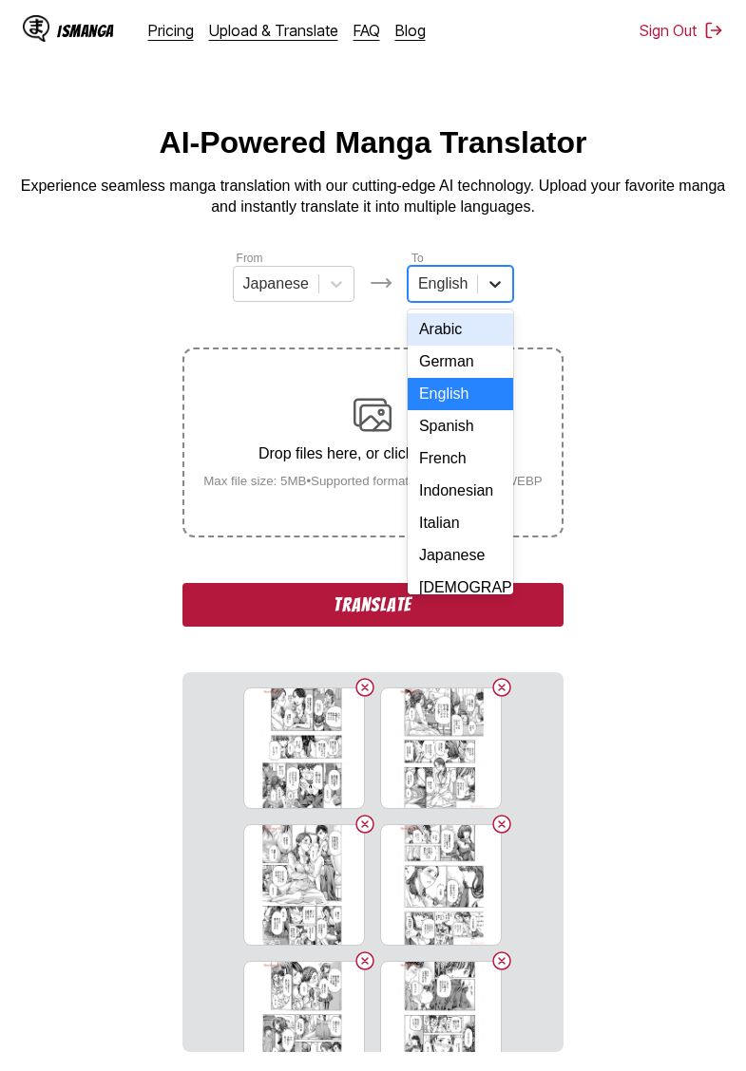
click at [485, 291] on icon at bounding box center [494, 284] width 19 height 19
click at [458, 499] on div "Indonesian" at bounding box center [460, 491] width 105 height 32
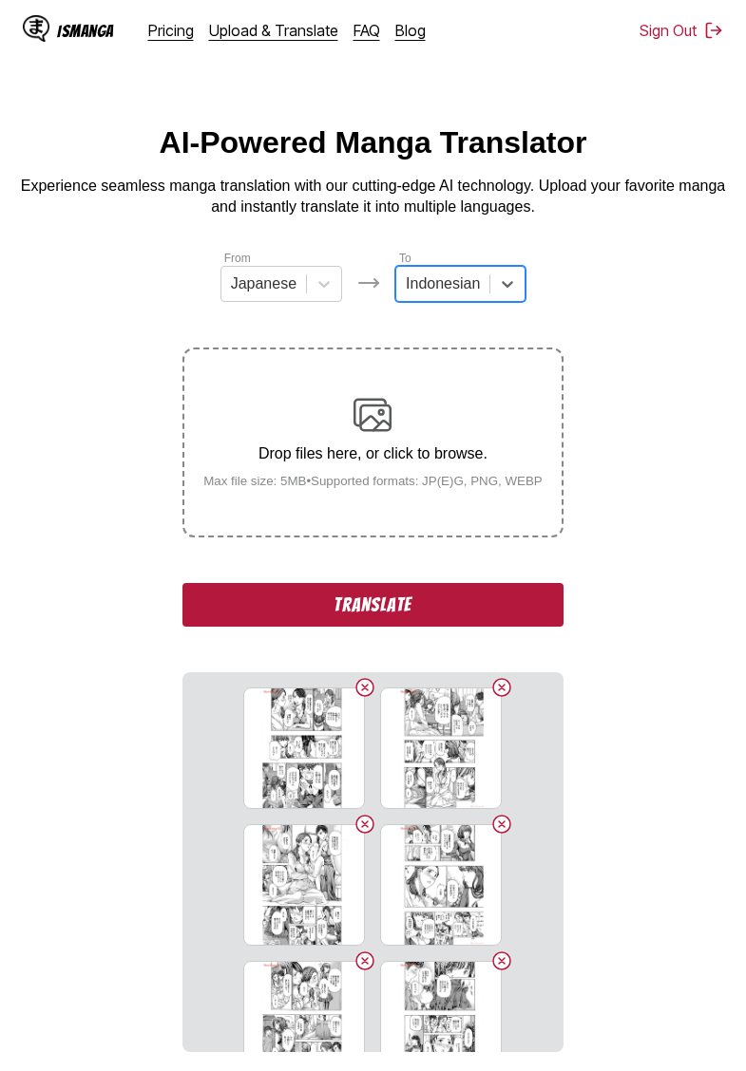
click at [445, 626] on button "Translate" at bounding box center [372, 605] width 380 height 44
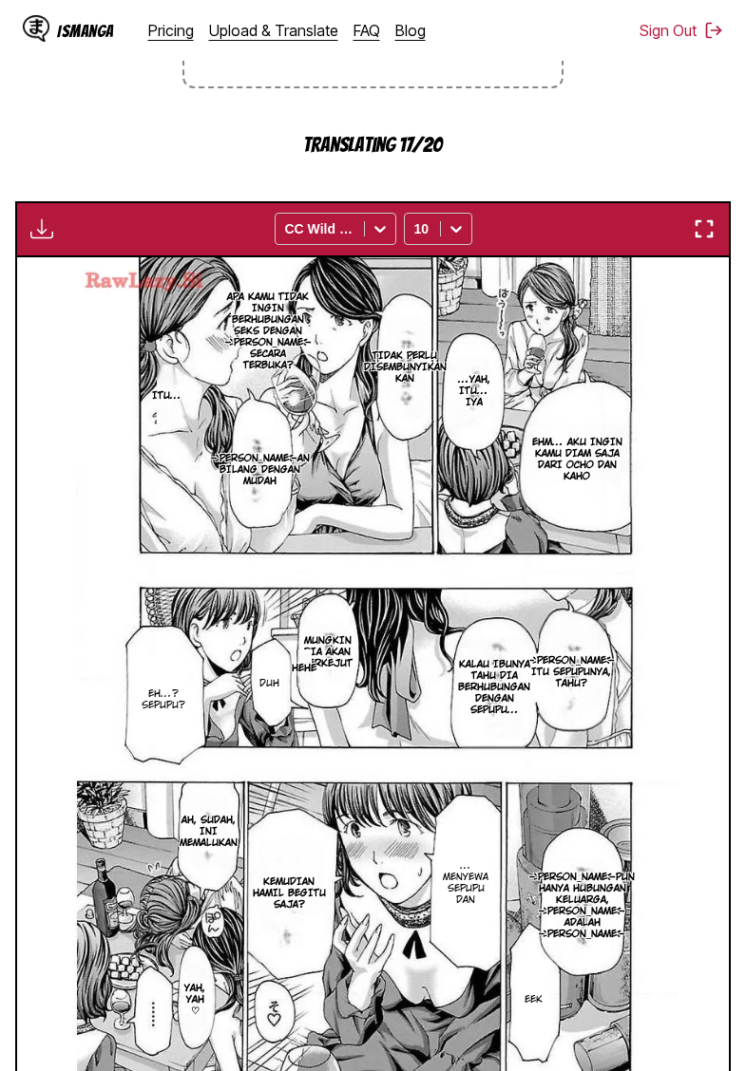
scroll to position [450, 0]
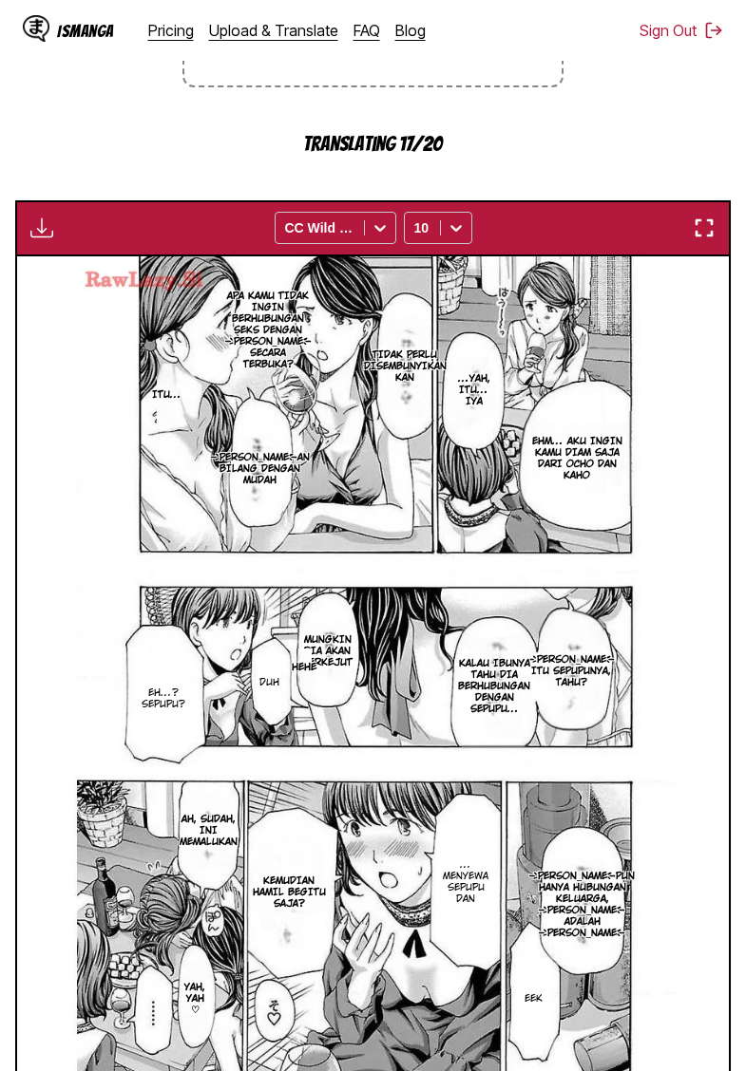
click at [46, 239] on img "button" at bounding box center [41, 228] width 23 height 23
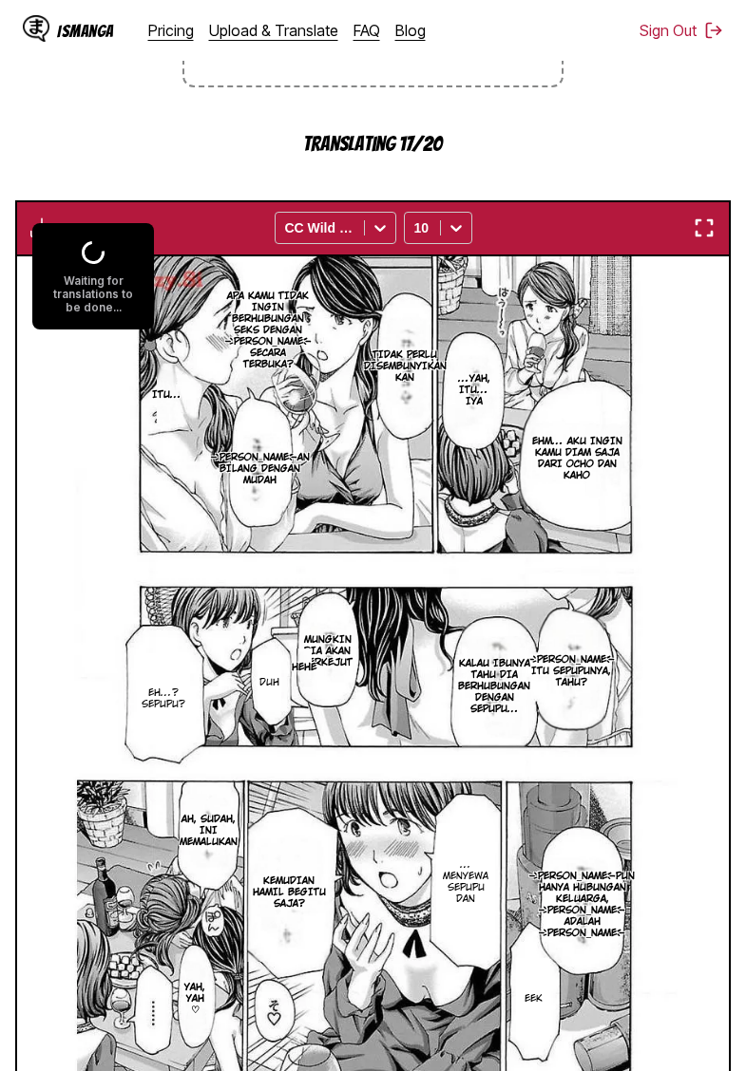
click at [126, 196] on section "From Japanese To Indonesian Drop files here, or click to browse. Max file size:…" at bounding box center [372, 477] width 715 height 1356
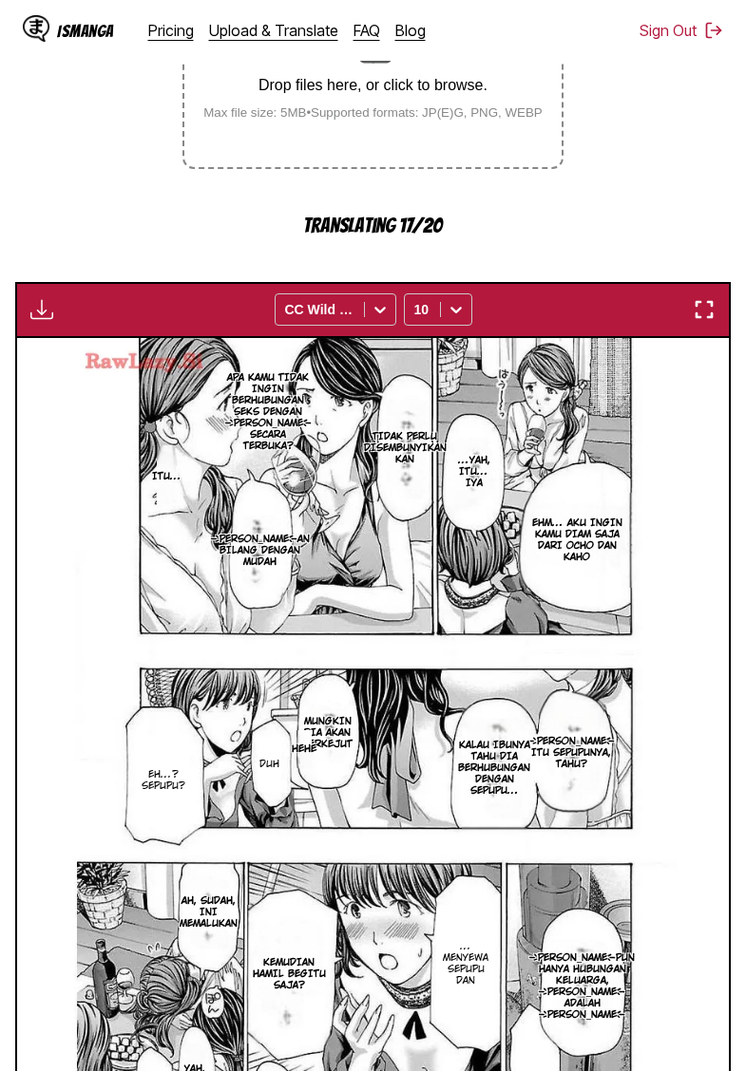
scroll to position [0, 0]
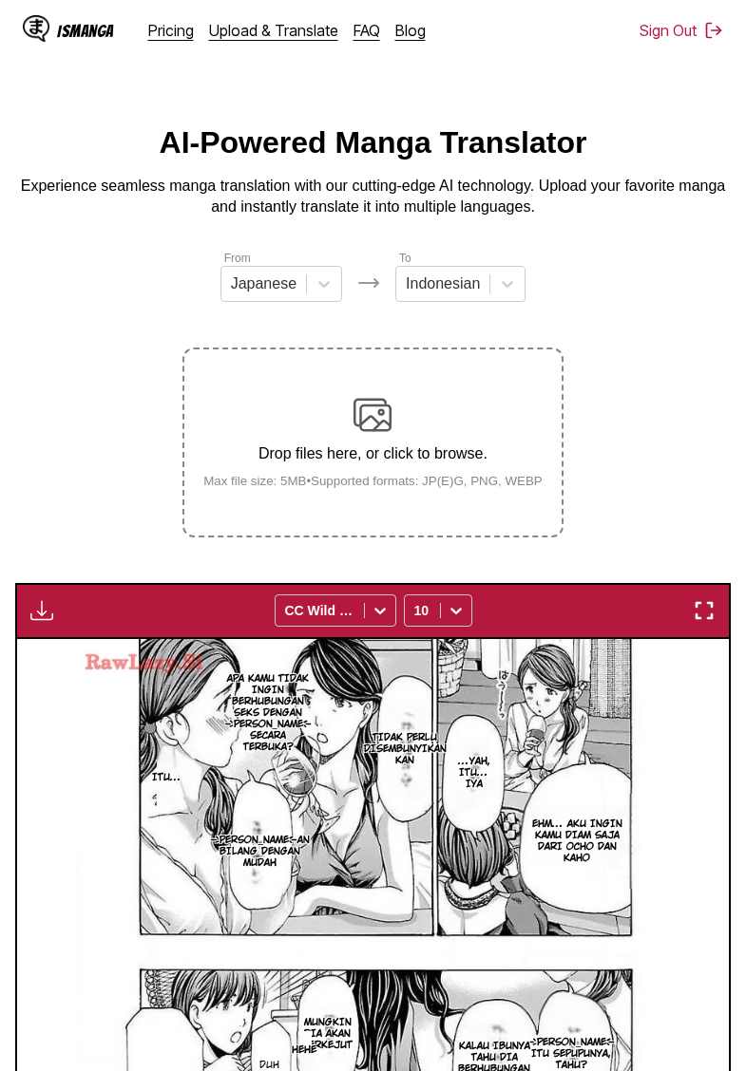
click at [35, 622] on img "button" at bounding box center [41, 610] width 23 height 23
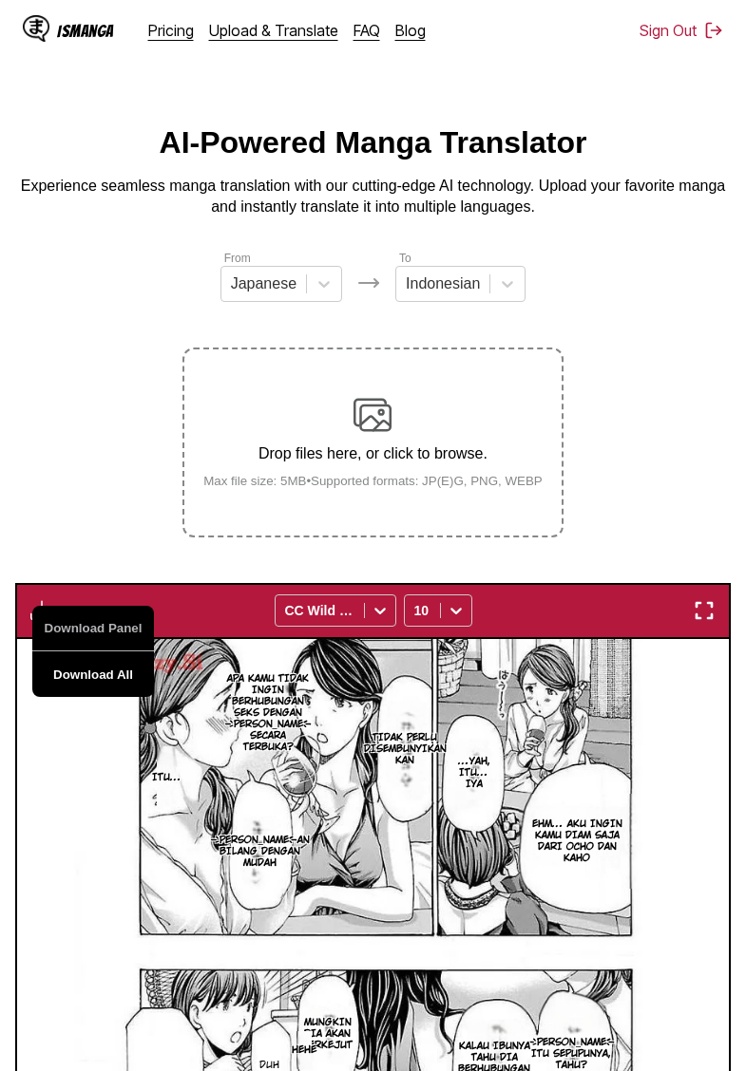
click at [80, 694] on button "Download All" at bounding box center [93, 675] width 122 height 46
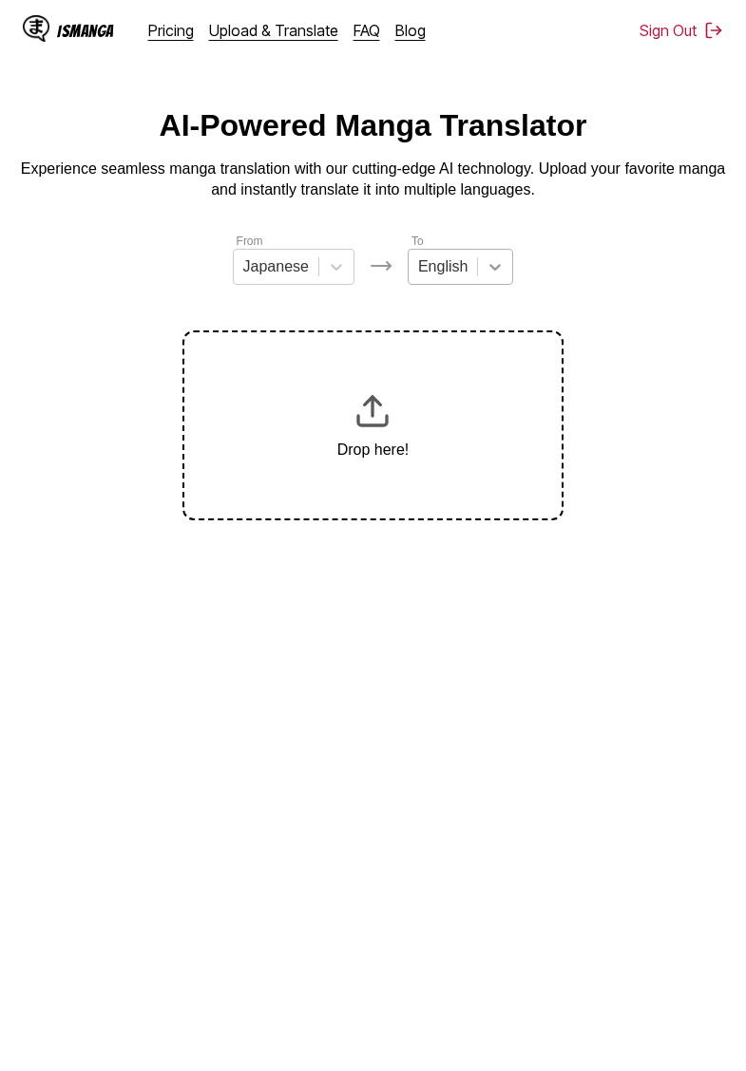
click at [480, 259] on div at bounding box center [495, 267] width 34 height 34
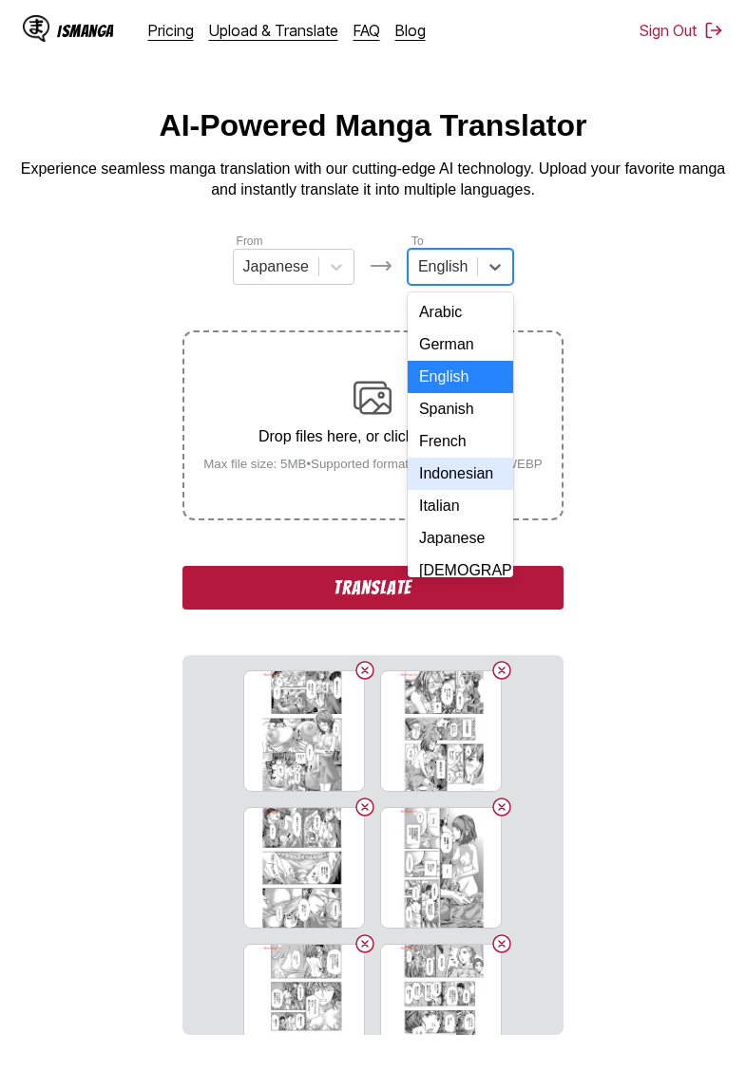
click at [451, 476] on div "Indonesian" at bounding box center [460, 474] width 105 height 32
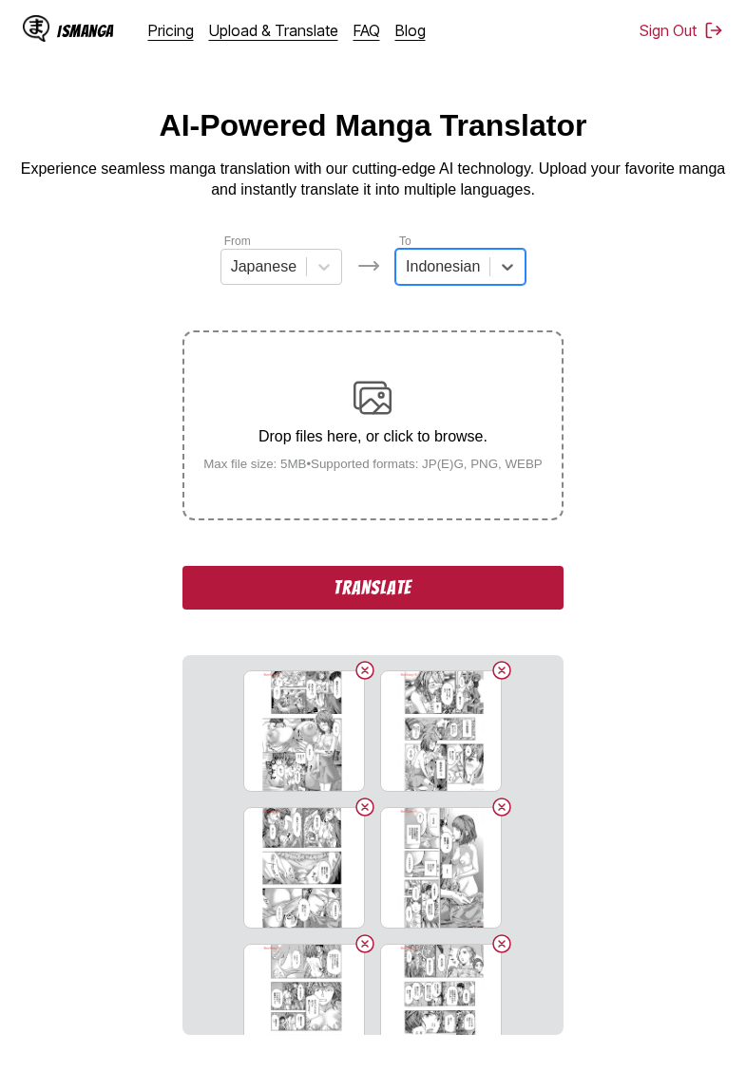
click at [416, 610] on button "Translate" at bounding box center [372, 588] width 380 height 44
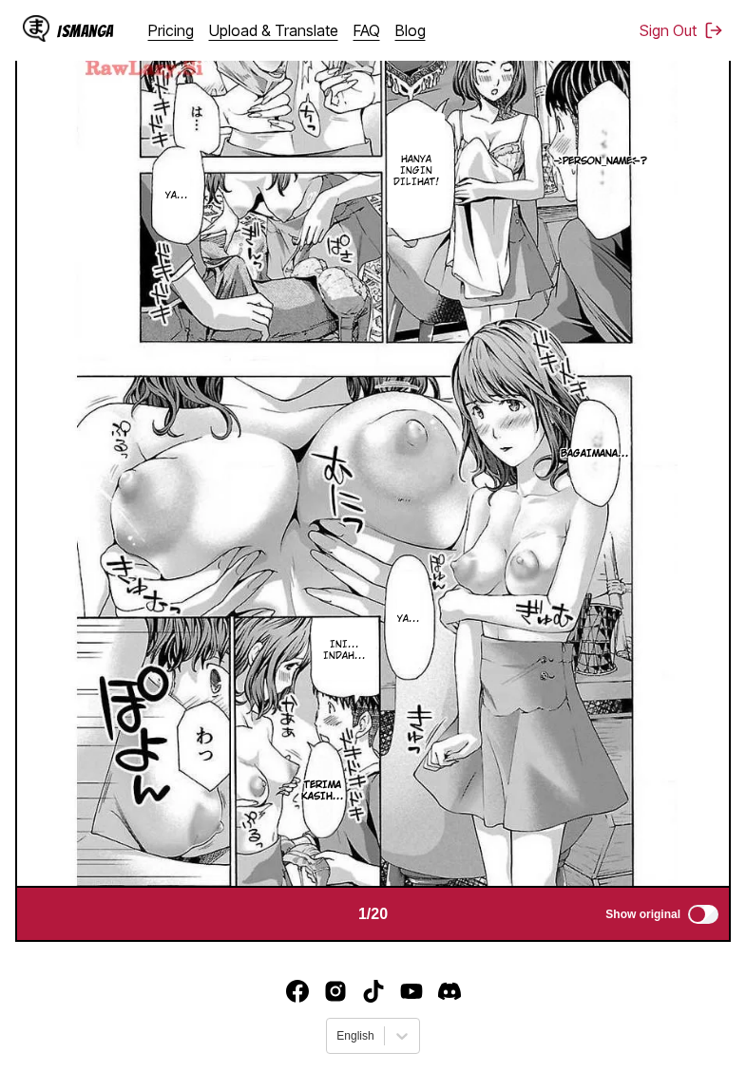
scroll to position [356, 0]
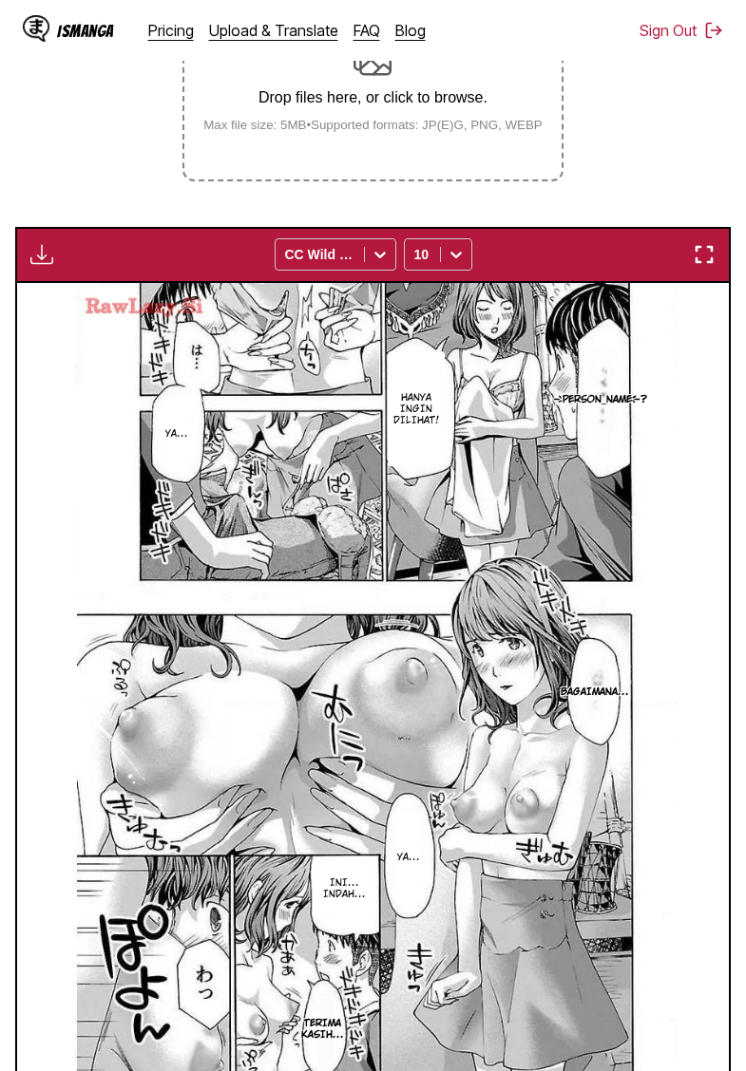
click at [43, 266] on img "button" at bounding box center [41, 254] width 23 height 23
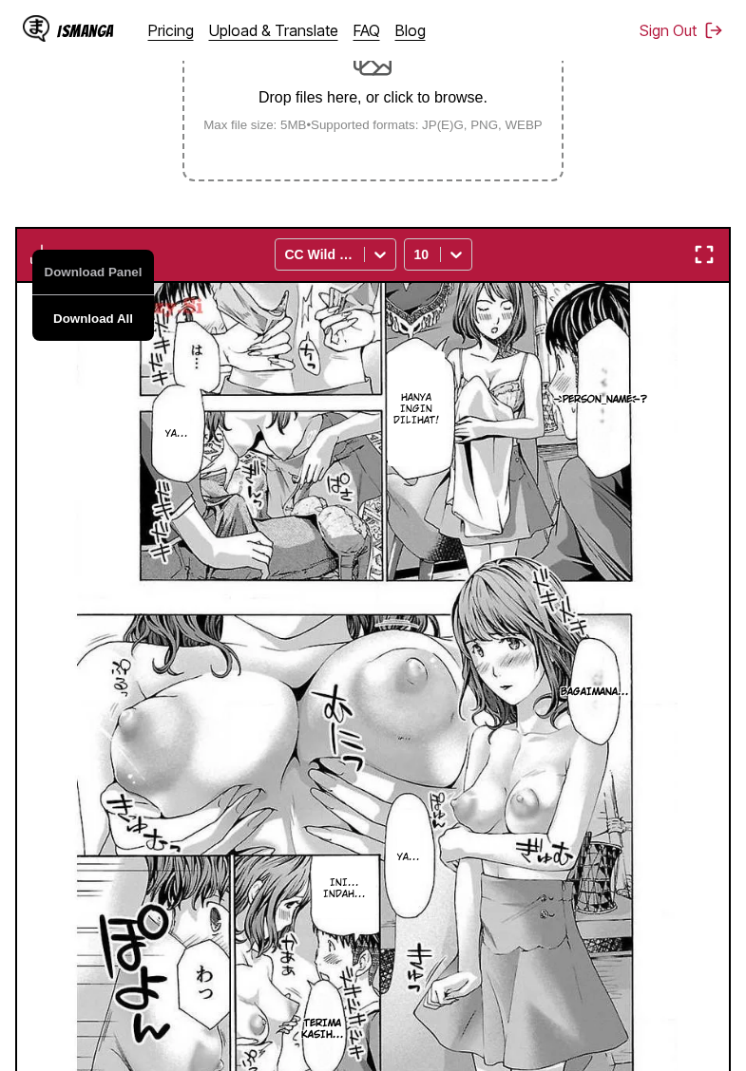
click at [115, 339] on button "Download All" at bounding box center [93, 318] width 122 height 46
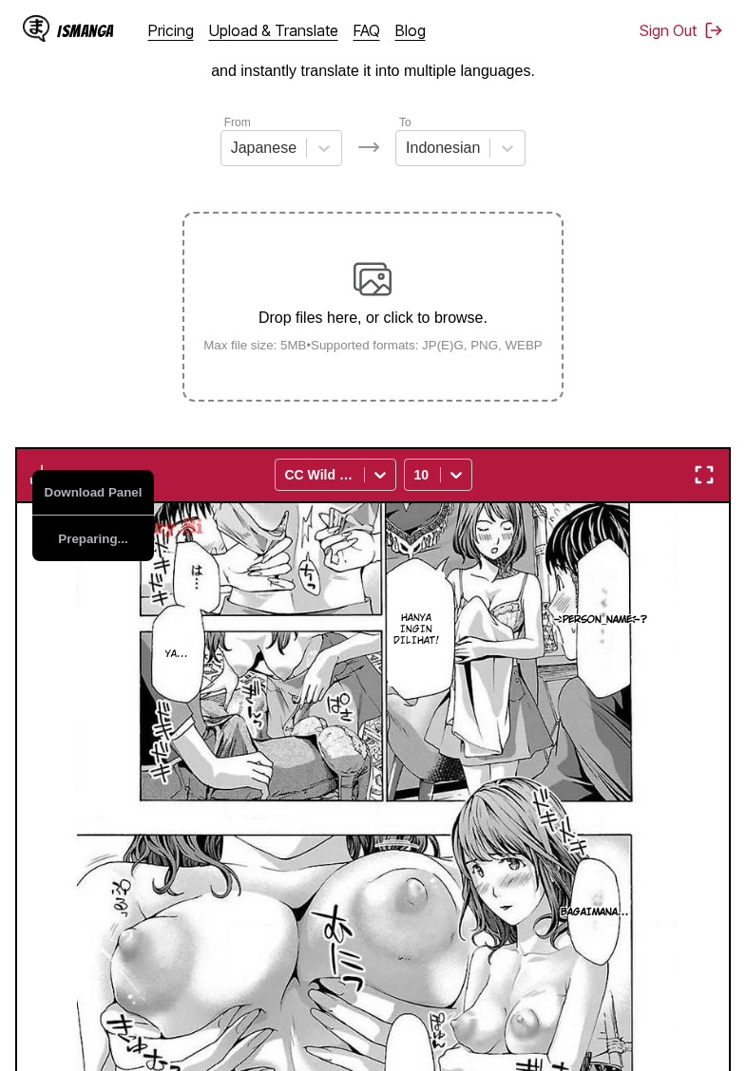
scroll to position [0, 0]
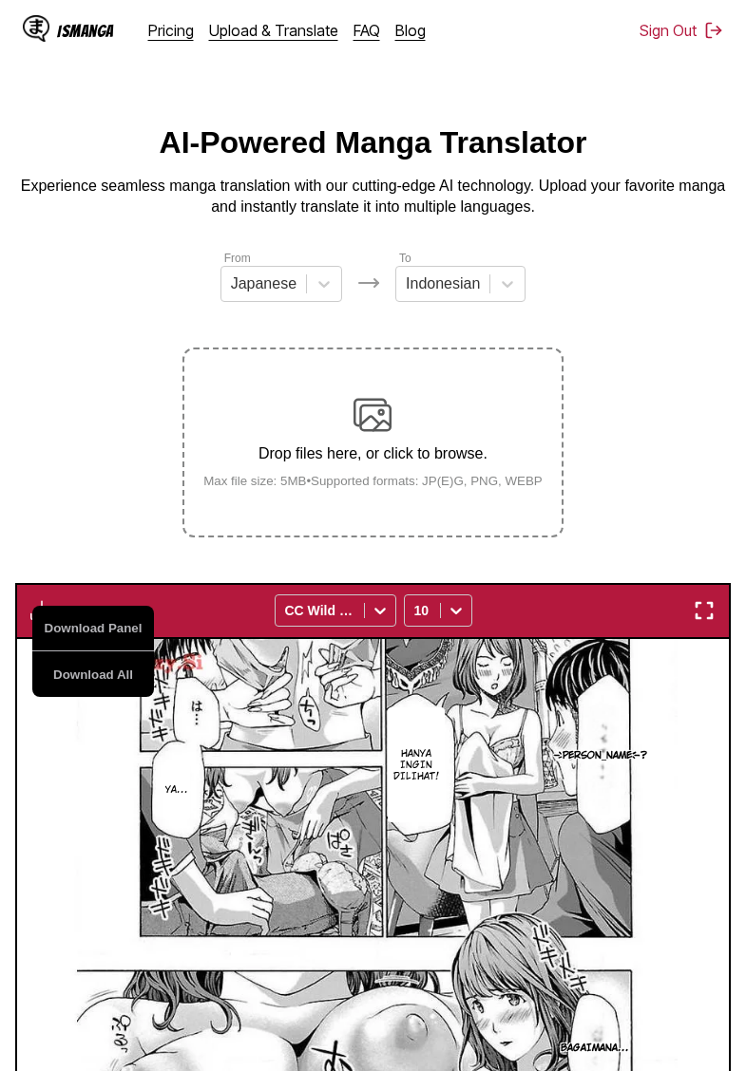
click at [96, 591] on section "From Japanese To Indonesian Drop files here, or click to browse. Max file size:…" at bounding box center [372, 893] width 715 height 1288
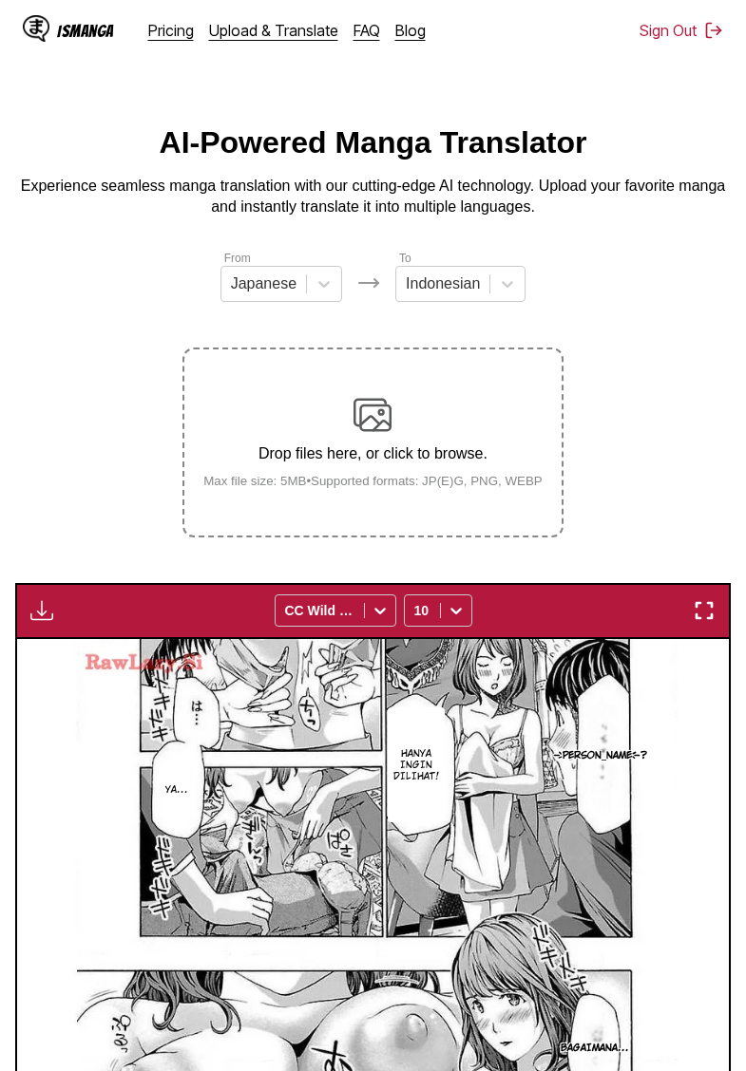
click at [53, 623] on button "button" at bounding box center [42, 610] width 34 height 25
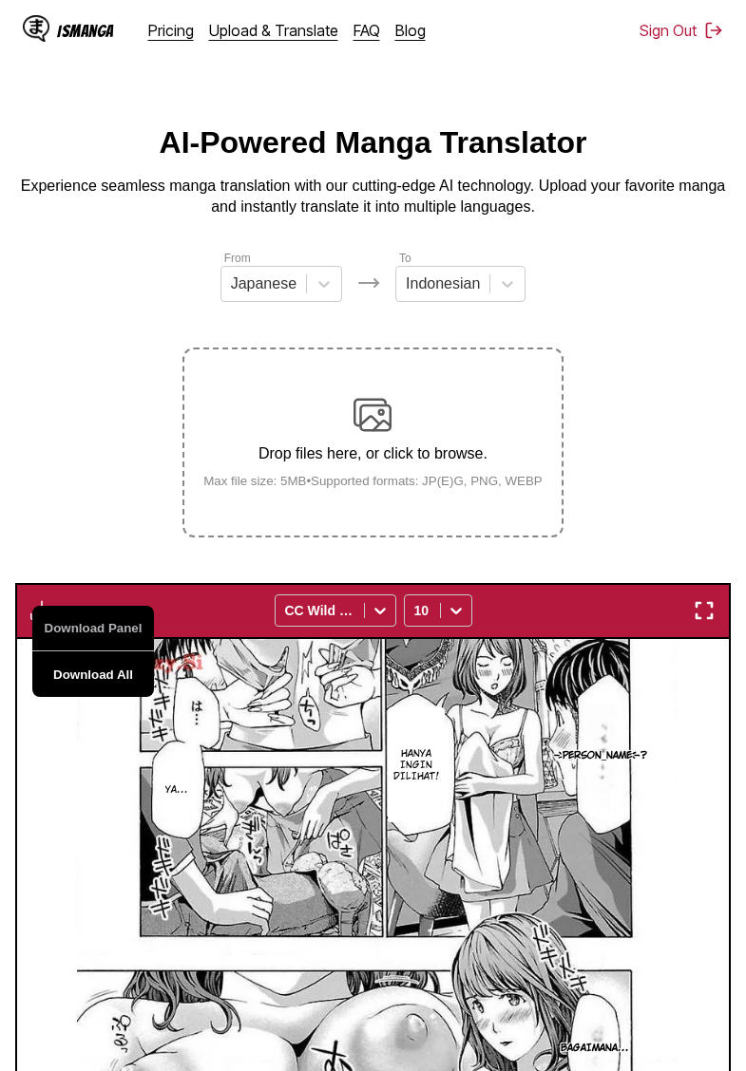
click at [88, 691] on button "Download All" at bounding box center [93, 675] width 122 height 46
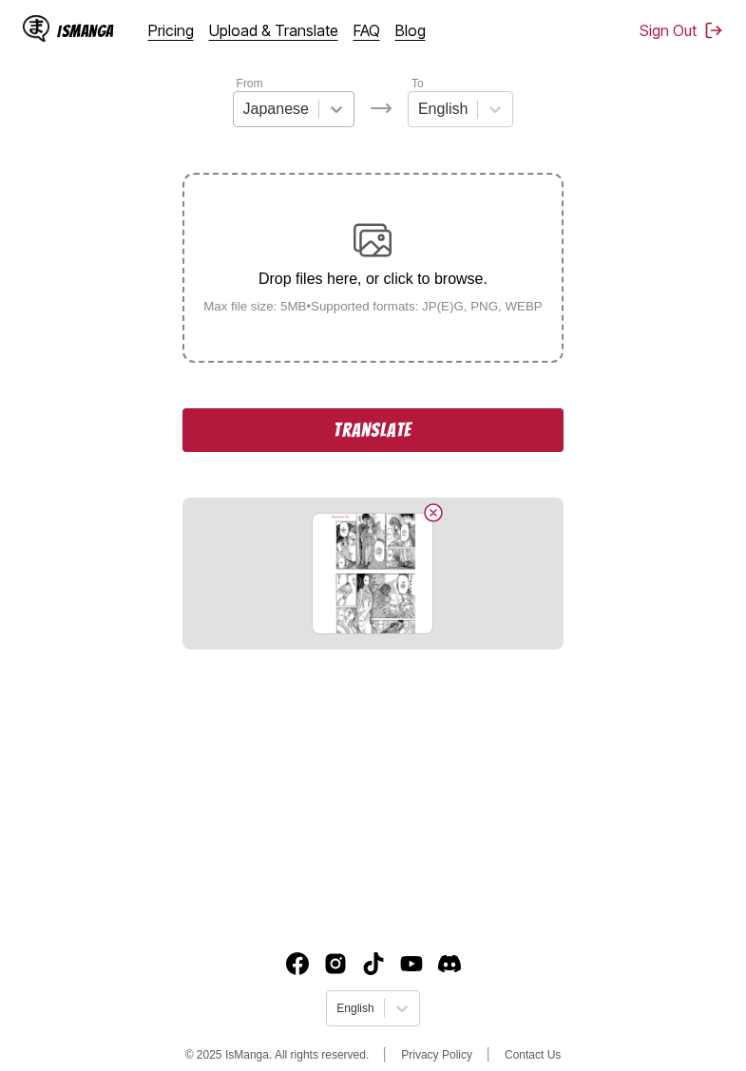
click at [324, 111] on div at bounding box center [336, 109] width 34 height 34
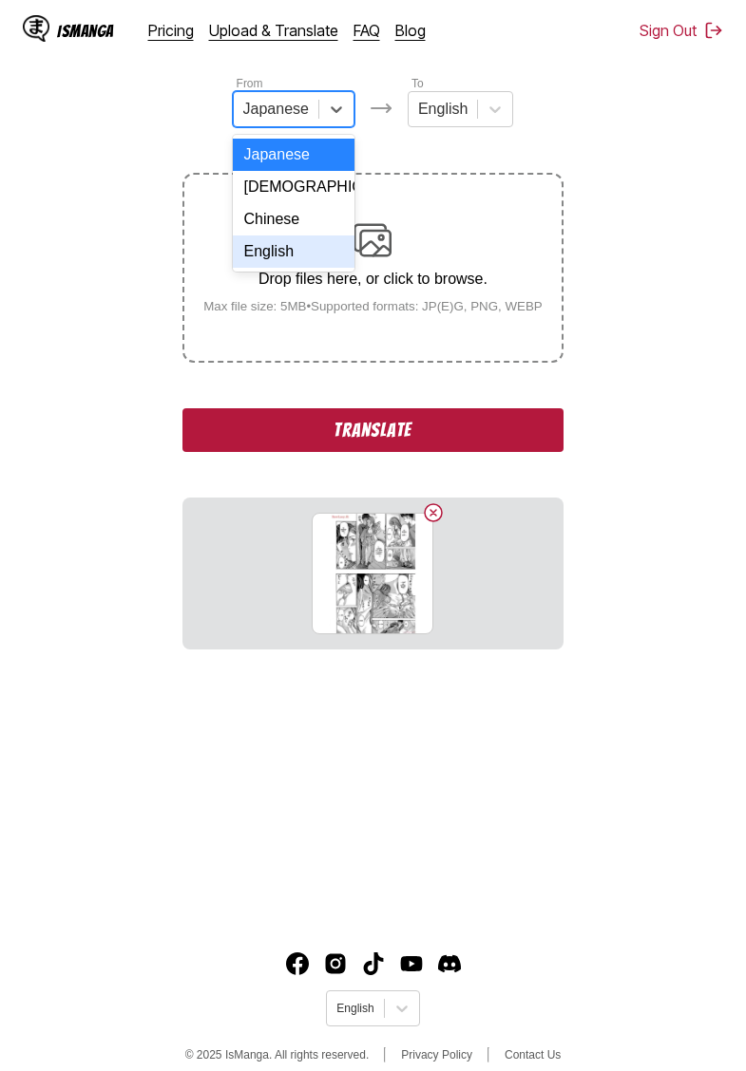
click at [280, 255] on div "English" at bounding box center [294, 252] width 122 height 32
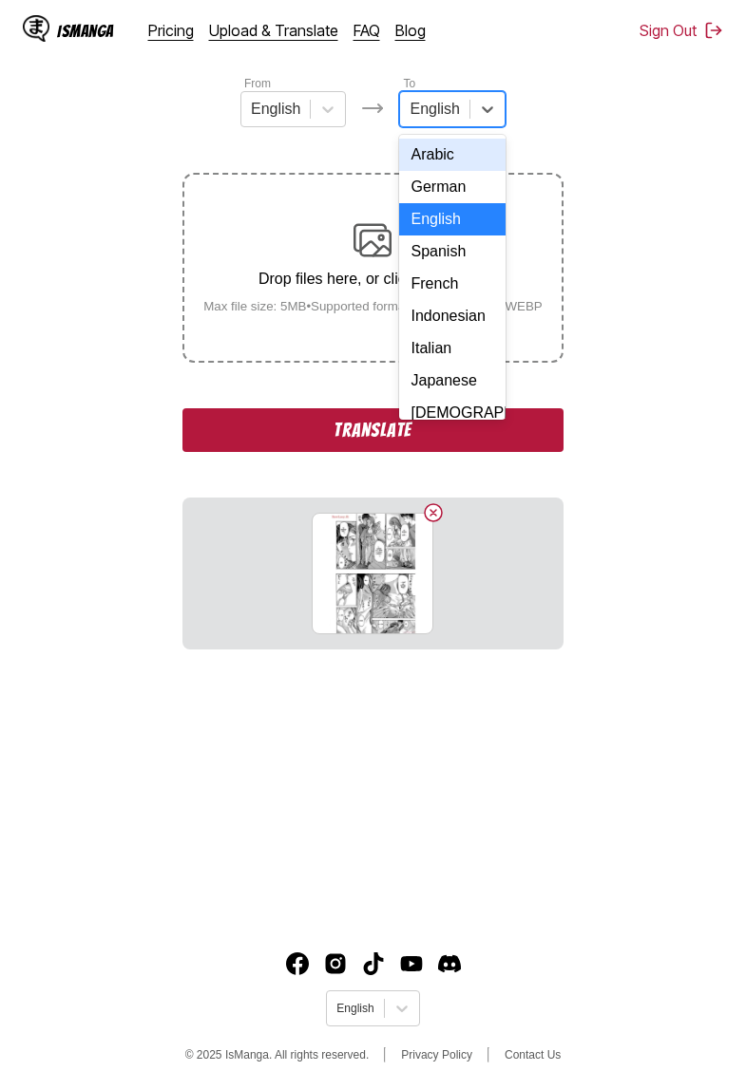
click at [445, 120] on div at bounding box center [433, 109] width 49 height 21
click at [461, 317] on div "Indonesian" at bounding box center [451, 316] width 105 height 32
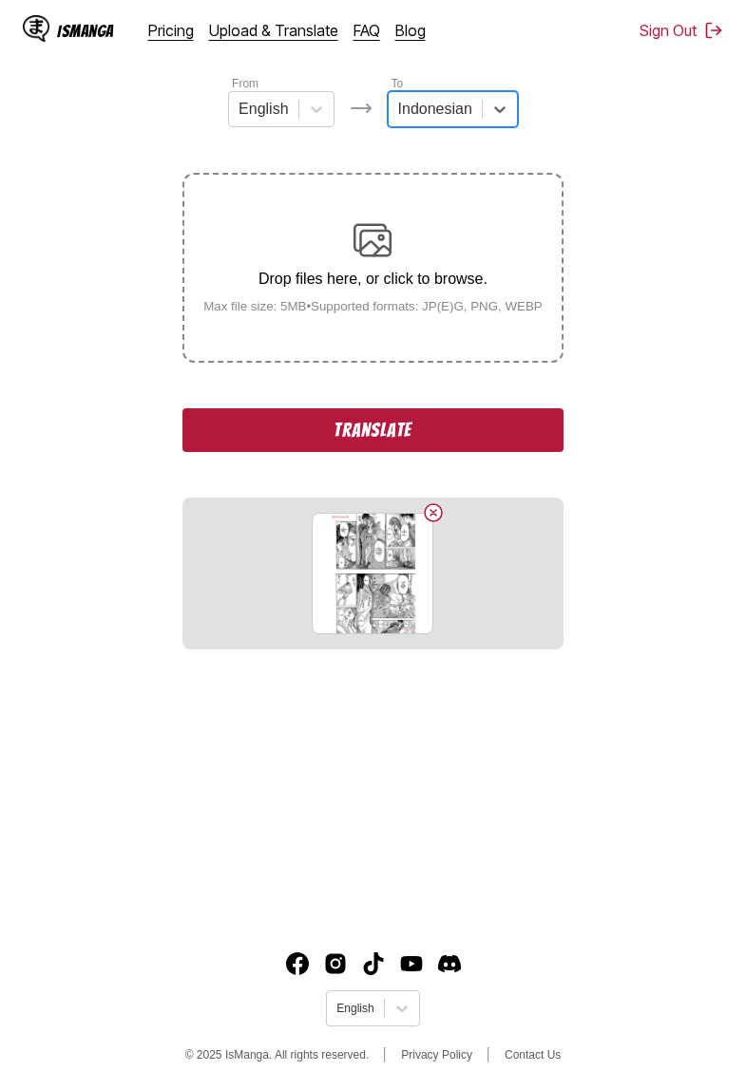
click at [373, 452] on button "Translate" at bounding box center [372, 430] width 380 height 44
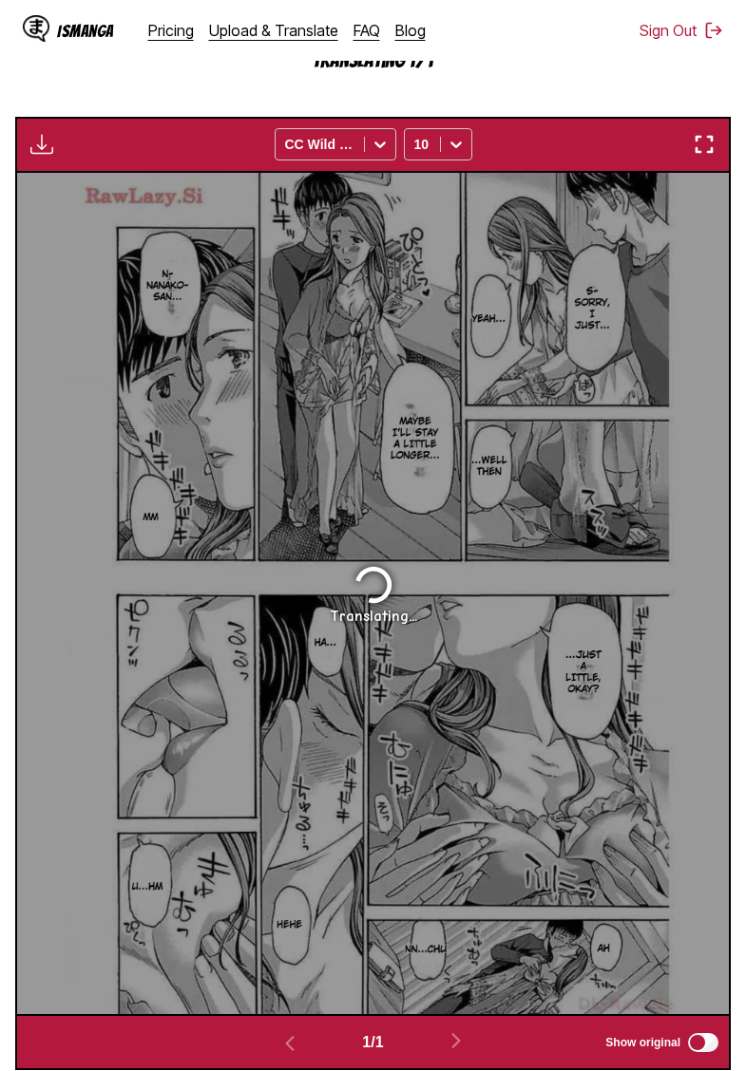
scroll to position [544, 0]
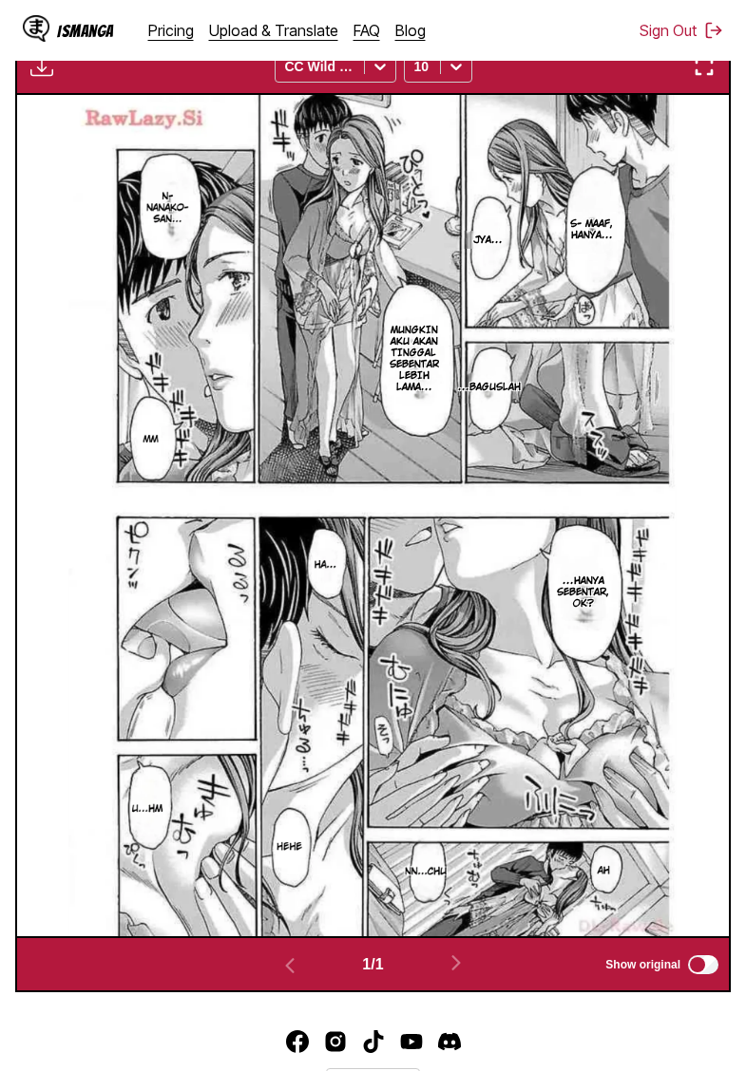
click at [47, 78] on img "button" at bounding box center [41, 66] width 23 height 23
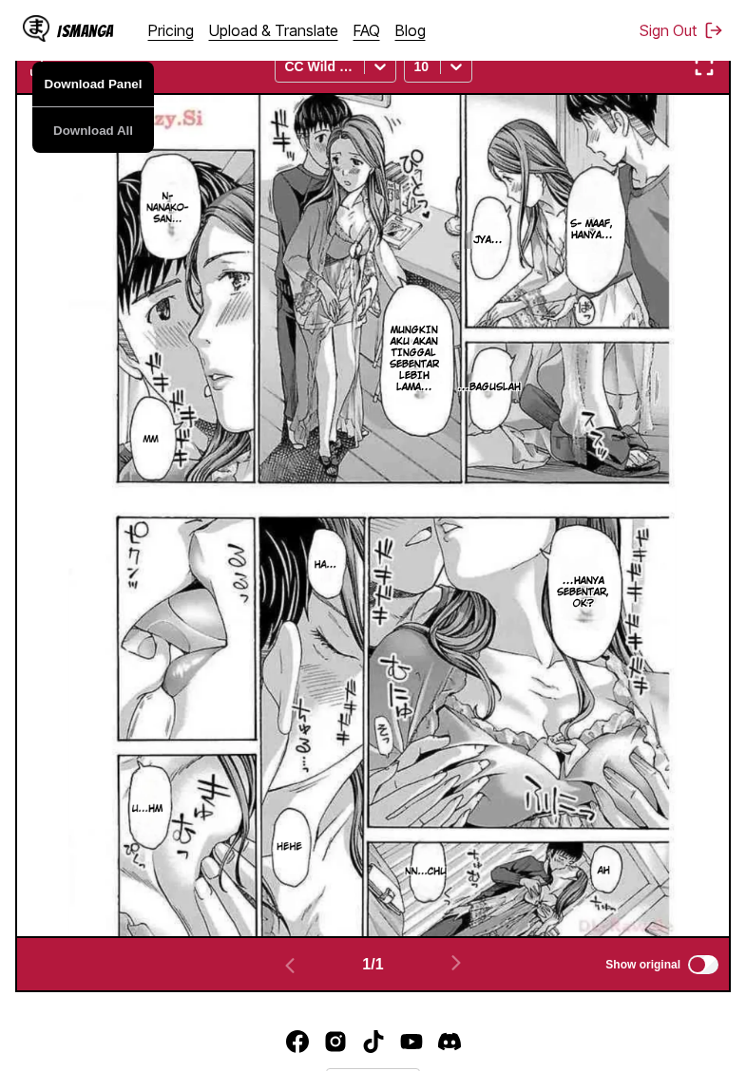
click at [84, 107] on button "Download Panel" at bounding box center [93, 85] width 122 height 46
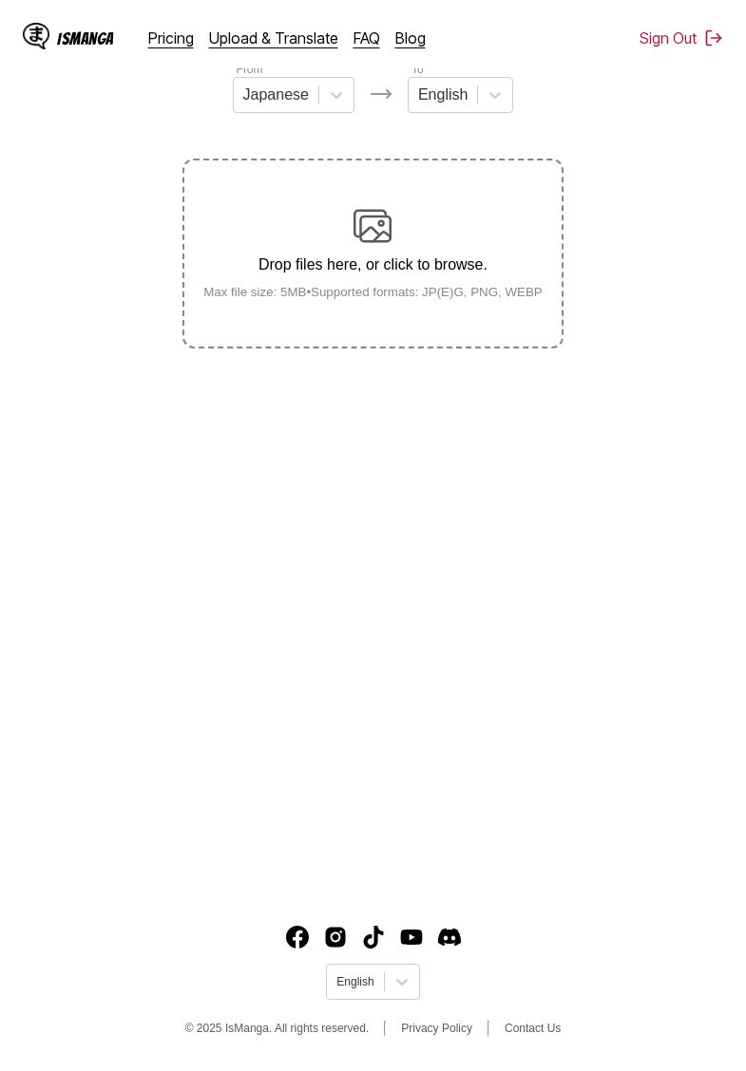
scroll to position [195, 0]
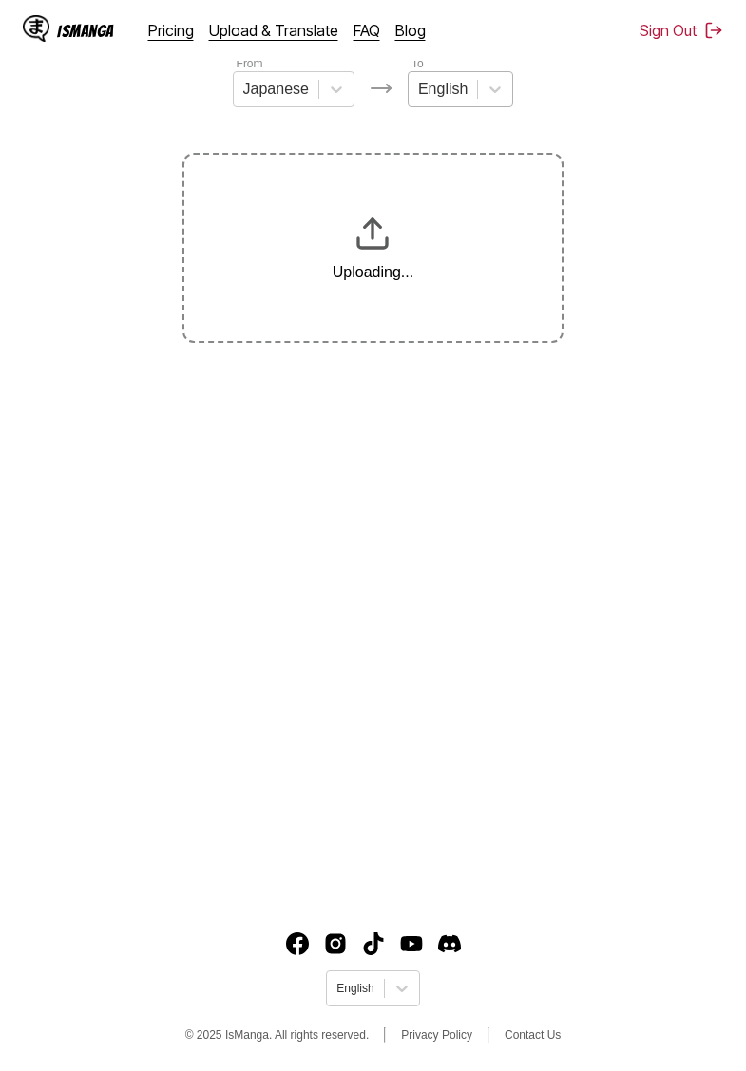
click at [465, 83] on div at bounding box center [442, 89] width 49 height 21
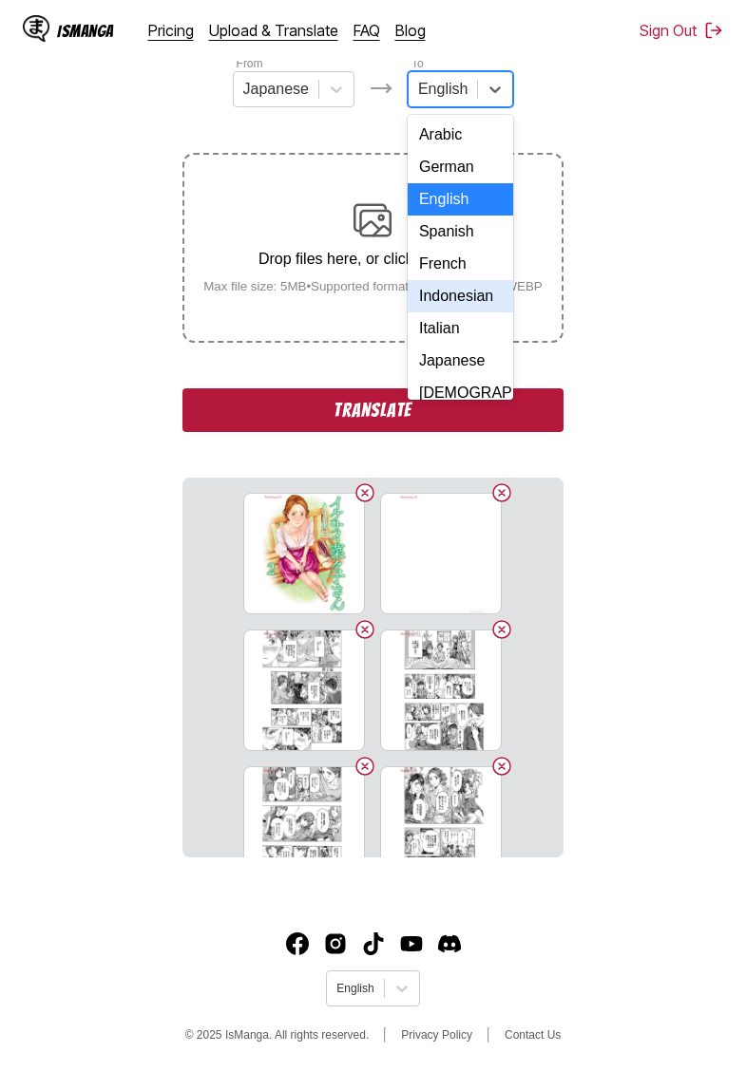
click at [439, 303] on div "Indonesian" at bounding box center [460, 296] width 105 height 32
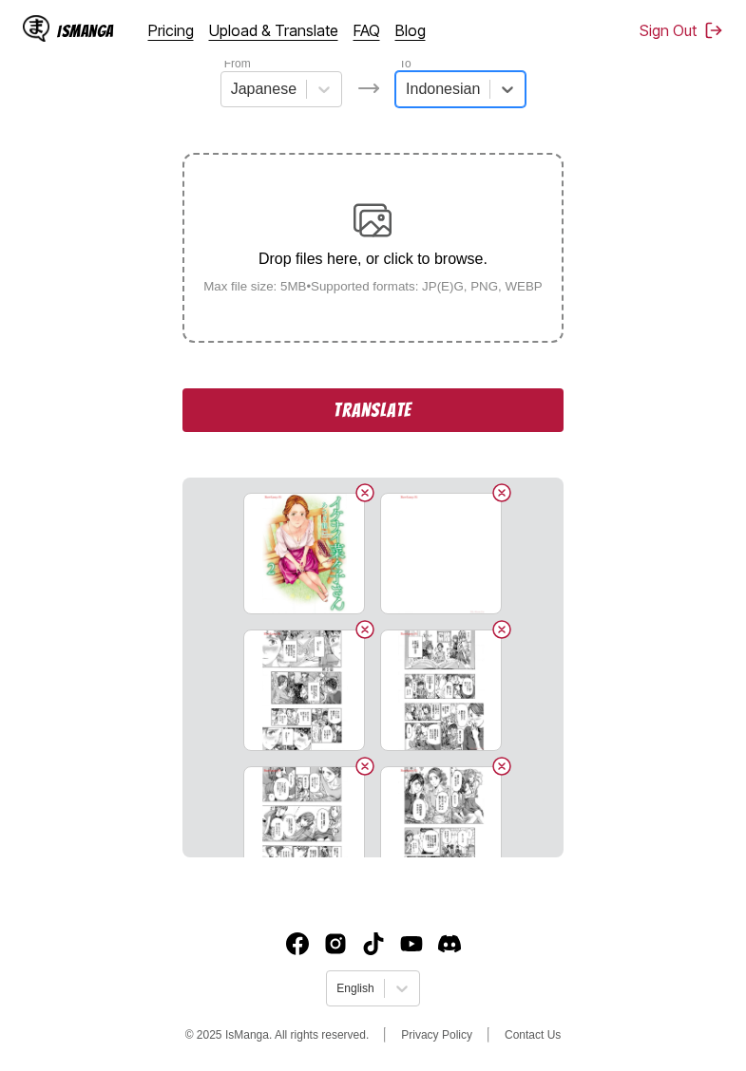
click at [368, 429] on button "Translate" at bounding box center [372, 411] width 380 height 44
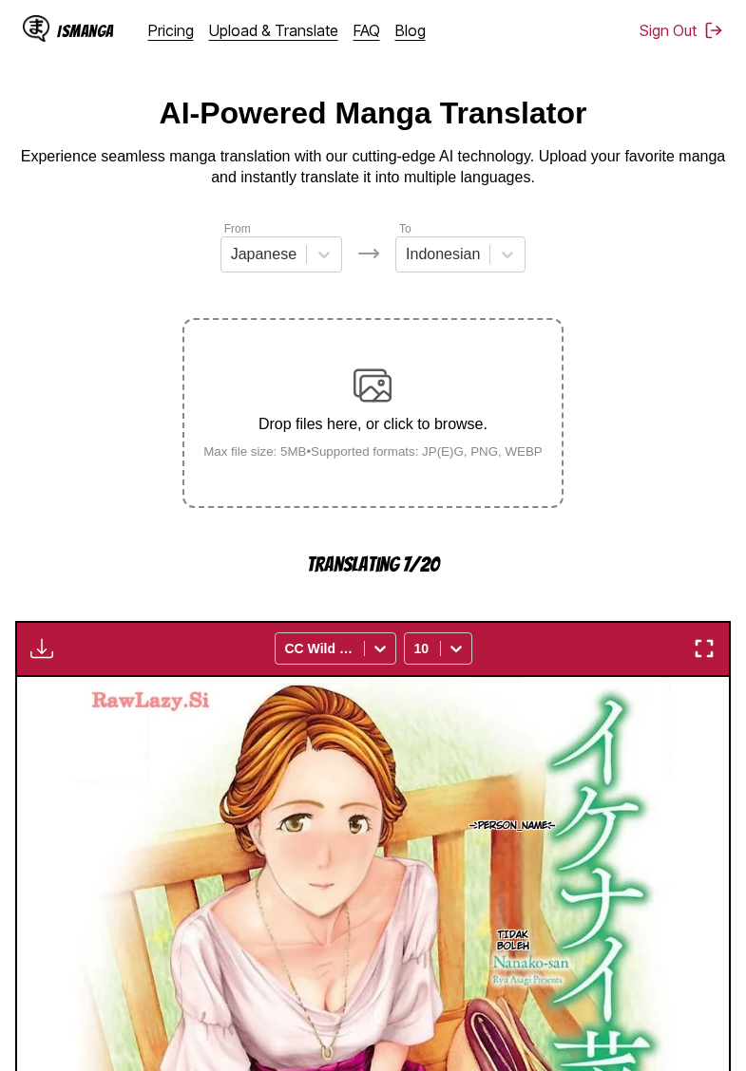
scroll to position [0, 0]
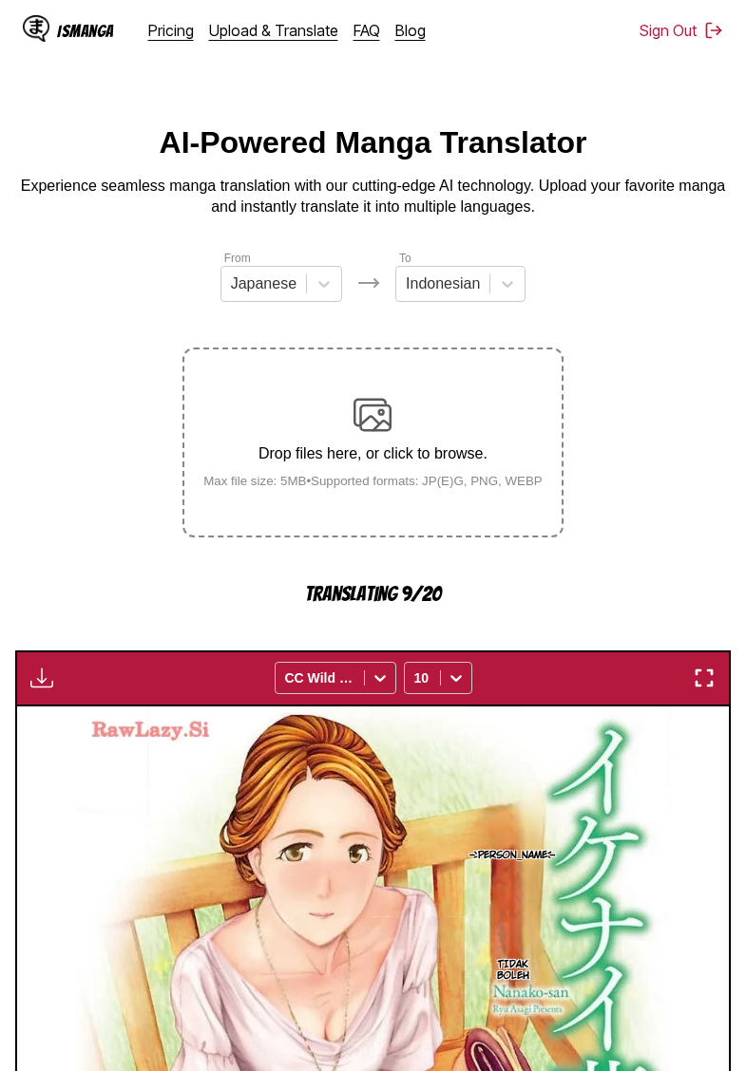
click at [87, 198] on p "Experience seamless manga translation with our cutting-edge AI technology. Uplo…" at bounding box center [372, 197] width 715 height 43
click at [105, 202] on p "Experience seamless manga translation with our cutting-edge AI technology. Uplo…" at bounding box center [372, 197] width 715 height 43
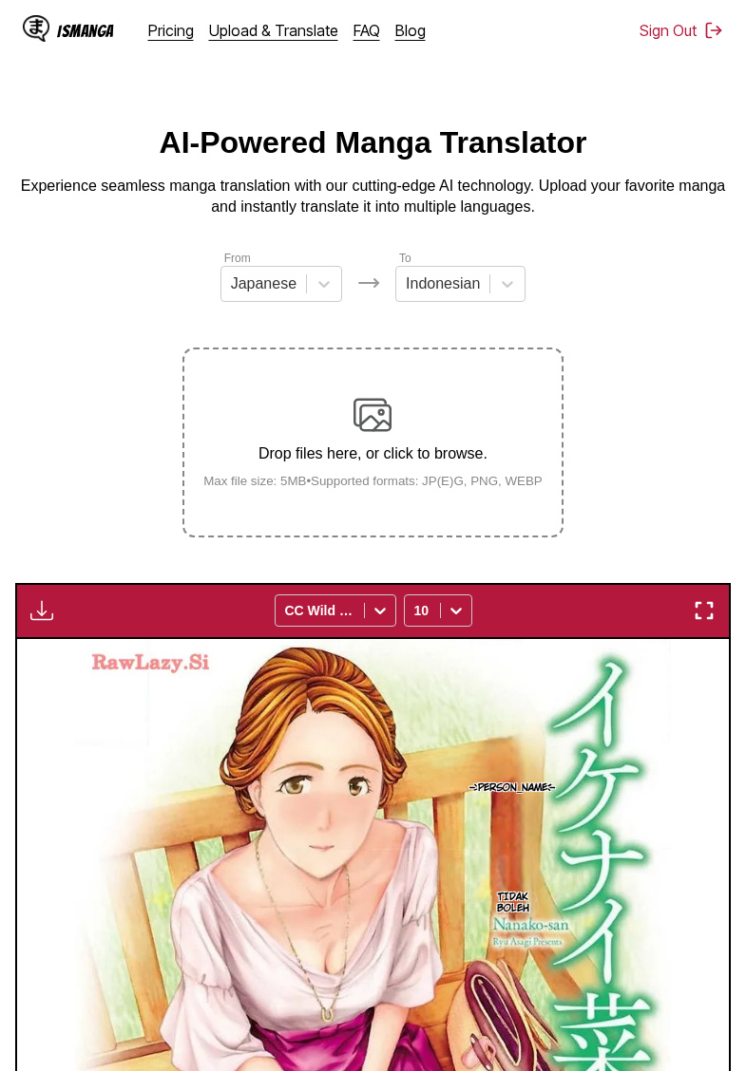
click at [40, 622] on img "button" at bounding box center [41, 610] width 23 height 23
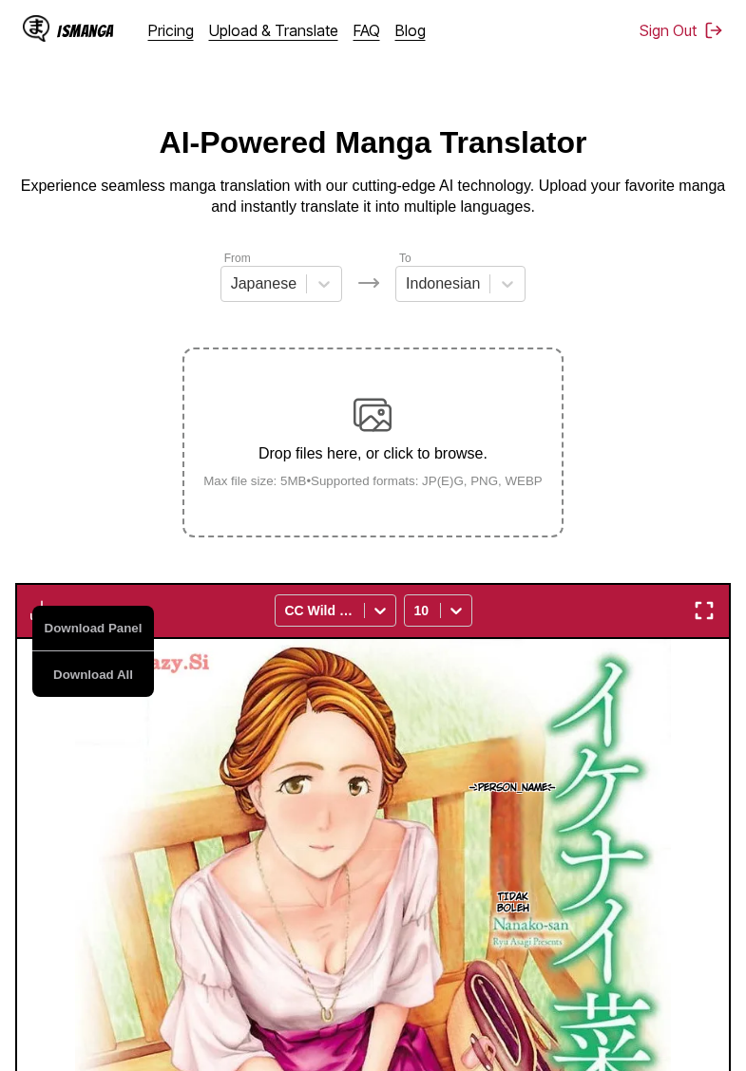
drag, startPoint x: 102, startPoint y: 698, endPoint x: 373, endPoint y: 565, distance: 302.5
click at [102, 697] on button "Download All" at bounding box center [93, 675] width 122 height 46
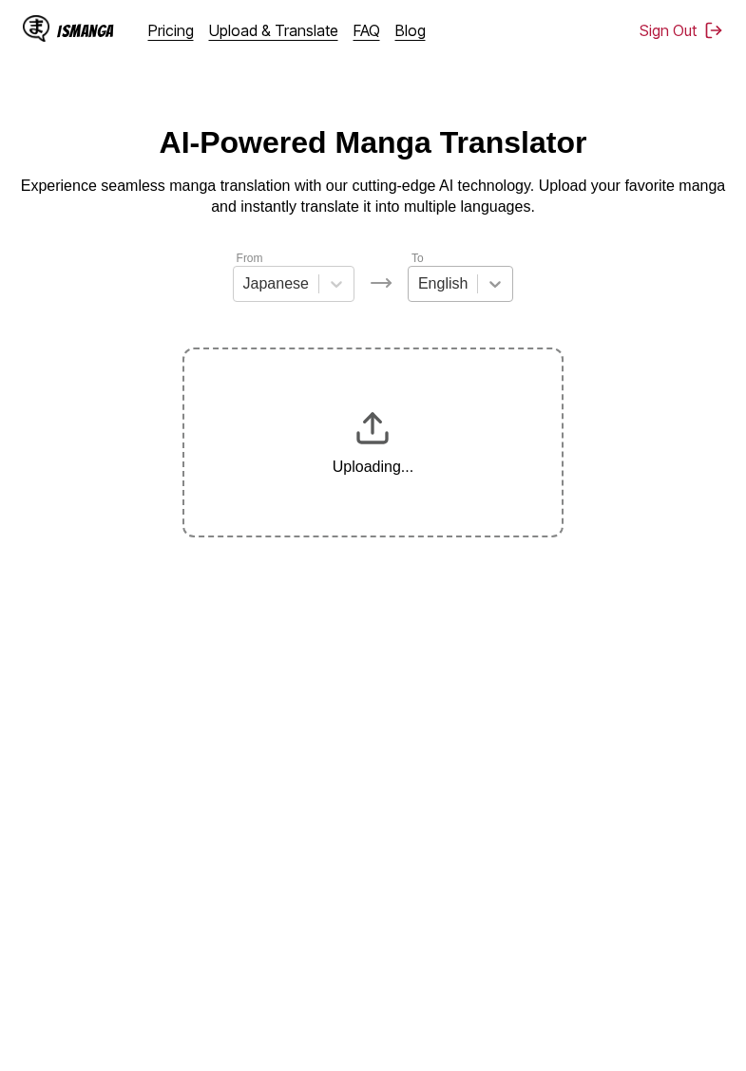
click at [477, 292] on div "English" at bounding box center [442, 284] width 68 height 28
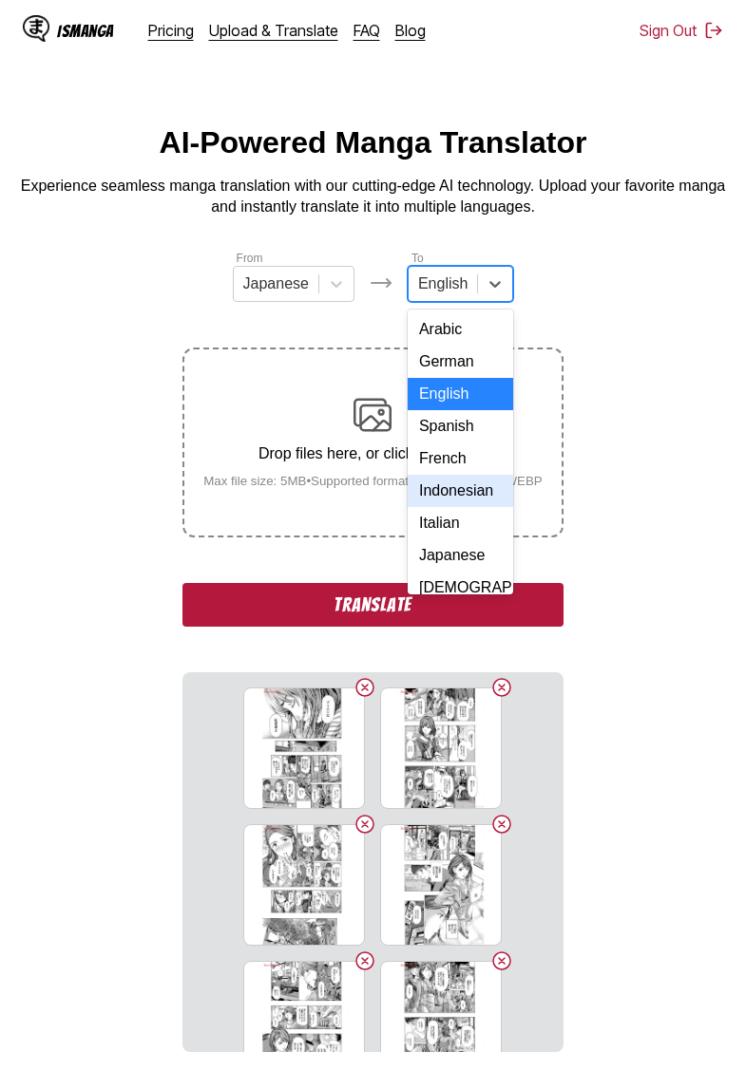
click at [462, 495] on div "Indonesian" at bounding box center [460, 491] width 105 height 32
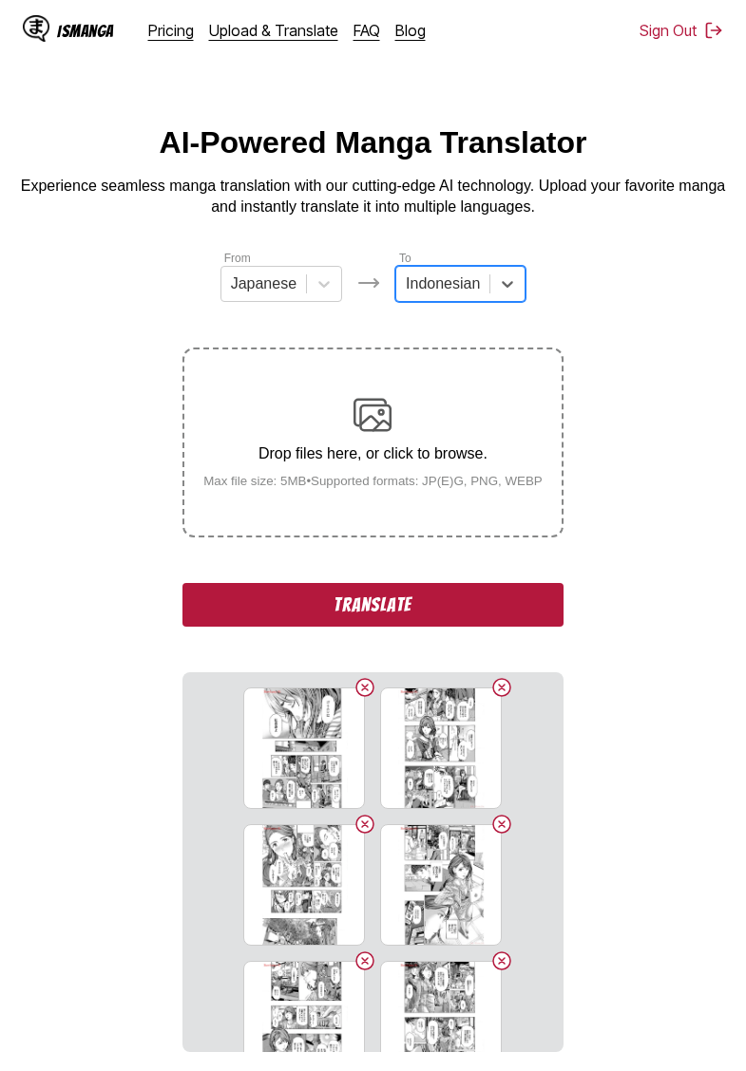
click at [403, 627] on button "Translate" at bounding box center [372, 605] width 380 height 44
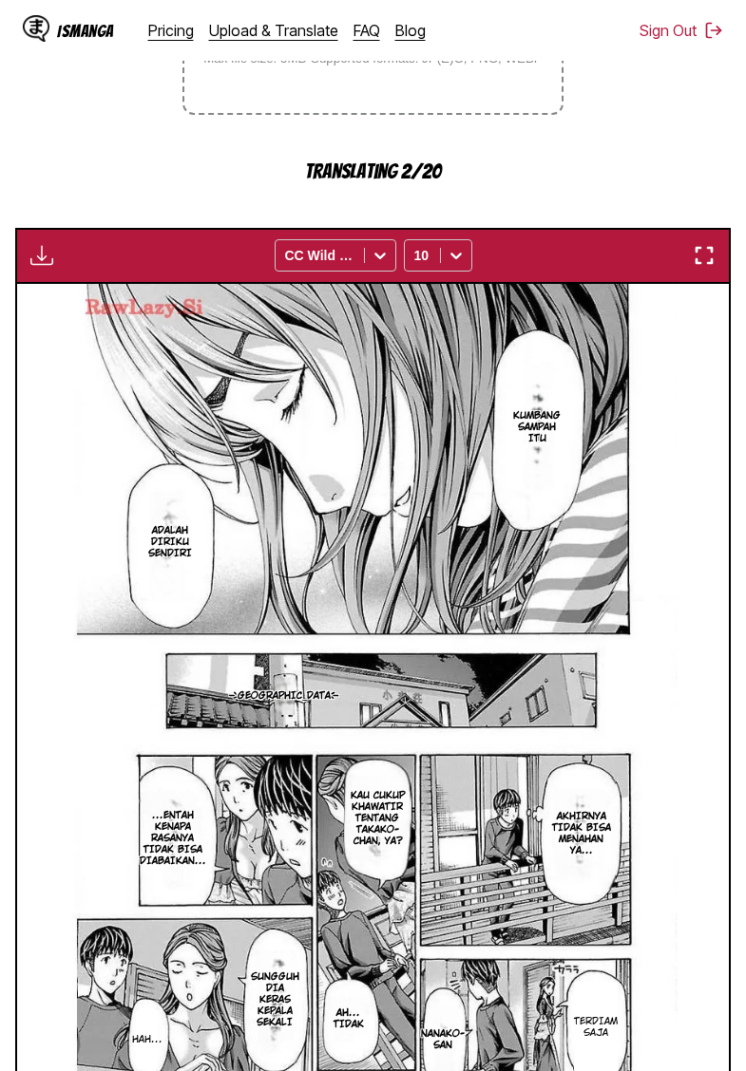
scroll to position [346, 0]
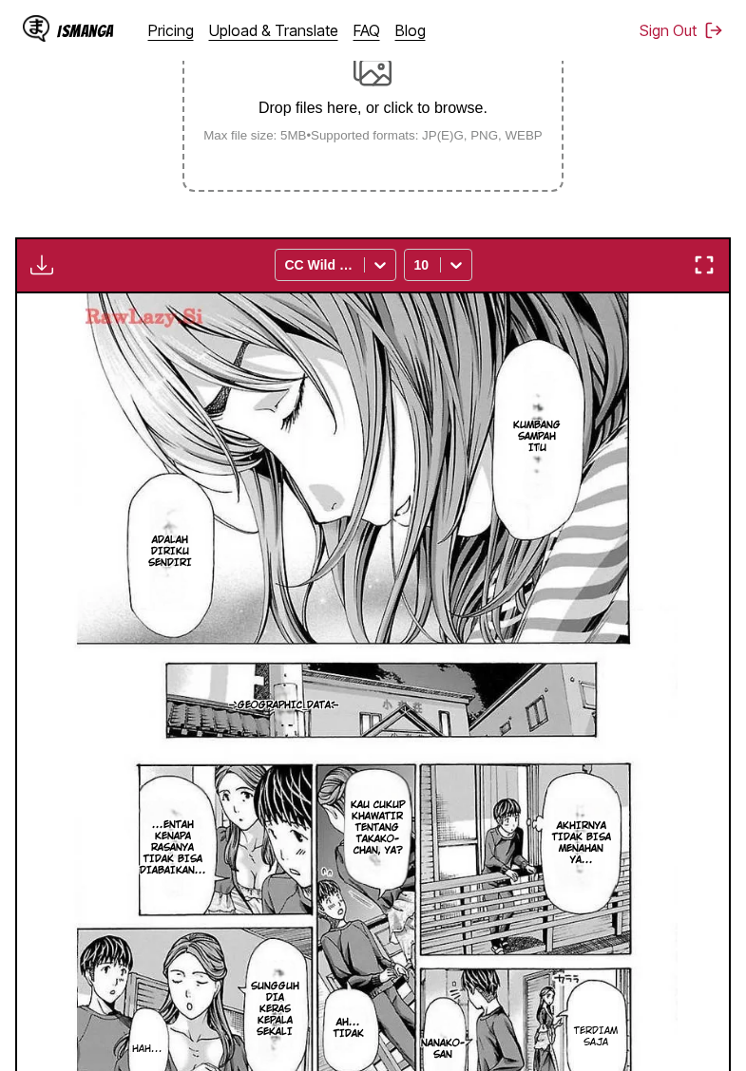
click at [38, 276] on img "button" at bounding box center [41, 265] width 23 height 23
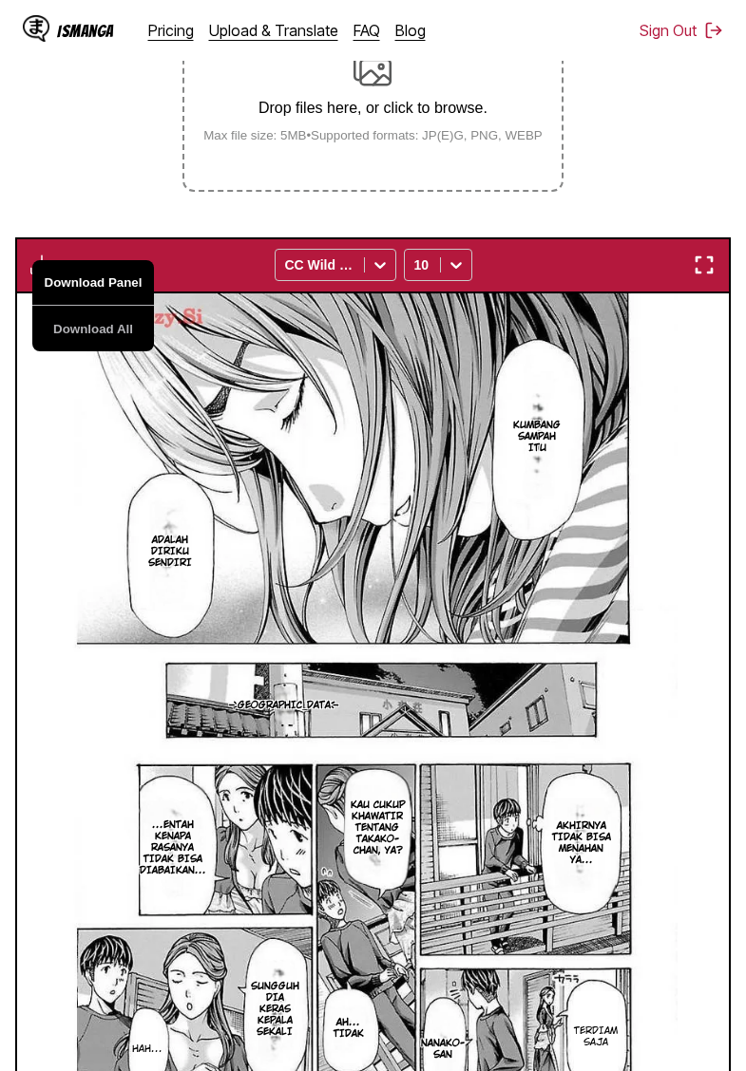
click at [94, 349] on button "Download All" at bounding box center [93, 329] width 122 height 46
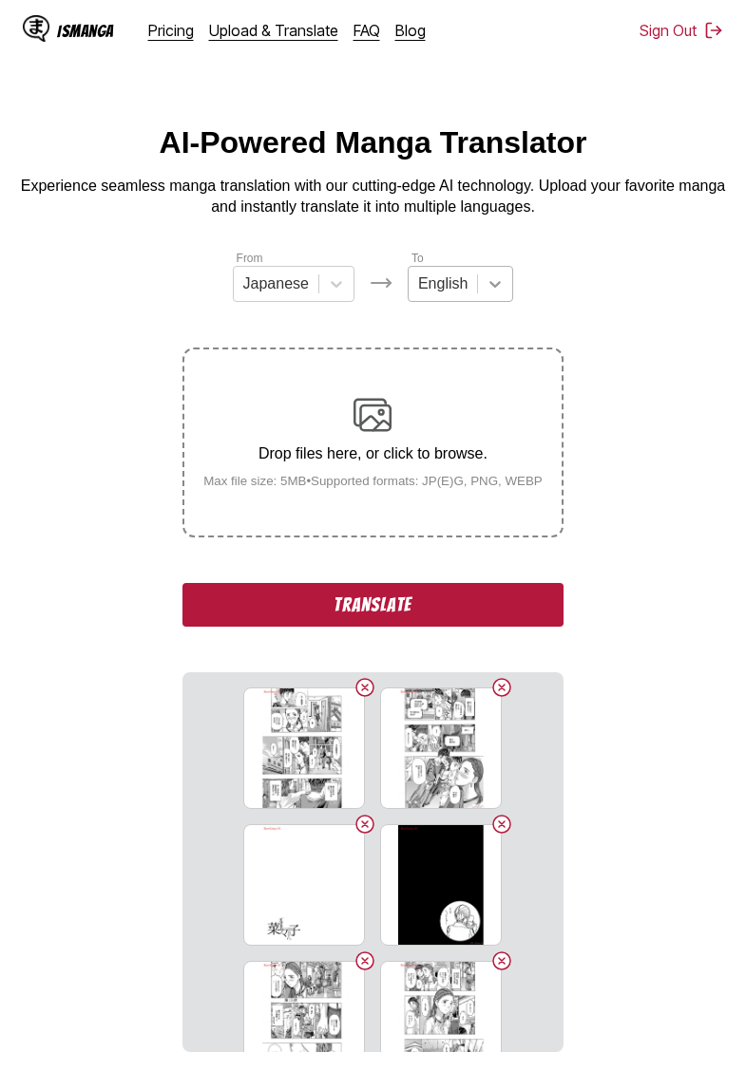
click at [489, 287] on icon at bounding box center [494, 284] width 19 height 19
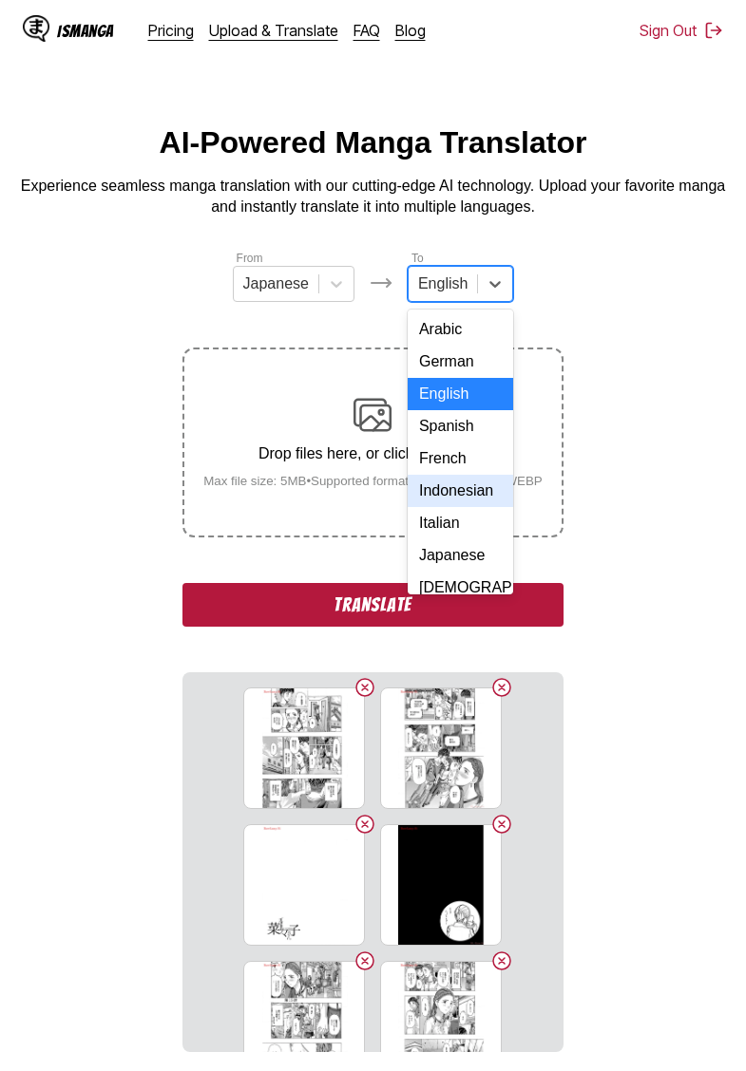
click at [449, 487] on div "Indonesian" at bounding box center [460, 491] width 105 height 32
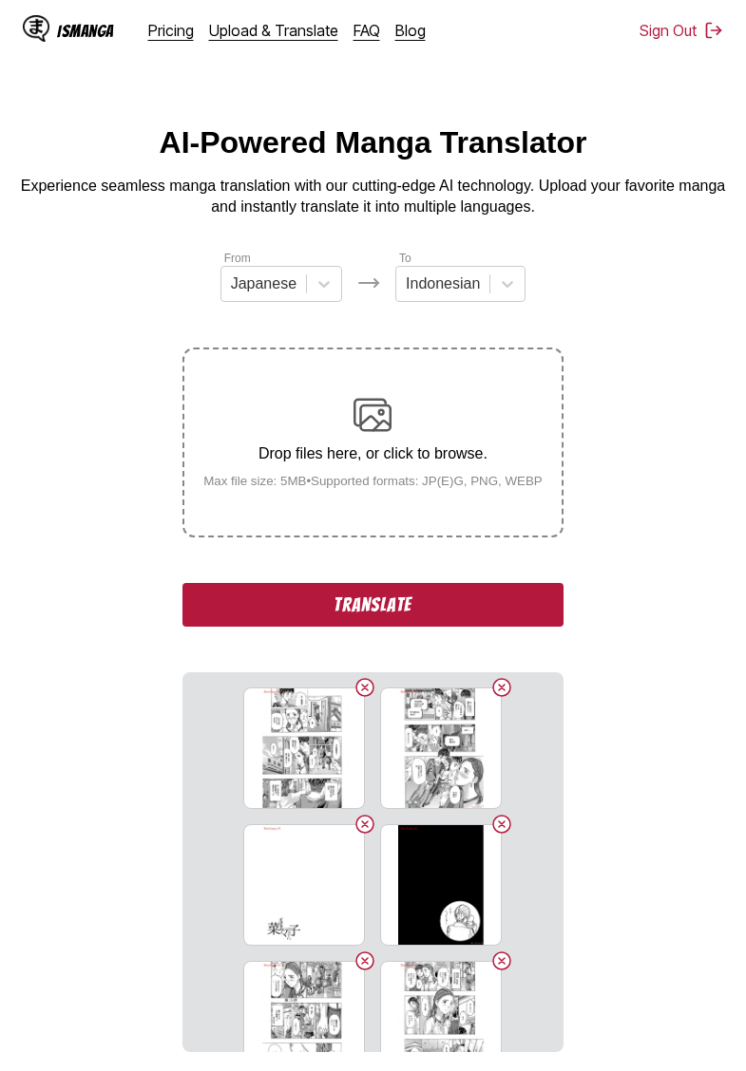
click at [418, 623] on button "Translate" at bounding box center [372, 605] width 380 height 44
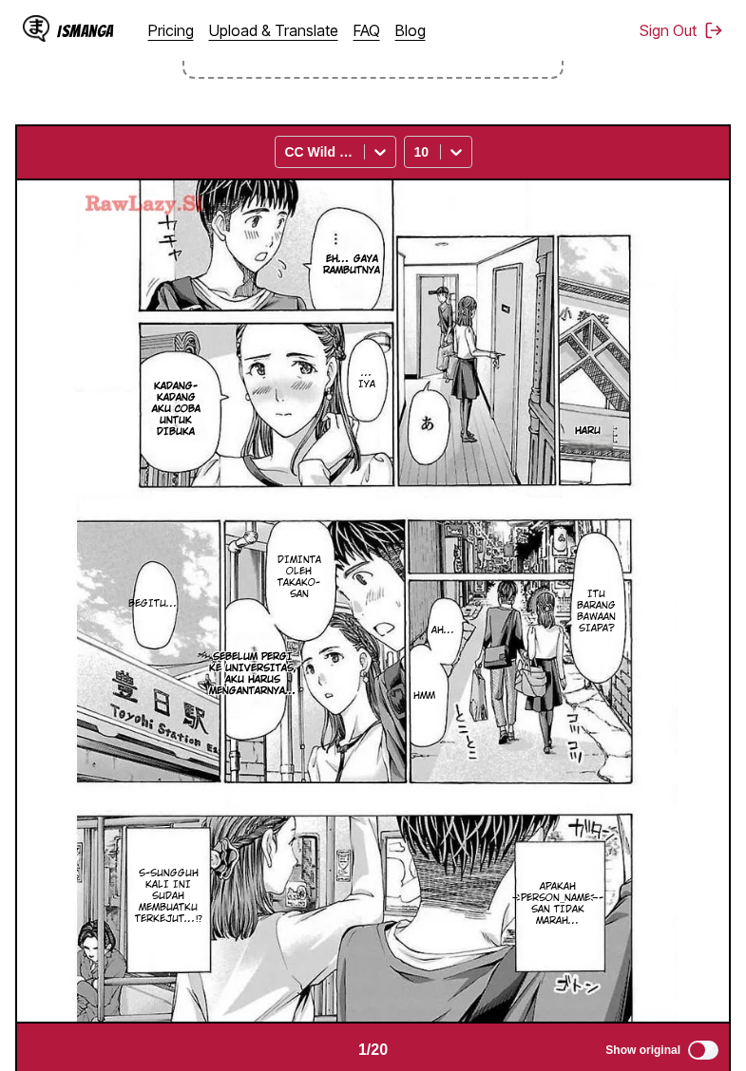
scroll to position [294, 0]
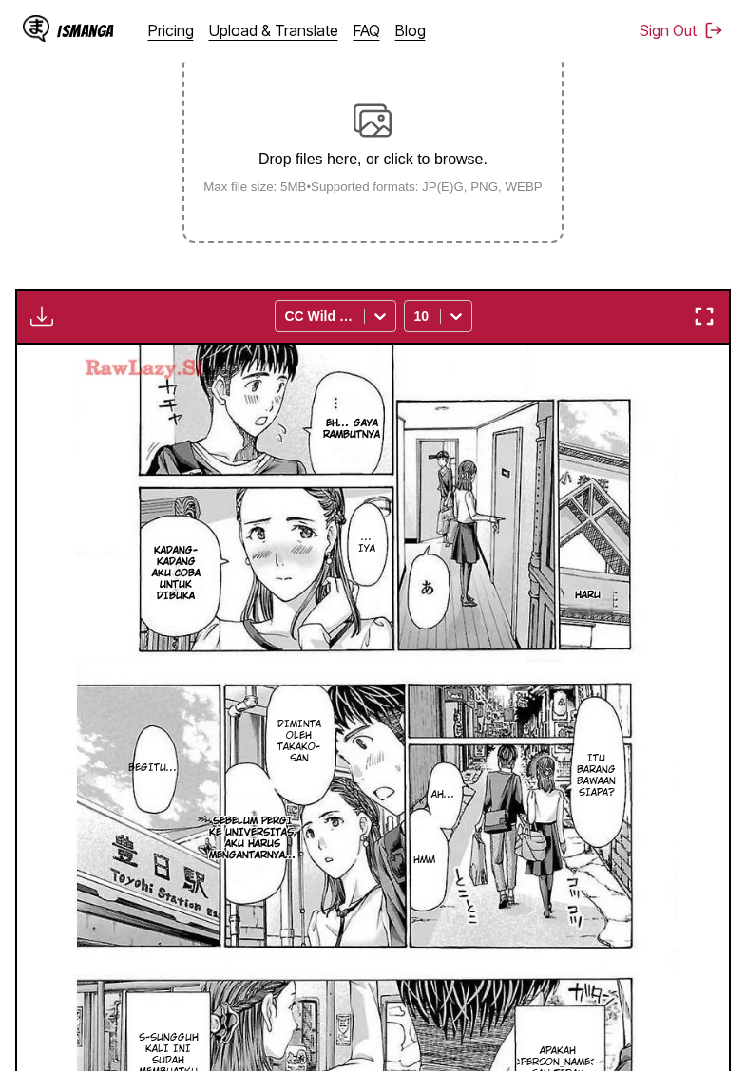
click at [46, 328] on img "button" at bounding box center [41, 316] width 23 height 23
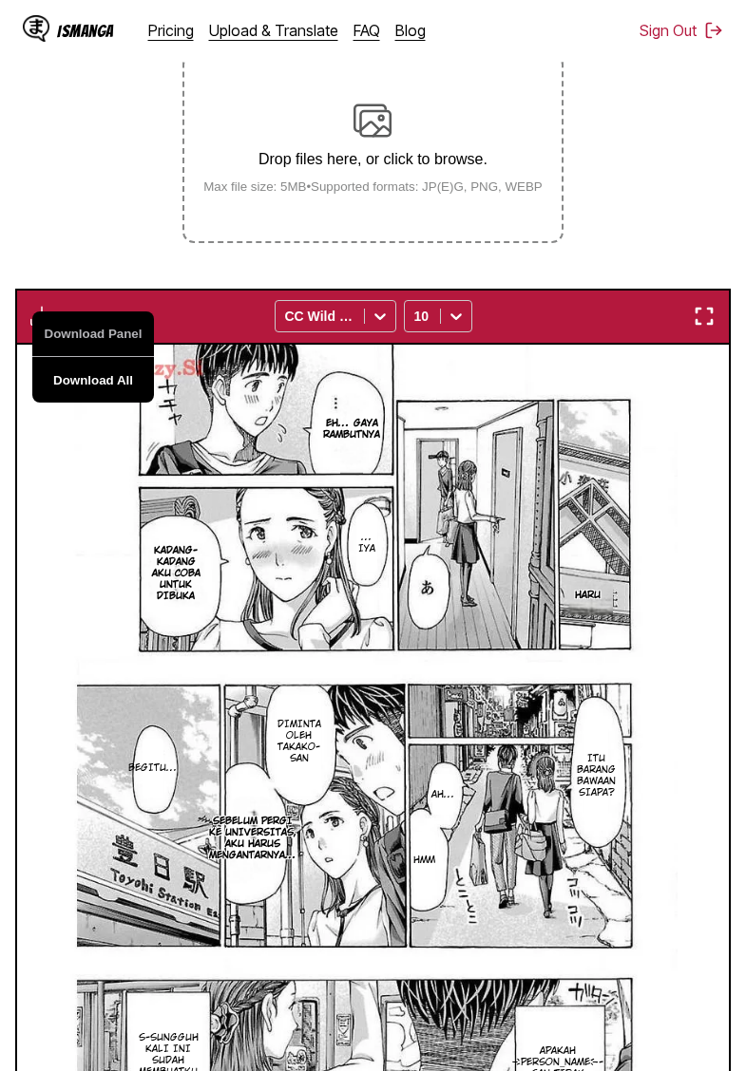
click at [95, 400] on button "Download All" at bounding box center [93, 380] width 122 height 46
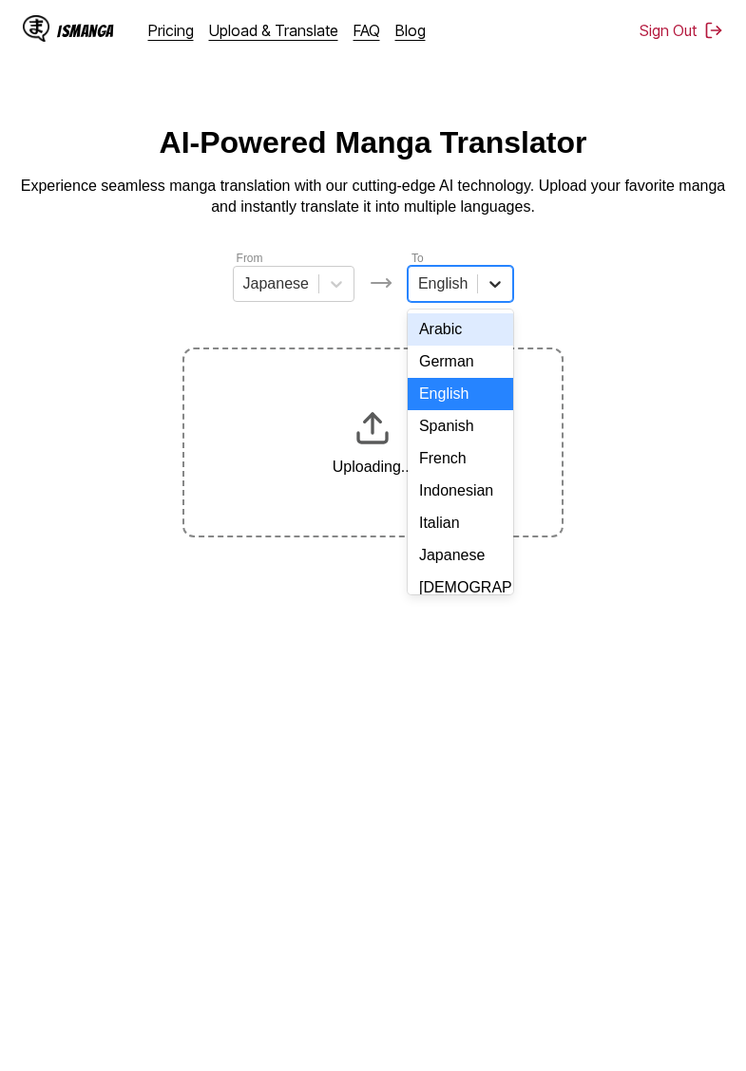
click at [480, 285] on div at bounding box center [495, 284] width 34 height 34
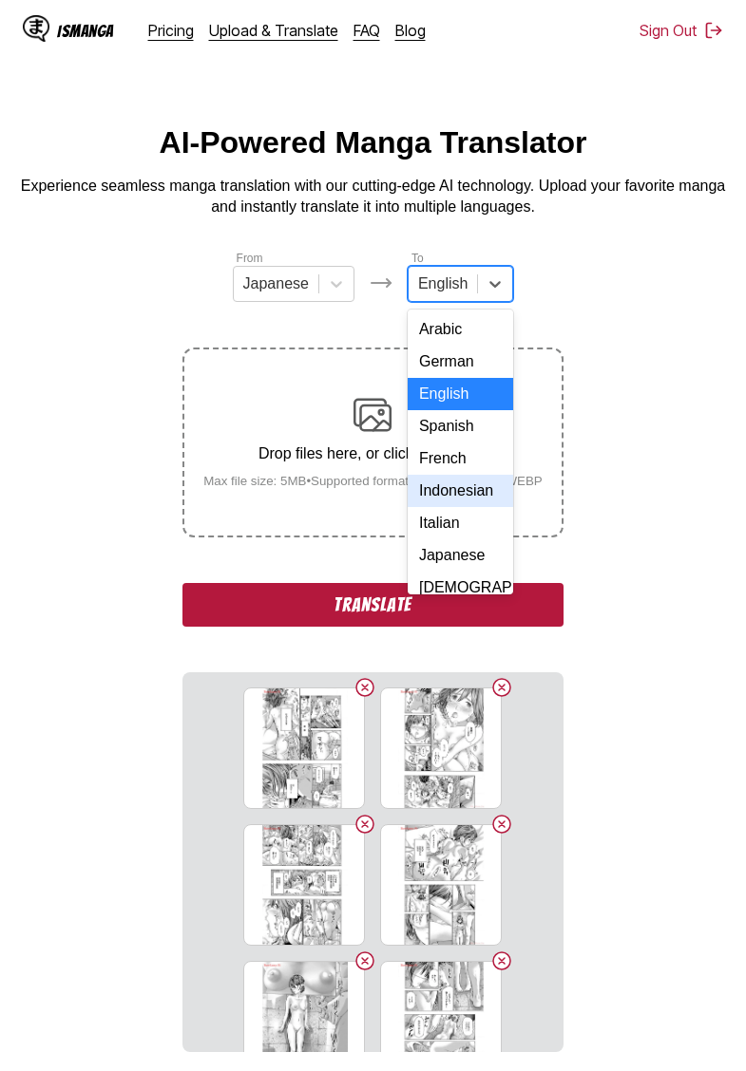
click at [452, 487] on div "Indonesian" at bounding box center [460, 491] width 105 height 32
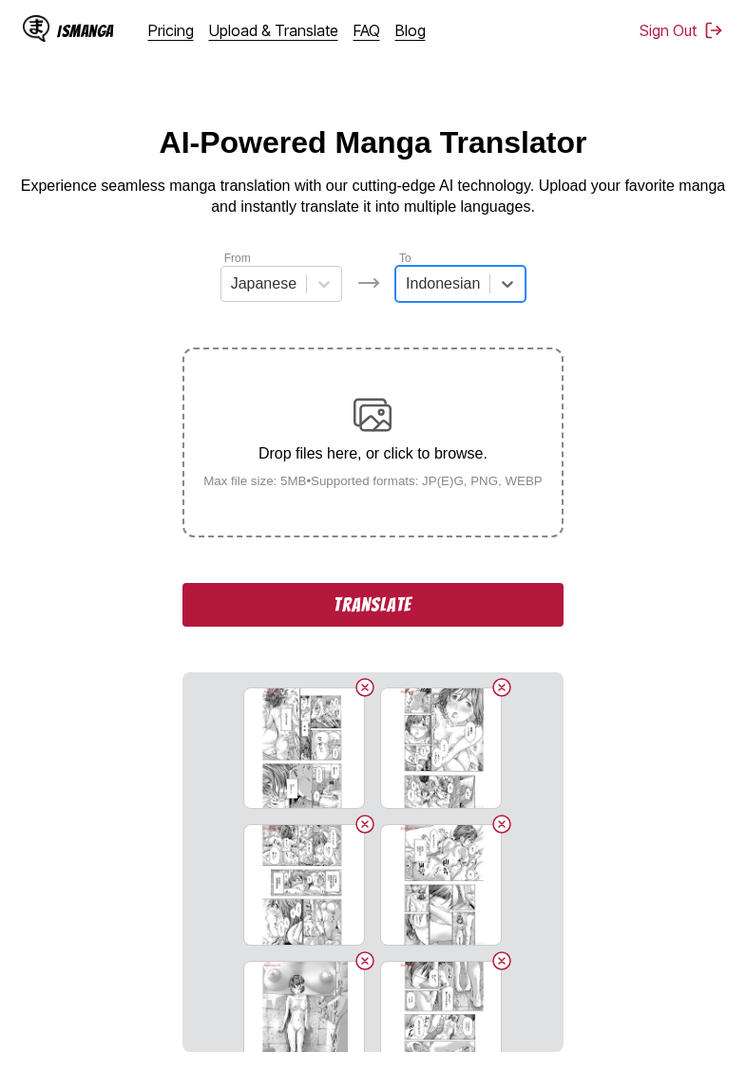
click at [422, 627] on button "Translate" at bounding box center [372, 605] width 380 height 44
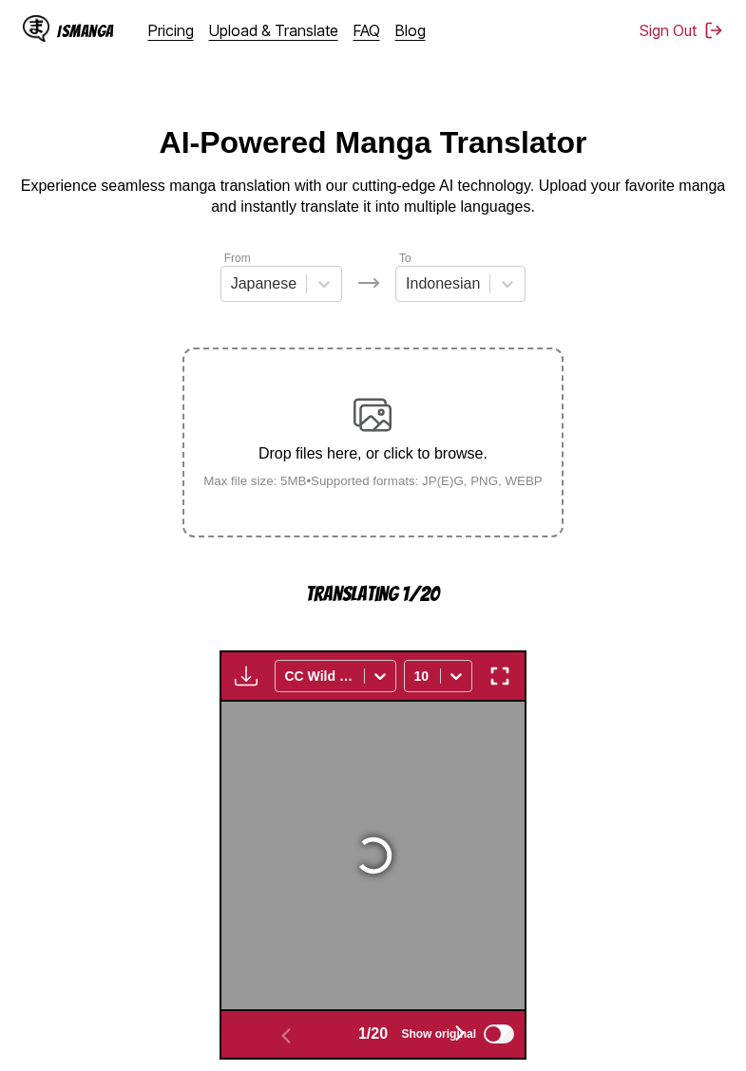
scroll to position [504, 0]
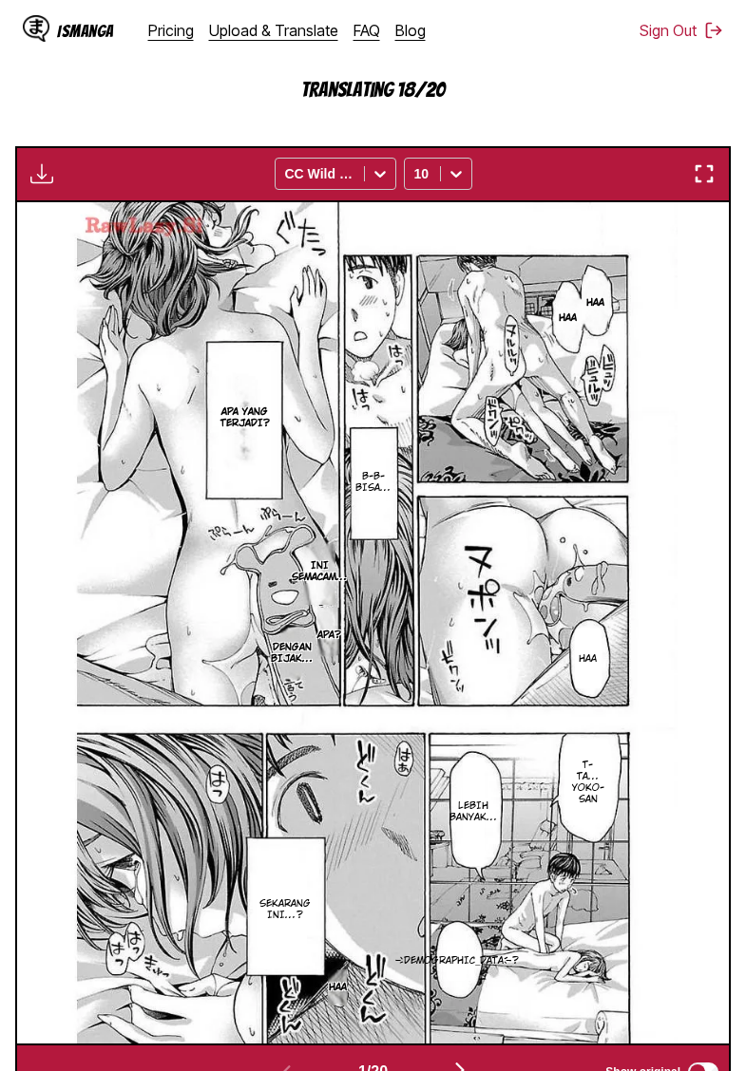
click at [46, 185] on img "button" at bounding box center [41, 173] width 23 height 23
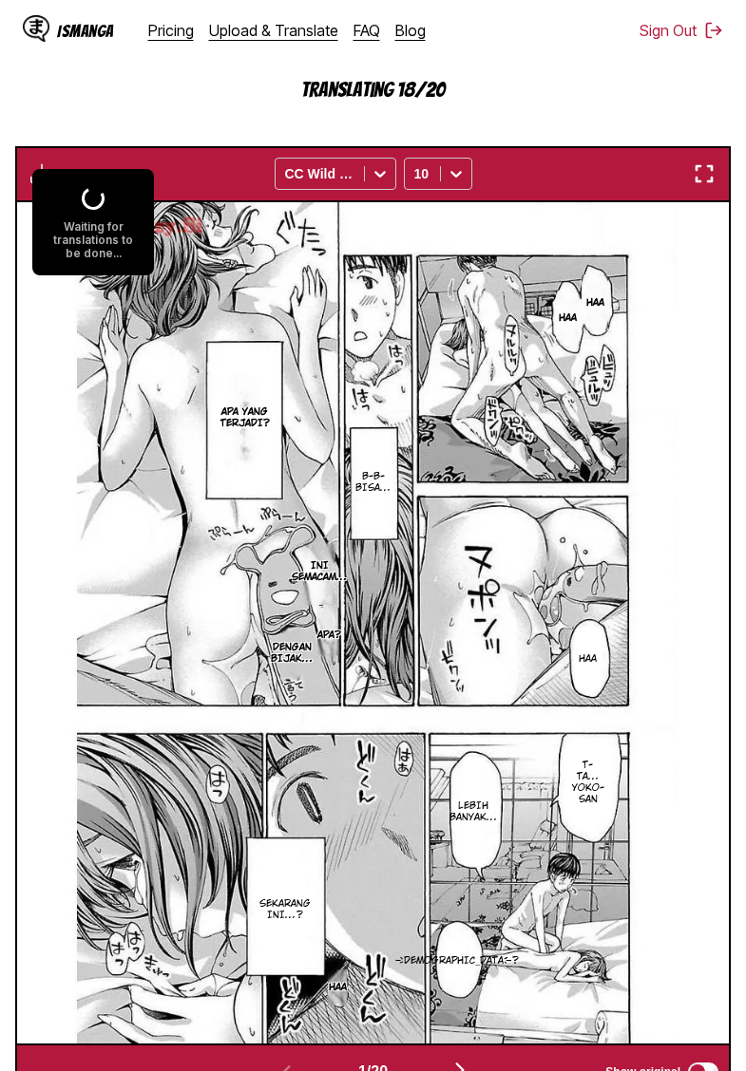
click at [116, 142] on section "From Japanese To Indonesian Drop files here, or click to browse. Max file size:…" at bounding box center [372, 422] width 715 height 1356
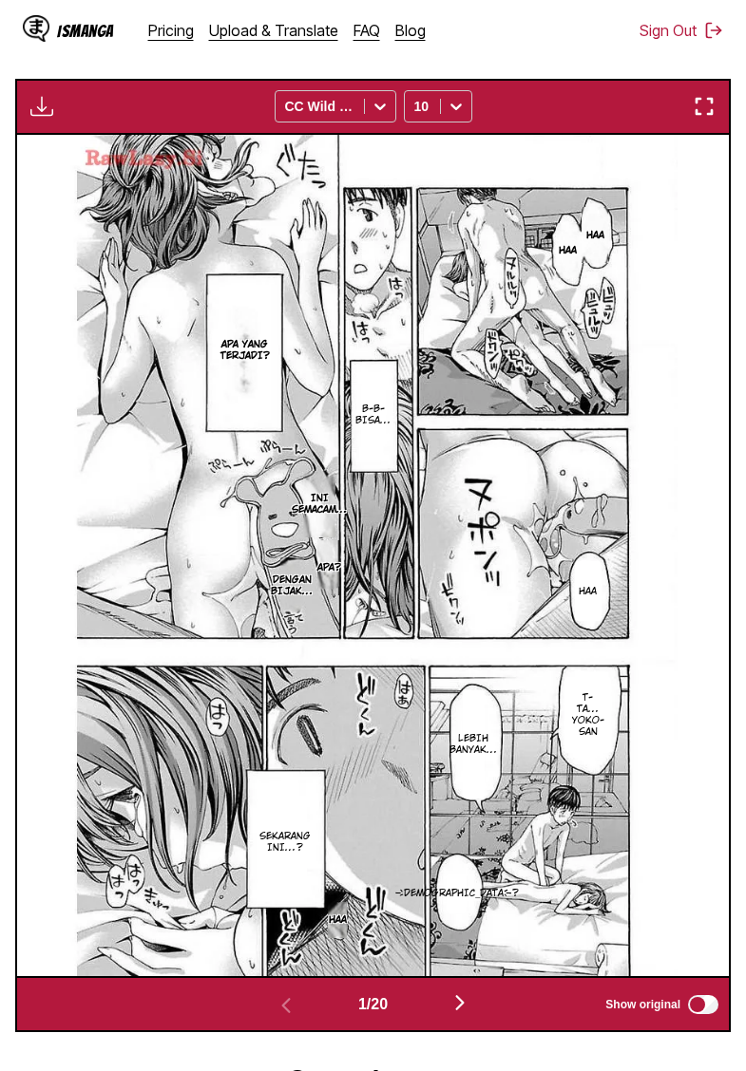
click at [42, 118] on img "button" at bounding box center [41, 106] width 23 height 23
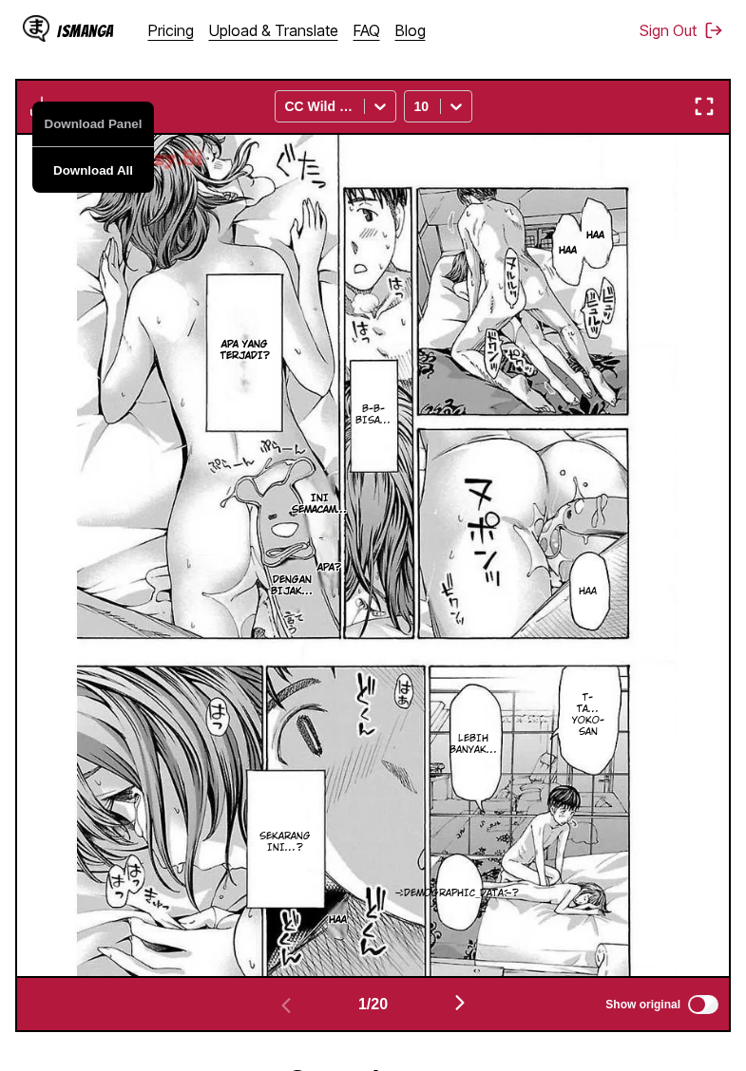
click at [104, 188] on button "Download All" at bounding box center [93, 170] width 122 height 46
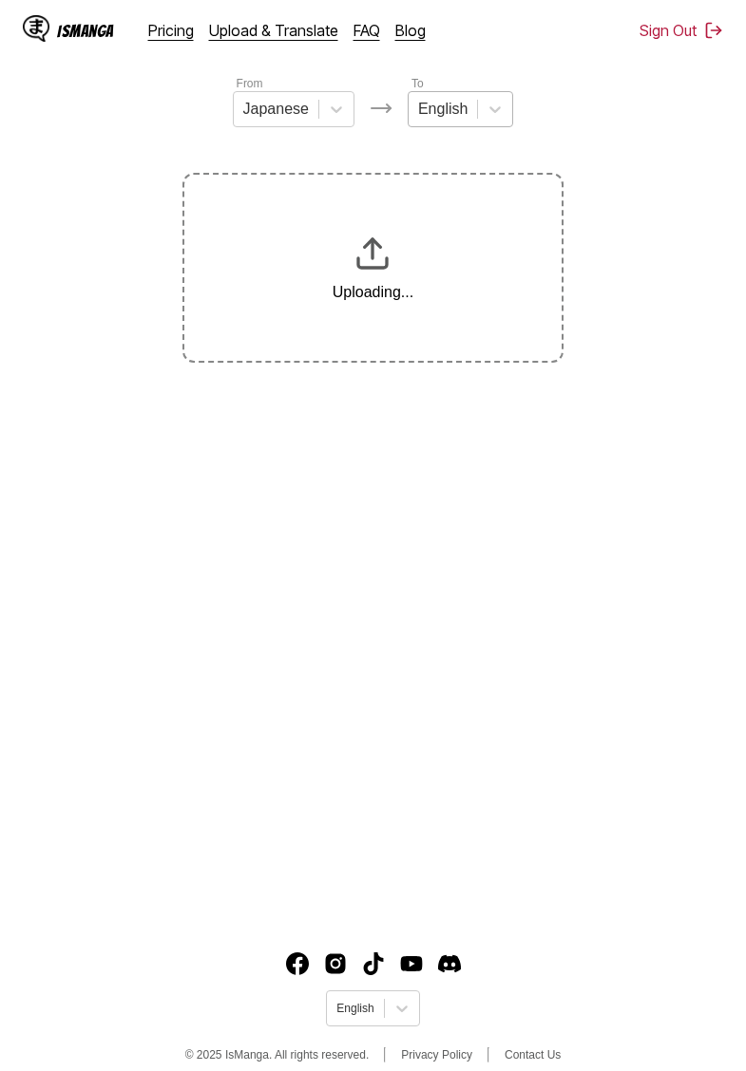
click at [476, 114] on div "English" at bounding box center [442, 109] width 68 height 28
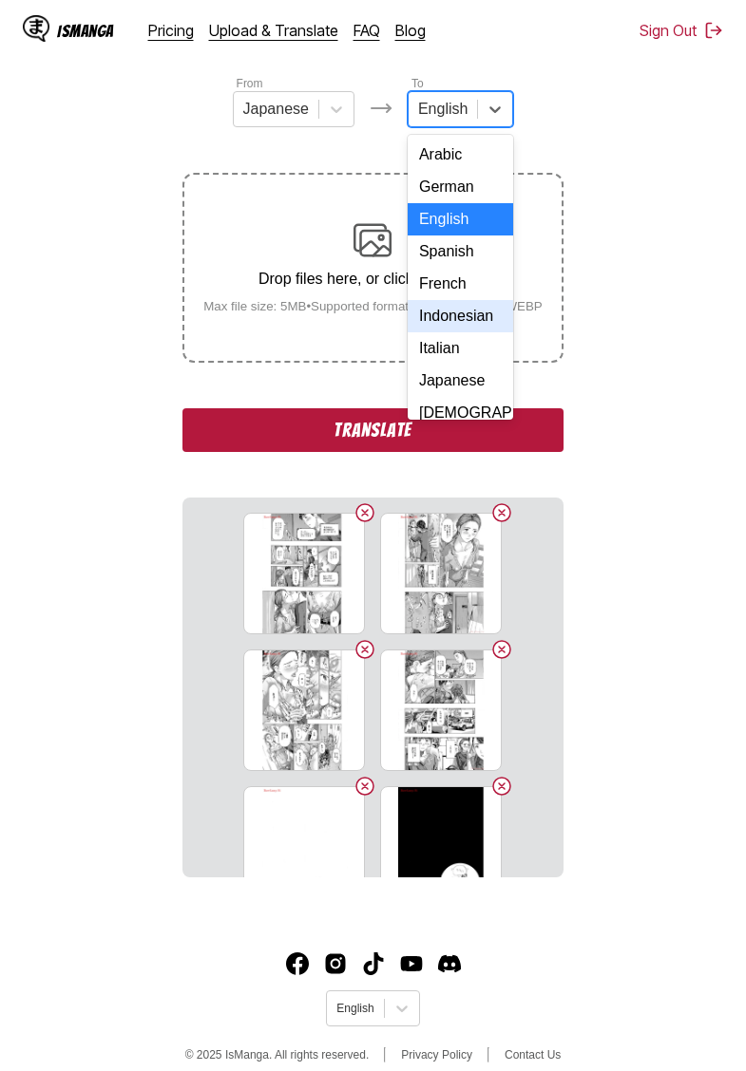
click at [455, 314] on div "Indonesian" at bounding box center [460, 316] width 105 height 32
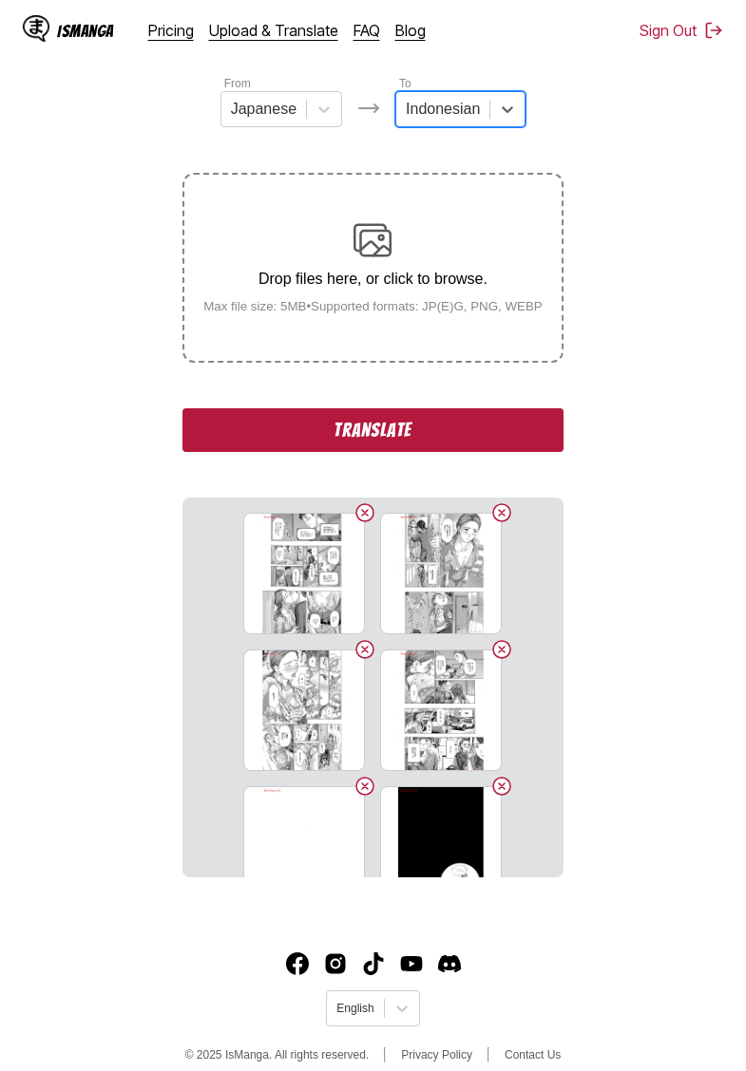
click at [383, 440] on button "Translate" at bounding box center [372, 430] width 380 height 44
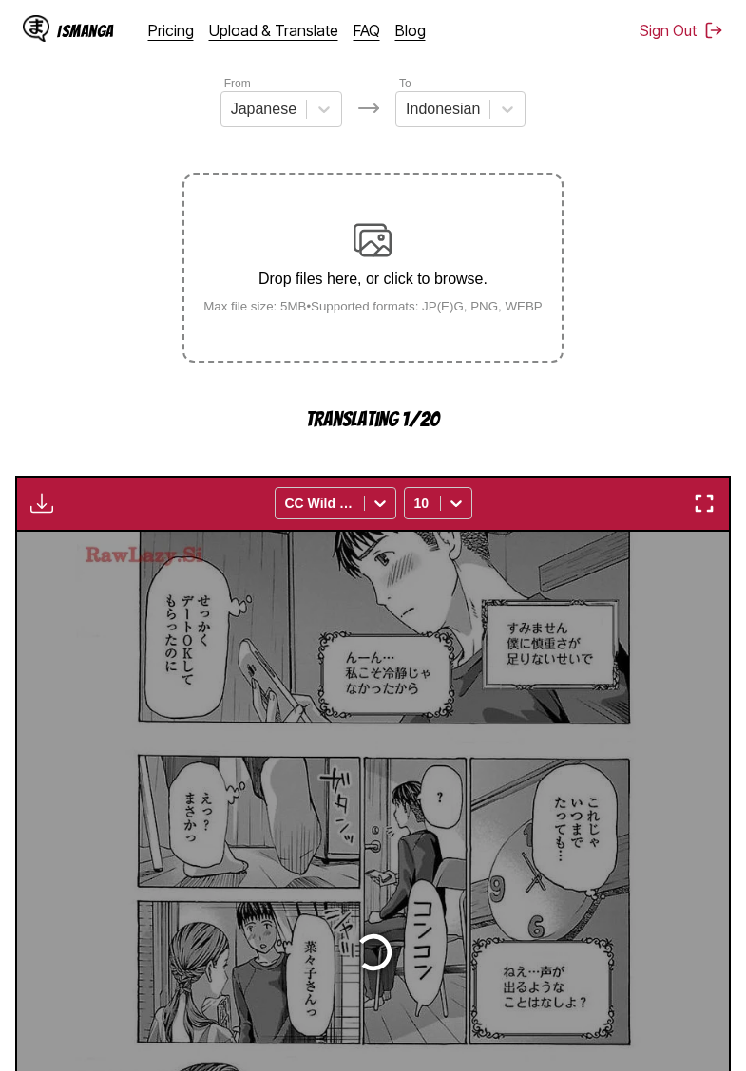
scroll to position [504, 0]
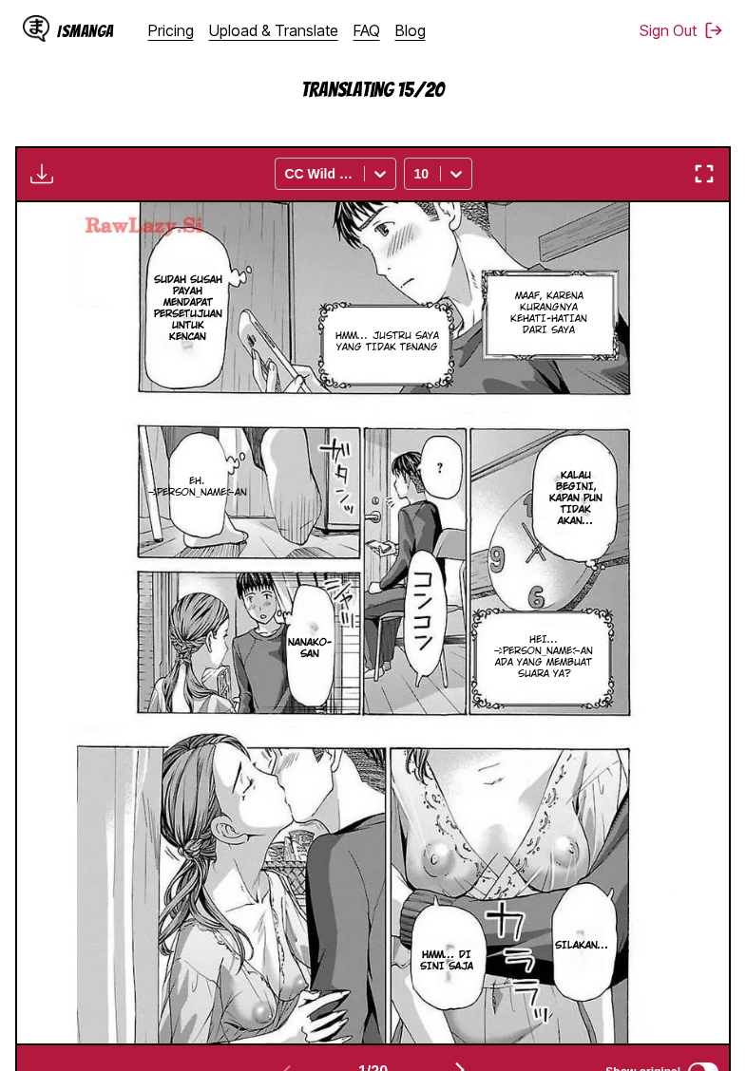
click at [70, 92] on section "From Japanese To Indonesian Drop files here, or click to browse. Max file size:…" at bounding box center [372, 422] width 715 height 1356
click at [73, 125] on section "From Japanese To Indonesian Drop files here, or click to browse. Max file size:…" at bounding box center [372, 422] width 715 height 1356
click at [37, 185] on img "button" at bounding box center [41, 173] width 23 height 23
click at [108, 152] on section "From Japanese To Indonesian Drop files here, or click to browse. Max file size:…" at bounding box center [372, 422] width 715 height 1356
click at [126, 124] on section "From Japanese To Indonesian Drop files here, or click to browse. Max file size:…" at bounding box center [372, 422] width 715 height 1356
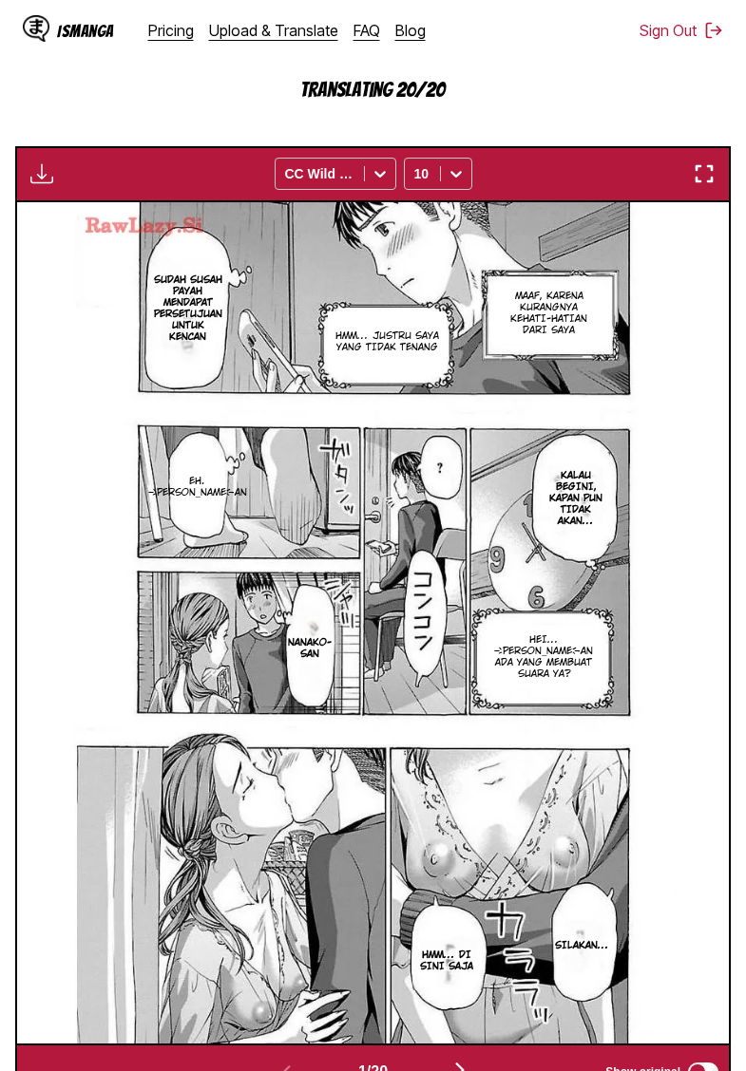
click at [109, 131] on section "From Japanese To Indonesian Drop files here, or click to browse. Max file size:…" at bounding box center [372, 422] width 715 height 1356
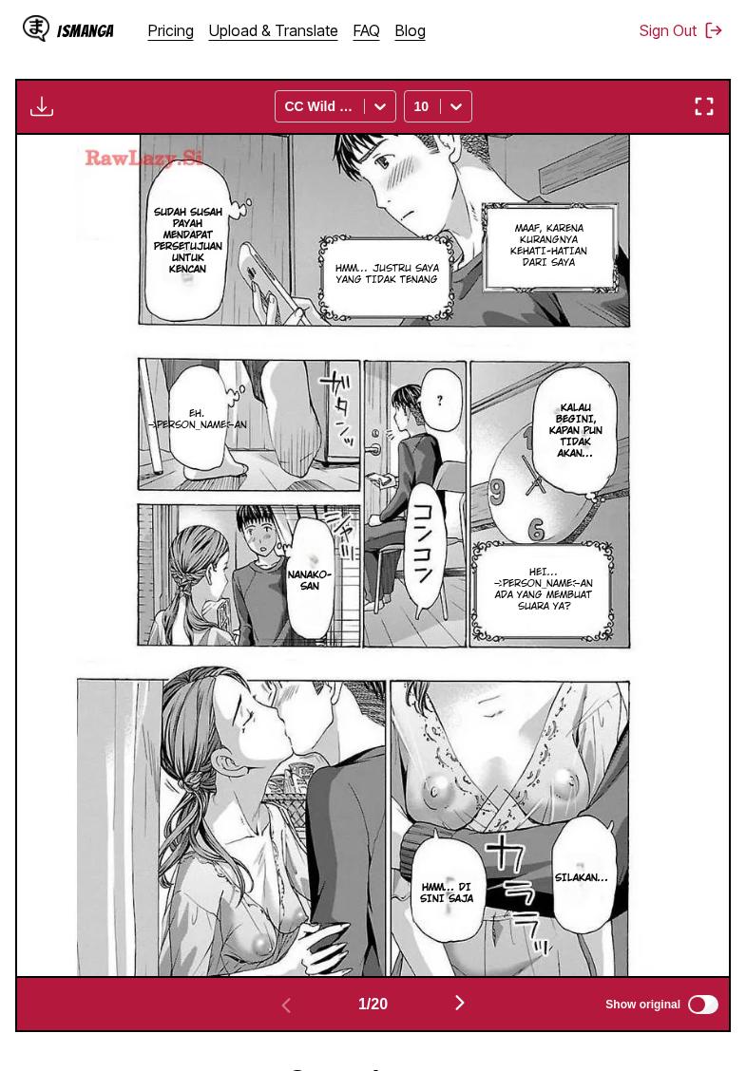
click at [43, 118] on img "button" at bounding box center [41, 106] width 23 height 23
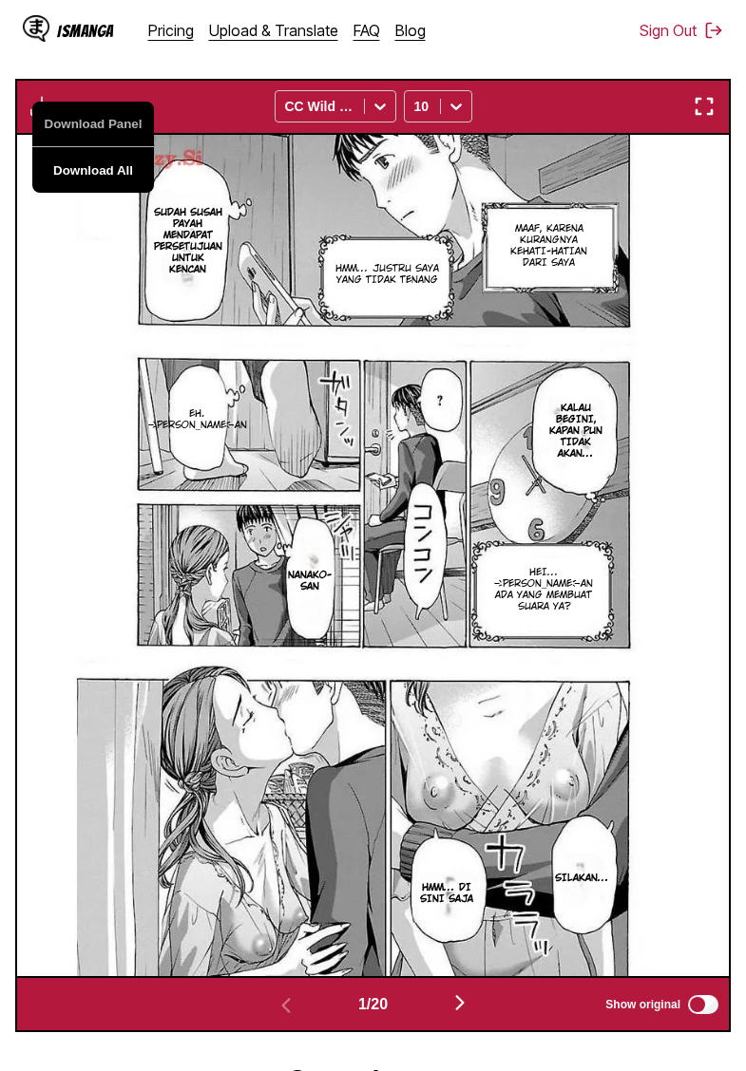
click at [73, 188] on button "Download All" at bounding box center [93, 170] width 122 height 46
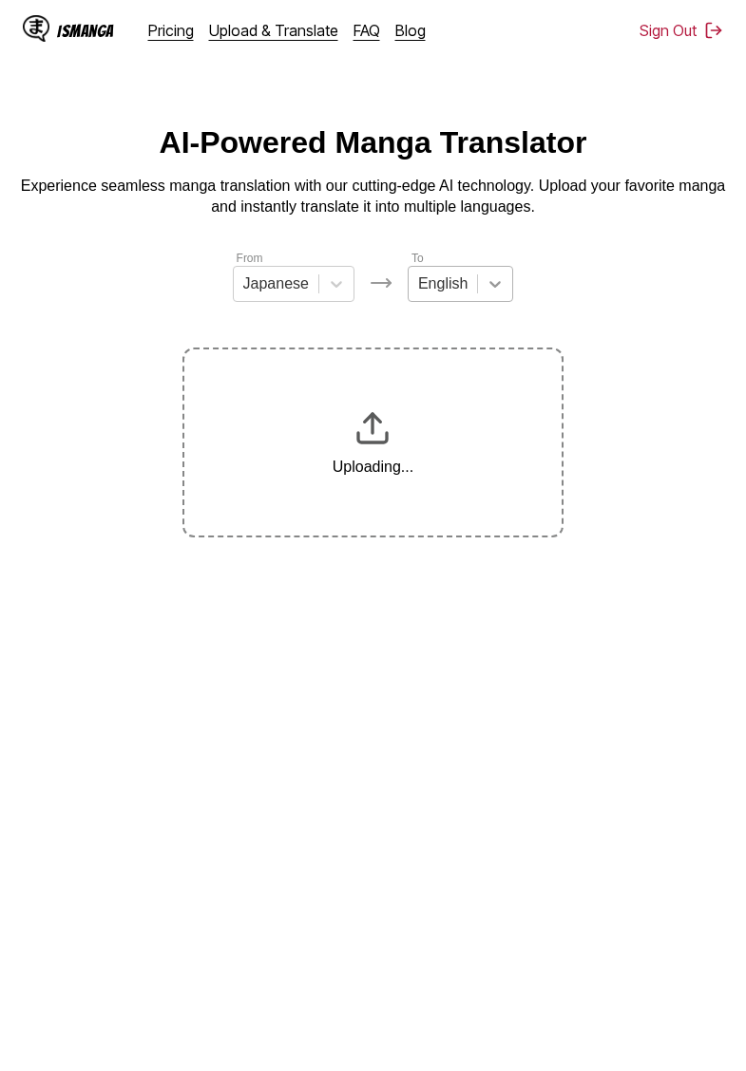
click at [489, 284] on icon at bounding box center [494, 284] width 19 height 19
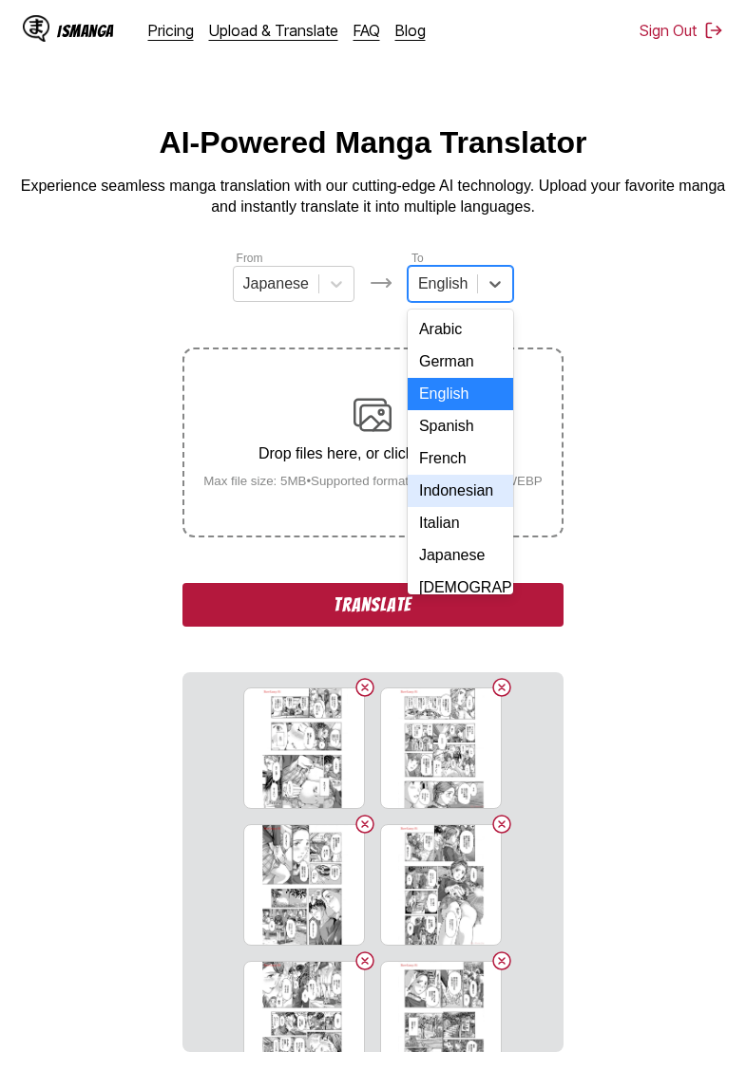
click at [456, 491] on div "Indonesian" at bounding box center [460, 491] width 105 height 32
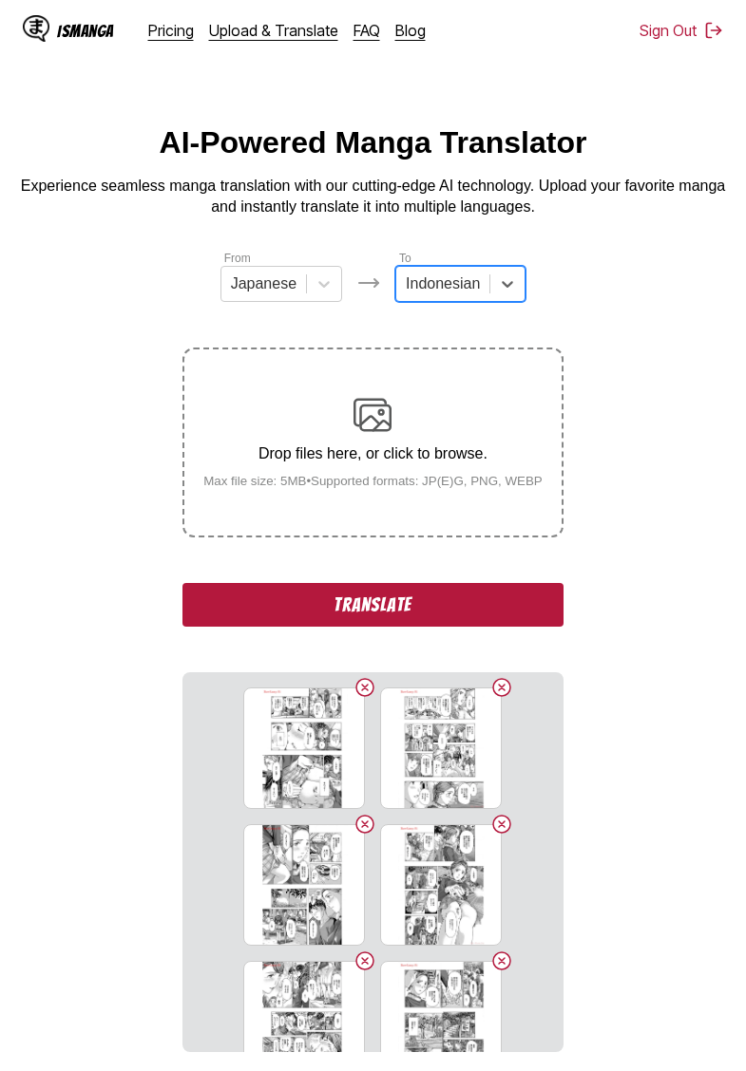
click at [399, 623] on button "Translate" at bounding box center [372, 605] width 380 height 44
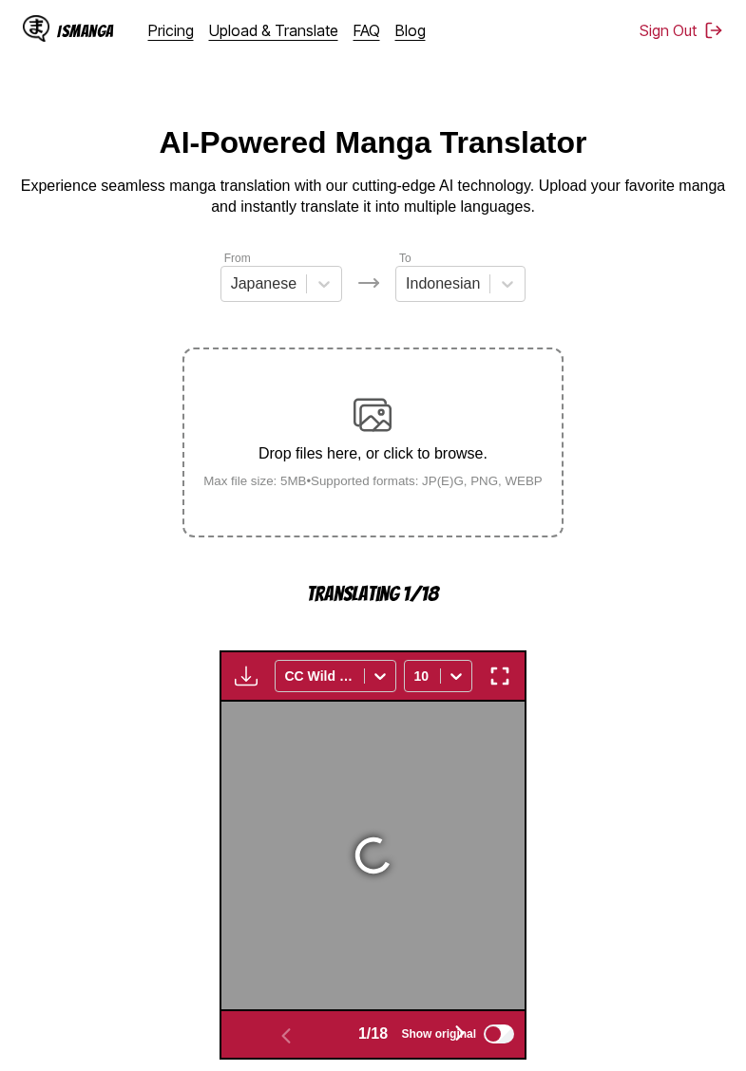
scroll to position [504, 0]
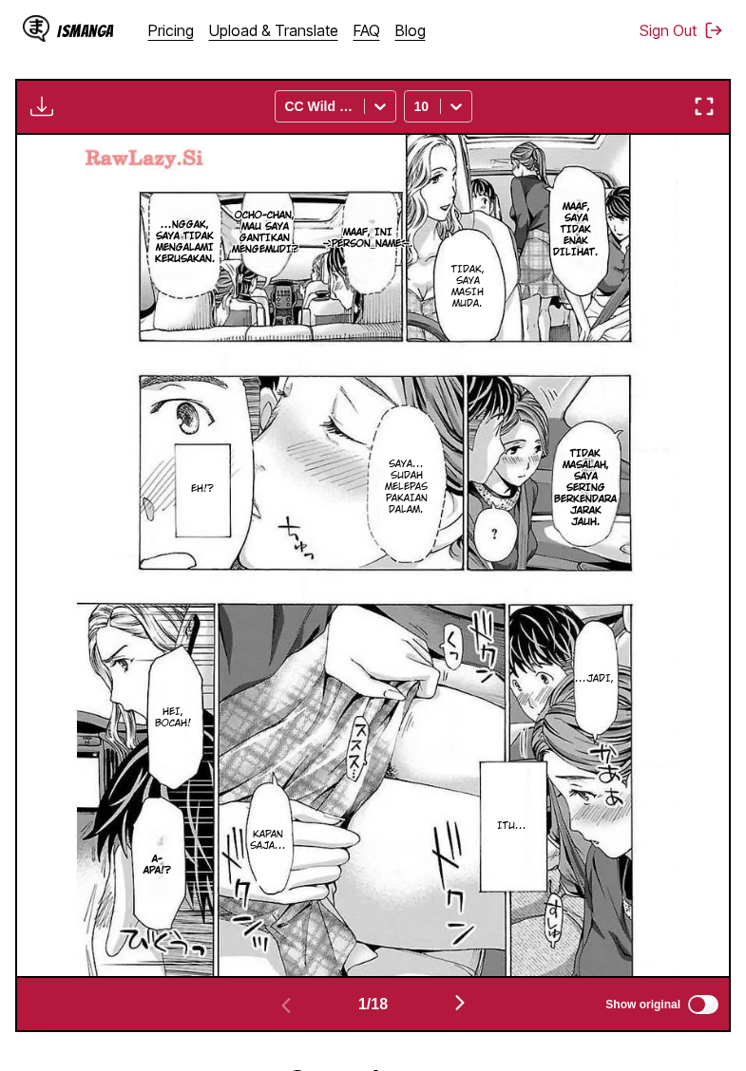
click at [32, 118] on img "button" at bounding box center [41, 106] width 23 height 23
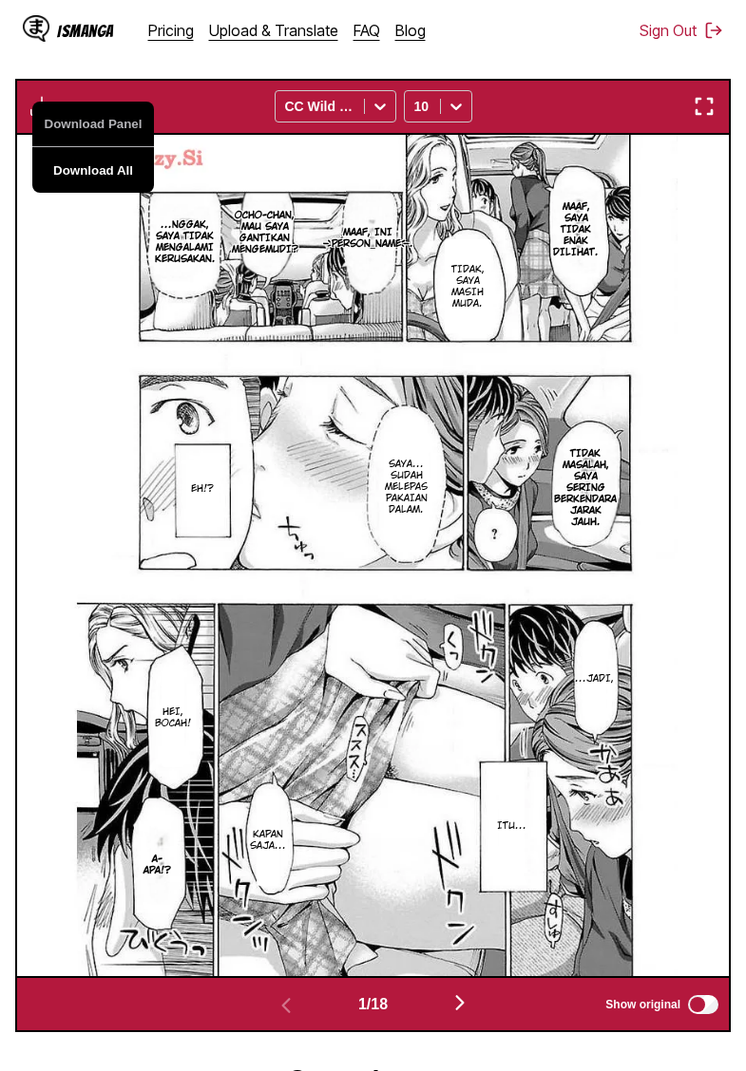
click at [123, 193] on button "Download All" at bounding box center [93, 170] width 122 height 46
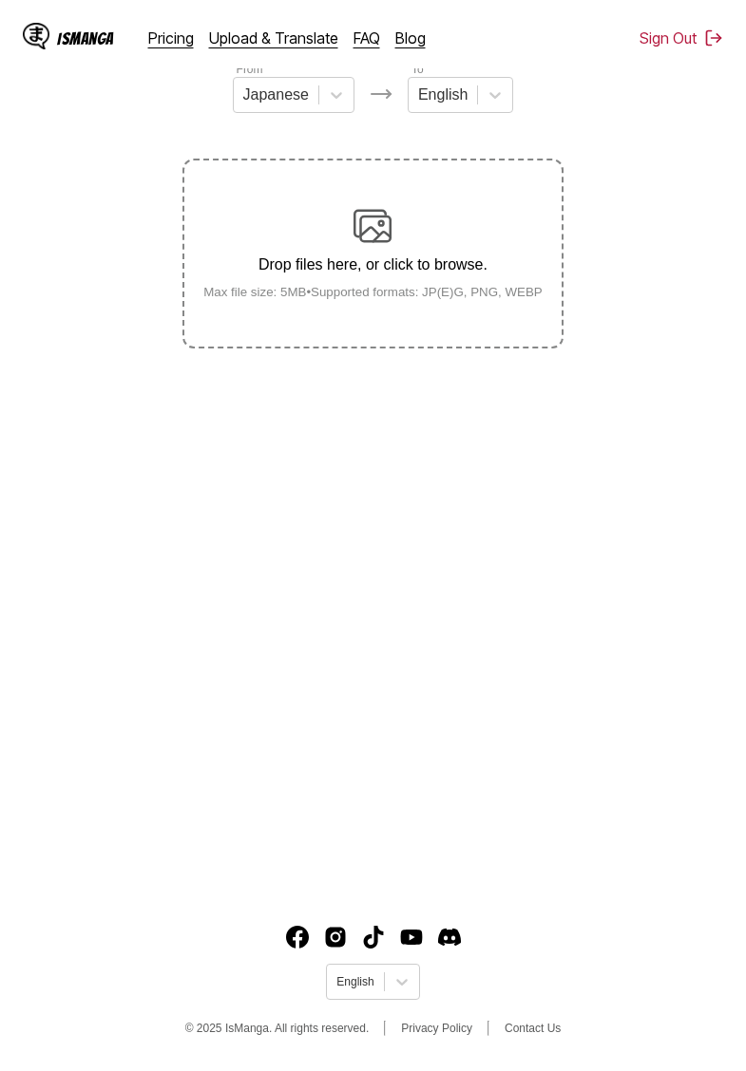
scroll to position [195, 0]
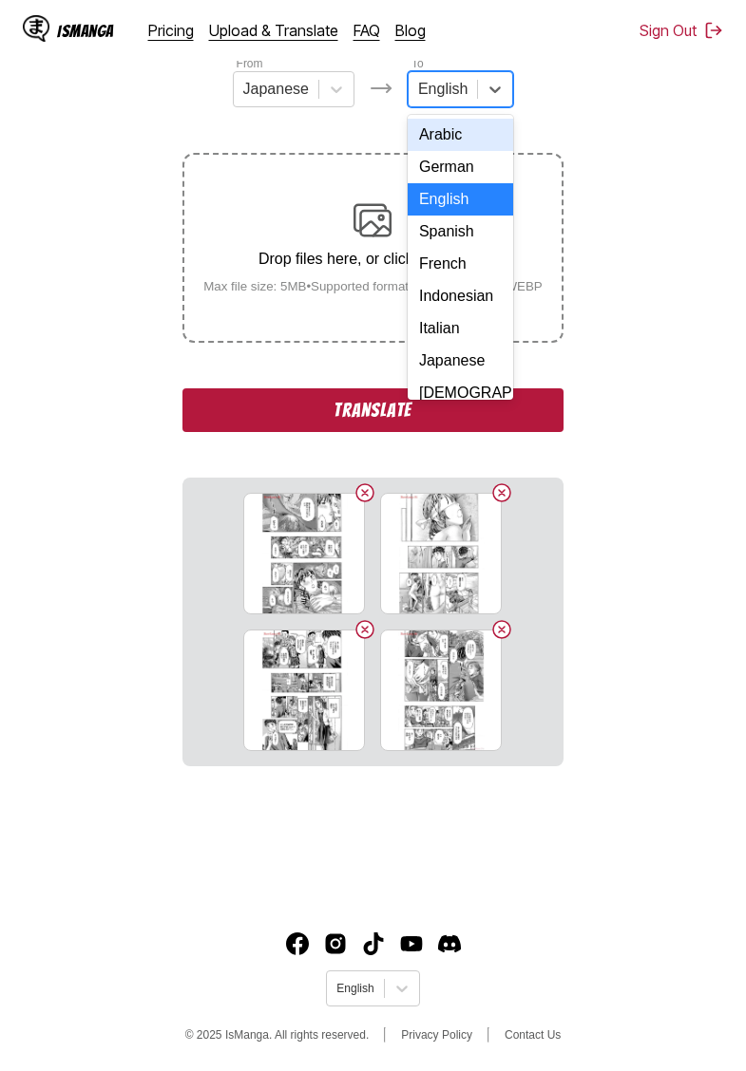
click at [461, 93] on div at bounding box center [442, 89] width 49 height 21
click at [455, 306] on div "Indonesian" at bounding box center [460, 296] width 105 height 32
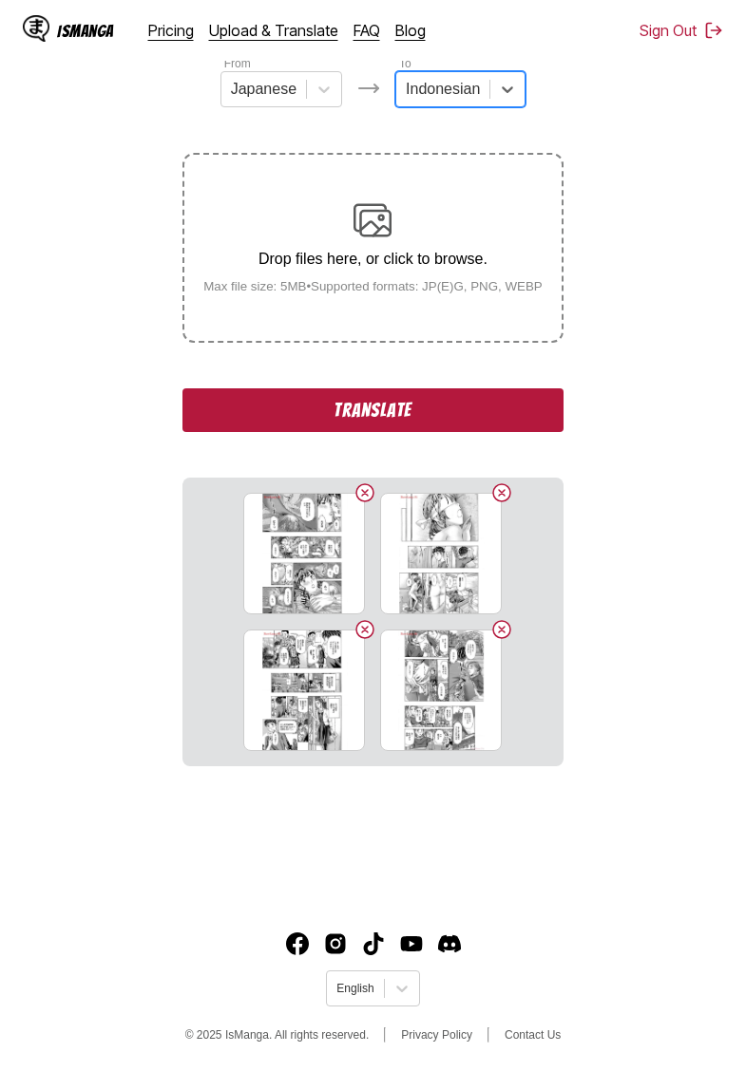
click at [371, 421] on button "Translate" at bounding box center [372, 411] width 380 height 44
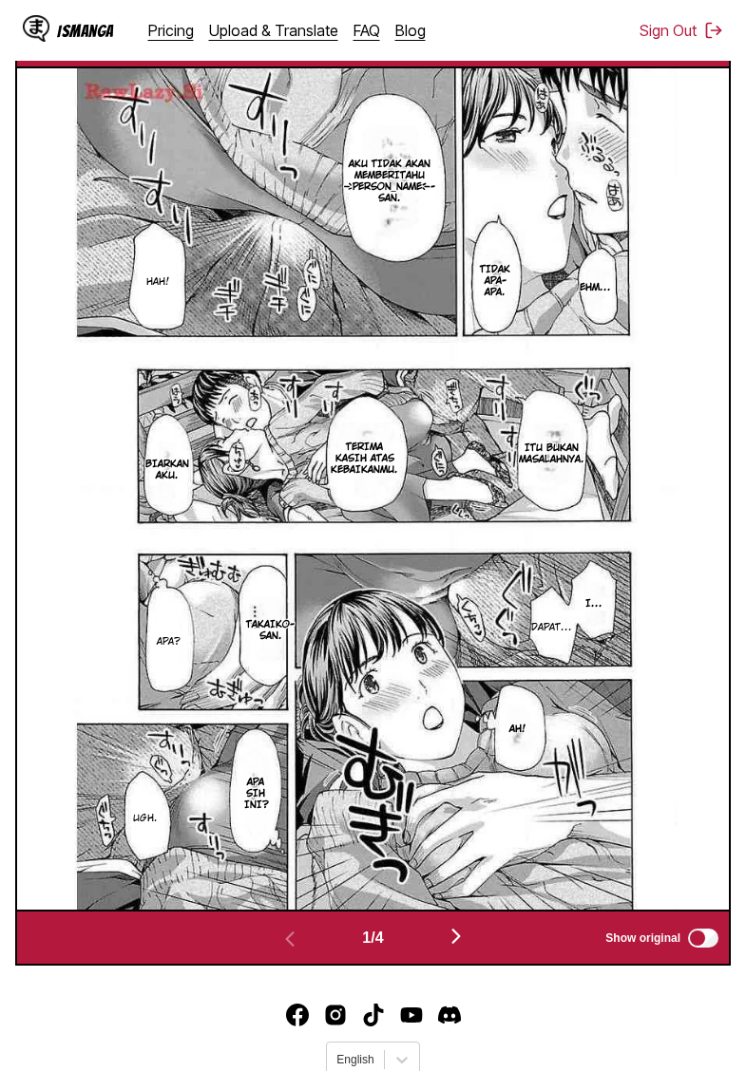
scroll to position [658, 0]
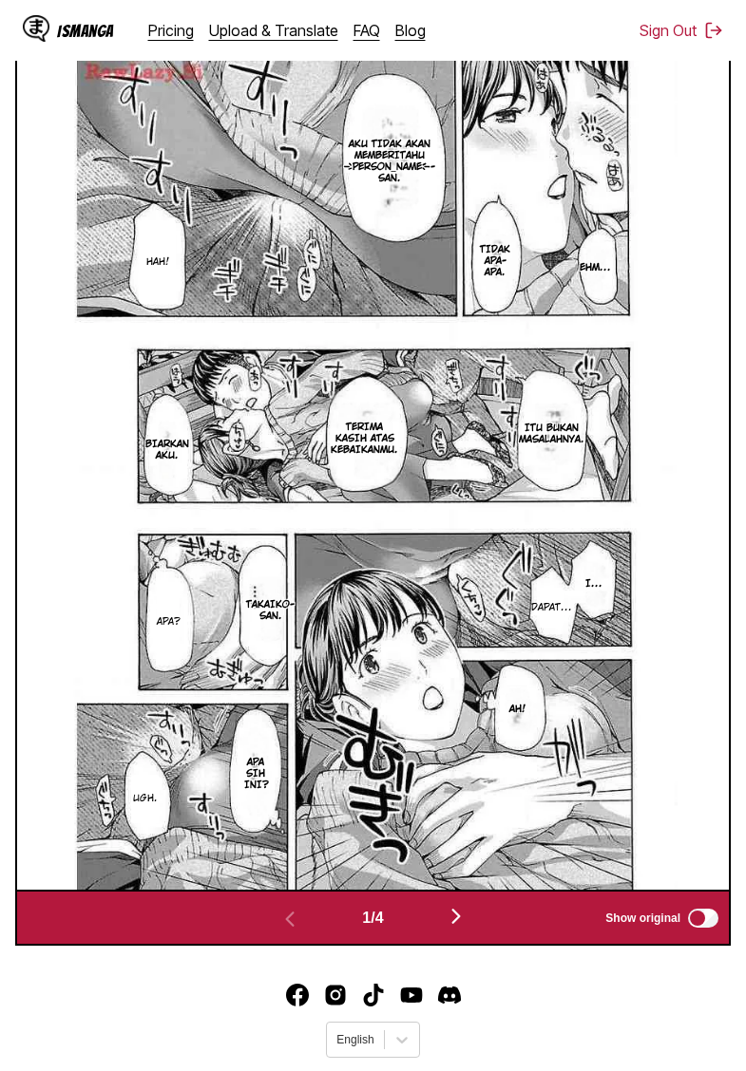
click at [460, 928] on img "button" at bounding box center [456, 916] width 23 height 23
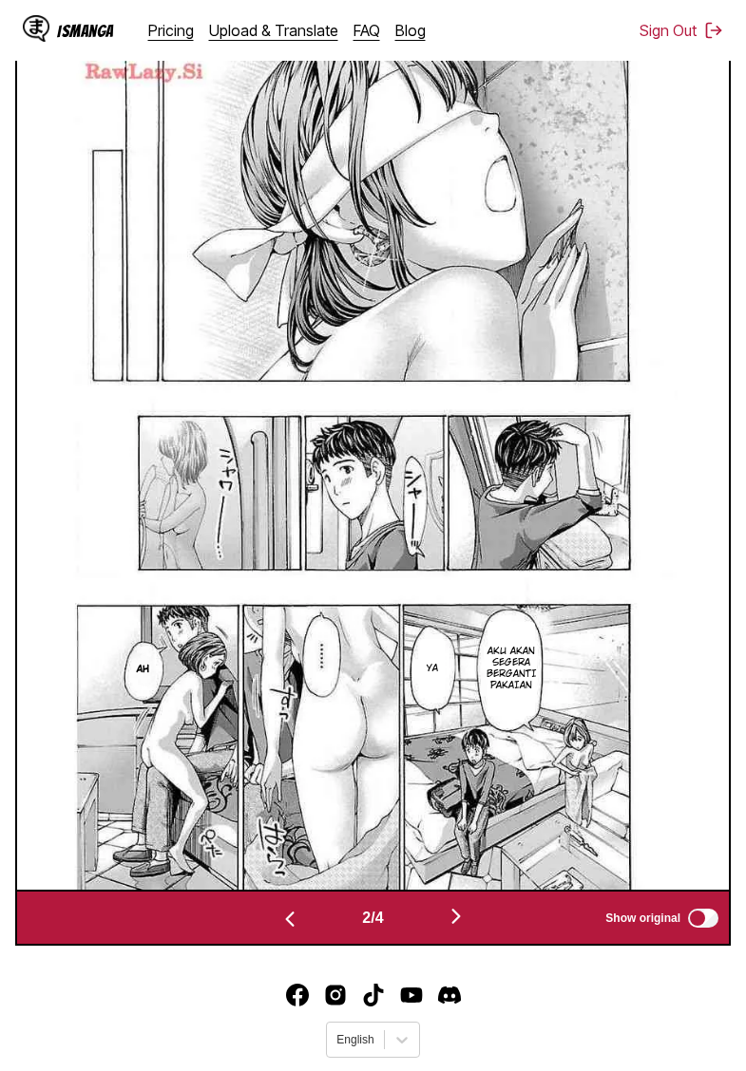
click at [455, 928] on img "button" at bounding box center [456, 916] width 23 height 23
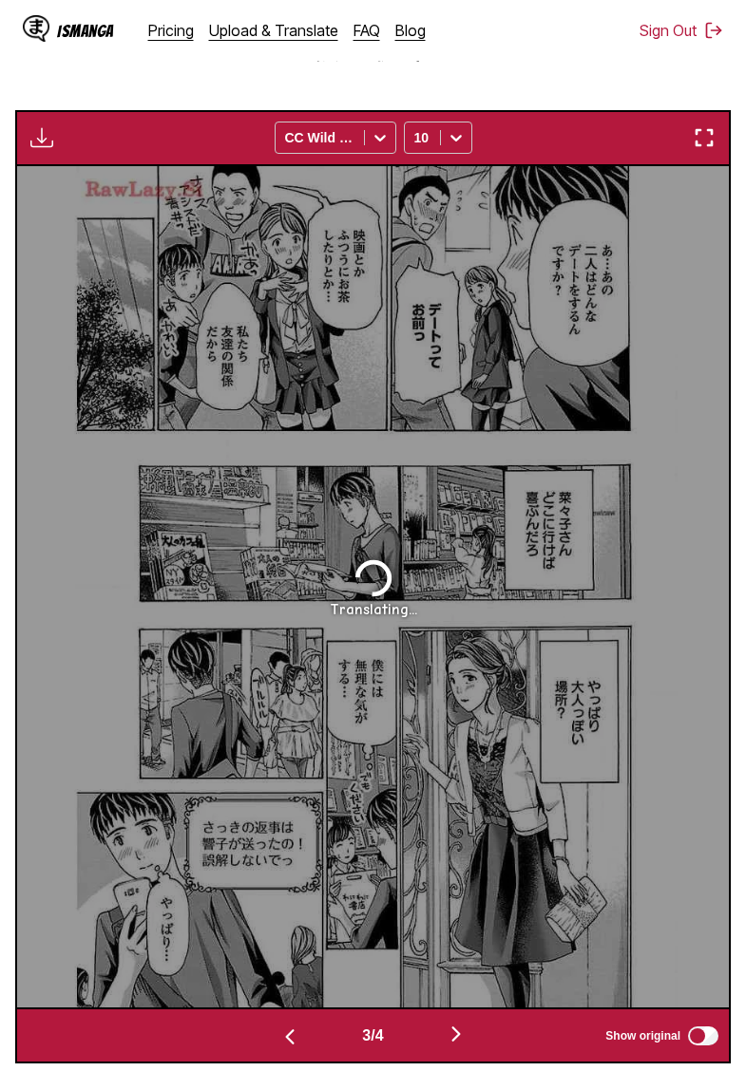
scroll to position [714, 0]
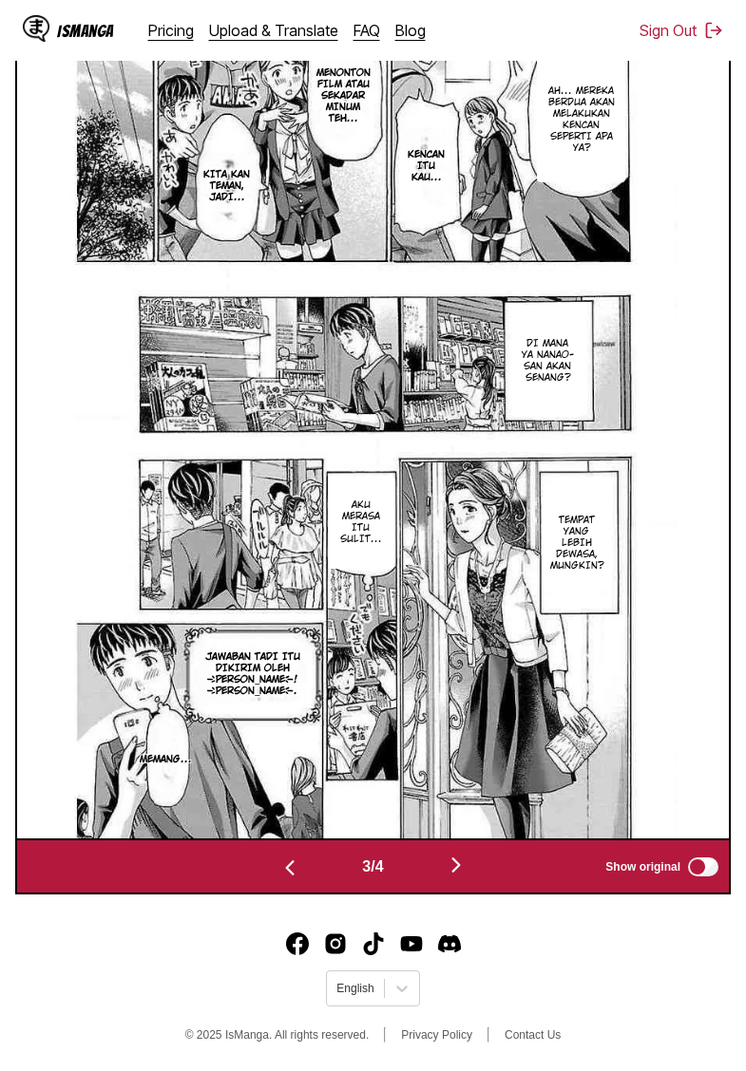
click at [457, 877] on img "button" at bounding box center [456, 865] width 23 height 23
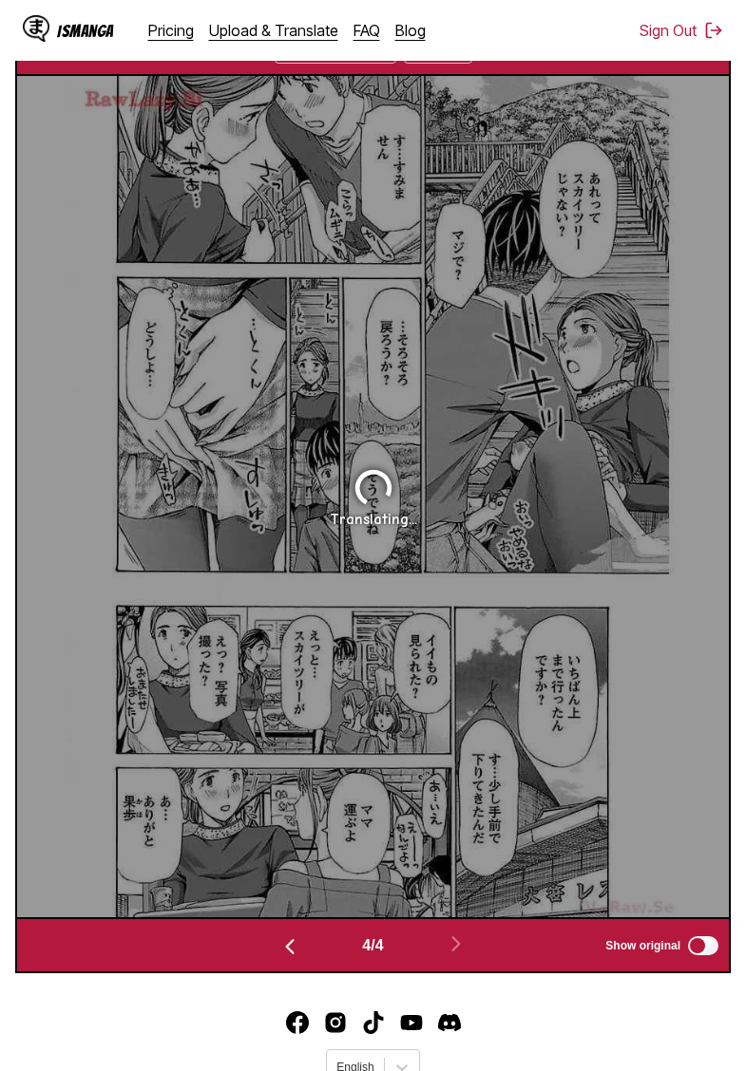
scroll to position [541, 0]
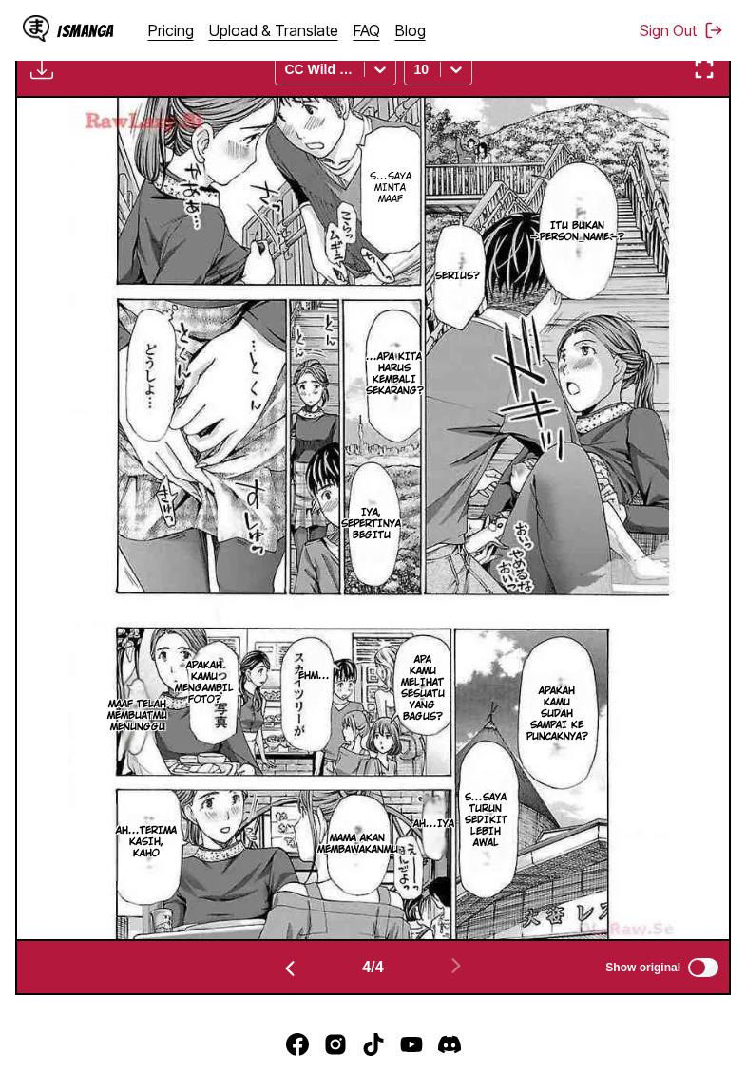
click at [39, 81] on img "button" at bounding box center [41, 69] width 23 height 23
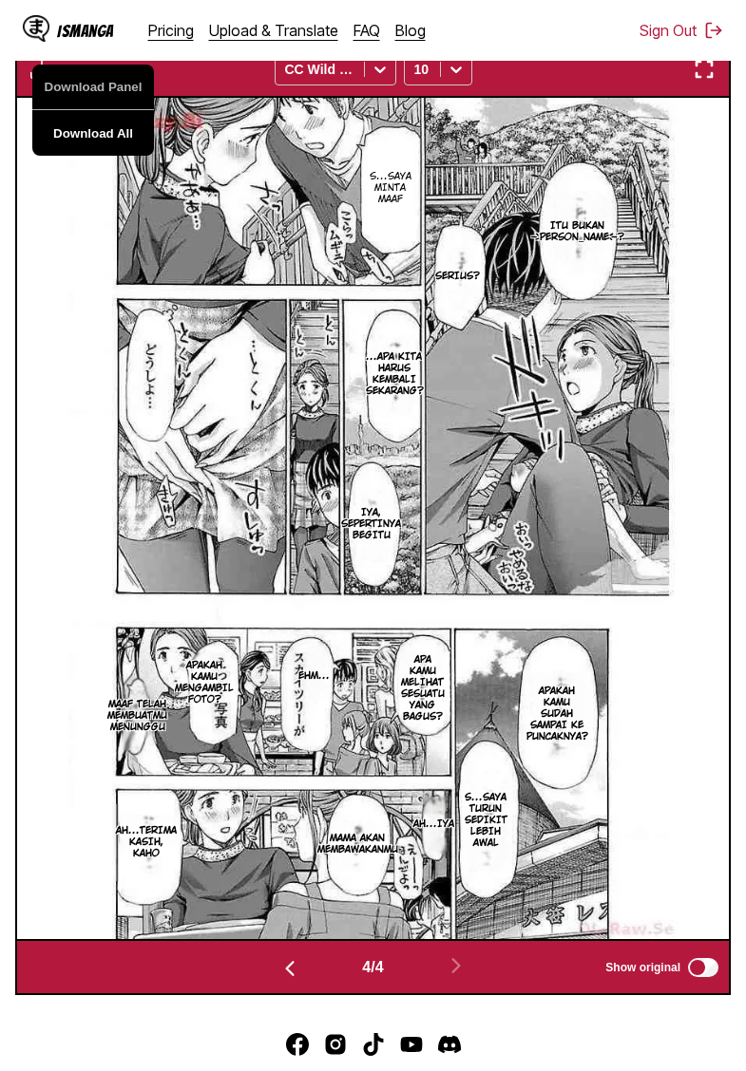
click at [95, 155] on button "Download All" at bounding box center [93, 133] width 122 height 46
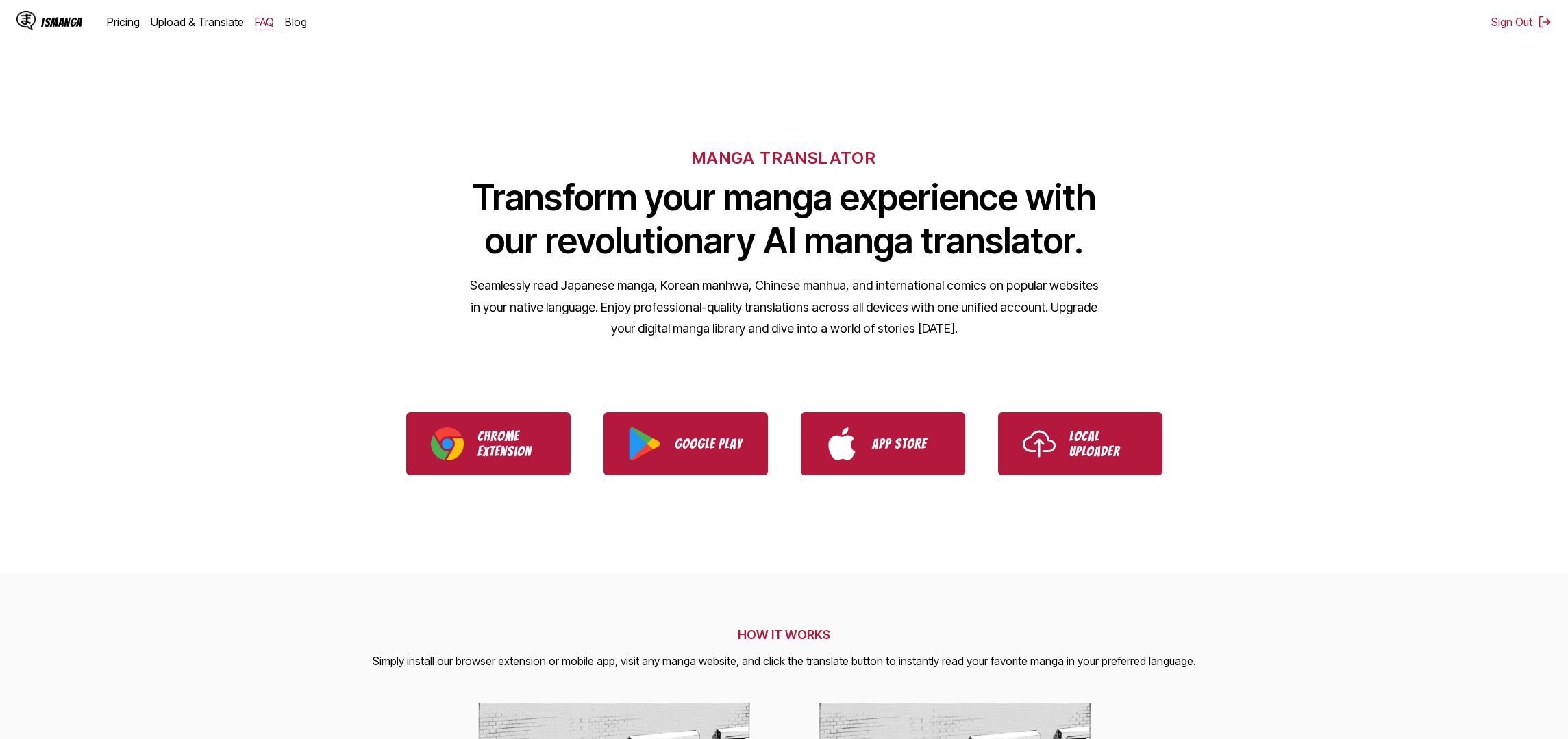
click at [255, 17] on link "FAQ" at bounding box center [264, 22] width 19 height 14
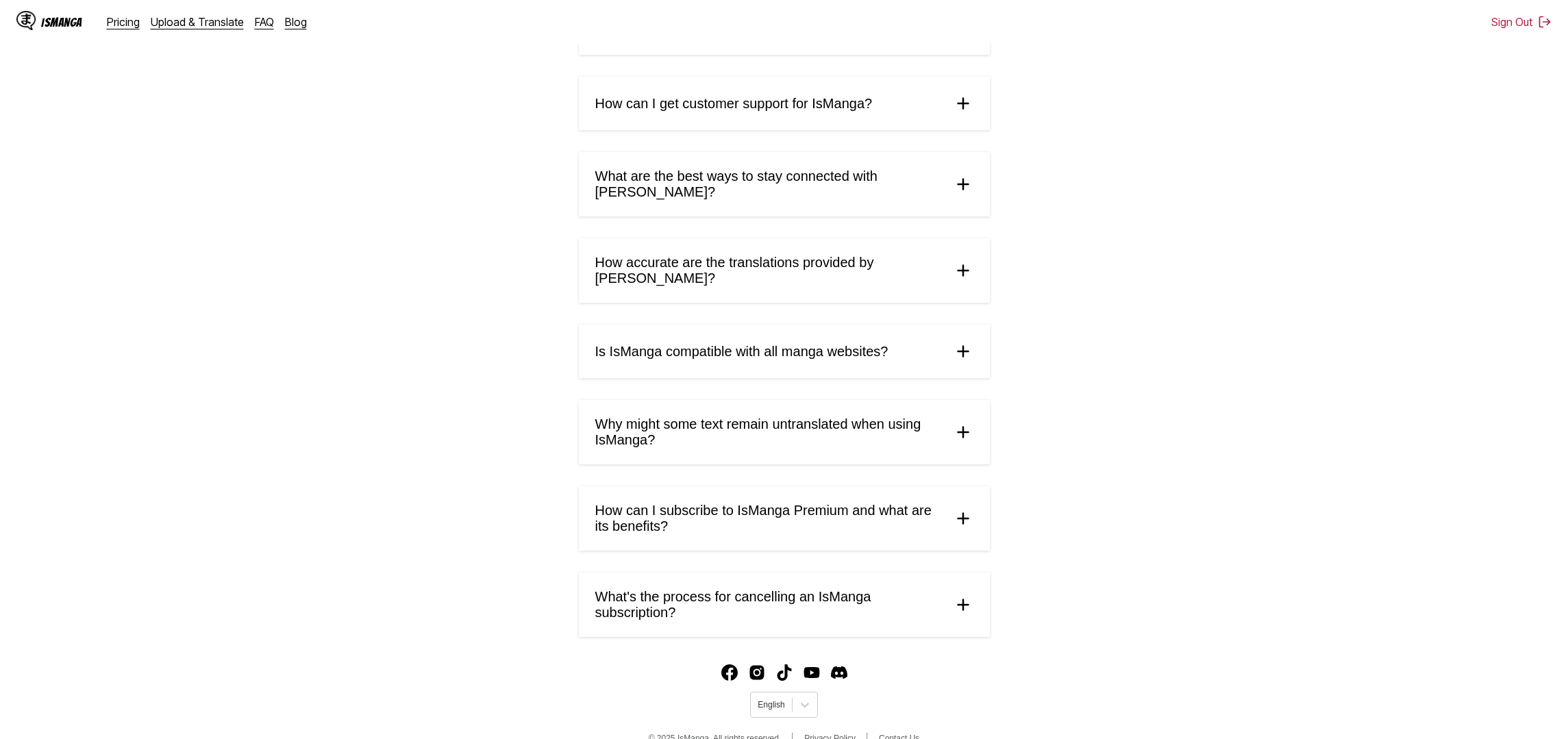
scroll to position [455, 0]
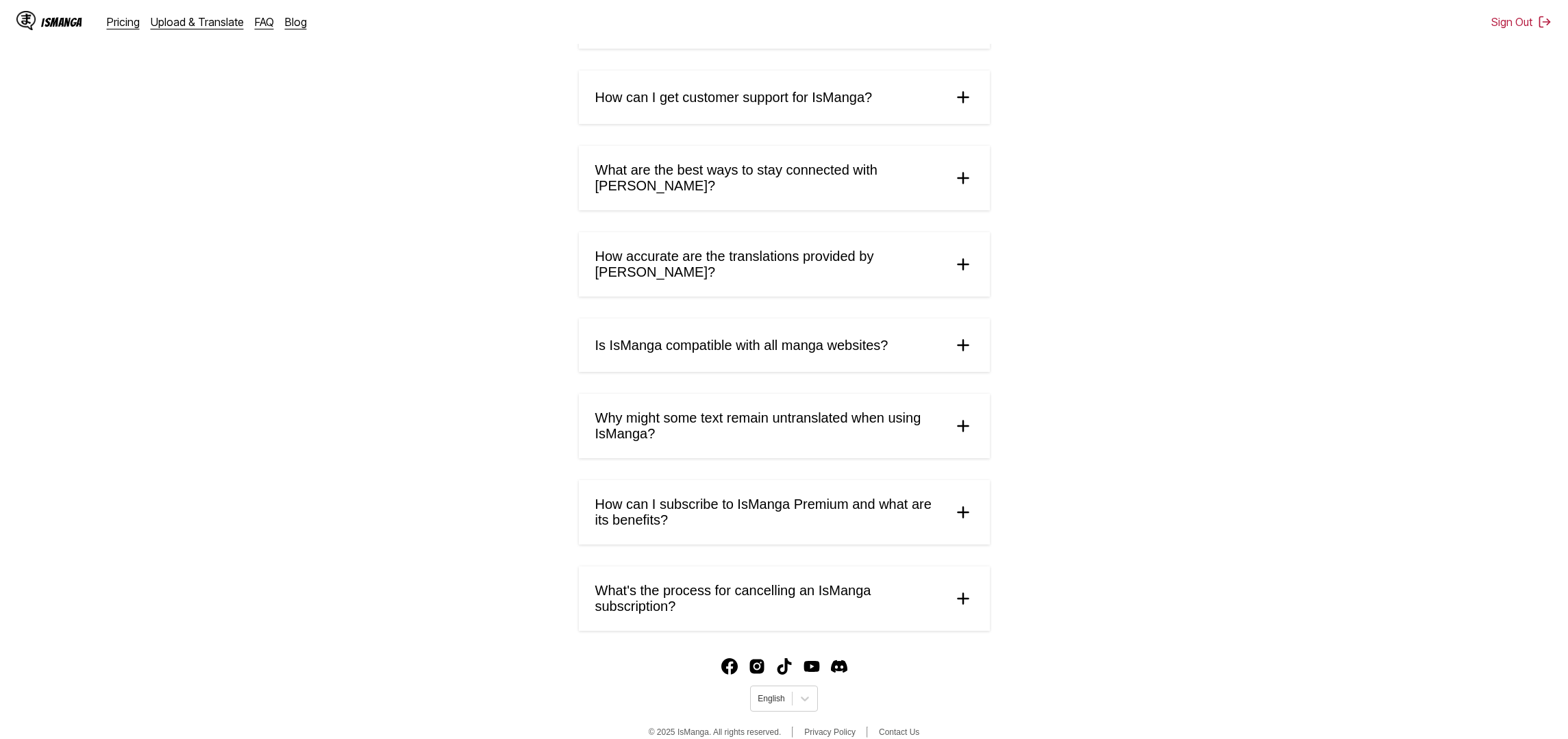
click at [801, 583] on span "What's the process for cancelling an IsManga subscription?" at bounding box center [768, 598] width 347 height 32
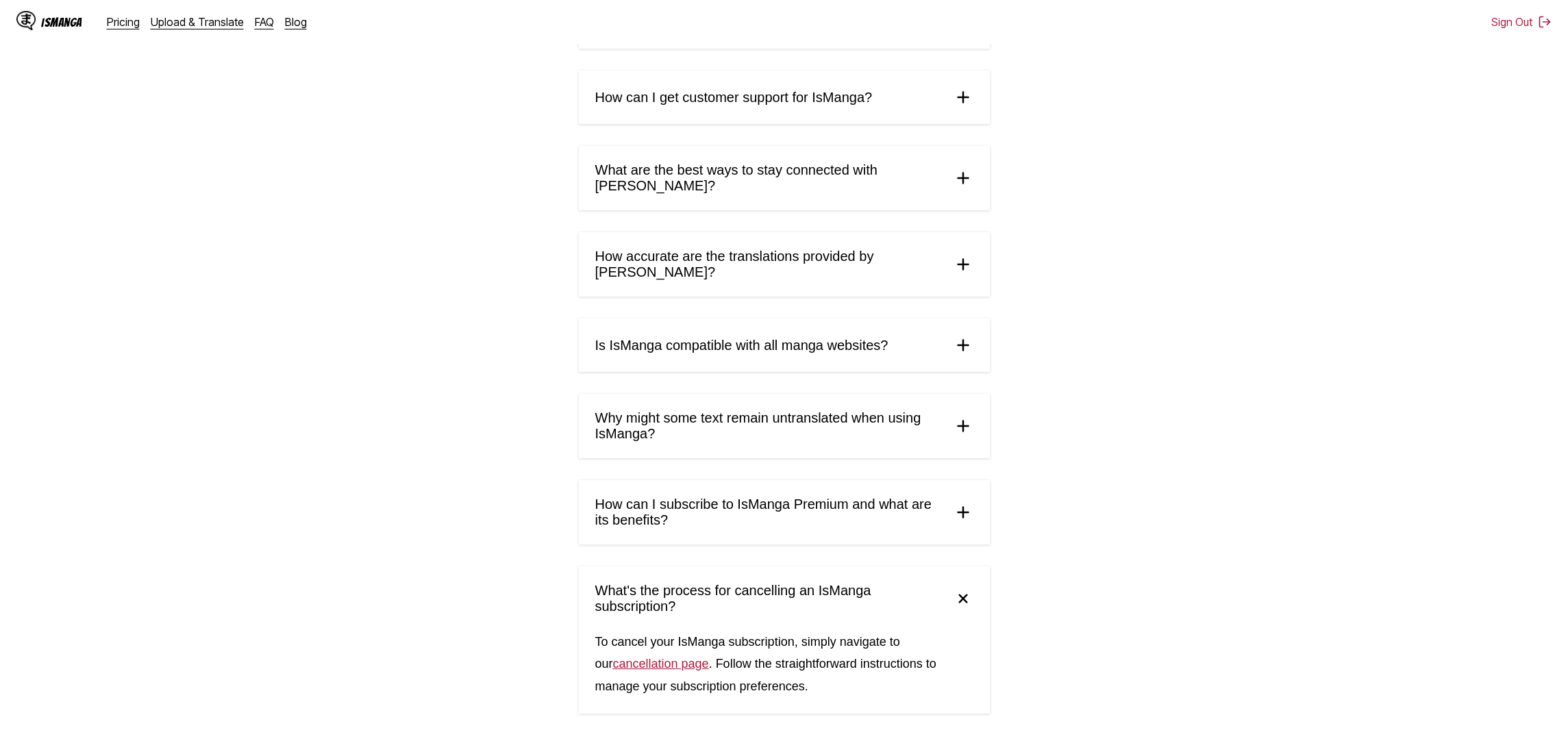
click at [653, 657] on link "cancellation page" at bounding box center [661, 663] width 96 height 14
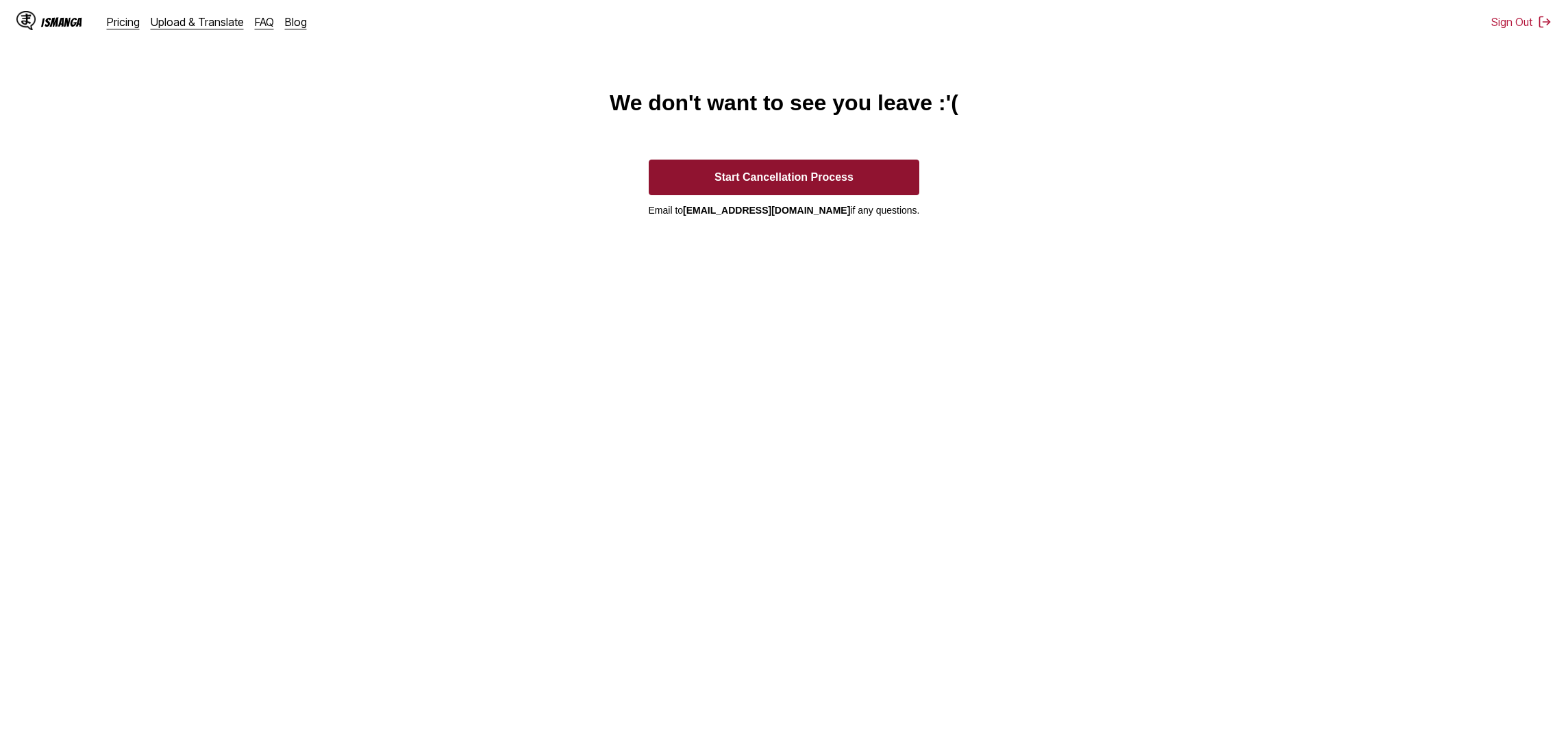
click at [760, 176] on button "Start Cancellation Process" at bounding box center [785, 177] width 271 height 35
click at [461, 105] on main "We don't want to see you leave :'( Start Cancellation Process Email to [EMAIL_A…" at bounding box center [784, 422] width 1568 height 665
click at [61, 19] on div "IsManga" at bounding box center [61, 22] width 41 height 13
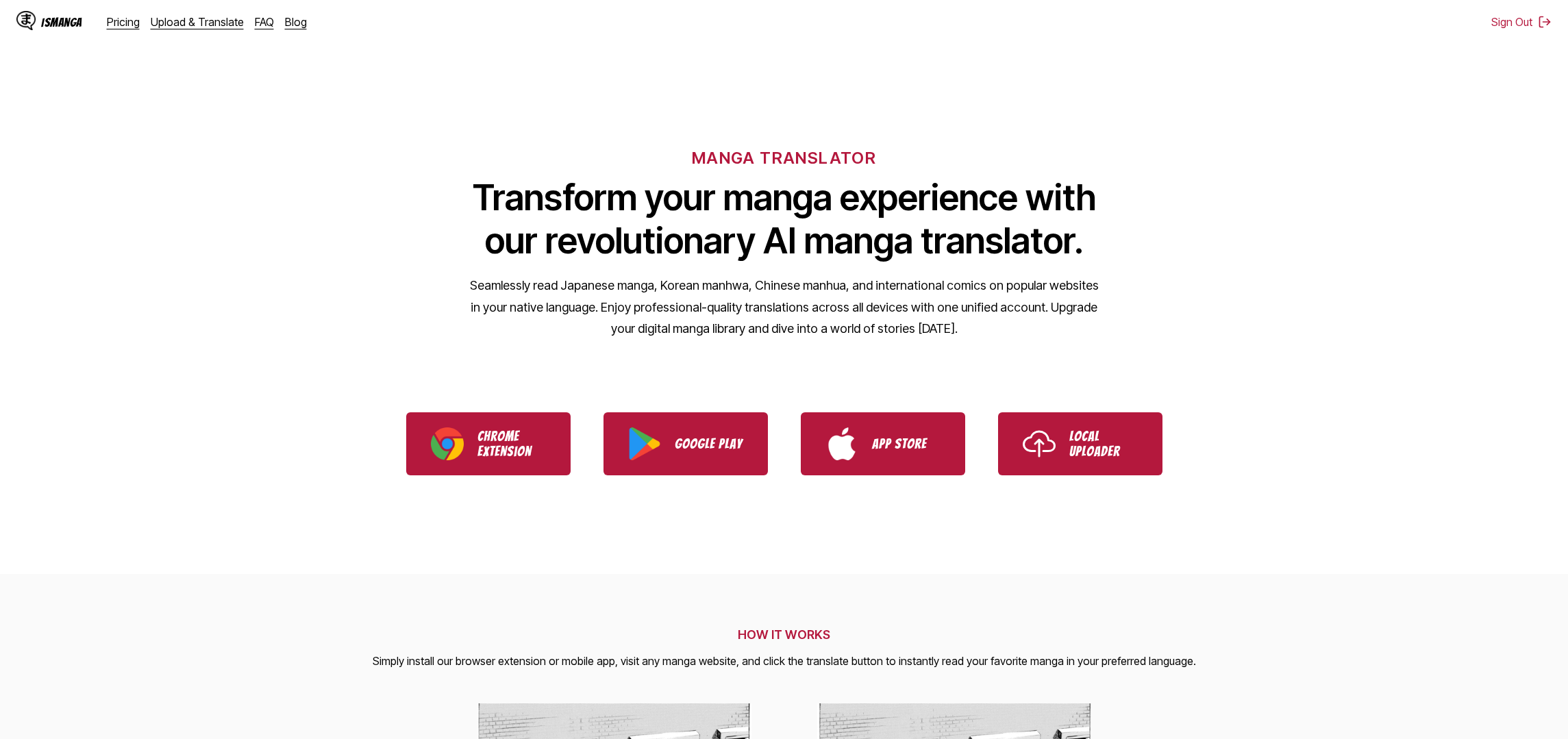
click at [1077, 453] on p "Local Uploader" at bounding box center [1104, 444] width 69 height 30
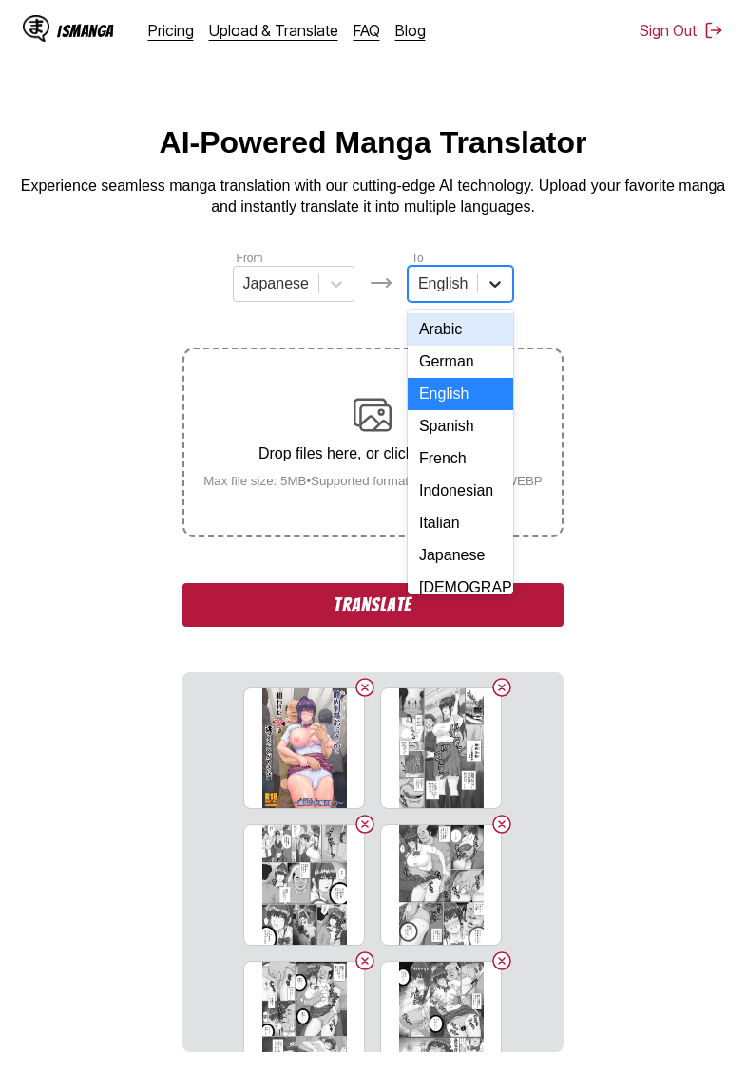
click at [491, 295] on div at bounding box center [495, 284] width 34 height 34
click at [457, 493] on div "Indonesian" at bounding box center [460, 491] width 105 height 32
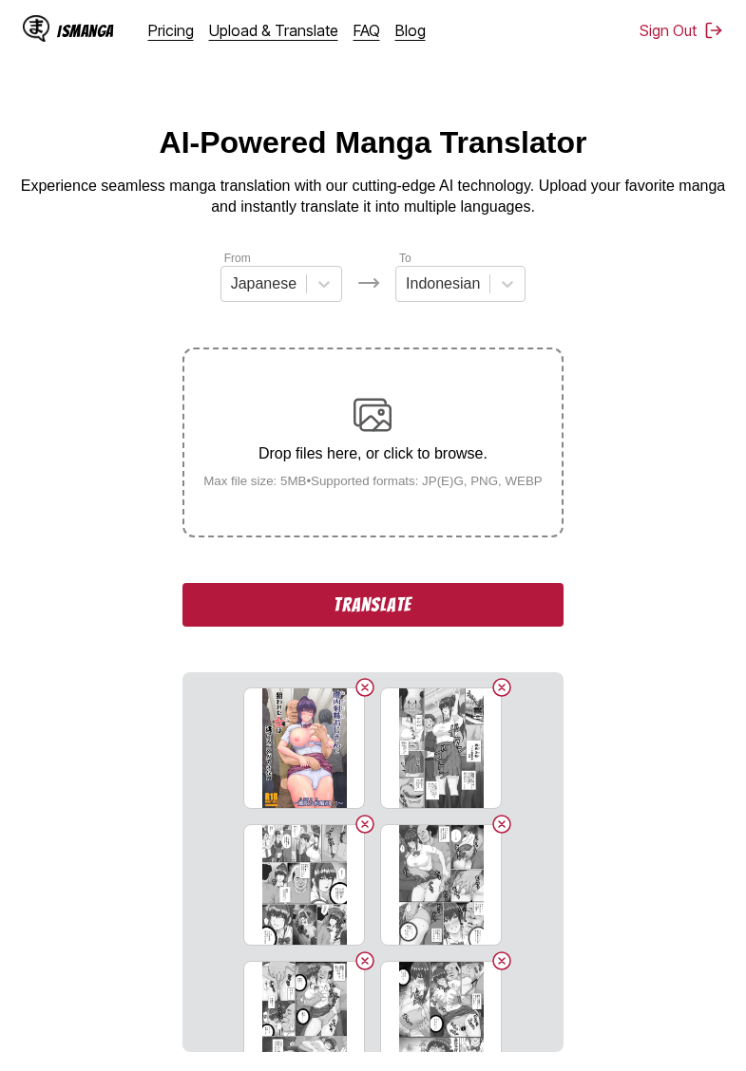
click at [383, 624] on button "Translate" at bounding box center [372, 605] width 380 height 44
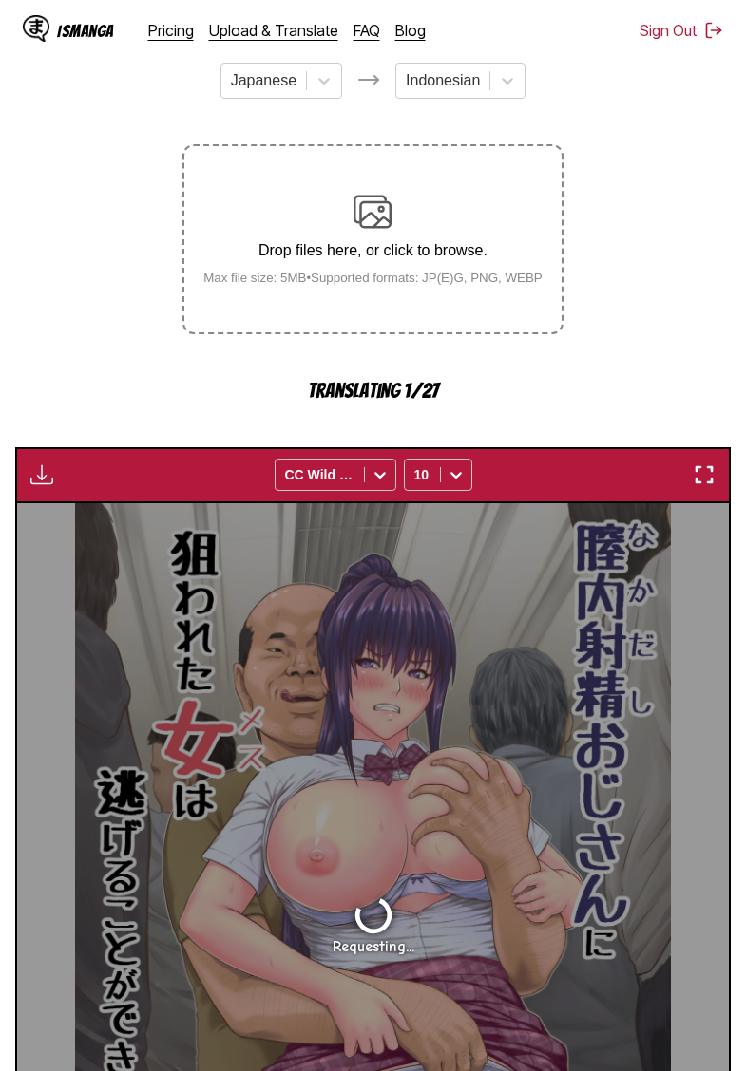
scroll to position [504, 0]
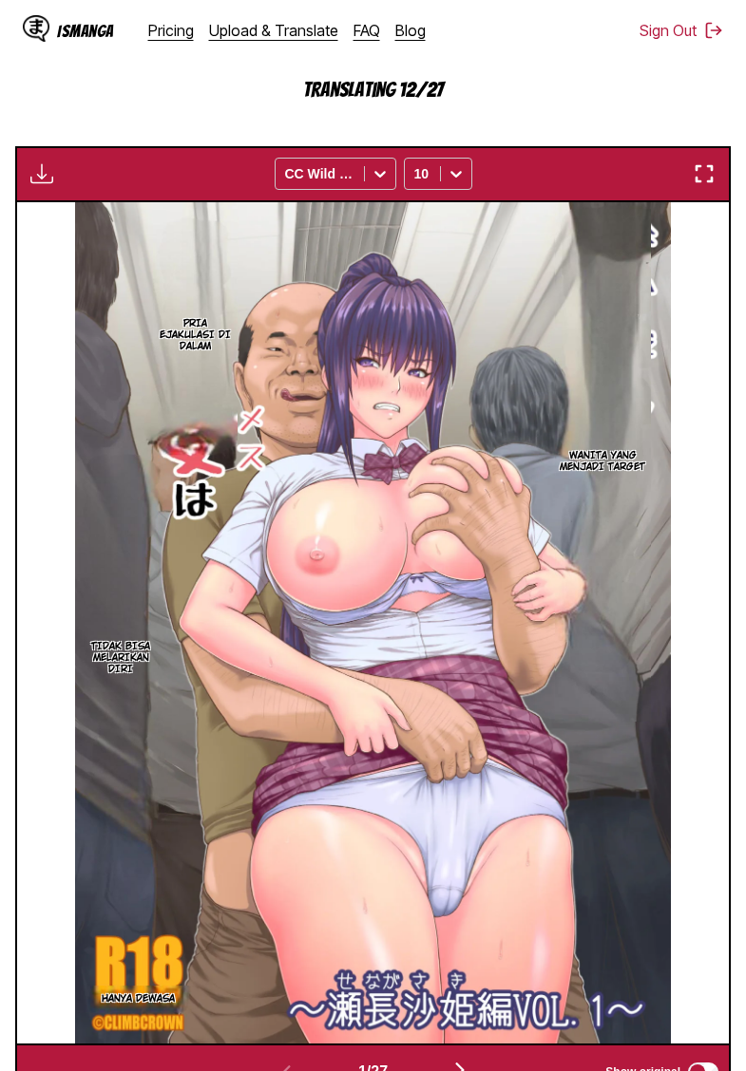
click at [118, 107] on section "From Japanese To Indonesian Drop files here, or click to browse. Max file size:…" at bounding box center [372, 422] width 715 height 1356
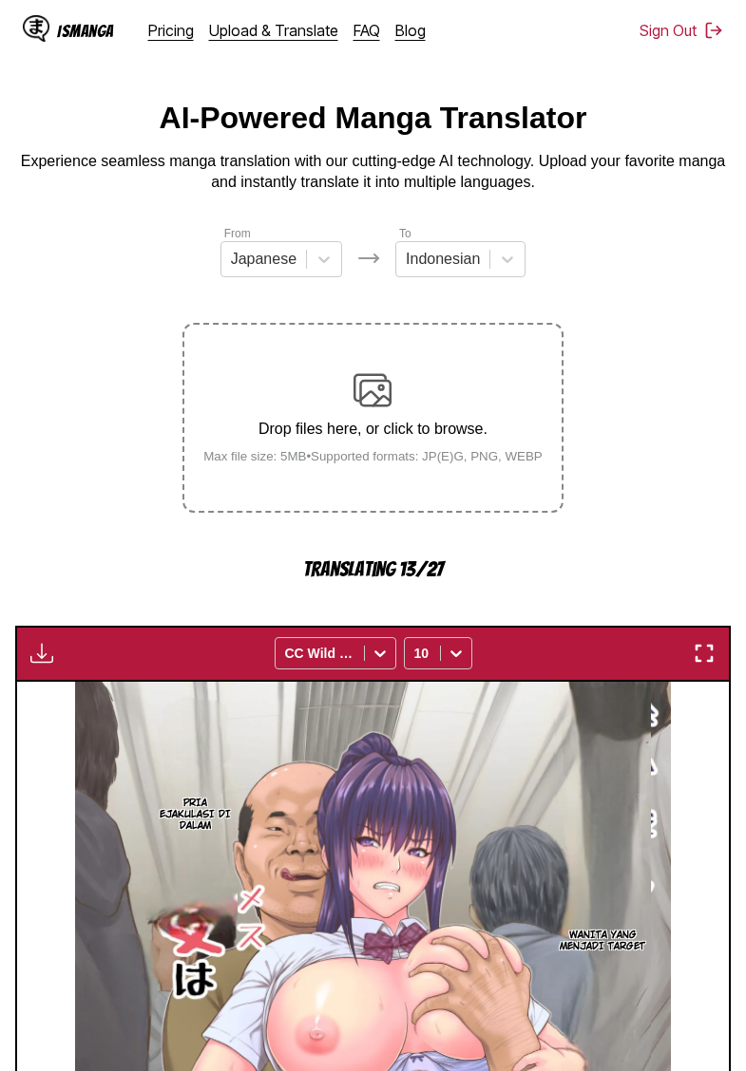
scroll to position [0, 0]
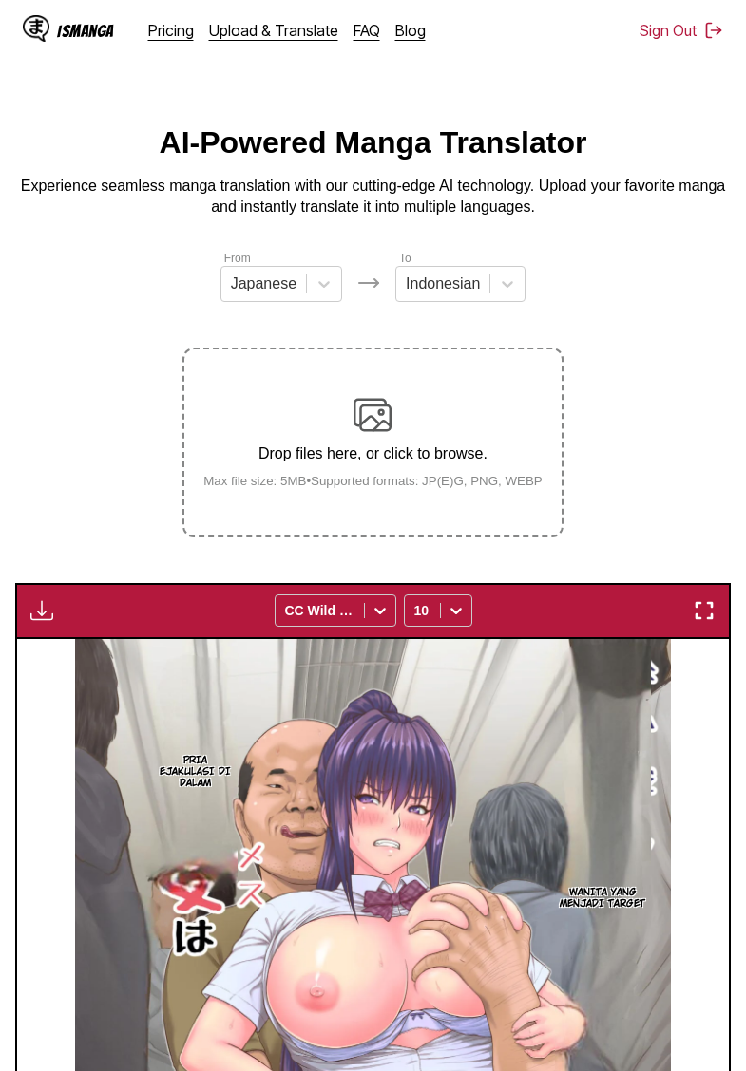
click at [47, 622] on img "button" at bounding box center [41, 610] width 23 height 23
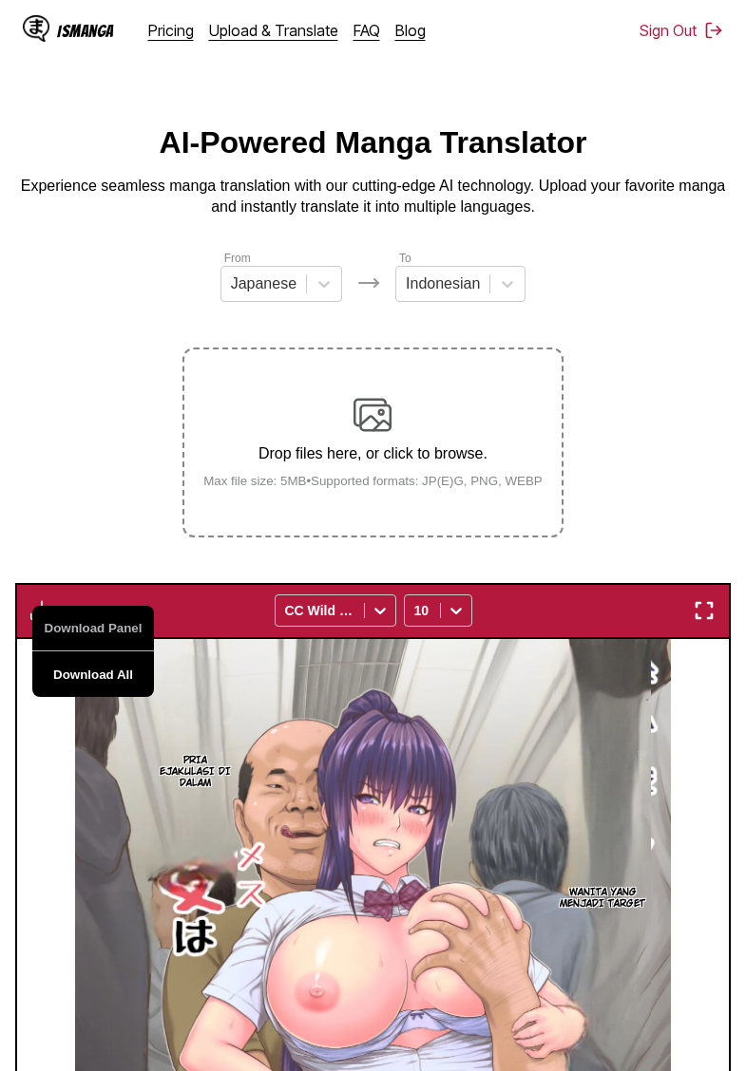
click at [97, 697] on button "Download All" at bounding box center [93, 675] width 122 height 46
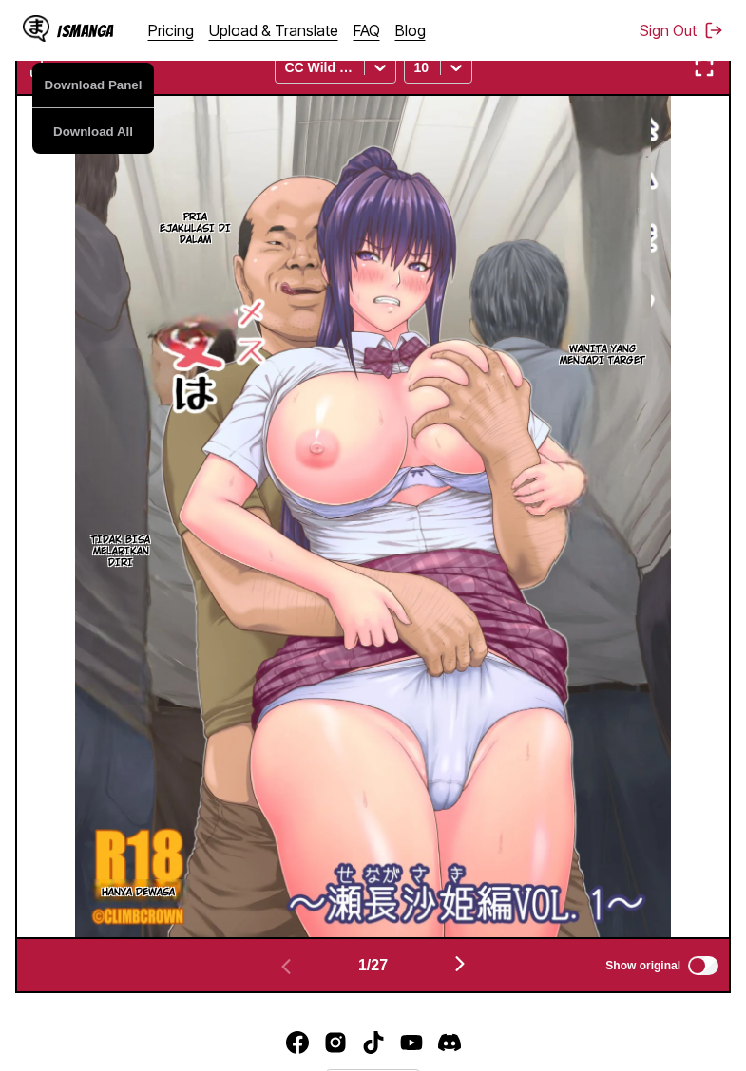
scroll to position [669, 0]
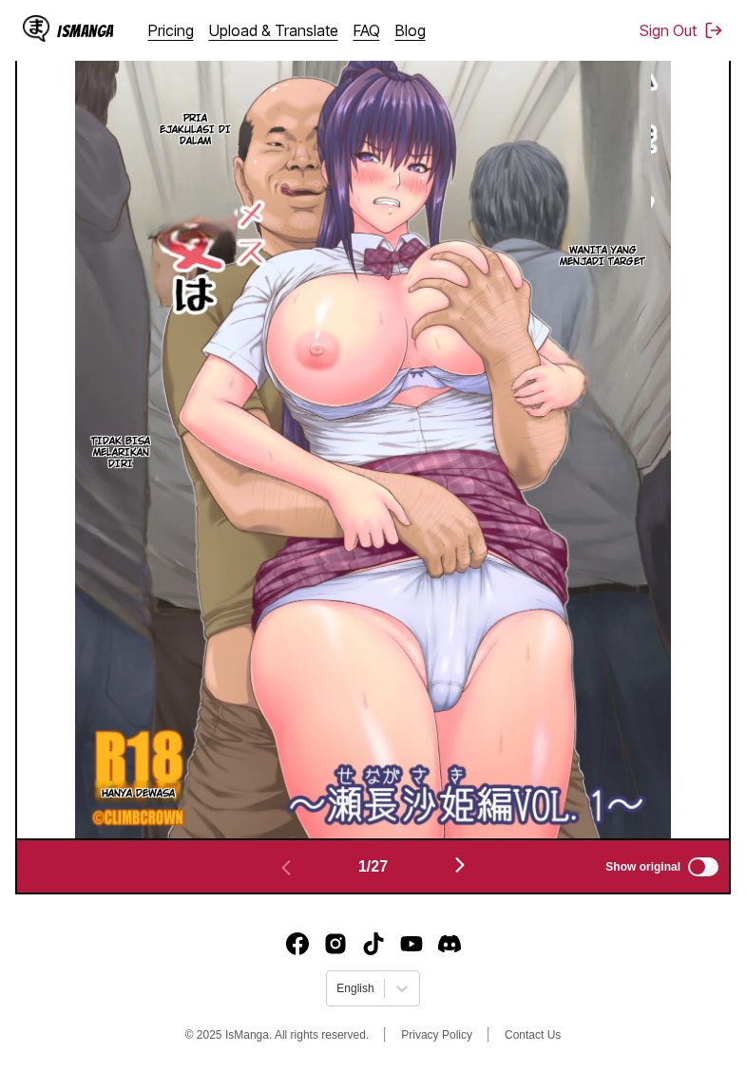
click at [560, 922] on footer "English © 2025 IsManga. All rights reserved. Privacy Policy Contact Us" at bounding box center [373, 990] width 746 height 161
click at [476, 871] on button "button" at bounding box center [460, 867] width 114 height 28
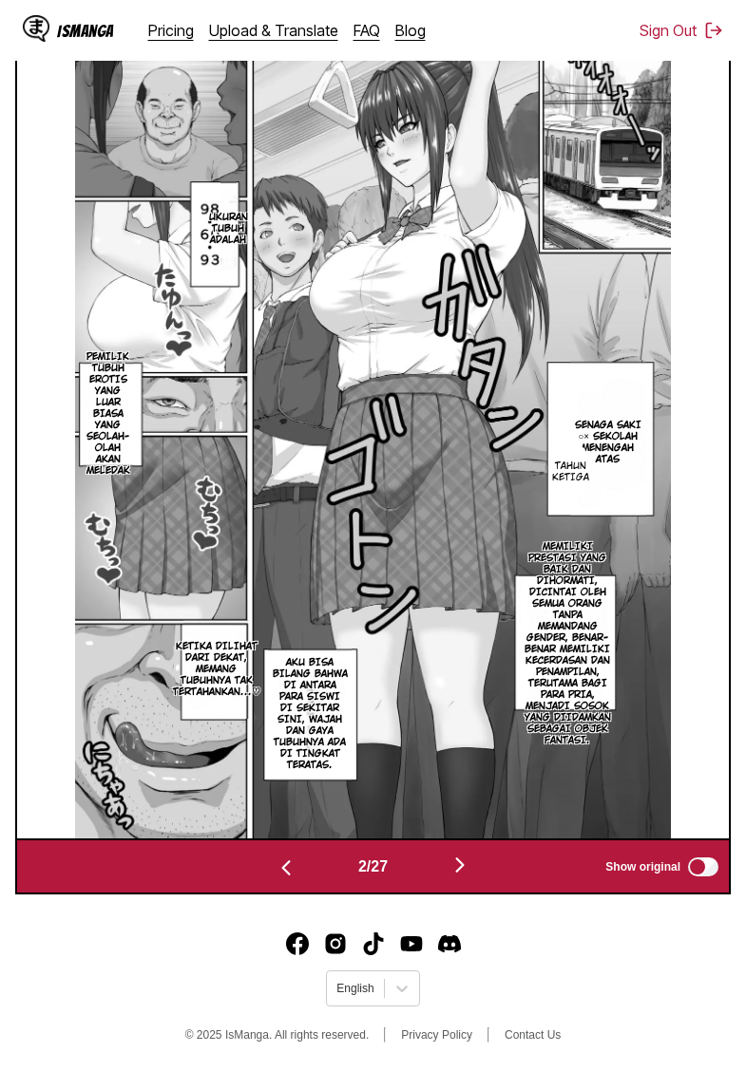
click at [471, 870] on img "button" at bounding box center [459, 865] width 23 height 23
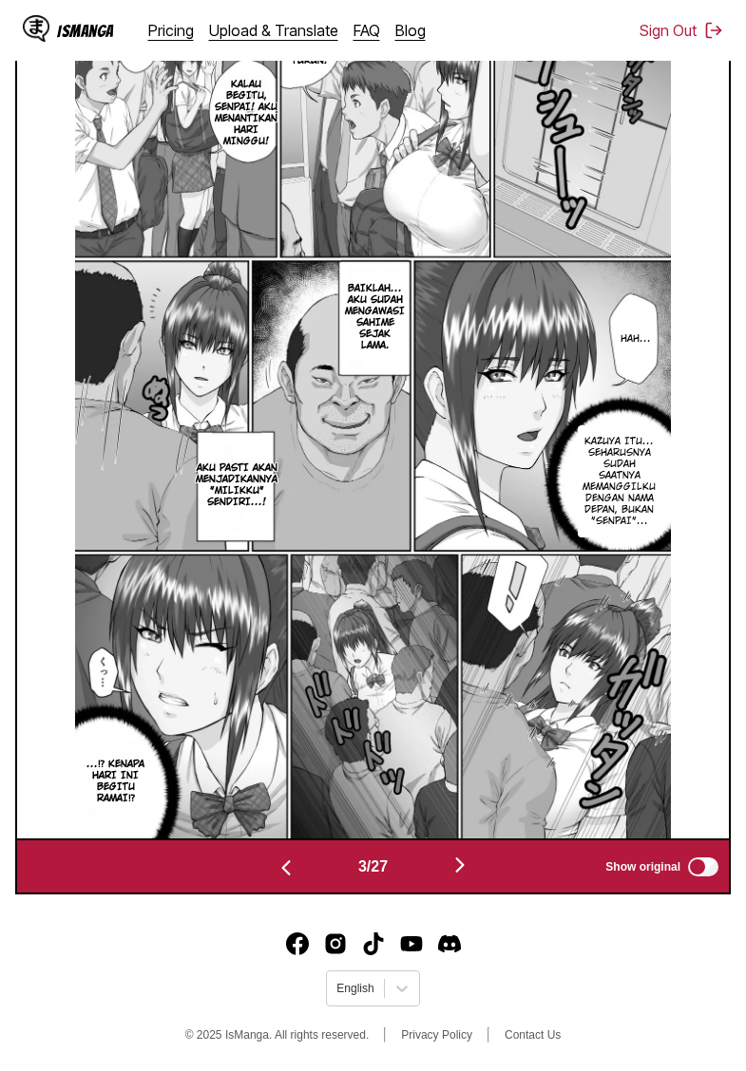
click at [471, 870] on img "button" at bounding box center [459, 865] width 23 height 23
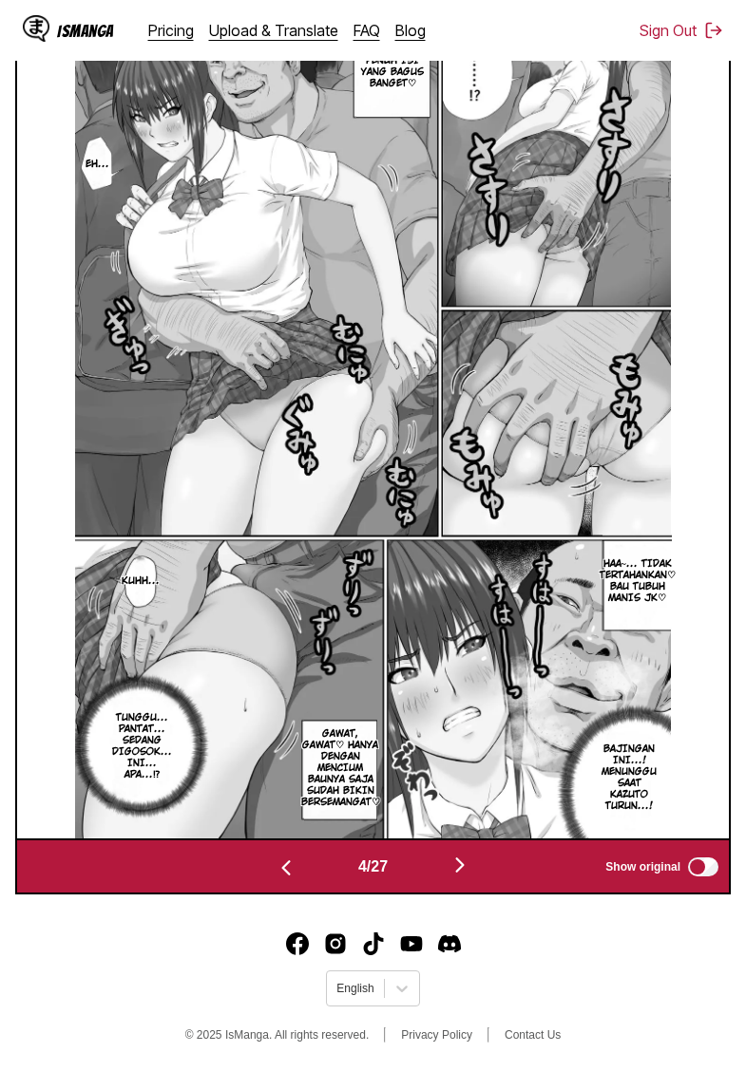
click at [471, 870] on img "button" at bounding box center [459, 865] width 23 height 23
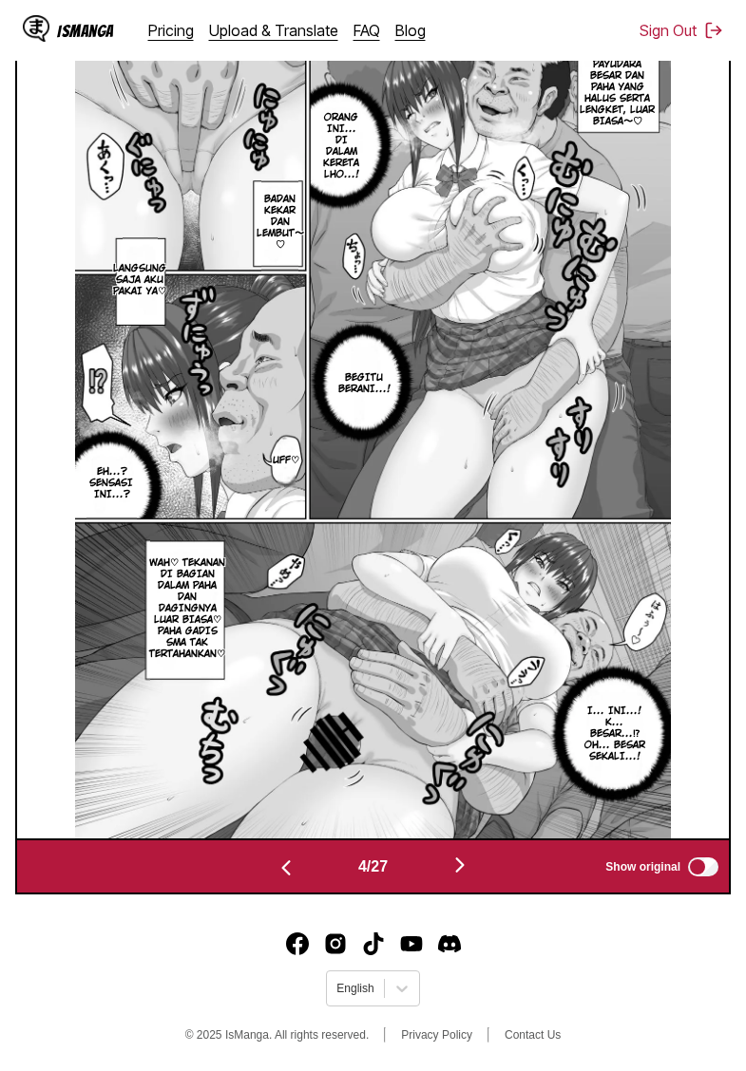
click at [471, 870] on img "button" at bounding box center [459, 865] width 23 height 23
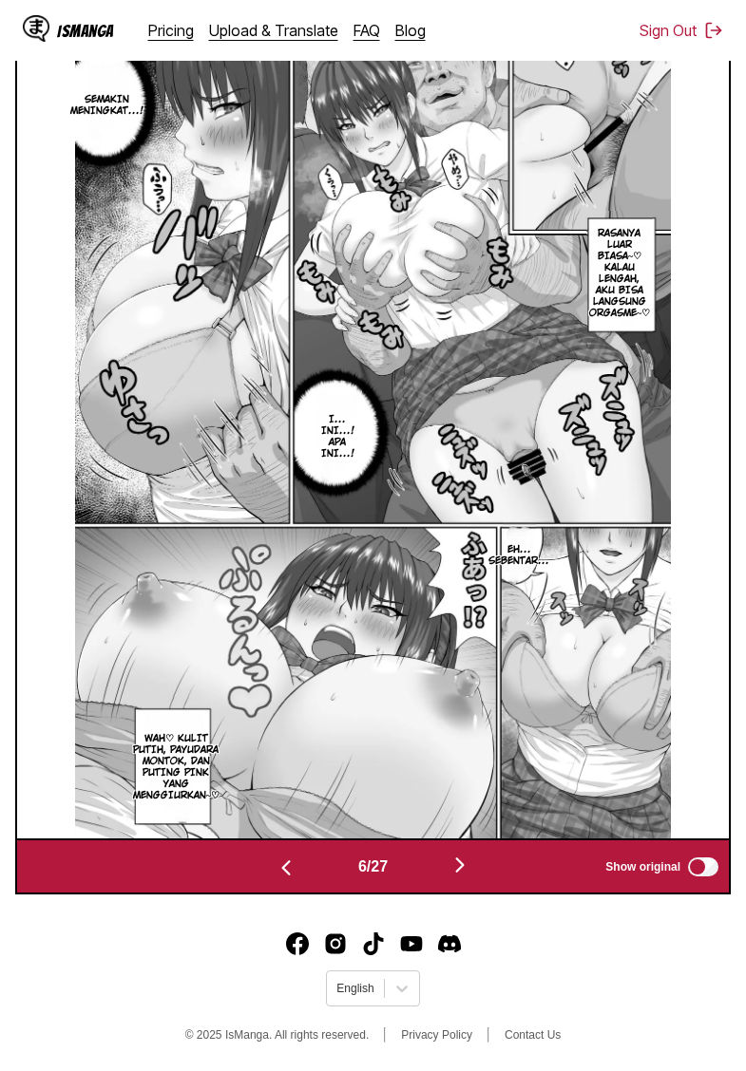
click at [471, 870] on img "button" at bounding box center [459, 865] width 23 height 23
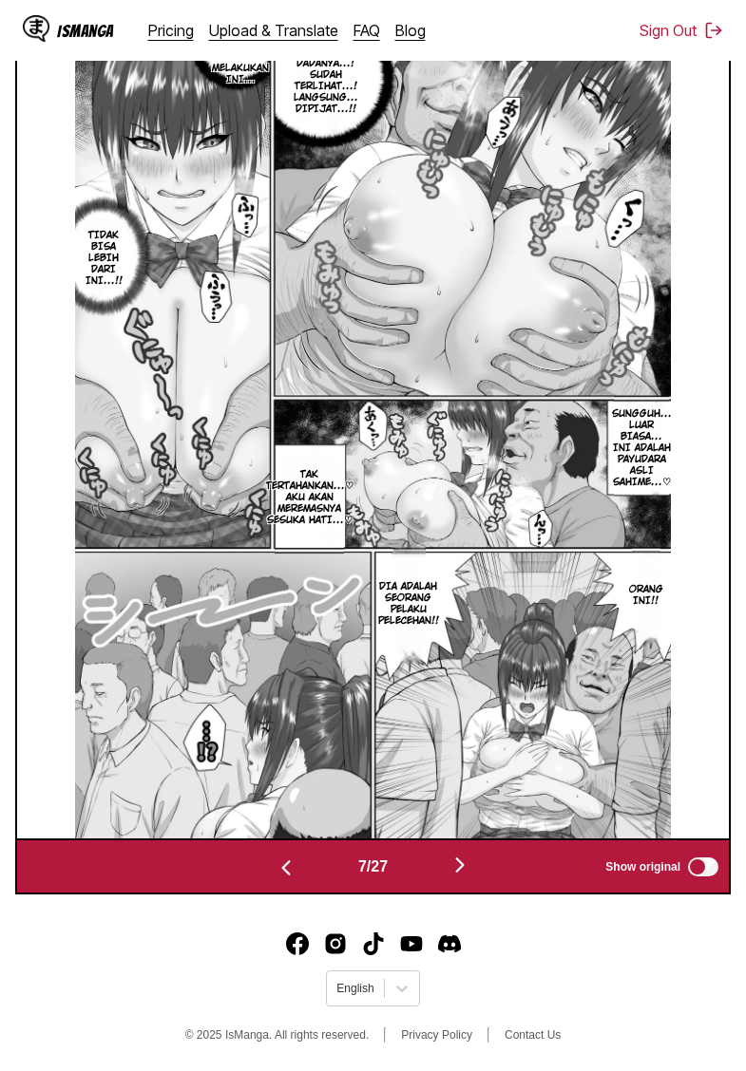
click at [471, 870] on img "button" at bounding box center [459, 865] width 23 height 23
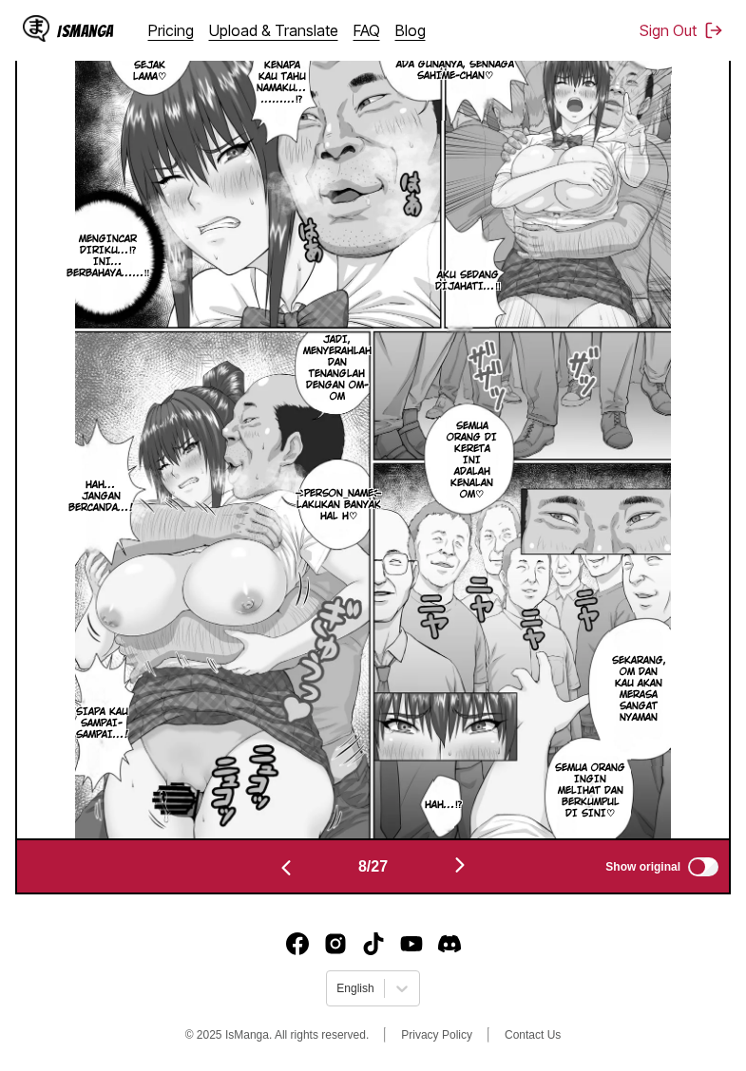
click at [471, 870] on img "button" at bounding box center [459, 865] width 23 height 23
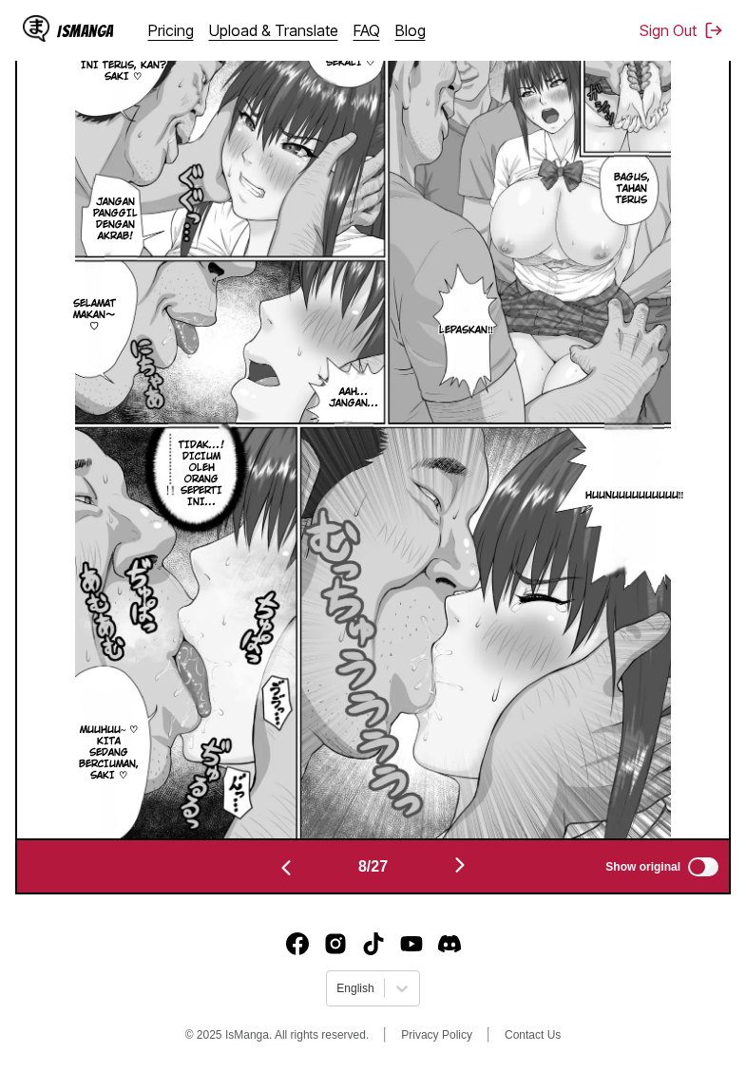
click at [471, 871] on img "button" at bounding box center [459, 865] width 23 height 23
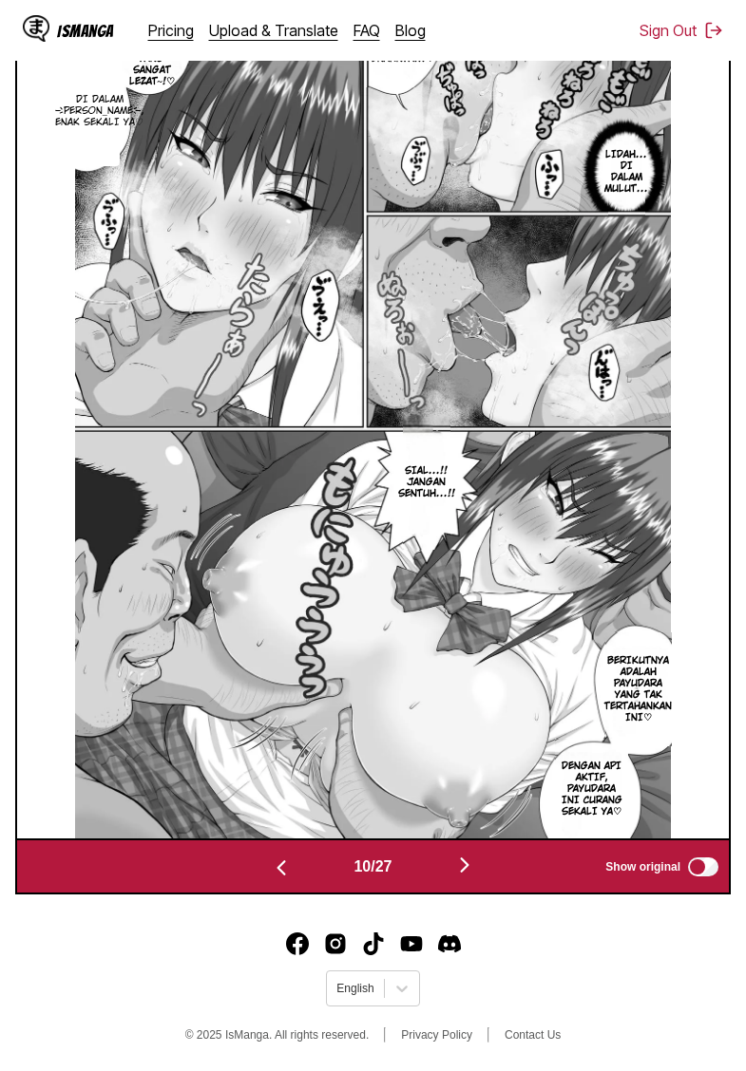
click at [474, 871] on img "button" at bounding box center [464, 865] width 23 height 23
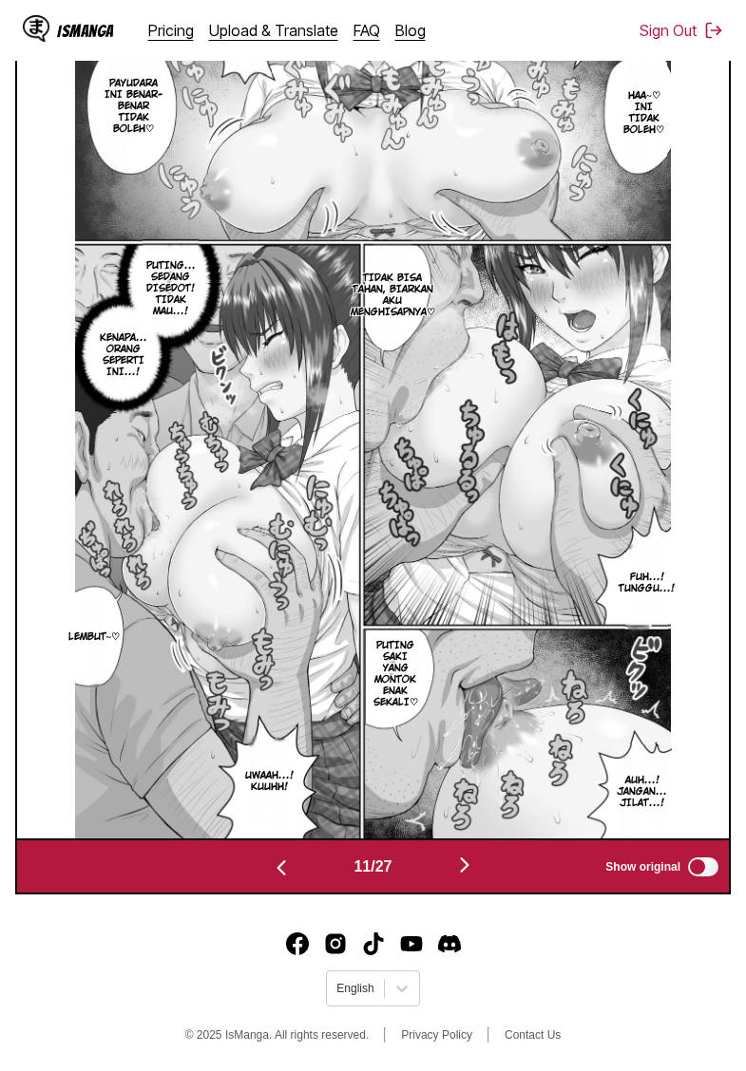
click at [474, 871] on img "button" at bounding box center [464, 865] width 23 height 23
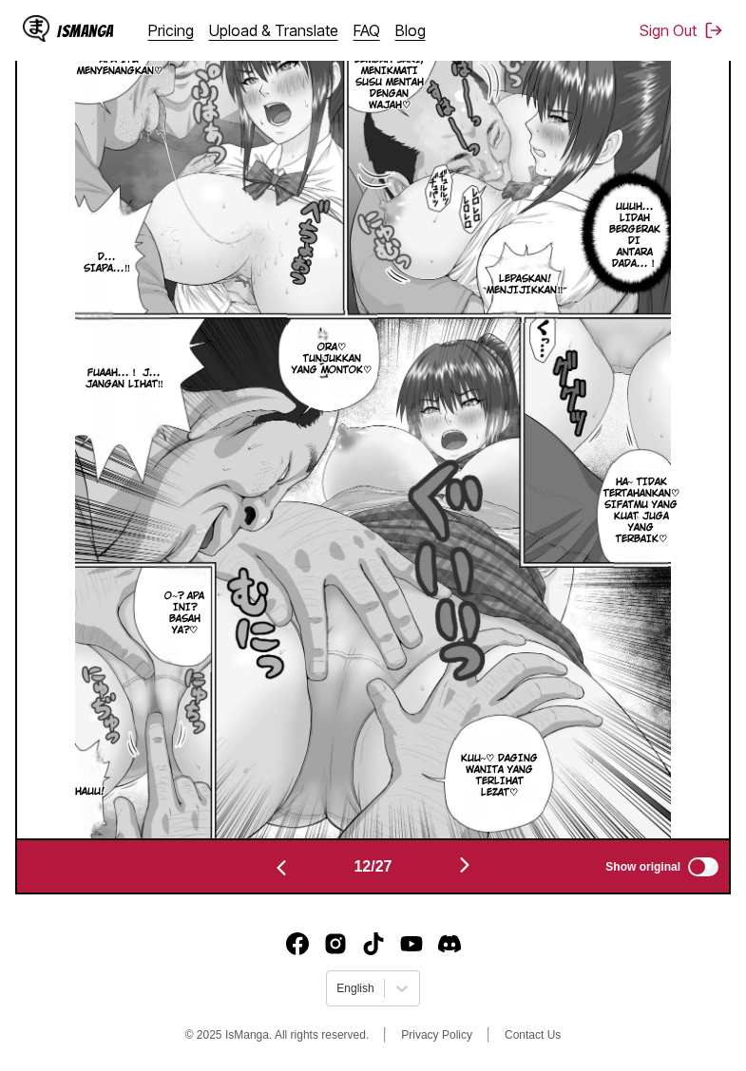
click at [474, 872] on img "button" at bounding box center [464, 865] width 23 height 23
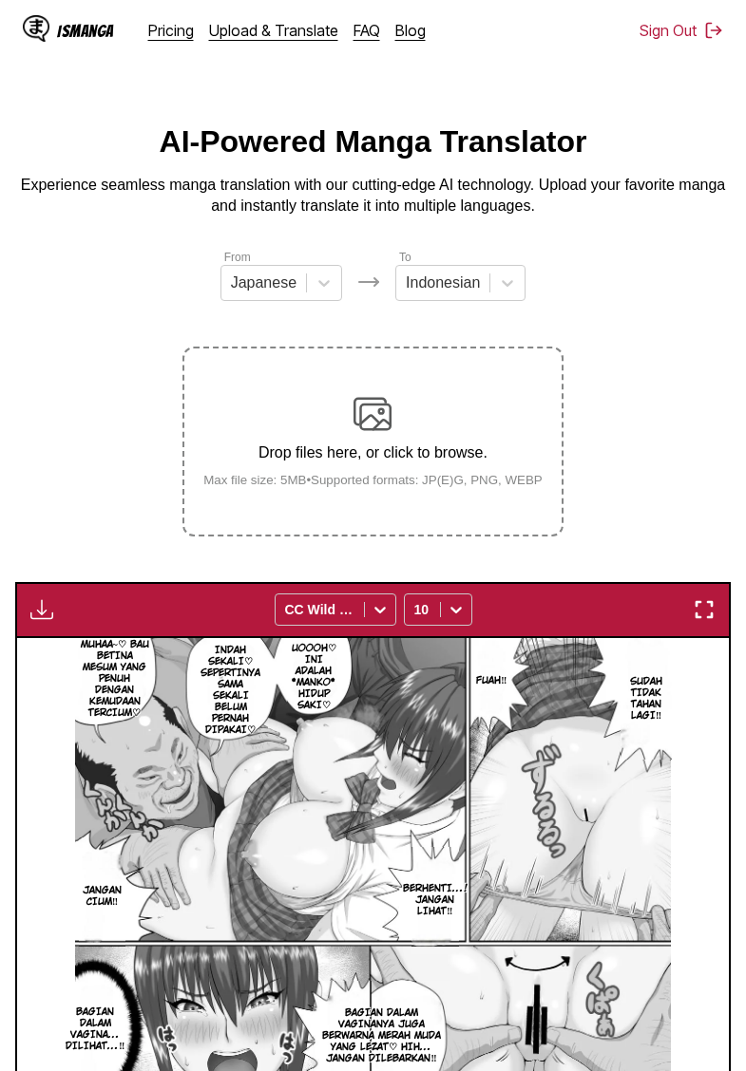
scroll to position [0, 0]
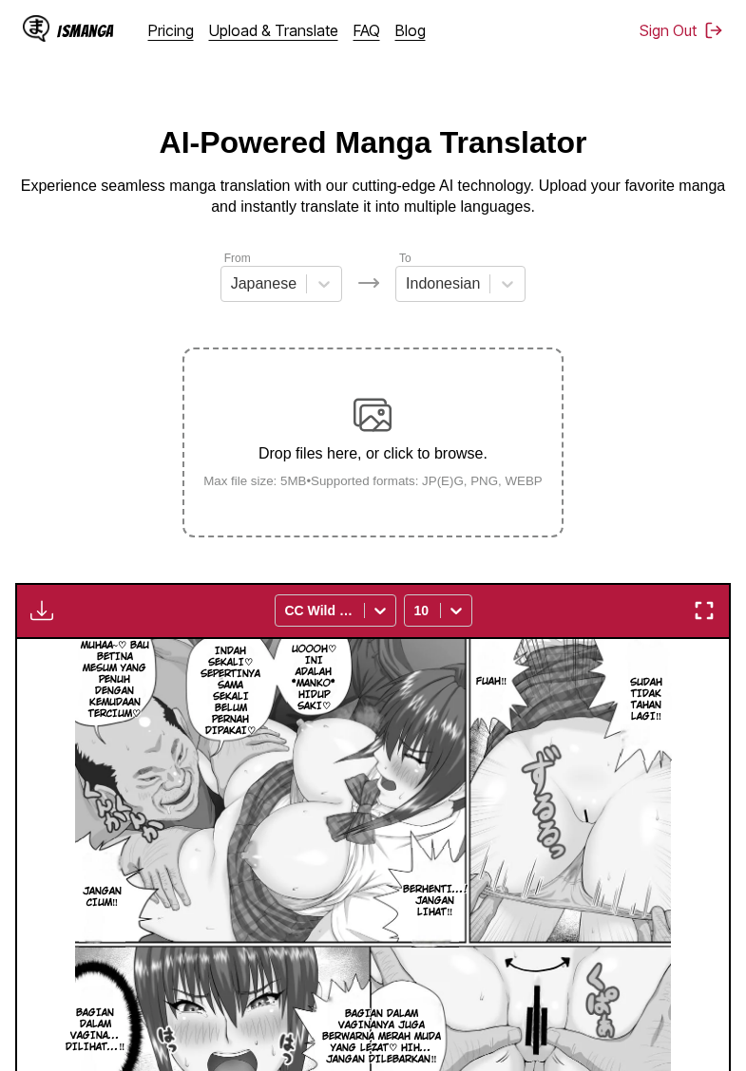
click at [54, 623] on button "button" at bounding box center [42, 610] width 34 height 25
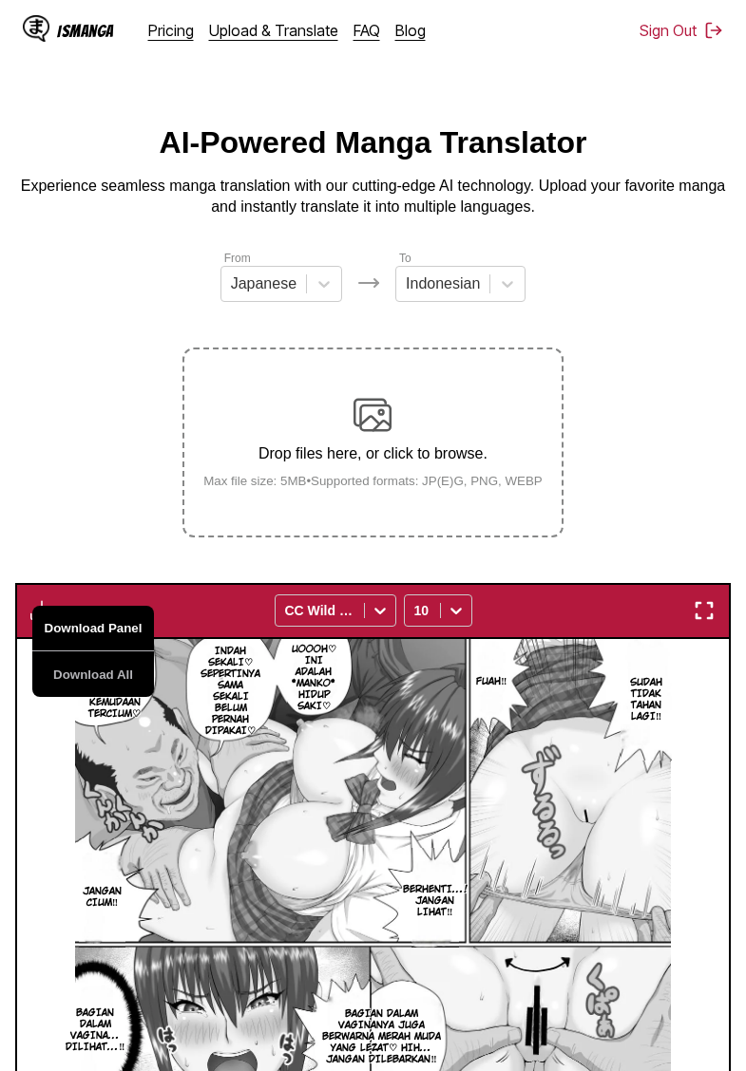
click at [82, 650] on button "Download Panel" at bounding box center [93, 629] width 122 height 46
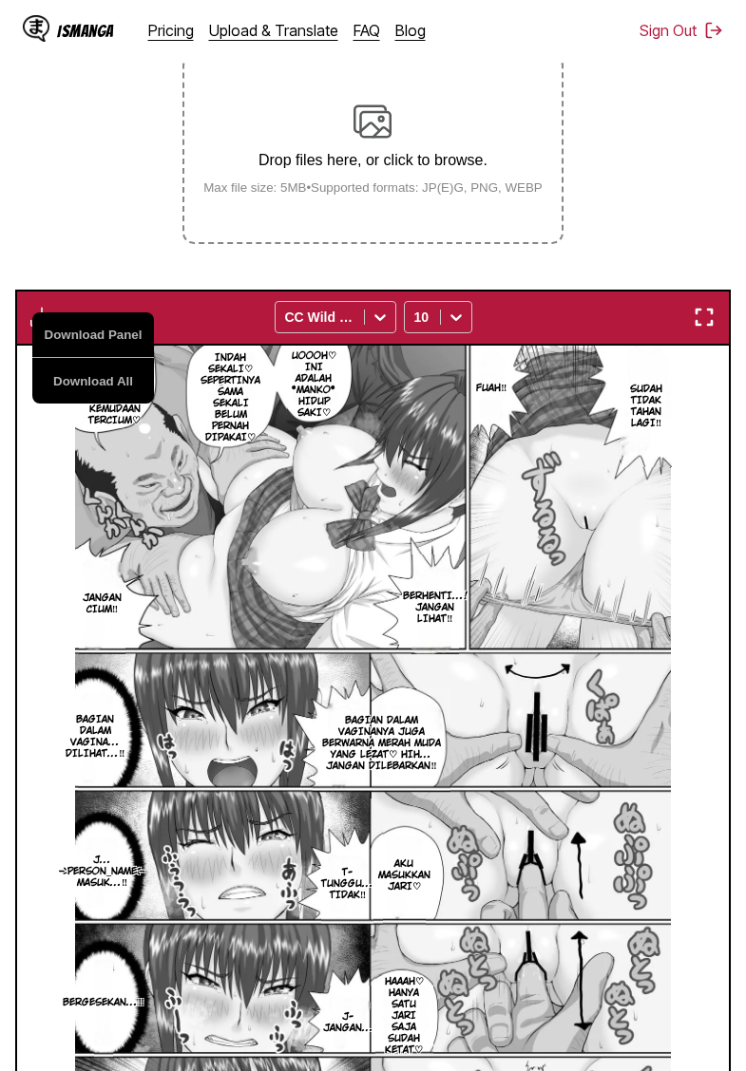
scroll to position [669, 0]
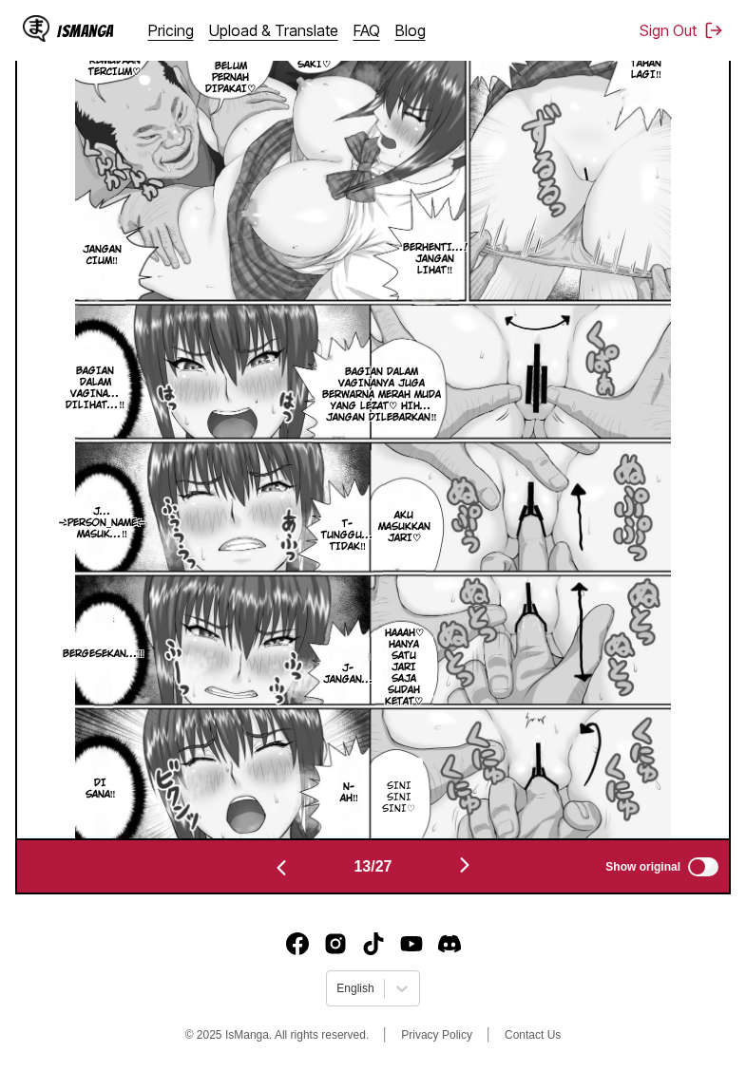
click at [468, 862] on img "button" at bounding box center [464, 865] width 23 height 23
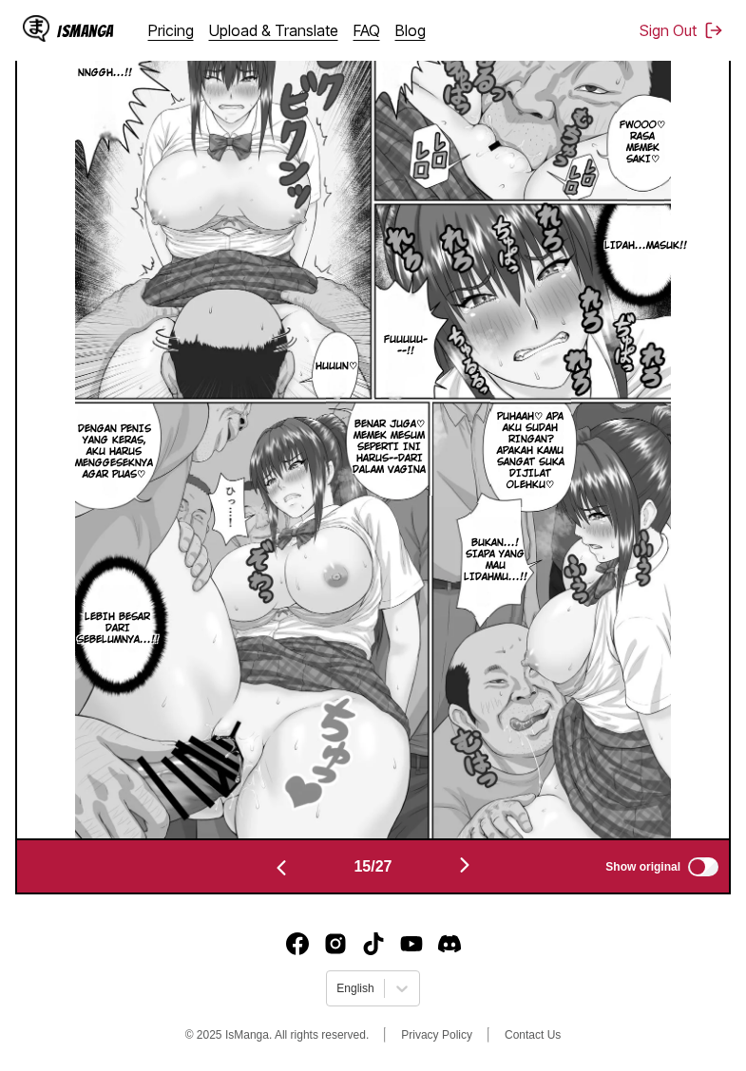
click at [469, 864] on img "button" at bounding box center [464, 865] width 23 height 23
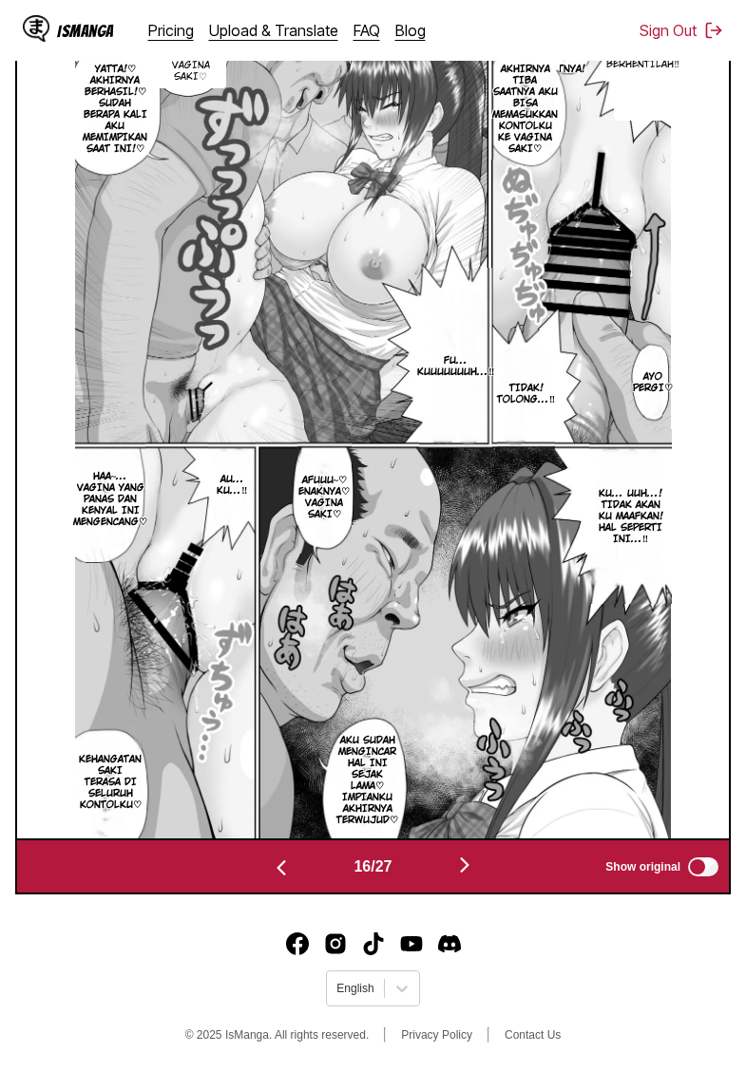
click at [468, 864] on img "button" at bounding box center [464, 865] width 23 height 23
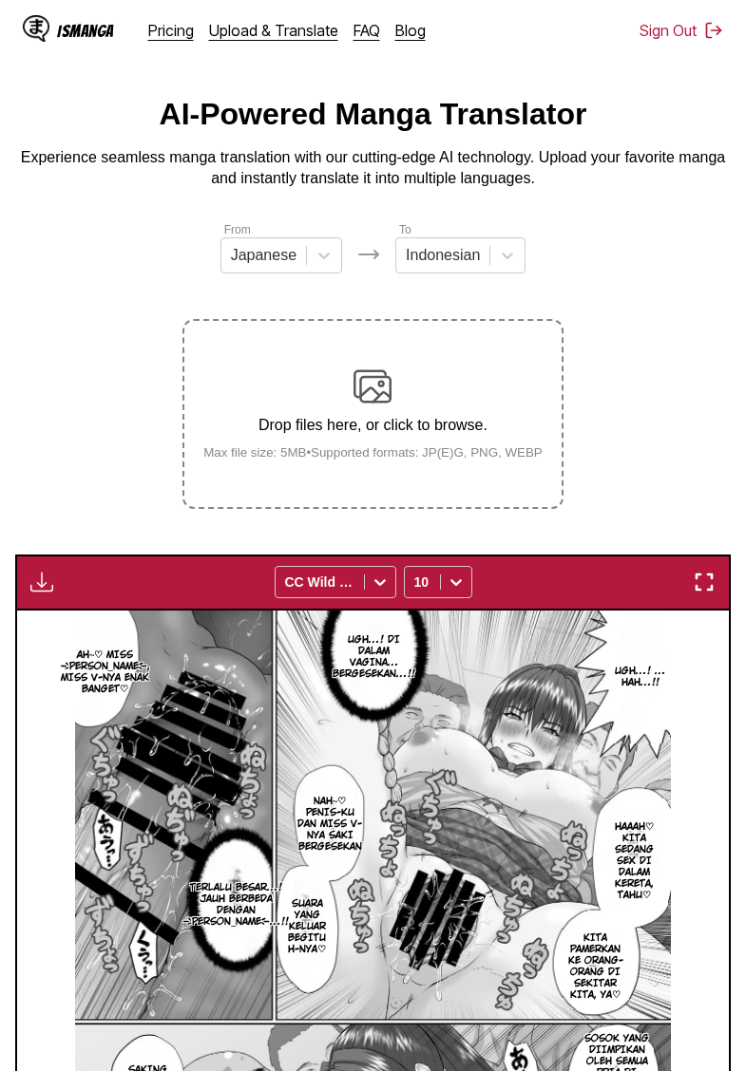
scroll to position [0, 0]
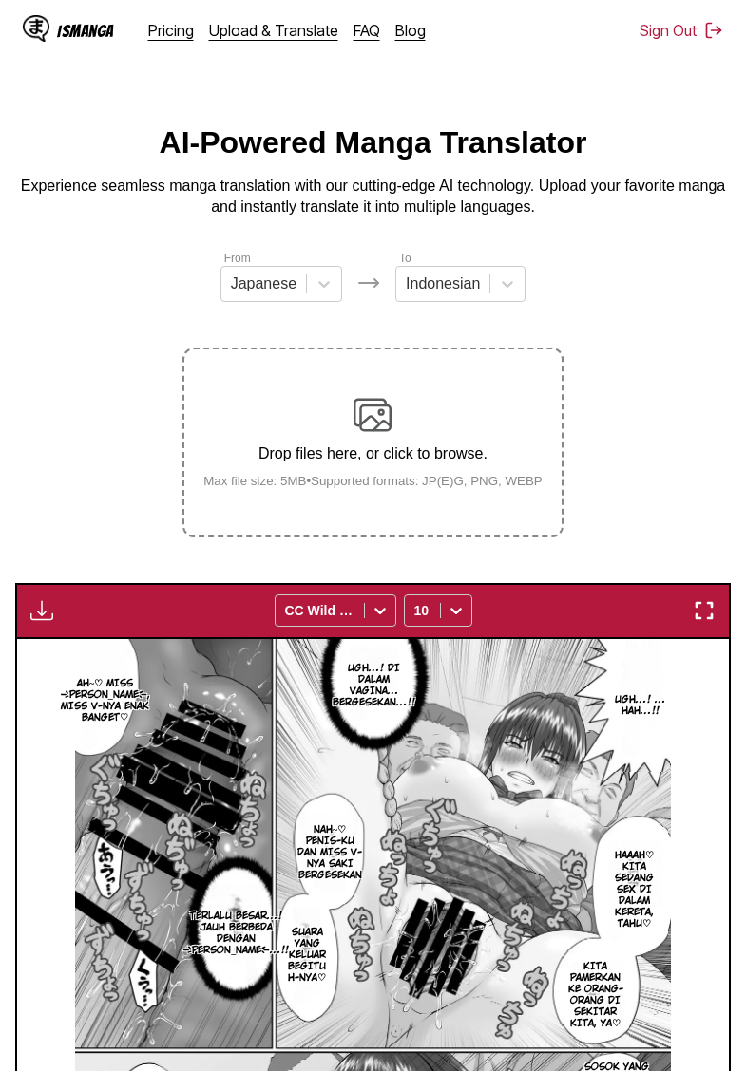
click at [47, 622] on img "button" at bounding box center [41, 610] width 23 height 23
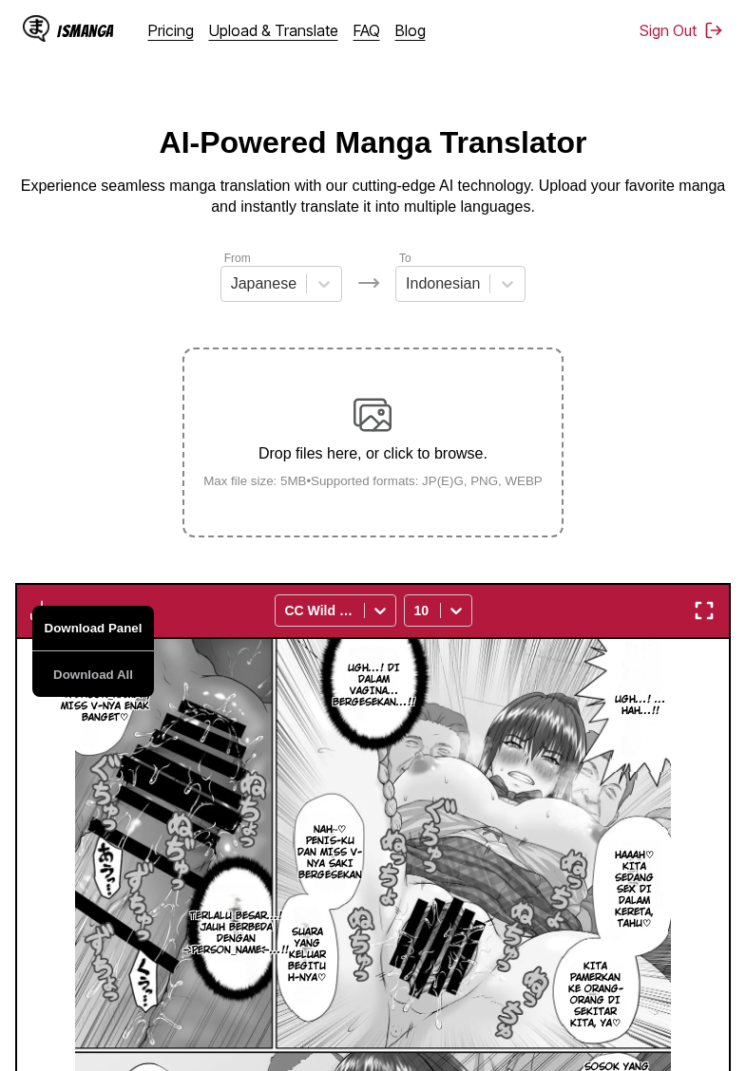
drag, startPoint x: 61, startPoint y: 654, endPoint x: 70, endPoint y: 648, distance: 11.6
click at [61, 652] on button "Download Panel" at bounding box center [93, 629] width 122 height 46
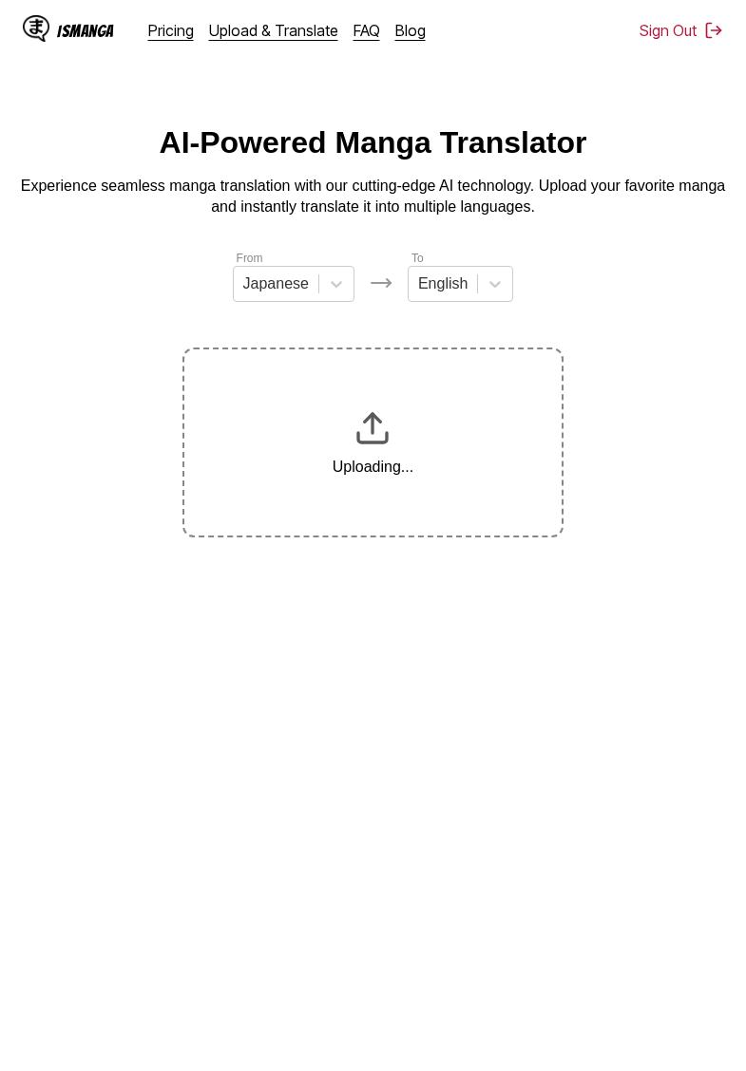
click at [487, 287] on icon at bounding box center [494, 284] width 19 height 19
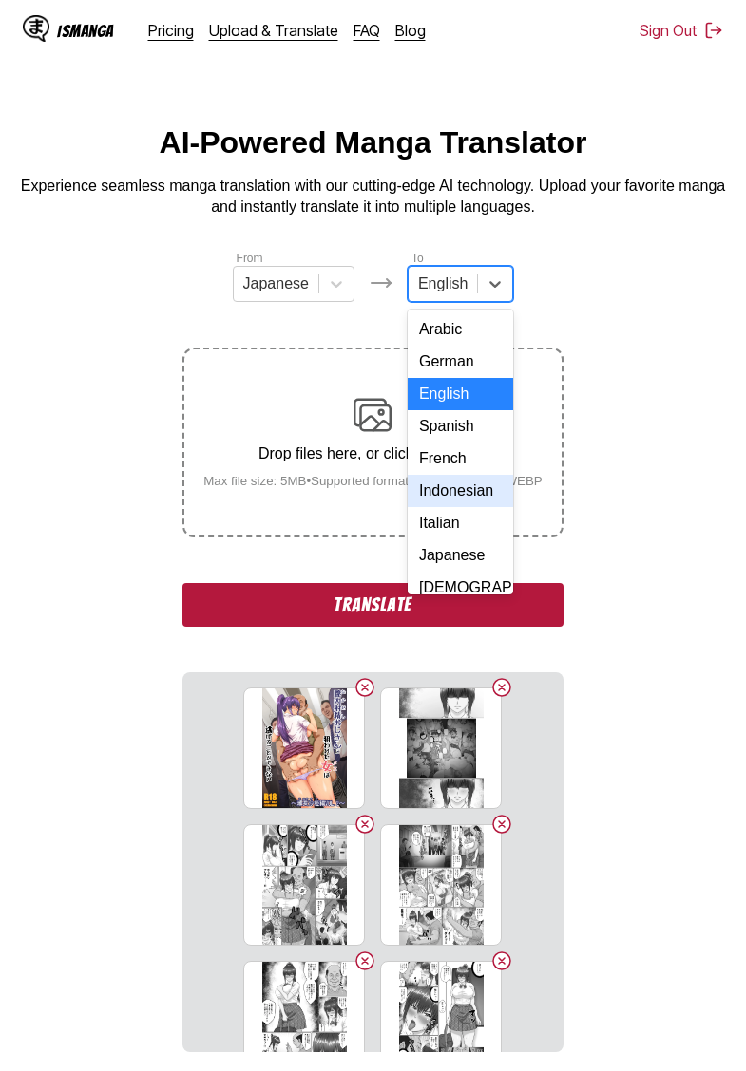
click at [460, 490] on div "Indonesian" at bounding box center [460, 491] width 105 height 32
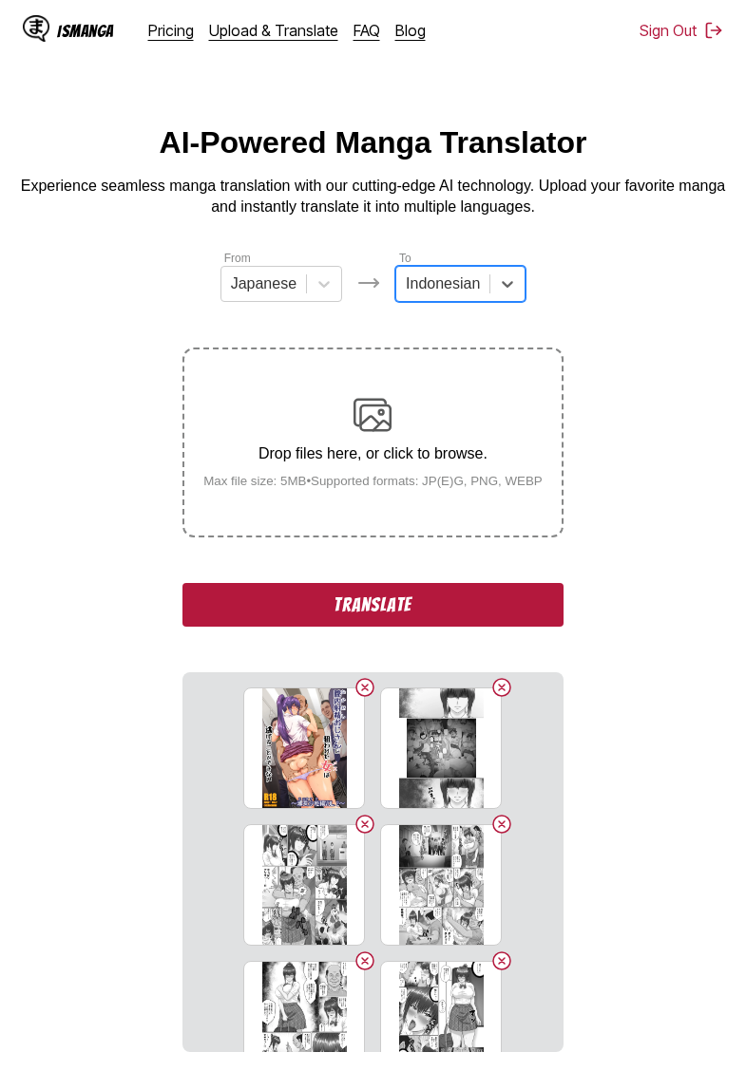
click at [397, 623] on button "Translate" at bounding box center [372, 605] width 380 height 44
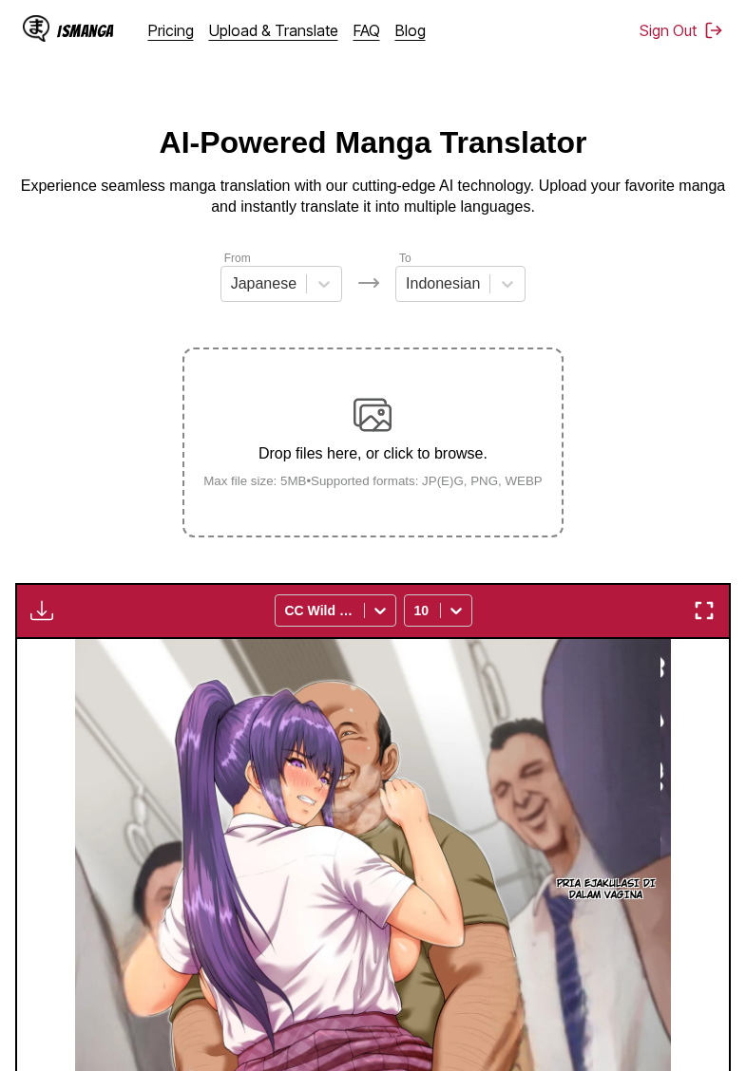
click at [34, 622] on img "button" at bounding box center [41, 610] width 23 height 23
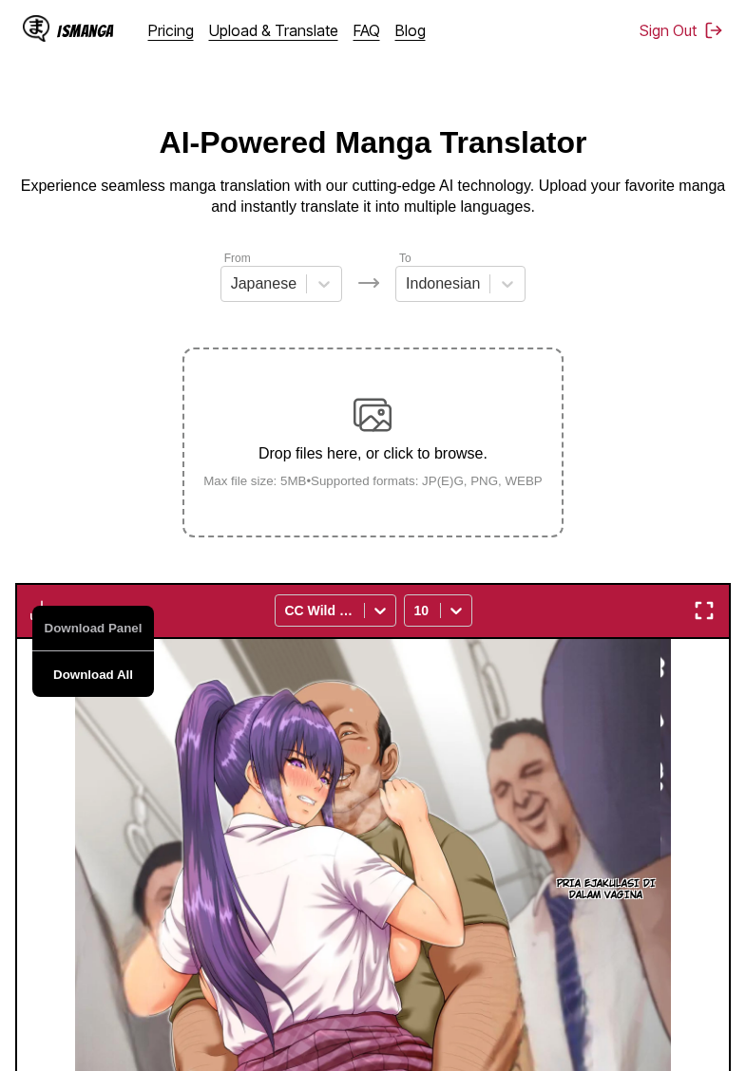
click at [97, 696] on button "Download All" at bounding box center [93, 675] width 122 height 46
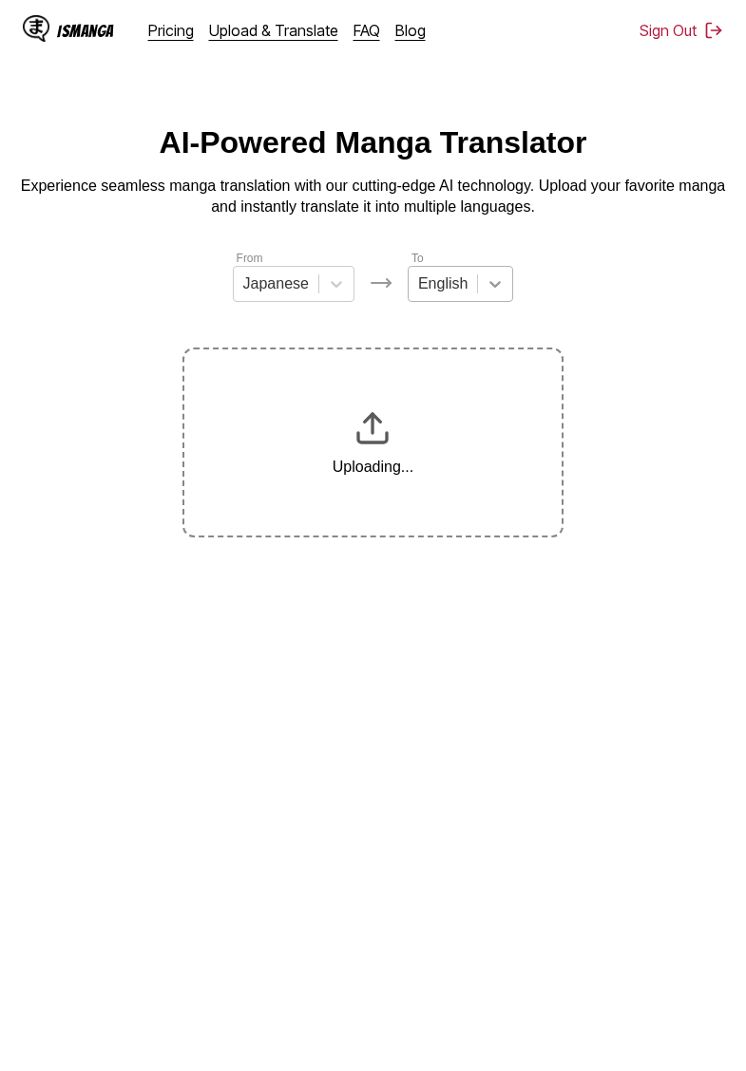
click at [494, 288] on icon at bounding box center [495, 284] width 11 height 7
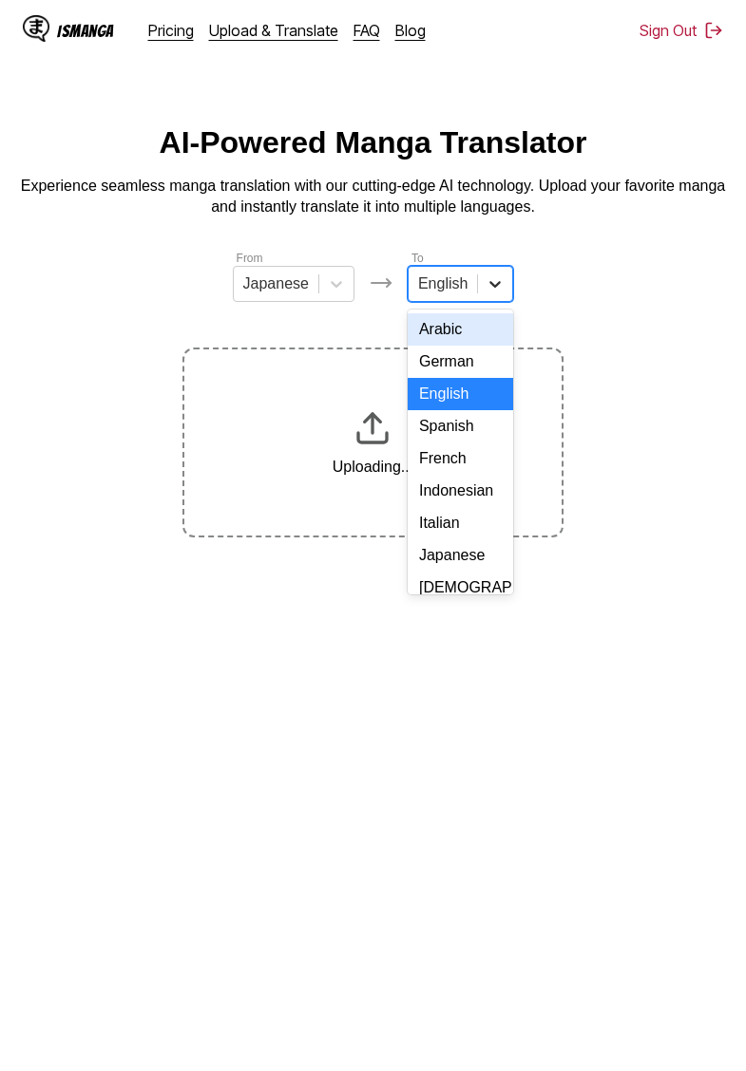
click at [459, 492] on div "Indonesian" at bounding box center [460, 491] width 105 height 32
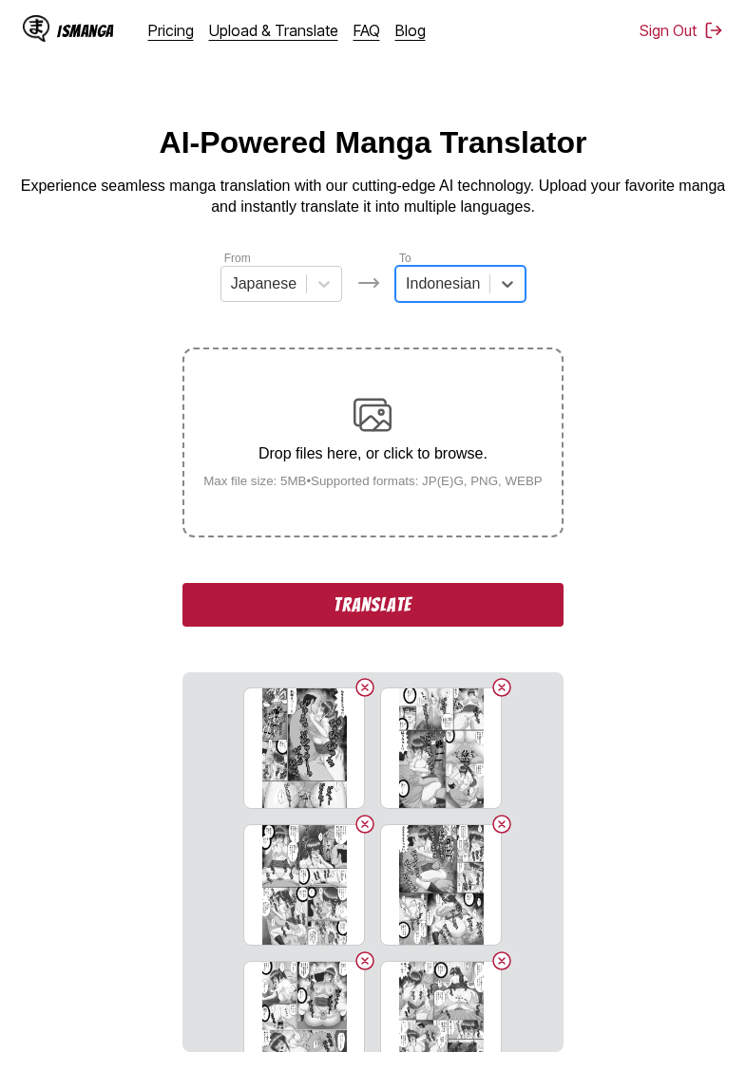
click at [406, 618] on button "Translate" at bounding box center [372, 605] width 380 height 44
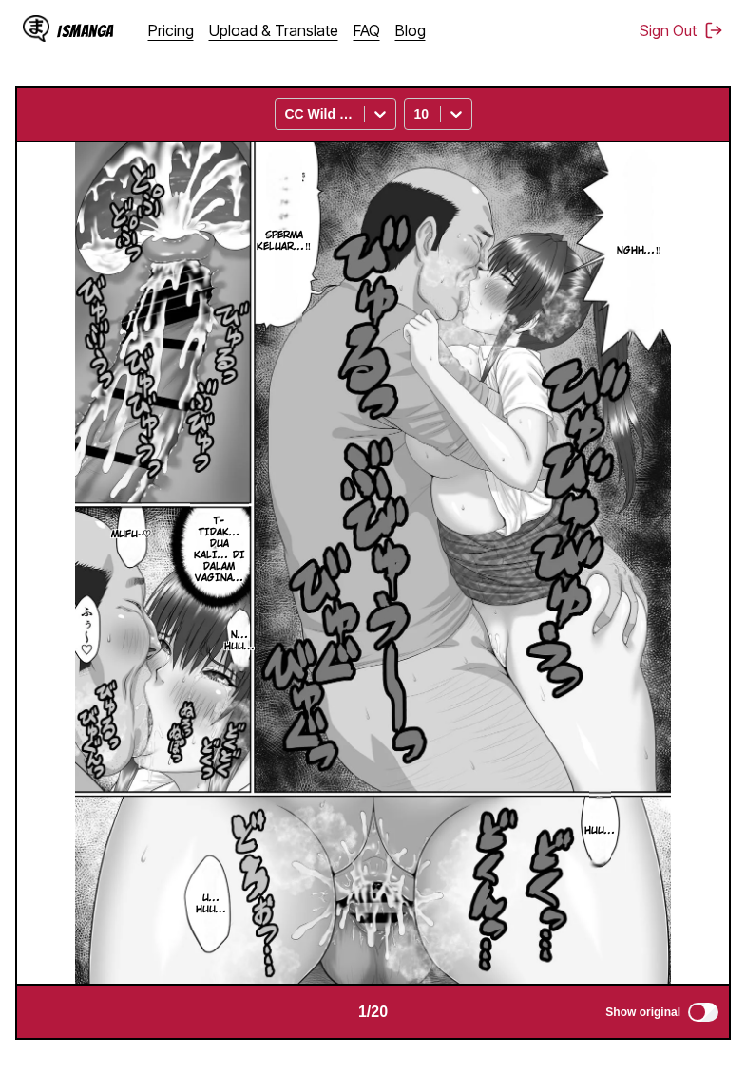
scroll to position [330, 0]
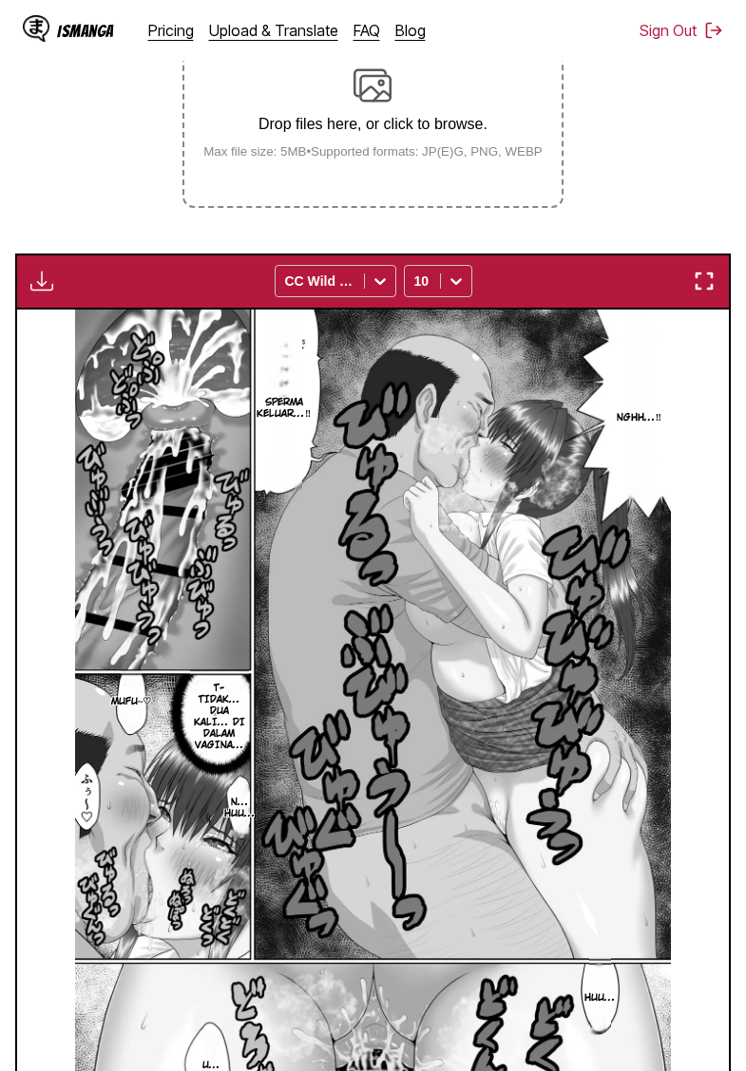
click at [75, 234] on section "From Japanese To Indonesian Drop files here, or click to browse. Max file size:…" at bounding box center [372, 563] width 715 height 1288
click at [38, 293] on img "button" at bounding box center [41, 281] width 23 height 23
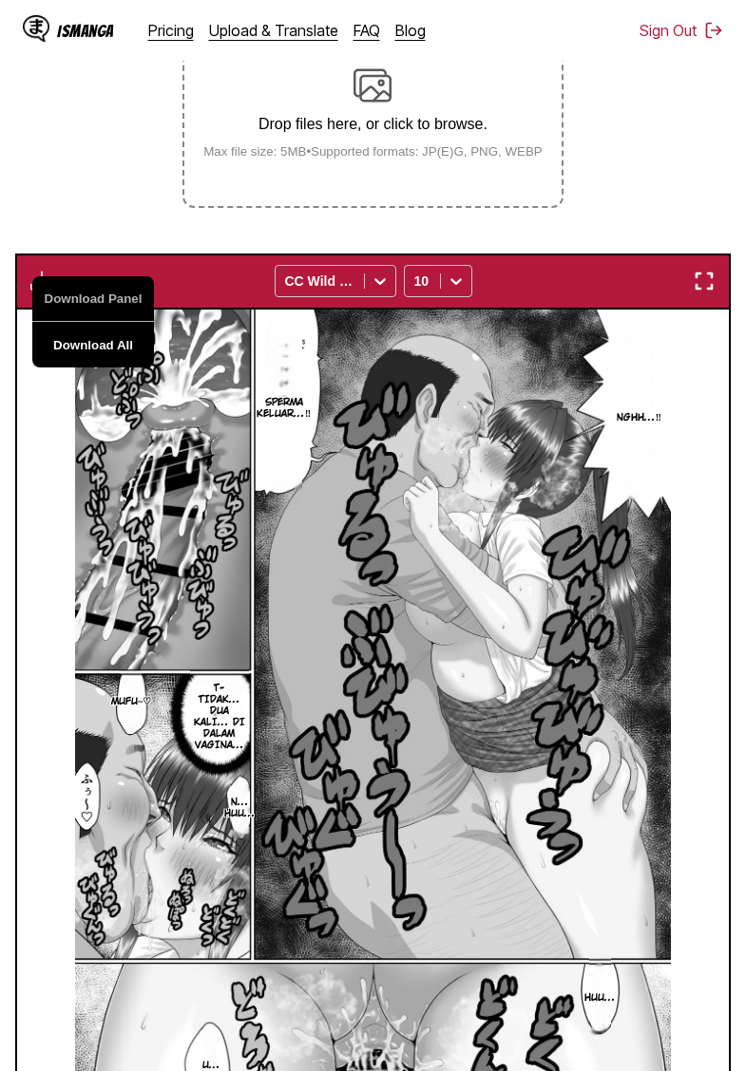
click at [69, 365] on button "Download All" at bounding box center [93, 345] width 122 height 46
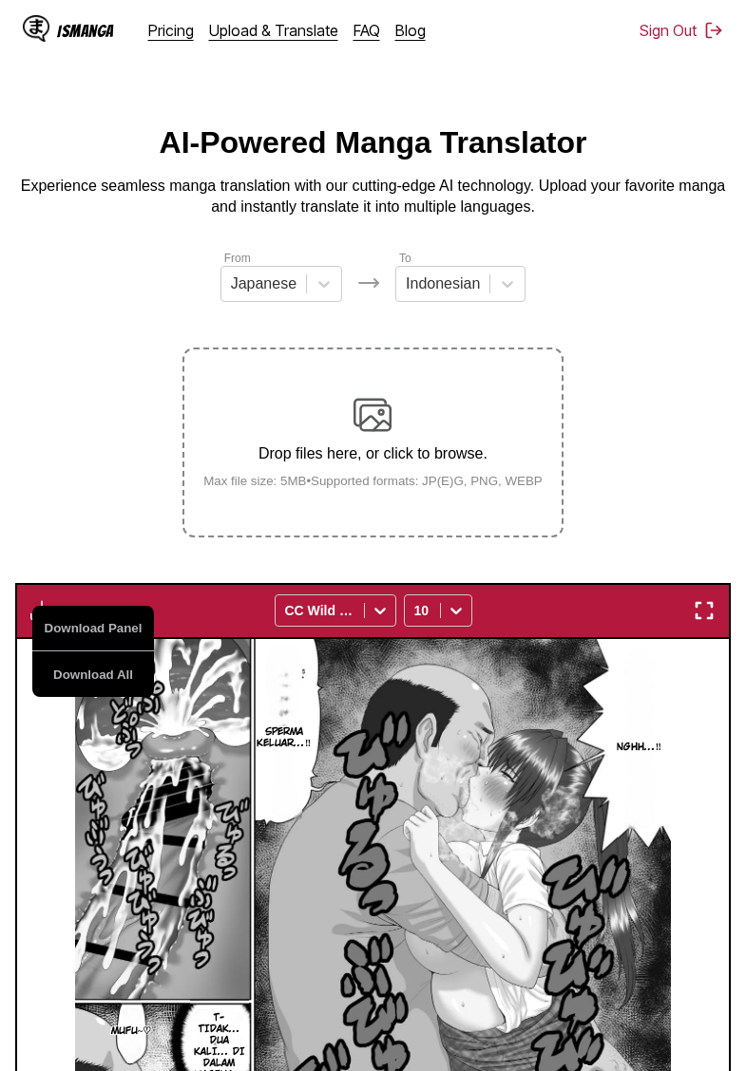
scroll to position [0, 0]
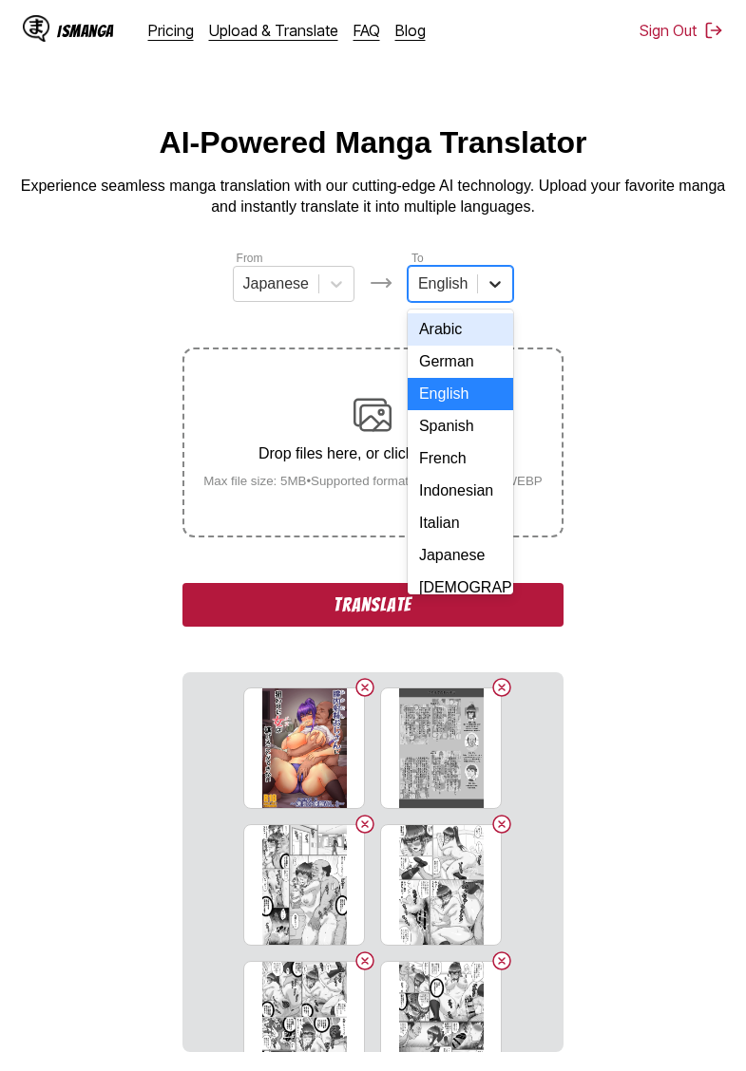
click at [495, 288] on icon at bounding box center [495, 284] width 11 height 7
click at [462, 484] on div "Indonesian" at bounding box center [460, 491] width 105 height 32
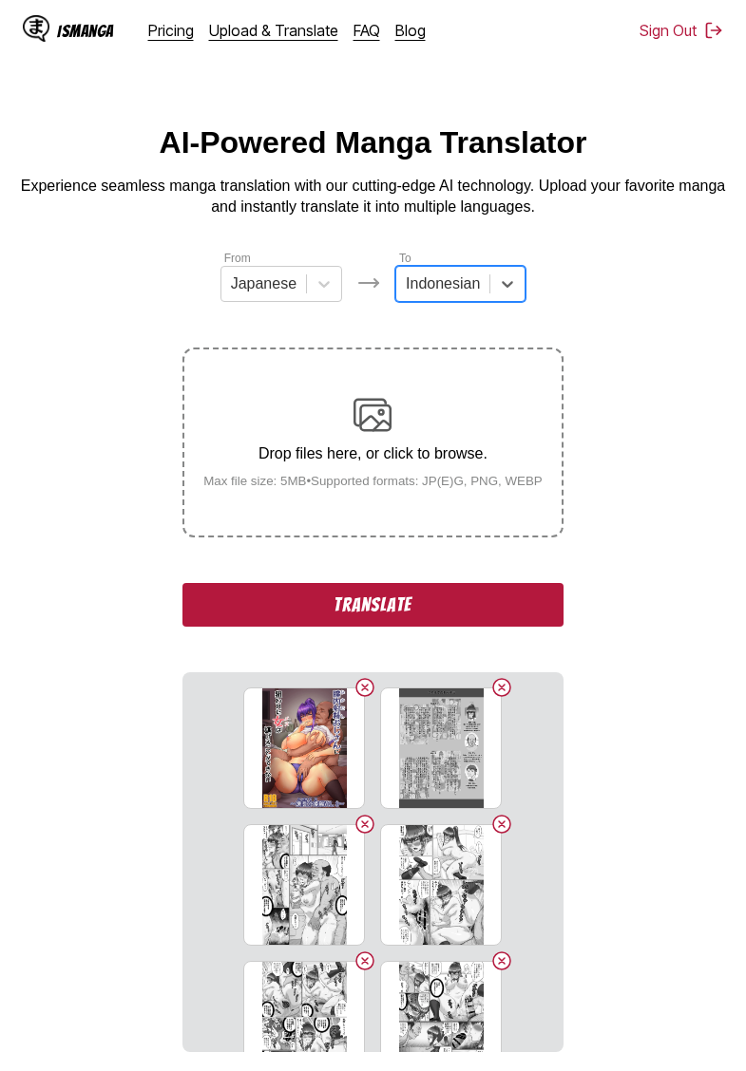
click at [406, 622] on button "Translate" at bounding box center [372, 605] width 380 height 44
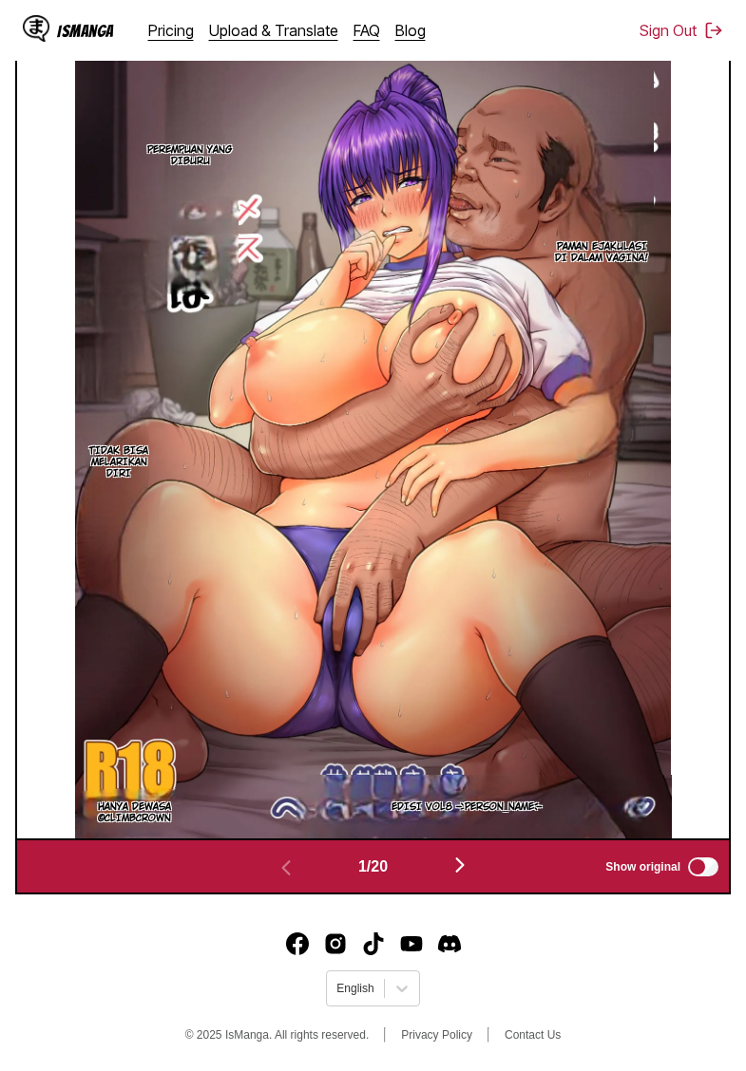
scroll to position [737, 0]
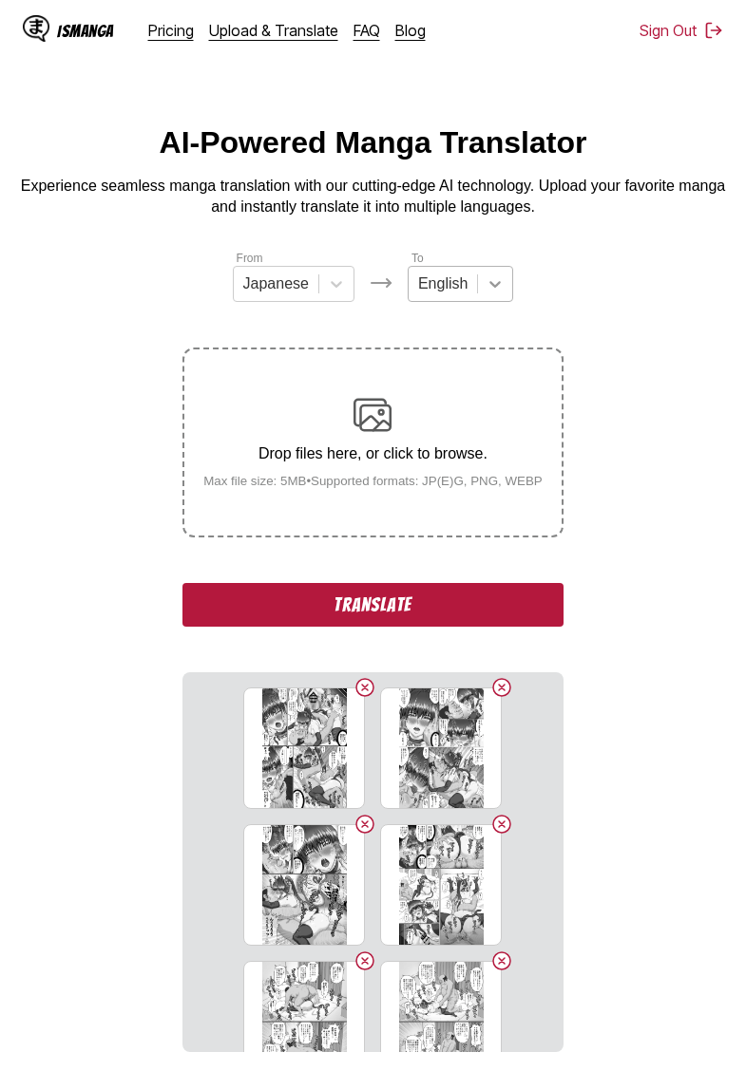
click at [492, 287] on icon at bounding box center [495, 284] width 11 height 7
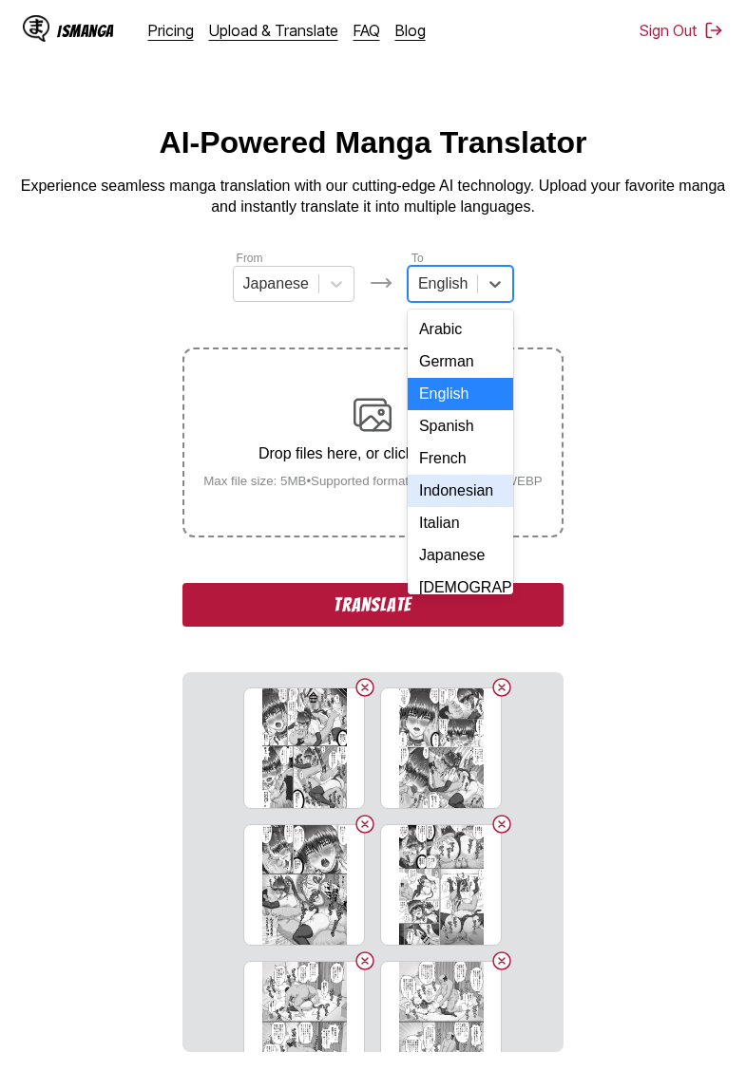
click at [456, 497] on div "Indonesian" at bounding box center [460, 491] width 105 height 32
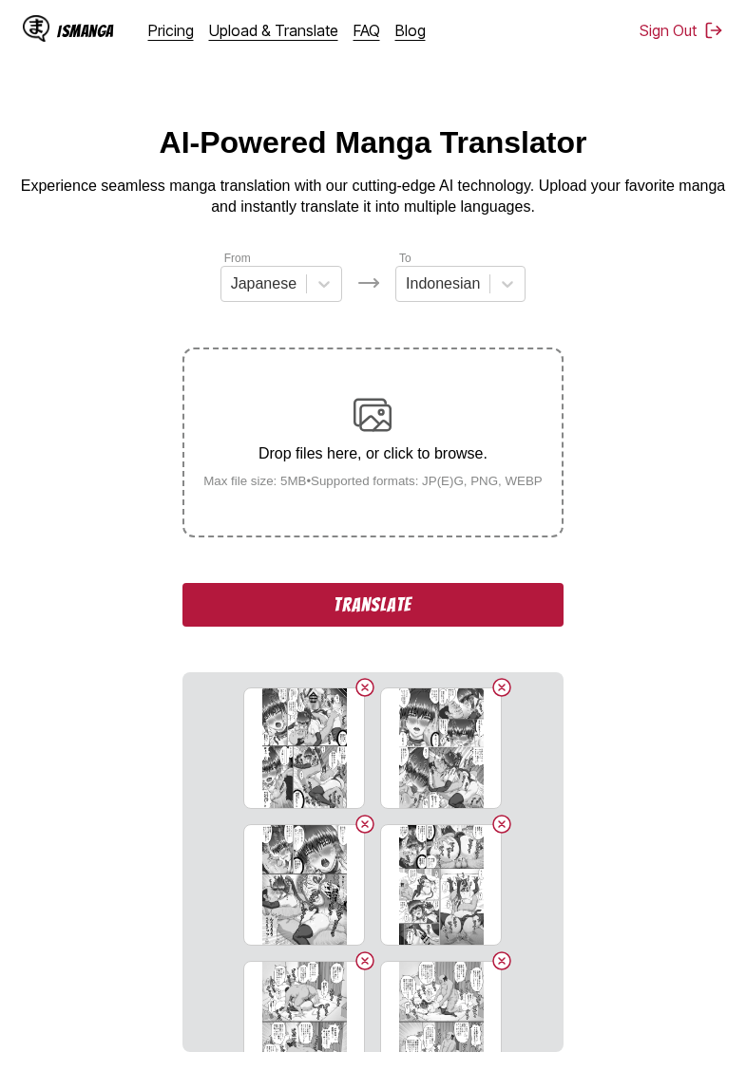
click at [423, 627] on button "Translate" at bounding box center [372, 605] width 380 height 44
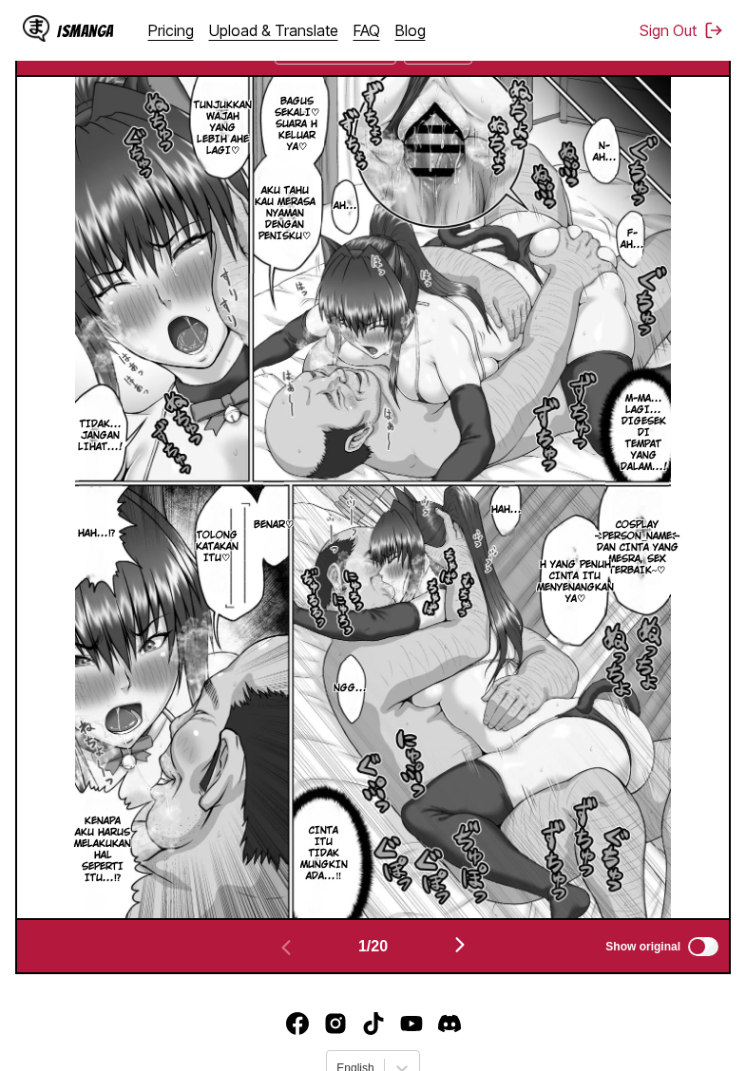
scroll to position [628, 0]
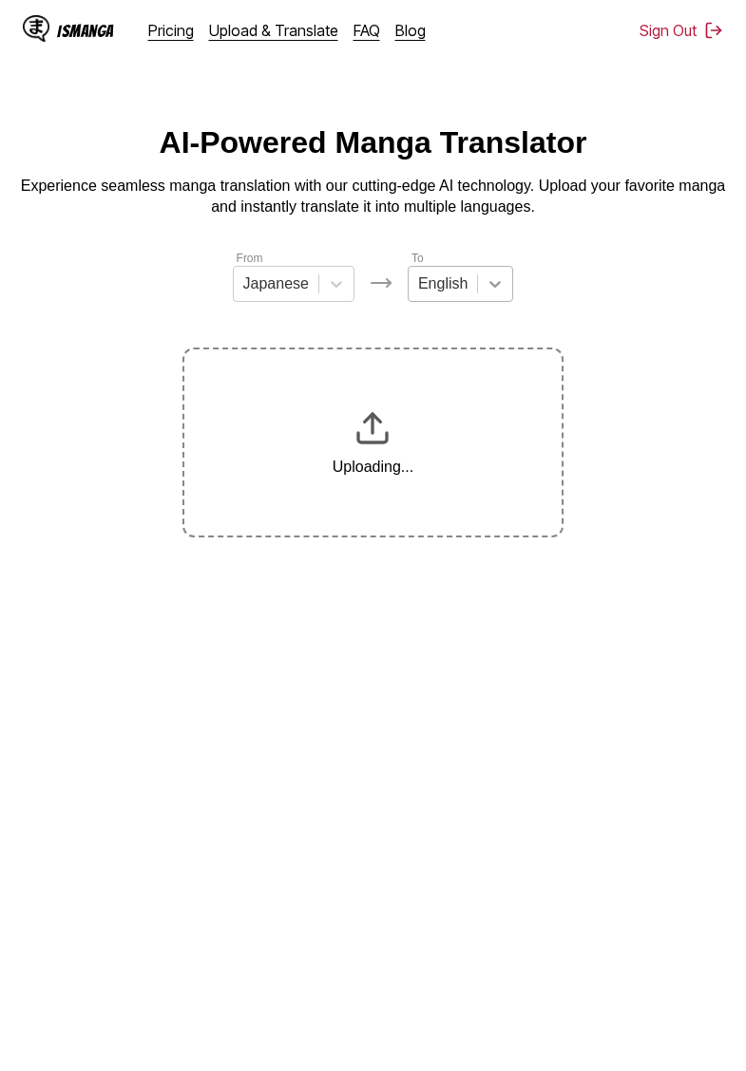
click at [492, 284] on icon at bounding box center [495, 284] width 11 height 7
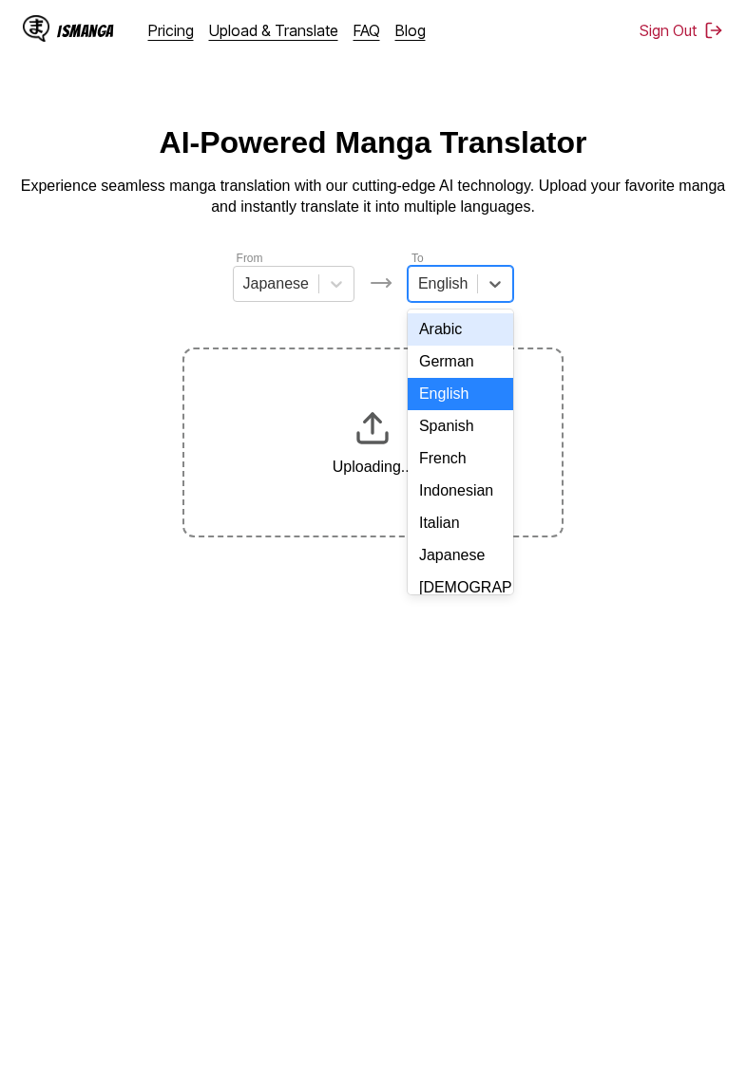
click at [457, 492] on div "Indonesian" at bounding box center [460, 491] width 105 height 32
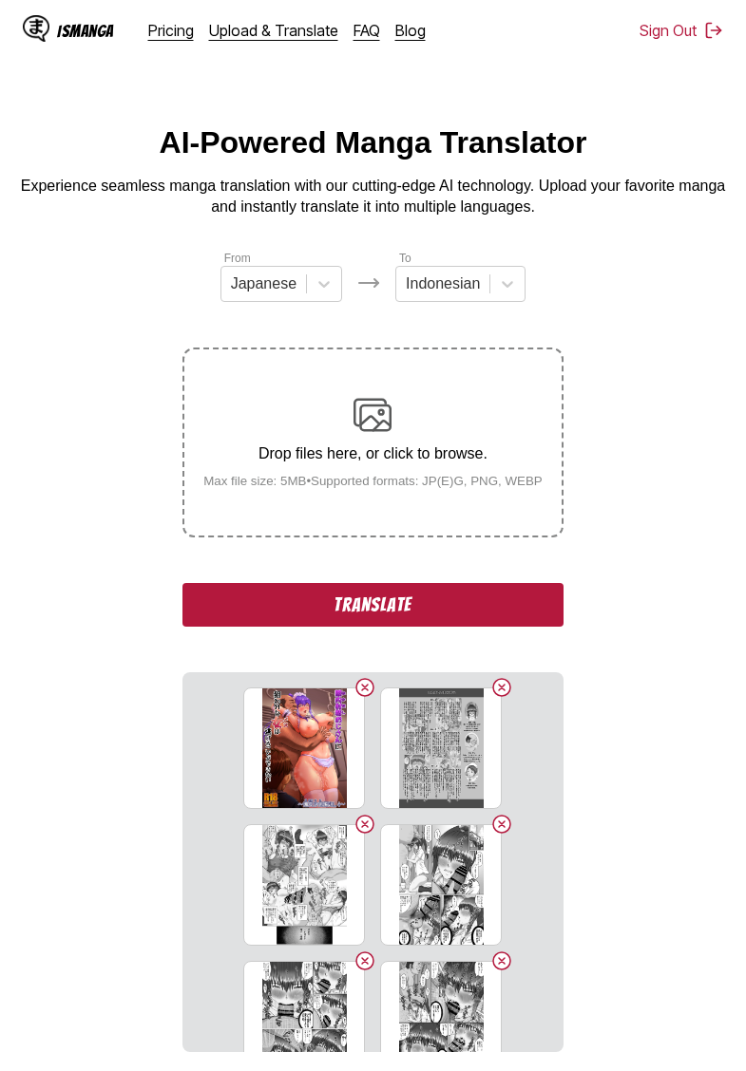
click at [550, 328] on div "From Japanese To Indonesian Drop files here, or click to browse. Max file size:…" at bounding box center [372, 651] width 380 height 804
click at [386, 620] on button "Translate" at bounding box center [372, 605] width 380 height 44
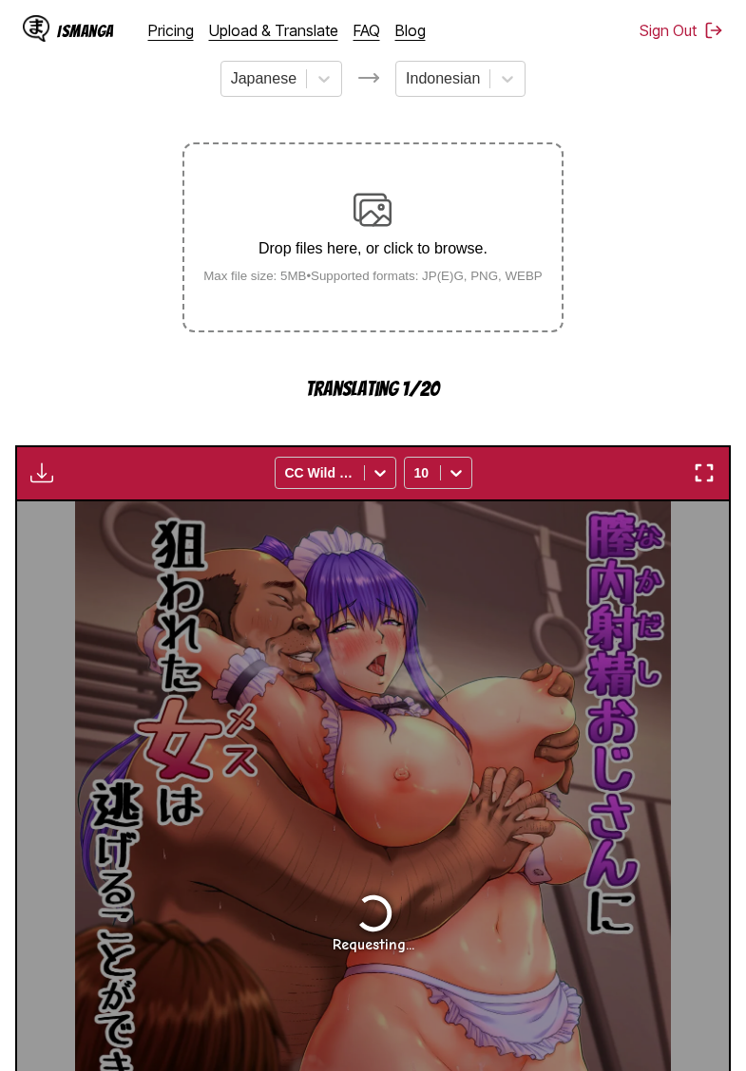
scroll to position [504, 0]
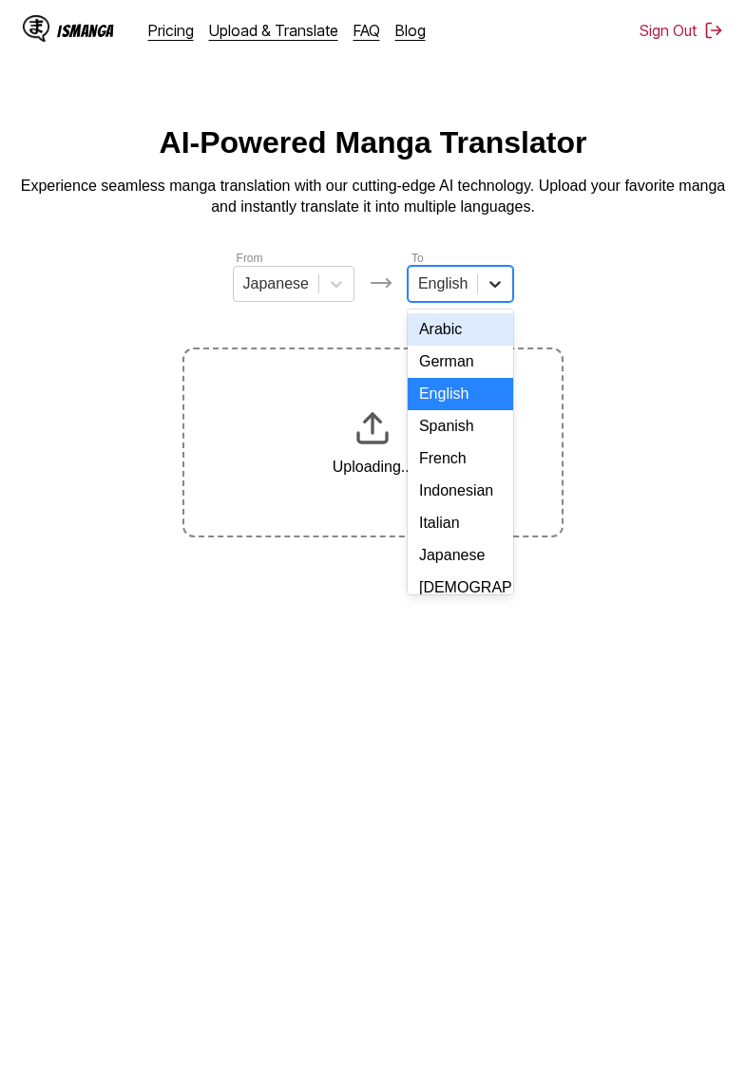
click at [487, 285] on icon at bounding box center [494, 284] width 19 height 19
click at [463, 493] on div "Indonesian" at bounding box center [460, 491] width 105 height 32
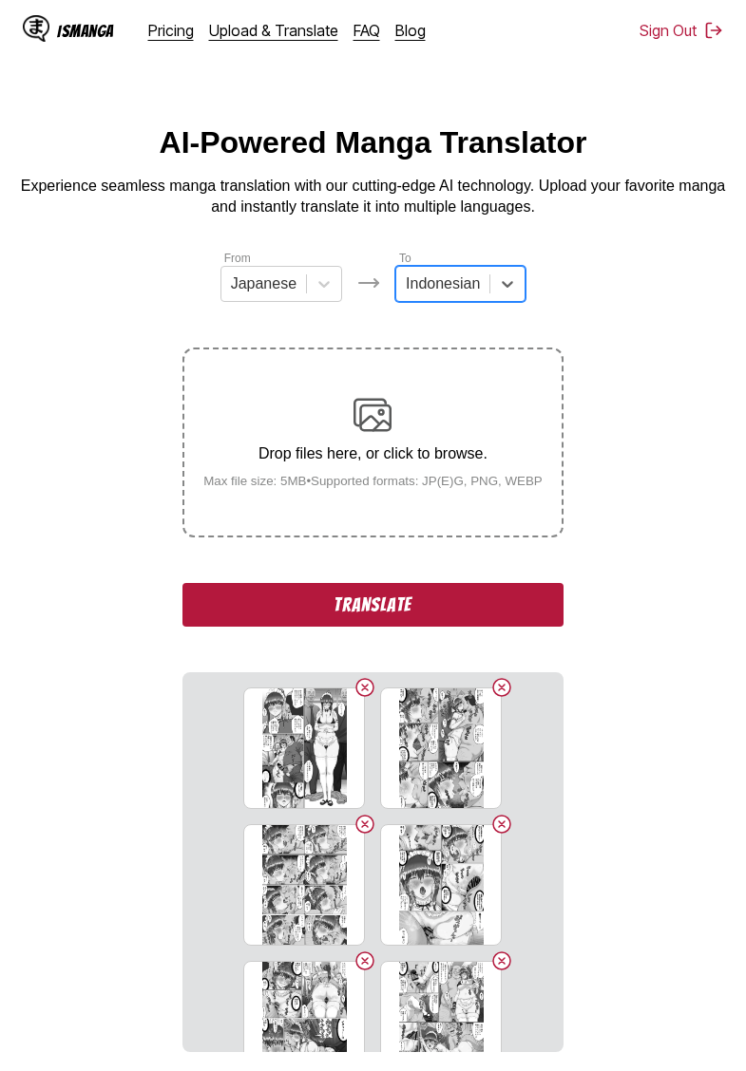
click at [541, 317] on div "From Japanese To option Indonesian, selected. Indonesian Drop files here, or cl…" at bounding box center [372, 651] width 380 height 804
click at [395, 624] on button "Translate" at bounding box center [372, 605] width 380 height 44
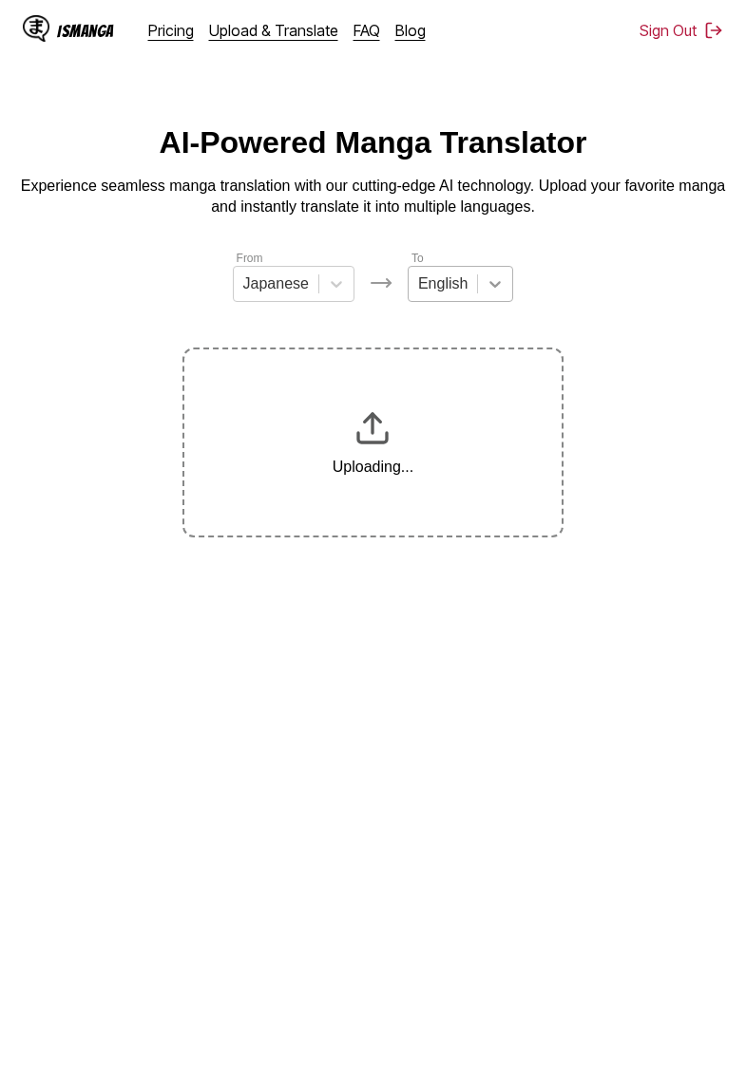
click at [496, 285] on icon at bounding box center [494, 284] width 19 height 19
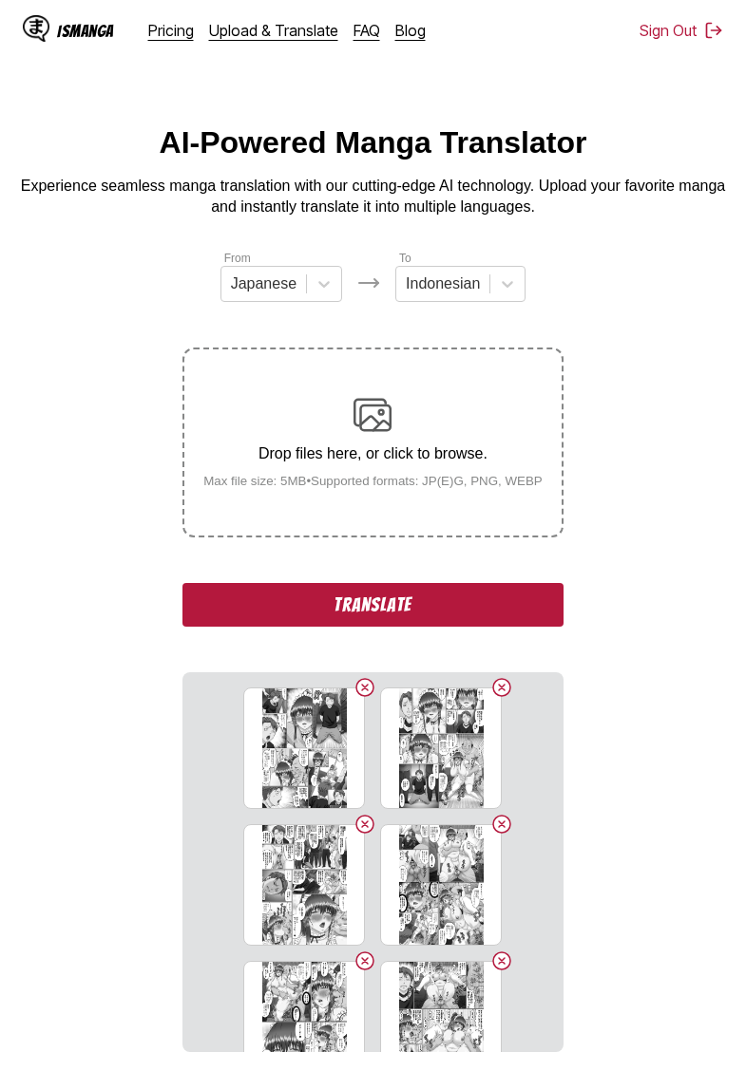
click at [427, 330] on div "From Japanese To Indonesian Drop files here, or click to browse. Max file size:…" at bounding box center [372, 651] width 380 height 804
click at [381, 622] on button "Translate" at bounding box center [372, 605] width 380 height 44
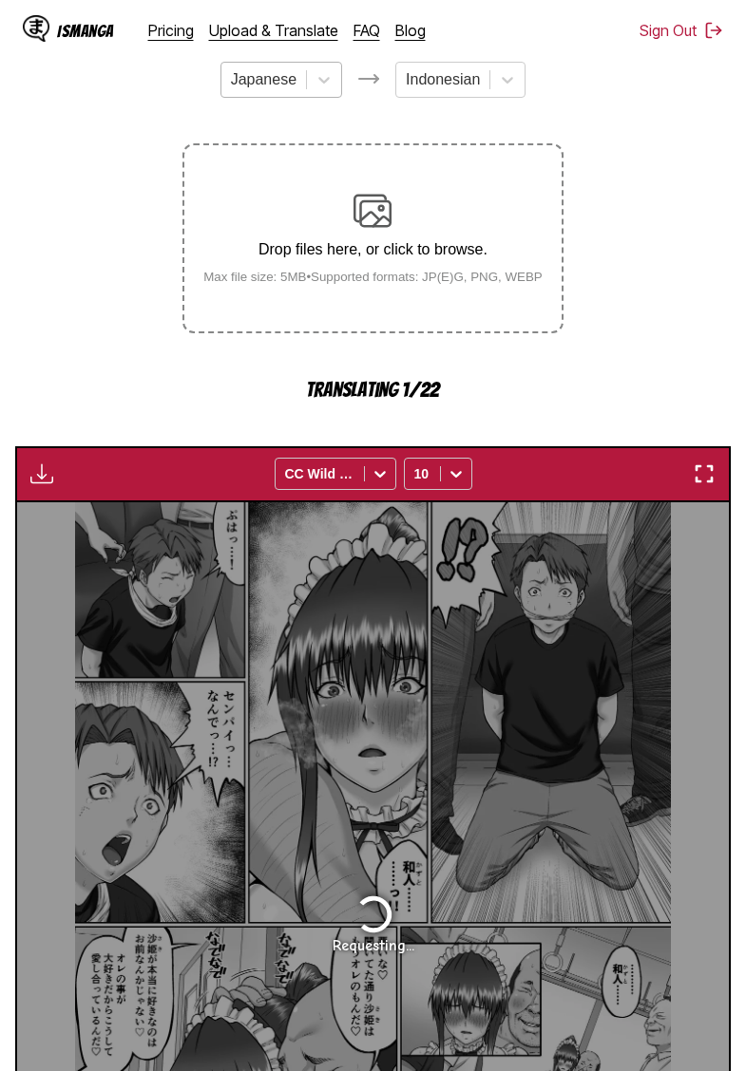
scroll to position [163, 0]
